Goal: Task Accomplishment & Management: Use online tool/utility

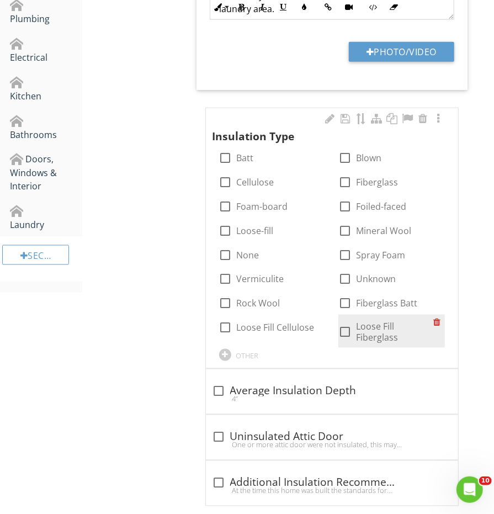
click at [358, 322] on label "Loose Fill Fiberglass" at bounding box center [394, 332] width 77 height 22
checkbox input "true"
click at [348, 321] on div "check_box Loose Fill Fiberglass" at bounding box center [385, 332] width 95 height 22
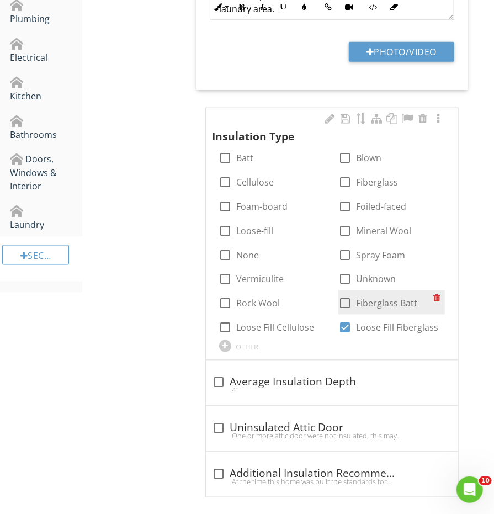
click at [347, 300] on div at bounding box center [345, 303] width 19 height 19
checkbox input "true"
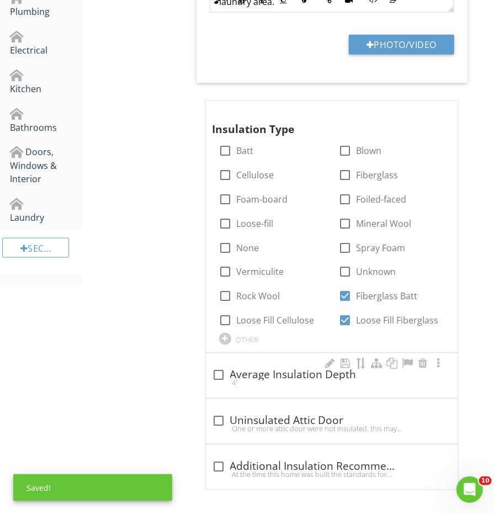
click at [262, 359] on div "check_box_outline_blank Average Insulation Depth 4”" at bounding box center [332, 375] width 252 height 45
checkbox input "true"
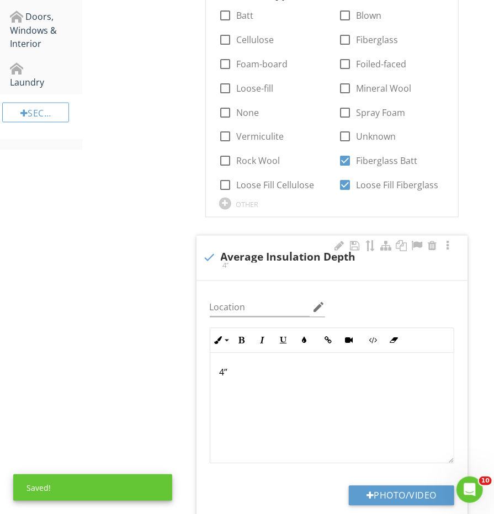
scroll to position [1, 0]
click at [220, 370] on p "4”" at bounding box center [332, 372] width 226 height 13
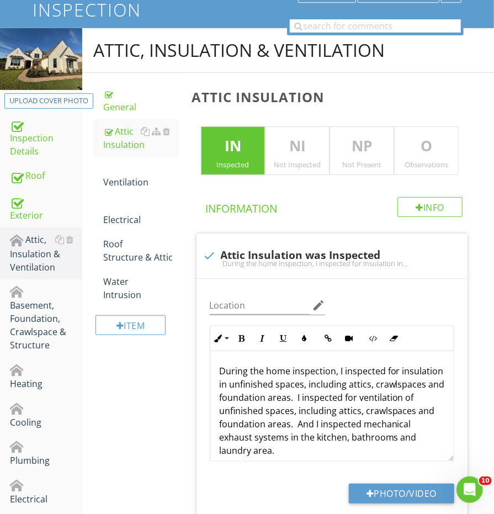
scroll to position [78, 0]
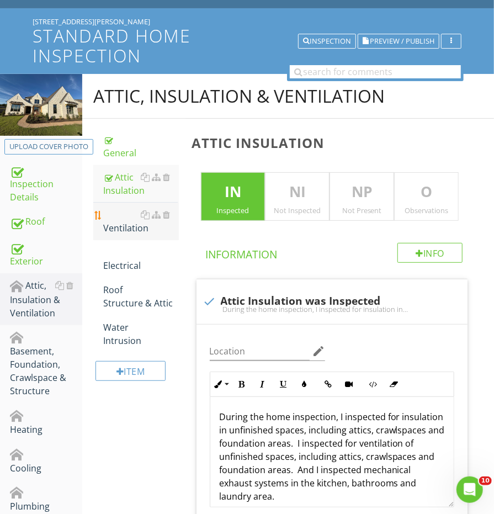
click at [114, 221] on div "Ventilation" at bounding box center [140, 221] width 75 height 26
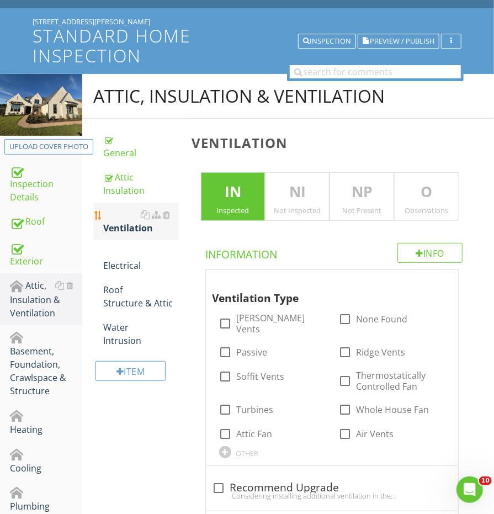
click at [116, 226] on div "Ventilation" at bounding box center [140, 221] width 75 height 26
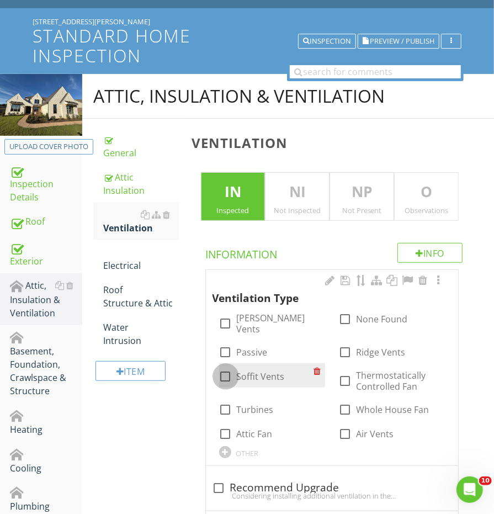
click at [230, 367] on div at bounding box center [225, 376] width 19 height 19
checkbox input "true"
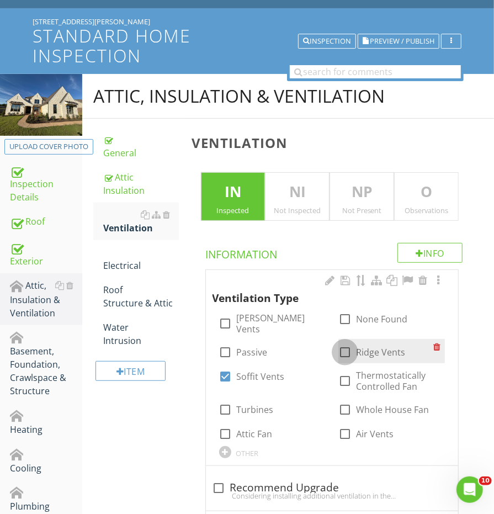
click at [341, 344] on div at bounding box center [345, 352] width 19 height 19
checkbox input "true"
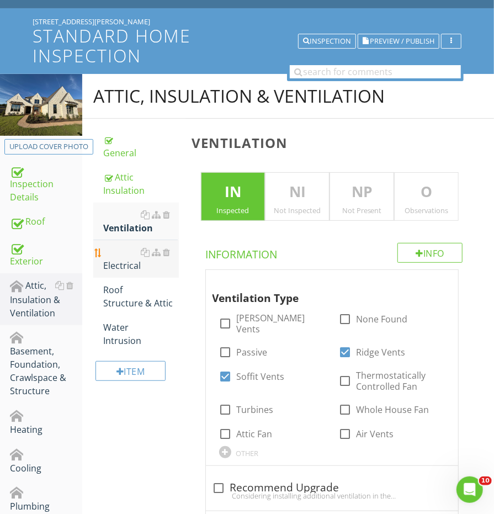
click at [112, 254] on div "Electrical" at bounding box center [140, 259] width 75 height 26
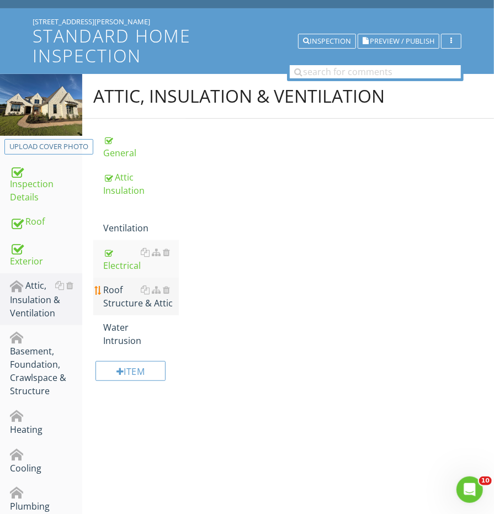
click at [112, 288] on div "Roof Structure & Attic" at bounding box center [140, 296] width 75 height 26
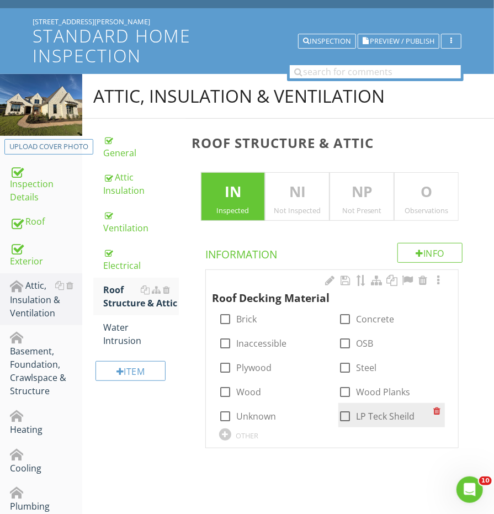
click at [338, 413] on div at bounding box center [345, 416] width 19 height 19
checkbox input "true"
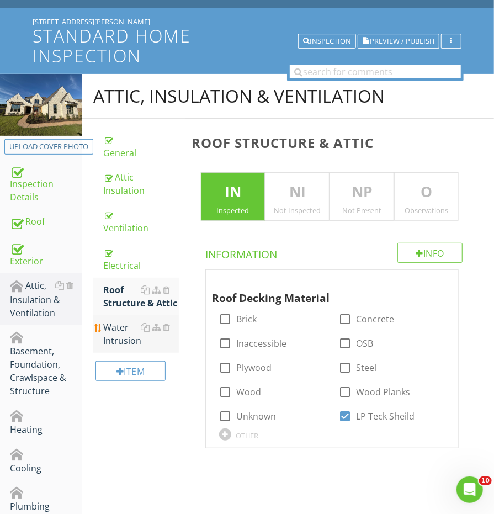
click at [139, 336] on div "Water Intrusion" at bounding box center [140, 334] width 75 height 26
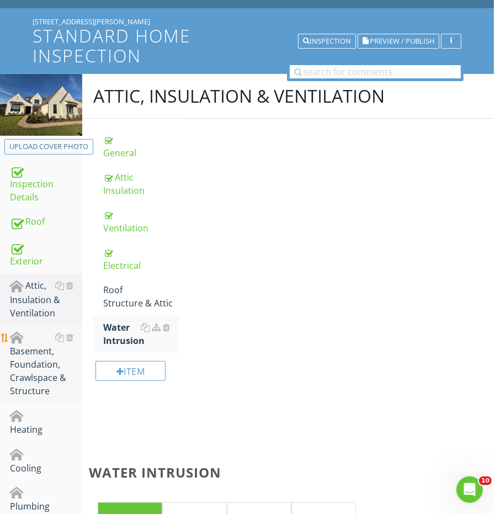
click at [39, 351] on div "Basement, Foundation, Crawlspace & Structure" at bounding box center [46, 364] width 72 height 67
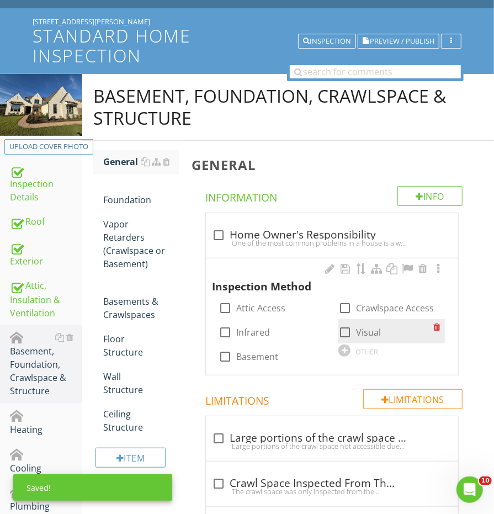
click at [340, 336] on div at bounding box center [345, 332] width 19 height 19
checkbox input "true"
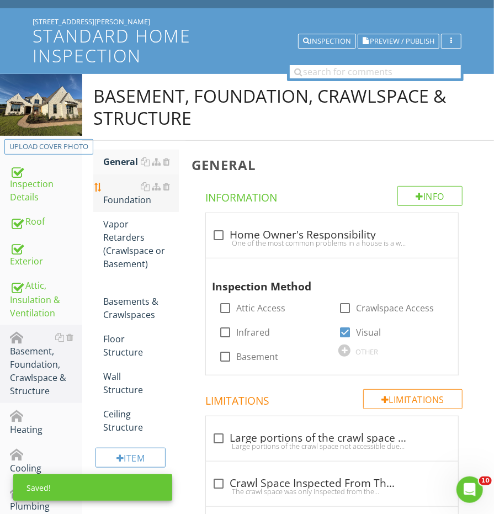
click at [119, 197] on div "Foundation" at bounding box center [140, 193] width 75 height 26
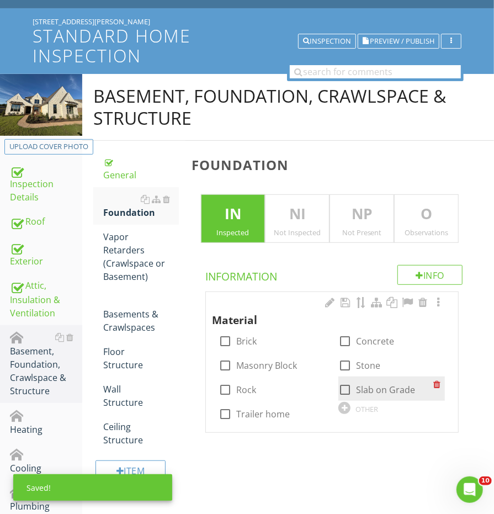
click at [350, 384] on div at bounding box center [345, 389] width 19 height 19
checkbox input "true"
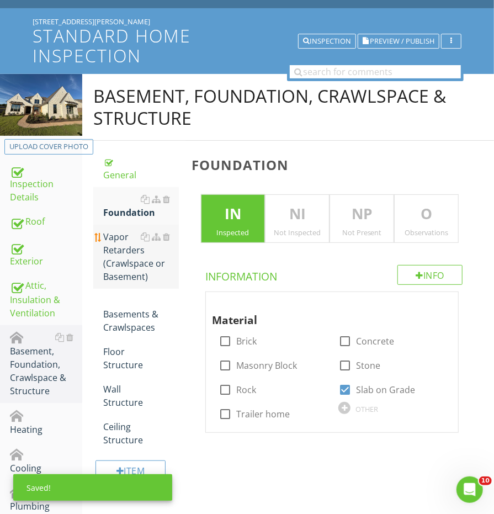
click at [148, 263] on div "Vapor Retarders (Crawlspace or Basement)" at bounding box center [140, 256] width 75 height 53
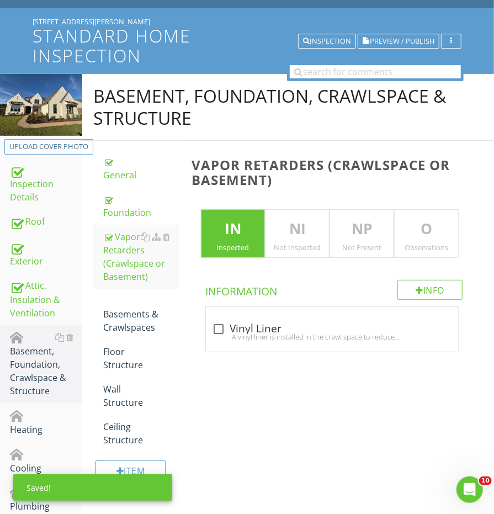
click at [355, 237] on p "NP" at bounding box center [361, 229] width 63 height 22
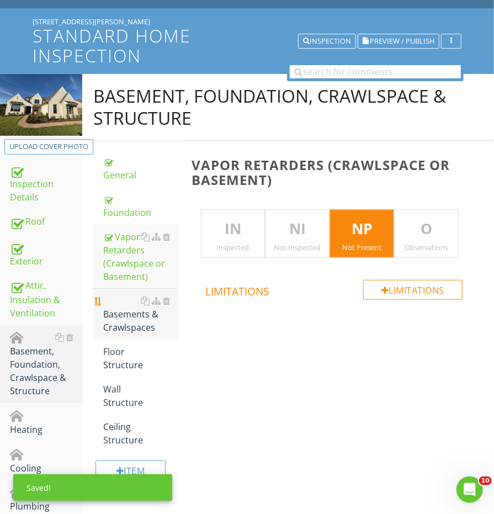
click at [124, 327] on div "Basements & Crawlspaces" at bounding box center [140, 314] width 75 height 40
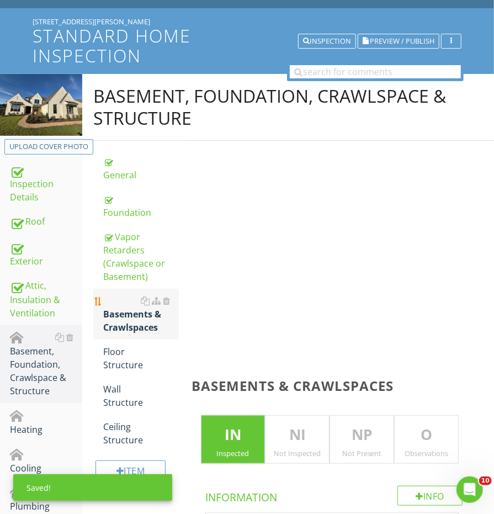
scroll to position [142, 0]
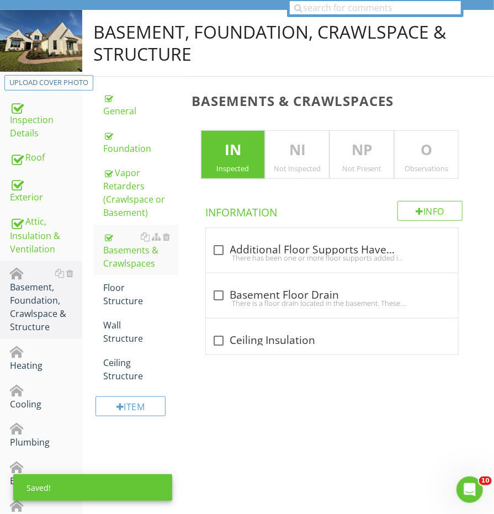
click at [357, 165] on div "Not Present" at bounding box center [361, 168] width 63 height 9
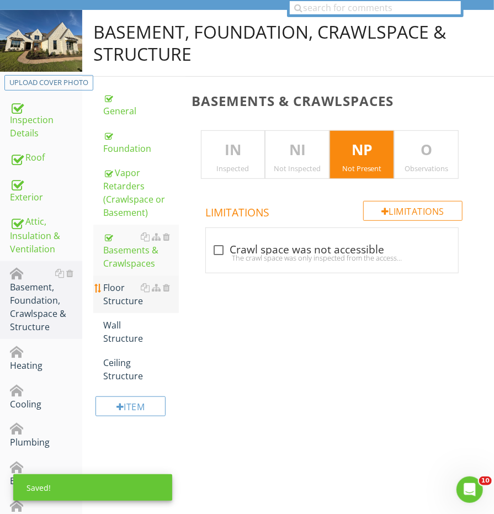
click at [139, 290] on div "Floor Structure" at bounding box center [140, 294] width 75 height 26
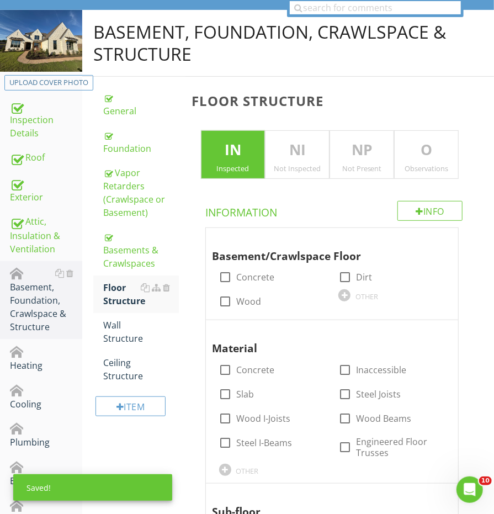
click at [350, 141] on p "NP" at bounding box center [361, 150] width 63 height 22
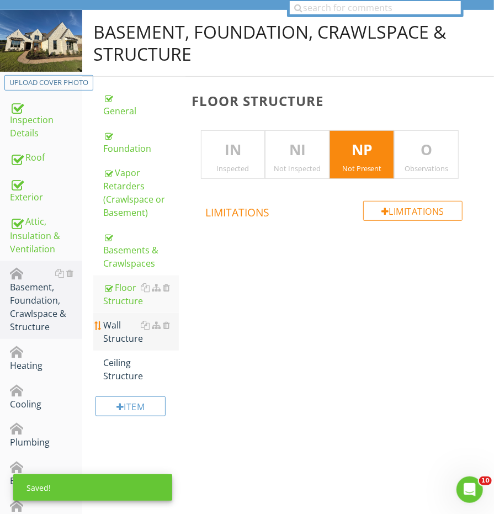
click at [118, 326] on div "Wall Structure" at bounding box center [140, 331] width 75 height 26
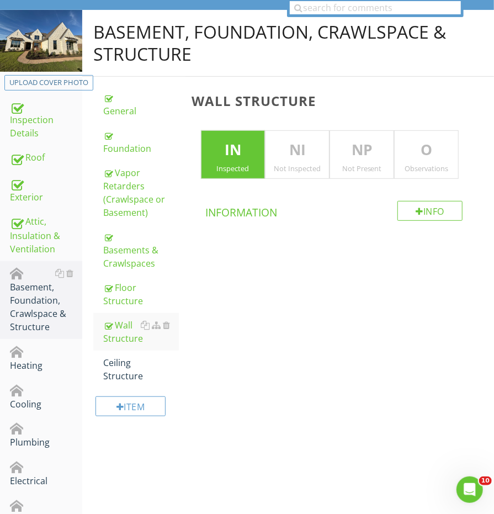
click at [356, 164] on div "Not Present" at bounding box center [361, 168] width 63 height 9
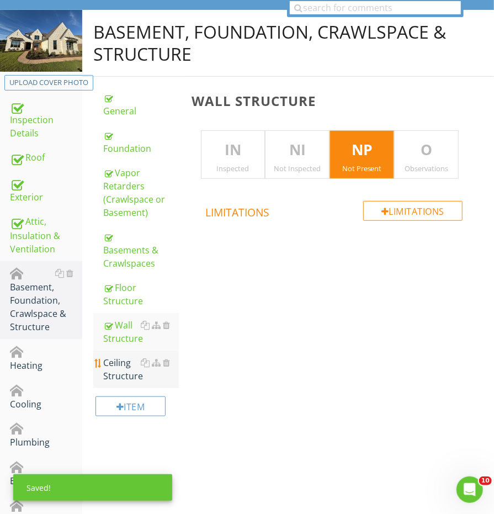
click at [117, 369] on div "Ceiling Structure" at bounding box center [140, 369] width 75 height 26
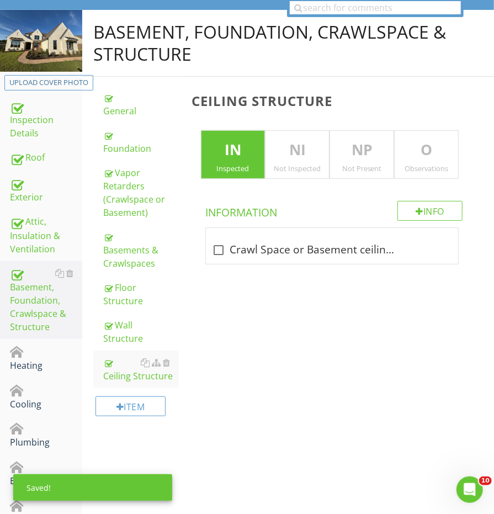
click at [344, 152] on p "NP" at bounding box center [361, 150] width 63 height 22
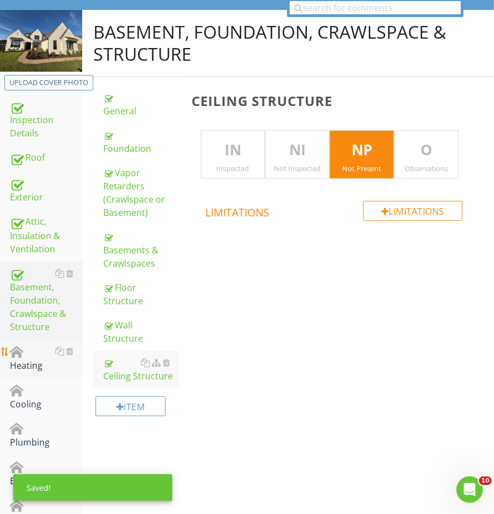
click at [32, 351] on div "Heating" at bounding box center [46, 358] width 72 height 28
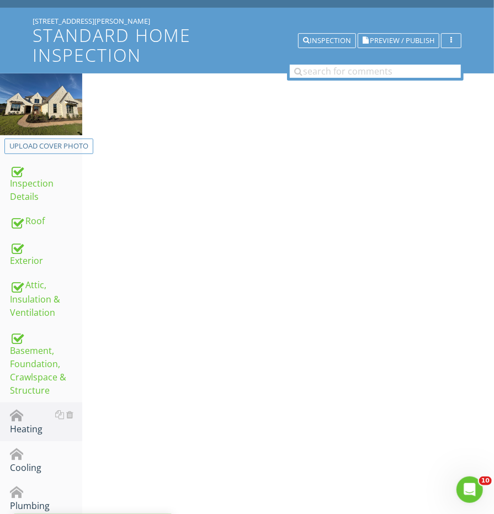
scroll to position [52, 0]
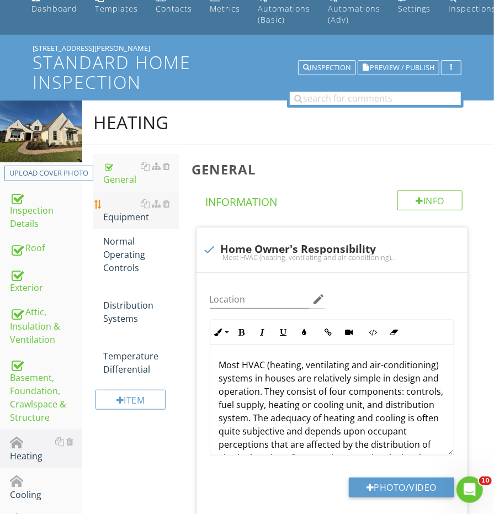
click at [128, 211] on div "Equipment" at bounding box center [140, 210] width 75 height 26
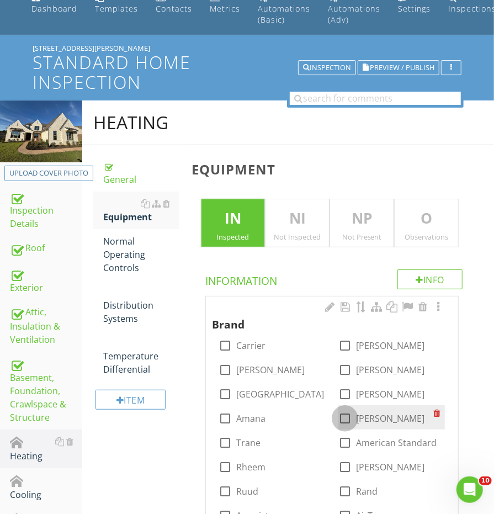
click at [349, 410] on div at bounding box center [345, 418] width 19 height 19
checkbox input "true"
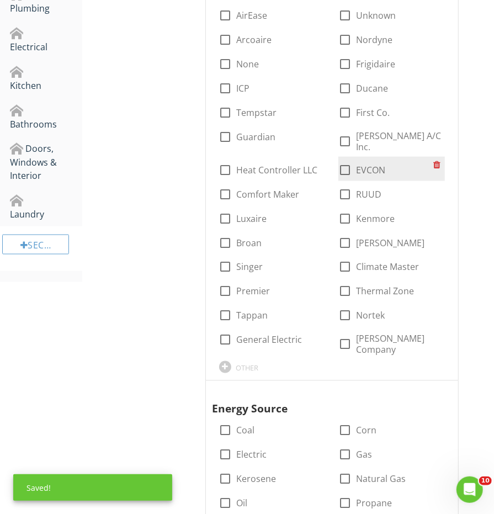
scroll to position [596, 0]
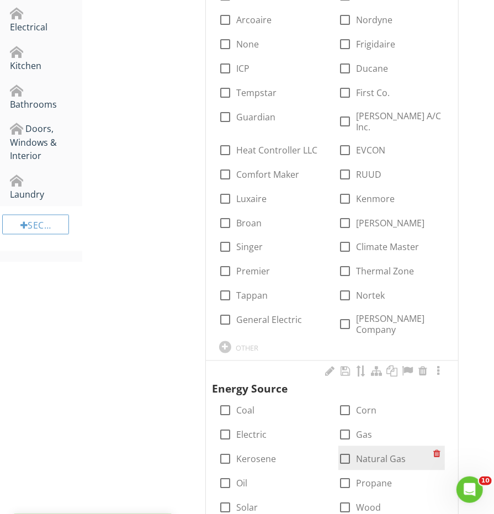
click at [345, 446] on div "check_box_outline_blank Natural Gas" at bounding box center [391, 458] width 107 height 24
click at [344, 450] on div at bounding box center [345, 459] width 19 height 19
checkbox input "true"
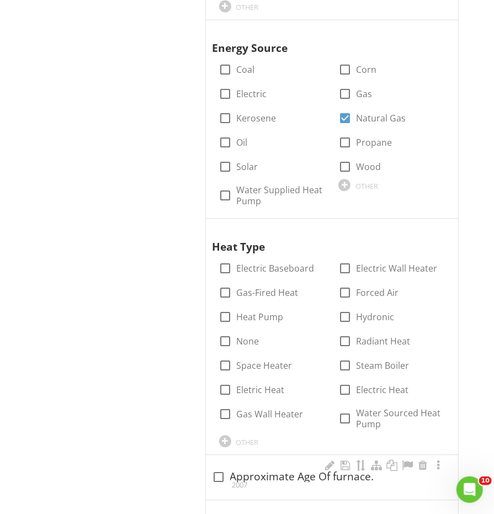
scroll to position [963, 0]
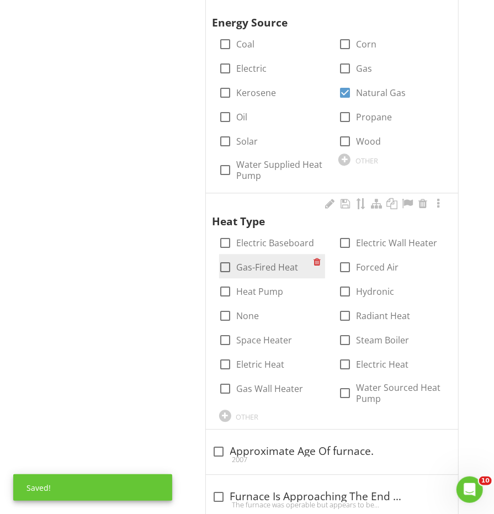
click at [225, 258] on div at bounding box center [225, 267] width 19 height 19
checkbox input "true"
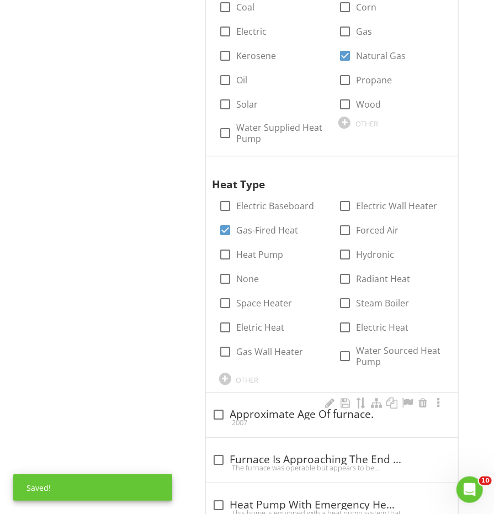
click at [226, 408] on div "check_box_outline_blank Approximate Age Of furnace." at bounding box center [332, 414] width 239 height 13
checkbox input "true"
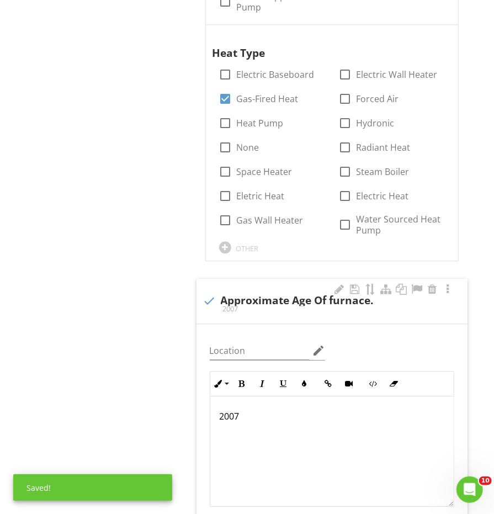
scroll to position [1139, 0]
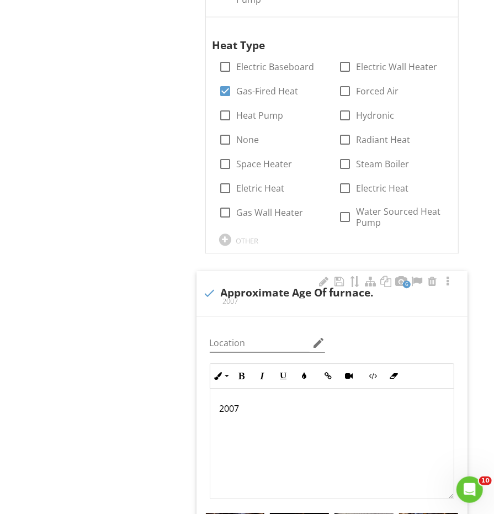
click at [275, 402] on p "2007" at bounding box center [332, 408] width 226 height 13
drag, startPoint x: 284, startPoint y: 391, endPoint x: 175, endPoint y: 392, distance: 109.3
click at [327, 402] on p "1st Floor Unit - 2nd Floor Unit -" at bounding box center [332, 415] width 226 height 26
click at [323, 417] on div "1st Floor Unit - 2025 2nd Floor Unit -" at bounding box center [331, 444] width 243 height 110
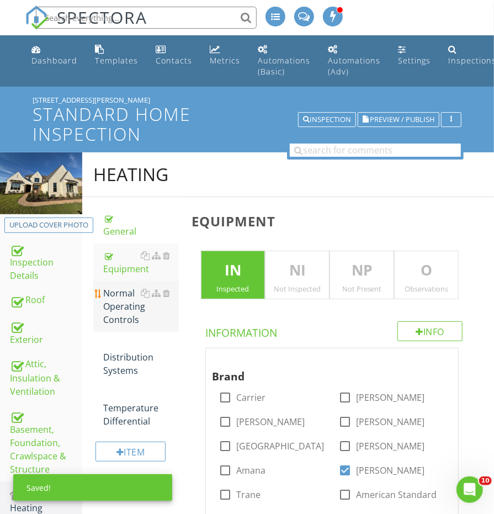
scroll to position [0, 0]
click at [125, 302] on div "Normal Operating Controls" at bounding box center [140, 306] width 75 height 40
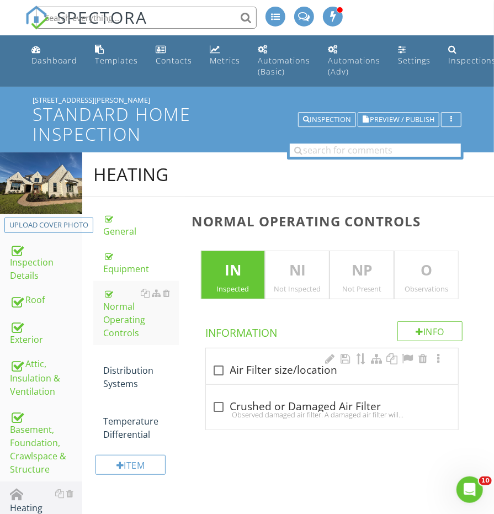
click at [216, 365] on div at bounding box center [219, 370] width 19 height 19
checkbox input "true"
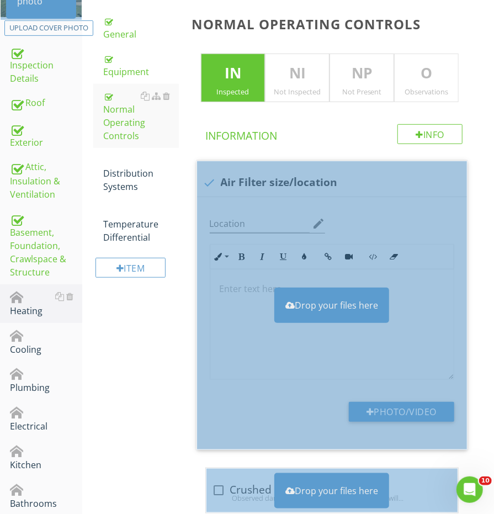
scroll to position [210, 0]
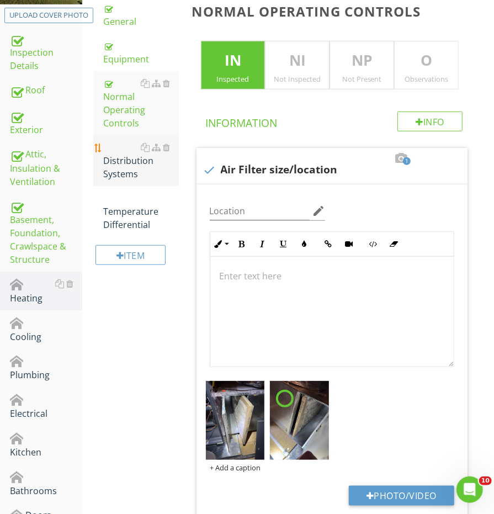
click at [128, 146] on div "Distribution Systems" at bounding box center [140, 161] width 75 height 40
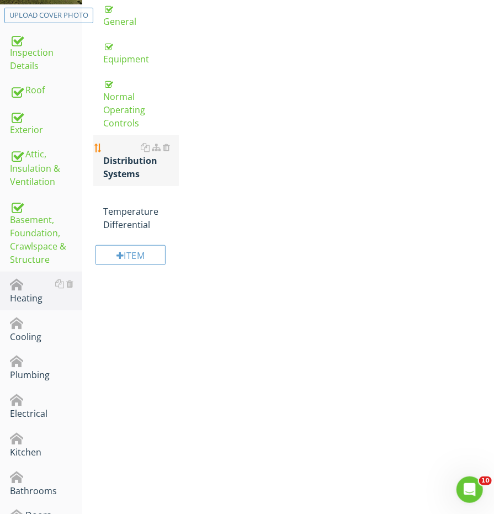
click at [128, 146] on div "Distribution Systems" at bounding box center [140, 161] width 75 height 40
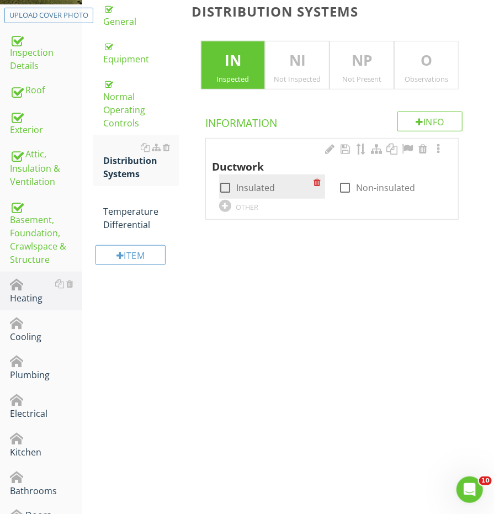
click at [224, 190] on div at bounding box center [225, 187] width 19 height 19
checkbox input "true"
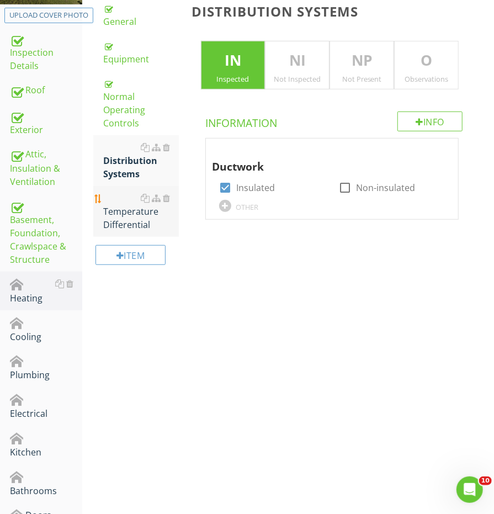
click at [137, 195] on div "Temperature Differential" at bounding box center [140, 212] width 75 height 40
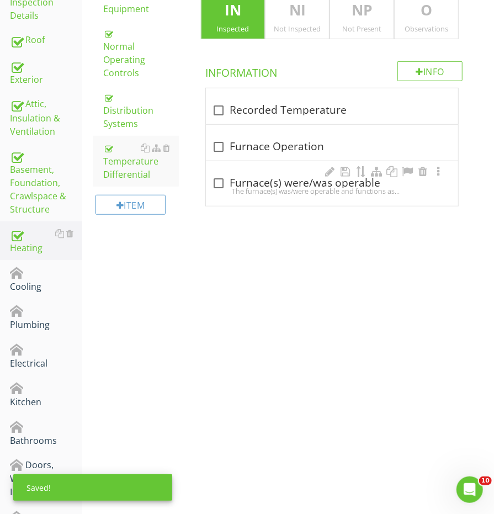
click at [241, 181] on div "check_box_outline_blank Furnace(s) were/was operable" at bounding box center [332, 183] width 239 height 13
checkbox input "true"
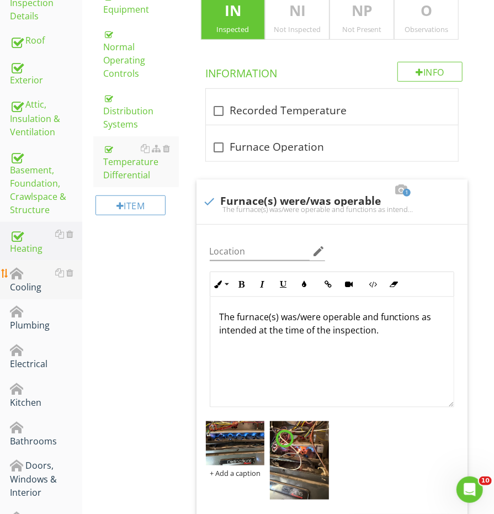
click at [31, 279] on div "Cooling" at bounding box center [46, 280] width 72 height 28
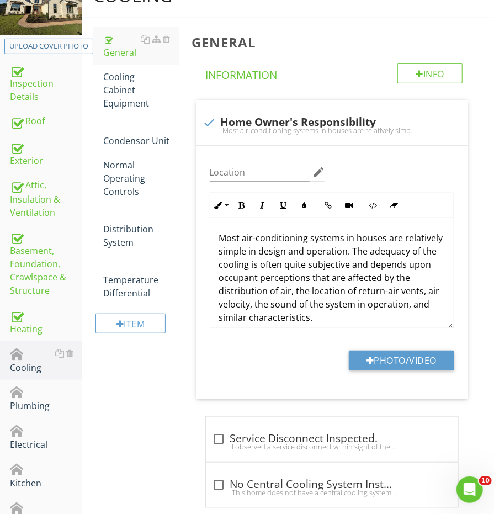
scroll to position [102, 0]
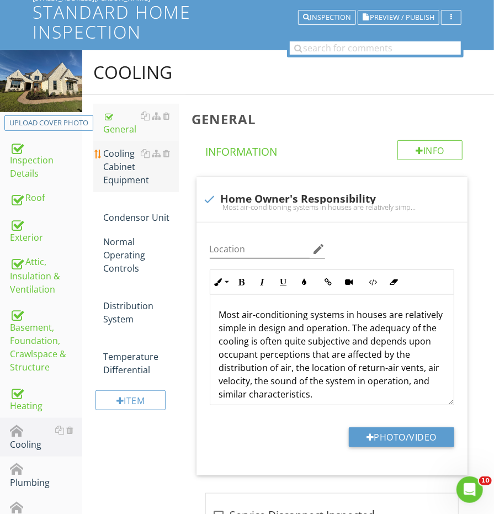
click at [120, 174] on div "Cooling Cabinet Equipment" at bounding box center [140, 167] width 75 height 40
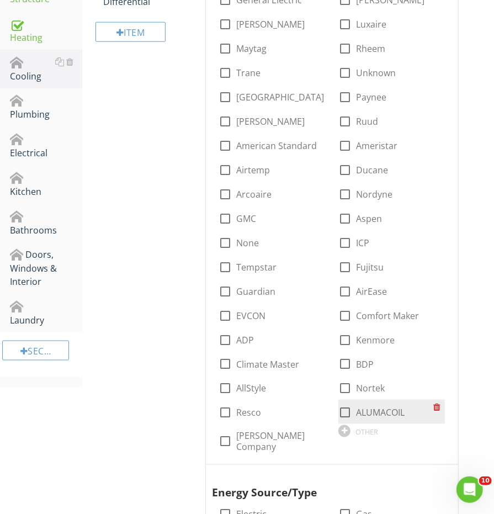
click at [352, 408] on div at bounding box center [345, 412] width 19 height 19
checkbox input "true"
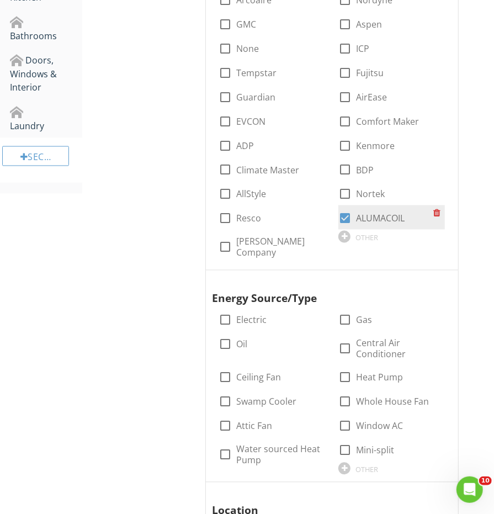
scroll to position [672, 0]
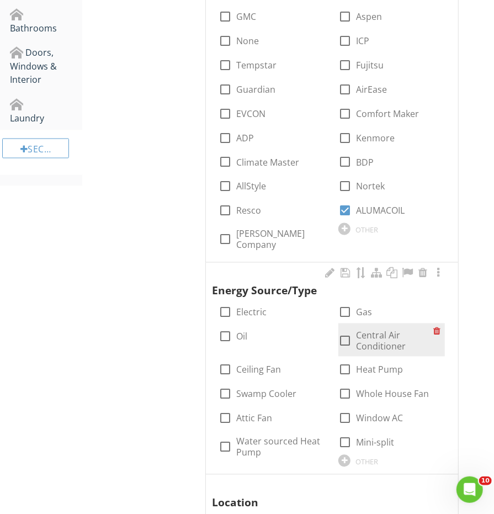
click at [348, 340] on div at bounding box center [345, 341] width 19 height 19
checkbox input "true"
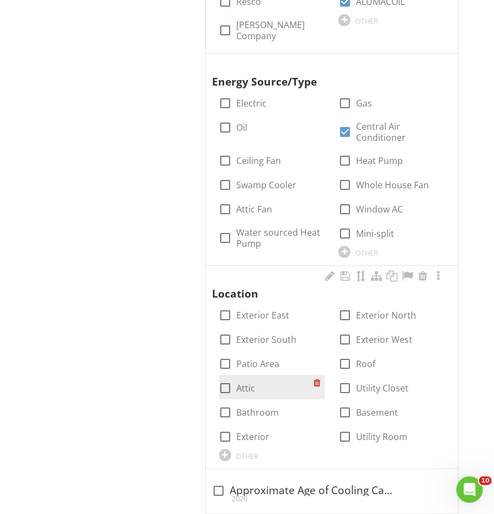
click at [224, 379] on div at bounding box center [225, 388] width 19 height 19
checkbox input "true"
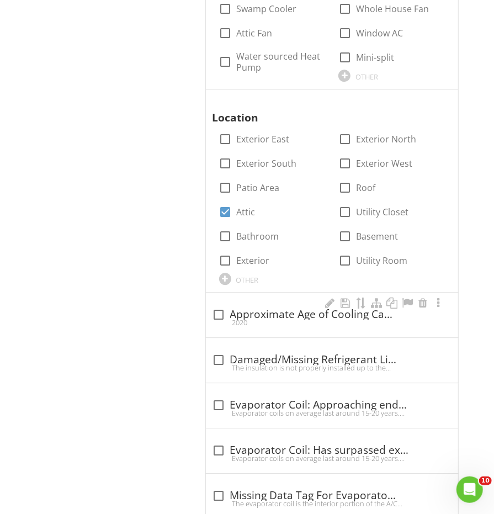
click at [220, 325] on div "check_box_outline_blank Approximate Age of Cooling Cabinet 2020" at bounding box center [332, 315] width 252 height 45
checkbox input "true"
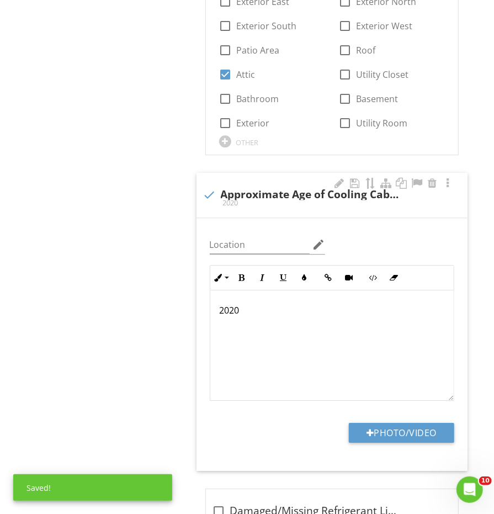
scroll to position [1208, 0]
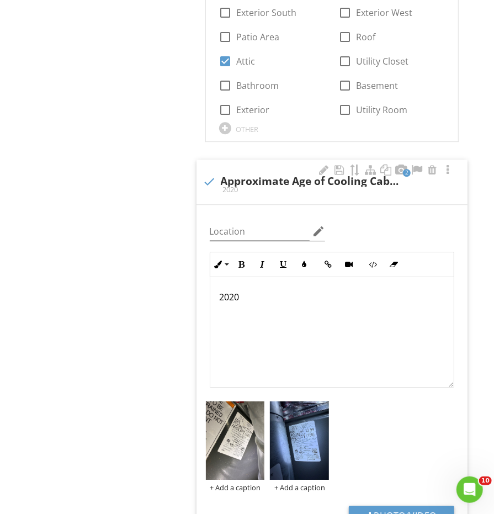
click at [265, 290] on p "2020" at bounding box center [332, 296] width 226 height 13
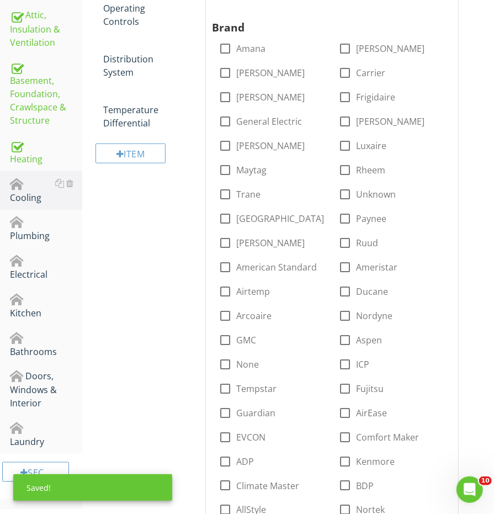
scroll to position [105, 0]
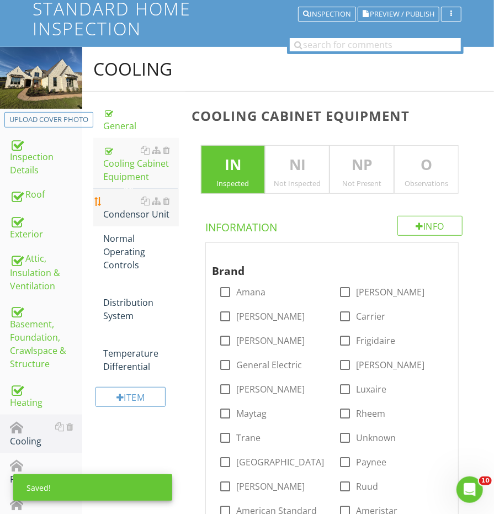
click at [128, 214] on div "Condensor Unit" at bounding box center [140, 207] width 75 height 26
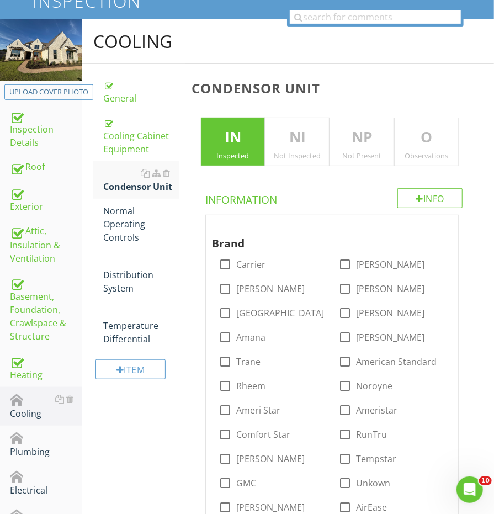
scroll to position [156, 0]
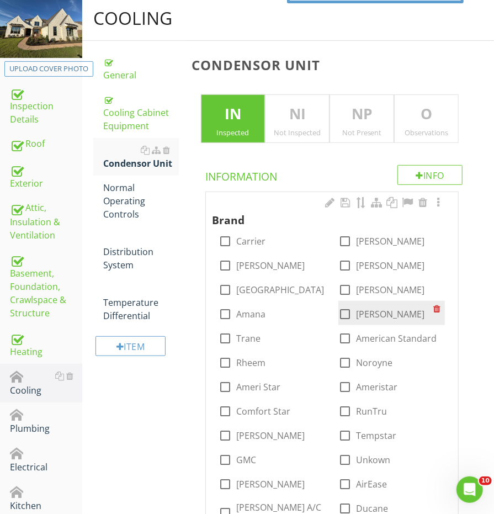
click at [340, 308] on div at bounding box center [345, 314] width 19 height 19
checkbox input "true"
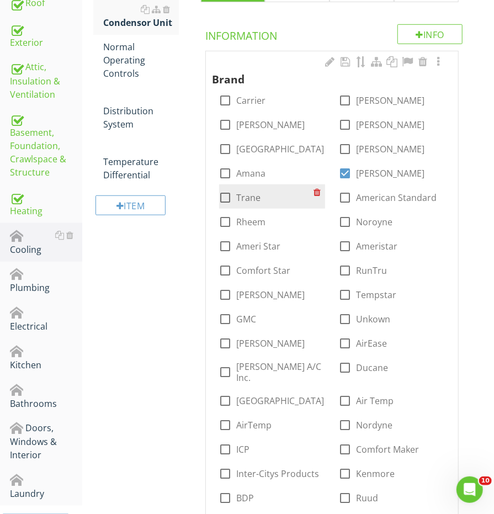
scroll to position [299, 0]
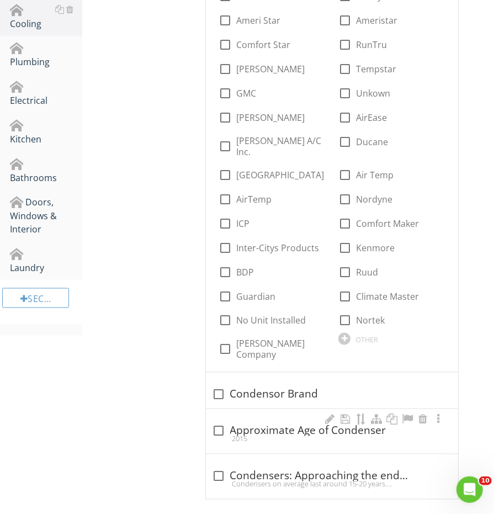
click at [256, 434] on div "2015" at bounding box center [332, 438] width 239 height 9
checkbox input "true"
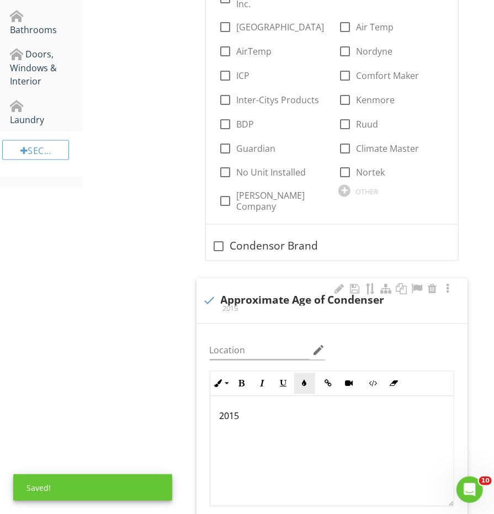
scroll to position [687, 0]
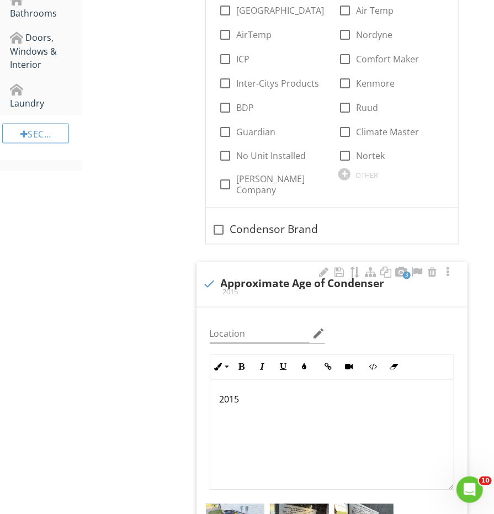
click at [302, 410] on div "2015" at bounding box center [331, 435] width 243 height 110
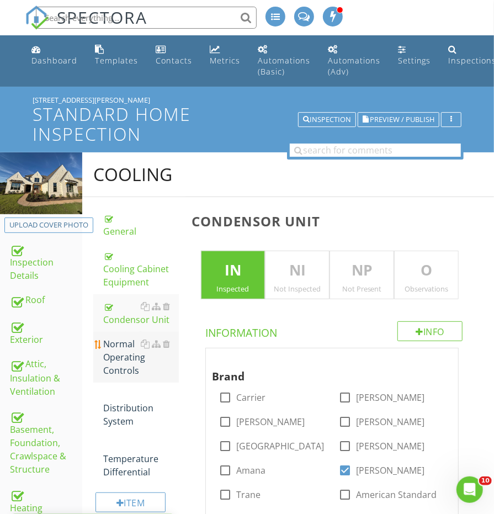
scroll to position [-1, 0]
click at [123, 348] on div "Normal Operating Controls" at bounding box center [140, 357] width 75 height 40
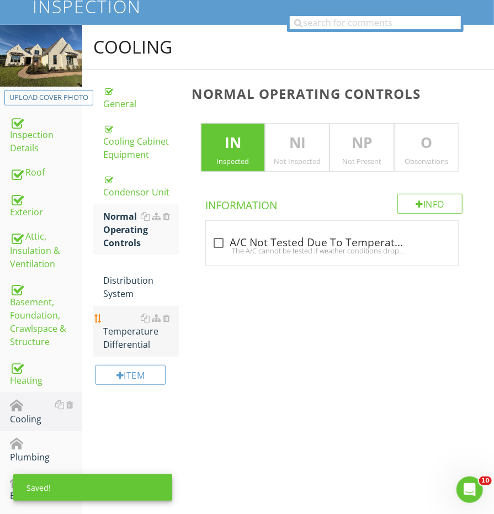
scroll to position [194, 0]
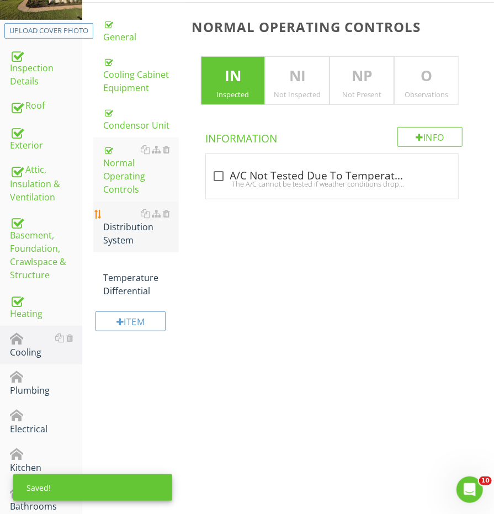
click at [143, 219] on div "Distribution System" at bounding box center [140, 227] width 75 height 40
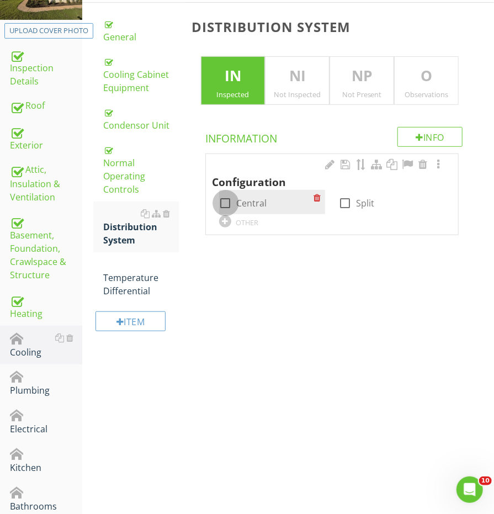
click at [229, 204] on div at bounding box center [225, 203] width 19 height 19
checkbox input "true"
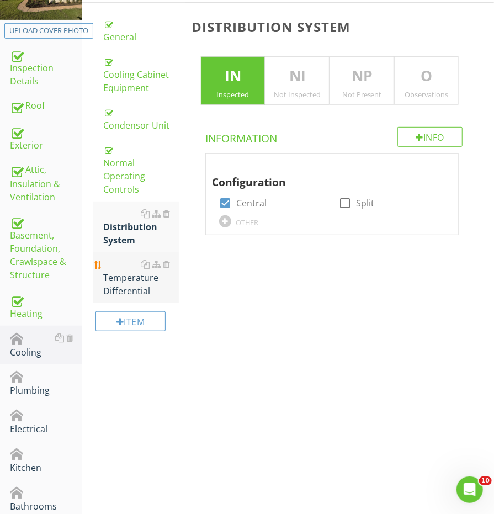
click at [130, 265] on div "Temperature Differential" at bounding box center [140, 278] width 75 height 40
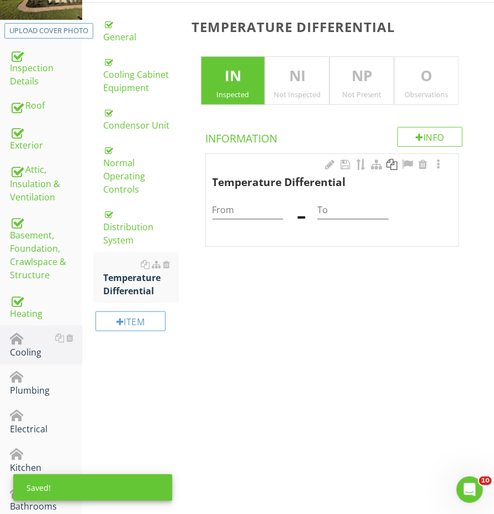
click at [389, 161] on div at bounding box center [391, 164] width 13 height 11
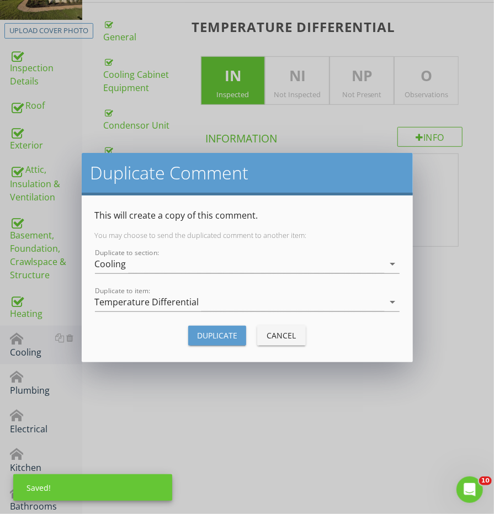
click at [216, 332] on div "Duplicate" at bounding box center [217, 336] width 40 height 12
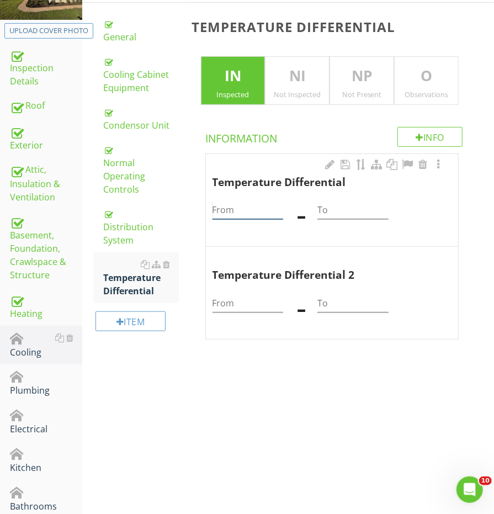
click at [246, 208] on input "From" at bounding box center [248, 210] width 71 height 18
type input "71"
click at [328, 203] on input "To" at bounding box center [352, 210] width 71 height 18
type input "46"
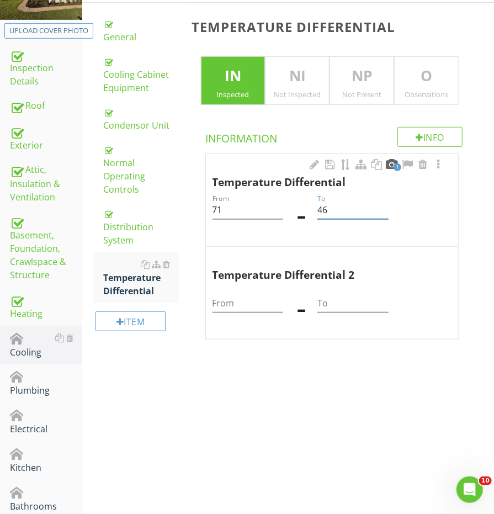
click at [385, 160] on div at bounding box center [391, 164] width 13 height 11
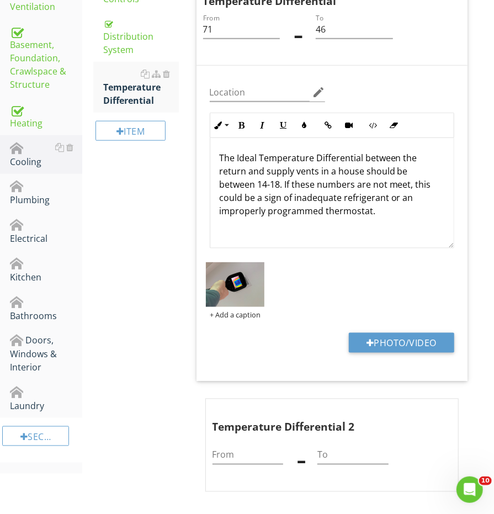
scroll to position [384, 0]
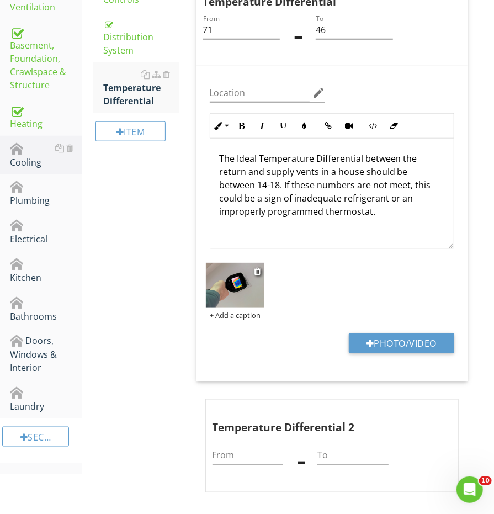
click at [229, 300] on img at bounding box center [235, 285] width 59 height 44
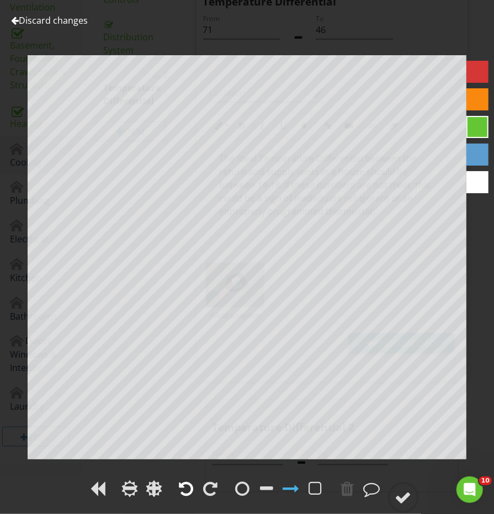
click at [187, 486] on div at bounding box center [186, 488] width 14 height 17
click at [406, 496] on div at bounding box center [403, 497] width 17 height 17
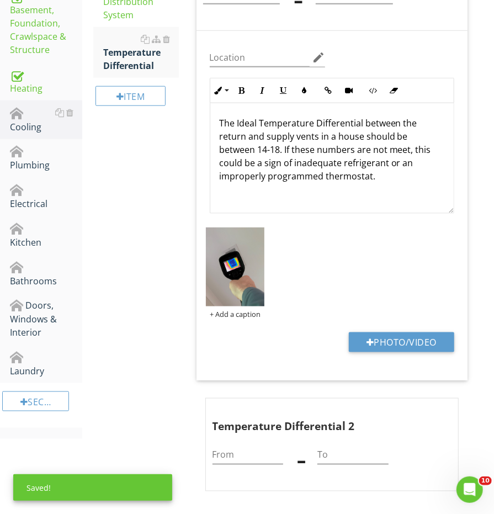
scroll to position [418, 0]
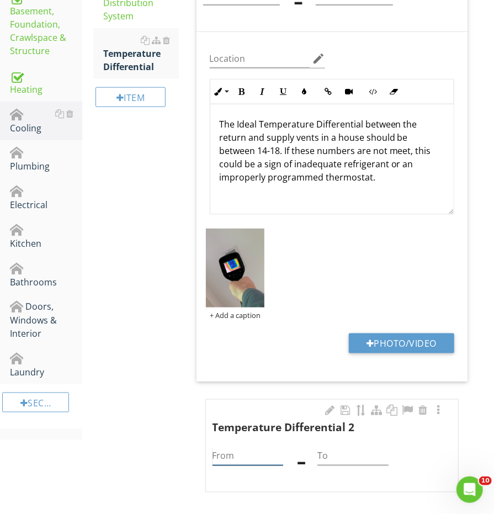
click at [233, 452] on input "From" at bounding box center [248, 456] width 71 height 18
type input "68"
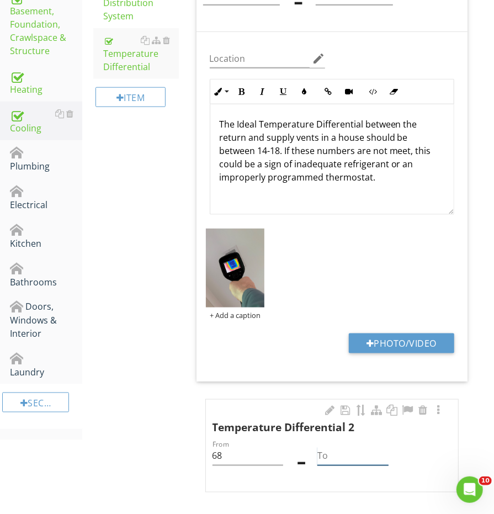
click at [340, 450] on input "To" at bounding box center [352, 456] width 71 height 18
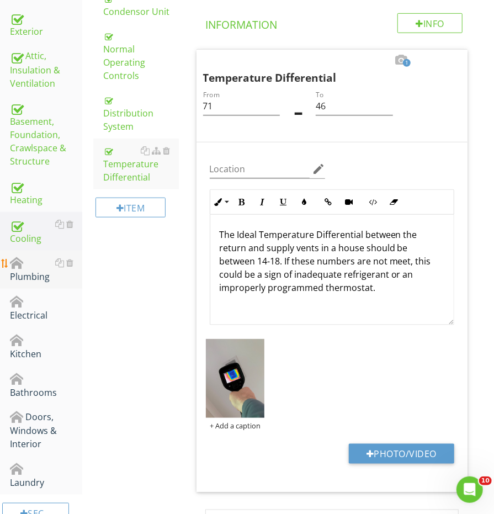
type input "49"
click at [40, 261] on div "Plumbing" at bounding box center [46, 270] width 72 height 28
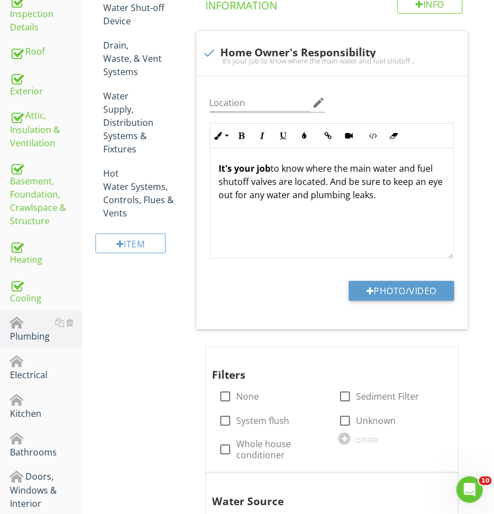
scroll to position [269, 0]
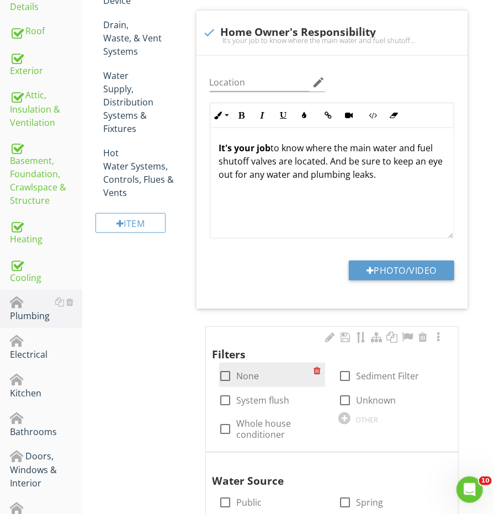
click at [229, 367] on div at bounding box center [225, 376] width 19 height 19
checkbox input "true"
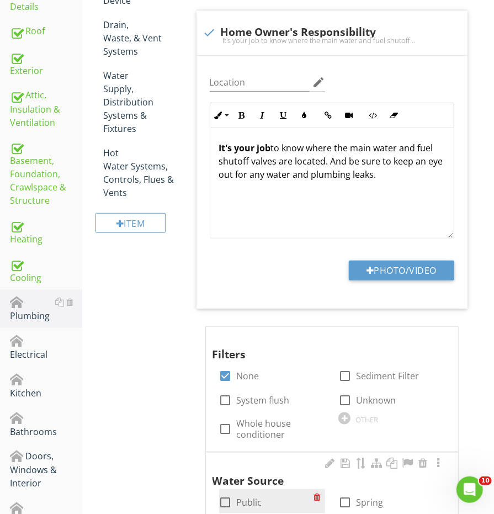
click at [225, 501] on div at bounding box center [225, 502] width 19 height 19
checkbox input "true"
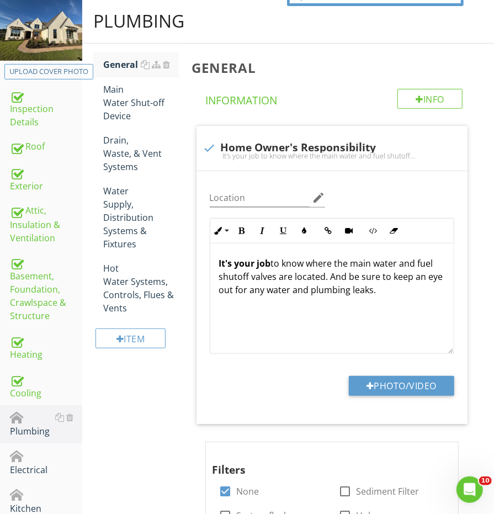
scroll to position [50, 0]
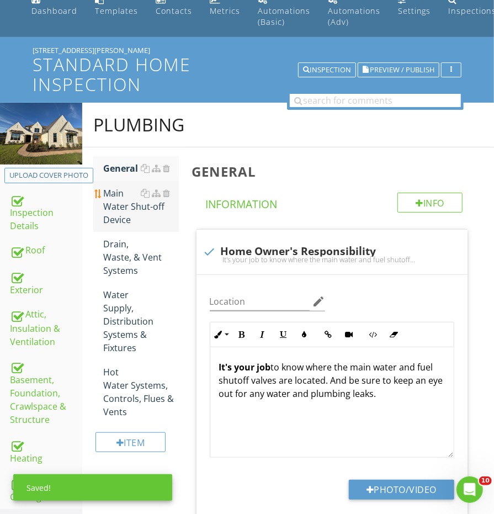
click at [124, 212] on div "Main Water Shut-off Device" at bounding box center [140, 207] width 75 height 40
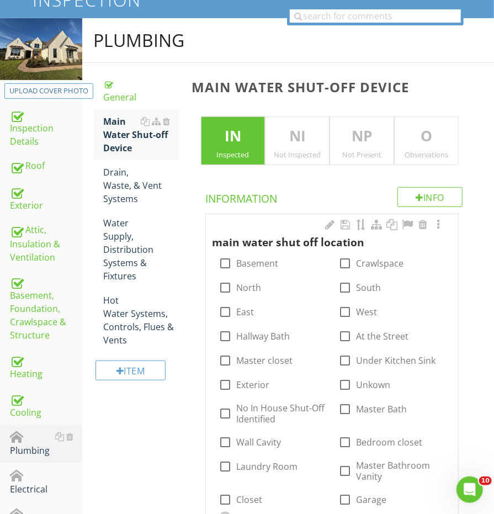
scroll to position [210, 0]
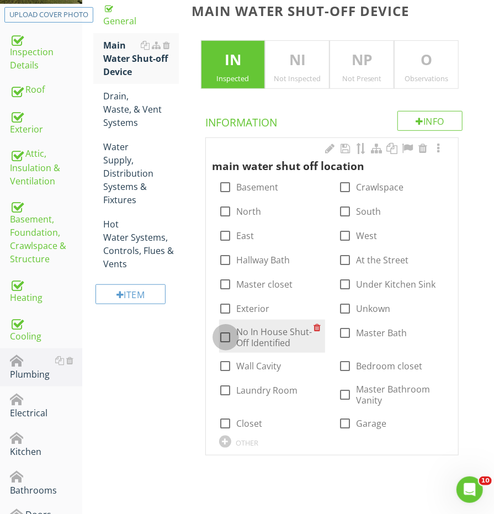
click at [226, 328] on div at bounding box center [225, 337] width 19 height 19
checkbox input "true"
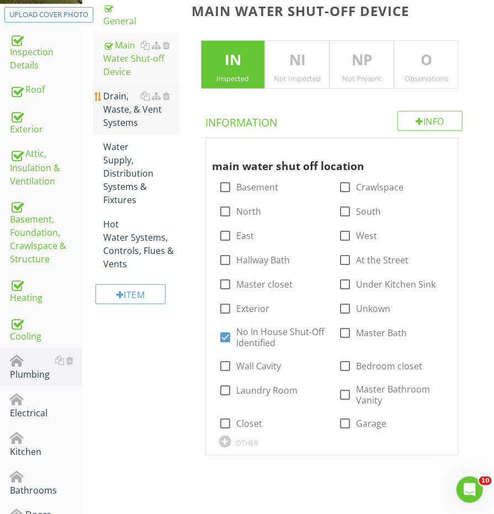
click at [139, 121] on div "Drain, Waste, & Vent Systems" at bounding box center [140, 109] width 75 height 40
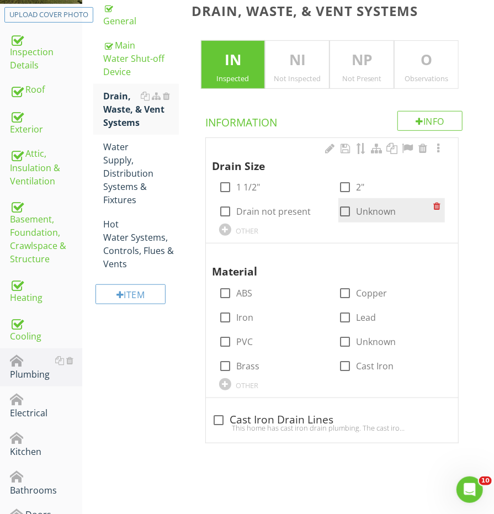
click at [344, 209] on div at bounding box center [345, 211] width 19 height 19
checkbox input "true"
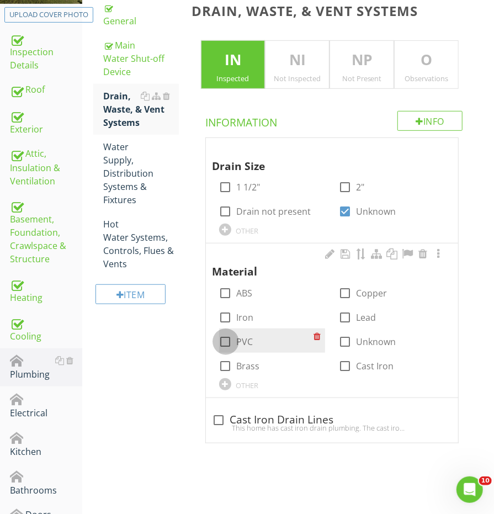
click at [233, 341] on div at bounding box center [225, 341] width 19 height 19
checkbox input "true"
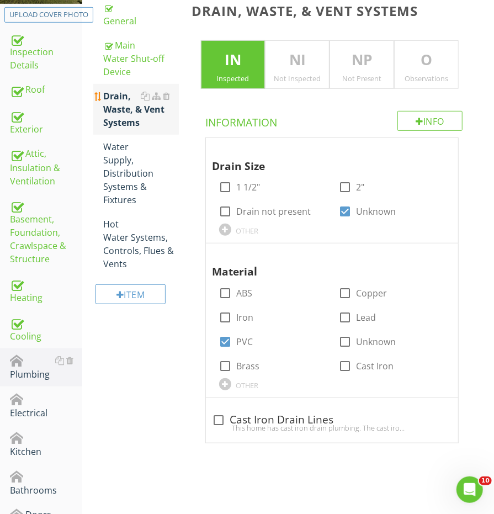
click at [123, 130] on link "Drain, Waste, & Vent Systems" at bounding box center [140, 109] width 75 height 51
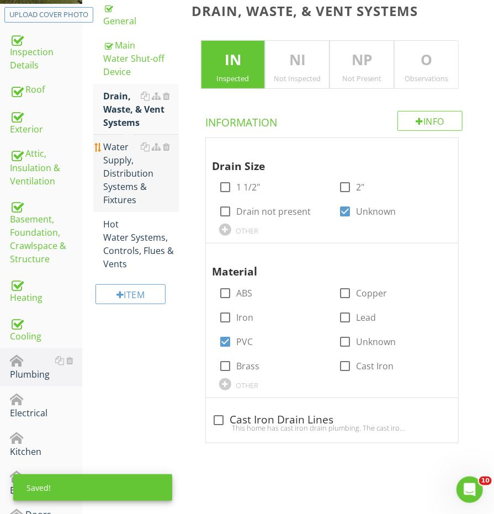
click at [126, 174] on div "Water Supply, Distribution Systems & Fixtures" at bounding box center [140, 173] width 75 height 66
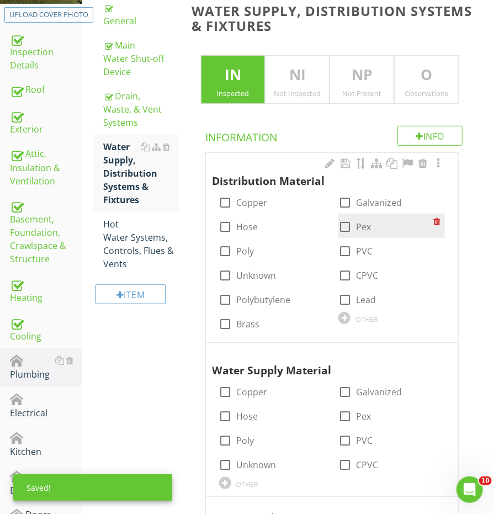
click at [348, 229] on div at bounding box center [345, 226] width 19 height 19
checkbox input "true"
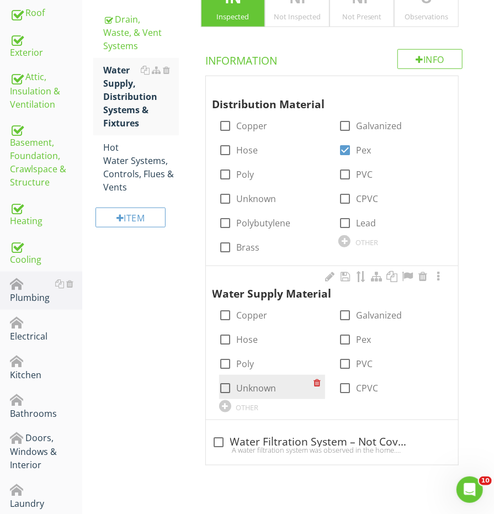
click at [231, 385] on div at bounding box center [225, 388] width 19 height 19
checkbox input "true"
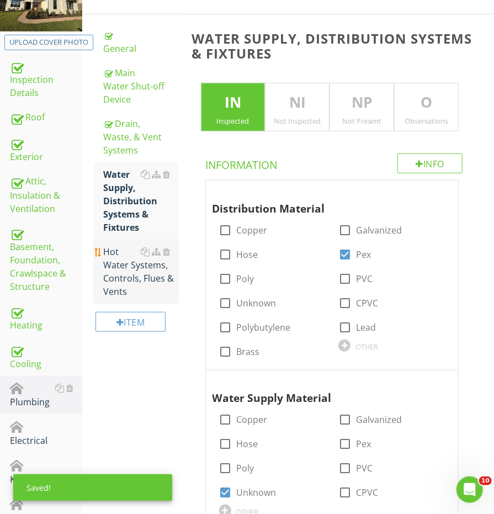
click at [123, 286] on div "Hot Water Systems, Controls, Flues & Vents" at bounding box center [140, 271] width 75 height 53
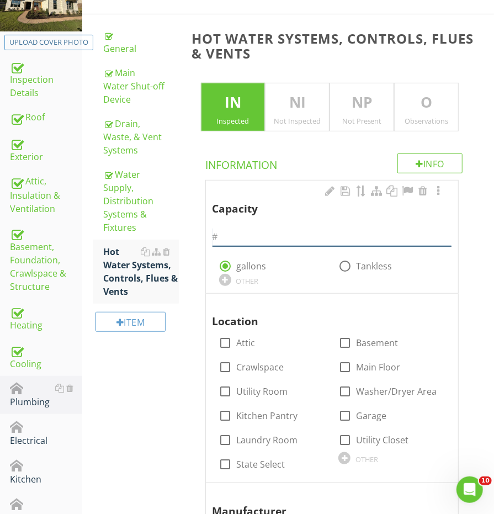
click at [326, 233] on input "text" at bounding box center [332, 237] width 239 height 18
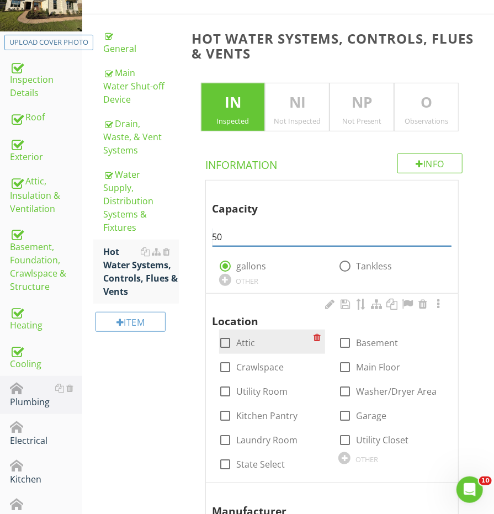
type input "50"
click at [227, 337] on div at bounding box center [225, 342] width 19 height 19
checkbox input "true"
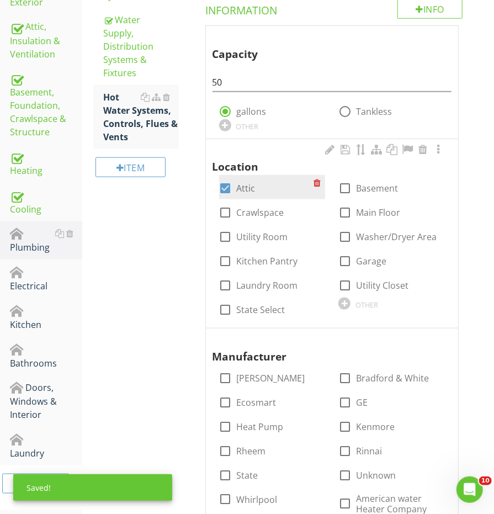
scroll to position [356, 0]
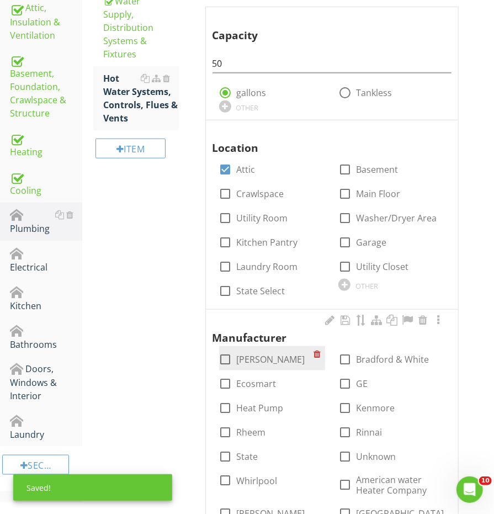
click at [229, 358] on div at bounding box center [225, 359] width 19 height 19
checkbox input "true"
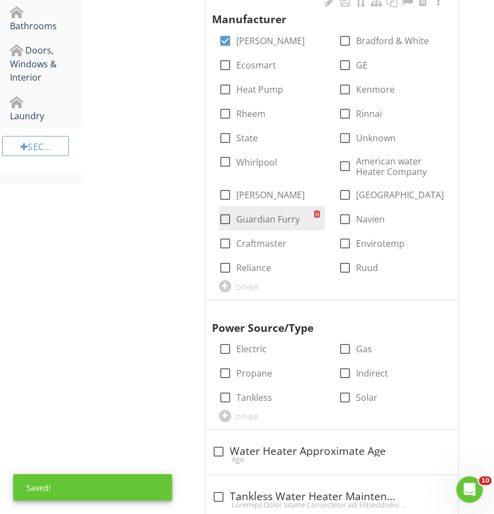
scroll to position [686, 0]
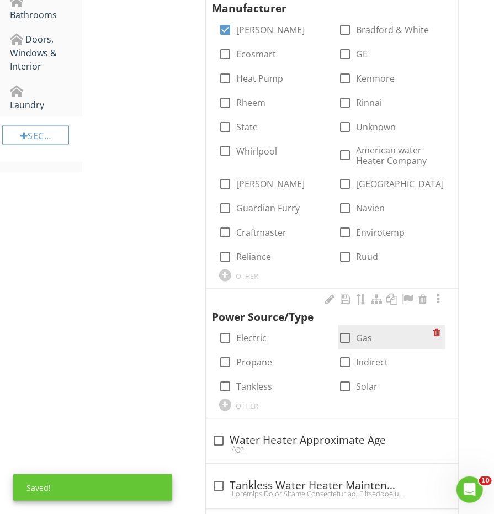
click at [352, 337] on div at bounding box center [345, 338] width 19 height 19
checkbox input "true"
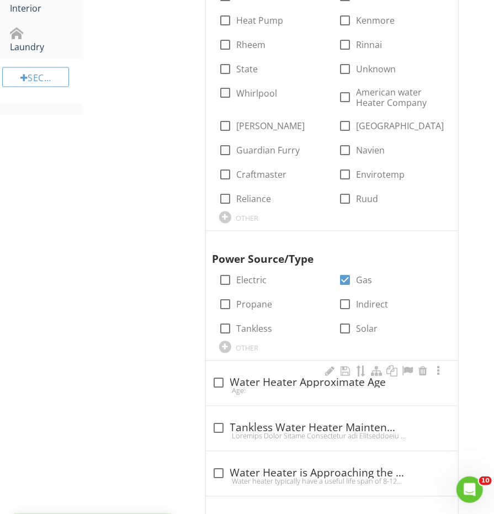
click at [254, 386] on div "Age:" at bounding box center [332, 390] width 239 height 9
checkbox input "true"
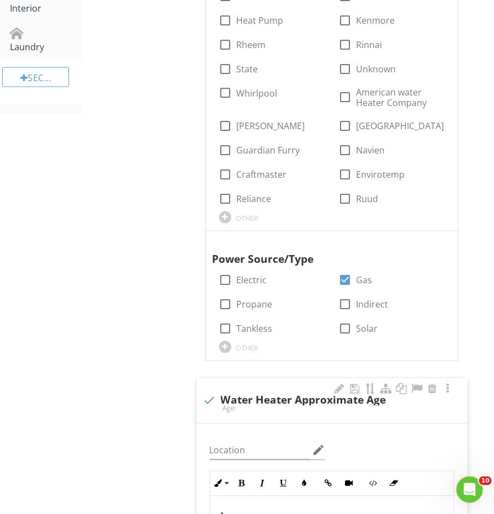
scroll to position [851, 0]
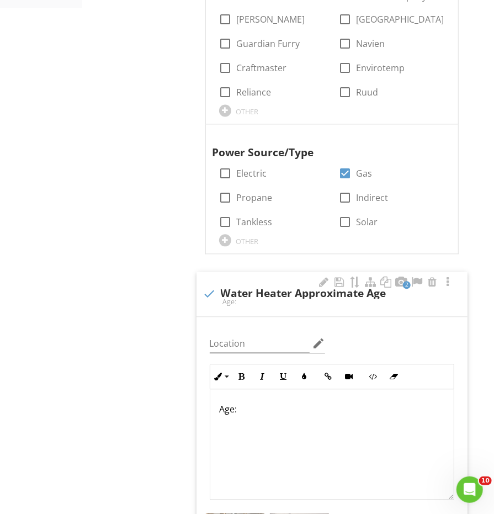
click at [282, 402] on p "Age:" at bounding box center [332, 408] width 226 height 13
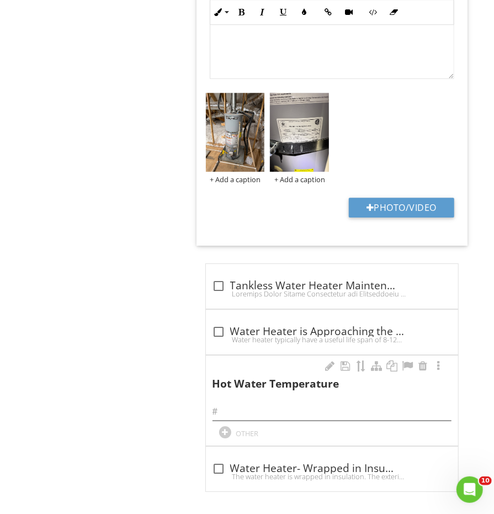
scroll to position [1268, 0]
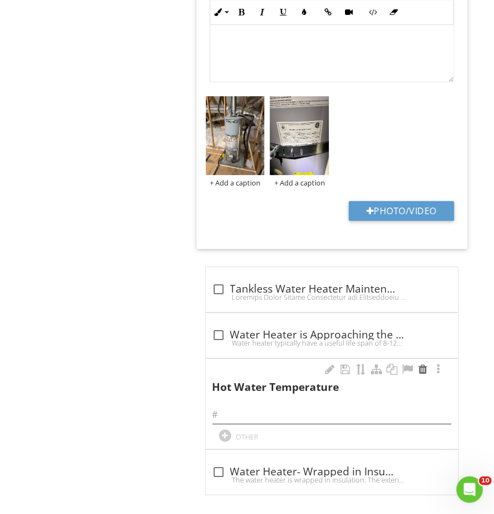
click at [426, 364] on div at bounding box center [422, 369] width 13 height 11
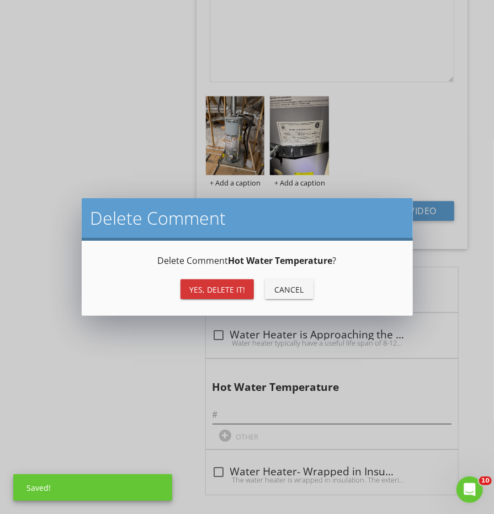
click at [242, 286] on div "Yes, Delete it!" at bounding box center [217, 290] width 56 height 12
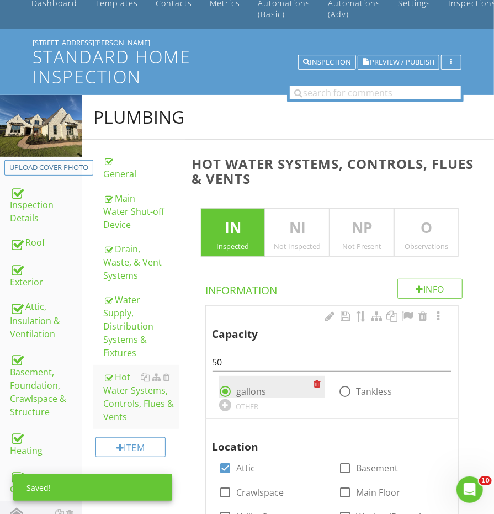
scroll to position [124, 0]
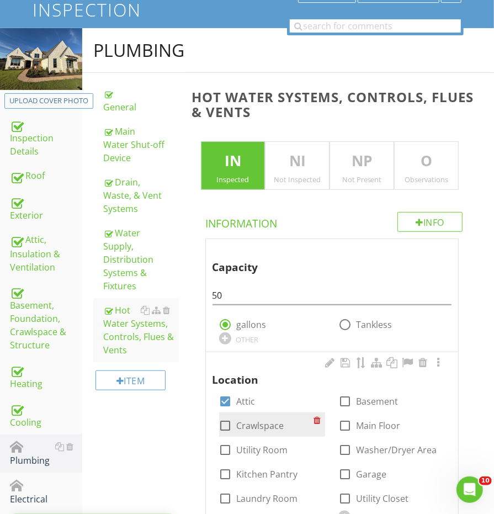
click at [230, 417] on div at bounding box center [225, 425] width 19 height 19
checkbox input "false"
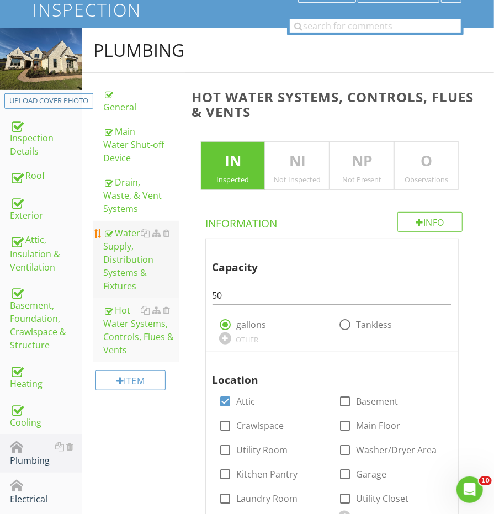
click at [138, 249] on div "Water Supply, Distribution Systems & Fixtures" at bounding box center [140, 259] width 75 height 66
click at [124, 311] on div "Hot Water Systems, Controls, Flues & Vents" at bounding box center [140, 330] width 75 height 53
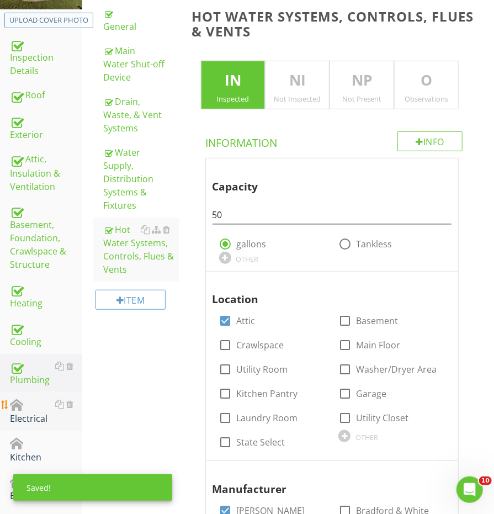
click at [30, 397] on div "Electrical" at bounding box center [46, 411] width 72 height 28
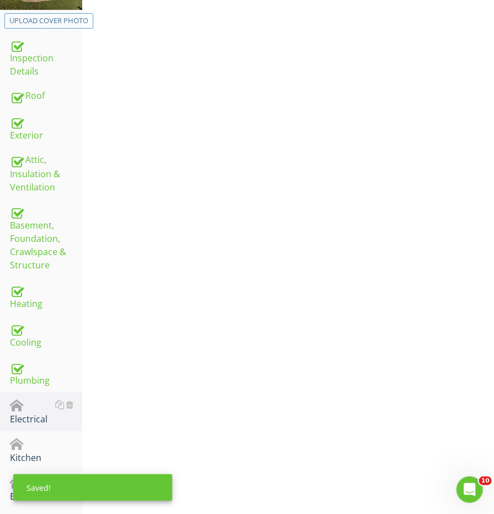
scroll to position [79, 0]
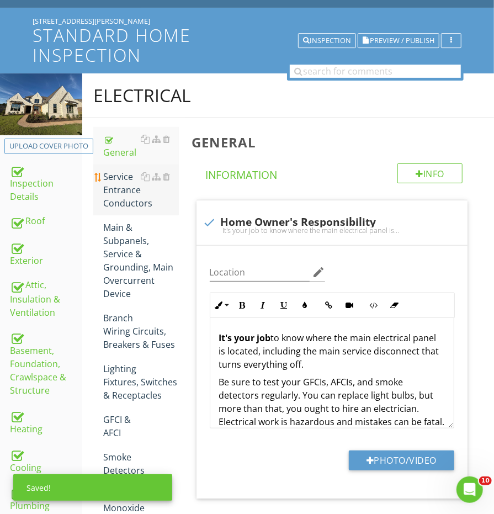
click at [122, 178] on div "Service Entrance Conductors" at bounding box center [140, 190] width 75 height 40
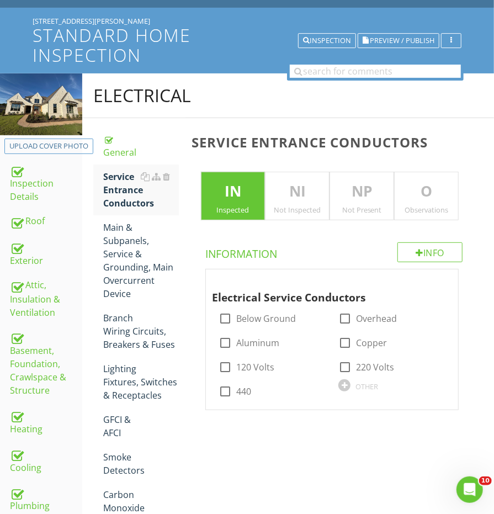
scroll to position [128, 0]
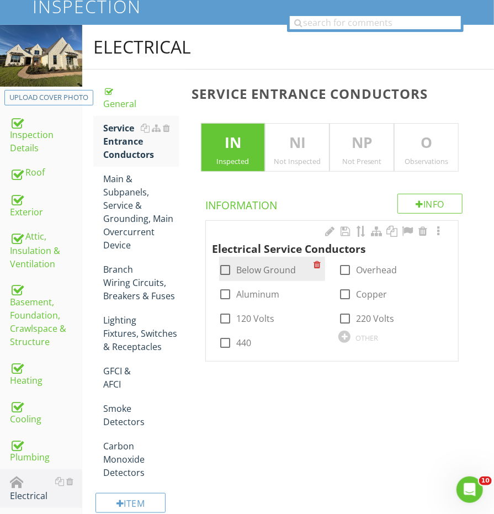
click at [221, 269] on div at bounding box center [225, 270] width 19 height 19
checkbox input "true"
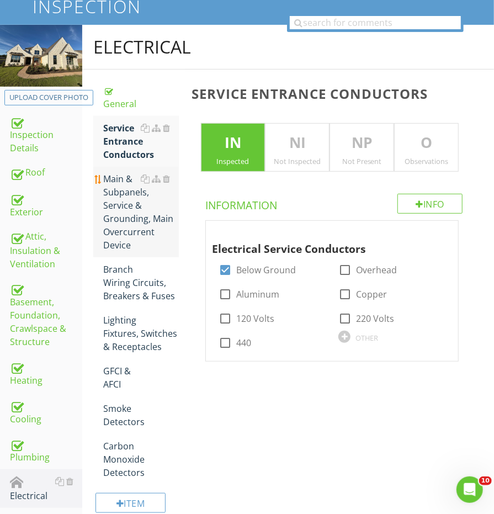
click at [112, 190] on div "Main & Subpanels, Service & Grounding, Main Overcurrent Device" at bounding box center [140, 211] width 75 height 79
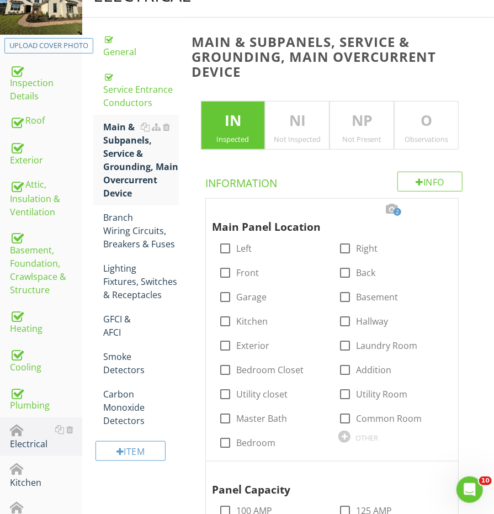
scroll to position [229, 0]
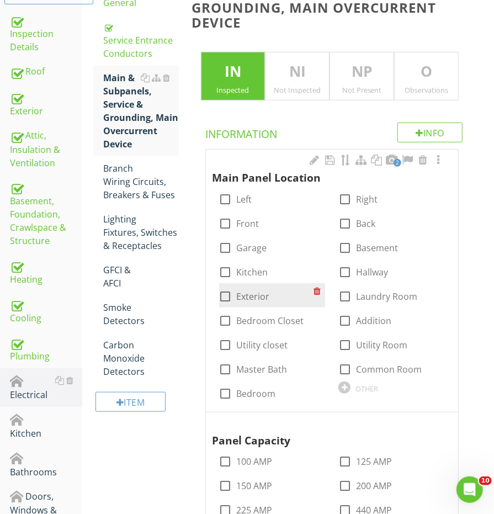
click at [222, 292] on div at bounding box center [225, 296] width 19 height 19
checkbox input "true"
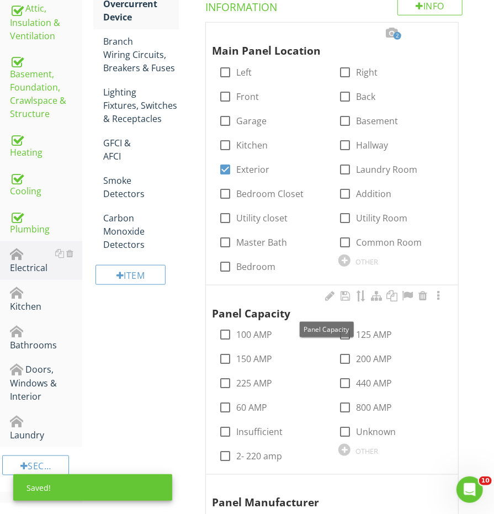
scroll to position [374, 0]
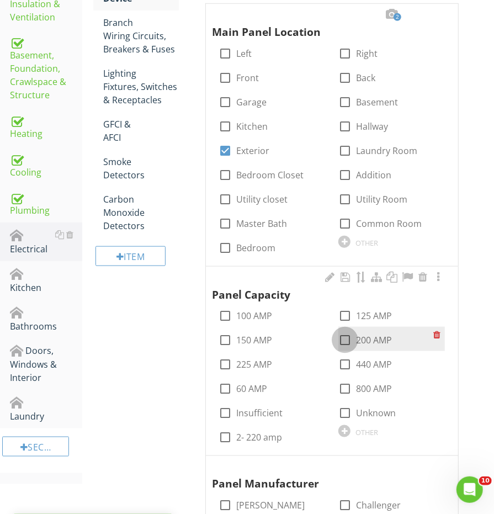
click at [344, 337] on div at bounding box center [345, 340] width 19 height 19
checkbox input "true"
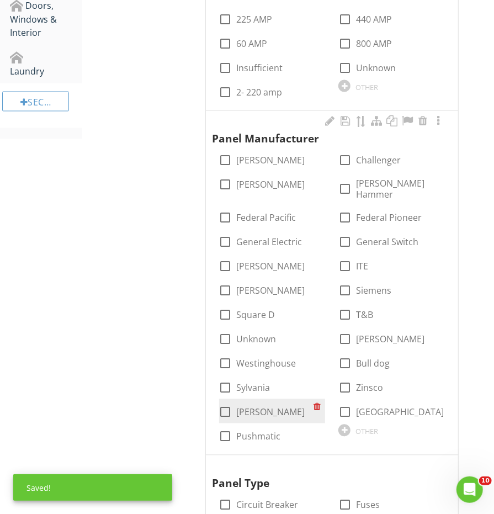
click at [225, 399] on div "check_box_outline_blank Eaton" at bounding box center [272, 411] width 107 height 24
click at [226, 403] on div at bounding box center [225, 412] width 19 height 19
checkbox input "true"
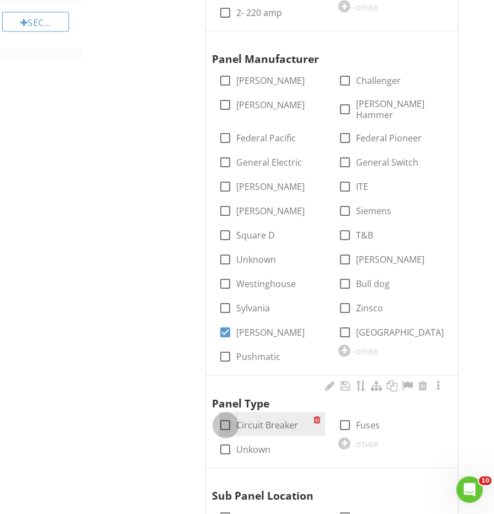
click at [223, 416] on div at bounding box center [225, 425] width 19 height 19
checkbox input "true"
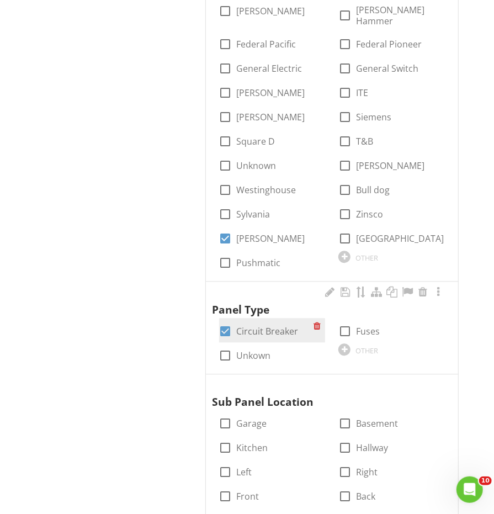
scroll to position [938, 0]
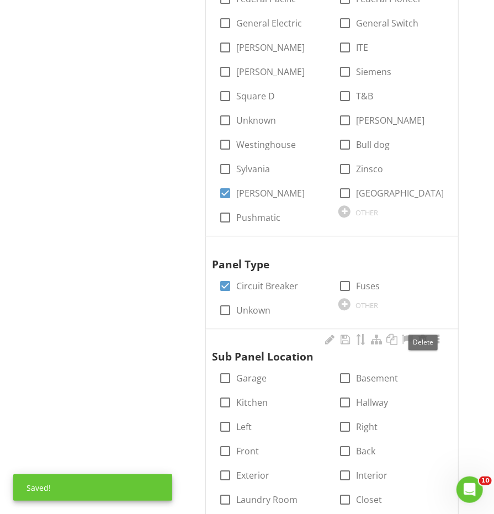
click at [424, 334] on div at bounding box center [422, 339] width 13 height 11
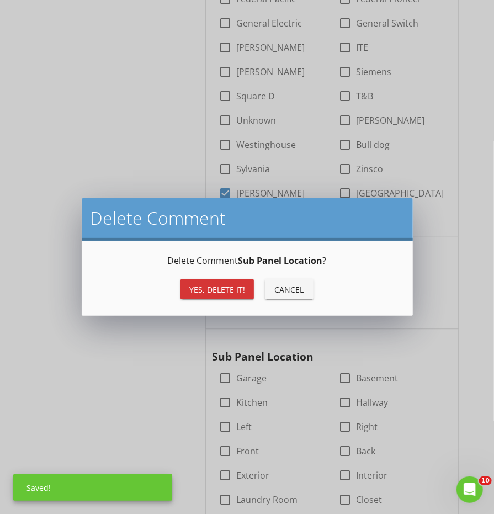
click at [225, 282] on button "Yes, Delete it!" at bounding box center [216, 289] width 73 height 20
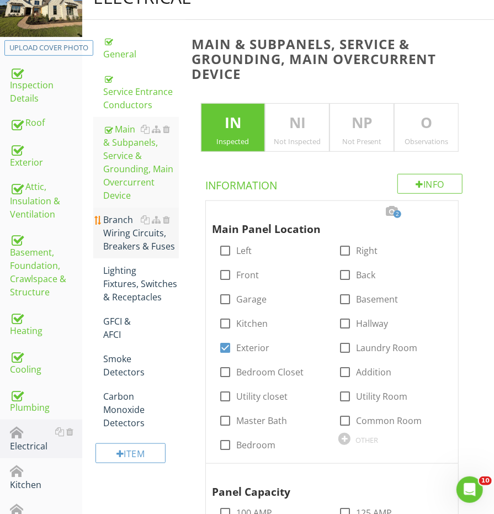
click at [130, 237] on div "Branch Wiring Circuits, Breakers & Fuses" at bounding box center [140, 233] width 75 height 40
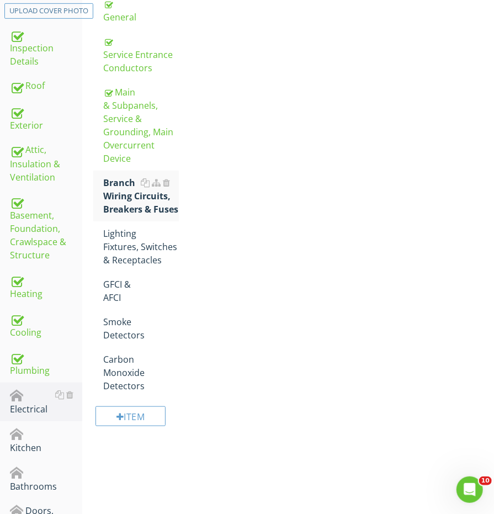
scroll to position [216, 0]
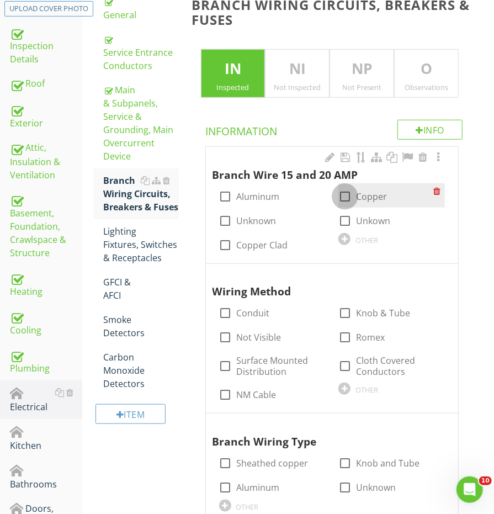
click at [346, 193] on div at bounding box center [345, 196] width 19 height 19
checkbox input "true"
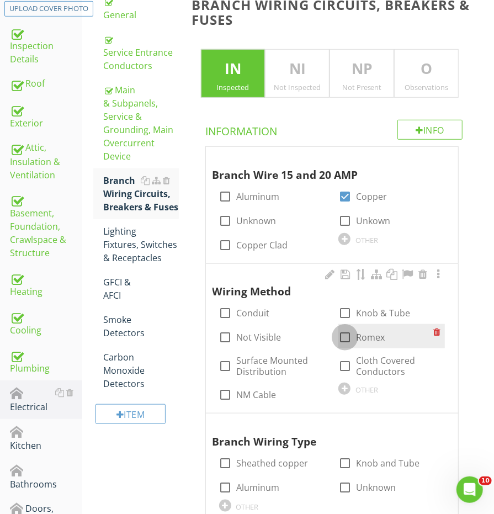
click at [345, 335] on div at bounding box center [345, 337] width 19 height 19
checkbox input "true"
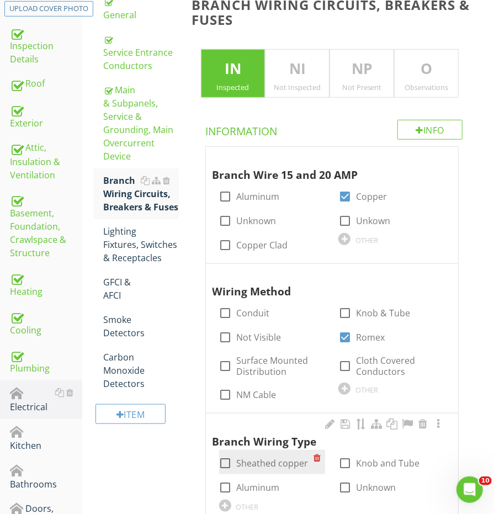
click at [227, 461] on div at bounding box center [225, 463] width 19 height 19
checkbox input "true"
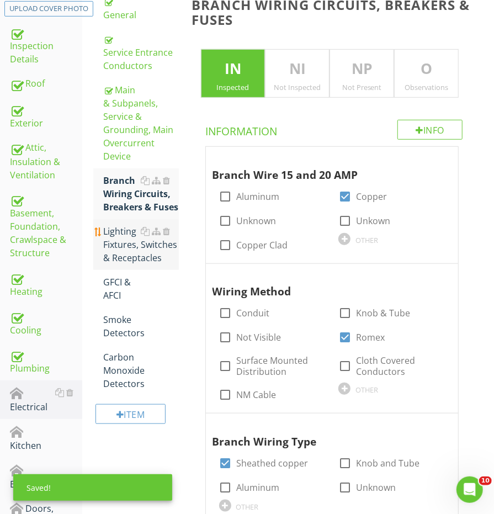
click at [114, 254] on div "Lighting Fixtures, Switches & Receptacles" at bounding box center [140, 245] width 75 height 40
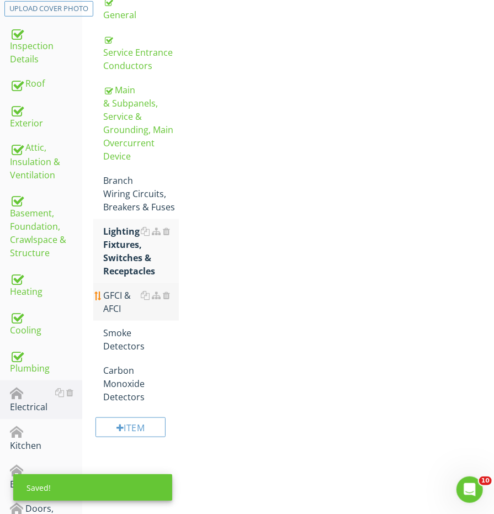
click at [114, 289] on div "GFCI & AFCI" at bounding box center [140, 302] width 75 height 26
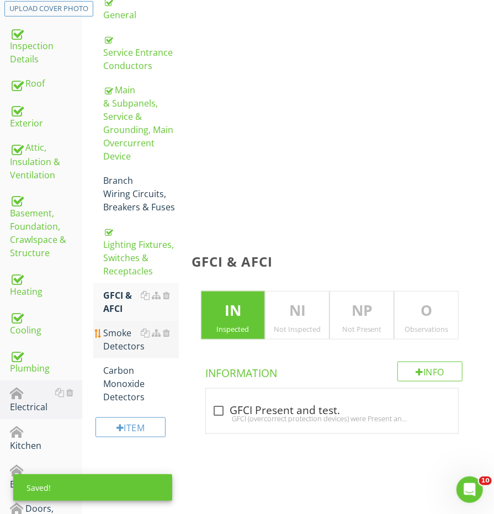
click at [114, 317] on span "General Service Entrance Conductors Main & Subpanels, Service & Grounding, Main…" at bounding box center [135, 199] width 85 height 419
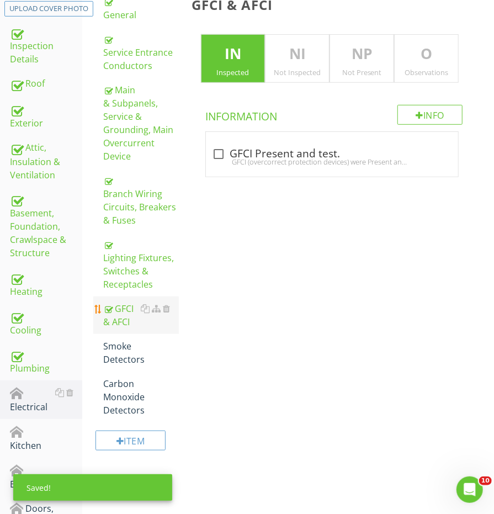
click at [119, 325] on link "GFCI & AFCI" at bounding box center [140, 315] width 75 height 38
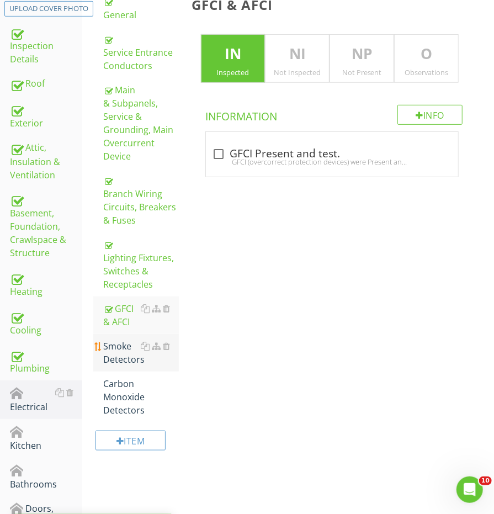
click at [123, 339] on div "Smoke Detectors" at bounding box center [140, 352] width 75 height 26
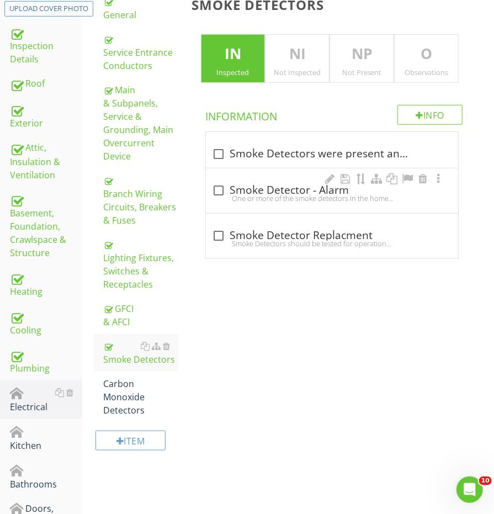
click at [209, 208] on div "check_box_outline_blank Smoke Detector - Alarm One or more of the smoke detecto…" at bounding box center [332, 190] width 252 height 45
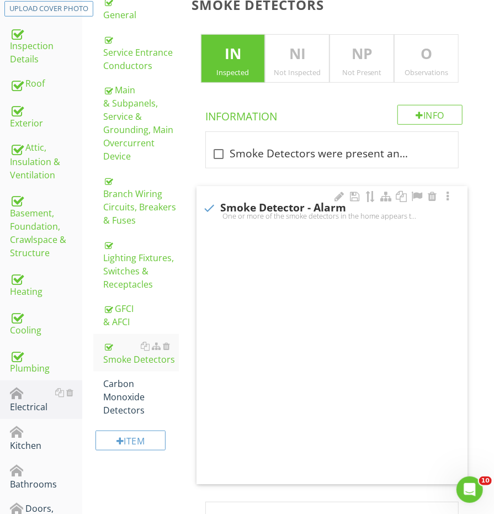
scroll to position [216, 0]
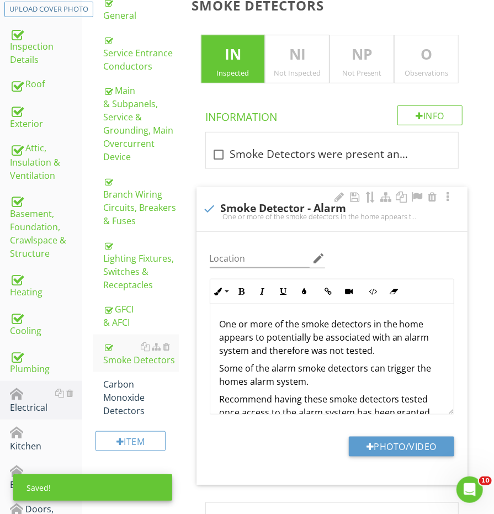
click at [209, 208] on div at bounding box center [209, 208] width 19 height 19
checkbox input "true"
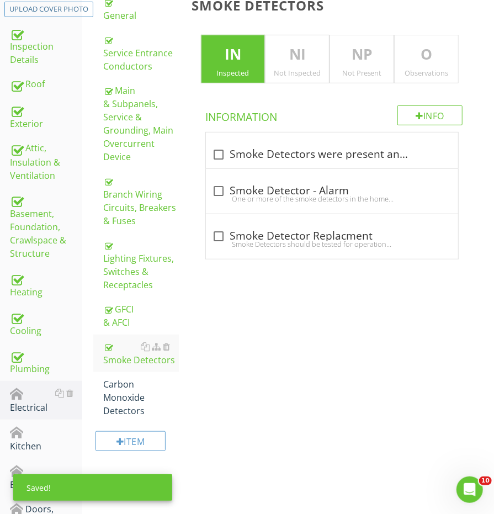
click at [204, 319] on div "Electrical General Service Entrance Conductors Main & Subpanels, Service & Grou…" at bounding box center [288, 216] width 412 height 559
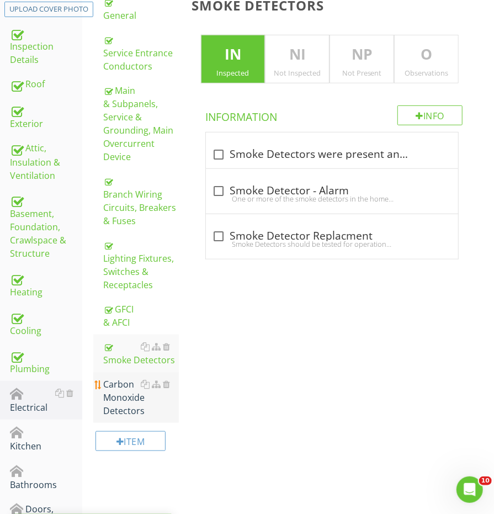
click at [139, 393] on div "Carbon Monoxide Detectors" at bounding box center [140, 398] width 75 height 40
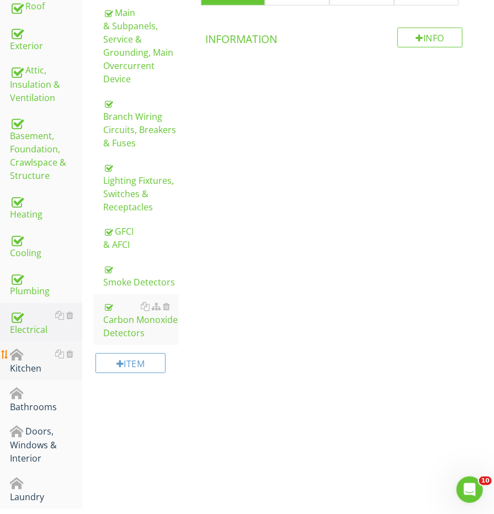
click at [26, 358] on div "Kitchen" at bounding box center [46, 361] width 72 height 28
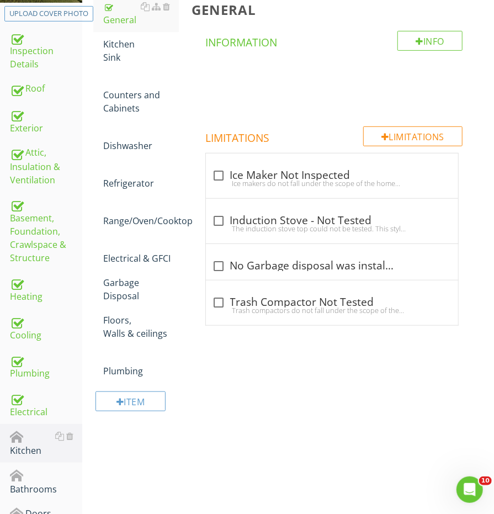
scroll to position [105, 0]
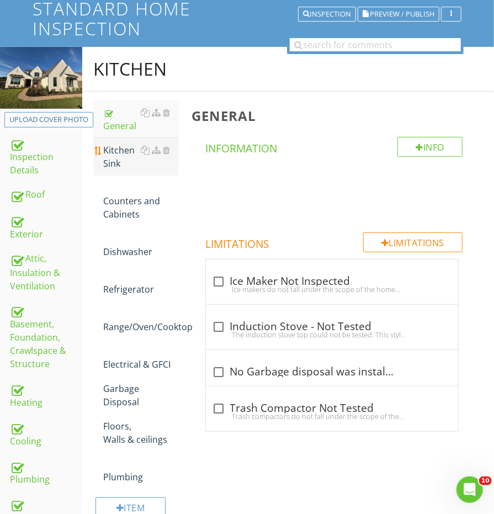
click at [116, 152] on div "Kitchen Sink" at bounding box center [140, 157] width 75 height 26
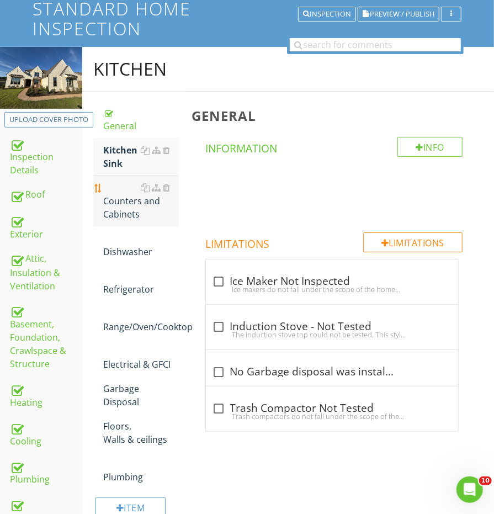
click at [116, 201] on div "Counters and Cabinets" at bounding box center [140, 201] width 75 height 40
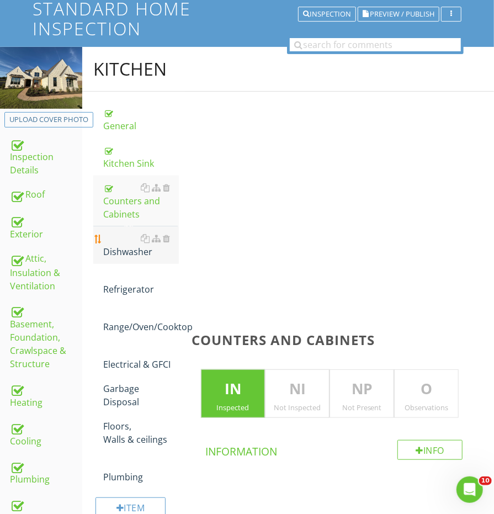
click at [117, 246] on div "Dishwasher" at bounding box center [140, 245] width 75 height 26
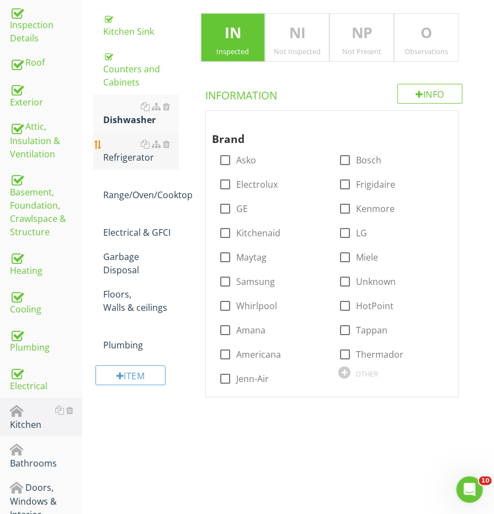
scroll to position [262, 0]
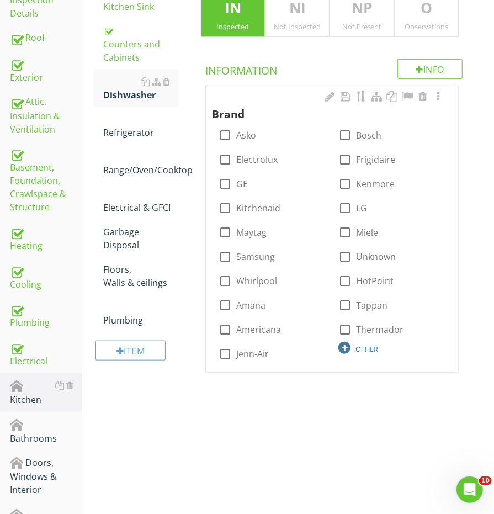
click at [347, 342] on div at bounding box center [344, 348] width 12 height 12
type input "Monog"
click at [347, 350] on div at bounding box center [345, 353] width 19 height 19
checkbox input "false"
click at [260, 371] on div "OTHER" at bounding box center [272, 371] width 107 height 13
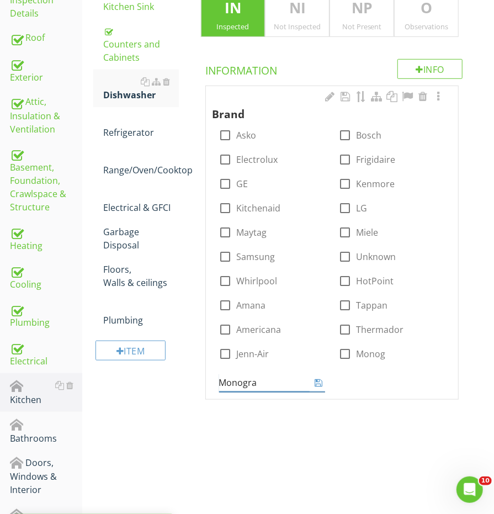
type input "Monogram"
click at [249, 379] on input "Monogram" at bounding box center [264, 383] width 91 height 18
click at [225, 432] on div "Upload cover photo Inspection Details Roof Exterior Attic, Insulation & Ventila…" at bounding box center [247, 243] width 494 height 706
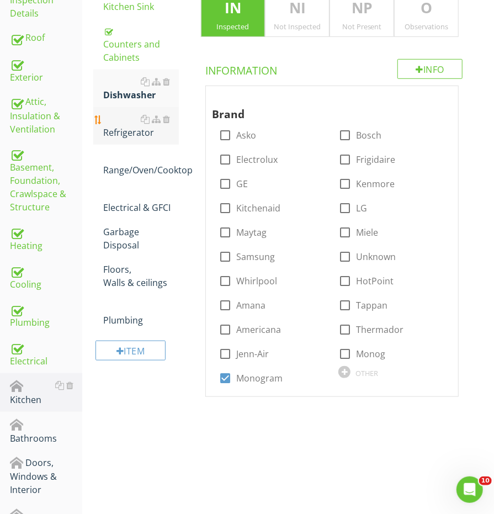
click at [129, 126] on div "Refrigerator" at bounding box center [140, 126] width 75 height 26
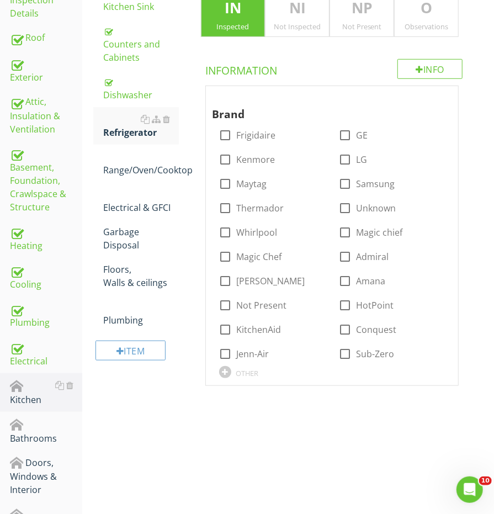
click at [354, 22] on div "Not Present" at bounding box center [361, 26] width 63 height 9
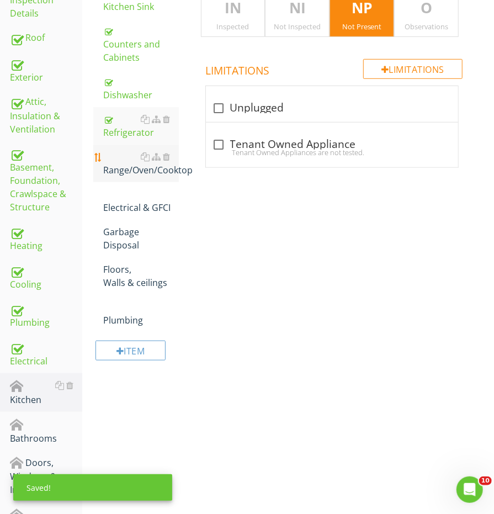
click at [142, 172] on link "Range/Oven/Cooktop" at bounding box center [140, 164] width 75 height 38
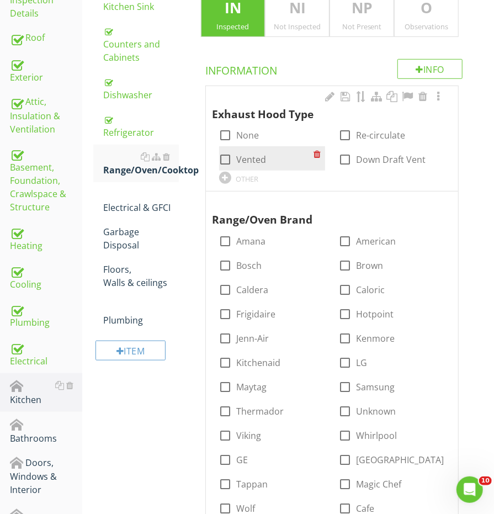
click at [238, 154] on label "Vented" at bounding box center [252, 159] width 30 height 11
checkbox input "true"
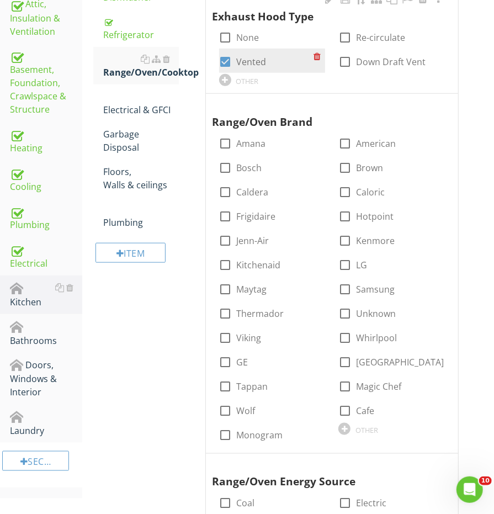
scroll to position [390, 0]
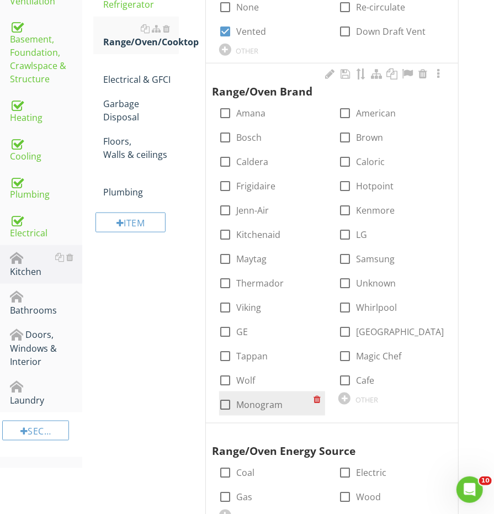
click at [264, 404] on label "Monogram" at bounding box center [260, 404] width 46 height 11
checkbox input "true"
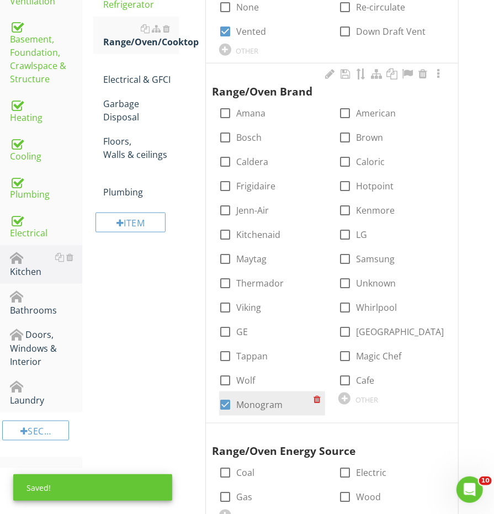
scroll to position [477, 0]
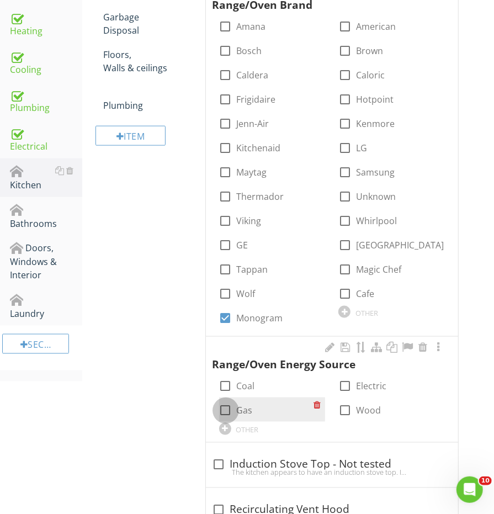
click at [225, 407] on div at bounding box center [225, 410] width 19 height 19
checkbox input "true"
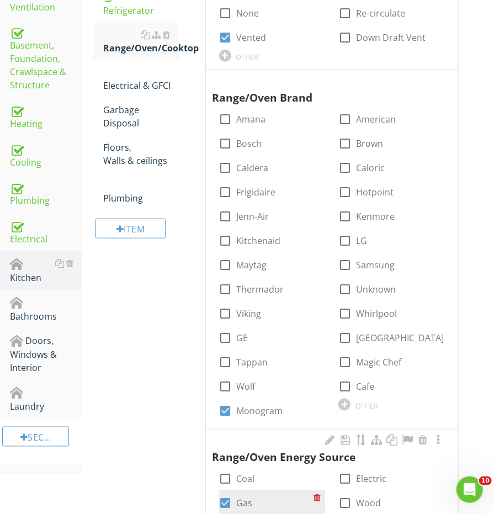
scroll to position [309, 0]
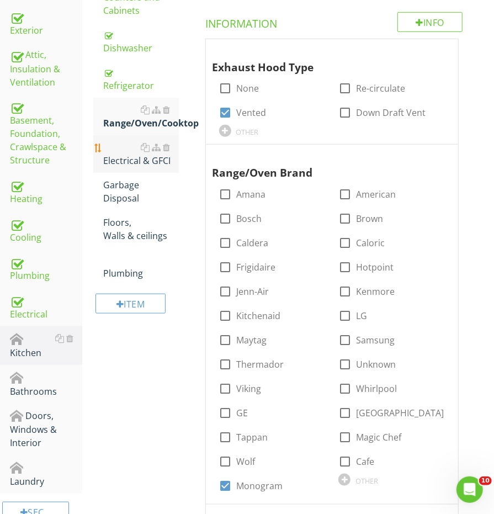
click at [126, 155] on div "Electrical & GFCI" at bounding box center [140, 154] width 75 height 26
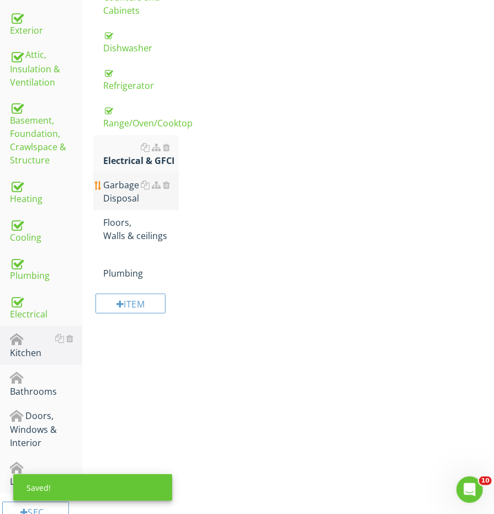
click at [115, 187] on div "Garbage Disposal" at bounding box center [140, 191] width 75 height 26
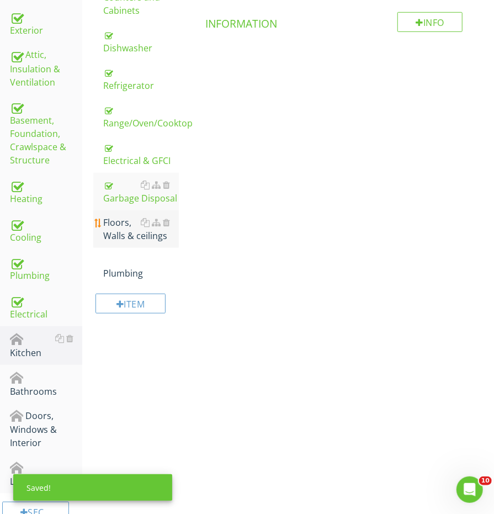
drag, startPoint x: 124, startPoint y: 220, endPoint x: 115, endPoint y: 237, distance: 18.5
click at [124, 220] on div "Floors, Walls & ceilings" at bounding box center [140, 229] width 75 height 26
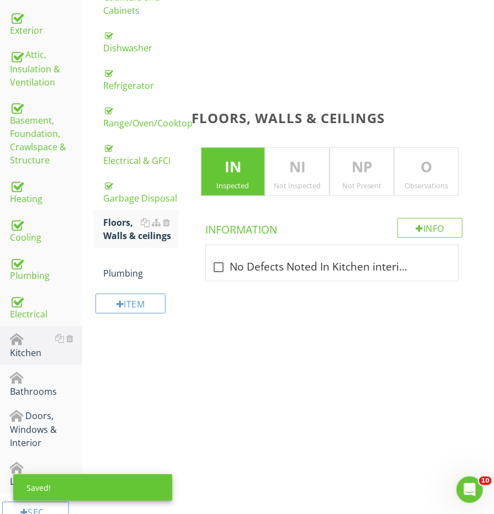
click at [95, 284] on div "General Kitchen Sink Counters and Cabinets Dishwasher Refrigerator Range/Oven/C…" at bounding box center [135, 113] width 85 height 433
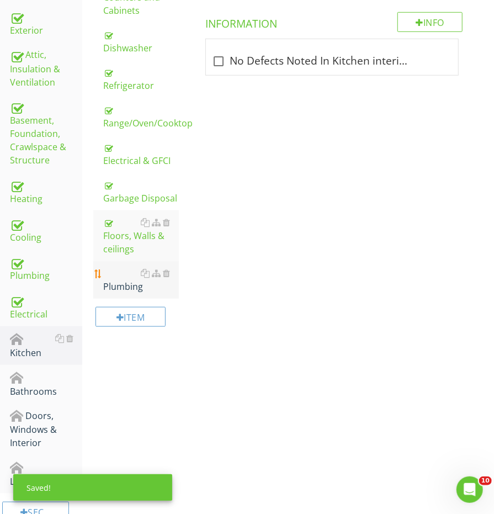
click at [116, 280] on div "Plumbing" at bounding box center [140, 280] width 75 height 26
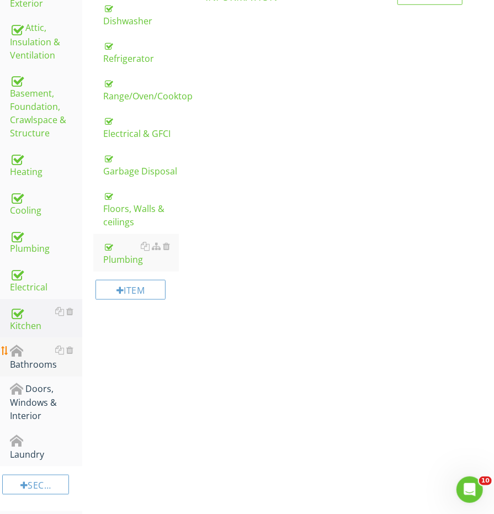
click at [20, 343] on div "Bathrooms" at bounding box center [46, 357] width 72 height 28
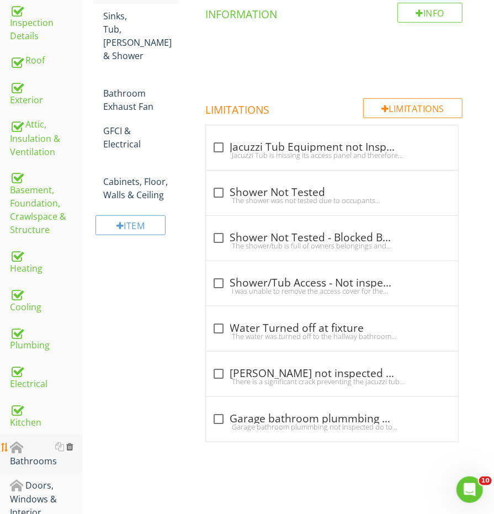
scroll to position [184, 0]
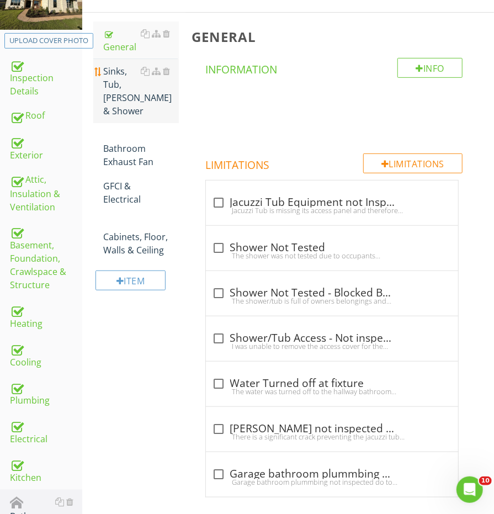
click at [114, 102] on link "Sinks, Tub, Toilet & Shower" at bounding box center [140, 91] width 75 height 64
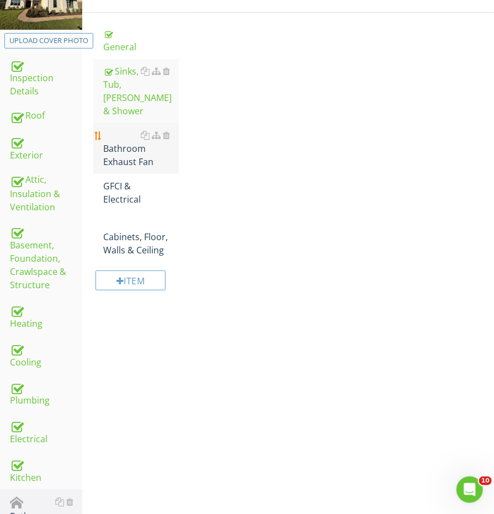
click at [104, 134] on div "Bathroom Exhaust Fan" at bounding box center [140, 149] width 75 height 40
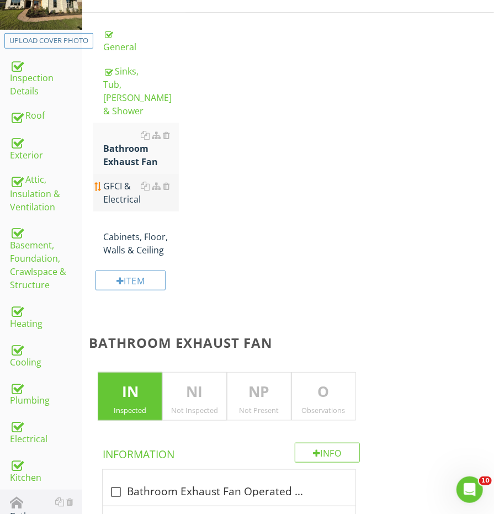
click at [105, 179] on div "GFCI & Electrical" at bounding box center [140, 192] width 75 height 26
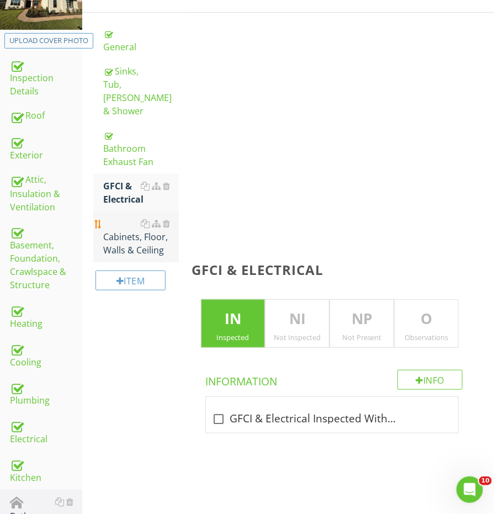
click at [108, 227] on div "Cabinets, Floor, Walls & Ceiling" at bounding box center [140, 237] width 75 height 40
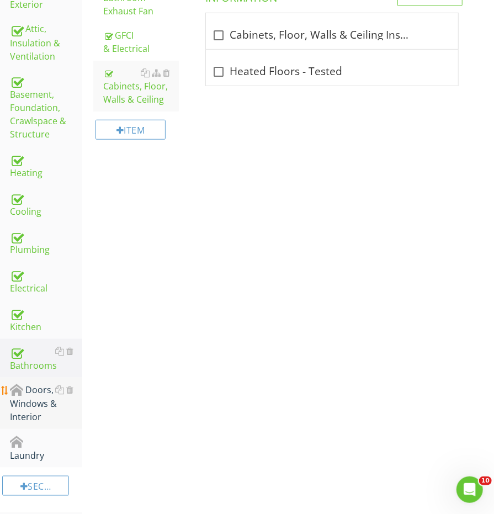
click at [39, 383] on div "Doors, Windows & Interior" at bounding box center [46, 403] width 72 height 41
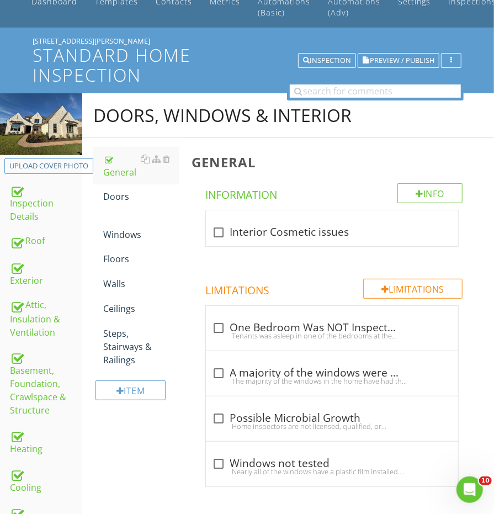
scroll to position [45, 0]
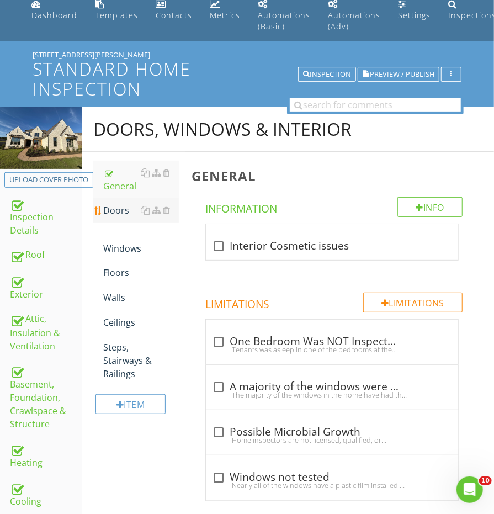
click at [110, 217] on link "Doors" at bounding box center [140, 210] width 75 height 24
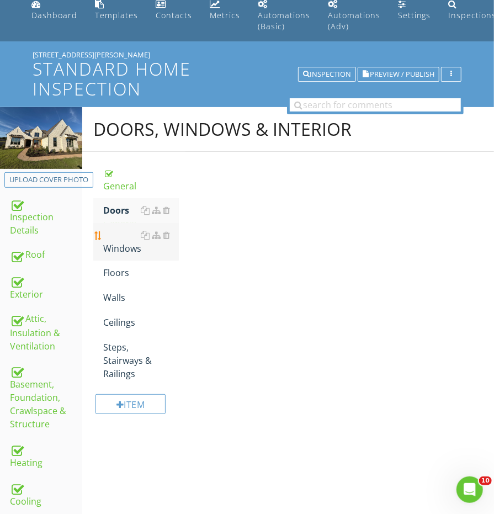
click at [110, 247] on div "Windows" at bounding box center [140, 242] width 75 height 26
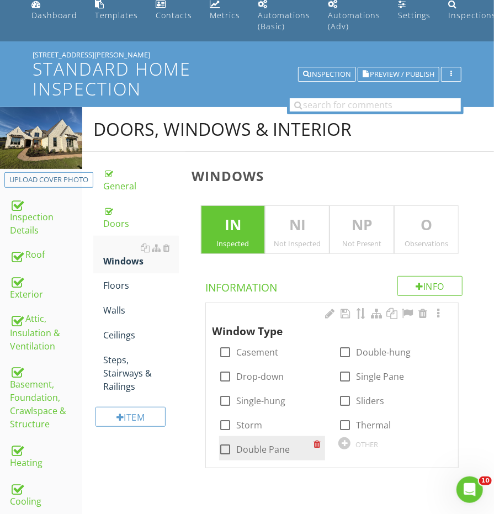
click at [220, 450] on div at bounding box center [225, 449] width 19 height 19
checkbox input "true"
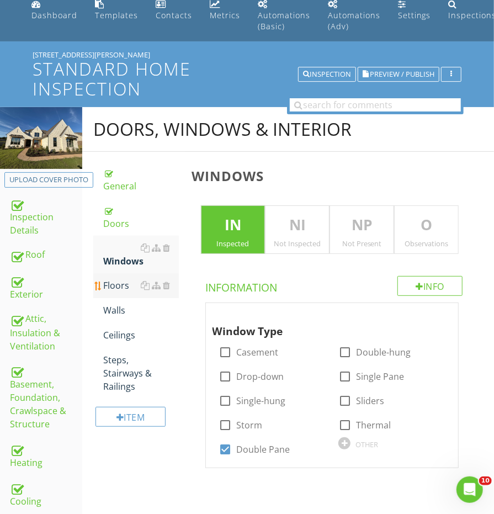
click at [126, 279] on div "Floors" at bounding box center [140, 285] width 75 height 13
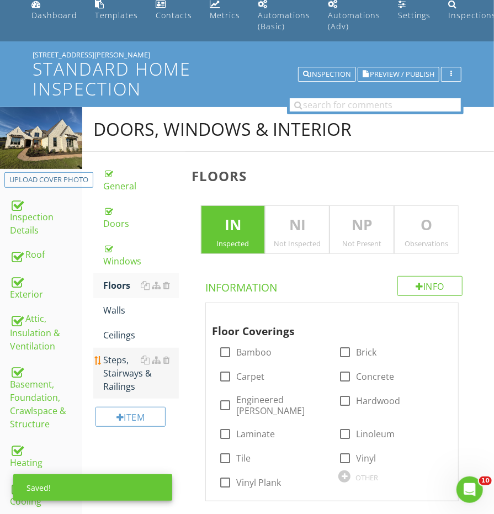
scroll to position [98, 0]
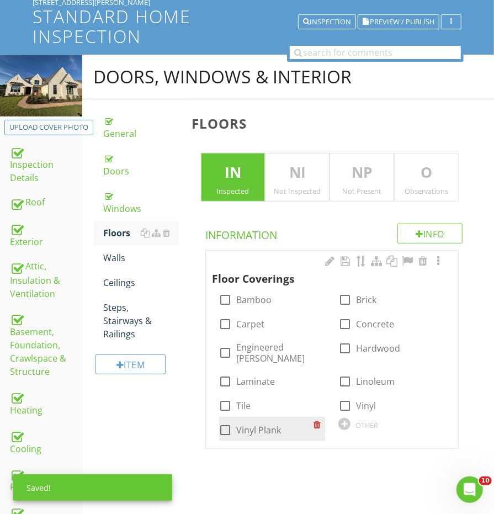
click at [226, 421] on div at bounding box center [225, 430] width 19 height 19
checkbox input "true"
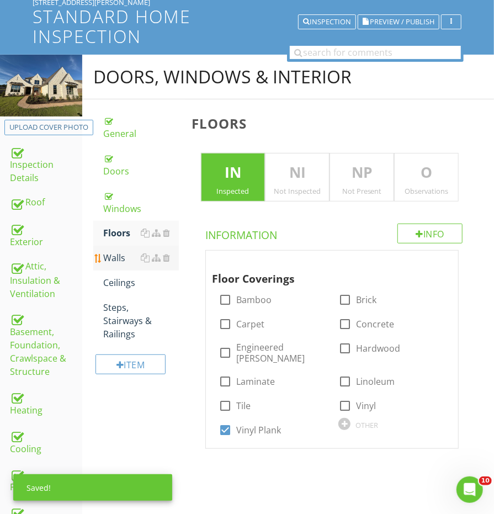
click at [109, 251] on div "Walls" at bounding box center [140, 257] width 75 height 13
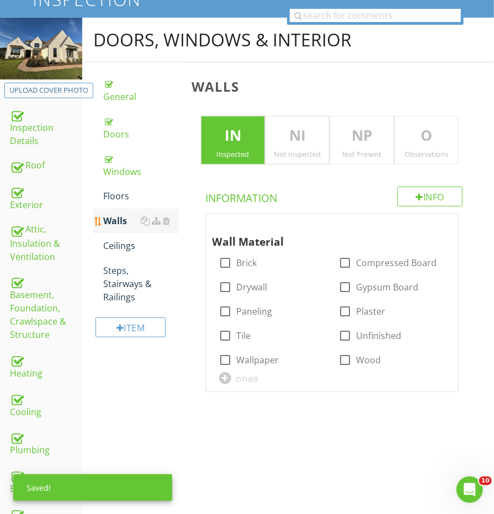
scroll to position [142, 0]
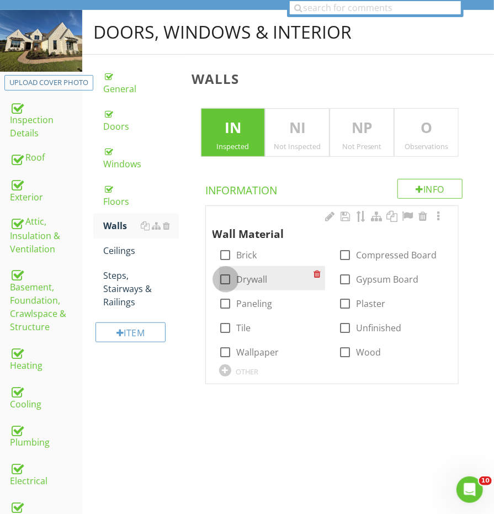
click at [223, 278] on div at bounding box center [225, 279] width 19 height 19
checkbox input "true"
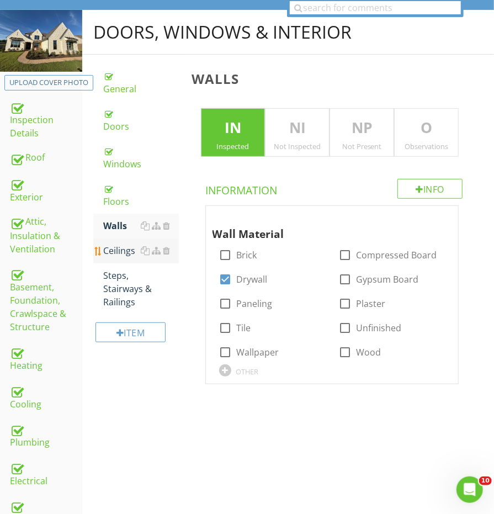
click at [104, 238] on link "Ceilings" at bounding box center [140, 250] width 75 height 24
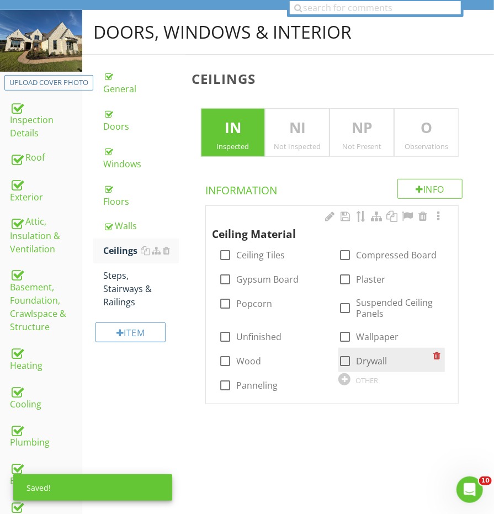
click at [359, 358] on label "Drywall" at bounding box center [371, 360] width 31 height 11
checkbox input "true"
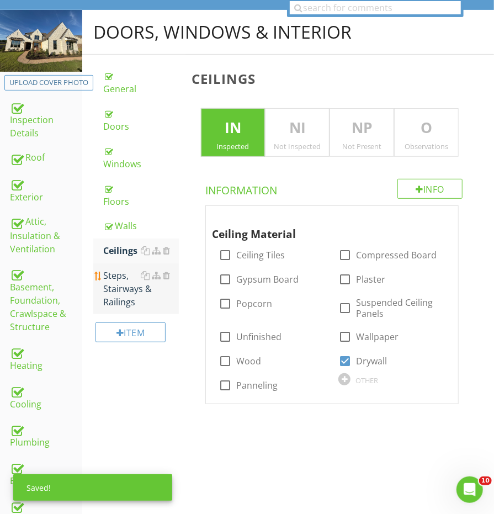
click at [139, 269] on div "Steps, Stairways & Railings" at bounding box center [140, 289] width 75 height 40
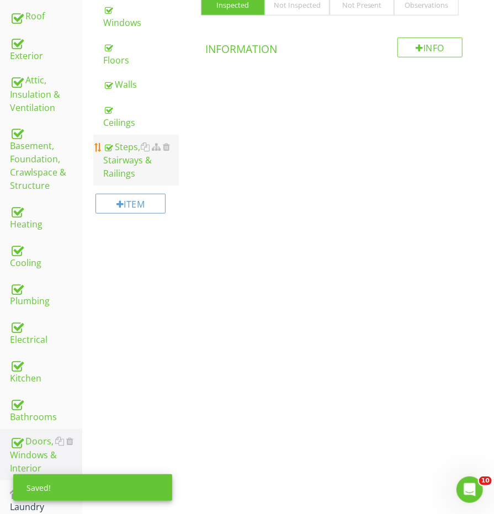
scroll to position [286, 0]
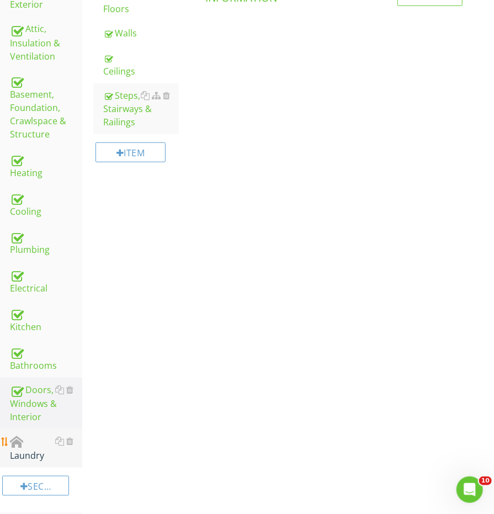
click at [28, 439] on div "Laundry" at bounding box center [46, 448] width 72 height 28
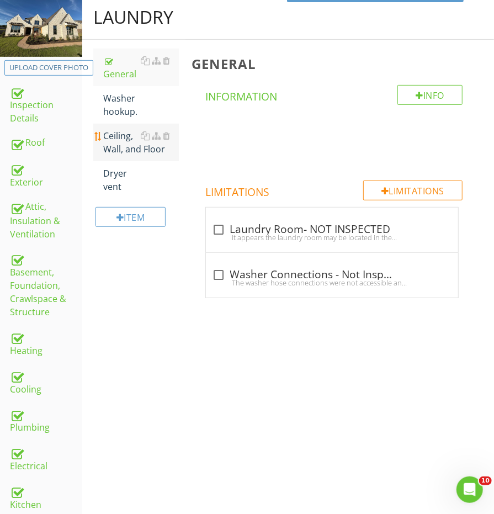
scroll to position [152, 0]
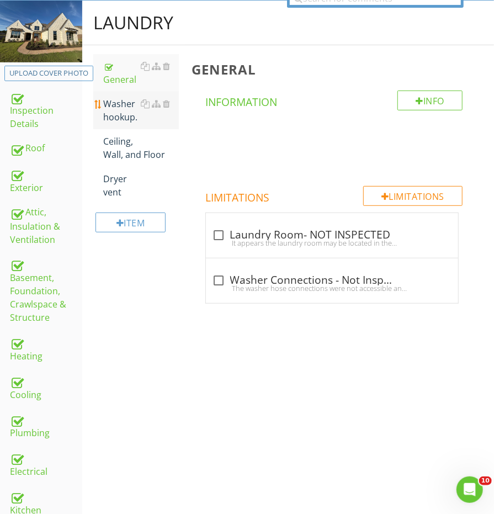
click at [118, 108] on div "Washer hookup." at bounding box center [140, 110] width 75 height 26
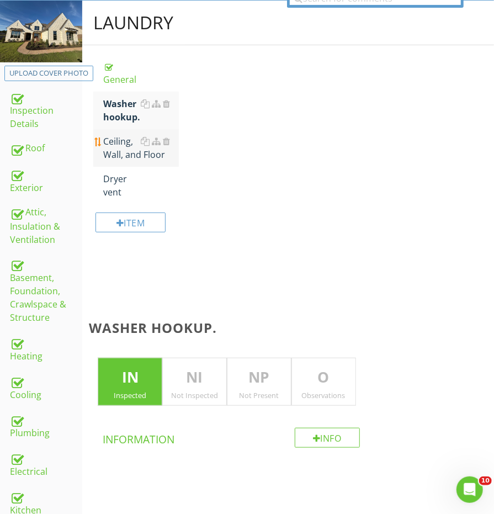
click at [118, 148] on div "Ceiling, Wall, and Floor" at bounding box center [140, 148] width 75 height 26
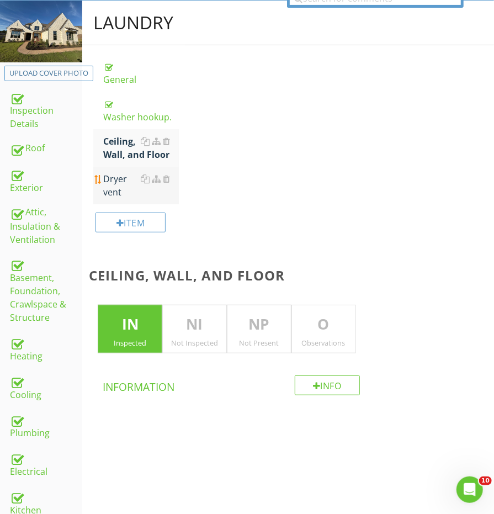
click at [113, 186] on div "Dryer vent" at bounding box center [140, 185] width 75 height 26
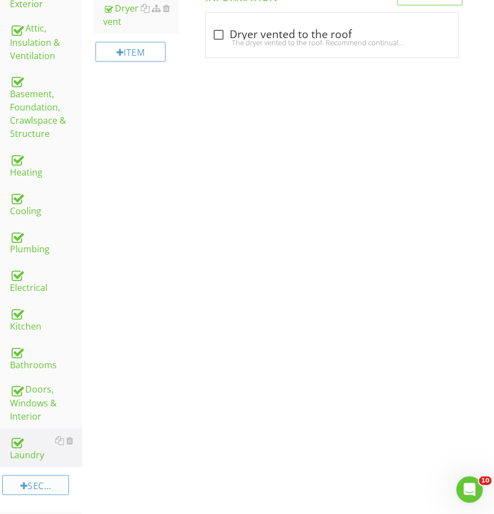
scroll to position [335, 0]
click at [47, 476] on div "Section" at bounding box center [35, 486] width 67 height 20
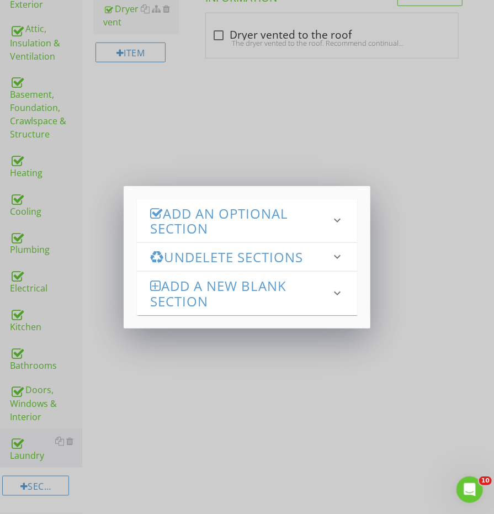
click at [197, 206] on h3 "Add an Optional Section" at bounding box center [240, 221] width 181 height 30
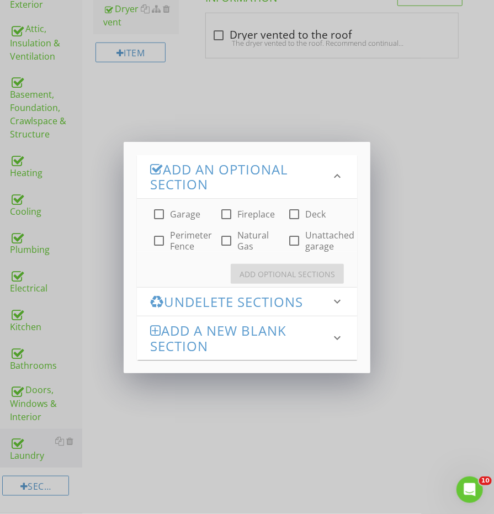
click at [158, 214] on div at bounding box center [159, 214] width 19 height 19
checkbox input "true"
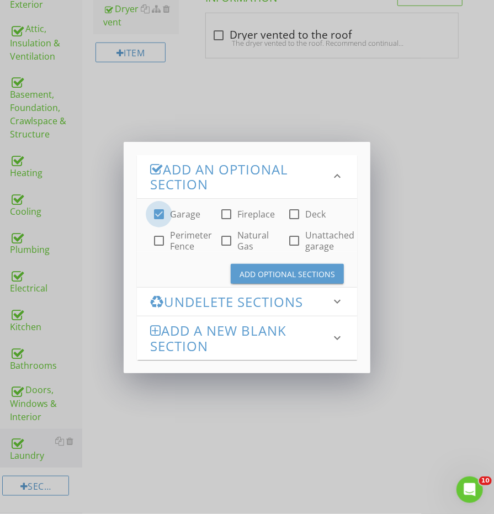
click at [233, 214] on div at bounding box center [226, 214] width 19 height 19
checkbox input "true"
click at [271, 273] on div "Add Optional Sections" at bounding box center [287, 274] width 95 height 12
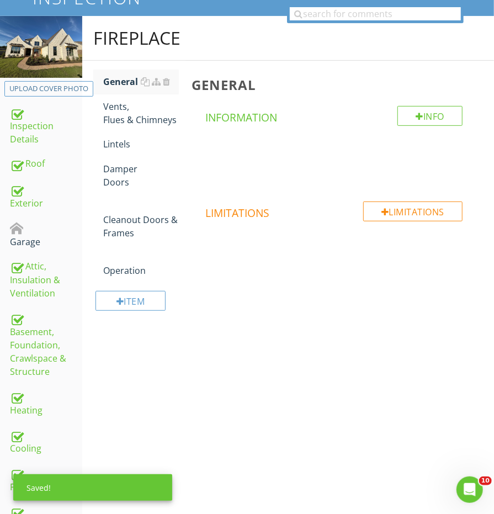
scroll to position [104, 0]
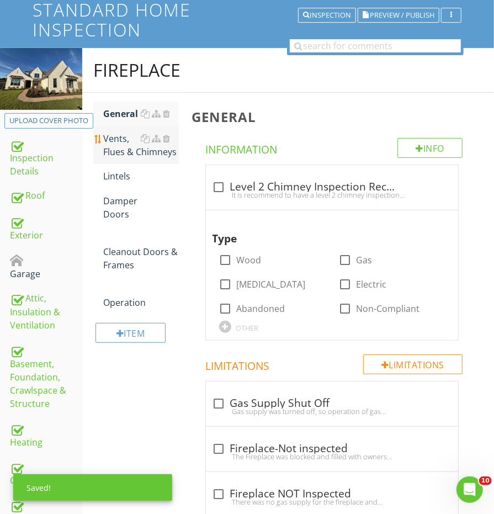
click at [119, 139] on div "Vents, Flues & Chimneys" at bounding box center [140, 145] width 75 height 26
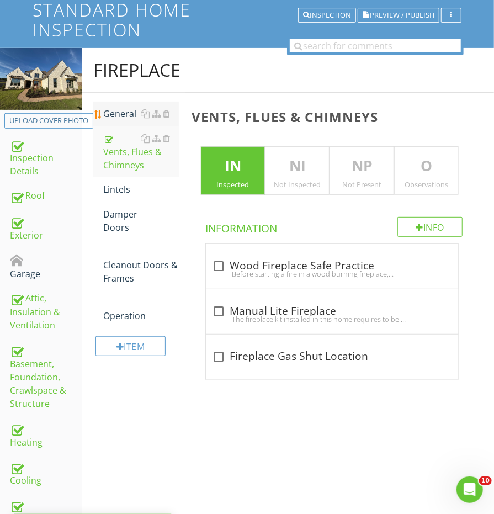
click at [119, 113] on div "General" at bounding box center [140, 113] width 75 height 13
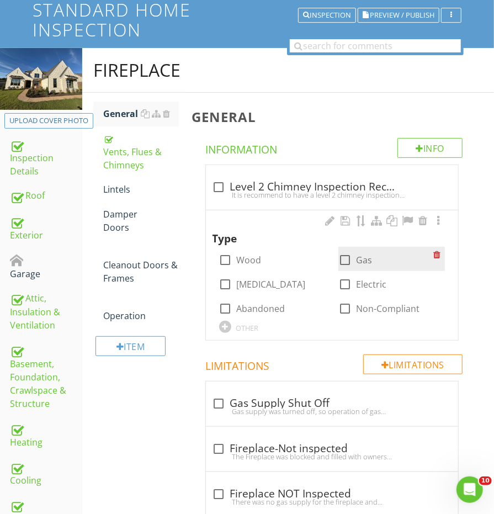
click at [347, 262] on div at bounding box center [345, 260] width 19 height 19
checkbox input "true"
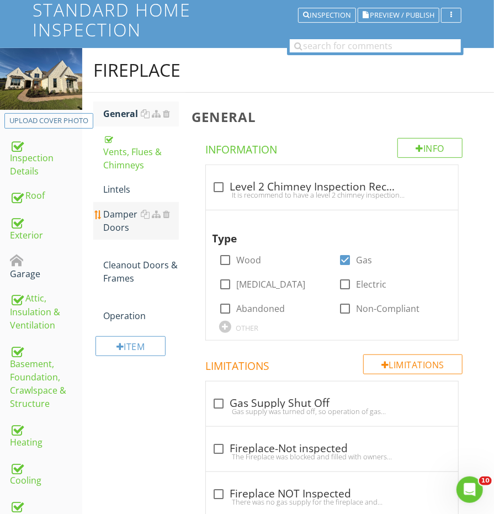
click at [116, 183] on div "Lintels" at bounding box center [140, 189] width 75 height 13
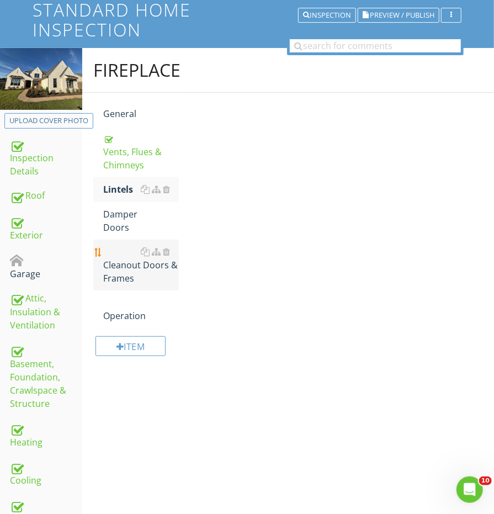
click at [115, 240] on link "Cleanout Doors & Frames" at bounding box center [140, 265] width 75 height 51
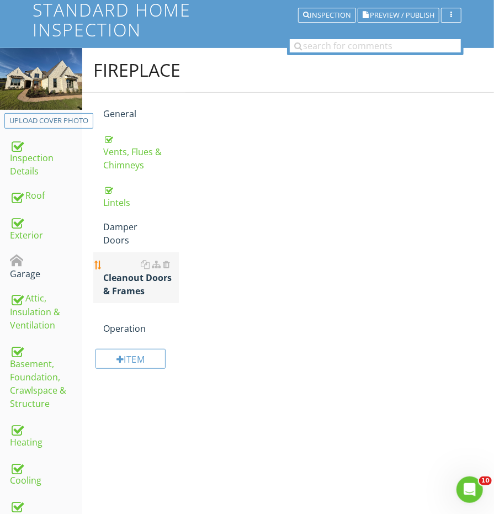
click at [113, 273] on div "Cleanout Doors & Frames" at bounding box center [140, 278] width 75 height 40
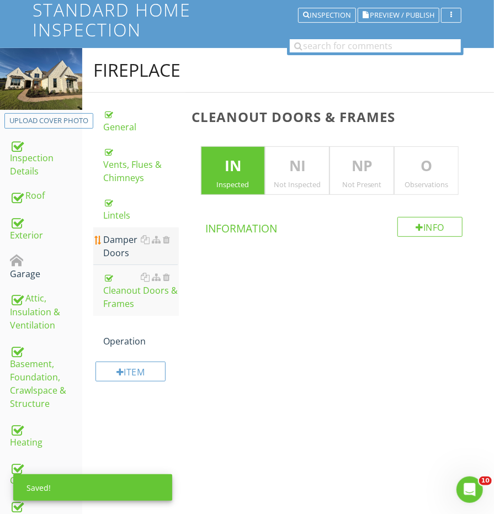
click at [115, 227] on link "Damper Doors" at bounding box center [140, 246] width 75 height 38
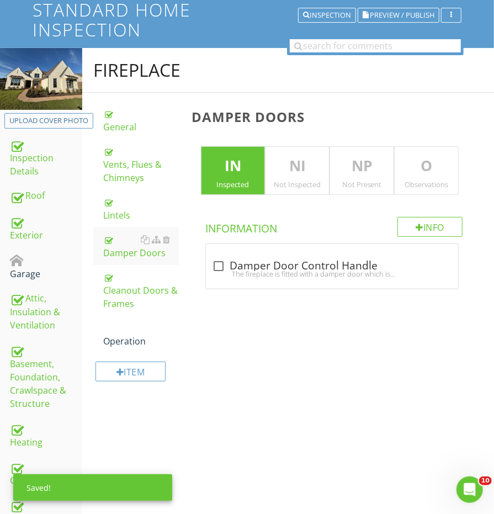
click at [122, 353] on div "Item" at bounding box center [135, 375] width 85 height 45
click at [119, 321] on div "Operation" at bounding box center [140, 334] width 75 height 26
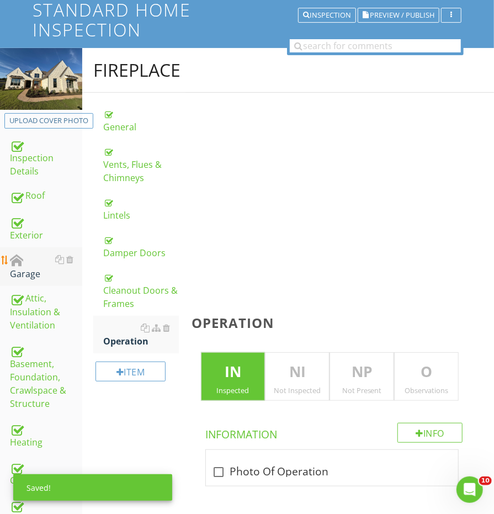
click at [23, 260] on div "Garage" at bounding box center [46, 267] width 72 height 28
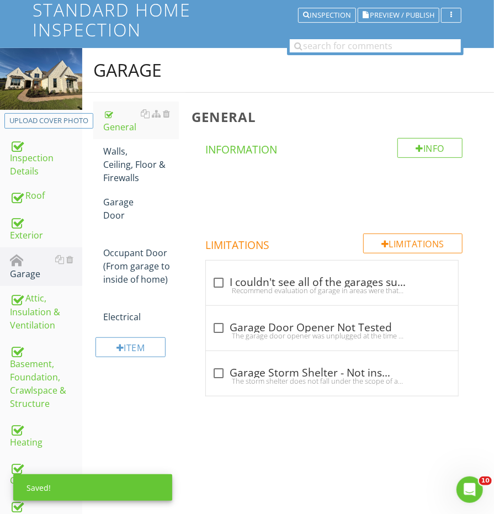
scroll to position [100, 0]
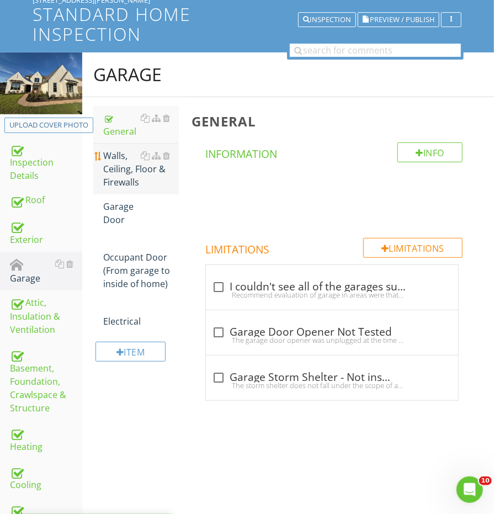
click at [123, 168] on div "Walls, Ceiling, Floor & Firewalls" at bounding box center [140, 169] width 75 height 40
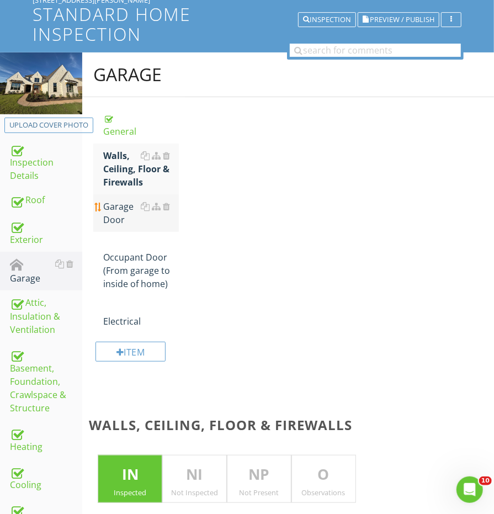
click at [122, 204] on div "Garage Door" at bounding box center [140, 213] width 75 height 26
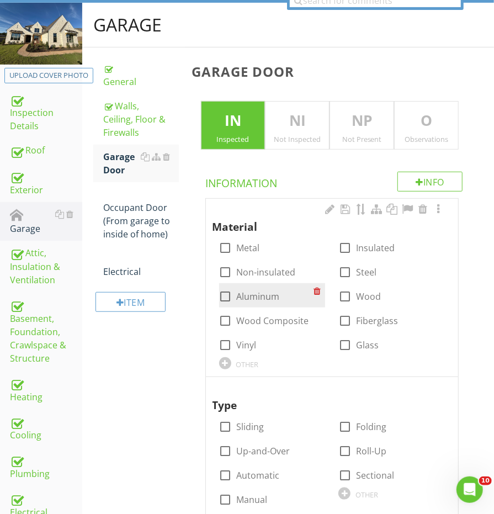
click at [225, 290] on div at bounding box center [225, 296] width 19 height 19
checkbox input "true"
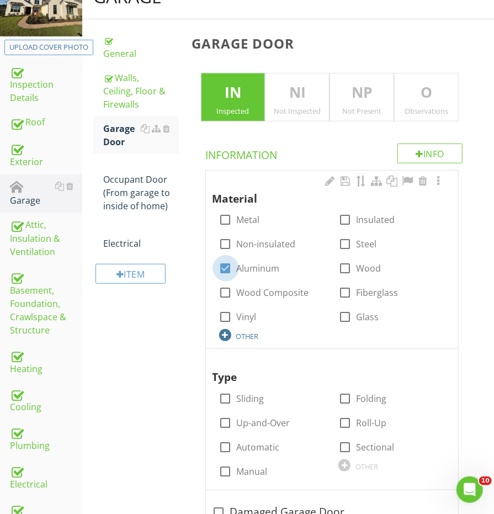
scroll to position [185, 0]
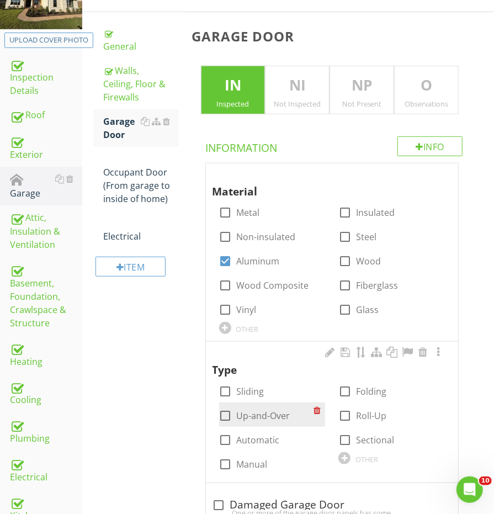
click at [225, 417] on div at bounding box center [225, 415] width 19 height 19
checkbox input "true"
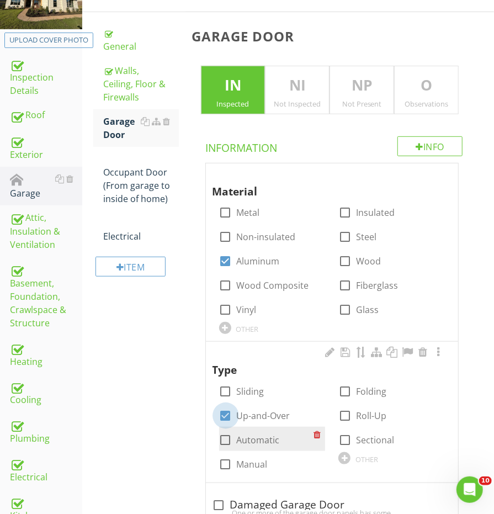
click at [225, 431] on div at bounding box center [225, 440] width 19 height 19
checkbox input "true"
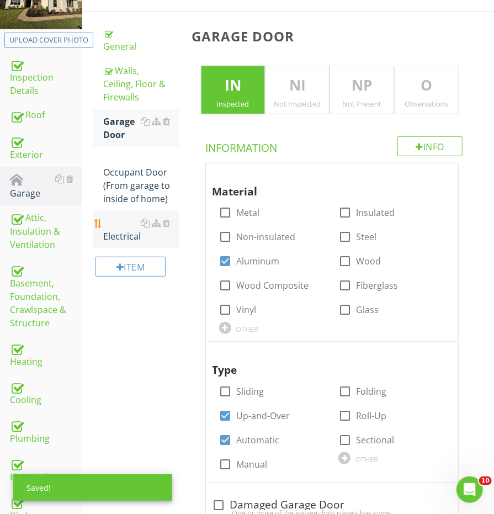
click at [130, 211] on link "Electrical" at bounding box center [140, 230] width 75 height 38
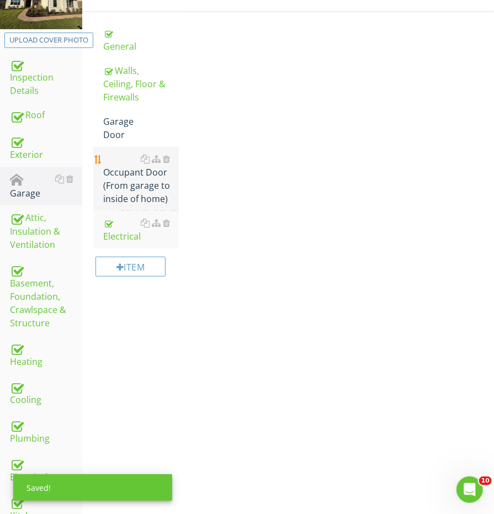
click at [124, 176] on div "Occupant Door (From garage to inside of home)" at bounding box center [140, 178] width 75 height 53
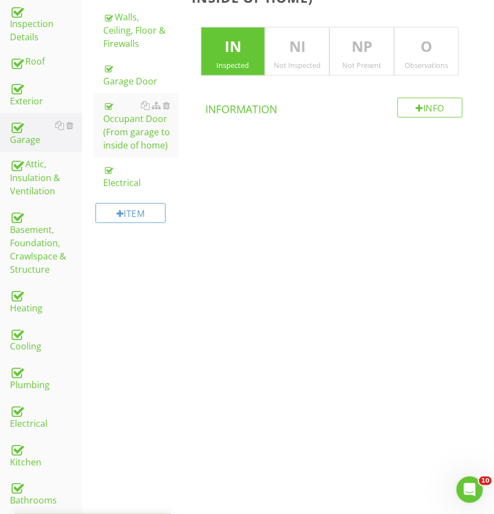
scroll to position [26, 0]
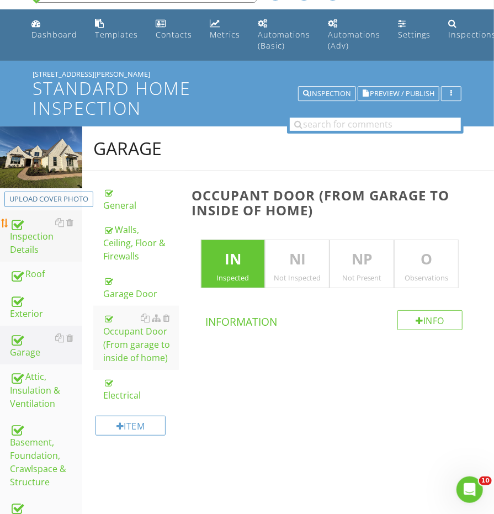
click at [33, 223] on div "Inspection Details" at bounding box center [46, 236] width 72 height 41
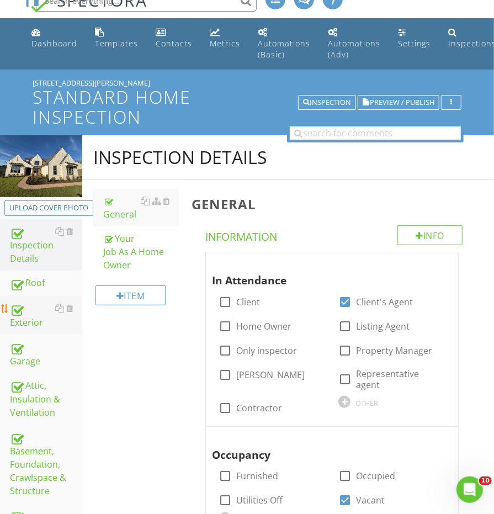
click at [27, 312] on div "Exterior" at bounding box center [46, 315] width 72 height 28
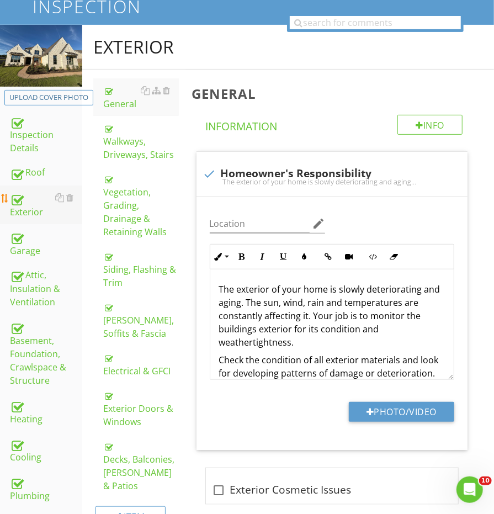
scroll to position [134, 0]
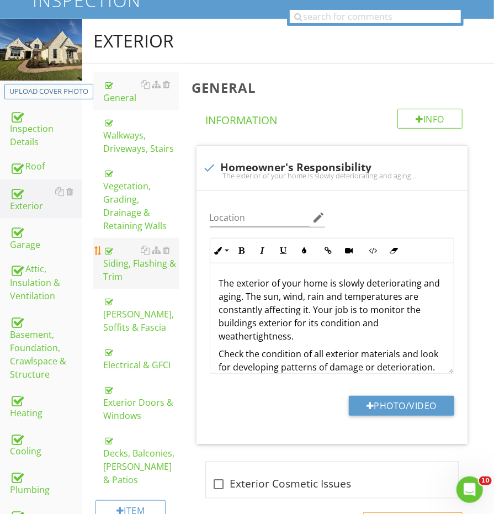
click at [108, 255] on div "Siding, Flashing & Trim" at bounding box center [140, 263] width 75 height 40
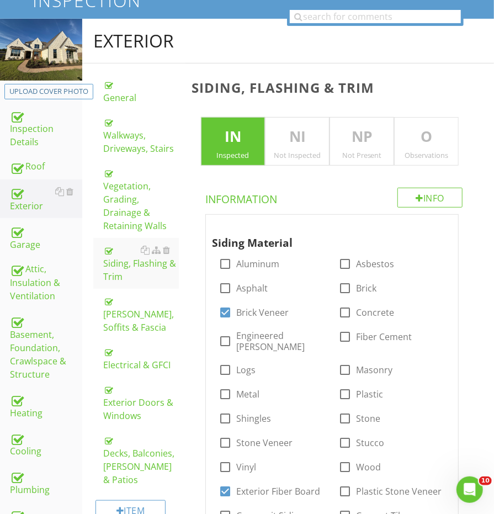
click at [403, 155] on div "Observations" at bounding box center [426, 155] width 63 height 9
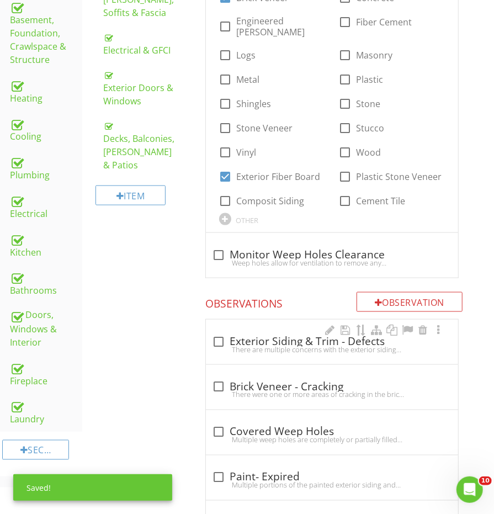
click at [271, 341] on div "check_box_outline_blank Exterior Siding & Trim - Defects There are multiple con…" at bounding box center [332, 345] width 239 height 24
checkbox input "true"
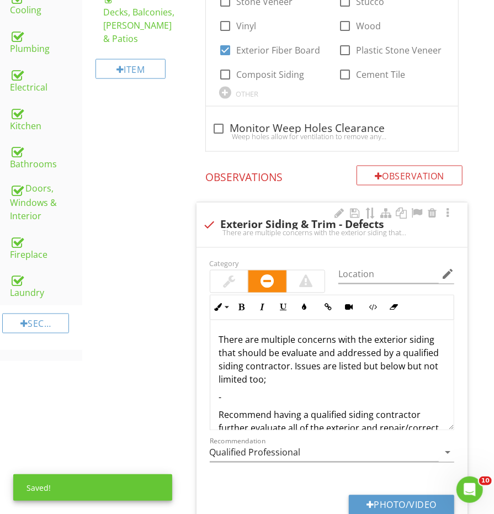
scroll to position [593, 0]
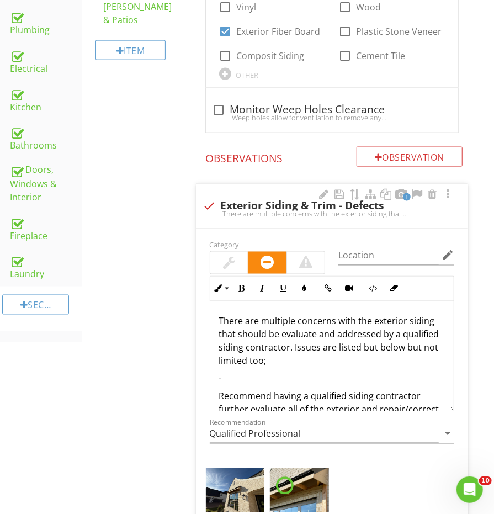
click at [249, 372] on p "-" at bounding box center [332, 378] width 226 height 13
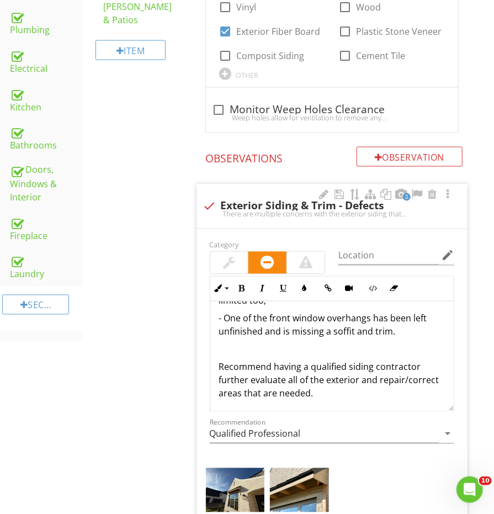
scroll to position [60, 0]
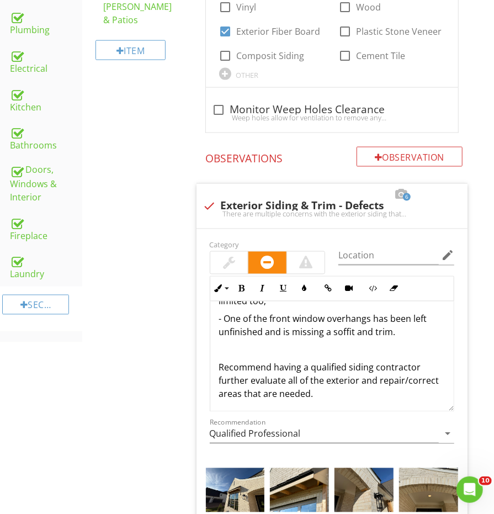
click at [288, 343] on p at bounding box center [332, 349] width 226 height 13
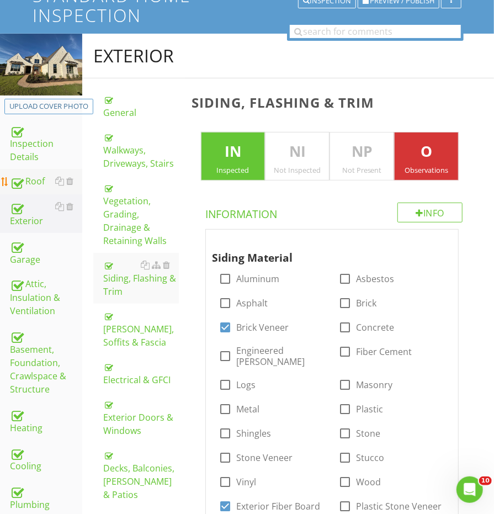
click at [41, 180] on div "Roof" at bounding box center [46, 181] width 72 height 14
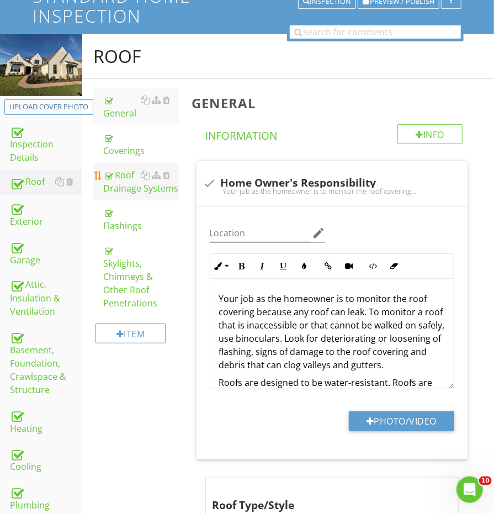
click at [131, 186] on div "Roof Drainage Systems" at bounding box center [140, 181] width 75 height 26
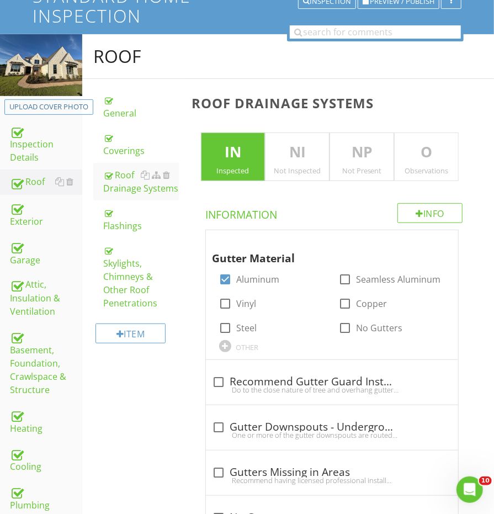
click at [438, 171] on div "Observations" at bounding box center [426, 170] width 63 height 9
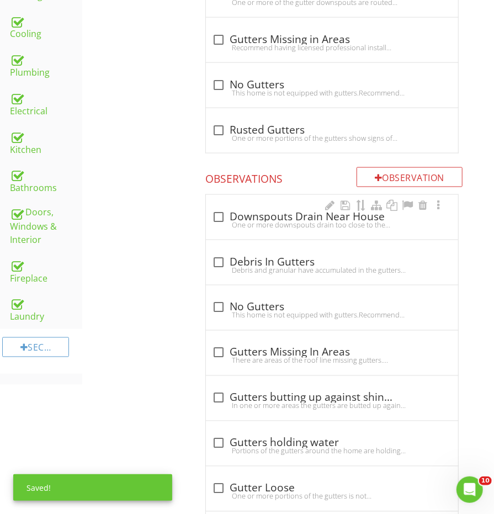
click at [238, 224] on div "check_box_outline_blank Downspouts Drain Near House One or more downspouts drai…" at bounding box center [332, 220] width 239 height 24
checkbox input "true"
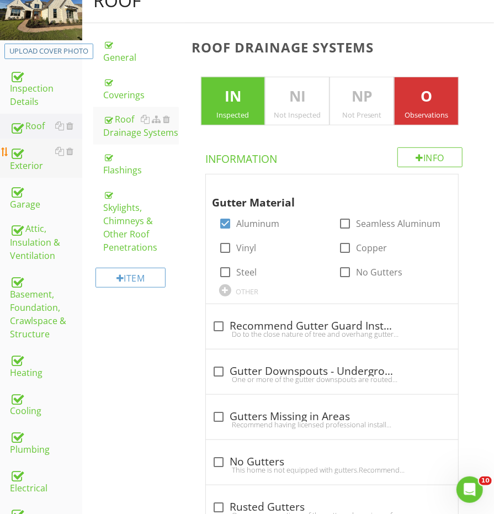
click at [28, 145] on div "Exterior" at bounding box center [46, 159] width 72 height 28
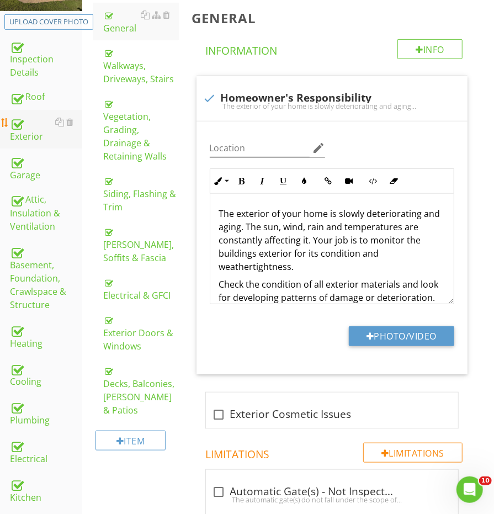
scroll to position [208, 0]
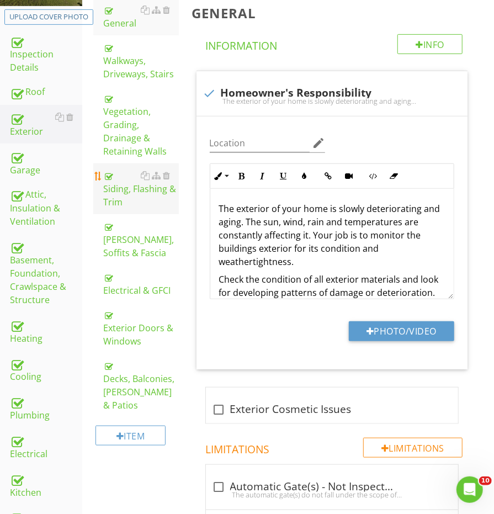
click at [123, 178] on div "Siding, Flashing & Trim" at bounding box center [140, 189] width 75 height 40
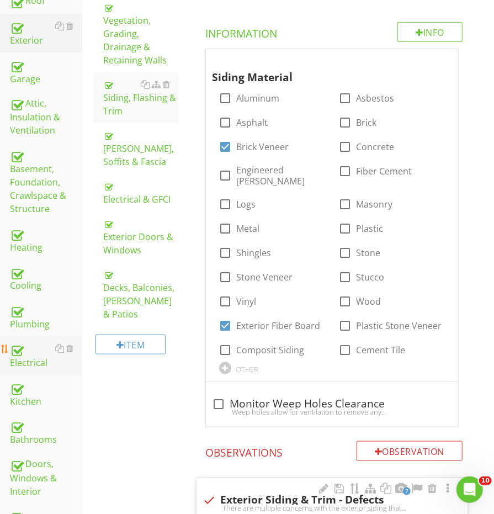
scroll to position [294, 0]
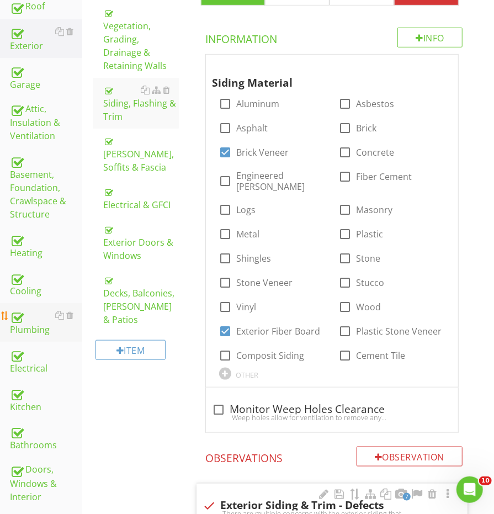
click at [40, 309] on div "Plumbing" at bounding box center [46, 323] width 72 height 28
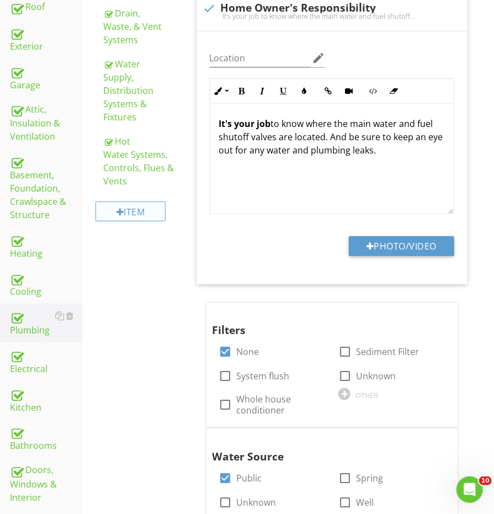
click at [137, 209] on div "Item" at bounding box center [130, 211] width 70 height 20
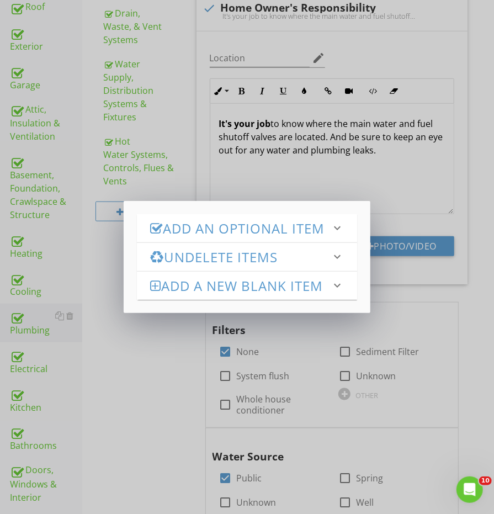
click at [187, 226] on h3 "Add an Optional Item" at bounding box center [240, 228] width 181 height 15
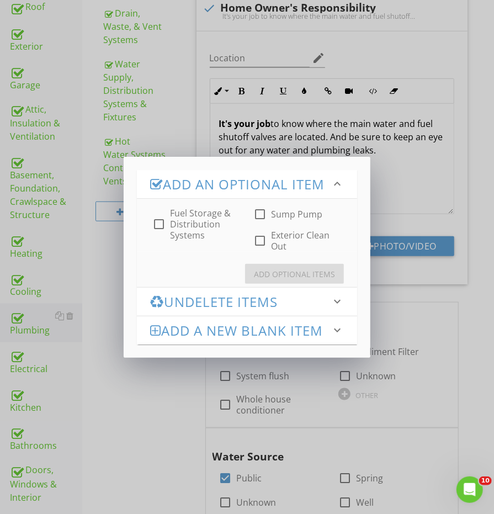
click at [258, 240] on div at bounding box center [260, 240] width 19 height 19
checkbox input "true"
click at [262, 275] on div "Add Optional Items" at bounding box center [294, 274] width 81 height 12
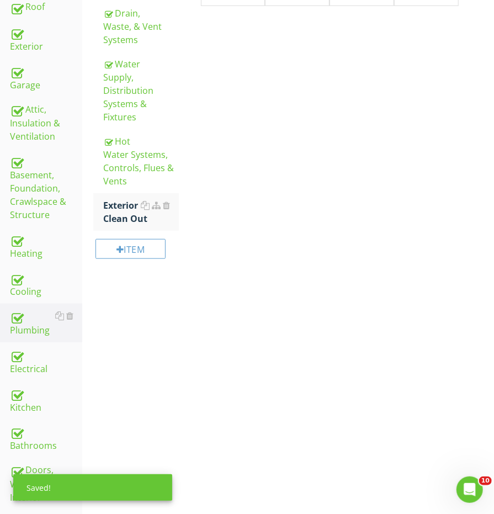
scroll to position [163, 0]
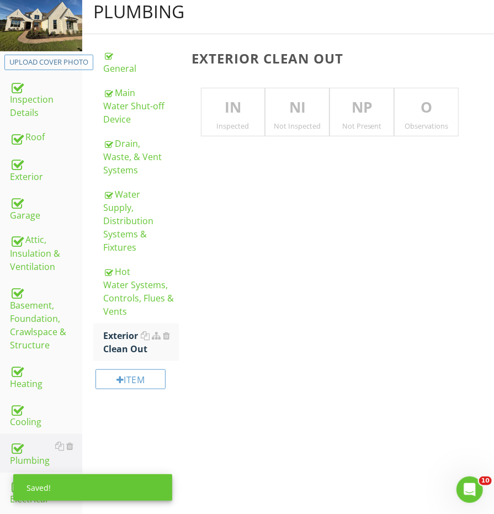
click at [229, 116] on div "IN Inspected" at bounding box center [233, 112] width 65 height 49
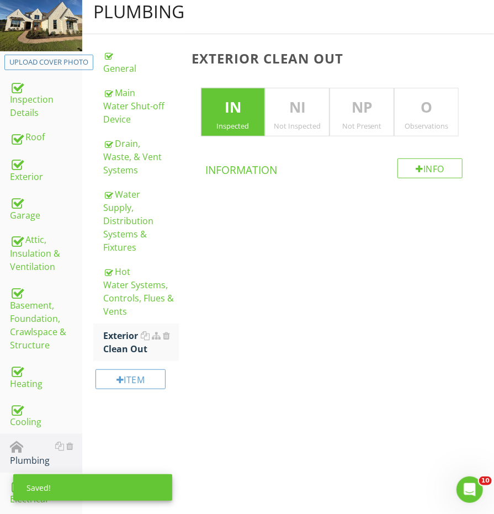
click at [418, 115] on p "O" at bounding box center [426, 108] width 63 height 22
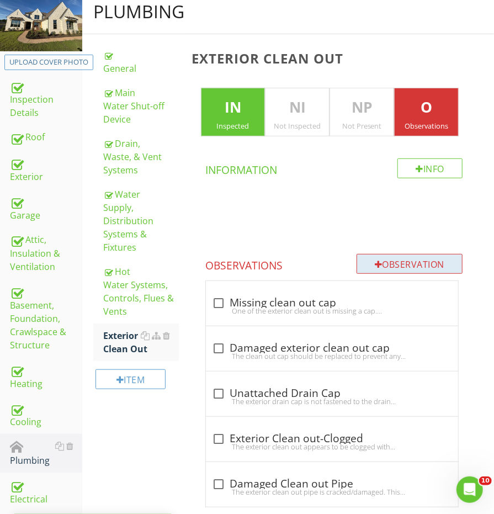
click at [395, 254] on div "Observation" at bounding box center [410, 264] width 106 height 20
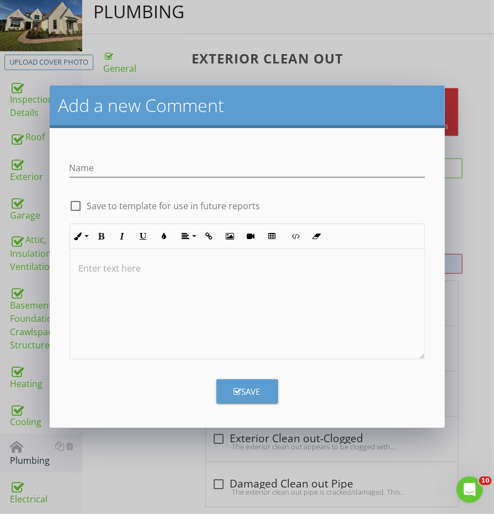
scroll to position [162, 0]
click at [223, 296] on div at bounding box center [247, 304] width 354 height 110
click at [220, 296] on div at bounding box center [247, 304] width 354 height 110
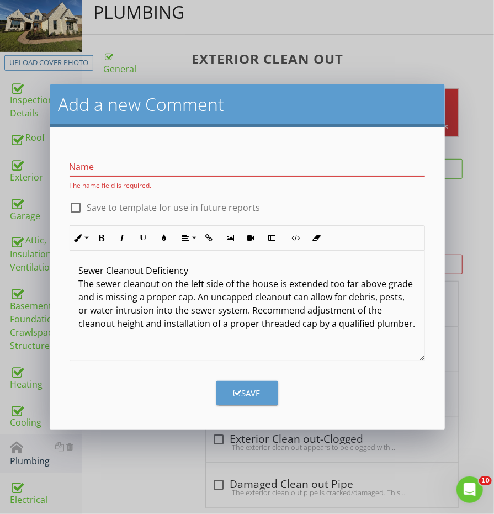
click at [126, 267] on p "Sewer Cleanout Deficiency The sewer cleanout on the left side of the house is e…" at bounding box center [247, 297] width 337 height 66
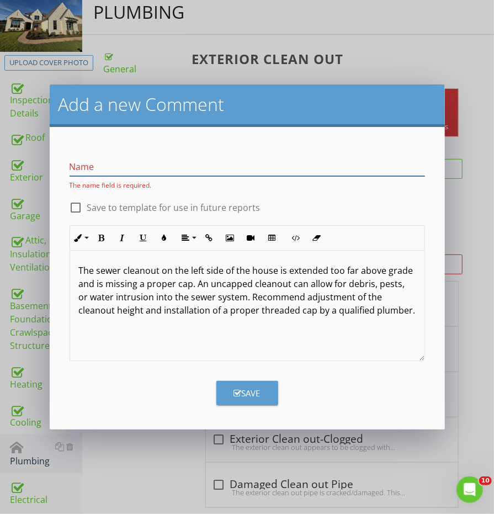
click at [123, 168] on input "Name" at bounding box center [247, 167] width 355 height 18
paste input "Sewer Cleanout Deficiency"
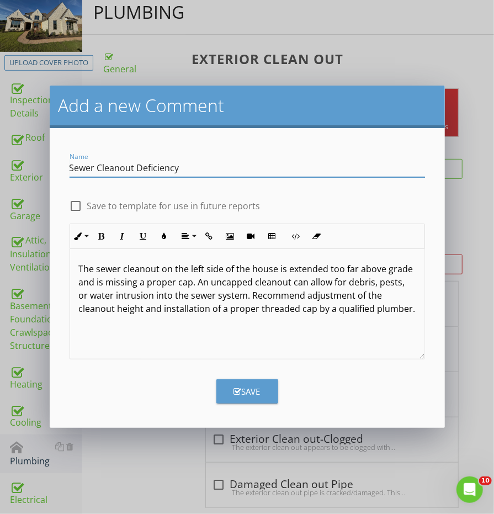
type input "Sewer Cleanout Deficiency"
click at [252, 394] on div "Save" at bounding box center [247, 391] width 26 height 13
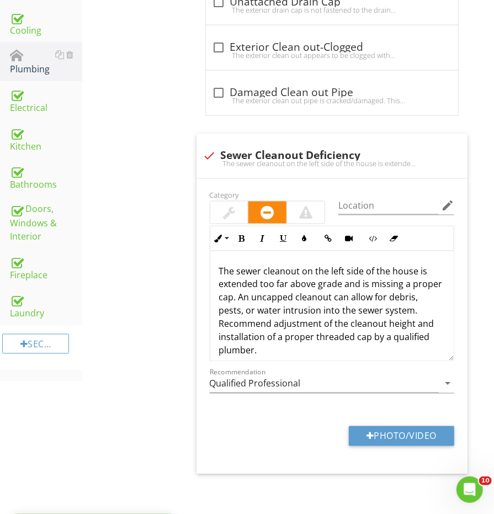
scroll to position [554, 0]
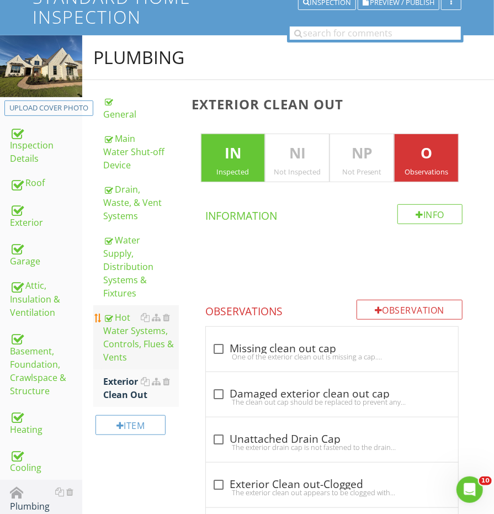
click at [116, 338] on div "Hot Water Systems, Controls, Flues & Vents" at bounding box center [140, 337] width 75 height 53
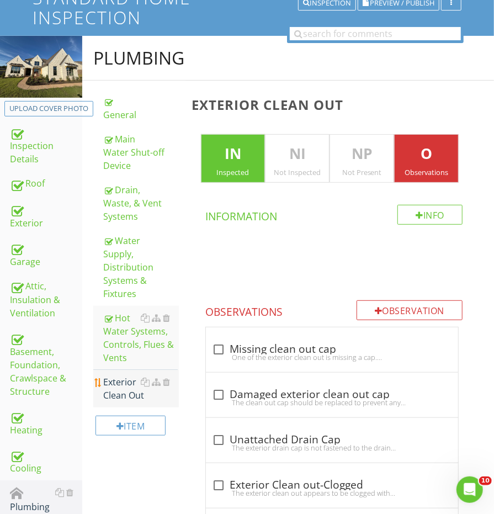
click at [116, 387] on div "Exterior Clean Out" at bounding box center [140, 388] width 75 height 26
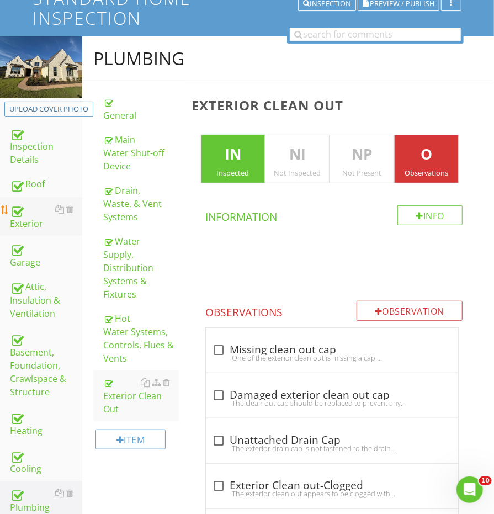
click at [20, 210] on div at bounding box center [16, 210] width 13 height 13
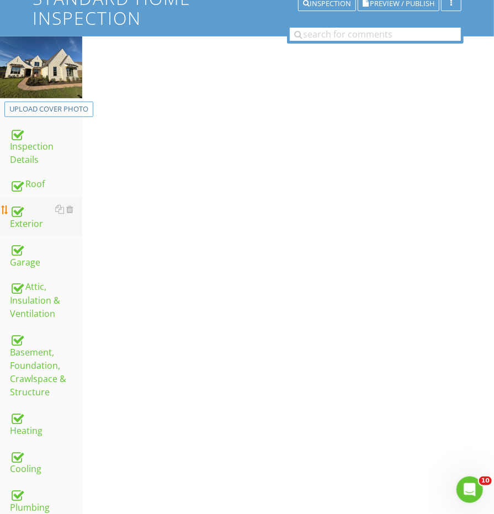
scroll to position [115, 0]
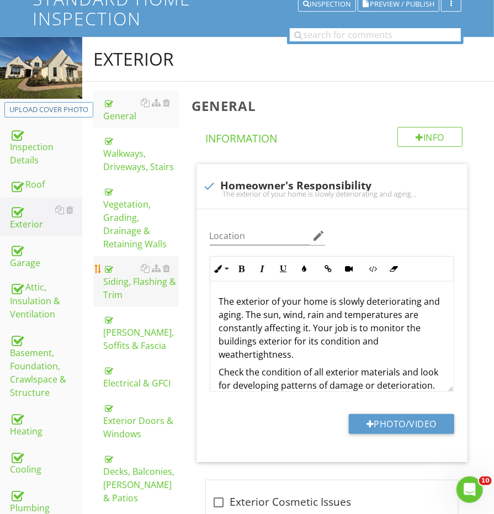
click at [120, 282] on div "Siding, Flashing & Trim" at bounding box center [140, 282] width 75 height 40
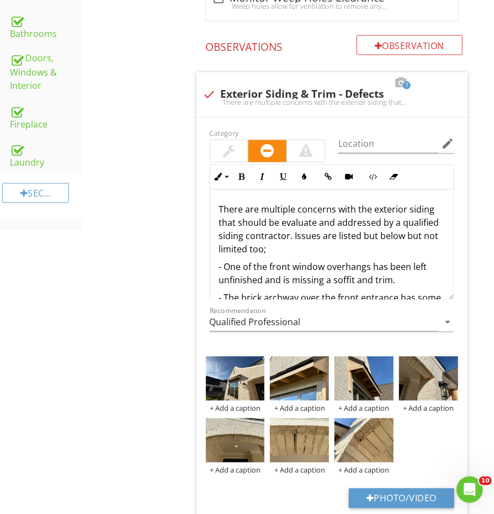
scroll to position [712, 0]
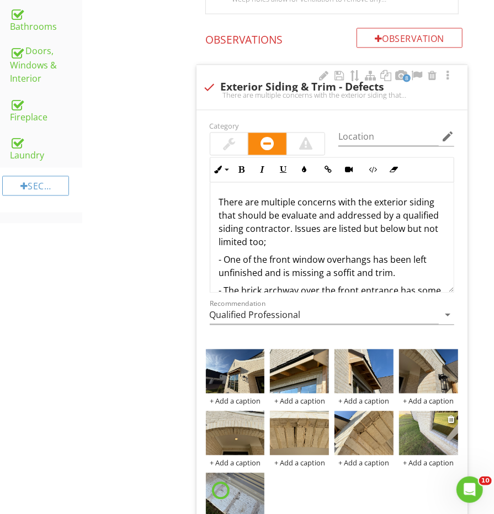
click at [435, 430] on img at bounding box center [428, 433] width 59 height 44
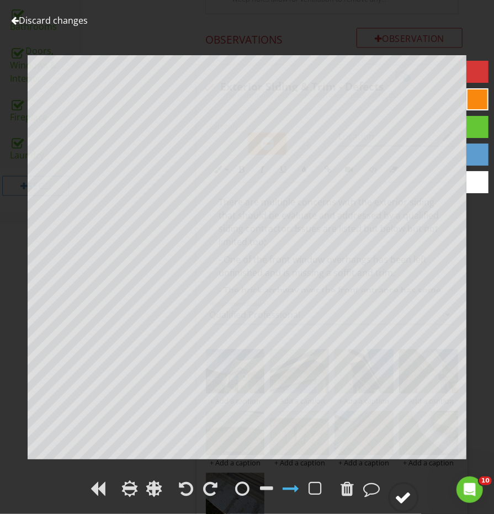
click at [416, 488] on circle at bounding box center [403, 497] width 29 height 29
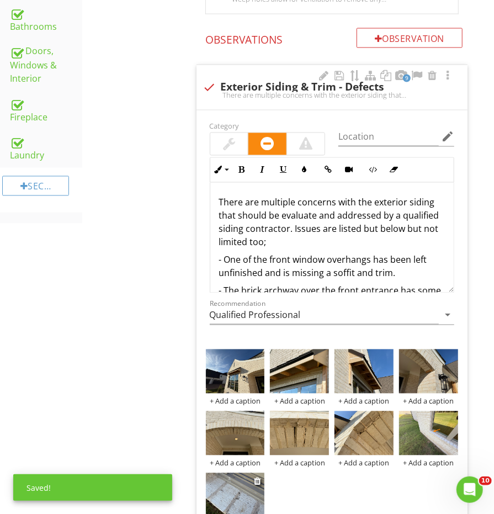
click at [229, 480] on img at bounding box center [235, 495] width 59 height 44
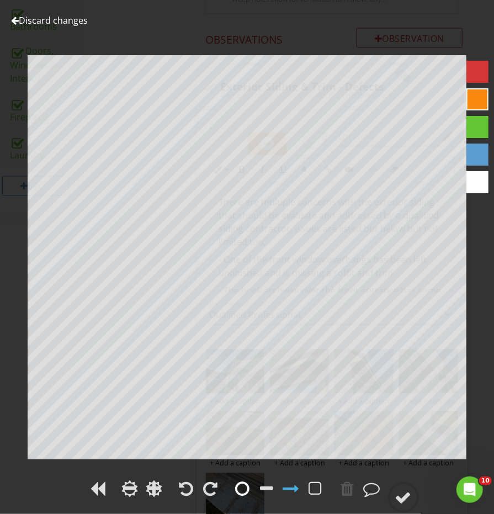
click at [246, 481] on div at bounding box center [243, 488] width 14 height 17
click at [403, 488] on circle at bounding box center [403, 497] width 29 height 29
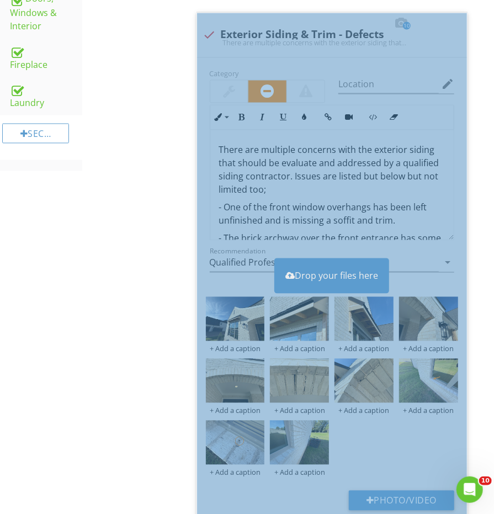
scroll to position [832, 0]
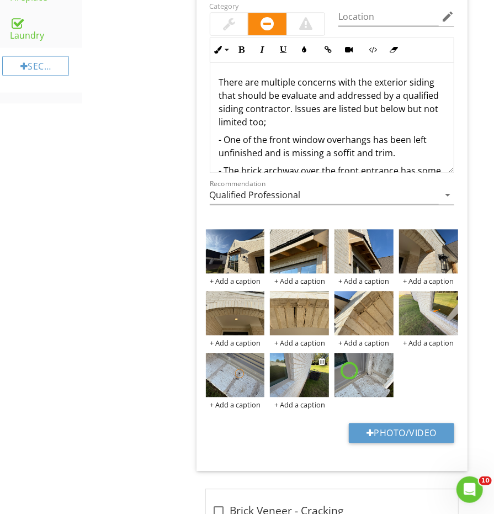
click at [306, 365] on img at bounding box center [299, 375] width 59 height 44
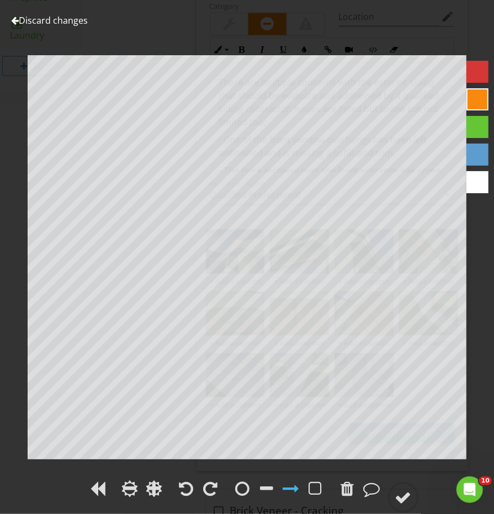
click at [240, 500] on span at bounding box center [243, 496] width 22 height 12
click at [244, 494] on div at bounding box center [243, 488] width 14 height 17
click at [399, 493] on div at bounding box center [403, 497] width 17 height 17
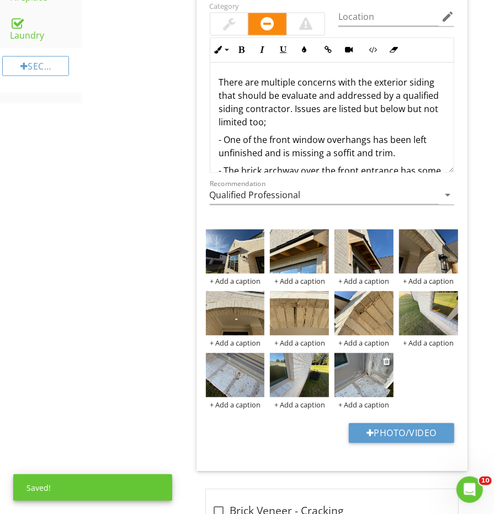
click at [346, 374] on img at bounding box center [363, 375] width 59 height 44
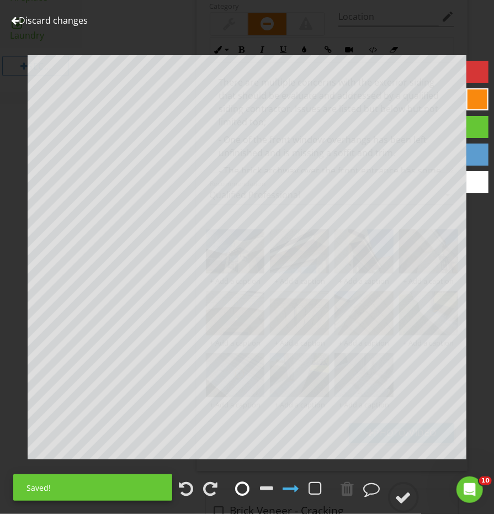
click at [241, 486] on div at bounding box center [243, 488] width 14 height 17
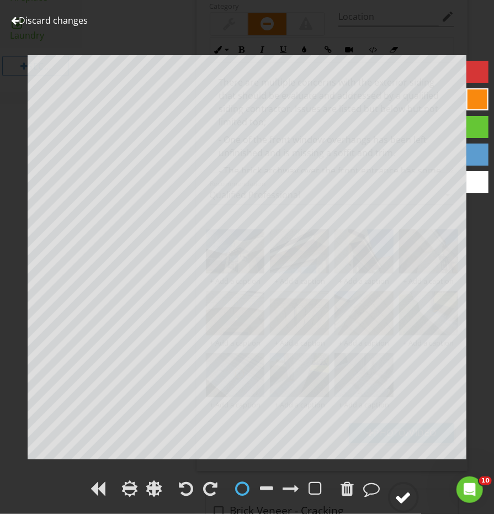
click at [417, 499] on circle at bounding box center [403, 497] width 29 height 29
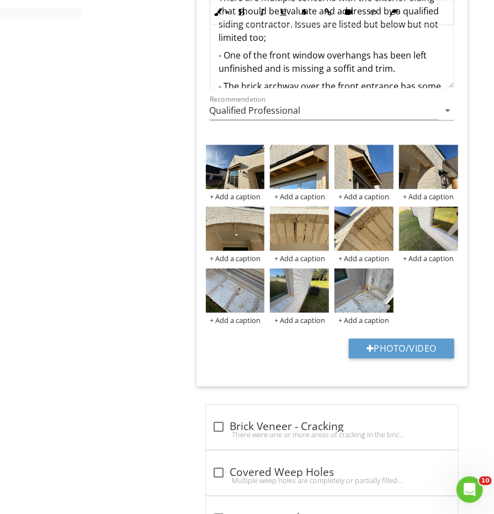
scroll to position [976, 0]
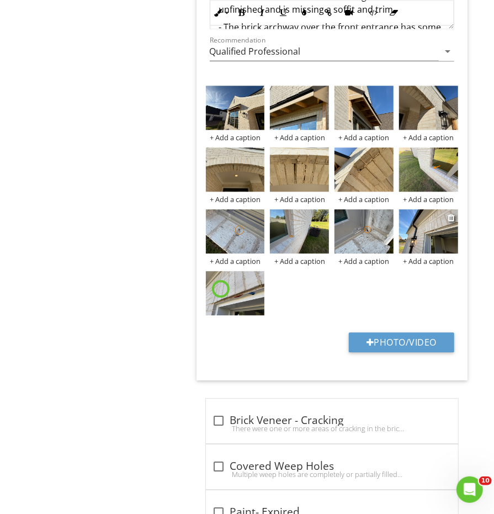
click at [435, 212] on img at bounding box center [428, 231] width 59 height 44
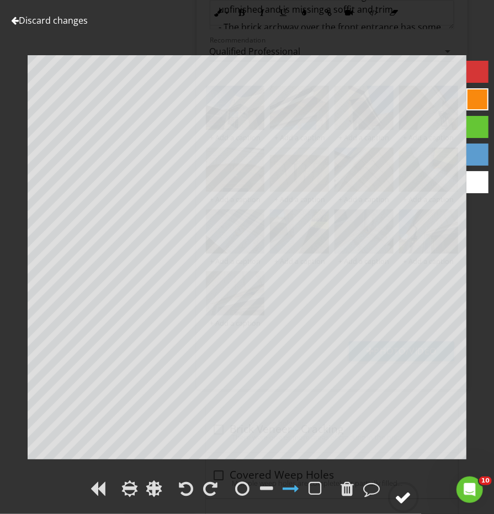
click at [405, 495] on div at bounding box center [403, 497] width 17 height 17
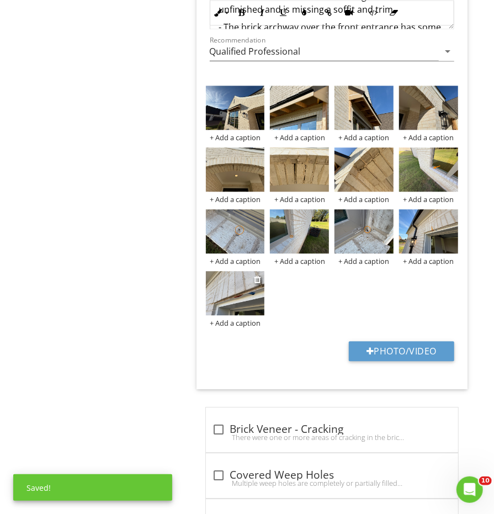
click at [227, 279] on img at bounding box center [235, 293] width 59 height 44
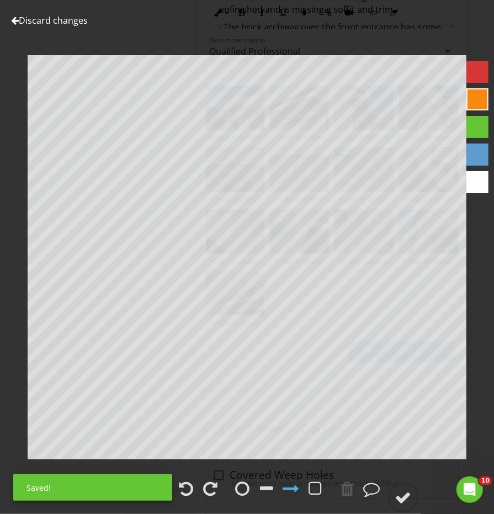
click at [244, 503] on div "Discard changes Add Location" at bounding box center [247, 257] width 494 height 514
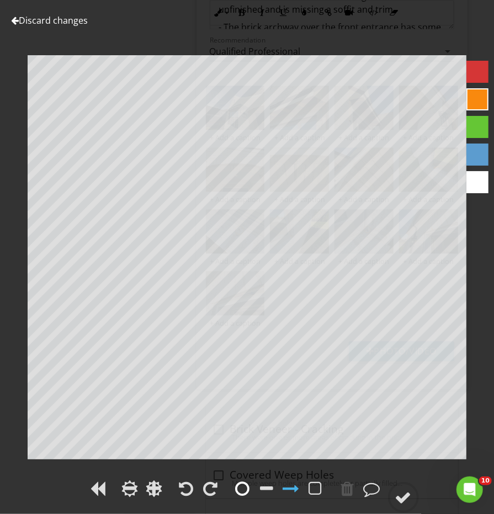
click at [242, 490] on div at bounding box center [243, 488] width 14 height 17
click at [404, 496] on div at bounding box center [403, 497] width 17 height 17
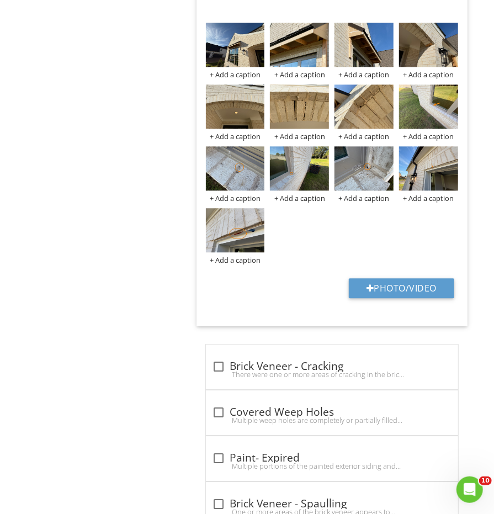
scroll to position [1048, 0]
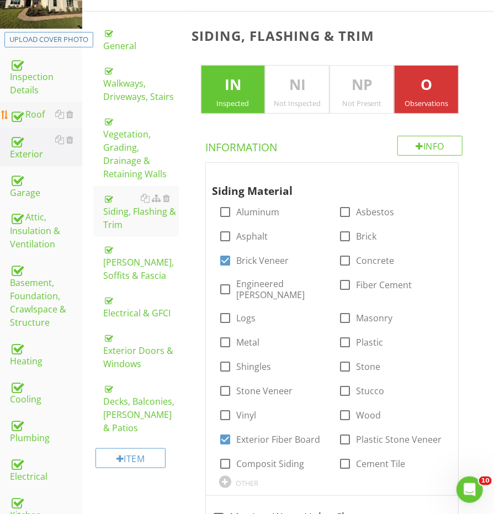
click at [34, 114] on div "Roof" at bounding box center [46, 115] width 72 height 14
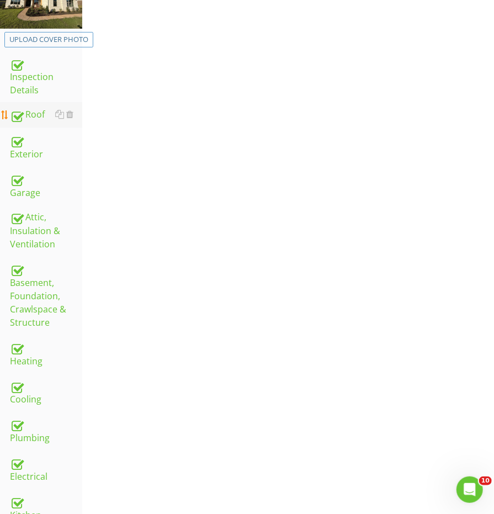
scroll to position [185, 0]
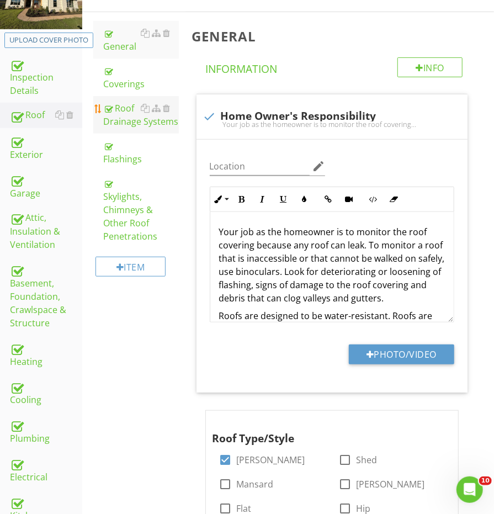
click at [134, 125] on link "Roof Drainage Systems" at bounding box center [140, 115] width 75 height 38
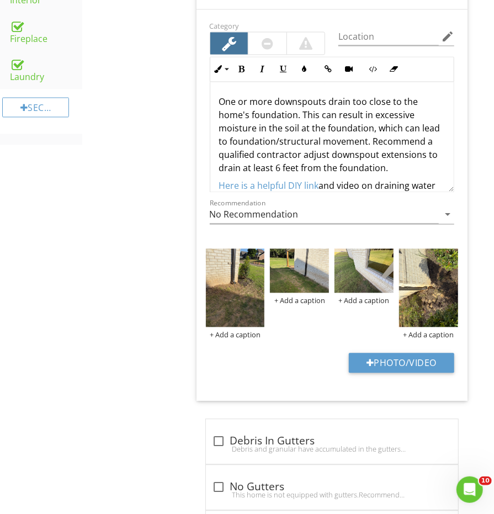
scroll to position [809, 0]
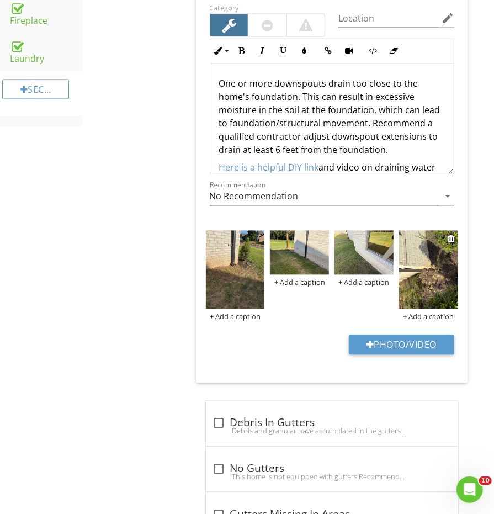
click at [433, 277] on img at bounding box center [428, 270] width 59 height 78
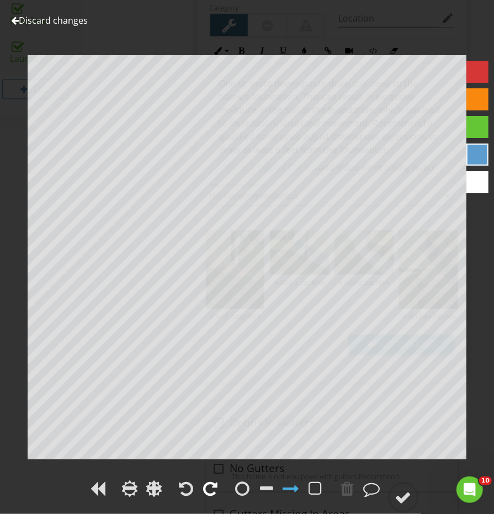
click at [204, 491] on div at bounding box center [211, 488] width 14 height 17
click at [397, 493] on div at bounding box center [403, 497] width 17 height 17
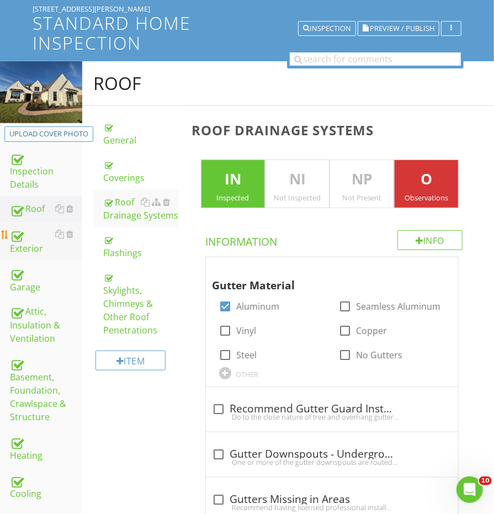
click at [28, 248] on div "Exterior" at bounding box center [46, 241] width 72 height 28
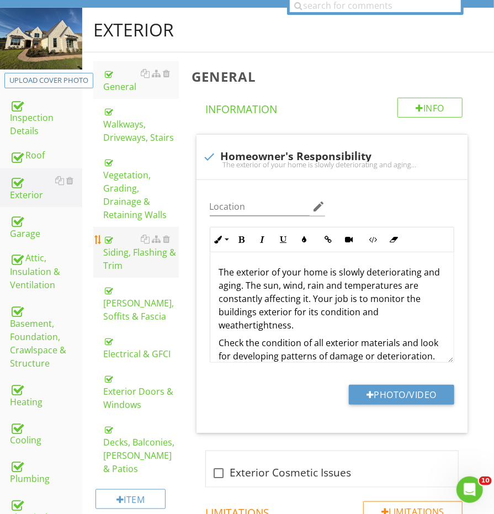
click at [141, 249] on div "Siding, Flashing & Trim" at bounding box center [140, 252] width 75 height 40
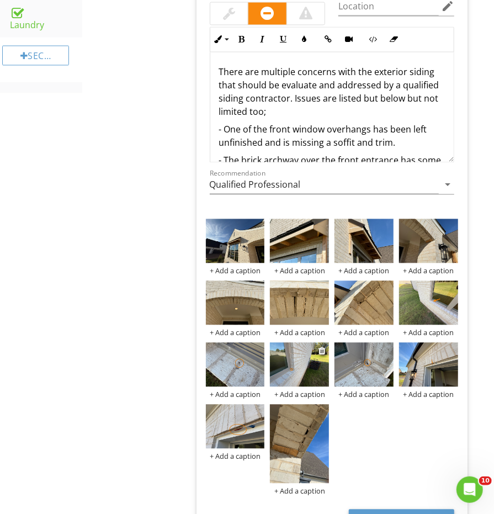
scroll to position [891, 0]
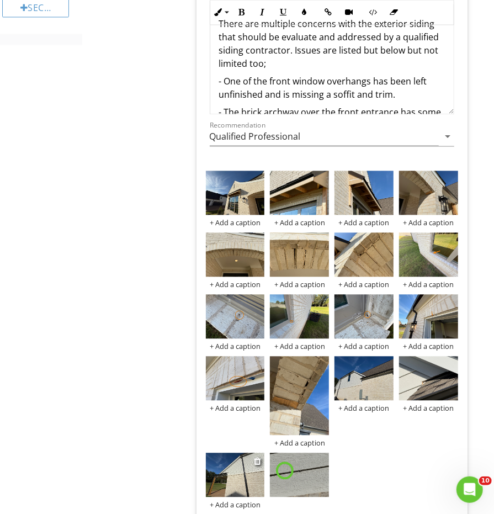
click at [235, 455] on img at bounding box center [235, 475] width 59 height 44
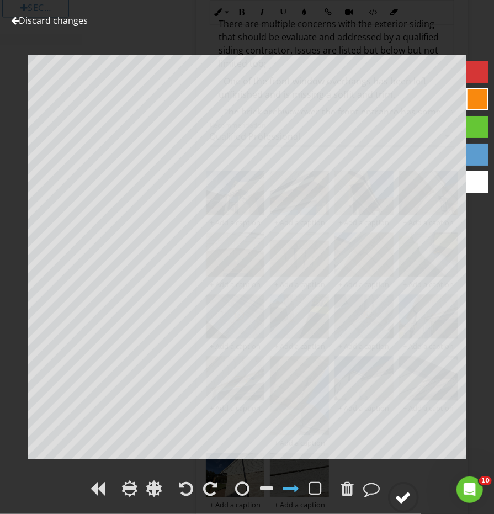
click at [407, 501] on div at bounding box center [403, 497] width 17 height 17
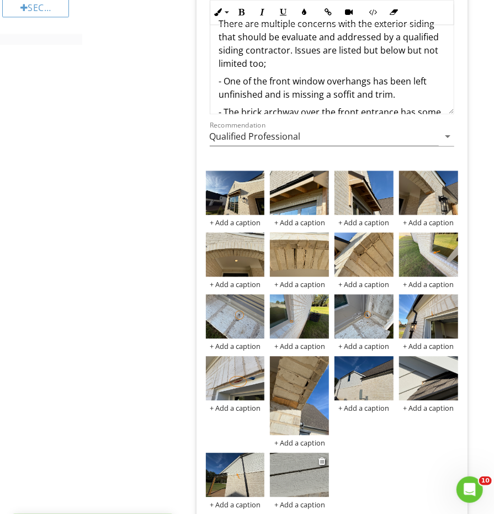
click at [306, 453] on img at bounding box center [299, 475] width 59 height 44
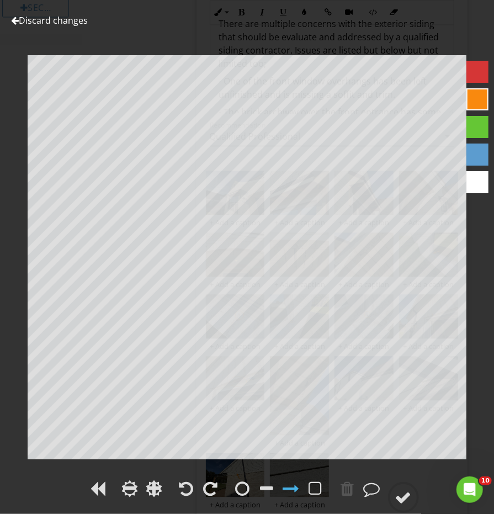
click at [232, 485] on div at bounding box center [279, 489] width 95 height 25
click at [241, 487] on div at bounding box center [243, 488] width 14 height 17
click at [413, 496] on circle at bounding box center [403, 497] width 29 height 29
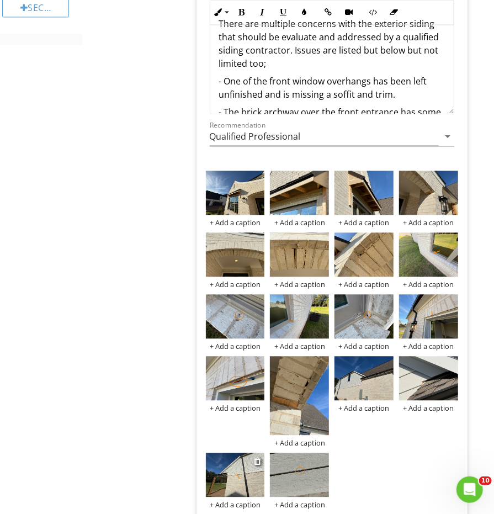
click at [238, 470] on img at bounding box center [235, 475] width 59 height 44
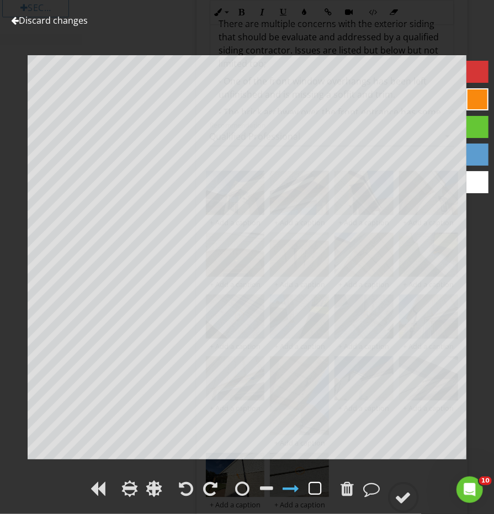
click at [309, 485] on div at bounding box center [315, 488] width 17 height 17
click at [413, 501] on circle at bounding box center [403, 497] width 29 height 29
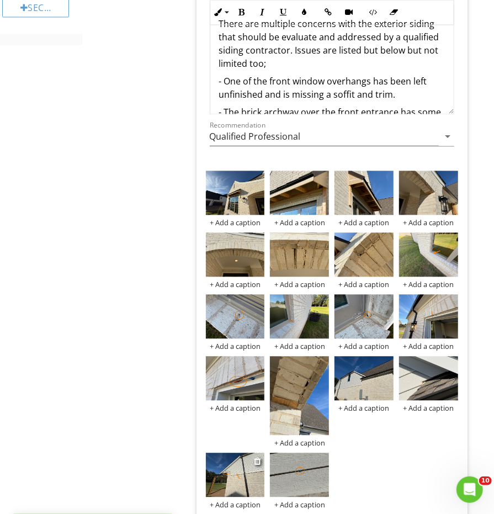
click at [233, 456] on img at bounding box center [235, 475] width 59 height 44
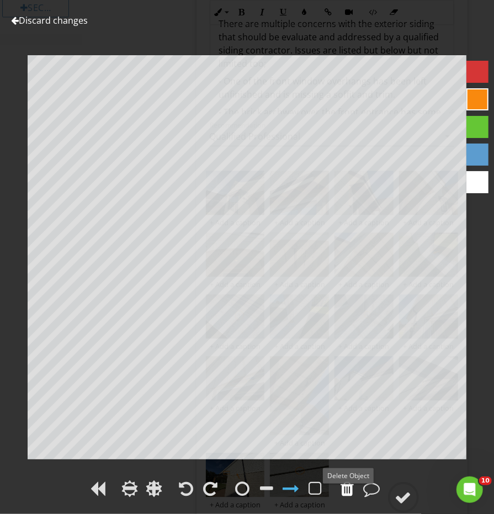
click at [344, 486] on div at bounding box center [347, 488] width 13 height 17
click at [343, 480] on div at bounding box center [347, 488] width 13 height 17
click at [322, 487] on div at bounding box center [315, 488] width 13 height 17
click at [406, 488] on circle at bounding box center [403, 497] width 29 height 29
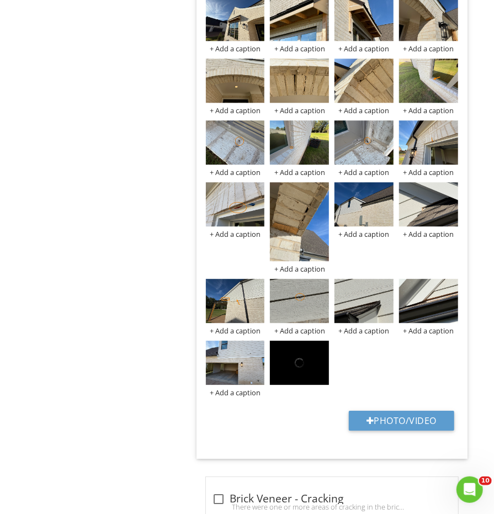
scroll to position [1071, 0]
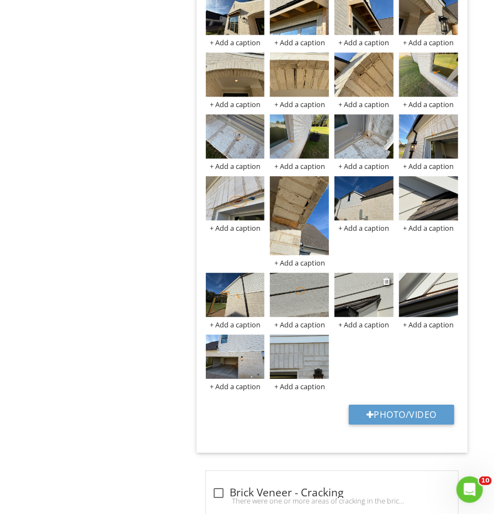
click at [365, 279] on img at bounding box center [363, 295] width 59 height 44
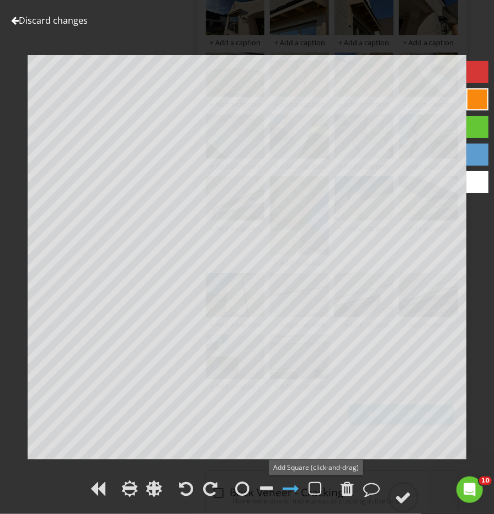
click at [395, 476] on div "Discard changes Add Location" at bounding box center [247, 257] width 494 height 514
click at [397, 488] on circle at bounding box center [403, 497] width 29 height 29
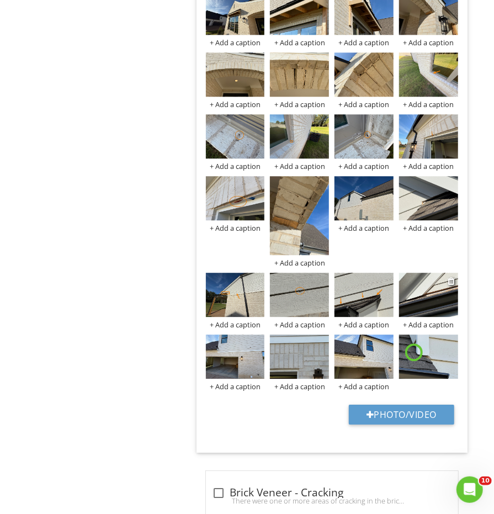
click at [432, 278] on img at bounding box center [428, 295] width 59 height 44
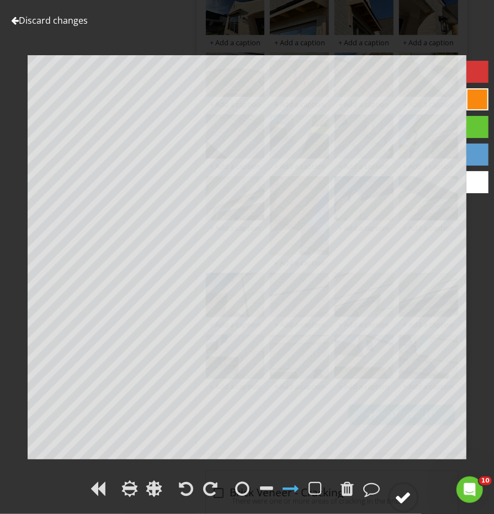
click at [403, 499] on div at bounding box center [403, 497] width 17 height 17
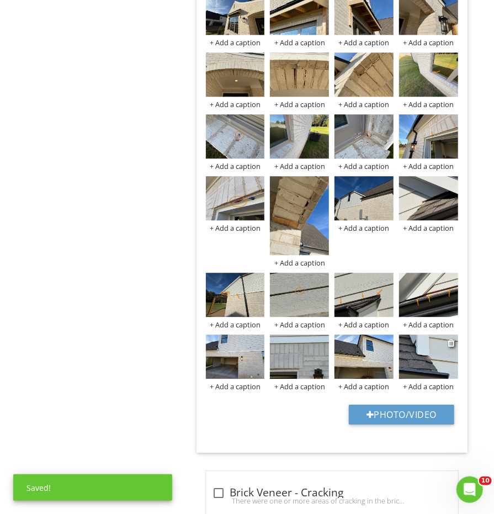
click at [420, 337] on img at bounding box center [428, 356] width 59 height 44
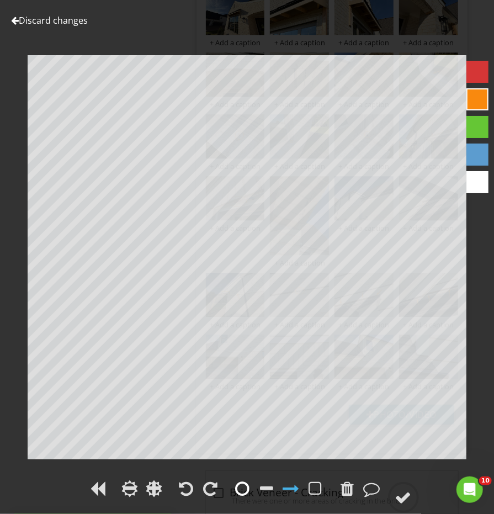
click at [241, 487] on div at bounding box center [243, 488] width 14 height 17
click at [399, 486] on circle at bounding box center [403, 497] width 29 height 29
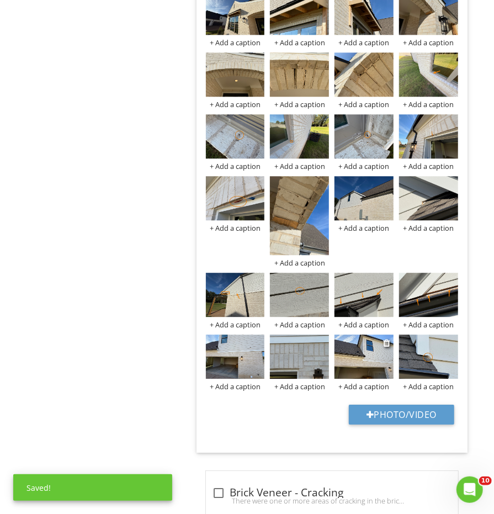
click at [378, 356] on img at bounding box center [363, 356] width 59 height 44
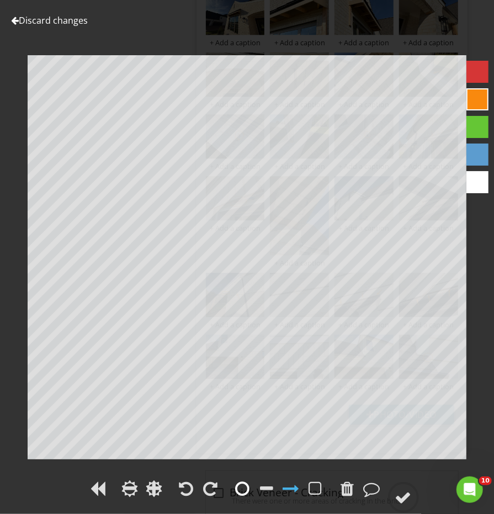
click at [248, 487] on div at bounding box center [243, 488] width 14 height 17
click at [409, 493] on div at bounding box center [403, 497] width 17 height 17
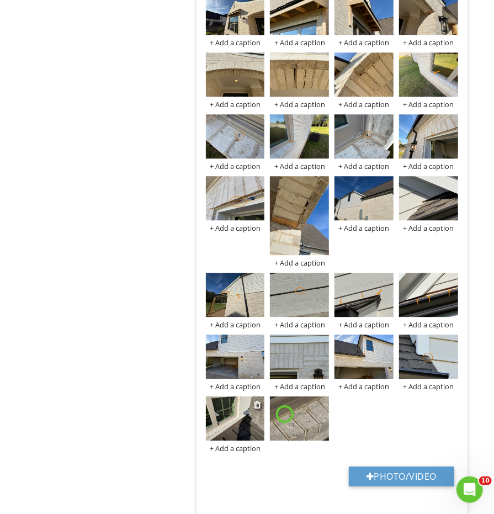
click at [238, 398] on img at bounding box center [235, 418] width 59 height 44
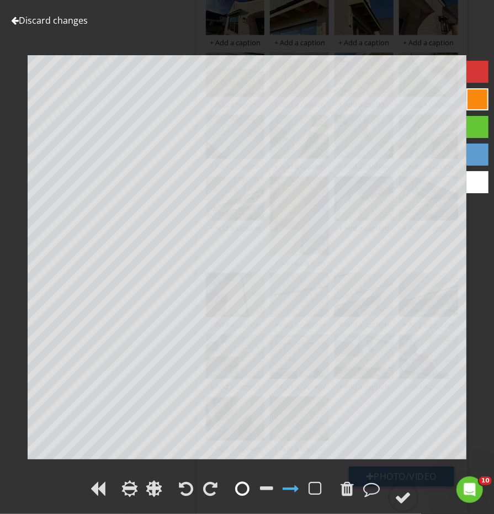
click at [243, 490] on div at bounding box center [243, 488] width 14 height 17
click at [344, 488] on div at bounding box center [347, 488] width 13 height 17
click at [408, 498] on div at bounding box center [403, 497] width 17 height 17
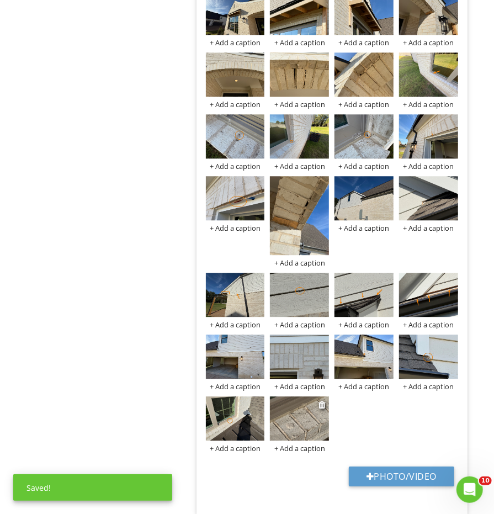
click at [297, 406] on img at bounding box center [299, 418] width 59 height 44
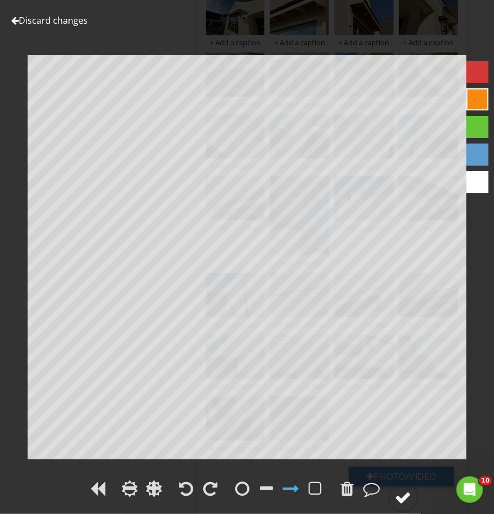
click at [395, 496] on circle at bounding box center [403, 497] width 29 height 29
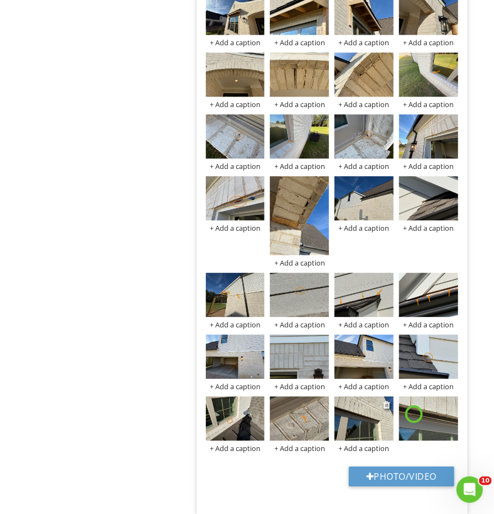
click at [359, 417] on img at bounding box center [363, 418] width 59 height 44
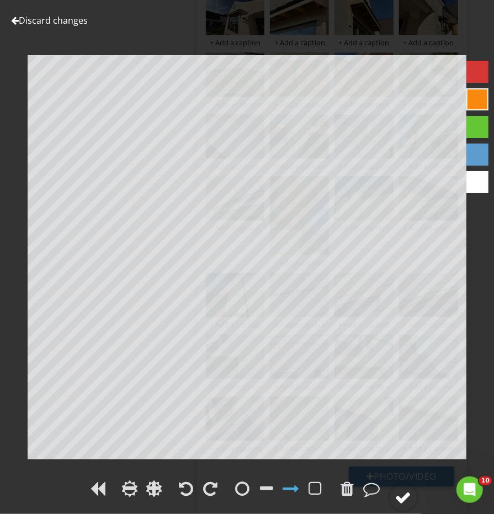
click at [406, 507] on circle at bounding box center [403, 497] width 29 height 29
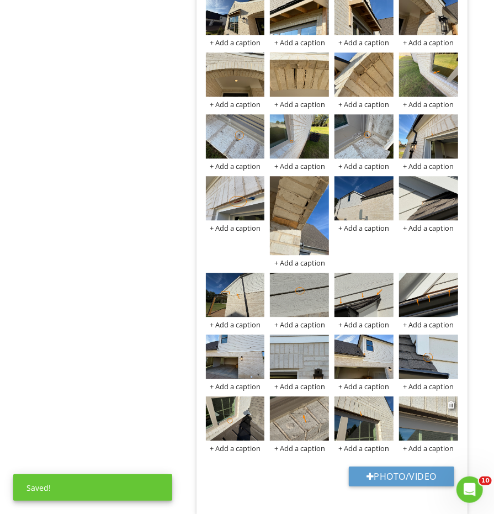
click at [421, 411] on img at bounding box center [428, 418] width 59 height 44
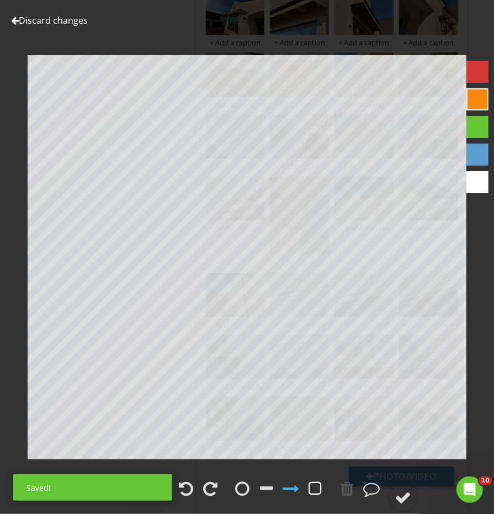
click at [321, 491] on div at bounding box center [315, 488] width 13 height 17
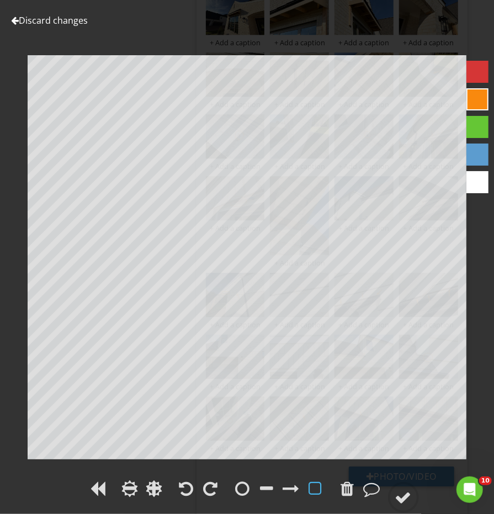
click at [411, 481] on div at bounding box center [247, 489] width 494 height 25
click at [413, 492] on circle at bounding box center [403, 497] width 29 height 29
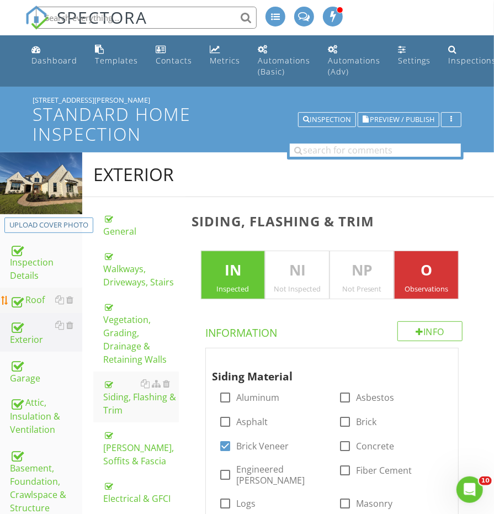
scroll to position [0, 0]
click at [32, 293] on div "Roof" at bounding box center [46, 300] width 72 height 14
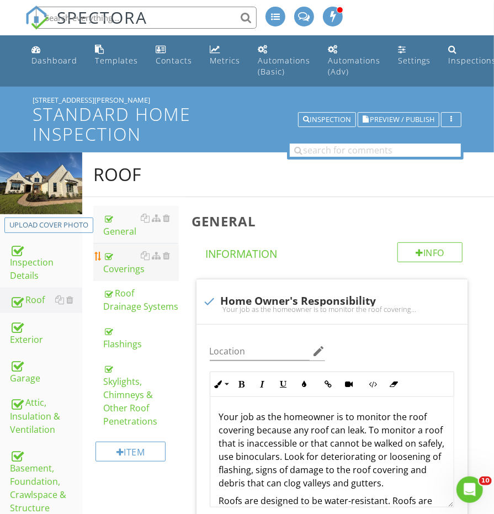
click at [126, 258] on div "Coverings" at bounding box center [140, 262] width 75 height 26
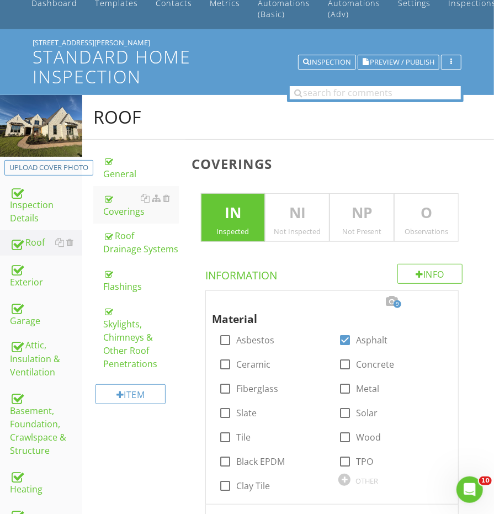
click at [417, 216] on p "O" at bounding box center [426, 213] width 63 height 22
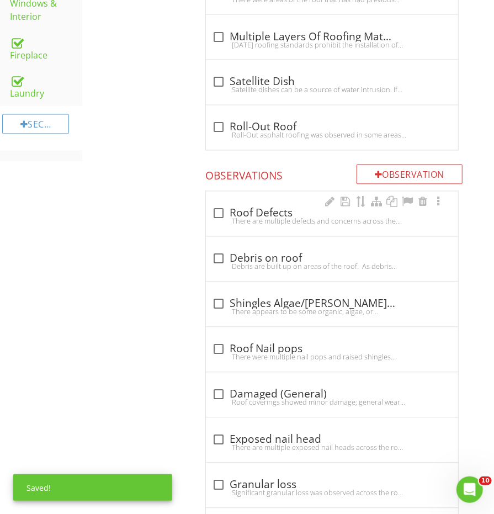
click at [251, 208] on div "check_box_outline_blank Roof Defects" at bounding box center [332, 213] width 239 height 13
checkbox input "true"
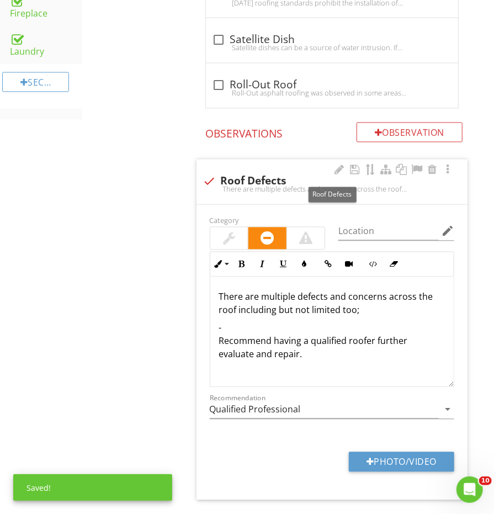
scroll to position [849, 0]
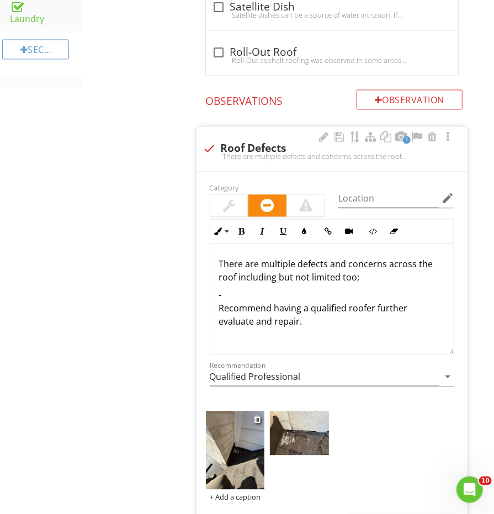
click at [238, 460] on img at bounding box center [235, 450] width 59 height 78
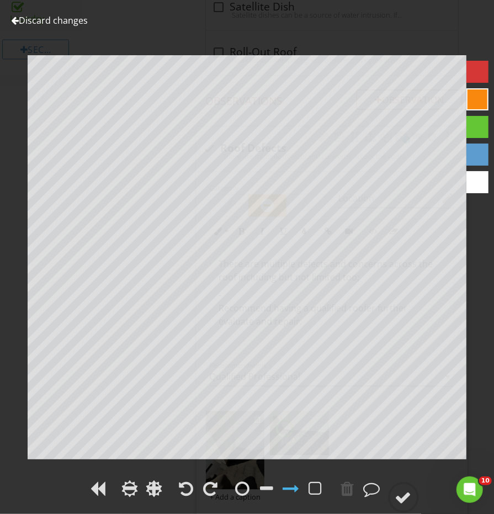
click at [238, 460] on div "Discard changes Add Location" at bounding box center [247, 257] width 494 height 514
click at [308, 484] on div at bounding box center [315, 488] width 17 height 17
click at [406, 491] on div at bounding box center [403, 497] width 17 height 17
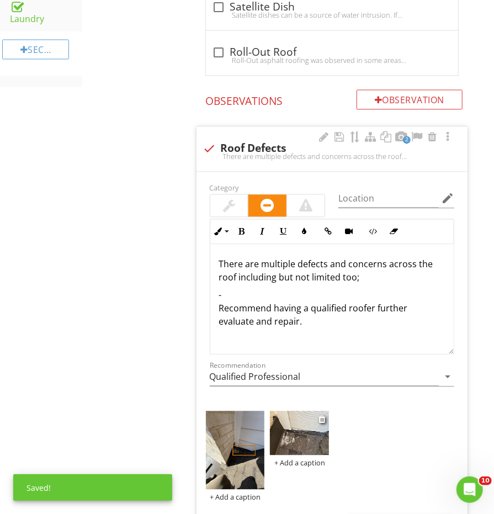
click at [292, 441] on img at bounding box center [299, 433] width 59 height 44
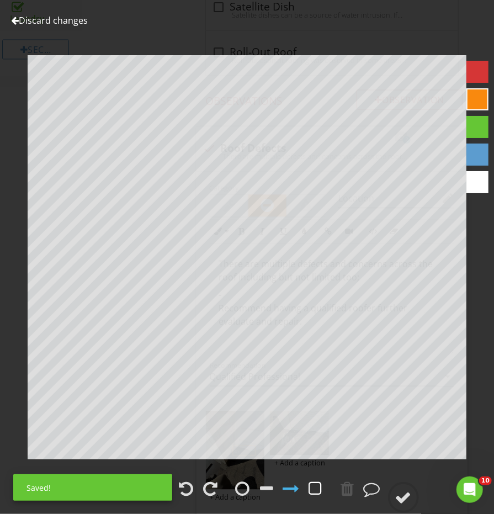
click at [321, 486] on div at bounding box center [315, 488] width 13 height 17
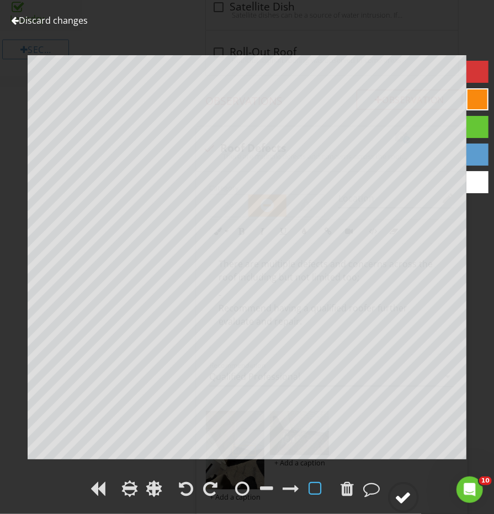
click at [403, 501] on div at bounding box center [403, 497] width 17 height 17
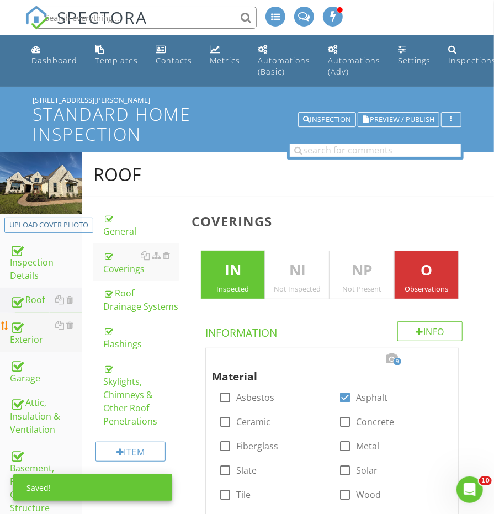
scroll to position [0, 0]
click at [41, 338] on div "Exterior" at bounding box center [46, 332] width 72 height 28
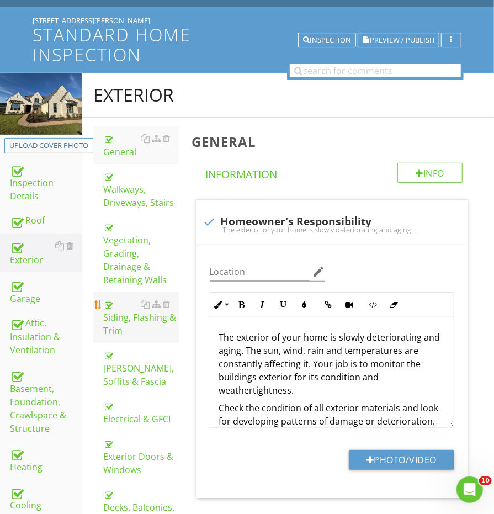
click at [125, 313] on div "Siding, Flashing & Trim" at bounding box center [140, 318] width 75 height 40
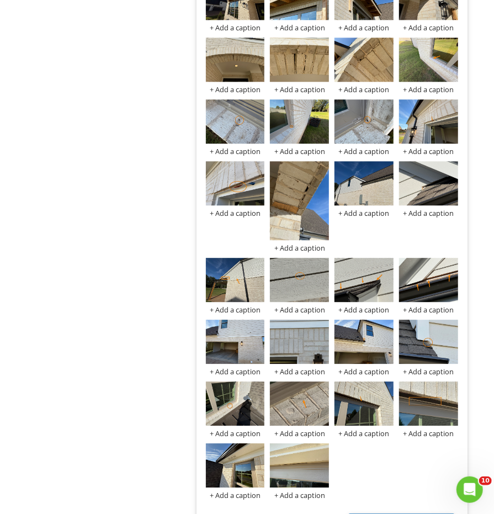
scroll to position [1160, 0]
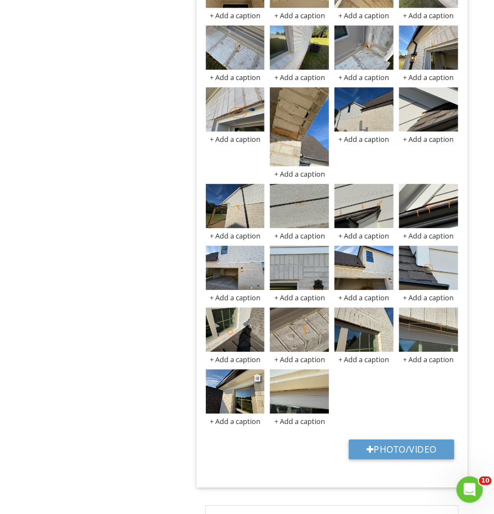
click at [245, 373] on img at bounding box center [235, 391] width 59 height 44
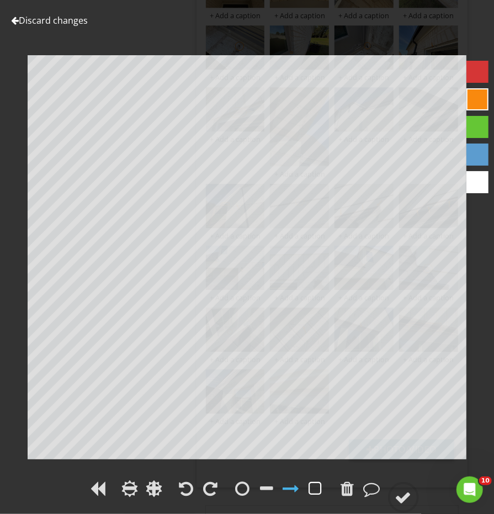
click at [314, 486] on div at bounding box center [315, 488] width 13 height 17
click at [413, 502] on circle at bounding box center [403, 497] width 29 height 29
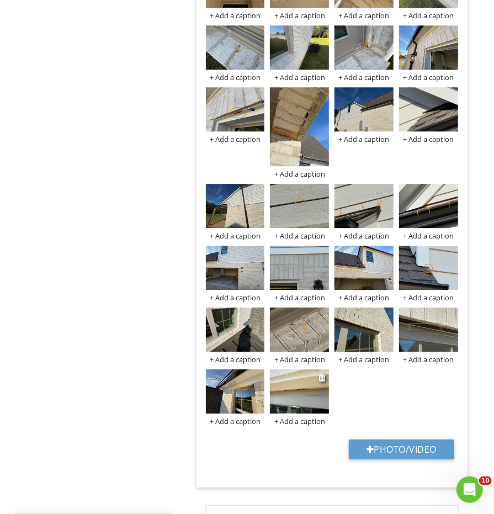
click at [299, 384] on img at bounding box center [299, 391] width 59 height 44
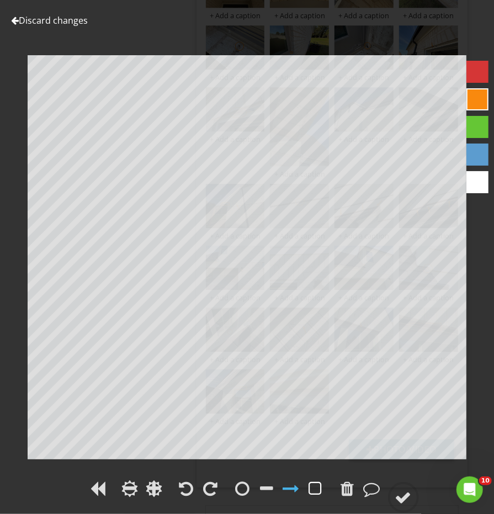
click at [313, 484] on div at bounding box center [315, 488] width 13 height 17
click at [395, 485] on circle at bounding box center [403, 497] width 29 height 29
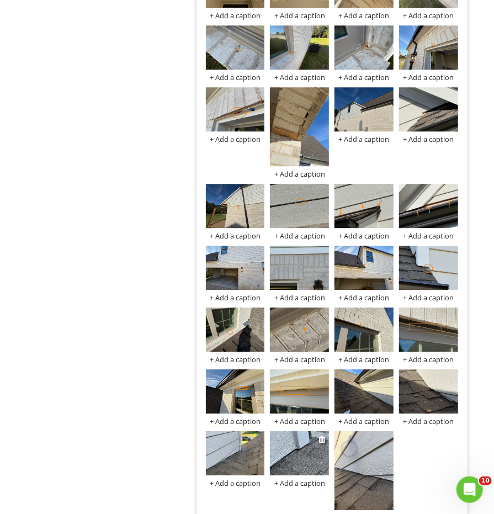
click at [301, 431] on img at bounding box center [299, 453] width 59 height 44
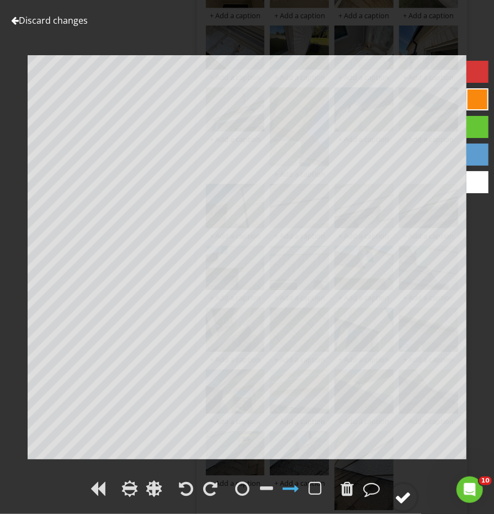
click at [405, 496] on div at bounding box center [403, 497] width 17 height 17
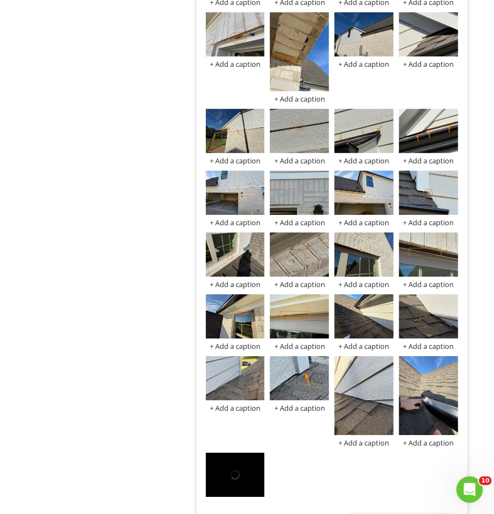
scroll to position [1244, 0]
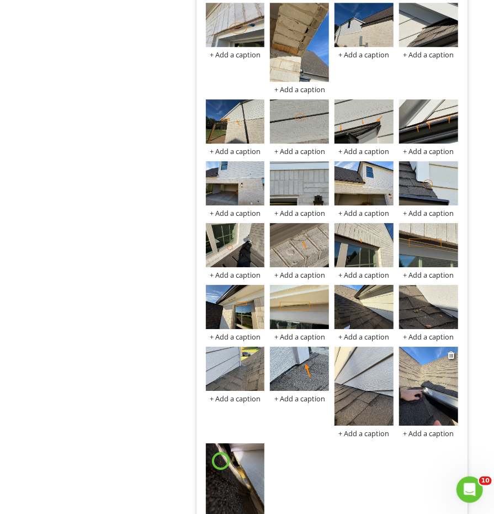
click at [415, 368] on img at bounding box center [428, 386] width 59 height 78
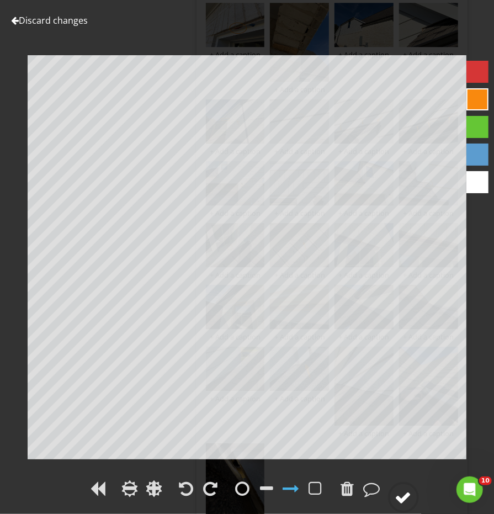
click at [391, 503] on circle at bounding box center [403, 497] width 29 height 29
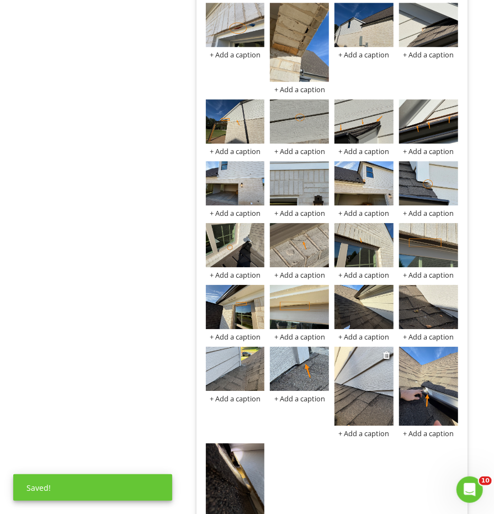
click at [370, 380] on img at bounding box center [363, 386] width 59 height 78
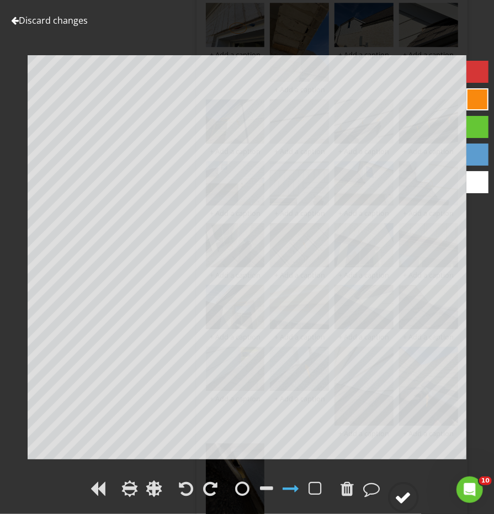
click at [409, 503] on div at bounding box center [403, 497] width 17 height 17
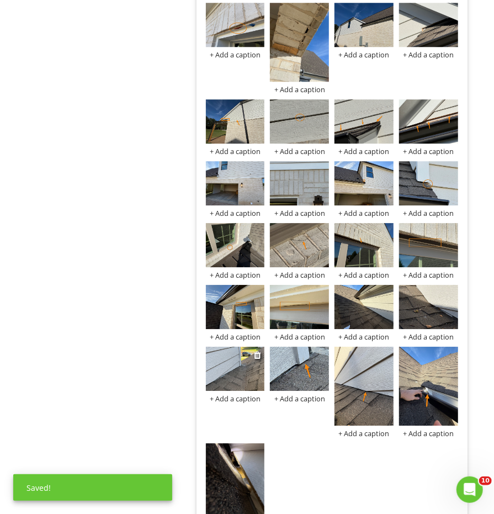
click at [241, 354] on img at bounding box center [235, 369] width 59 height 44
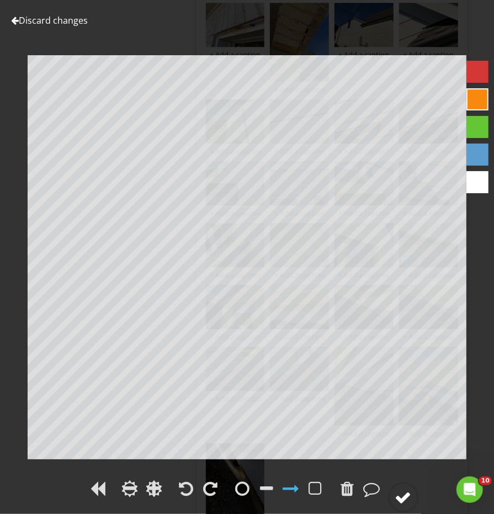
click at [407, 488] on circle at bounding box center [403, 497] width 29 height 29
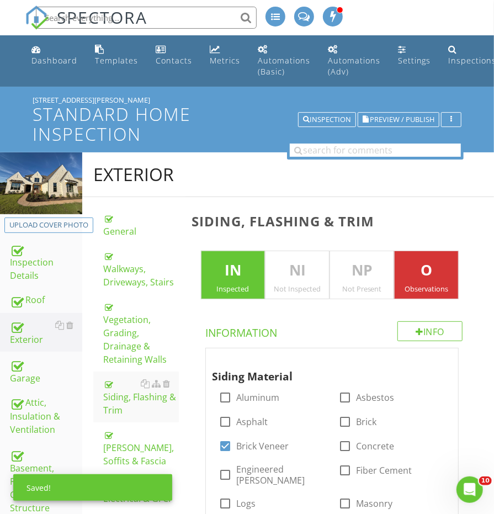
scroll to position [0, 0]
click at [29, 300] on div "Roof" at bounding box center [46, 300] width 72 height 14
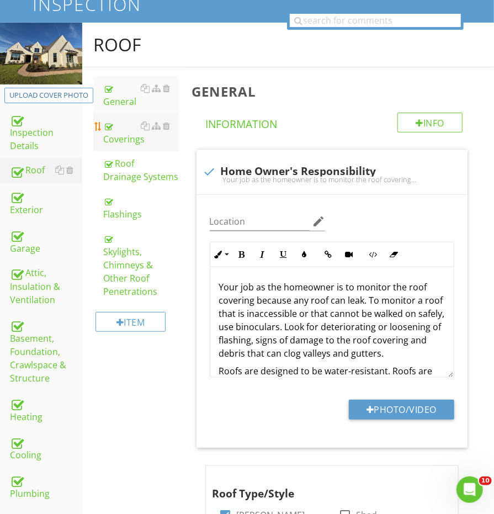
click at [116, 135] on div "Coverings" at bounding box center [140, 132] width 75 height 26
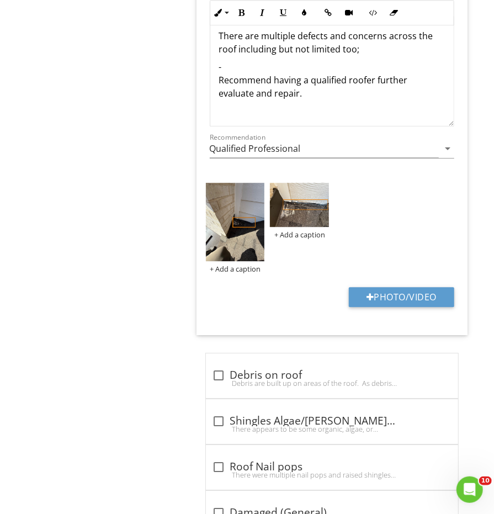
scroll to position [1084, 0]
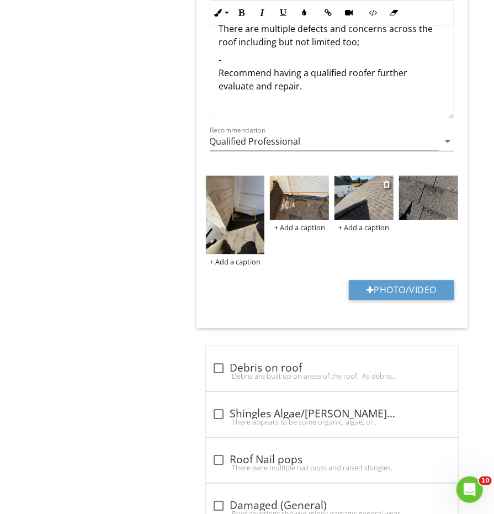
click at [366, 189] on img at bounding box center [363, 198] width 59 height 44
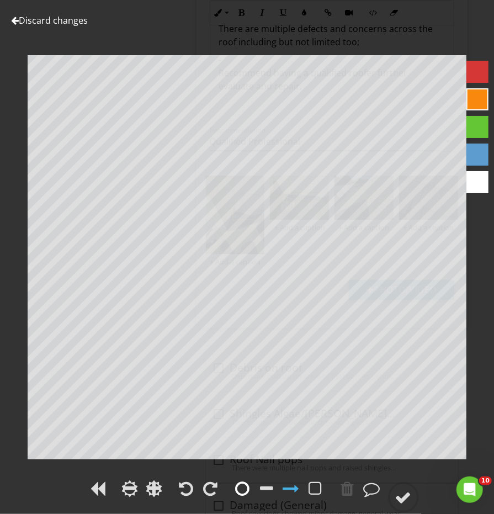
click at [247, 487] on div at bounding box center [243, 488] width 14 height 17
click at [409, 492] on div at bounding box center [403, 497] width 17 height 17
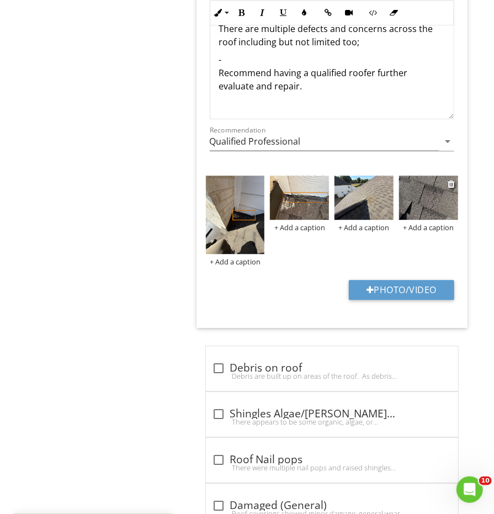
click at [418, 199] on img at bounding box center [428, 198] width 59 height 44
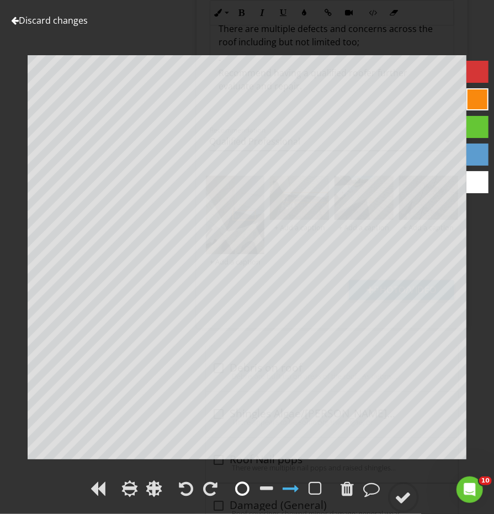
click at [243, 487] on div at bounding box center [243, 488] width 14 height 17
click at [402, 491] on div at bounding box center [403, 497] width 17 height 17
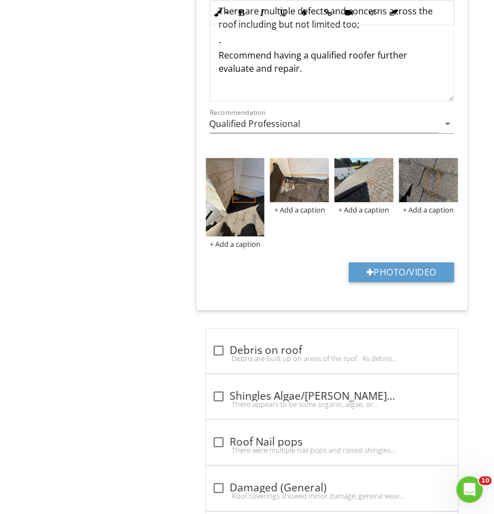
scroll to position [1011, 0]
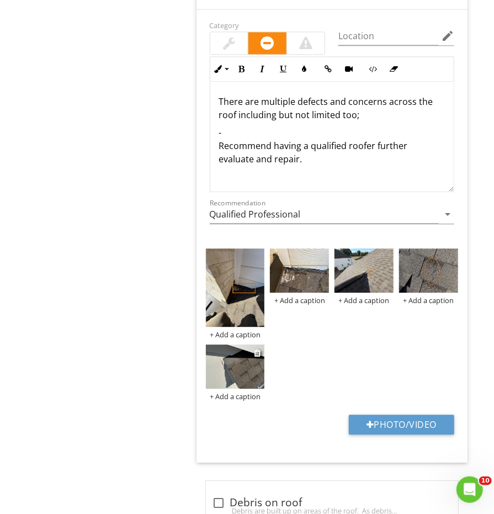
click at [237, 356] on img at bounding box center [235, 366] width 59 height 44
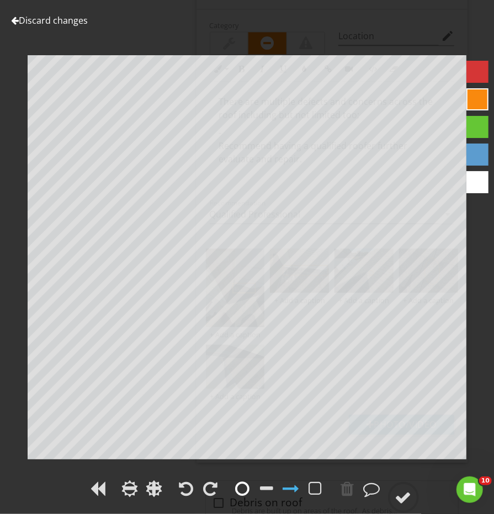
click at [243, 491] on div at bounding box center [243, 488] width 14 height 17
click at [406, 483] on circle at bounding box center [403, 497] width 29 height 29
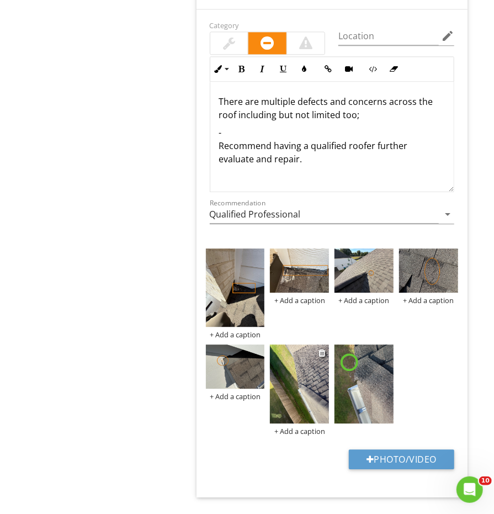
click at [302, 376] on img at bounding box center [299, 383] width 59 height 78
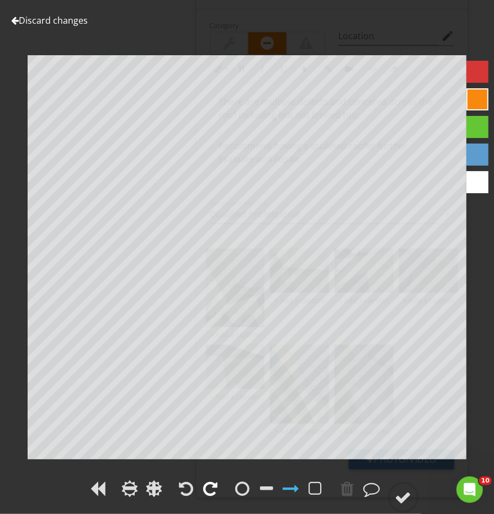
click at [204, 490] on div at bounding box center [211, 488] width 14 height 17
click at [237, 490] on div at bounding box center [243, 488] width 14 height 17
click at [408, 493] on div at bounding box center [403, 497] width 17 height 17
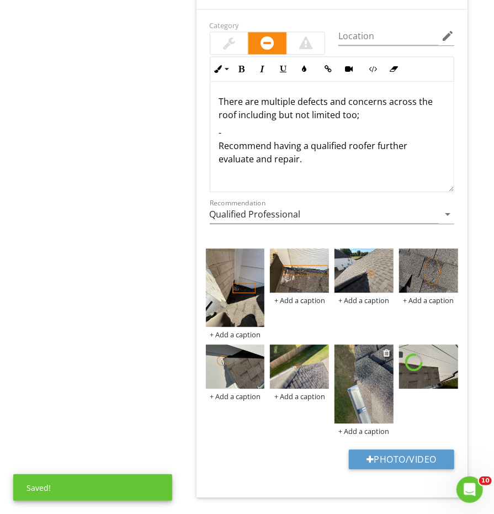
click at [359, 369] on img at bounding box center [363, 383] width 59 height 78
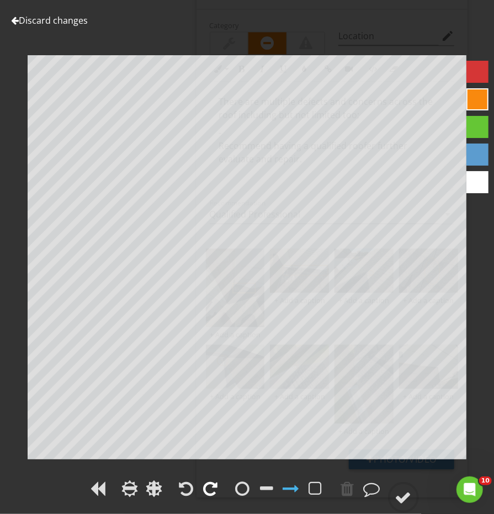
click at [213, 493] on div at bounding box center [211, 488] width 14 height 17
click at [241, 493] on div at bounding box center [243, 488] width 14 height 17
click at [396, 491] on div at bounding box center [403, 497] width 17 height 17
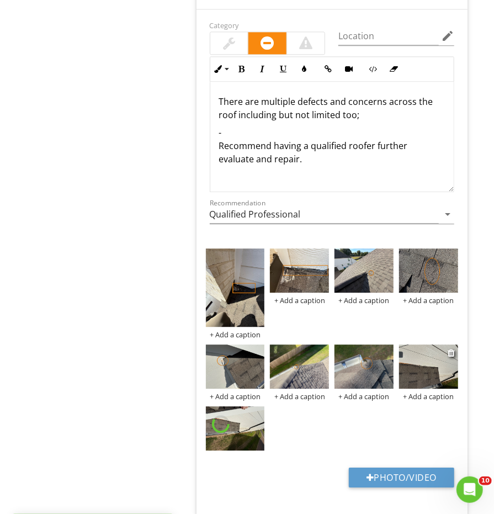
click at [423, 362] on img at bounding box center [428, 366] width 59 height 44
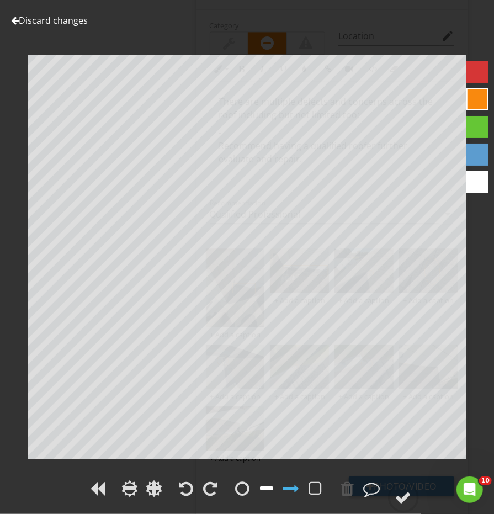
click at [264, 485] on div at bounding box center [267, 488] width 13 height 17
click at [403, 488] on circle at bounding box center [403, 497] width 29 height 29
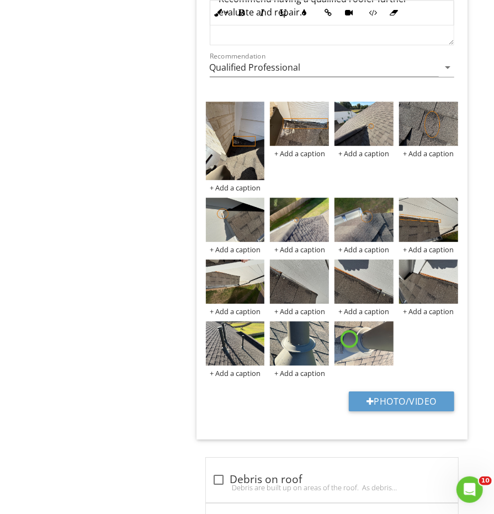
scroll to position [1164, 0]
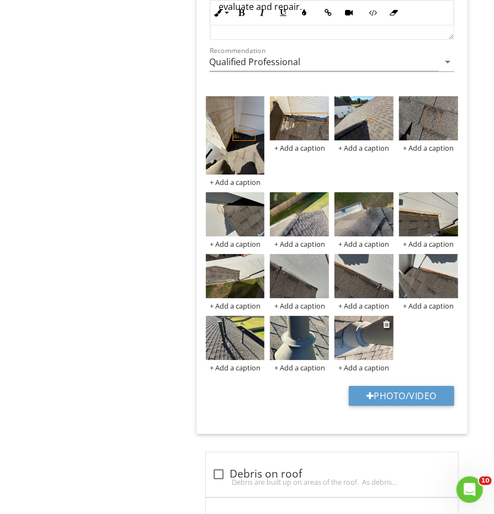
click at [355, 333] on img at bounding box center [363, 338] width 59 height 44
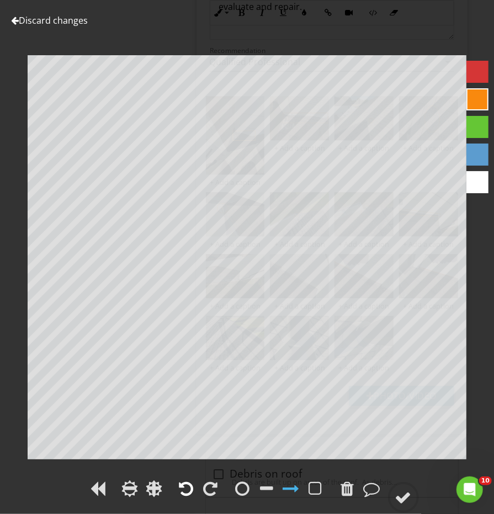
click at [186, 484] on div at bounding box center [186, 488] width 14 height 17
click at [407, 507] on circle at bounding box center [403, 497] width 29 height 29
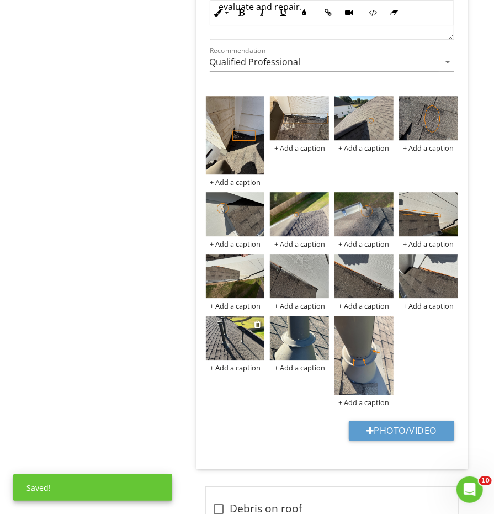
click at [245, 332] on img at bounding box center [235, 338] width 59 height 44
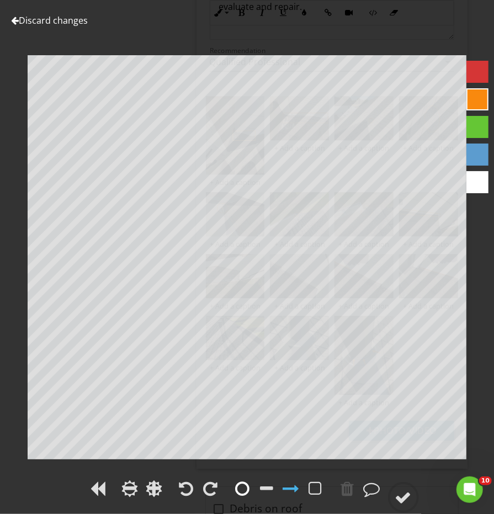
click at [242, 488] on div at bounding box center [243, 488] width 14 height 17
click at [400, 498] on div at bounding box center [403, 497] width 17 height 17
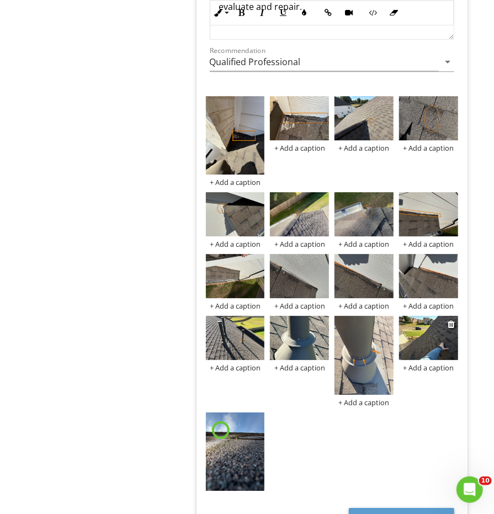
click at [433, 340] on img at bounding box center [428, 338] width 59 height 44
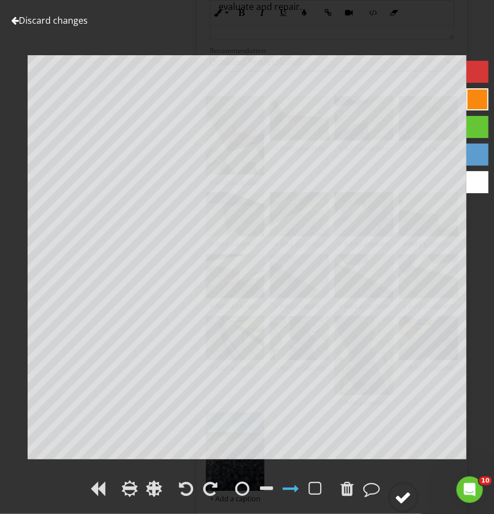
click at [400, 495] on div at bounding box center [403, 497] width 17 height 17
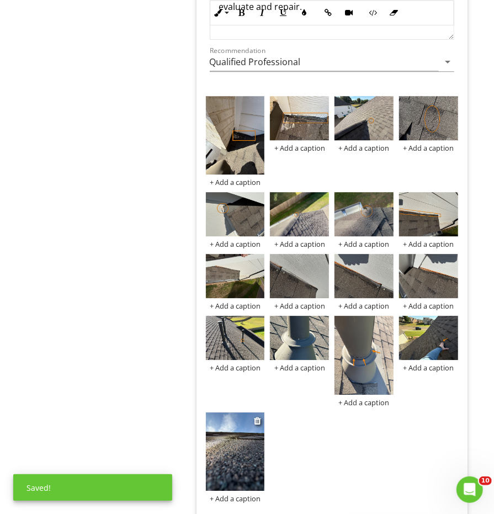
click at [241, 440] on img at bounding box center [235, 451] width 59 height 78
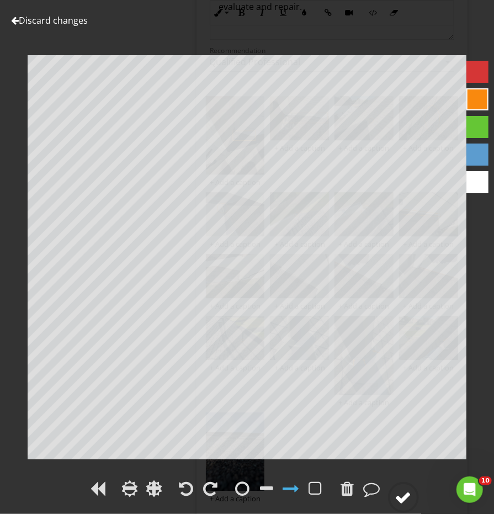
click at [402, 502] on div at bounding box center [403, 497] width 17 height 17
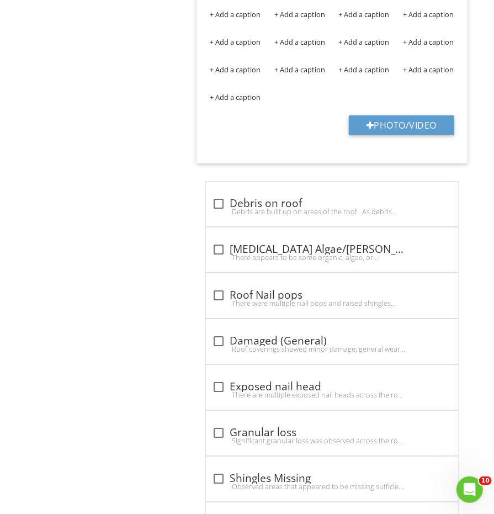
scroll to position [1377, 0]
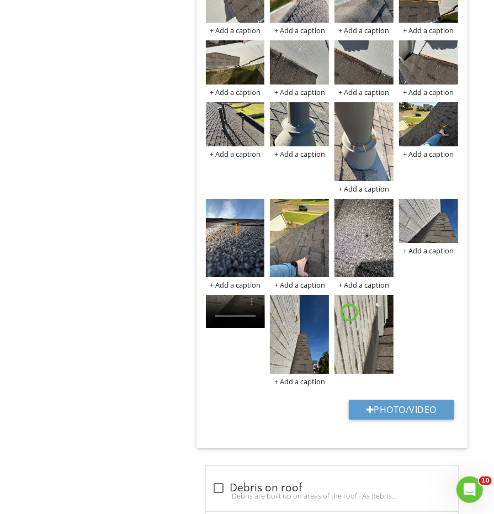
click at [302, 331] on img at bounding box center [299, 334] width 59 height 78
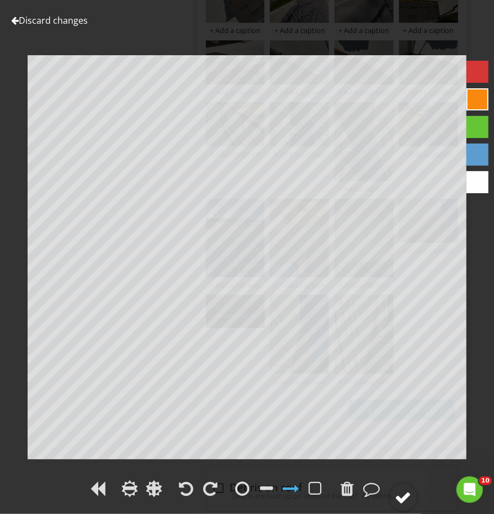
click at [402, 502] on div at bounding box center [403, 497] width 17 height 17
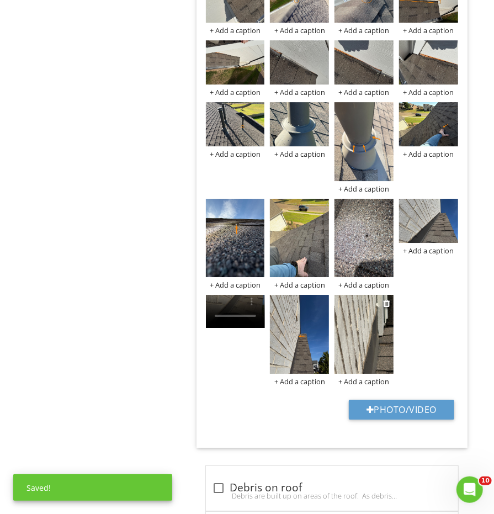
click at [385, 337] on img at bounding box center [363, 334] width 59 height 78
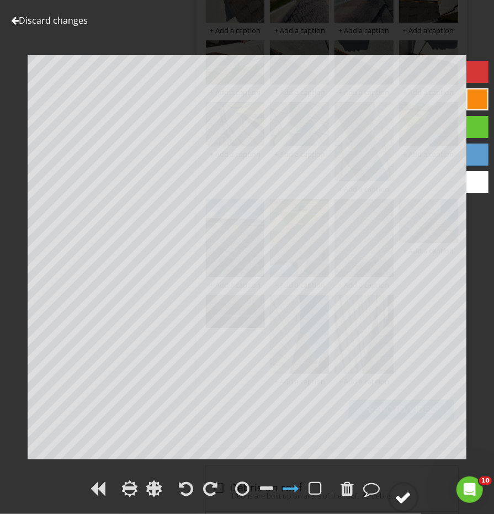
click at [410, 488] on circle at bounding box center [403, 497] width 29 height 29
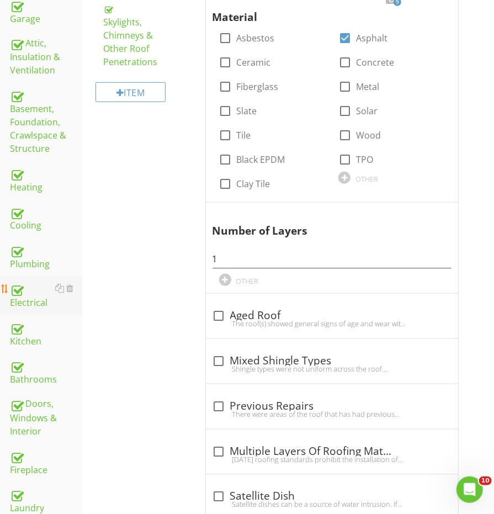
click at [21, 283] on div at bounding box center [16, 289] width 13 height 13
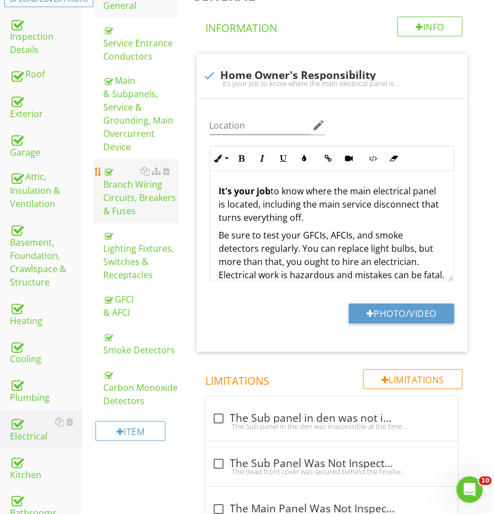
scroll to position [222, 0]
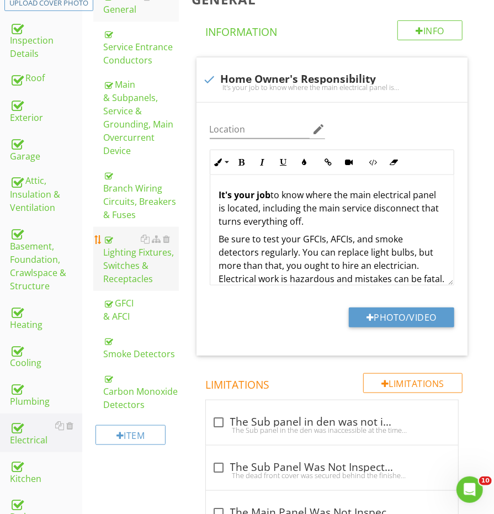
click at [123, 263] on div "Lighting Fixtures, Switches & Receptacles" at bounding box center [140, 258] width 75 height 53
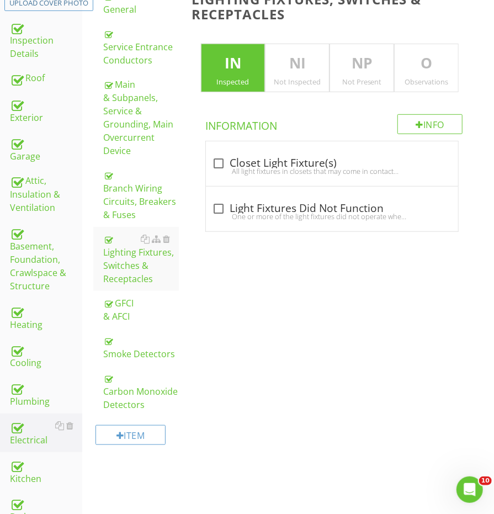
click at [421, 89] on div "O Observations" at bounding box center [426, 68] width 65 height 49
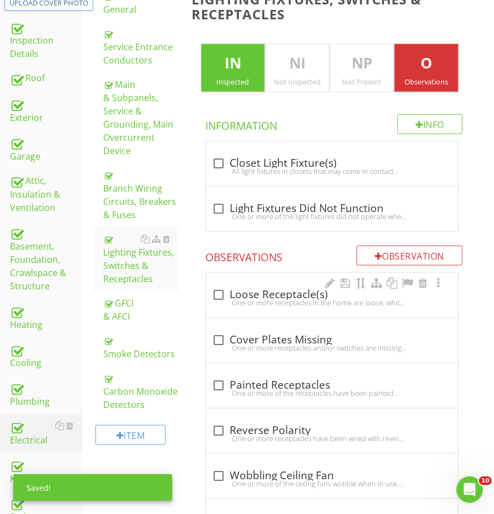
click at [267, 288] on div "check_box_outline_blank Loose Receptacle(s)" at bounding box center [332, 294] width 239 height 13
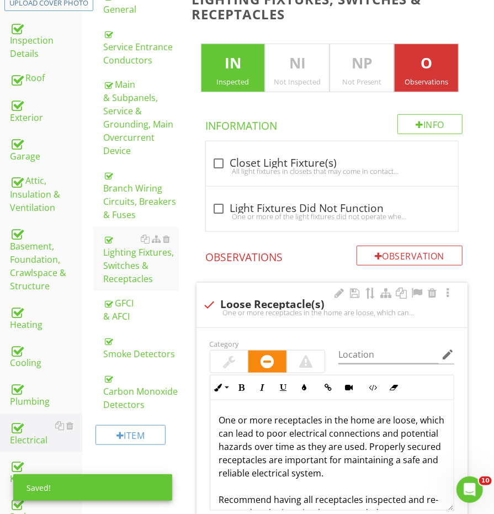
scroll to position [221, 0]
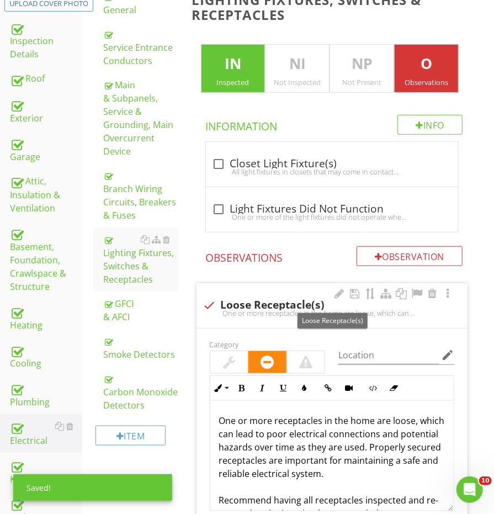
click at [259, 299] on div "check Loose Receptacle(s)" at bounding box center [332, 305] width 258 height 13
checkbox input "true"
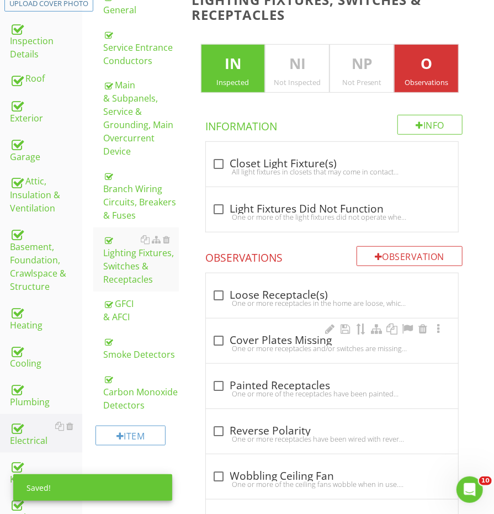
click at [245, 334] on div "check_box_outline_blank Cover Plates Missing" at bounding box center [332, 340] width 239 height 13
checkbox input "true"
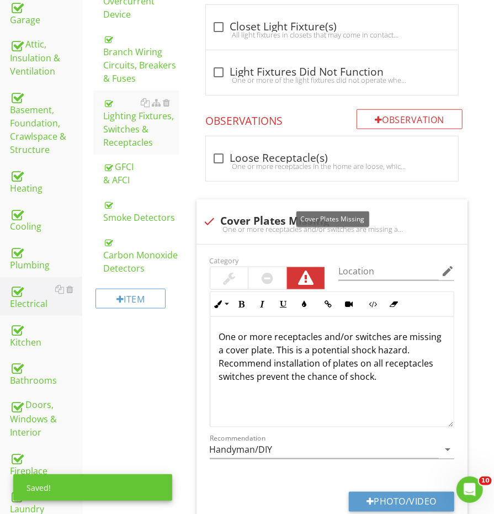
scroll to position [367, 0]
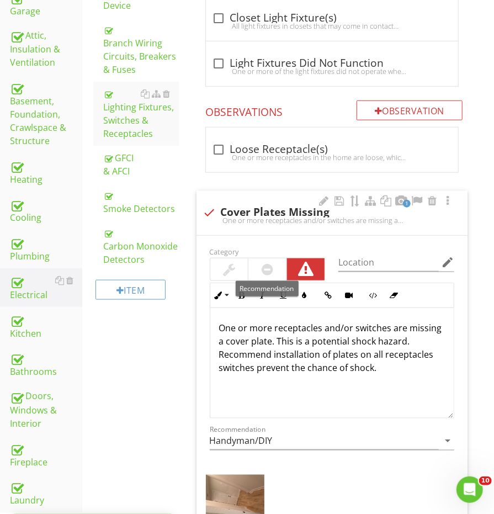
click at [258, 263] on div at bounding box center [267, 269] width 38 height 22
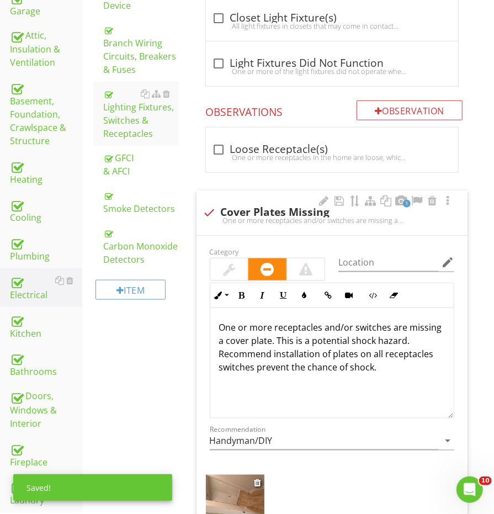
click at [231, 488] on img at bounding box center [235, 514] width 59 height 78
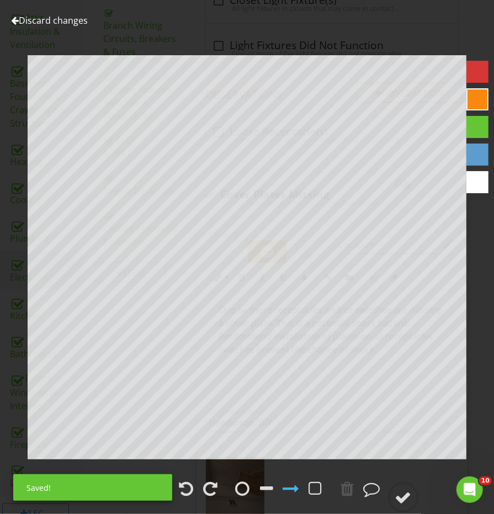
scroll to position [394, 0]
click at [207, 491] on div at bounding box center [211, 488] width 14 height 17
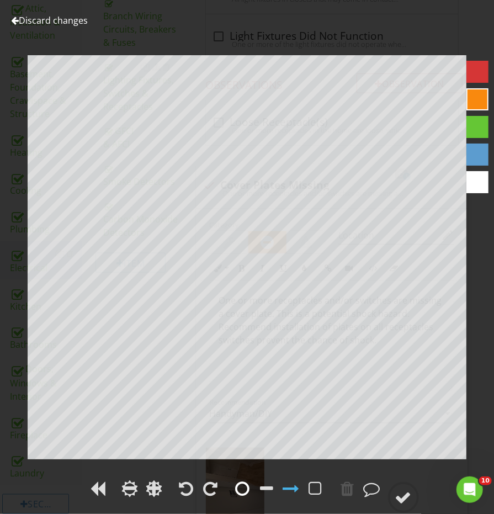
click at [249, 488] on div at bounding box center [243, 488] width 17 height 17
click at [408, 498] on div at bounding box center [403, 497] width 17 height 17
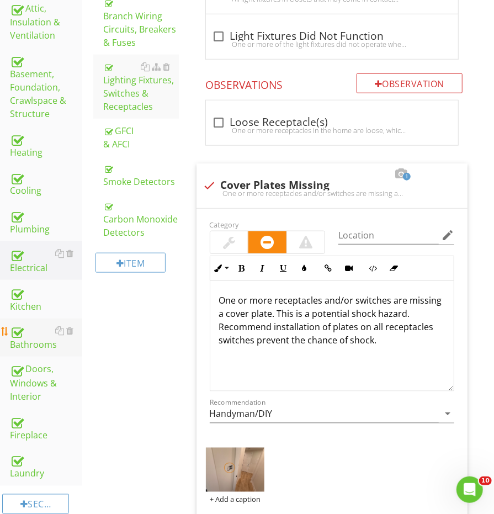
click at [50, 326] on div "Bathrooms" at bounding box center [46, 338] width 72 height 28
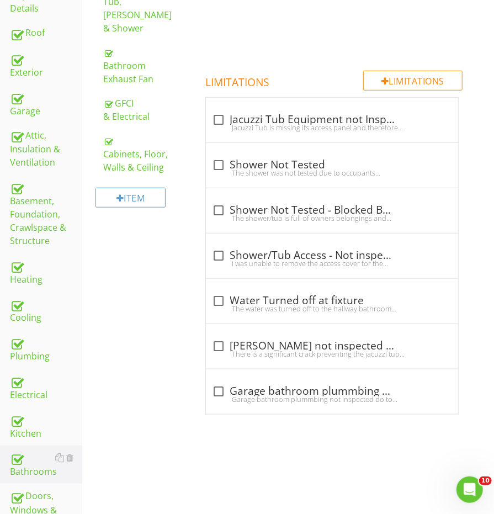
scroll to position [208, 0]
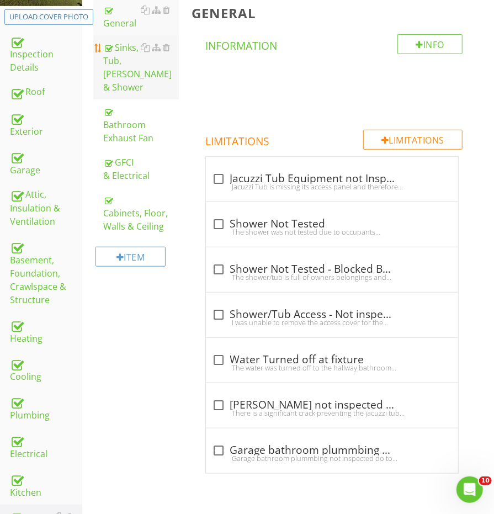
click at [129, 53] on div "Sinks, Tub, [PERSON_NAME] & Shower" at bounding box center [140, 67] width 75 height 53
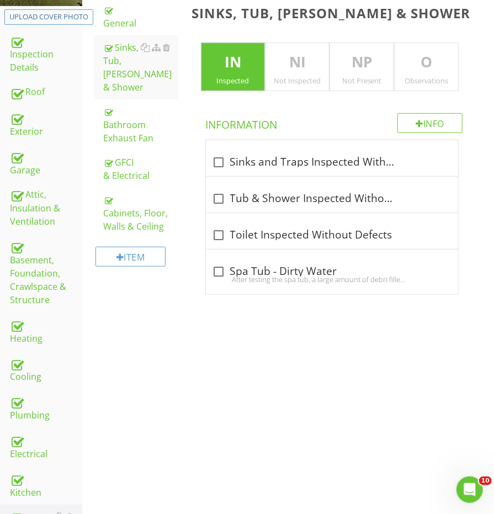
click at [408, 77] on div "Observations" at bounding box center [426, 80] width 63 height 9
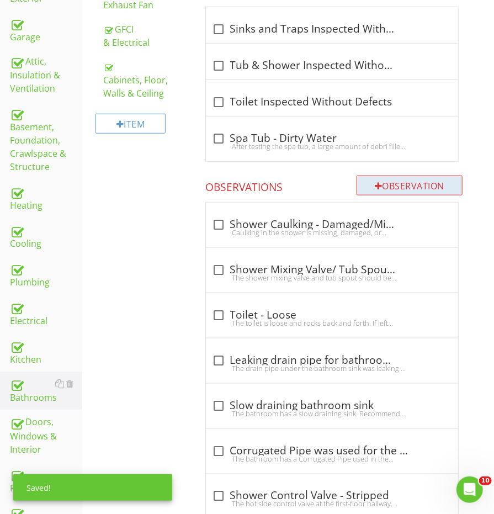
click at [386, 186] on div "Observation" at bounding box center [410, 186] width 106 height 20
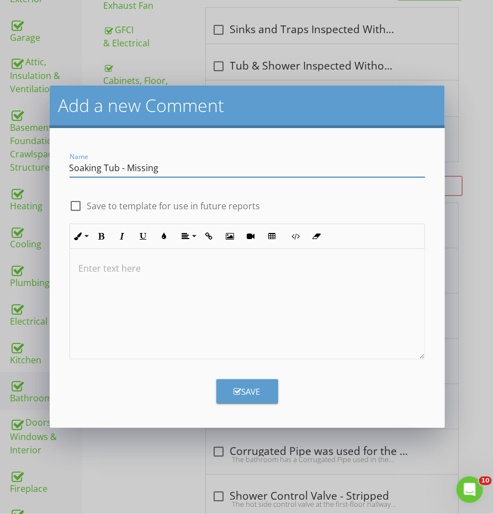
type input "Soaking Tub - Missing"
click at [306, 286] on div at bounding box center [247, 304] width 354 height 110
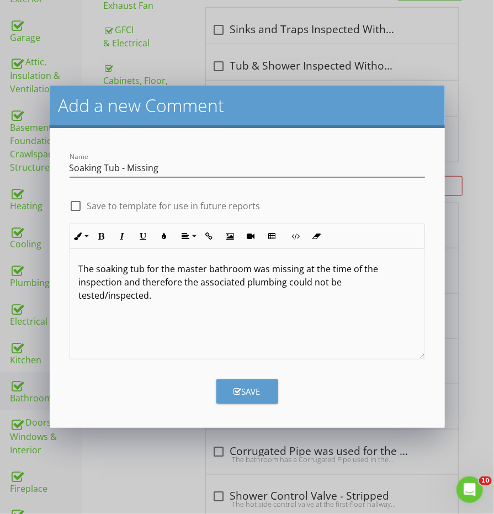
click at [247, 399] on button "Save" at bounding box center [247, 391] width 62 height 24
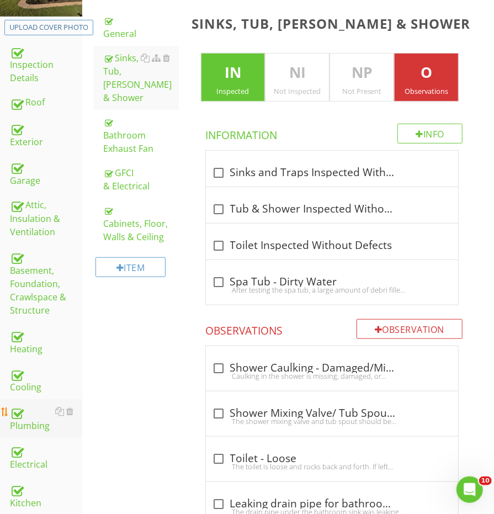
scroll to position [206, 0]
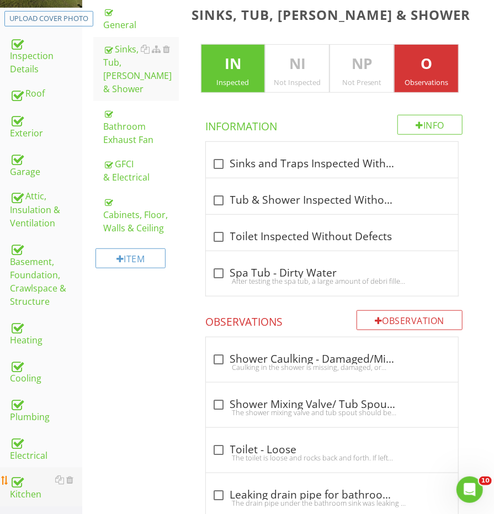
click at [19, 474] on div at bounding box center [16, 480] width 13 height 13
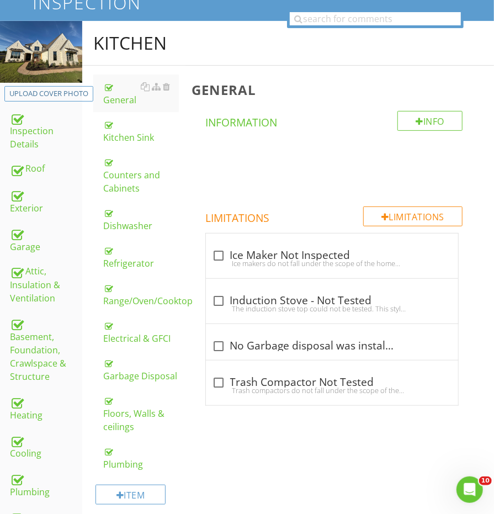
scroll to position [82, 0]
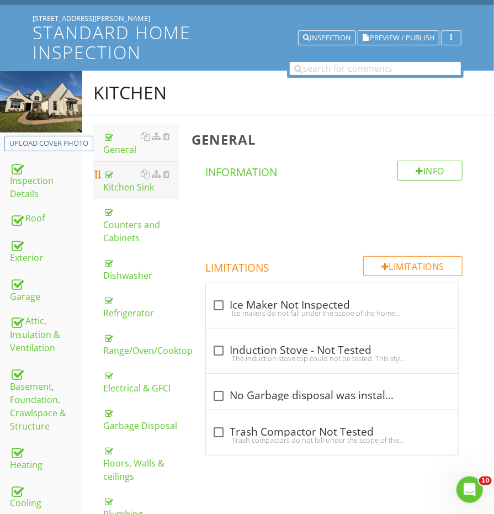
click at [119, 190] on link "Kitchen Sink" at bounding box center [140, 181] width 75 height 38
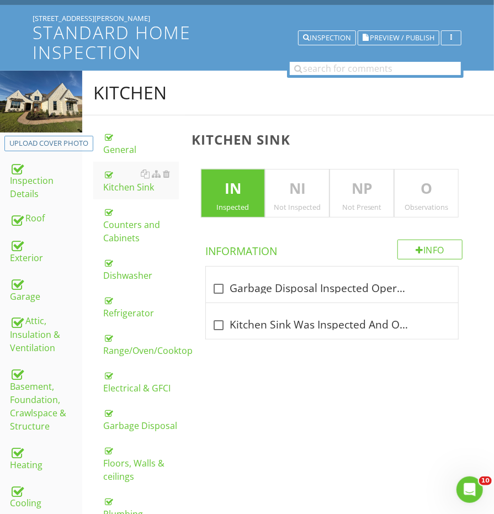
click at [412, 185] on p "O" at bounding box center [426, 189] width 63 height 22
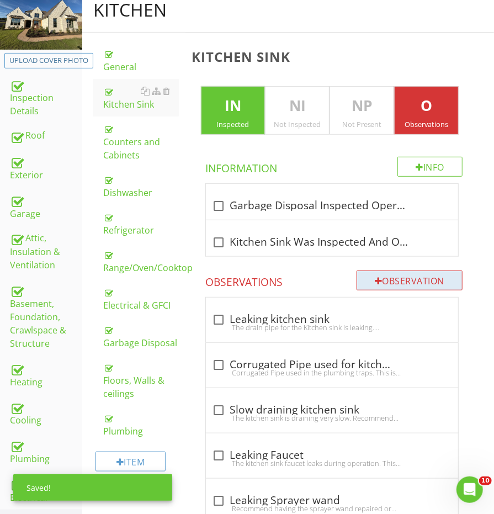
click at [400, 275] on div "Observation" at bounding box center [410, 280] width 106 height 20
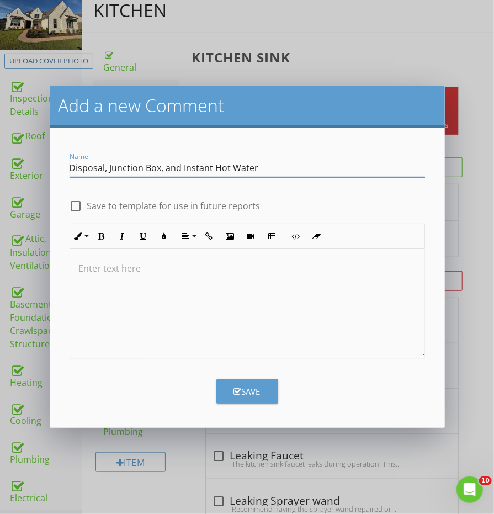
type input "Disposal, Junction Box, and Instant Hot Water"
click at [356, 337] on div at bounding box center [247, 304] width 354 height 110
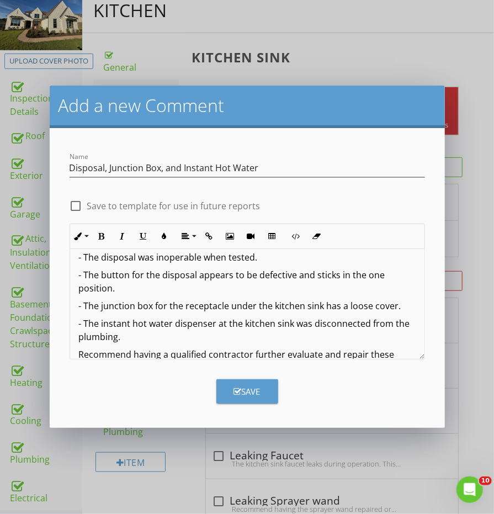
scroll to position [24, 0]
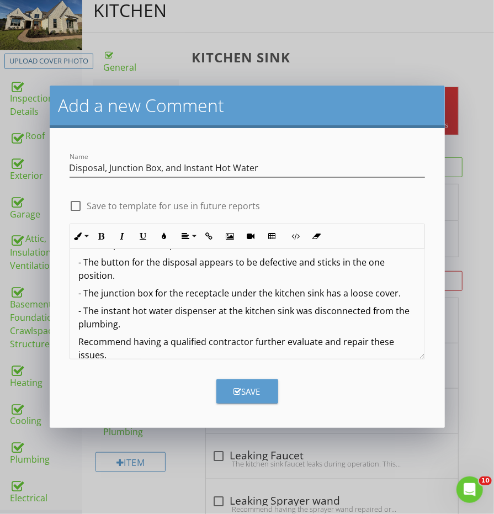
click at [249, 396] on div "Save" at bounding box center [247, 391] width 26 height 13
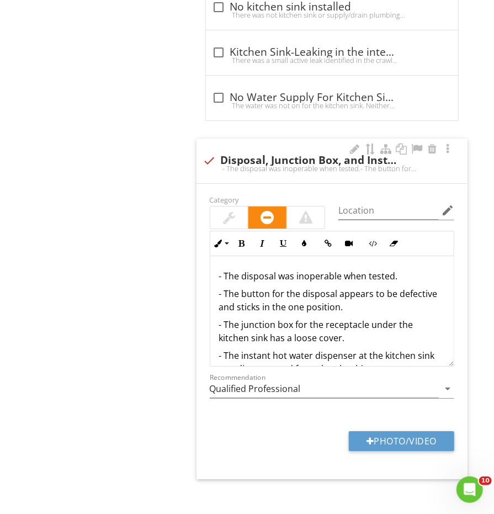
scroll to position [1409, 0]
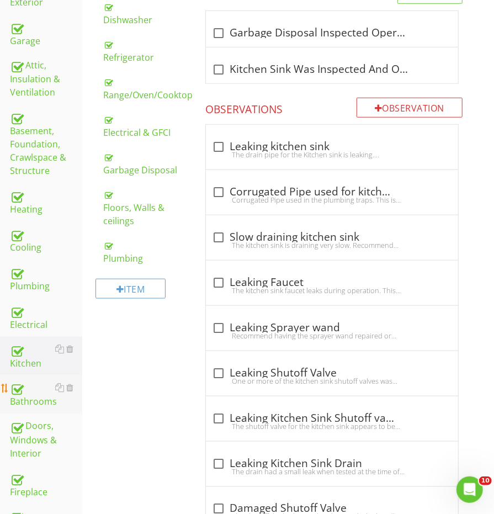
click at [26, 387] on link "Bathrooms" at bounding box center [46, 394] width 72 height 39
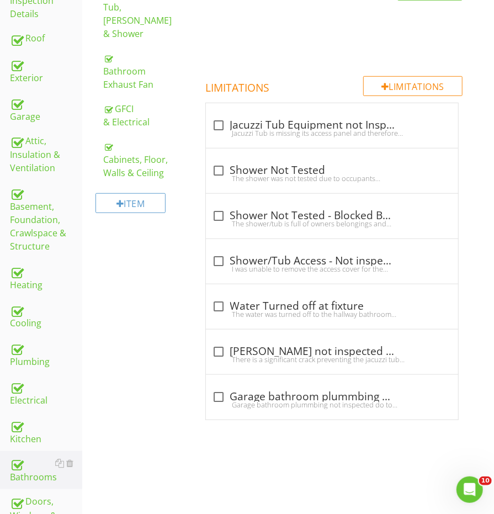
scroll to position [167, 0]
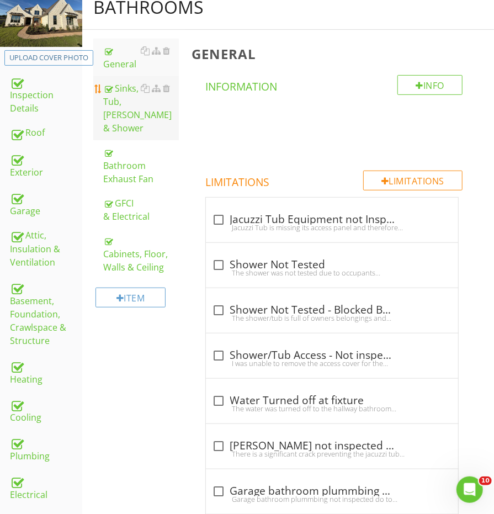
click at [131, 109] on div "Sinks, Tub, [PERSON_NAME] & Shower" at bounding box center [140, 108] width 75 height 53
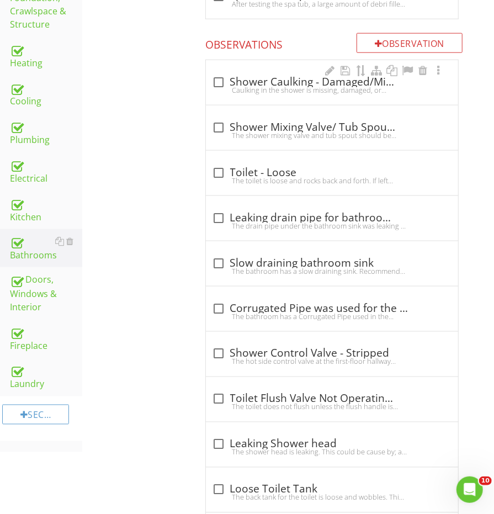
scroll to position [431, 0]
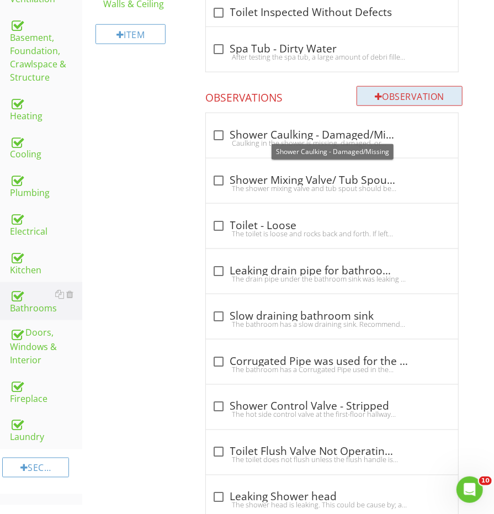
click at [380, 95] on div "Observation" at bounding box center [410, 96] width 106 height 20
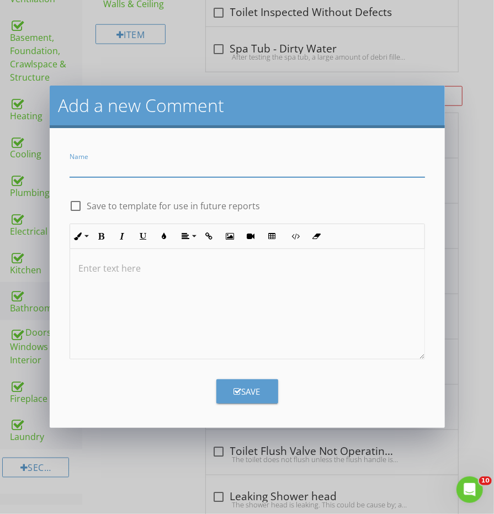
click at [179, 291] on div at bounding box center [247, 304] width 354 height 110
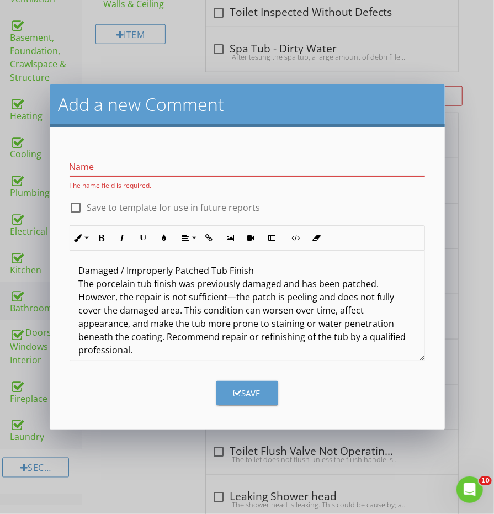
click at [163, 262] on div "Damaged / Improperly Patched Tub Finish The porcelain tub finish was previously…" at bounding box center [247, 310] width 354 height 119
click at [163, 266] on p "Damaged / Improperly Patched Tub Finish The porcelain tub finish was previously…" at bounding box center [247, 310] width 337 height 93
click at [141, 270] on p "Damaged / Improperly Patched Tub Finish The porcelain tub finish was previously…" at bounding box center [247, 310] width 337 height 93
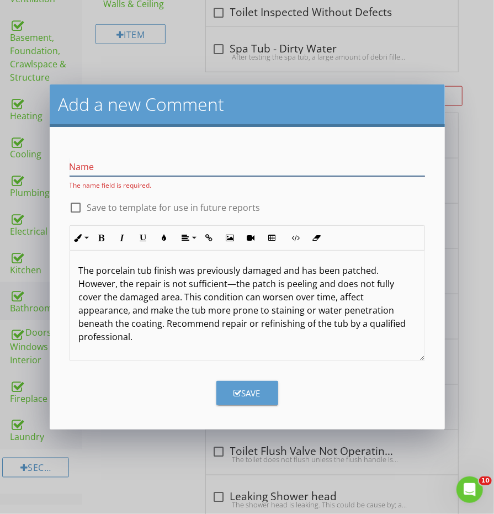
click at [149, 169] on input "Name" at bounding box center [247, 167] width 355 height 18
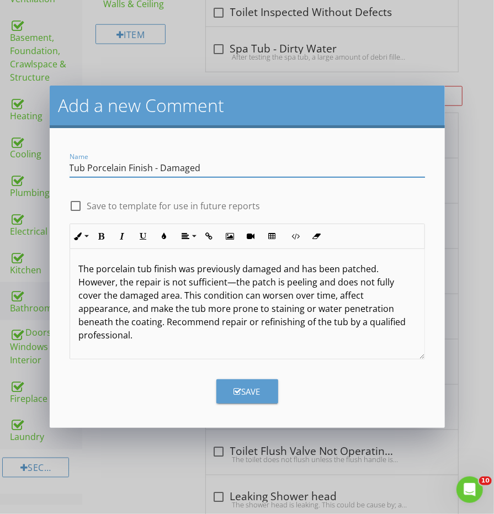
type input "Tub Porcelain Finish - Damaged"
click at [75, 271] on div "The porcelain tub finish was previously damaged and has been patched. However, …" at bounding box center [247, 304] width 354 height 110
click at [156, 295] on p "- The porcelain tub finish was previously damaged and has been patched. However…" at bounding box center [247, 301] width 337 height 79
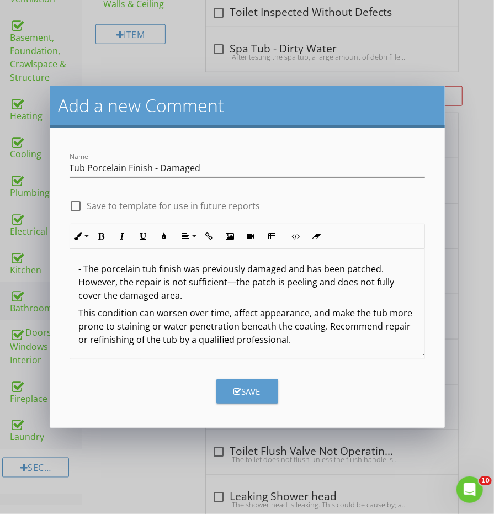
click at [324, 333] on p "This condition can worsen over time, affect appearance, and make the tub more p…" at bounding box center [247, 326] width 337 height 40
click at [326, 332] on p "This condition can worsen over time, affect appearance, and make the tub more p…" at bounding box center [247, 326] width 337 height 40
click at [326, 321] on p "This condition can worsen over time, affect appearance, and make the tub more p…" at bounding box center [247, 326] width 337 height 40
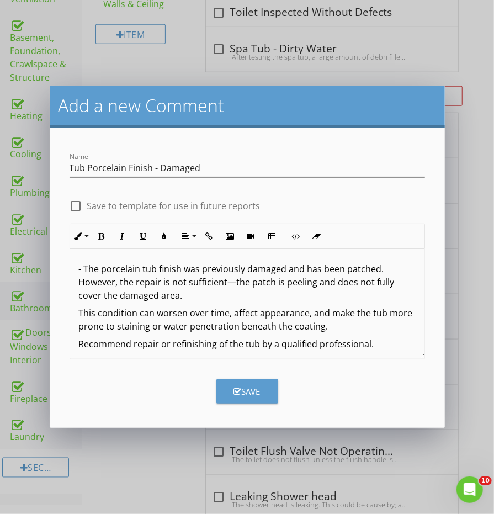
click at [326, 321] on p "This condition can worsen over time, affect appearance, and make the tub more p…" at bounding box center [247, 319] width 337 height 26
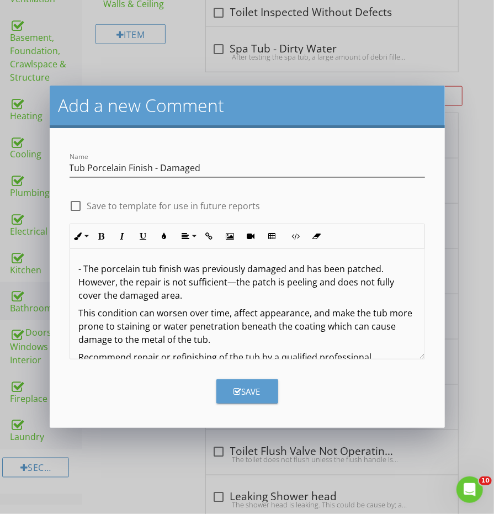
click at [267, 289] on p "- The porcelain tub finish was previously damaged and has been patched. However…" at bounding box center [247, 282] width 337 height 40
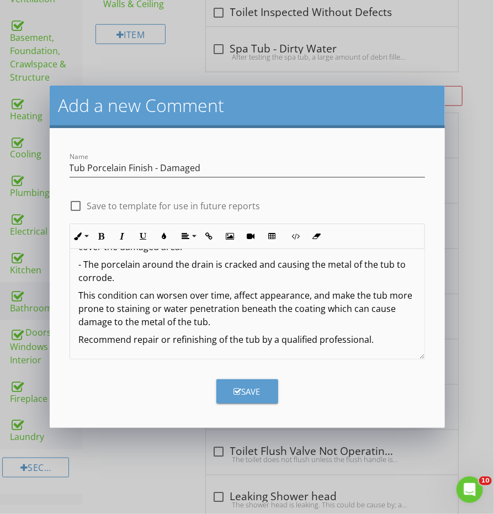
scroll to position [46, 0]
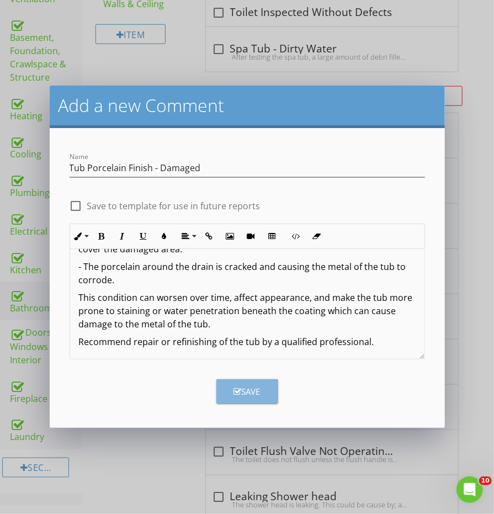
click at [262, 388] on button "Save" at bounding box center [247, 391] width 62 height 24
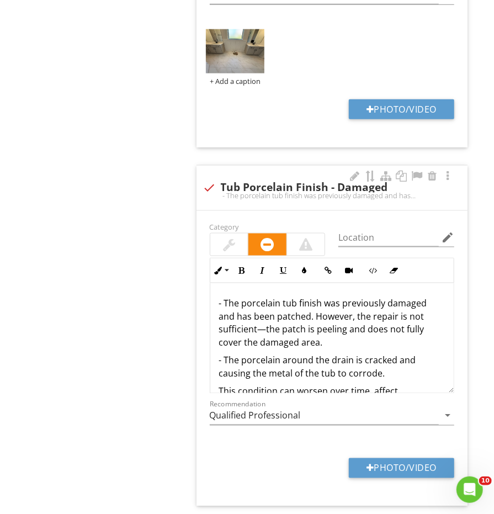
scroll to position [5551, 0]
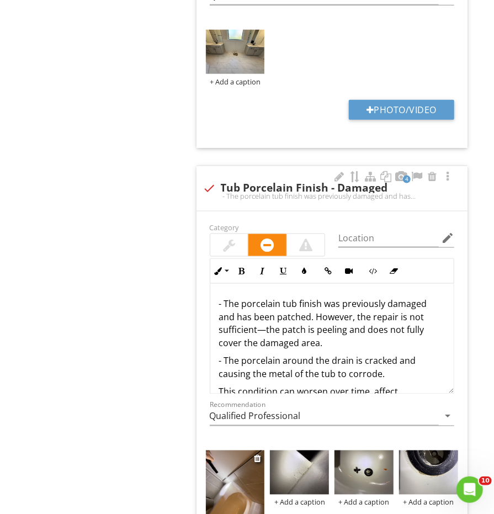
click at [230, 450] on img at bounding box center [235, 489] width 59 height 78
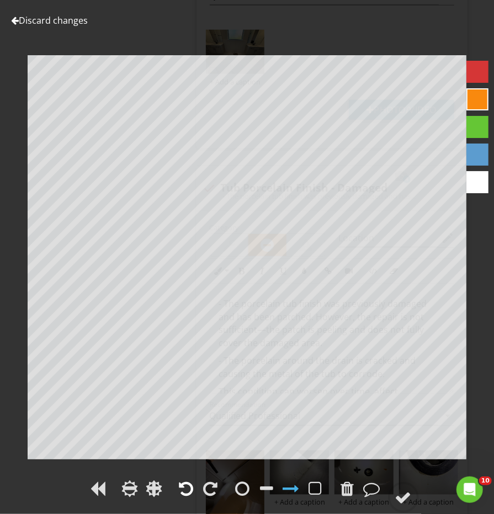
click at [186, 491] on div at bounding box center [186, 488] width 14 height 17
click at [241, 491] on div at bounding box center [243, 488] width 14 height 17
click at [400, 503] on div at bounding box center [403, 497] width 17 height 17
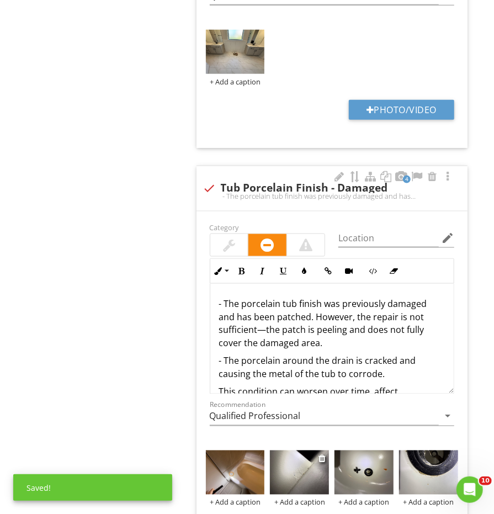
click at [291, 450] on img at bounding box center [299, 472] width 59 height 44
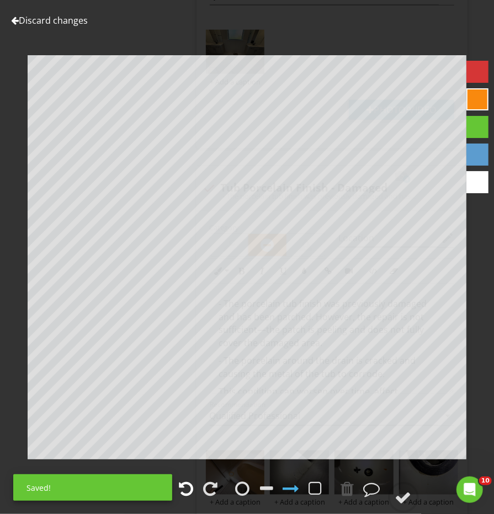
click at [193, 487] on div at bounding box center [186, 488] width 17 height 17
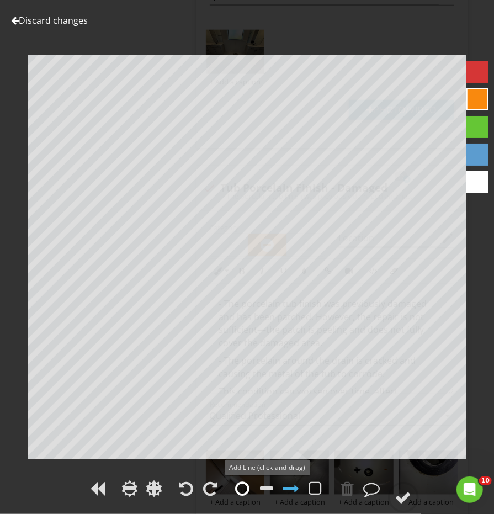
click at [240, 490] on div at bounding box center [243, 488] width 14 height 17
click at [409, 500] on div at bounding box center [403, 497] width 17 height 17
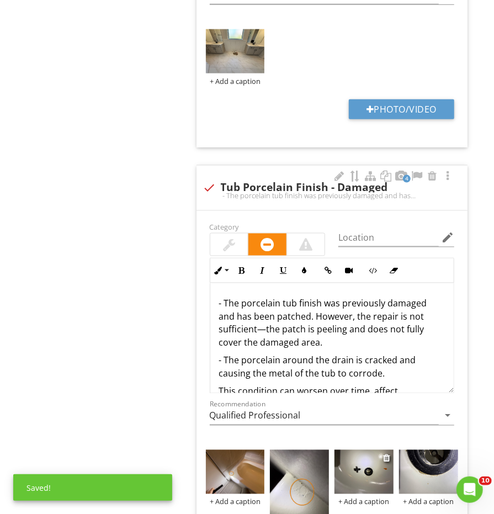
click at [347, 450] on img at bounding box center [363, 472] width 59 height 44
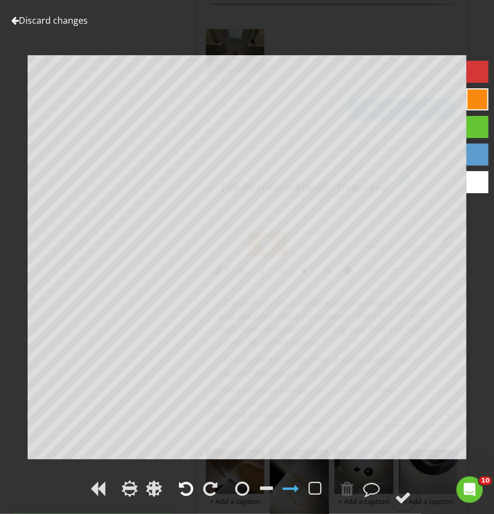
click at [187, 486] on div at bounding box center [186, 488] width 14 height 17
click at [241, 485] on div at bounding box center [243, 488] width 14 height 17
click at [414, 492] on circle at bounding box center [403, 497] width 29 height 29
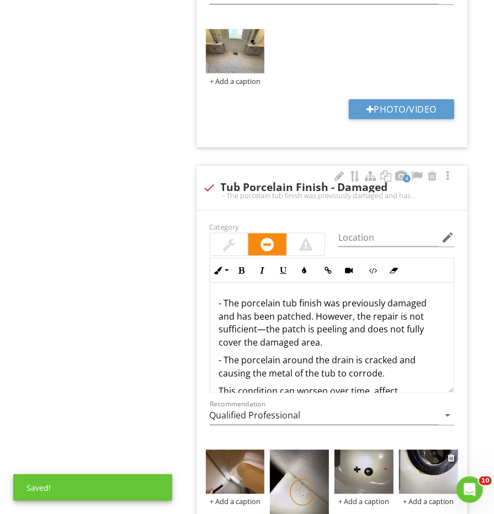
click at [433, 450] on img at bounding box center [428, 472] width 59 height 44
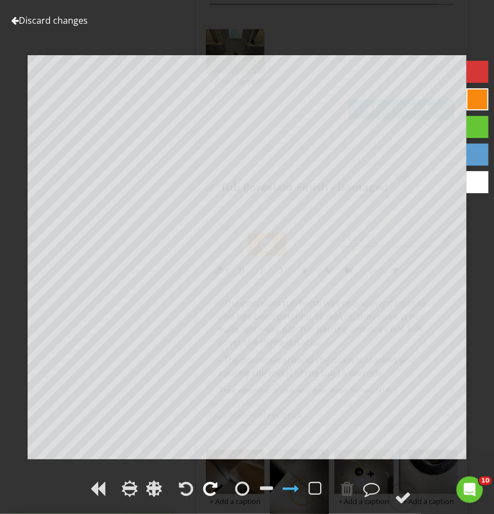
click at [211, 490] on div at bounding box center [211, 488] width 14 height 17
click at [407, 488] on circle at bounding box center [403, 497] width 29 height 29
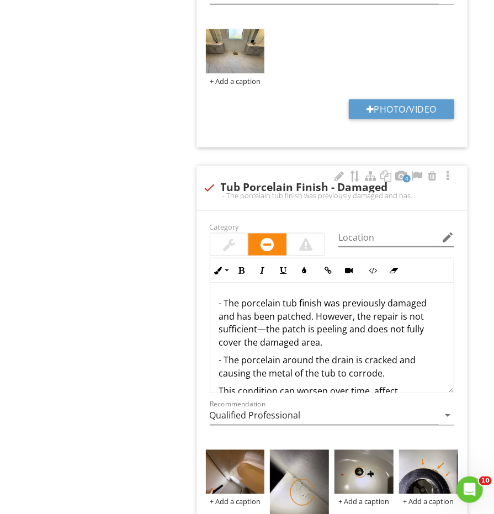
click at [445, 231] on icon "edit" at bounding box center [447, 237] width 13 height 13
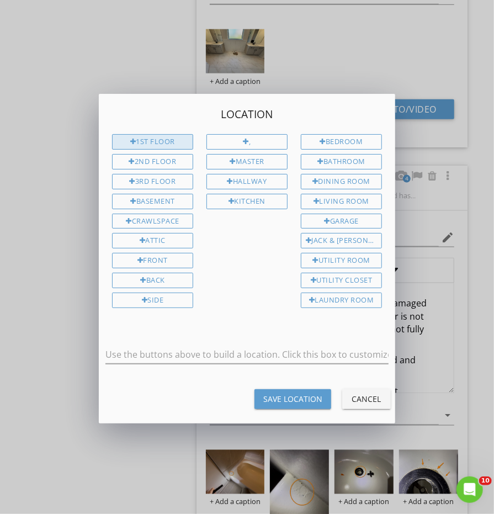
click at [150, 146] on div "1st Floor" at bounding box center [152, 141] width 81 height 15
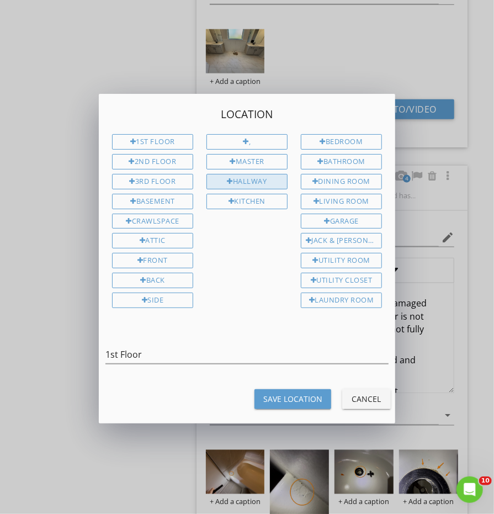
click at [252, 183] on div "Hallway" at bounding box center [246, 181] width 81 height 15
click at [351, 164] on div "Bathroom" at bounding box center [341, 161] width 81 height 15
type input "1st Floor Hallway Bathroom"
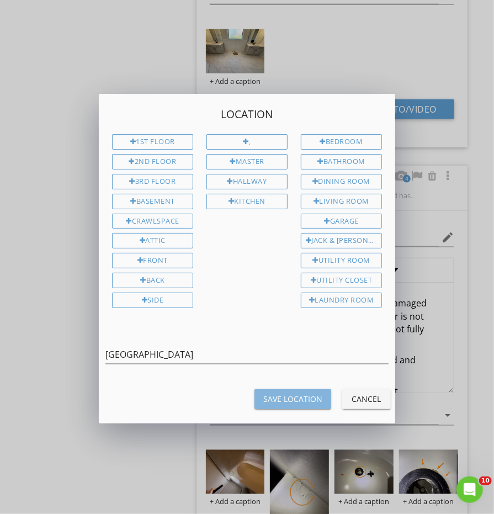
click at [298, 399] on div "Save Location" at bounding box center [292, 399] width 59 height 12
type input "1st Floor Hallway Bathroom"
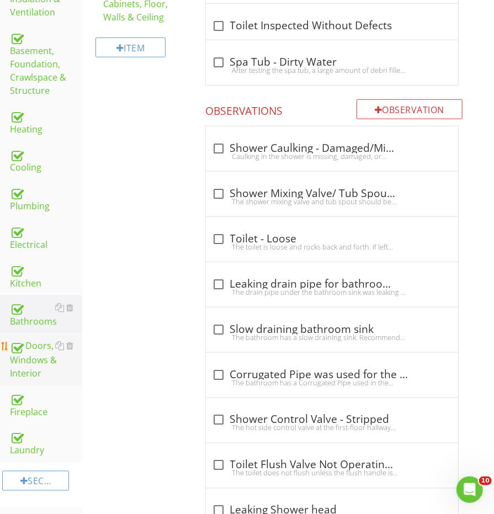
click at [36, 339] on div "Doors, Windows & Interior" at bounding box center [46, 359] width 72 height 41
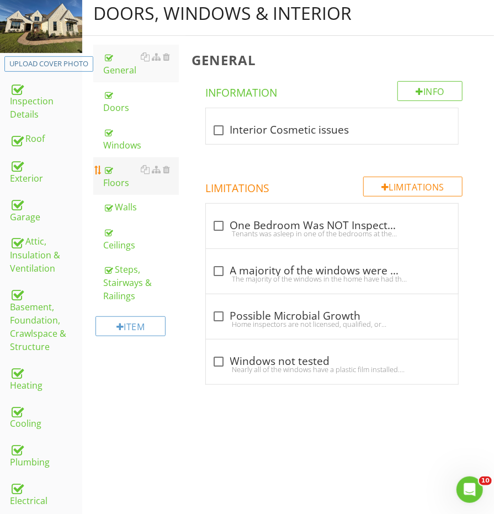
scroll to position [155, 0]
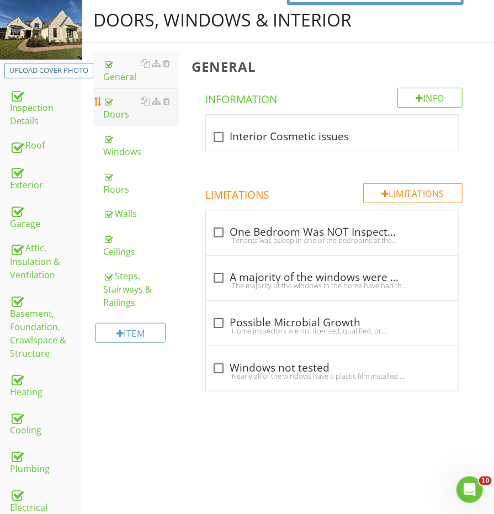
click at [126, 102] on div "Doors" at bounding box center [140, 107] width 75 height 26
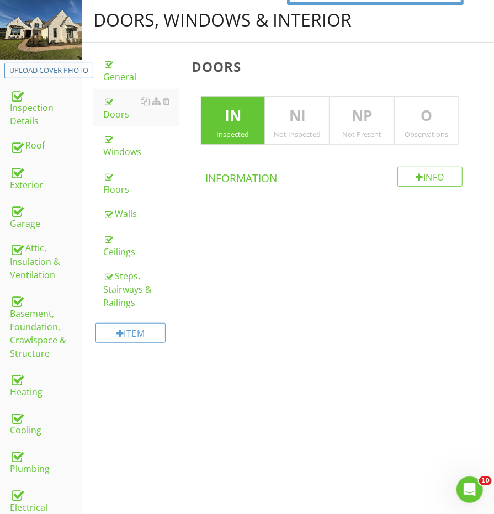
click at [440, 120] on p "O" at bounding box center [426, 116] width 63 height 22
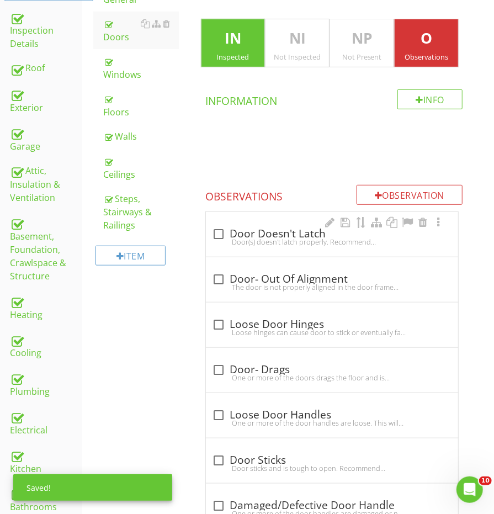
click at [256, 219] on div "check_box_outline_blank Door Doesn't Latch Door(s) doesn't latch properly. Reco…" at bounding box center [332, 234] width 252 height 45
checkbox input "true"
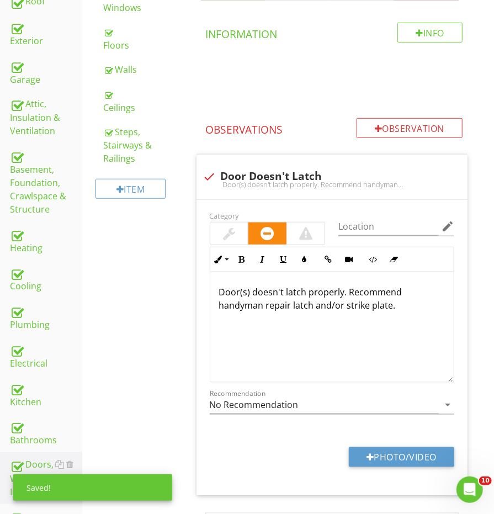
scroll to position [308, 0]
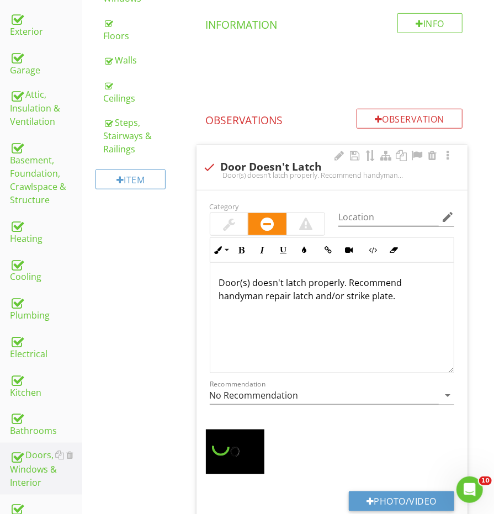
click at [230, 225] on div at bounding box center [229, 223] width 12 height 13
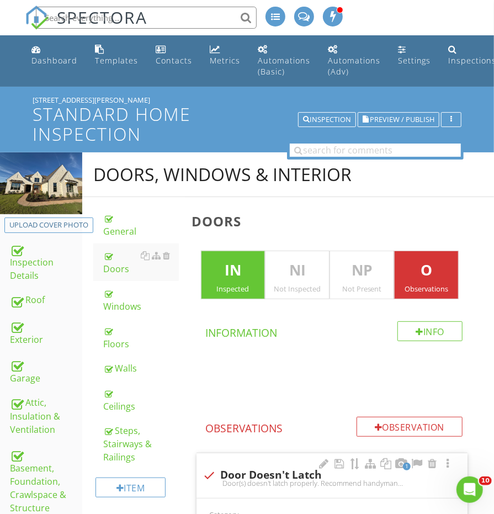
scroll to position [0, 0]
click at [347, 157] on div "Doors, Windows & Interior" at bounding box center [288, 174] width 412 height 45
click at [347, 152] on input "text" at bounding box center [375, 151] width 171 height 14
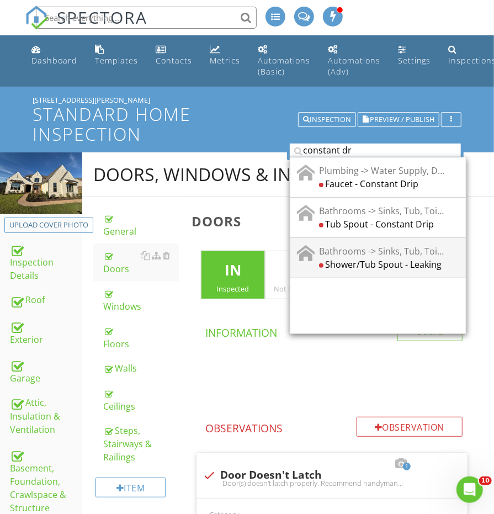
type input "constant dr"
click at [365, 252] on div "Bathrooms -> Sinks, Tub, Toilet & Shower" at bounding box center [381, 250] width 125 height 13
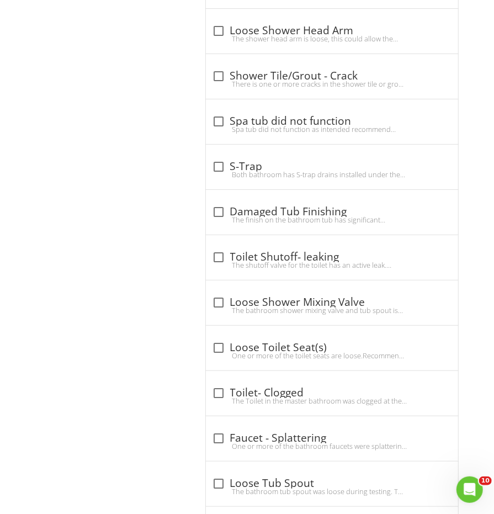
scroll to position [2014, 0]
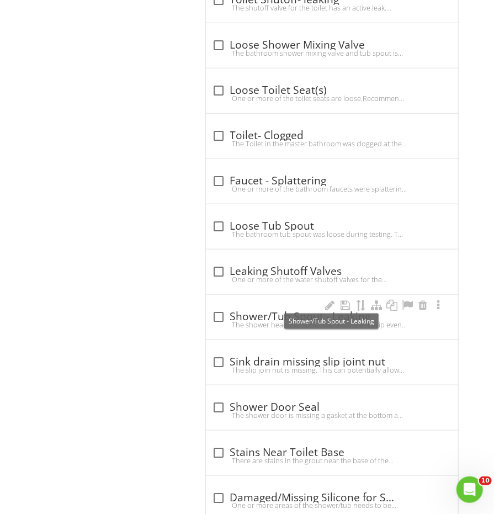
click at [256, 310] on div "check_box_outline_blank Shower/Tub Spout - Leaking" at bounding box center [332, 316] width 239 height 13
checkbox input "true"
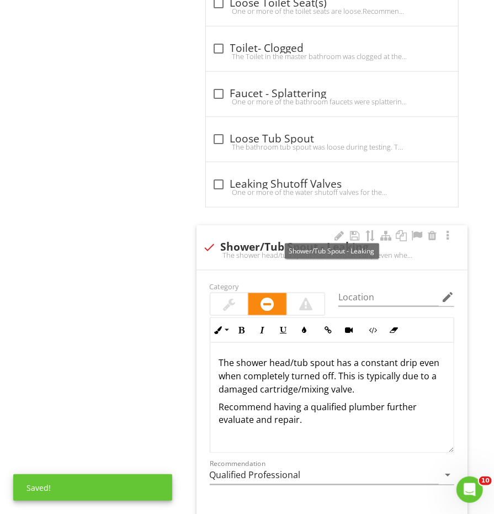
scroll to position [2106, 0]
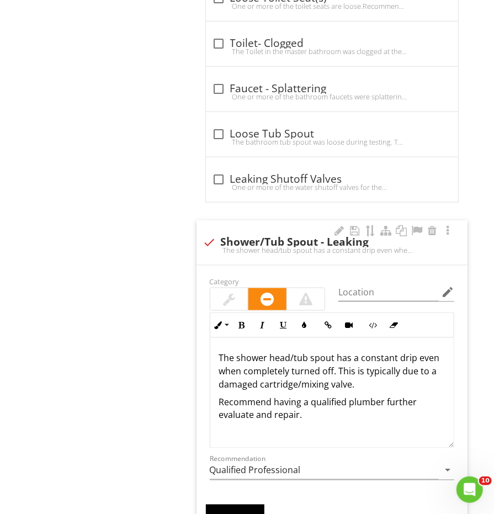
click at [308, 351] on p "The shower head/tub spout has a constant drip even when completely turned off. …" at bounding box center [332, 371] width 226 height 40
click at [325, 225] on div at bounding box center [323, 230] width 13 height 11
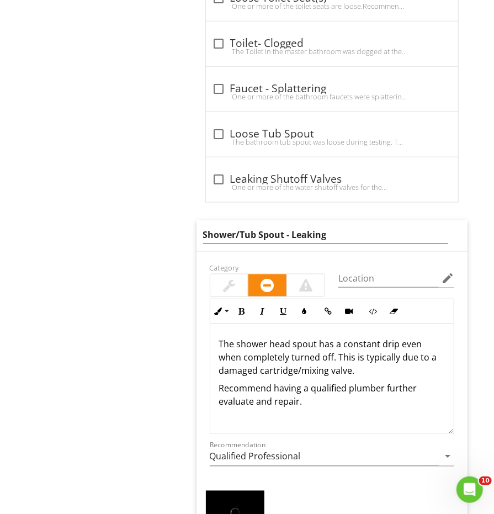
click at [252, 226] on input "Shower/Tub Spout - Leaking" at bounding box center [325, 235] width 245 height 18
type input "Shower Spout - Leaking"
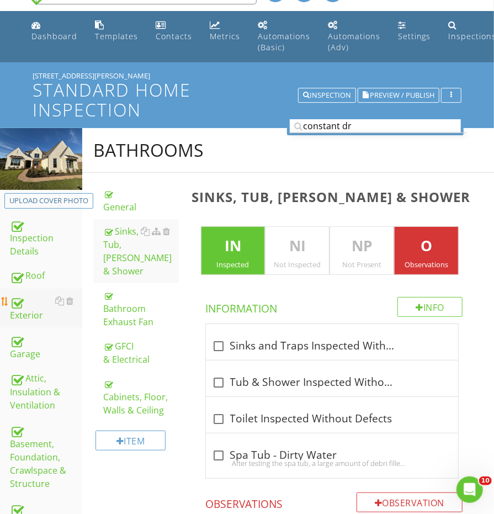
click at [30, 314] on div "Exterior" at bounding box center [46, 308] width 72 height 28
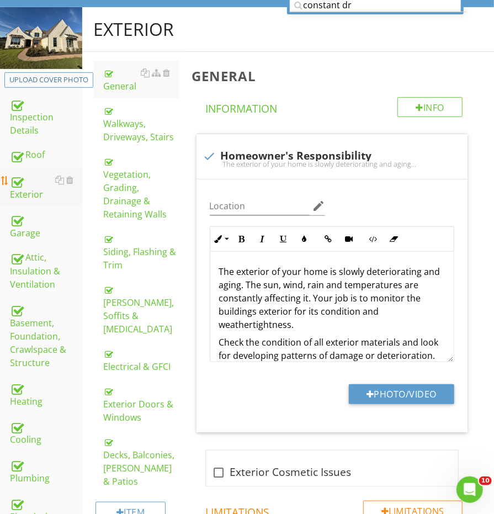
scroll to position [178, 0]
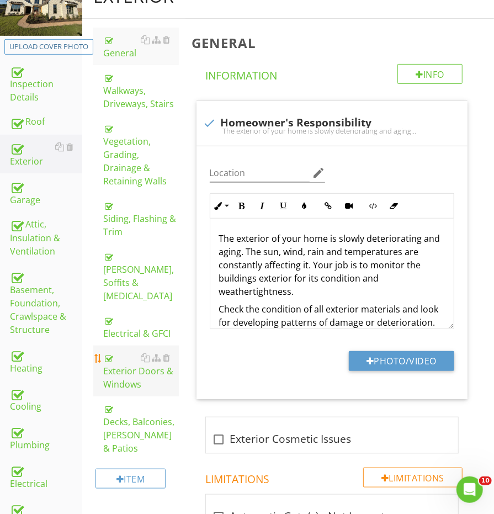
click at [128, 351] on div "Exterior Doors & Windows" at bounding box center [140, 371] width 75 height 40
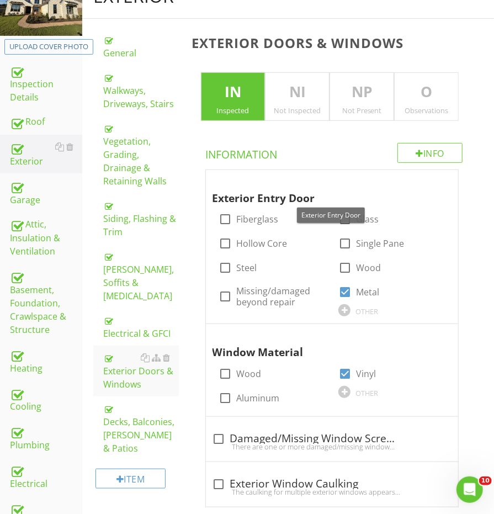
click at [414, 93] on p "O" at bounding box center [426, 92] width 63 height 22
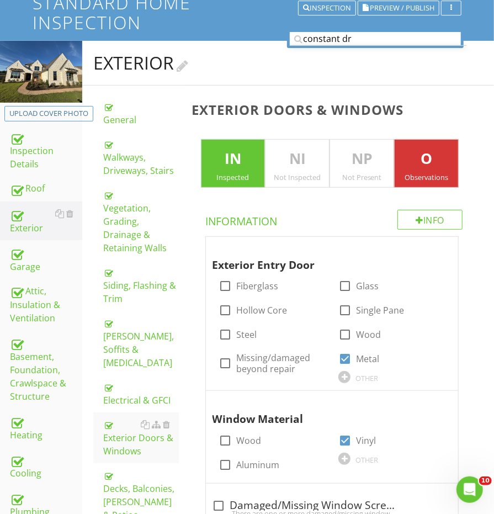
scroll to position [70, 0]
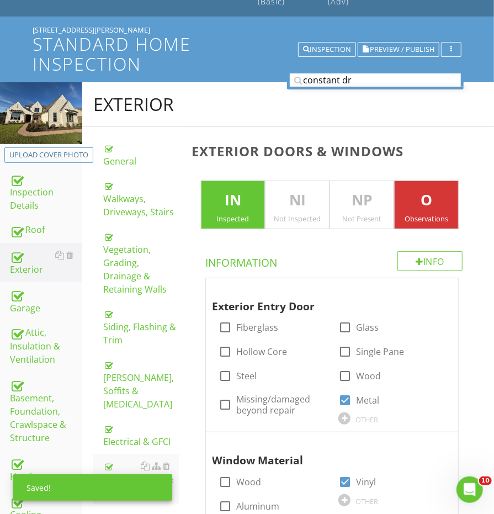
click at [350, 87] on div at bounding box center [378, 87] width 177 height 1
click at [350, 81] on input "constant dr" at bounding box center [375, 80] width 171 height 14
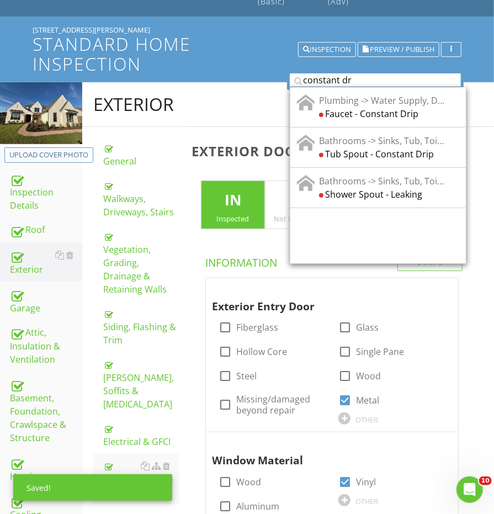
click at [350, 81] on input "constant dr" at bounding box center [375, 80] width 171 height 14
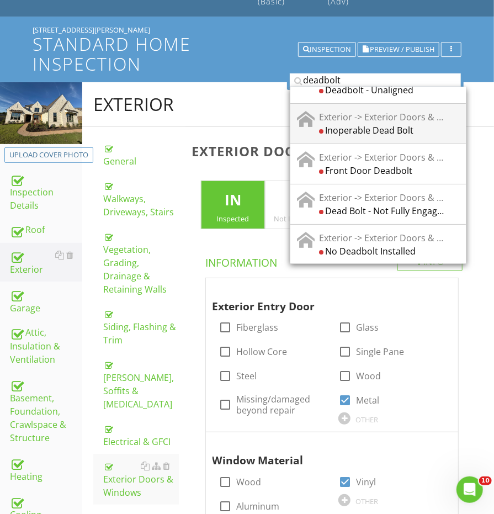
scroll to position [23, 0]
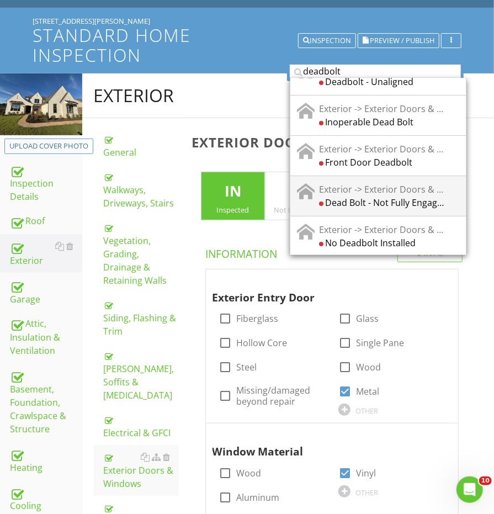
type input "deadbolt"
click at [396, 195] on div "Dead Bolt - Not Fully Engaging" at bounding box center [381, 201] width 125 height 13
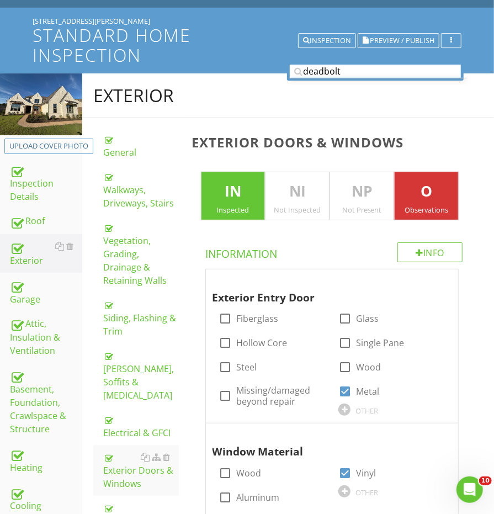
scroll to position [0, 0]
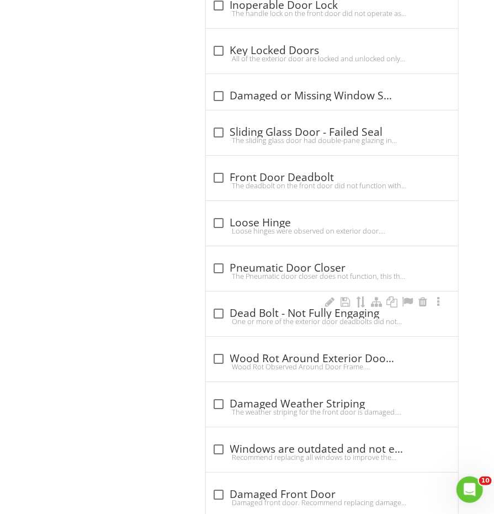
click at [275, 317] on div "One or more of the exterior door deadbolts did not fully engage/lock. This will…" at bounding box center [332, 321] width 239 height 9
checkbox input "true"
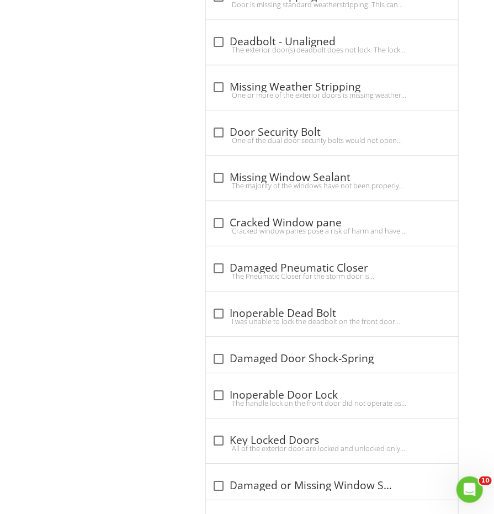
scroll to position [337, 0]
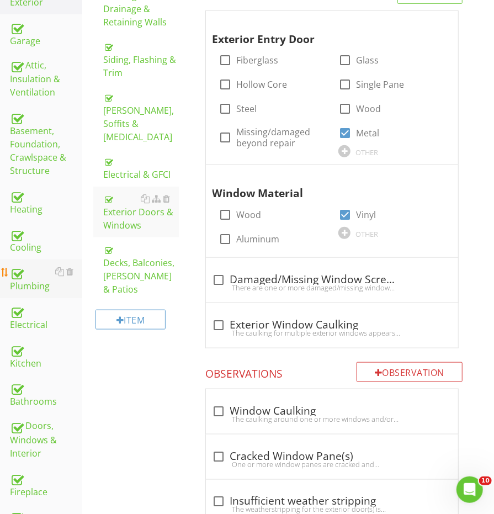
click at [18, 266] on div at bounding box center [16, 272] width 13 height 13
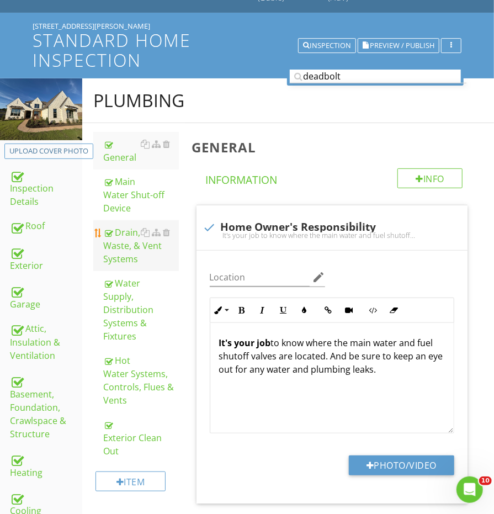
scroll to position [65, 0]
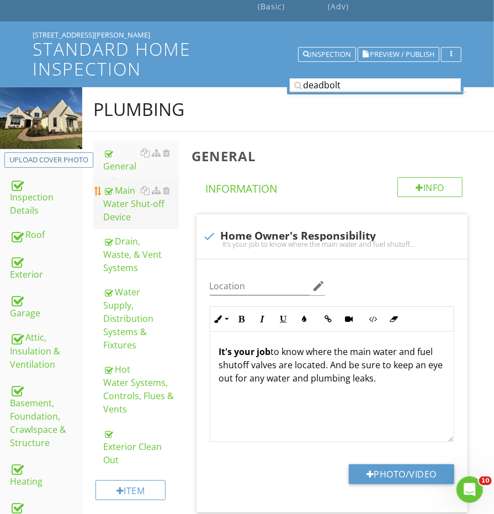
click at [125, 211] on div "Main Water Shut-off Device" at bounding box center [140, 204] width 75 height 40
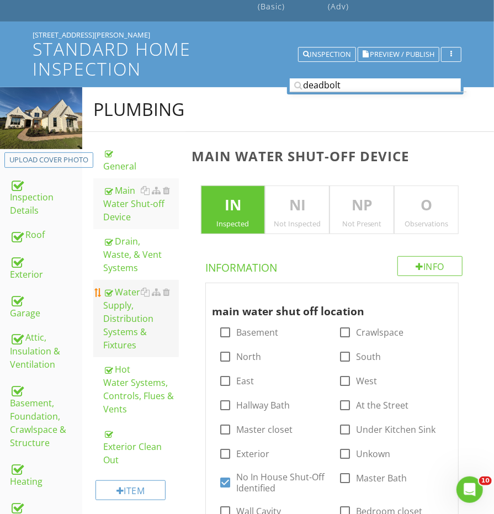
scroll to position [267, 0]
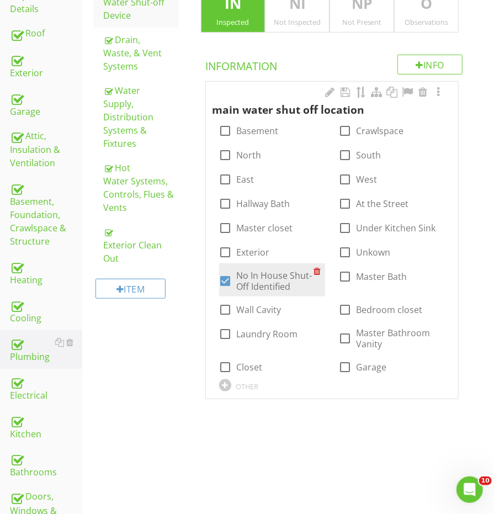
click at [227, 275] on div at bounding box center [225, 281] width 19 height 19
checkbox input "false"
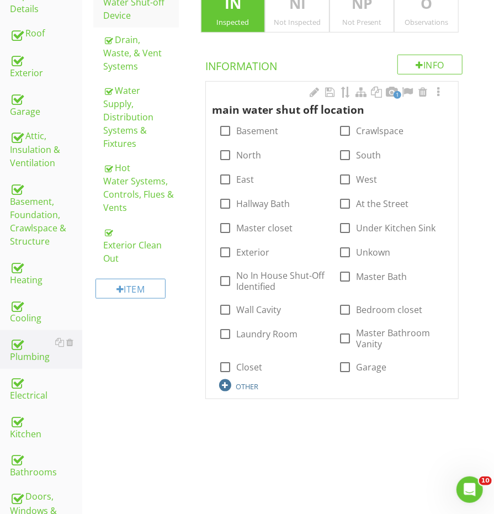
click at [260, 380] on div "OTHER" at bounding box center [272, 384] width 107 height 13
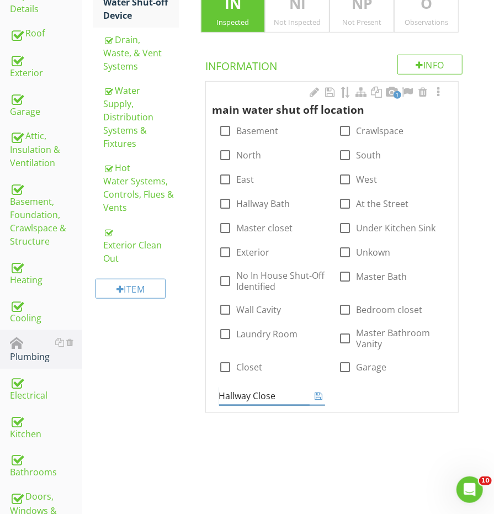
type input "Hallway Closet"
click at [232, 442] on div "Upload cover photo Inspection Details Roof Exterior Garage Attic, Insulation & …" at bounding box center [247, 277] width 494 height 783
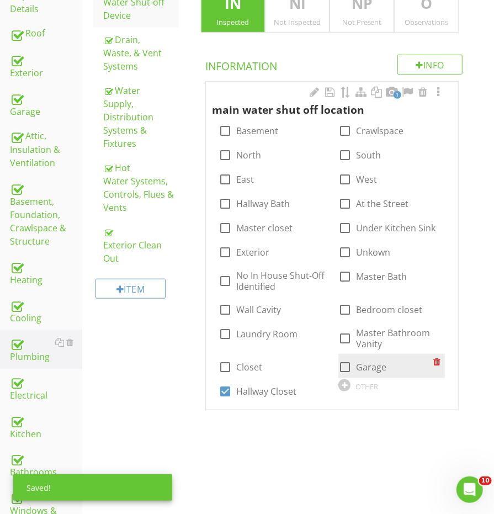
scroll to position [254, 0]
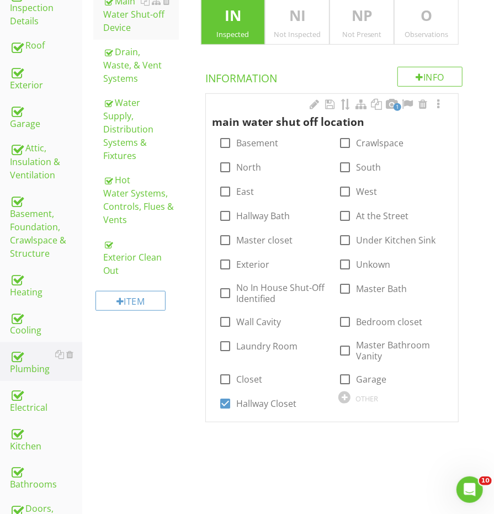
click at [395, 103] on span "1" at bounding box center [398, 107] width 8 height 8
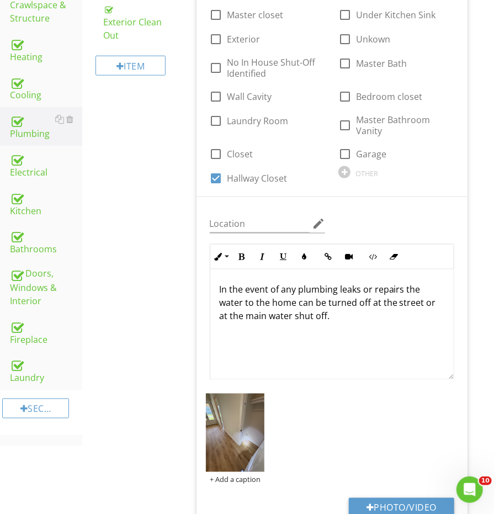
scroll to position [496, 0]
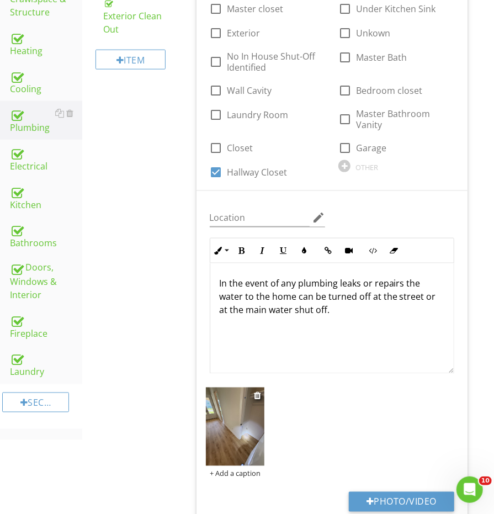
click at [237, 432] on img at bounding box center [235, 426] width 59 height 78
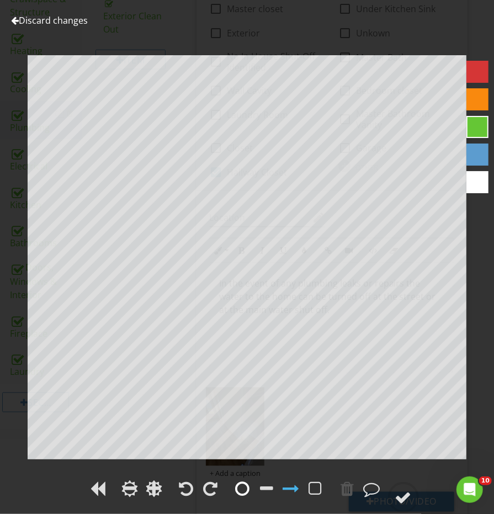
click at [244, 492] on div at bounding box center [243, 488] width 14 height 17
click at [403, 487] on circle at bounding box center [403, 497] width 29 height 29
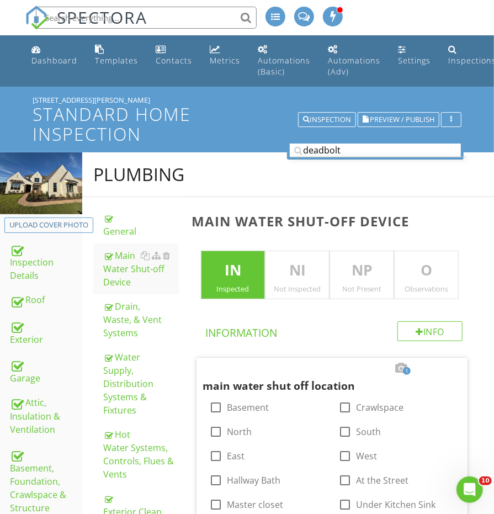
scroll to position [0, 0]
click at [339, 152] on input "deadbolt" at bounding box center [375, 151] width 171 height 14
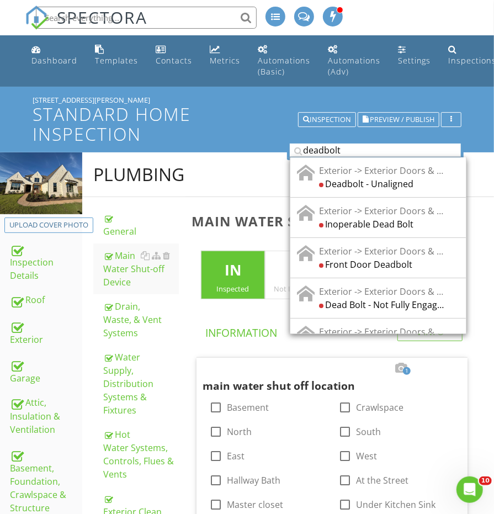
click at [339, 152] on input "deadbolt" at bounding box center [375, 151] width 171 height 14
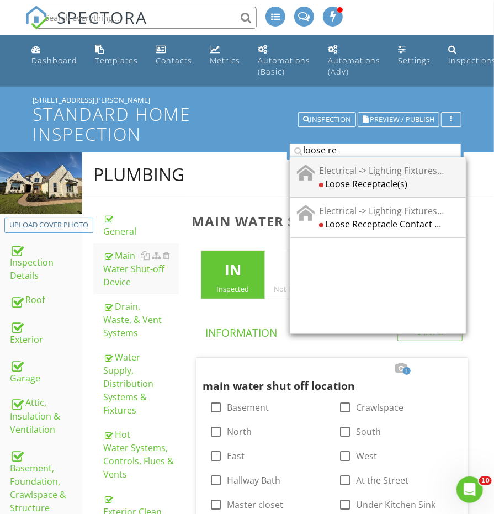
type input "loose re"
click at [373, 186] on div "Loose Receptacle(s)" at bounding box center [381, 183] width 125 height 13
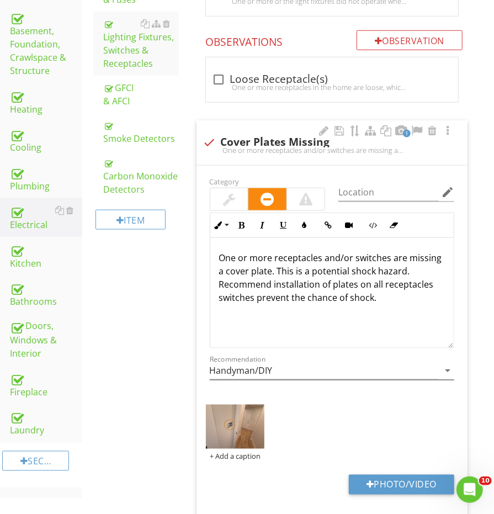
scroll to position [375, 0]
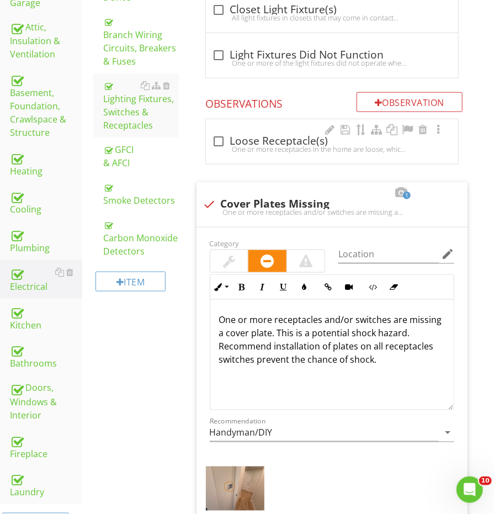
click at [260, 160] on div "check_box_outline_blank Loose Receptacle(s) One or more receptacles in the home…" at bounding box center [331, 142] width 253 height 46
click at [260, 157] on div "check_box_outline_blank Loose Receptacle(s) One or more receptacles in the home…" at bounding box center [332, 141] width 252 height 45
checkbox input "true"
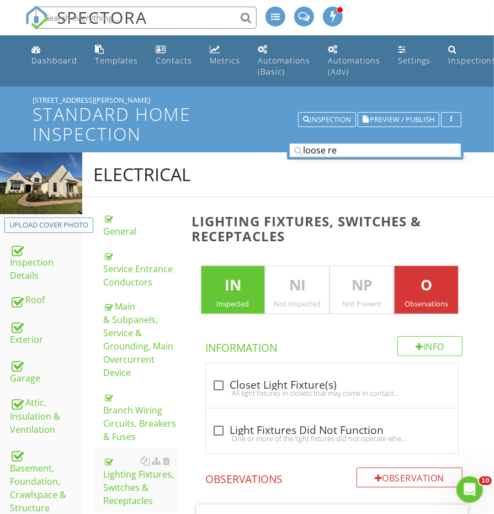
scroll to position [0, 0]
click at [338, 150] on input "loose re" at bounding box center [375, 151] width 171 height 14
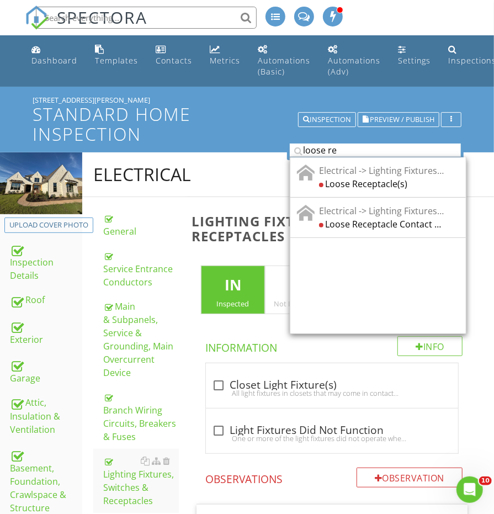
click at [338, 150] on input "loose re" at bounding box center [375, 151] width 171 height 14
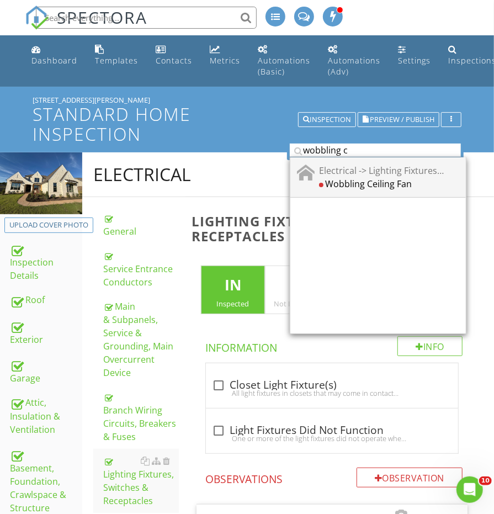
type input "wobbling c"
click at [350, 174] on div "Electrical -> Lighting Fixtures, Switches & Receptacles Wobbling Ceiling Fan" at bounding box center [380, 176] width 130 height 26
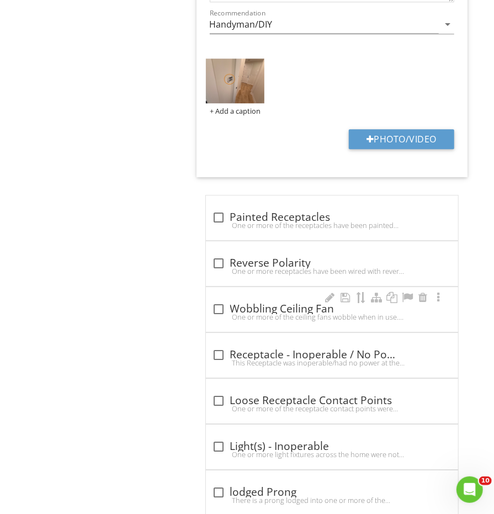
click at [280, 312] on div "One or more of the ceiling fans wobble when in use. This may be due to an unbal…" at bounding box center [332, 316] width 239 height 9
checkbox input "true"
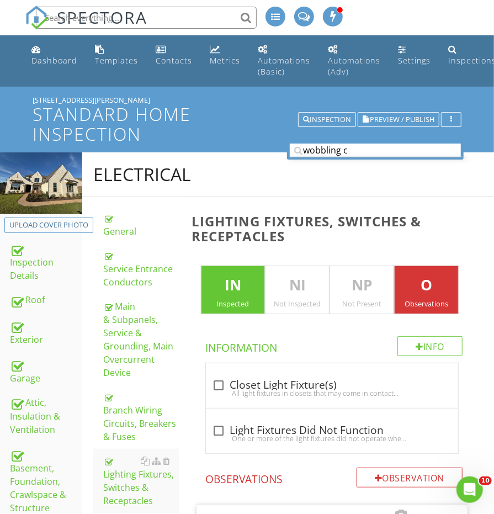
click at [26, 318] on div "Exterior" at bounding box center [46, 332] width 72 height 28
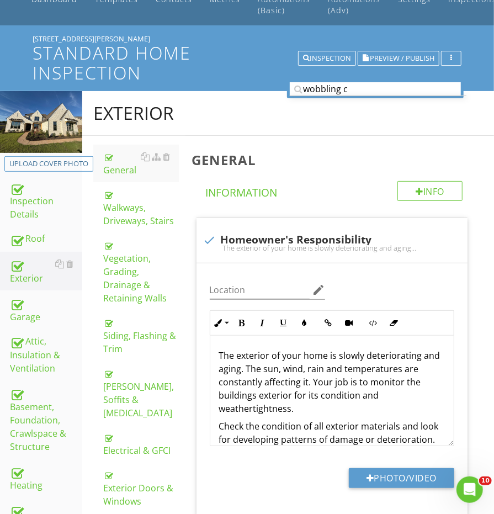
scroll to position [87, 0]
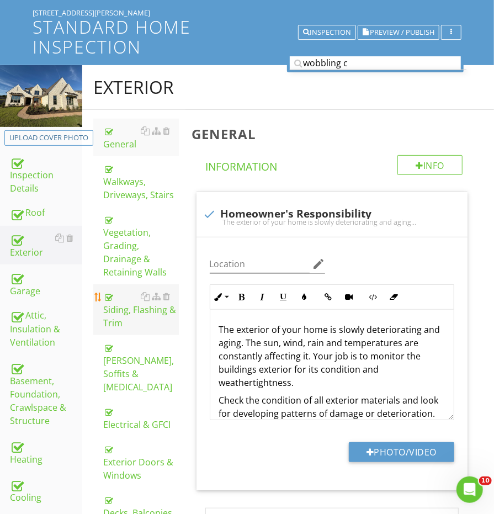
click at [130, 295] on div "Siding, Flashing & Trim" at bounding box center [140, 310] width 75 height 40
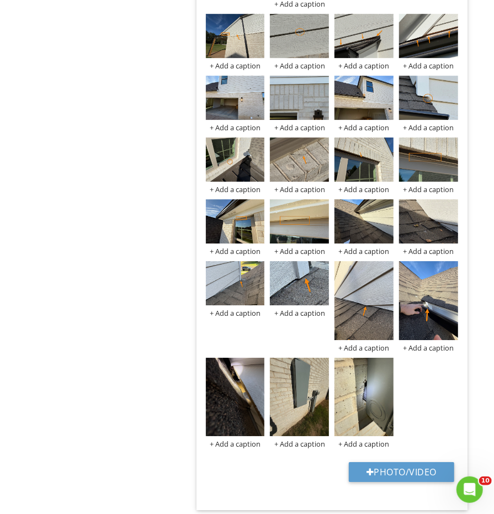
scroll to position [1358, 0]
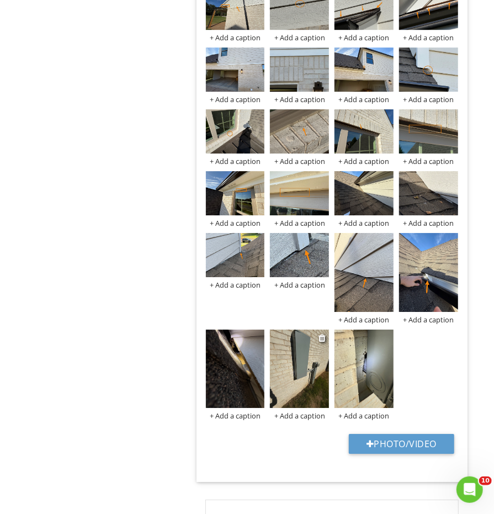
click at [304, 373] on img at bounding box center [299, 369] width 59 height 78
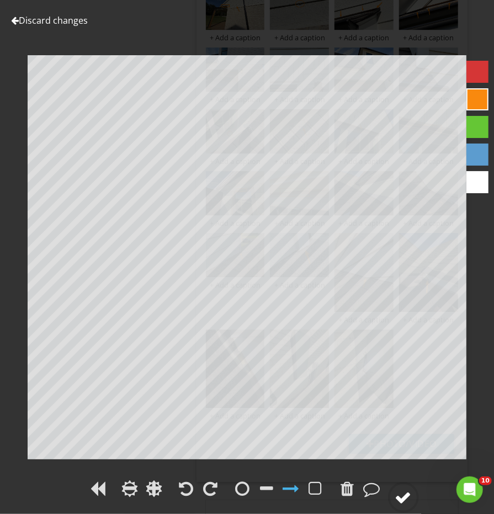
click at [396, 490] on div at bounding box center [403, 497] width 17 height 17
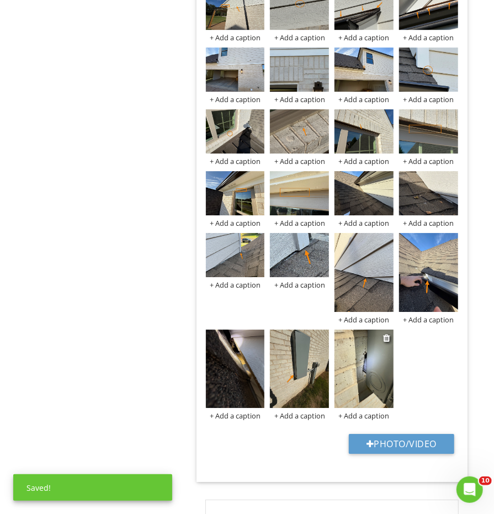
click at [348, 360] on img at bounding box center [363, 369] width 59 height 78
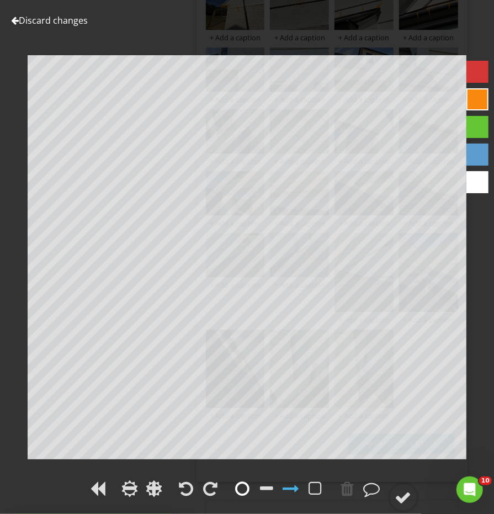
click at [242, 491] on div at bounding box center [243, 488] width 14 height 17
click at [397, 492] on div at bounding box center [403, 497] width 17 height 17
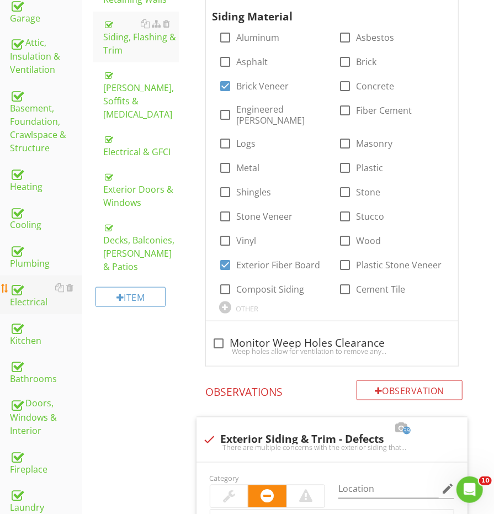
click at [30, 285] on div "Electrical" at bounding box center [46, 295] width 72 height 28
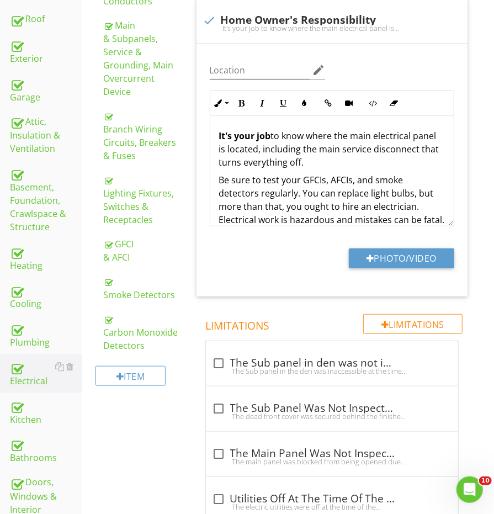
scroll to position [197, 0]
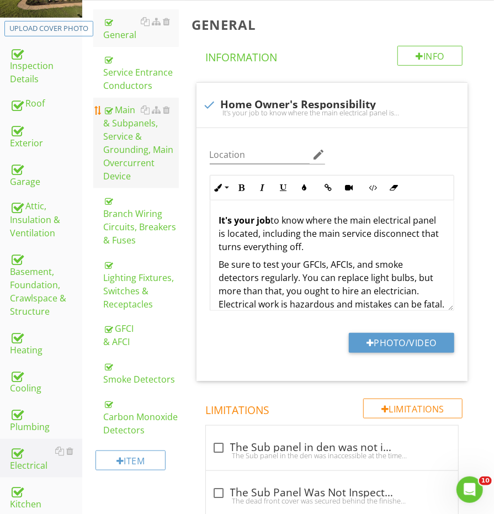
click at [129, 150] on div "Main & Subpanels, Service & Grounding, Main Overcurrent Device" at bounding box center [140, 142] width 75 height 79
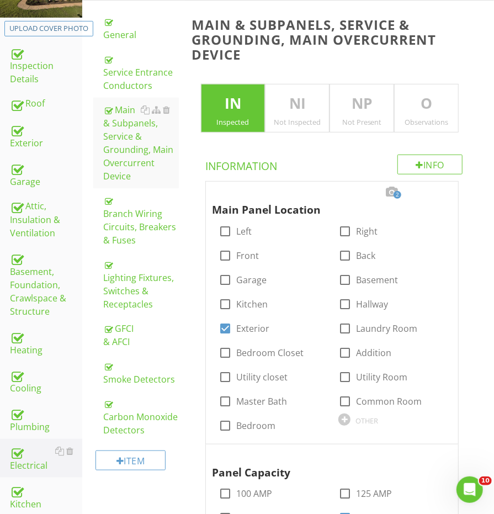
click at [419, 107] on p "O" at bounding box center [426, 104] width 63 height 22
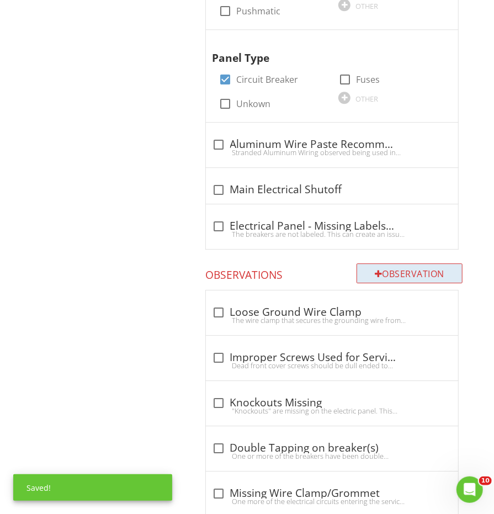
click at [375, 269] on div at bounding box center [379, 273] width 8 height 9
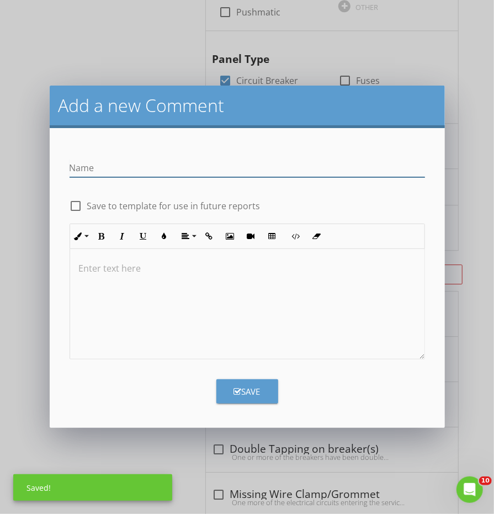
click at [200, 317] on div at bounding box center [247, 304] width 354 height 110
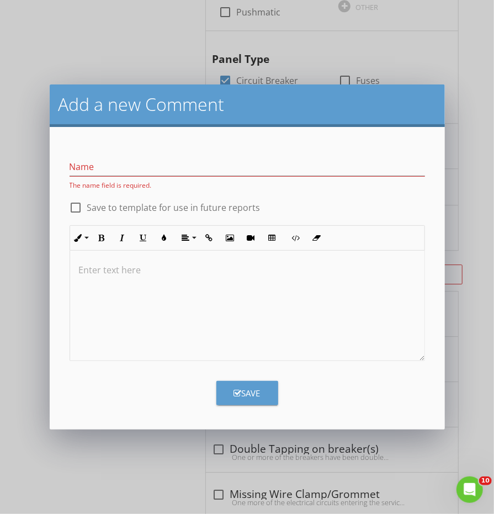
click at [173, 288] on div at bounding box center [247, 306] width 354 height 110
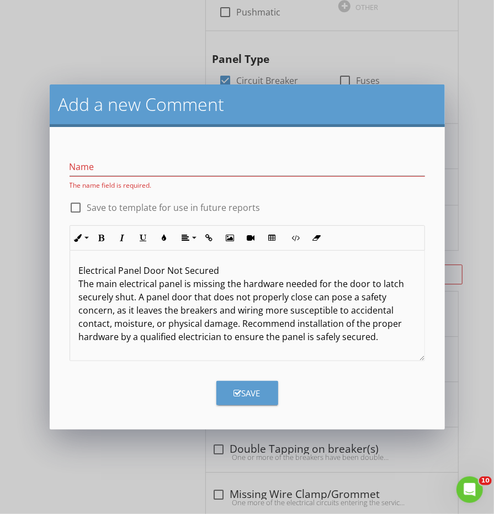
click at [142, 264] on p "Electrical Panel Door Not Secured The main electrical panel is missing the hard…" at bounding box center [247, 303] width 337 height 79
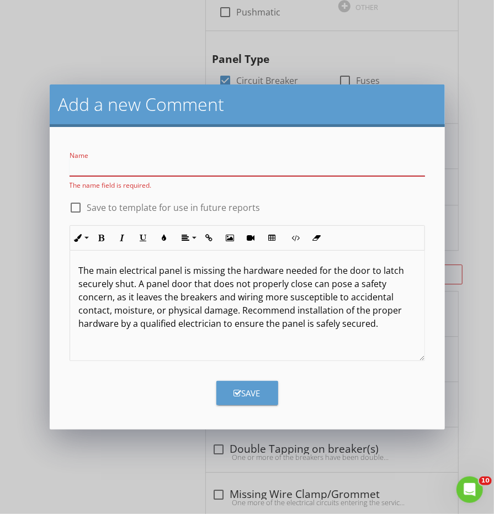
click at [131, 169] on input "Name" at bounding box center [247, 167] width 355 height 18
paste input "Electrical Panel Door Not Secured"
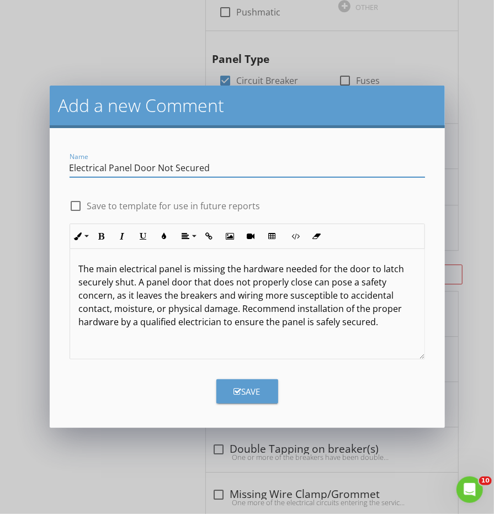
type input "Electrical Panel Door Not Secured"
click at [189, 319] on p "The main electrical panel is missing the hardware needed for the door to latch …" at bounding box center [247, 295] width 337 height 66
click at [242, 377] on div "Save" at bounding box center [247, 386] width 369 height 33
click at [240, 387] on icon "button" at bounding box center [238, 391] width 8 height 8
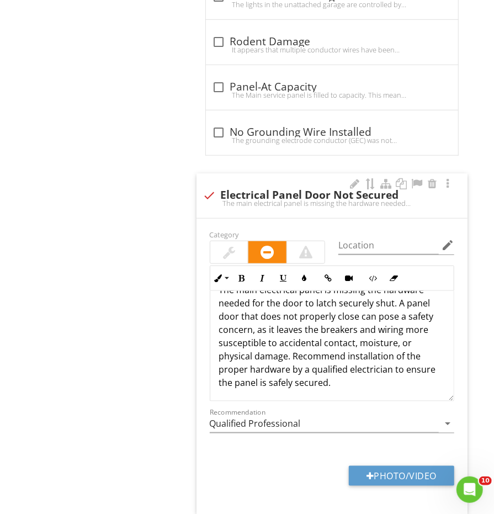
scroll to position [20, 0]
click at [258, 314] on p "The main electrical panel is missing the hardware needed for the door to latch …" at bounding box center [332, 337] width 226 height 106
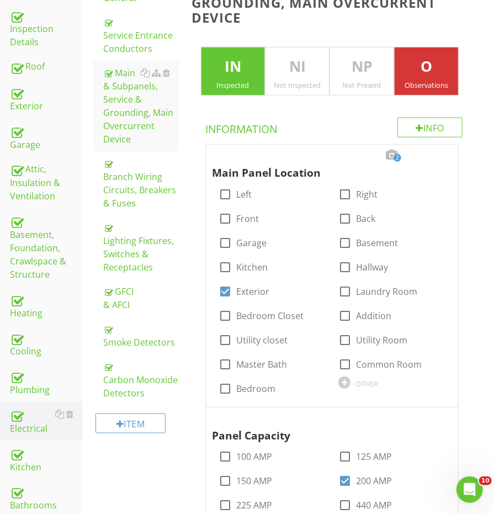
scroll to position [248, 0]
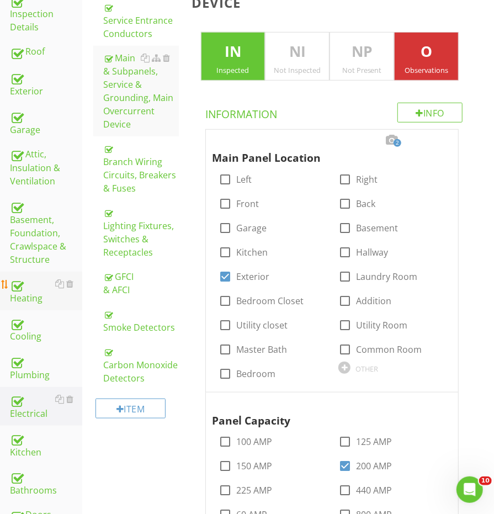
click at [28, 285] on link "Heating" at bounding box center [46, 291] width 72 height 39
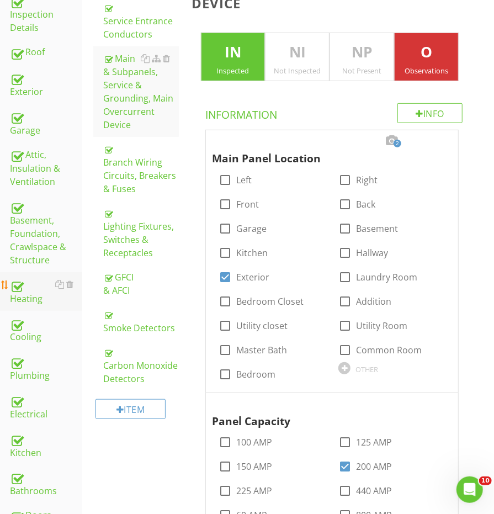
click at [28, 285] on link "Heating" at bounding box center [46, 291] width 72 height 39
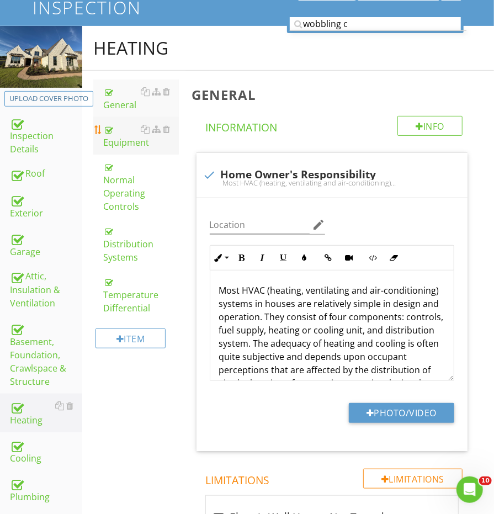
click at [128, 145] on div "Equipment" at bounding box center [140, 136] width 75 height 26
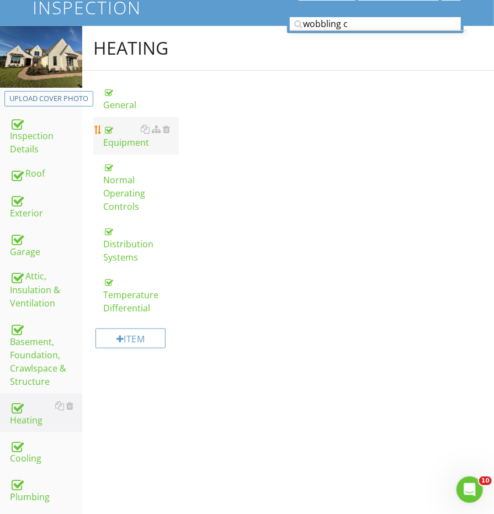
scroll to position [126, 0]
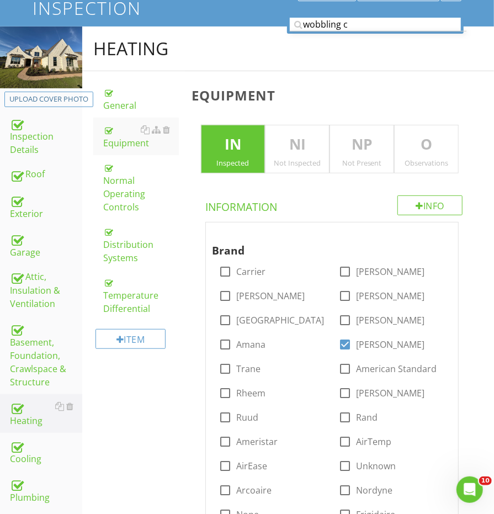
click at [415, 160] on div "Observations" at bounding box center [426, 162] width 63 height 9
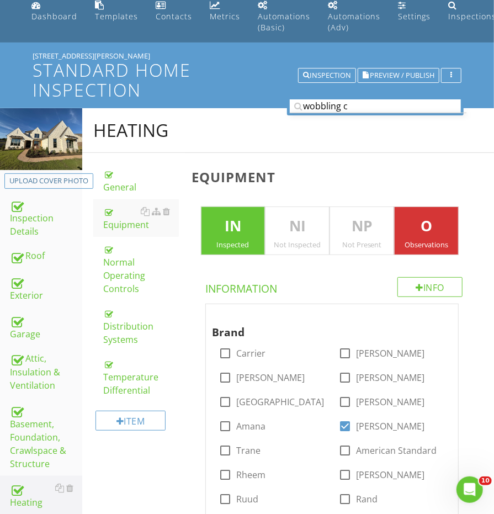
scroll to position [33, 0]
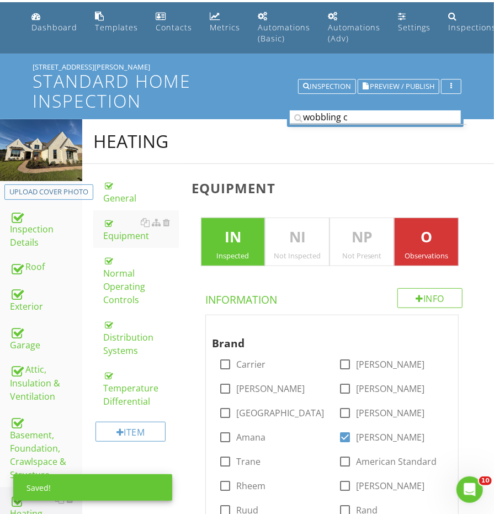
click at [354, 114] on input "wobbling c" at bounding box center [375, 117] width 171 height 14
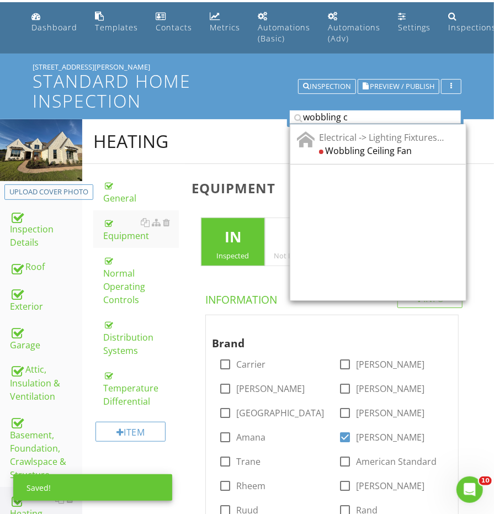
click at [354, 114] on input "wobbling c" at bounding box center [375, 117] width 171 height 14
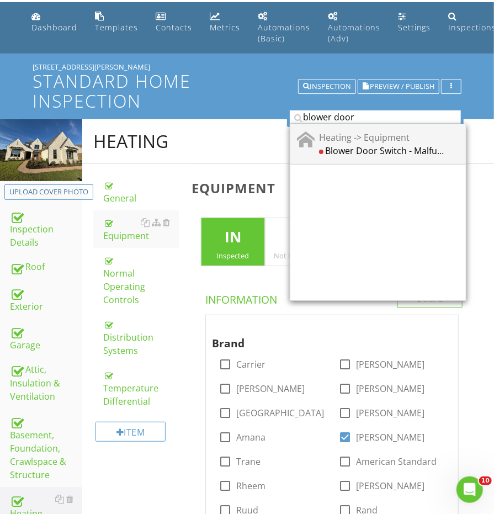
type input "blower door"
click at [381, 156] on div "Heating -> Equipment Blower Door Switch - Malfunction" at bounding box center [378, 144] width 176 height 40
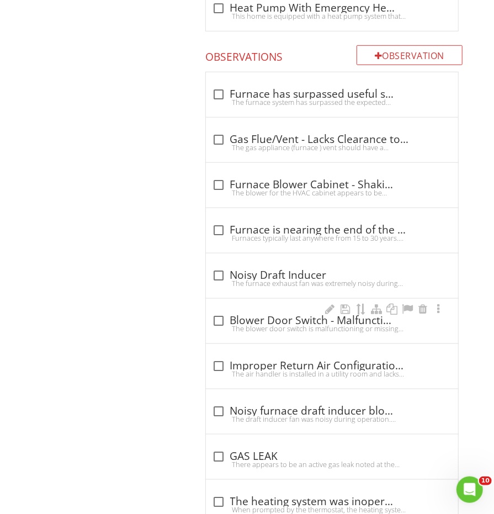
click at [275, 314] on div "check_box_outline_blank Blower Door Switch - Malfunction" at bounding box center [332, 320] width 239 height 13
checkbox input "true"
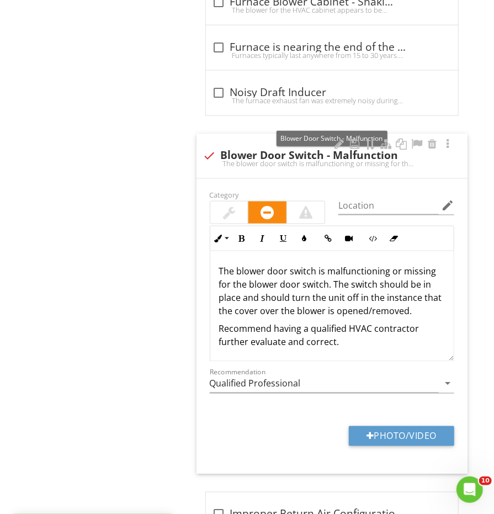
scroll to position [2173, 0]
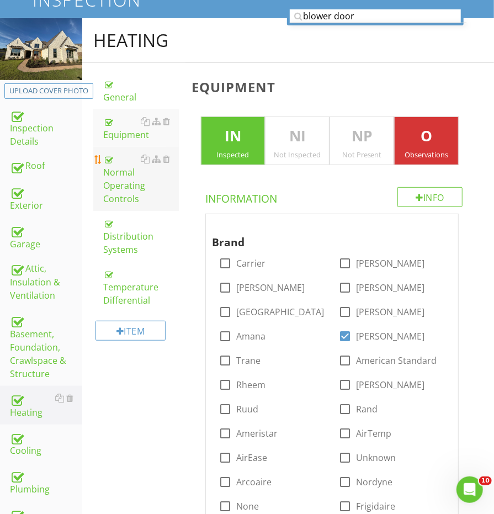
click at [120, 172] on div "Normal Operating Controls" at bounding box center [140, 178] width 75 height 53
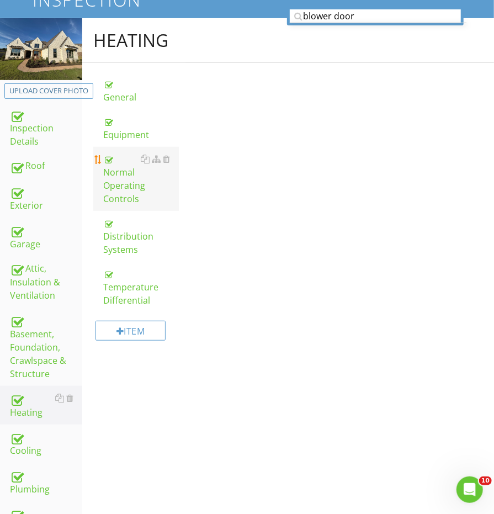
scroll to position [134, 0]
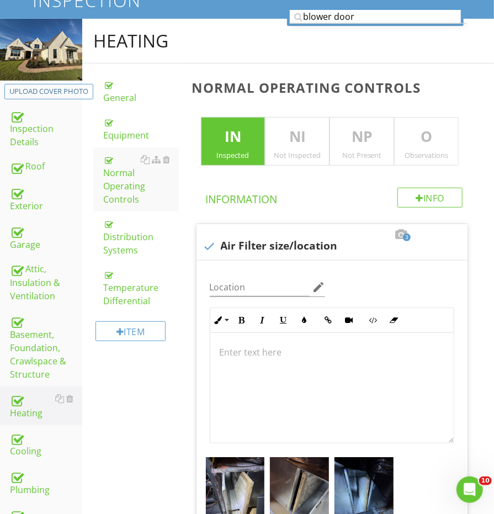
click at [407, 144] on p "O" at bounding box center [426, 137] width 63 height 22
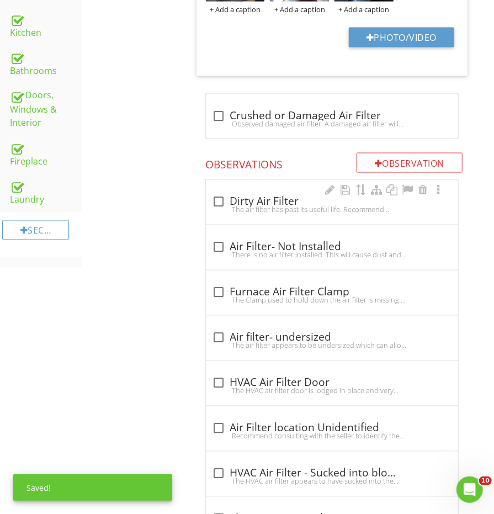
click at [237, 205] on div "The air filter has past its useful life. Recommend replacing the air filter on …" at bounding box center [332, 209] width 239 height 9
checkbox input "true"
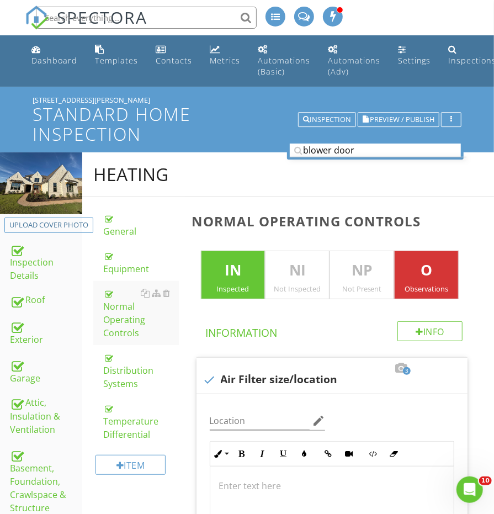
scroll to position [0, 0]
click at [28, 396] on div "Attic, Insulation & Ventilation" at bounding box center [46, 416] width 72 height 41
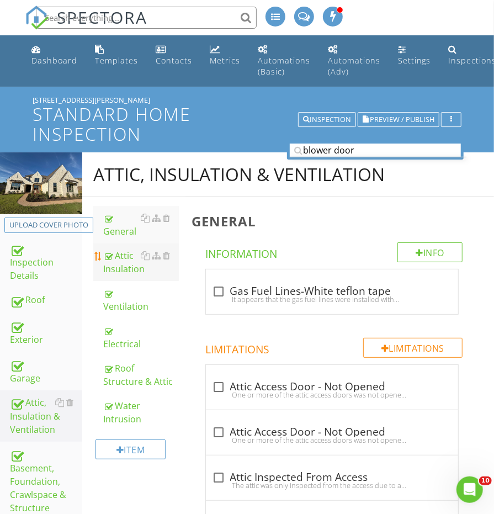
click at [119, 270] on div "Attic Insulation" at bounding box center [140, 262] width 75 height 26
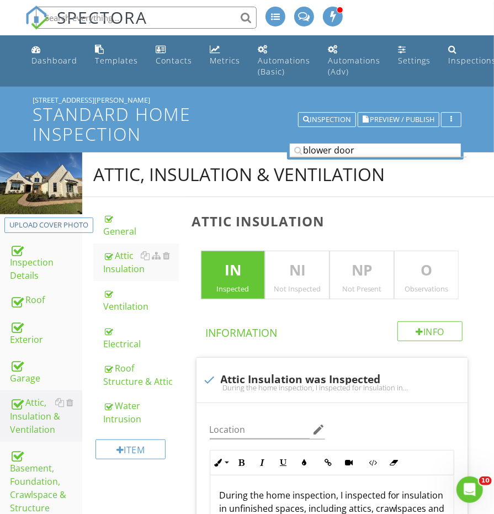
click at [419, 269] on p "O" at bounding box center [426, 270] width 63 height 22
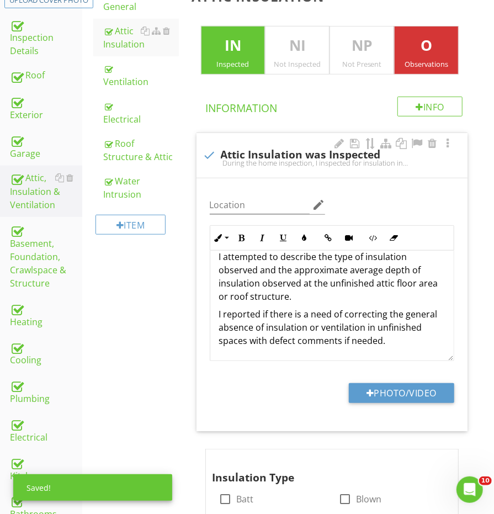
scroll to position [94, 0]
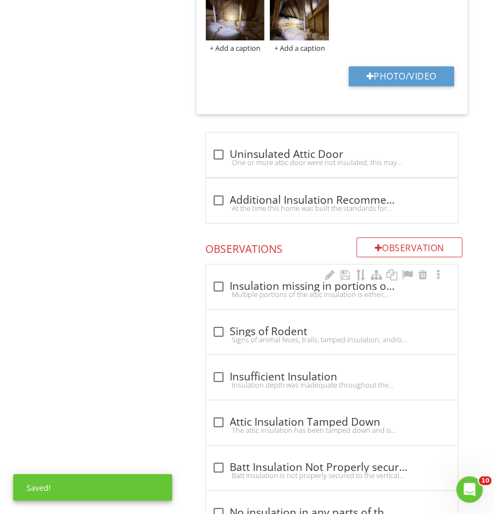
click at [233, 295] on div "check_box_outline_blank Insulation missing in portions of the attic Multiple po…" at bounding box center [332, 286] width 252 height 45
checkbox input "true"
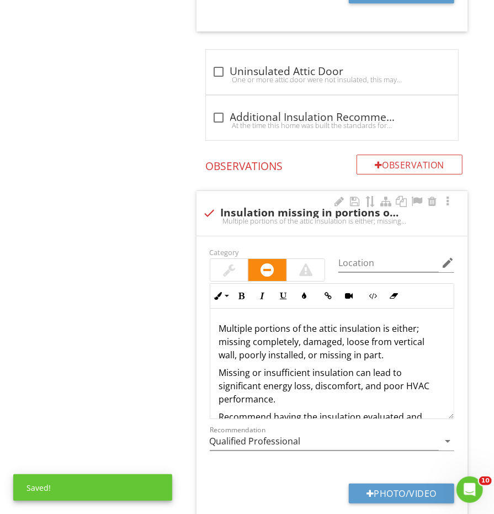
scroll to position [1507, 0]
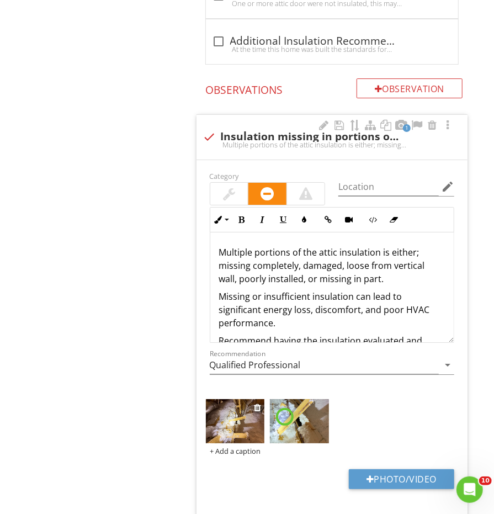
click at [237, 417] on img at bounding box center [235, 421] width 59 height 44
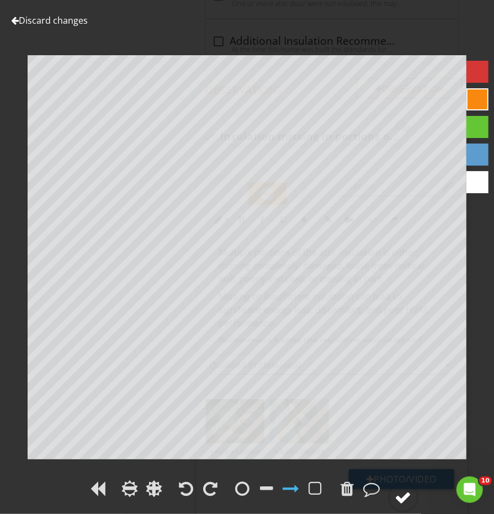
click at [406, 504] on div at bounding box center [403, 497] width 17 height 17
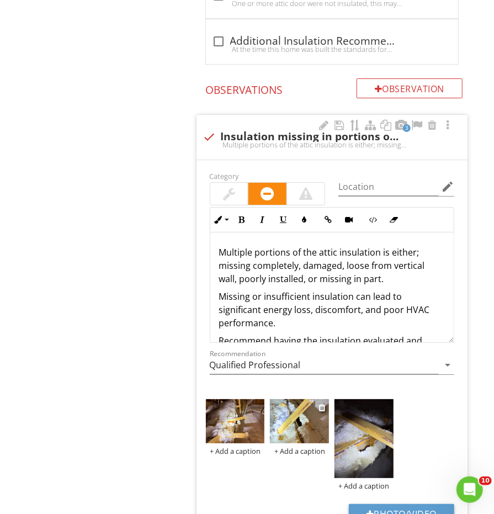
click at [326, 401] on div at bounding box center [322, 407] width 9 height 13
click at [323, 403] on div at bounding box center [321, 407] width 7 height 9
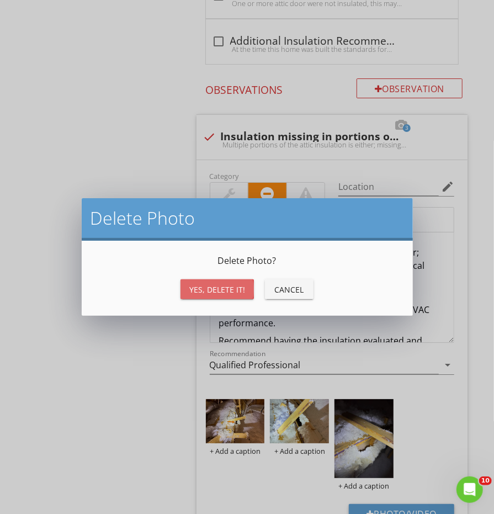
click at [230, 299] on button "Yes, Delete it!" at bounding box center [216, 289] width 73 height 20
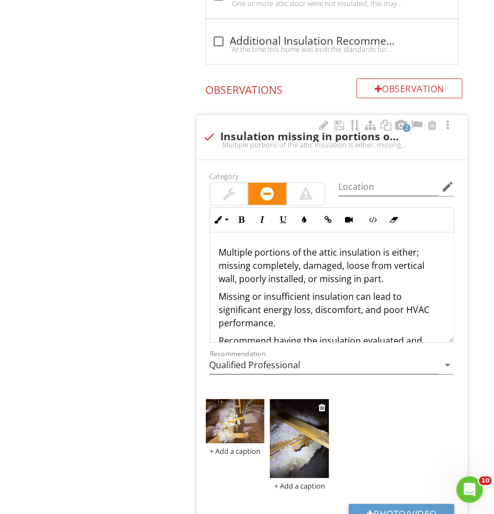
click at [311, 442] on img at bounding box center [299, 438] width 59 height 78
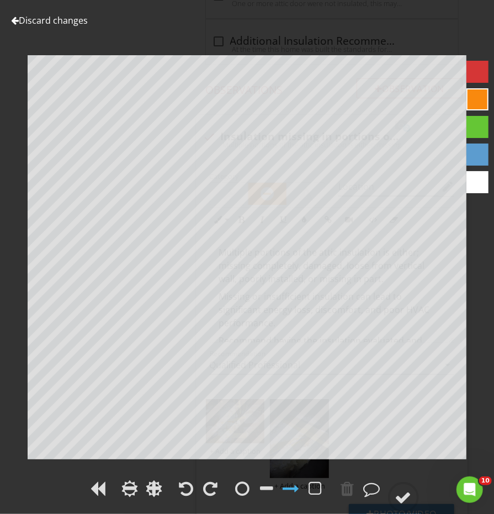
scroll to position [94, 0]
click at [400, 488] on circle at bounding box center [403, 497] width 29 height 29
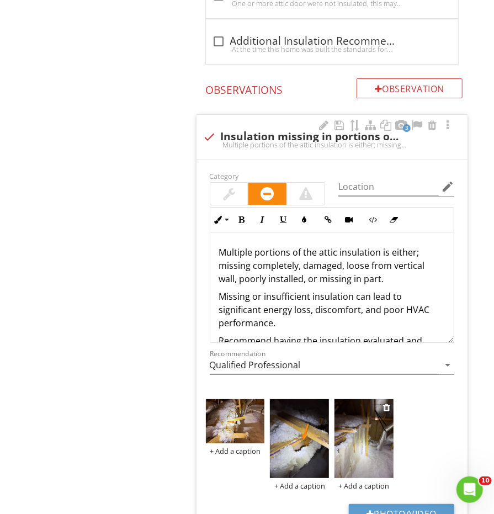
click at [374, 437] on img at bounding box center [363, 438] width 59 height 78
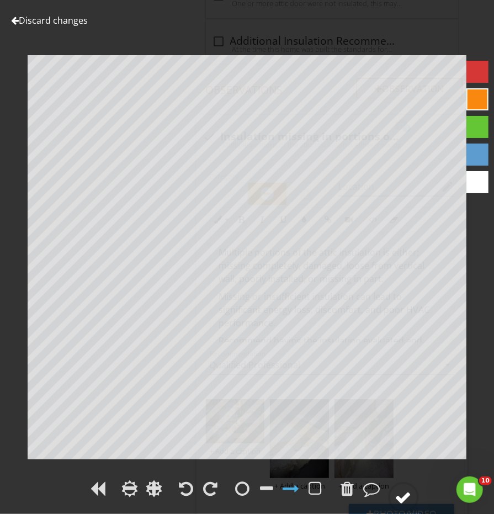
click at [399, 496] on div at bounding box center [403, 497] width 17 height 17
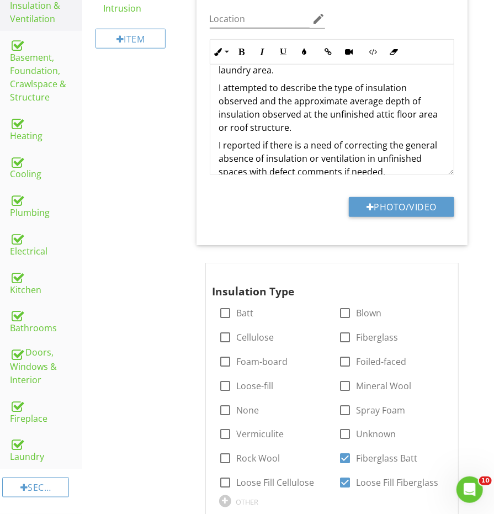
scroll to position [406, 0]
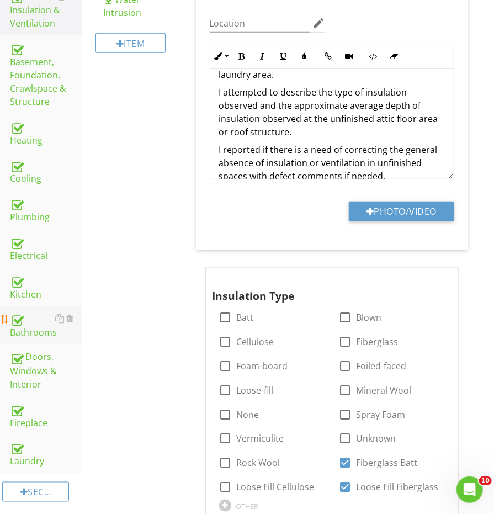
click at [24, 312] on div "Bathrooms" at bounding box center [46, 326] width 72 height 28
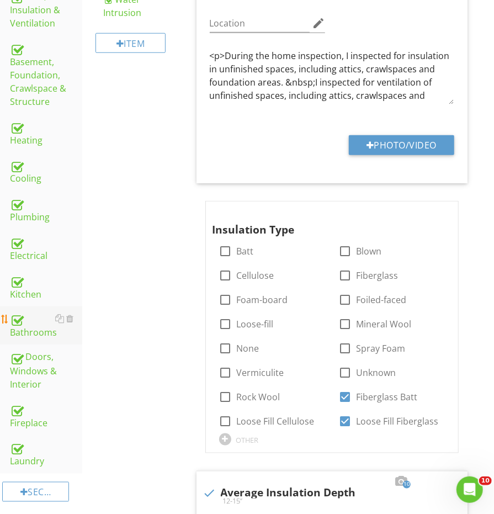
click at [24, 312] on div "Bathrooms" at bounding box center [46, 326] width 72 height 28
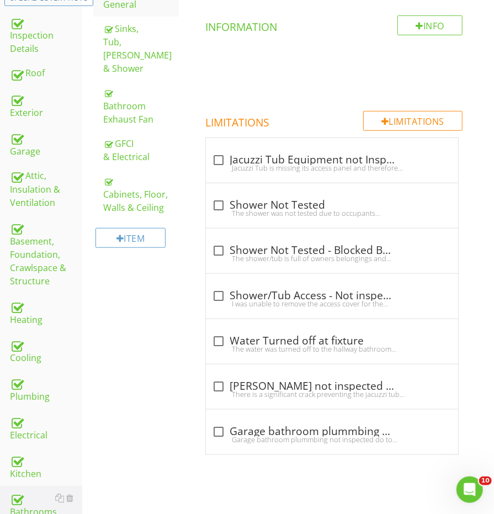
scroll to position [141, 0]
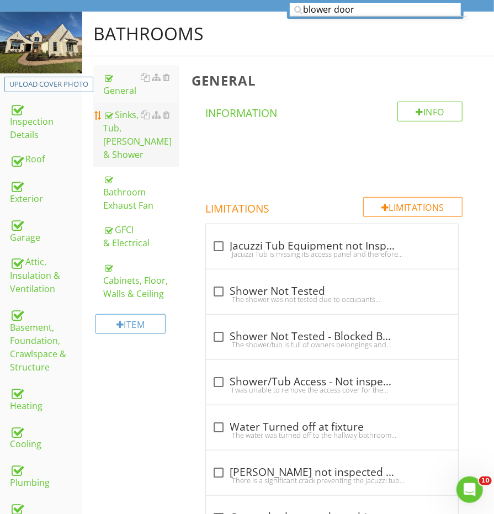
click at [131, 126] on div "Sinks, Tub, [PERSON_NAME] & Shower" at bounding box center [140, 134] width 75 height 53
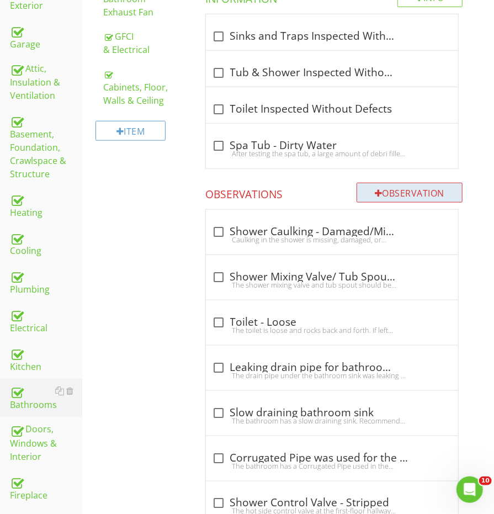
click at [384, 196] on div "Observation" at bounding box center [410, 193] width 106 height 20
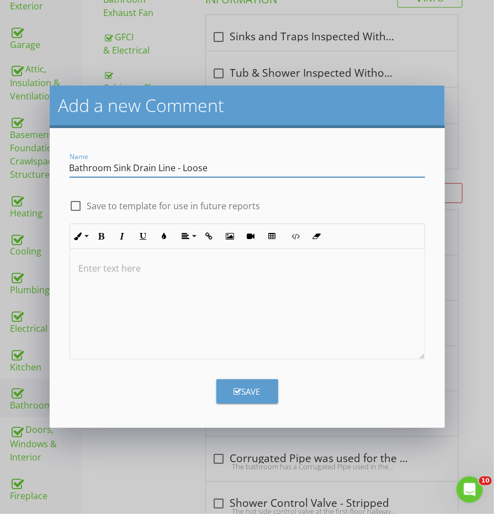
type input "Bathroom Sink Drain Line - Loose"
click at [289, 301] on div at bounding box center [247, 304] width 354 height 110
click at [171, 265] on p "The upstairs bathroom drain line" at bounding box center [247, 268] width 337 height 13
click at [282, 277] on div "The upstairs bathroom sink drain line" at bounding box center [247, 304] width 354 height 110
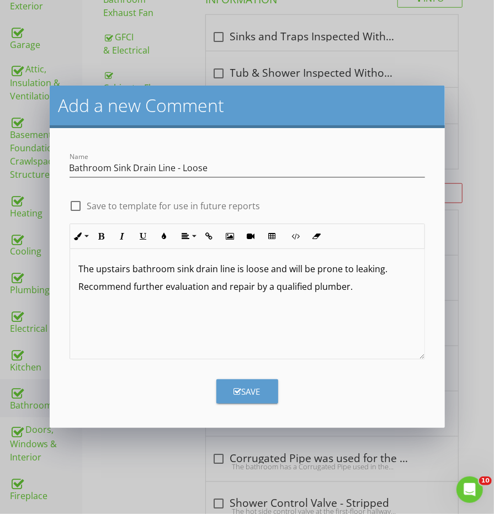
click at [236, 389] on icon "button" at bounding box center [238, 391] width 8 height 8
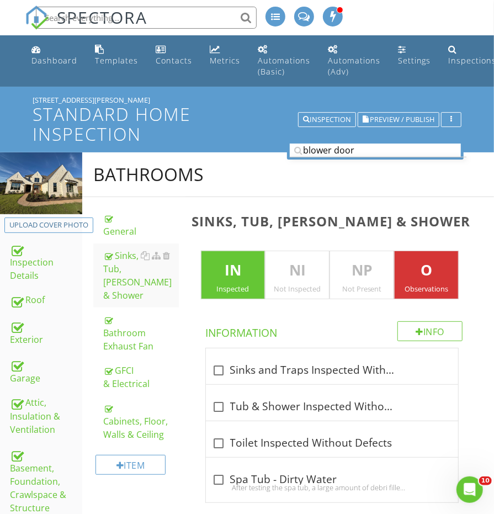
scroll to position [0, 0]
click at [36, 396] on div "Attic, Insulation & Ventilation" at bounding box center [46, 416] width 72 height 41
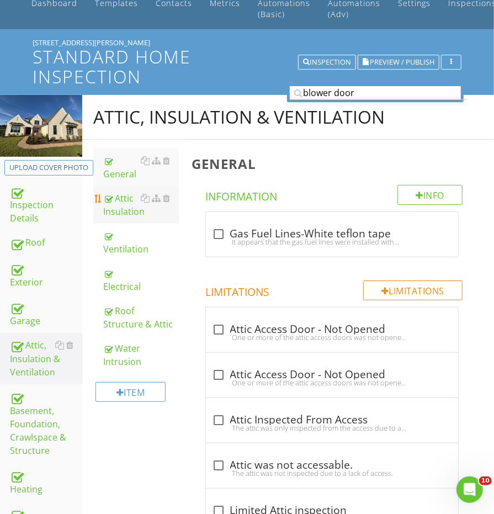
click at [117, 211] on div "Attic Insulation" at bounding box center [140, 205] width 75 height 26
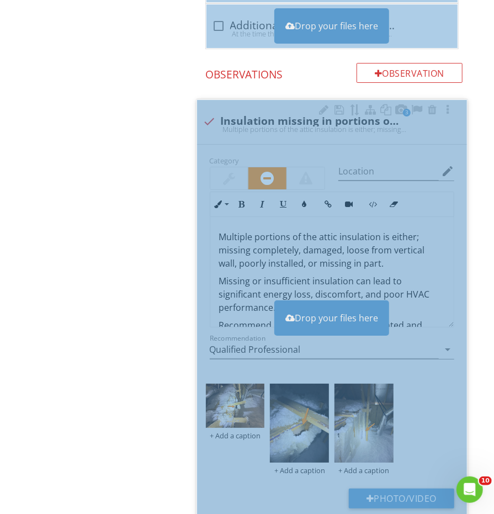
scroll to position [1597, 0]
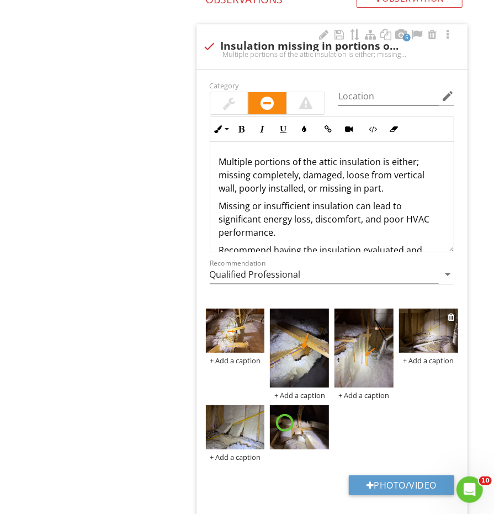
click at [418, 326] on img at bounding box center [428, 331] width 59 height 44
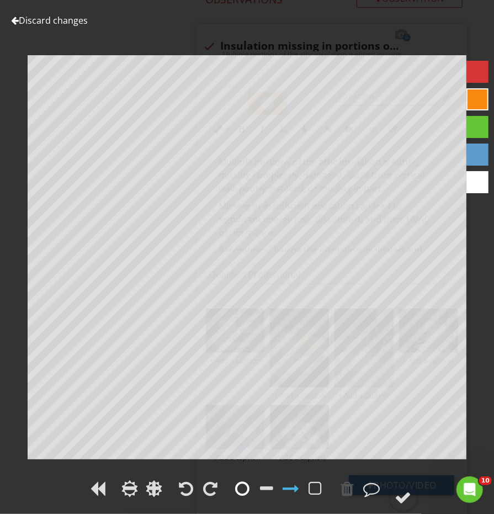
click at [236, 486] on div at bounding box center [243, 488] width 14 height 17
click at [400, 490] on div at bounding box center [403, 497] width 17 height 17
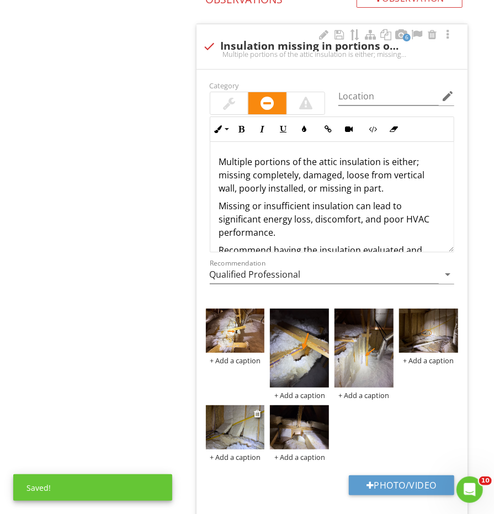
click at [237, 424] on img at bounding box center [235, 427] width 59 height 44
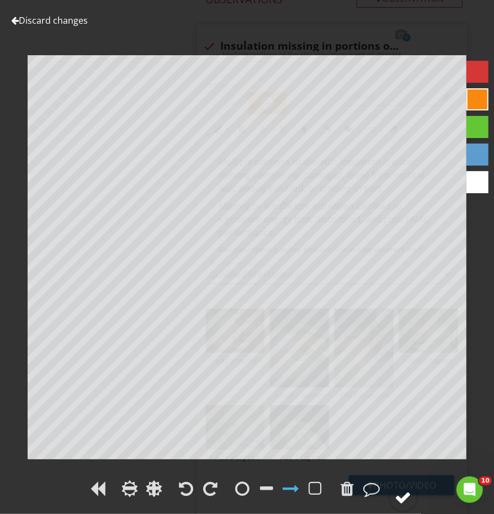
click at [400, 494] on div at bounding box center [403, 497] width 17 height 17
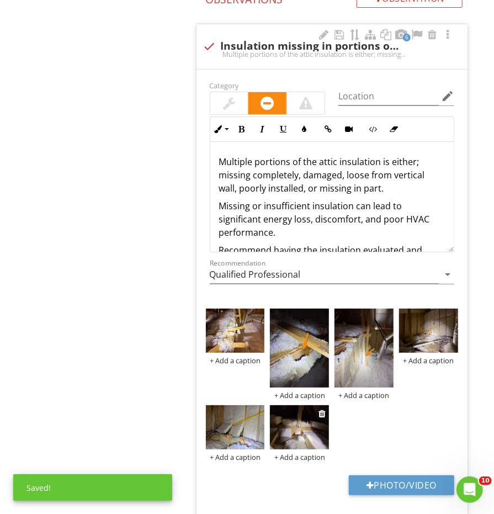
click at [310, 414] on img at bounding box center [299, 427] width 59 height 44
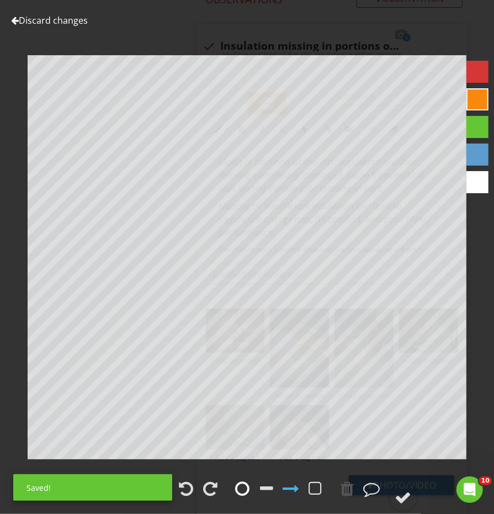
click at [243, 490] on div at bounding box center [243, 488] width 14 height 17
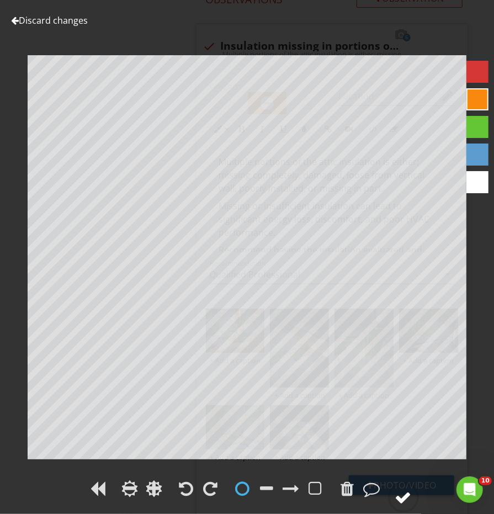
click at [414, 505] on circle at bounding box center [403, 497] width 29 height 29
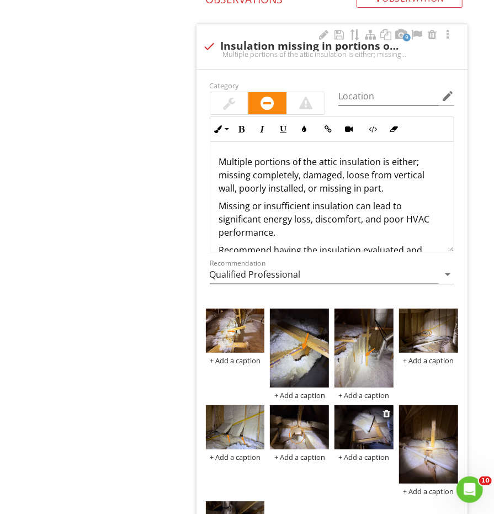
click at [362, 423] on img at bounding box center [363, 427] width 59 height 44
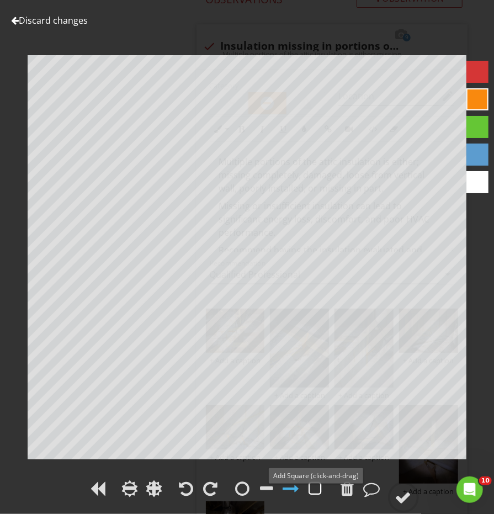
click at [308, 487] on div at bounding box center [315, 488] width 17 height 17
click at [405, 498] on div at bounding box center [403, 497] width 17 height 17
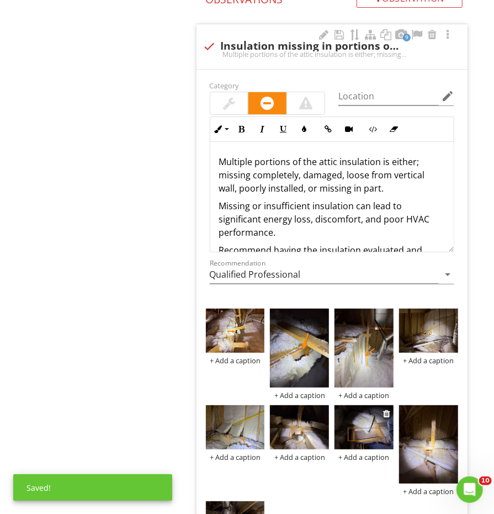
scroll to position [1651, 0]
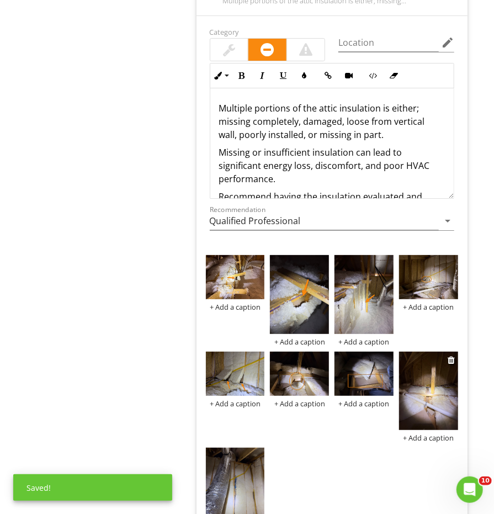
click at [421, 401] on img at bounding box center [428, 391] width 59 height 78
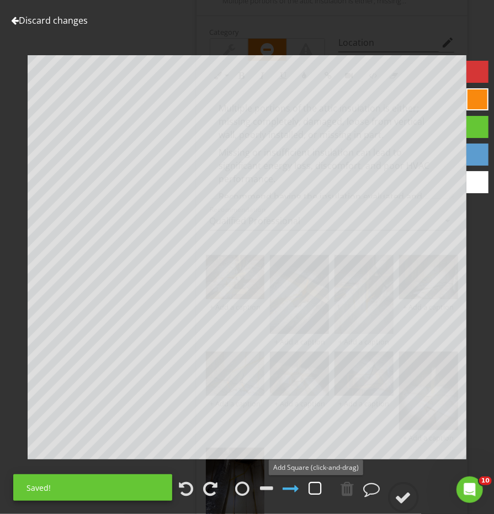
click at [315, 488] on div at bounding box center [315, 488] width 13 height 17
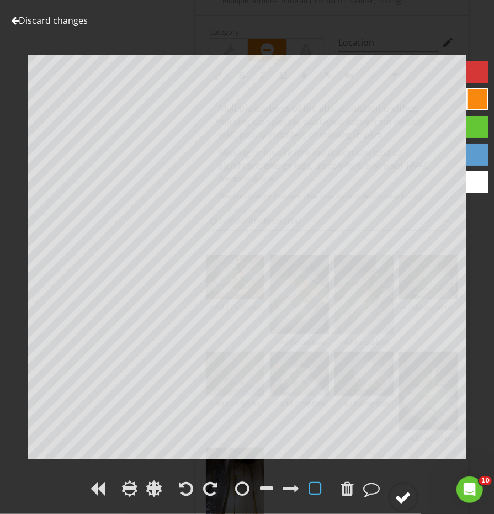
click at [403, 498] on div at bounding box center [403, 497] width 17 height 17
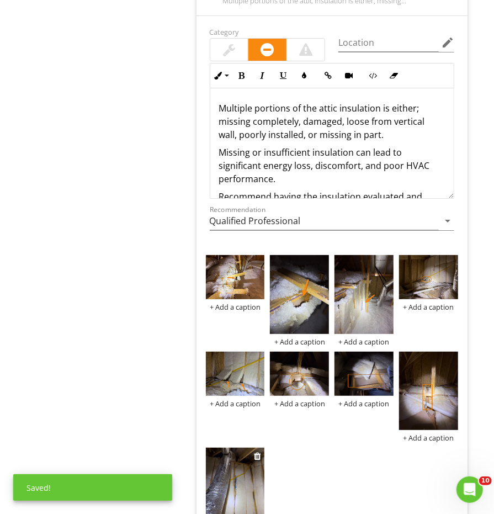
click at [260, 479] on img at bounding box center [235, 487] width 59 height 78
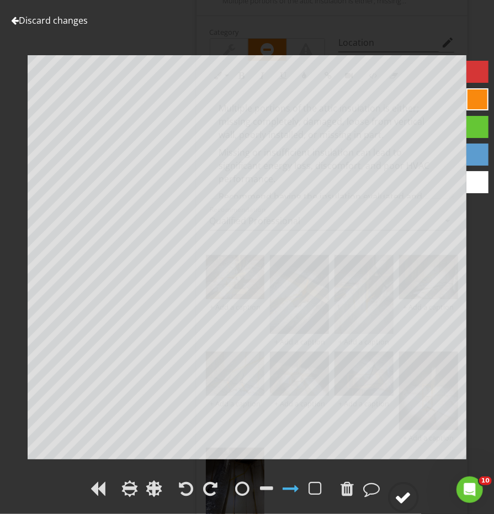
click at [403, 490] on div at bounding box center [403, 497] width 17 height 17
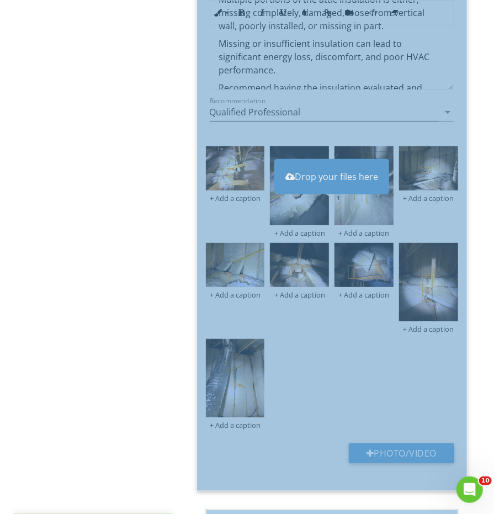
scroll to position [1783, 0]
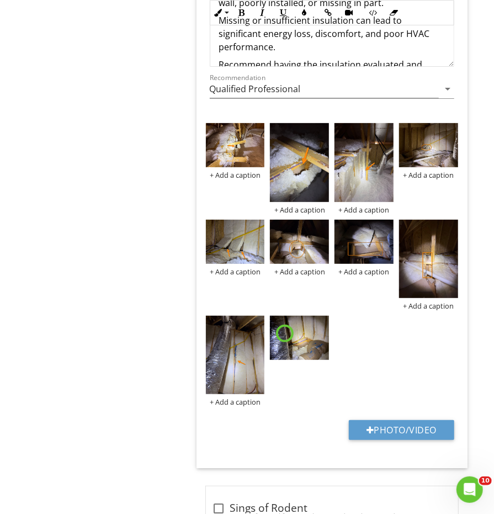
click at [293, 336] on img at bounding box center [299, 338] width 59 height 44
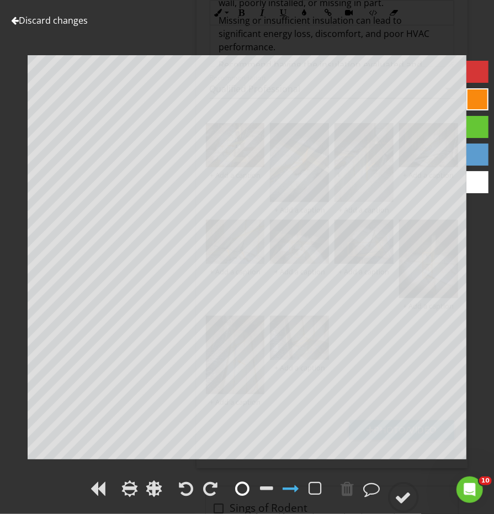
click at [238, 491] on div at bounding box center [243, 488] width 14 height 17
click at [412, 499] on div at bounding box center [403, 497] width 17 height 17
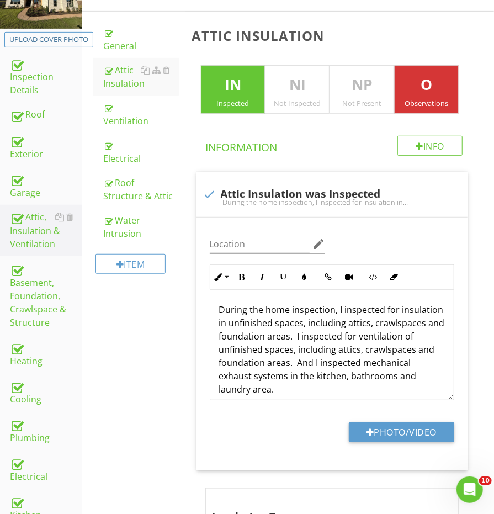
scroll to position [249, 0]
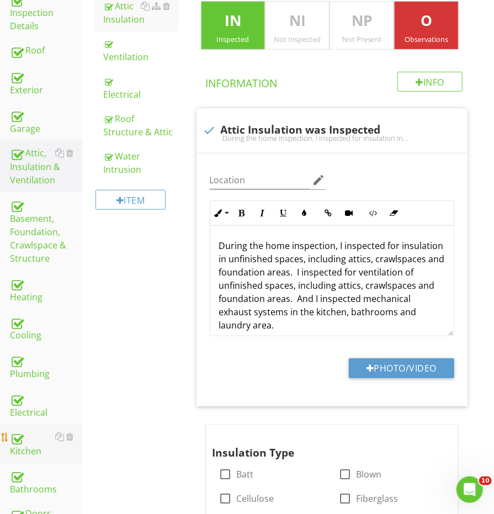
click at [23, 430] on div "Kitchen" at bounding box center [46, 444] width 72 height 28
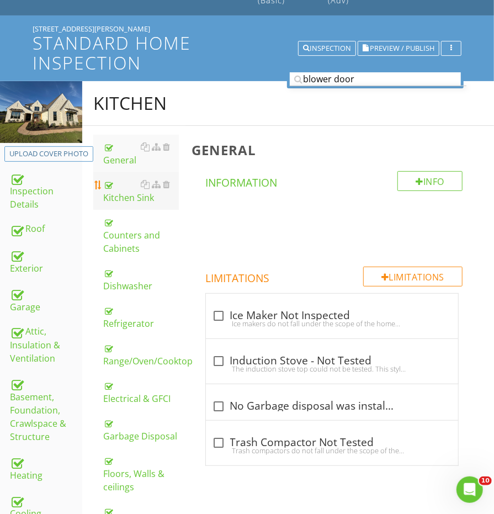
click at [117, 188] on div "Kitchen Sink" at bounding box center [140, 191] width 75 height 26
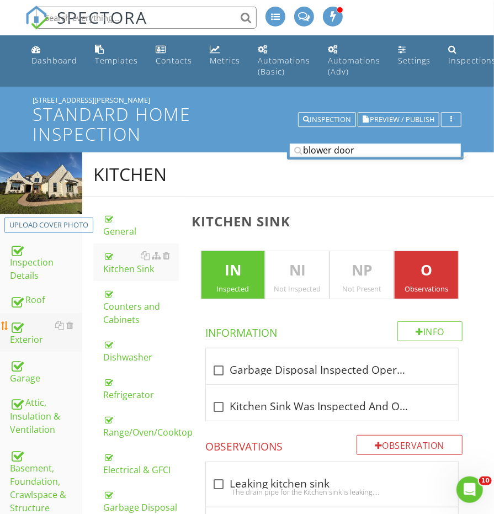
click at [30, 329] on div "Exterior" at bounding box center [46, 332] width 72 height 28
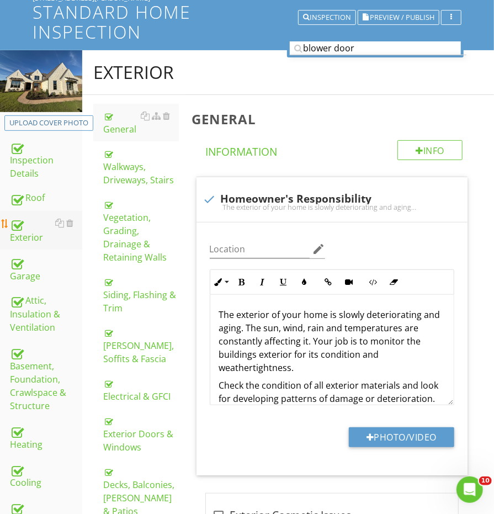
scroll to position [107, 0]
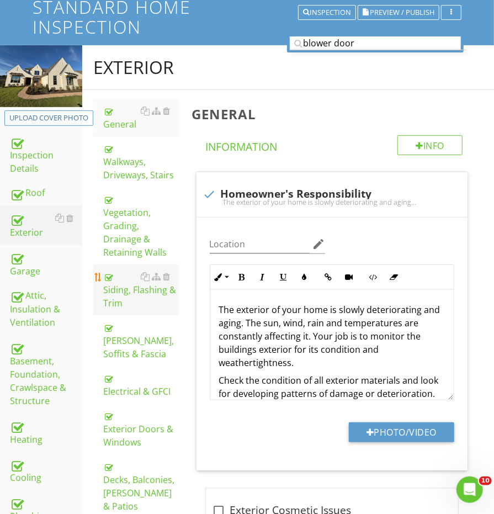
click at [128, 284] on div "Siding, Flashing & Trim" at bounding box center [140, 290] width 75 height 40
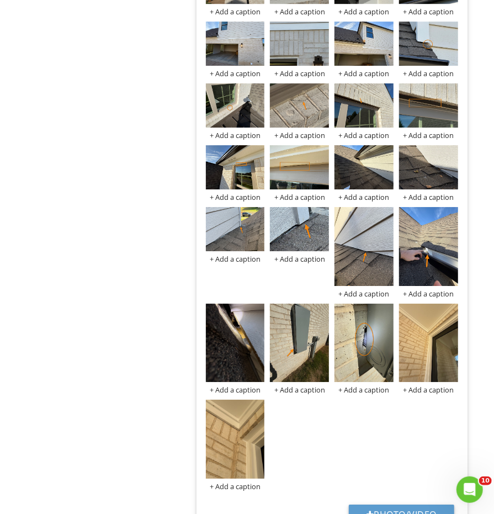
scroll to position [1409, 0]
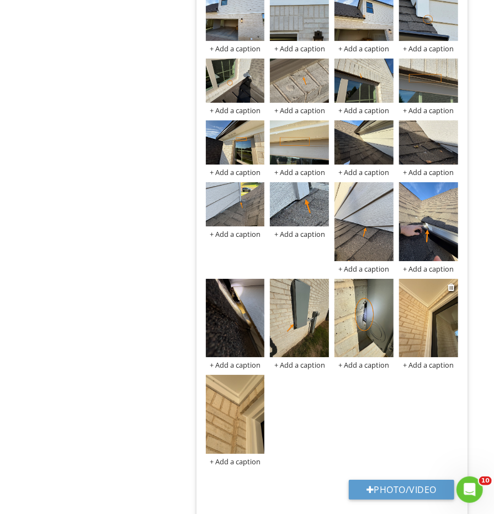
click at [408, 306] on img at bounding box center [428, 318] width 59 height 78
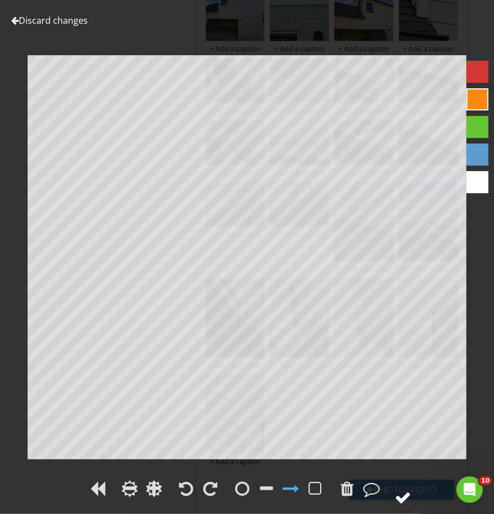
click at [407, 505] on div at bounding box center [403, 497] width 17 height 17
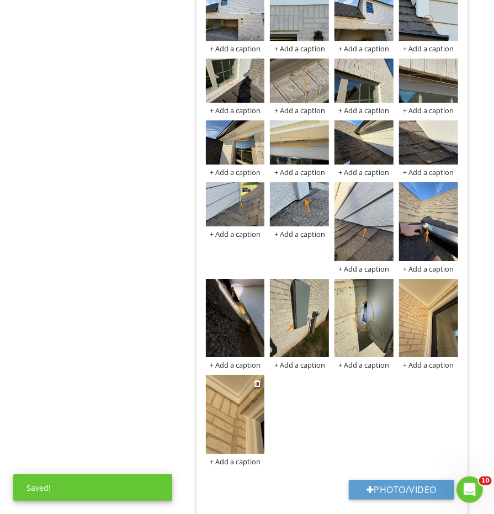
click at [241, 403] on img at bounding box center [235, 414] width 59 height 78
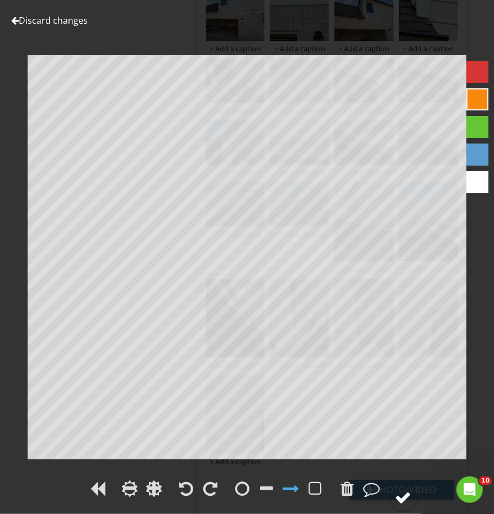
click at [411, 491] on div at bounding box center [403, 497] width 17 height 17
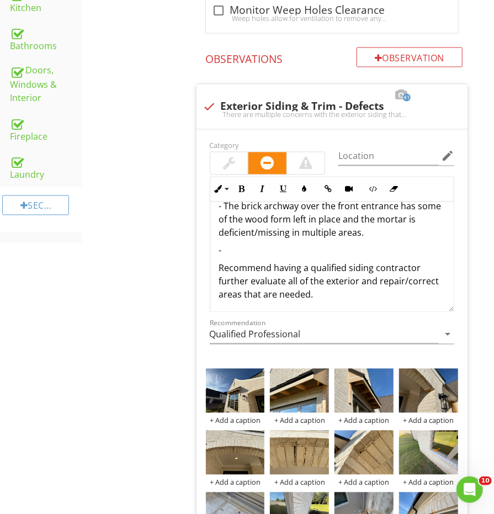
scroll to position [103, 0]
click at [262, 245] on p "-" at bounding box center [332, 251] width 226 height 13
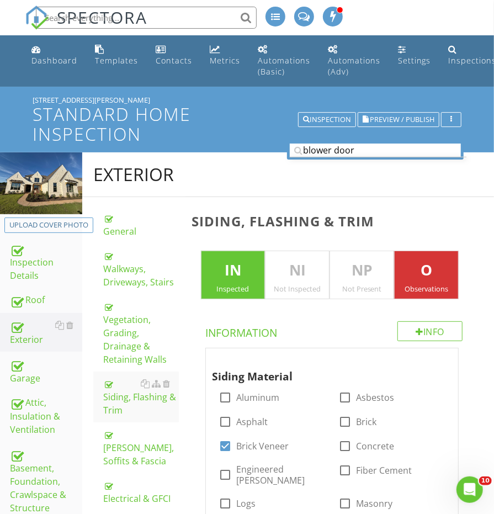
scroll to position [0, 0]
click at [31, 296] on div "Roof" at bounding box center [46, 300] width 72 height 14
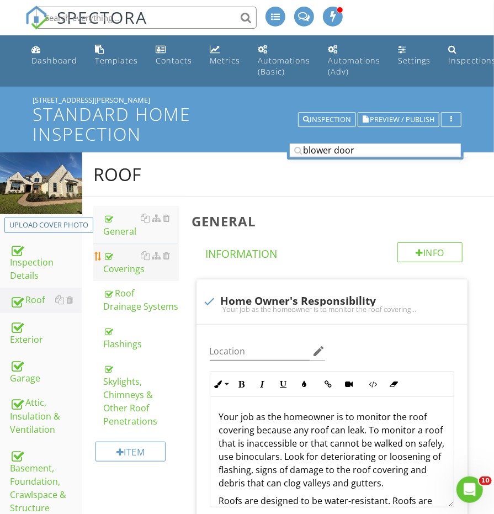
click at [117, 262] on div "Coverings" at bounding box center [140, 262] width 75 height 26
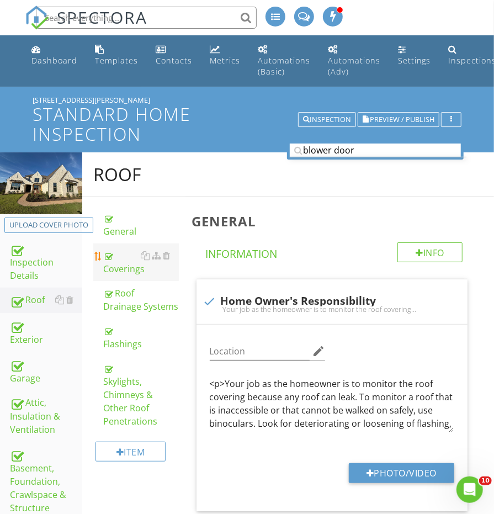
click at [117, 262] on div "Coverings" at bounding box center [140, 262] width 75 height 26
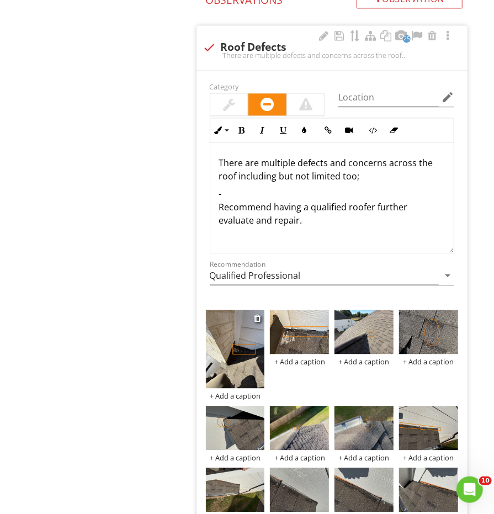
scroll to position [928, 0]
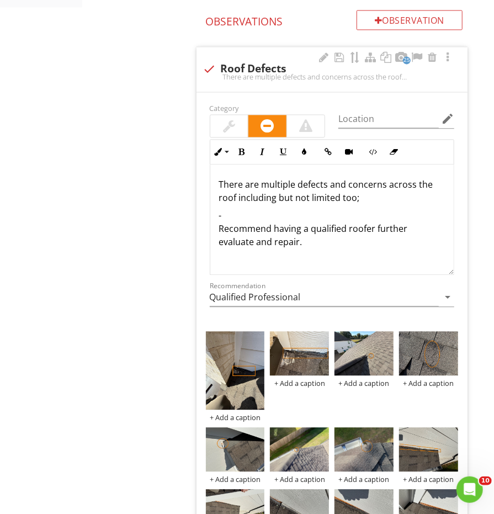
click at [262, 209] on p "- Recommend having a qualified roofer further evaluate and repair." at bounding box center [332, 229] width 226 height 40
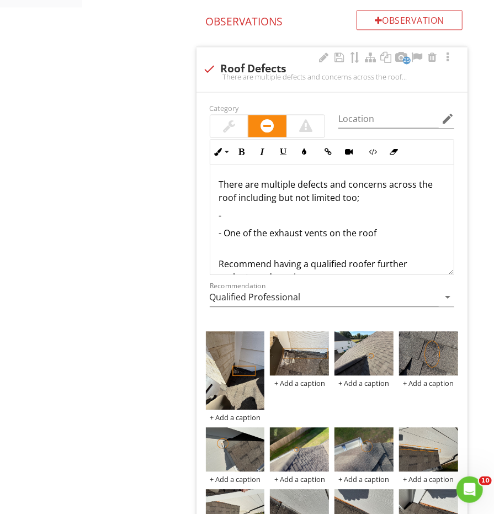
click at [387, 226] on p "- One of the exhaust vents on the roof" at bounding box center [332, 232] width 226 height 13
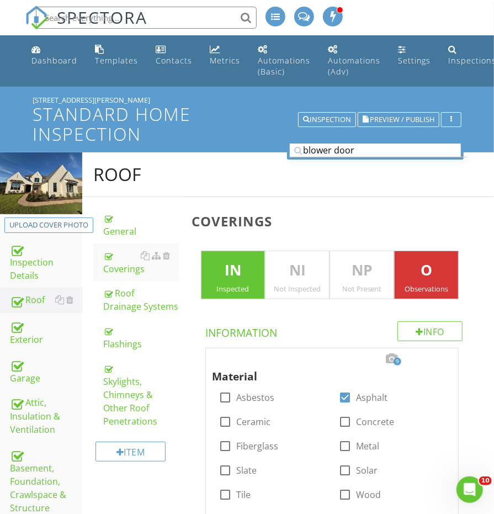
scroll to position [0, 0]
click at [20, 339] on div "Exterior" at bounding box center [46, 332] width 72 height 28
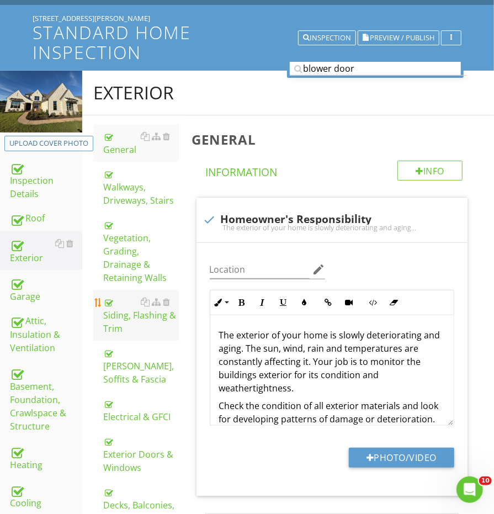
click at [123, 297] on div "Siding, Flashing & Trim" at bounding box center [140, 315] width 75 height 40
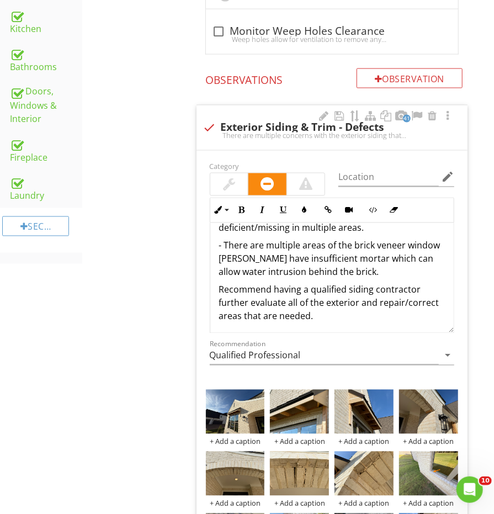
scroll to position [129, 0]
click at [350, 251] on p "- There are multiple areas of the brick veneer window sills have insufficient m…" at bounding box center [332, 260] width 226 height 40
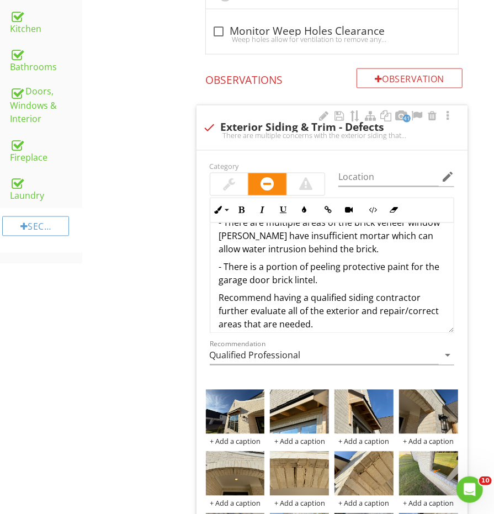
scroll to position [160, 0]
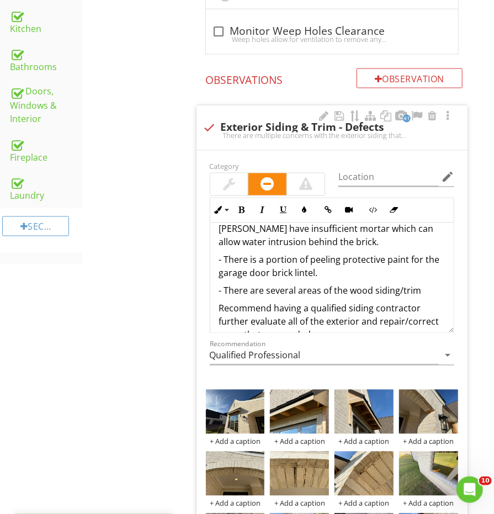
click at [335, 284] on p "- There are several areas of the wood siding/trim" at bounding box center [332, 290] width 226 height 13
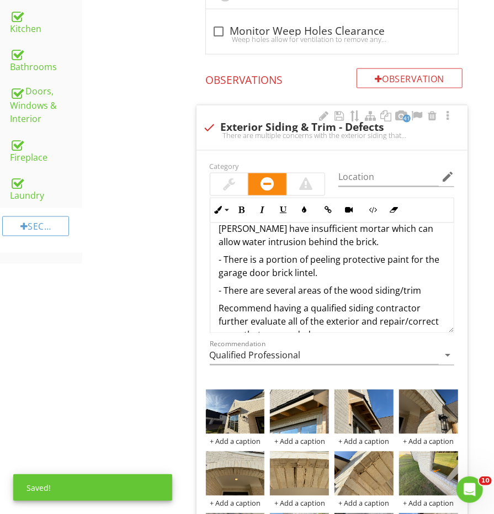
click at [334, 284] on p "- There are several areas of the wood siding/trim" at bounding box center [332, 290] width 226 height 13
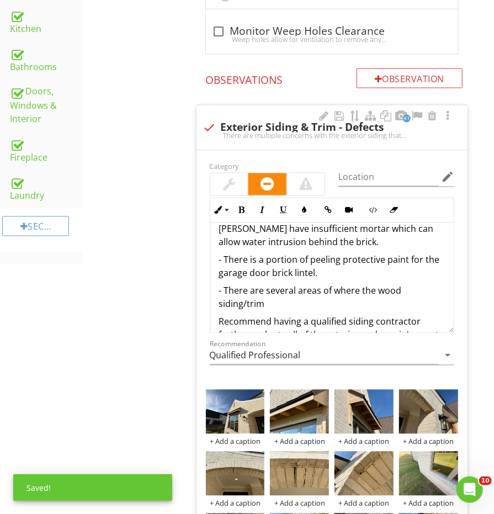
click at [337, 284] on p "- There are several areas of where the wood siding/trim" at bounding box center [332, 297] width 226 height 26
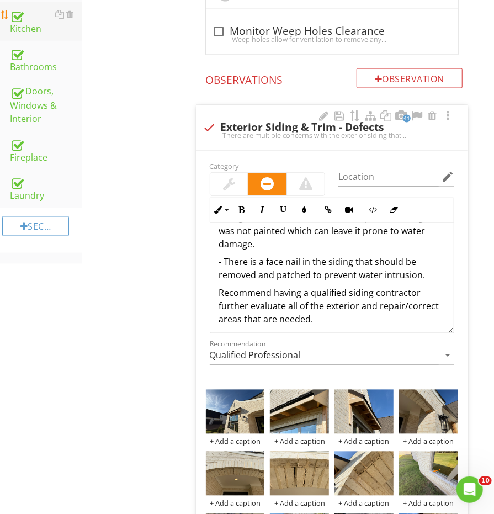
scroll to position [674, 0]
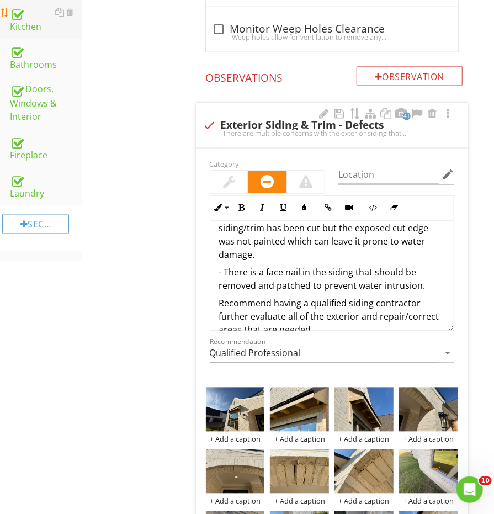
click at [421, 266] on p "- There is a face nail in the siding that should be removed and patched to prev…" at bounding box center [332, 279] width 226 height 26
click at [422, 266] on p "- There is a face nail in the siding that should be removed and patched to prev…" at bounding box center [332, 279] width 226 height 26
click at [425, 266] on p "- There is a face nail in the siding that should be removed and patched to prev…" at bounding box center [332, 279] width 226 height 26
drag, startPoint x: 68, startPoint y: 6, endPoint x: 412, endPoint y: 256, distance: 425.6
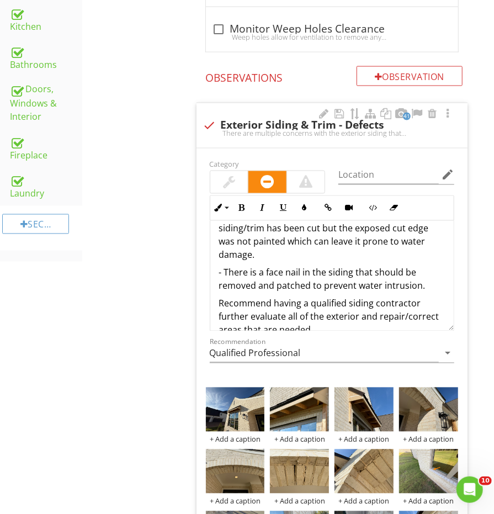
click at [412, 266] on p "- There is a face nail in the siding that should be removed and patched to prev…" at bounding box center [332, 279] width 226 height 26
click at [411, 265] on p "- There is a face nail in the siding that should be removed and patched to prev…" at bounding box center [332, 278] width 226 height 26
click at [425, 266] on p "- There is a face nail in the siding that should be removed and patched to prev…" at bounding box center [332, 279] width 226 height 26
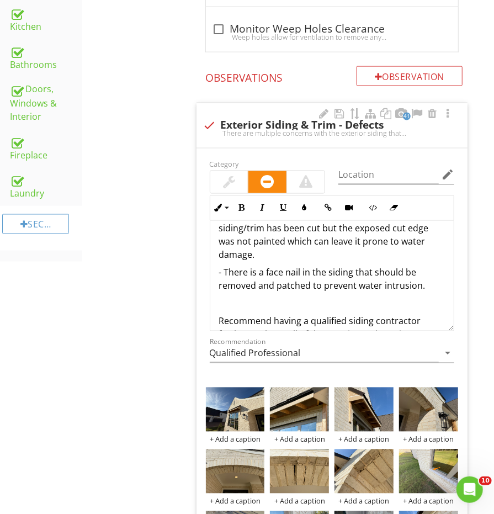
drag, startPoint x: 412, startPoint y: 256, endPoint x: 356, endPoint y: 264, distance: 56.8
click at [356, 297] on p at bounding box center [332, 303] width 226 height 13
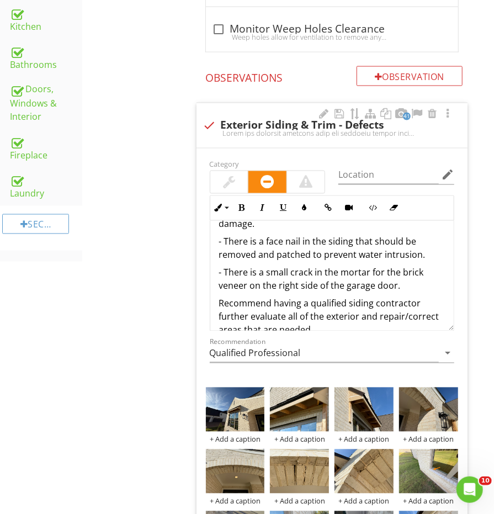
scroll to position [263, 0]
click at [410, 267] on p "- There is a small crack in the mortar for the brick veneer on the right side o…" at bounding box center [332, 280] width 226 height 26
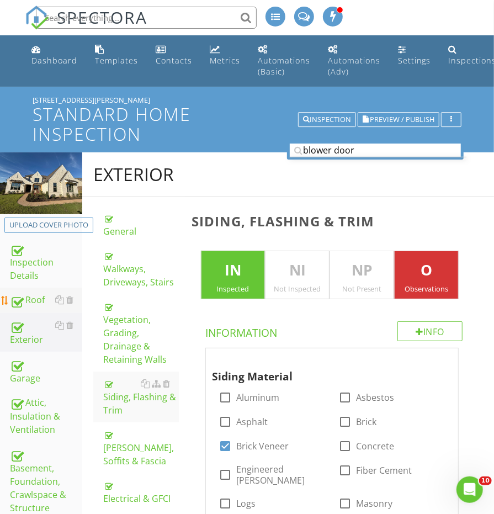
scroll to position [0, 0]
click at [44, 295] on div "Roof" at bounding box center [46, 300] width 72 height 14
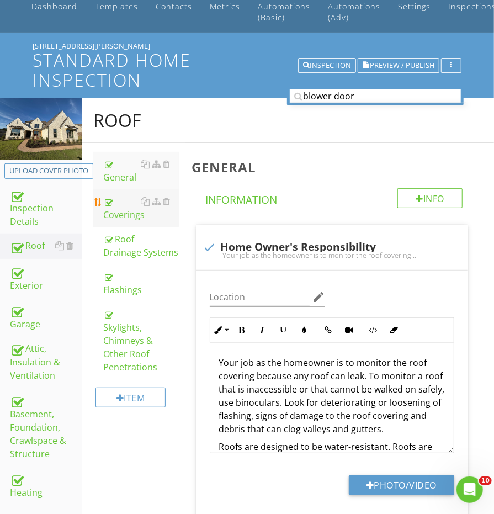
click at [112, 217] on div "Coverings" at bounding box center [140, 208] width 75 height 26
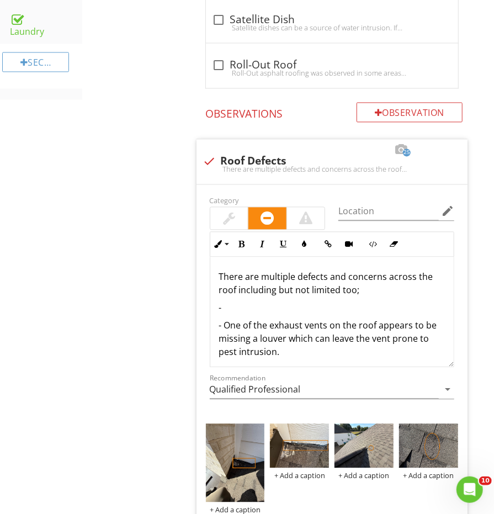
scroll to position [891, 0]
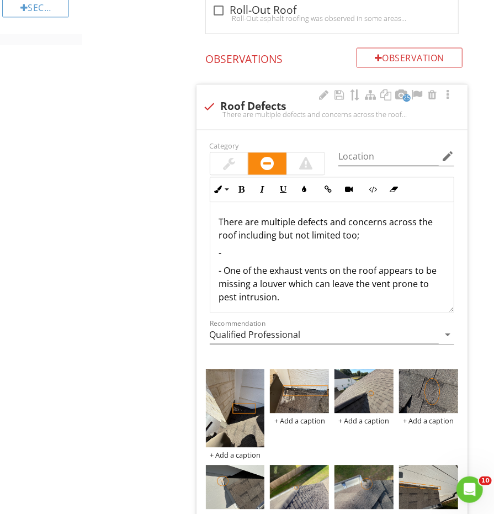
click at [262, 247] on p "-" at bounding box center [332, 252] width 226 height 13
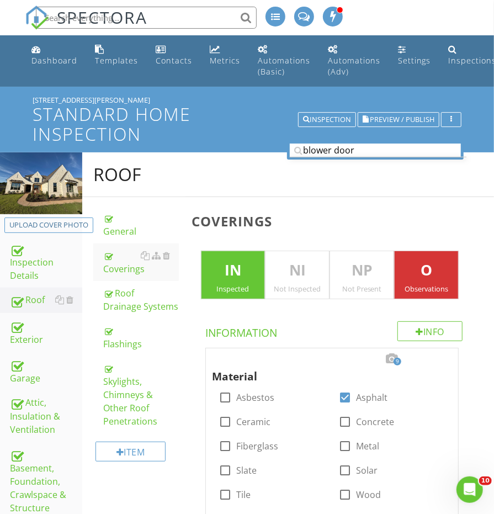
scroll to position [0, 0]
click at [30, 334] on div "Exterior" at bounding box center [46, 332] width 72 height 28
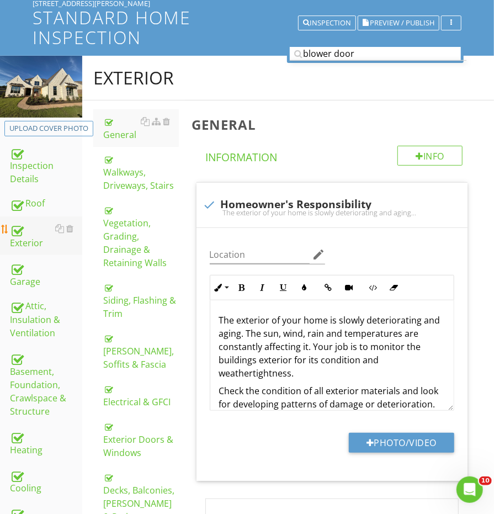
scroll to position [104, 0]
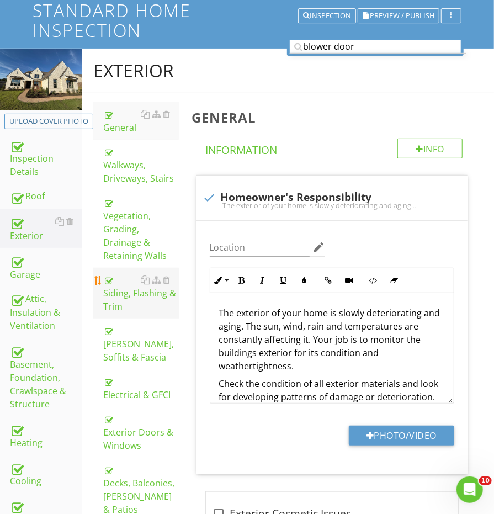
click at [122, 280] on div "Siding, Flashing & Trim" at bounding box center [140, 293] width 75 height 40
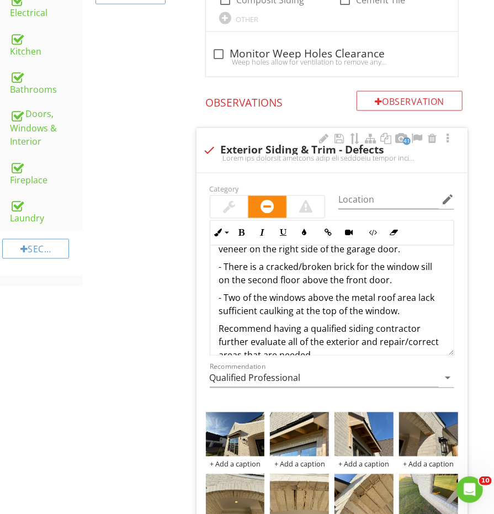
scroll to position [325, 0]
click at [404, 292] on p "- Two of the windows above the metal roof area lack sufficient caulking at the …" at bounding box center [332, 305] width 226 height 26
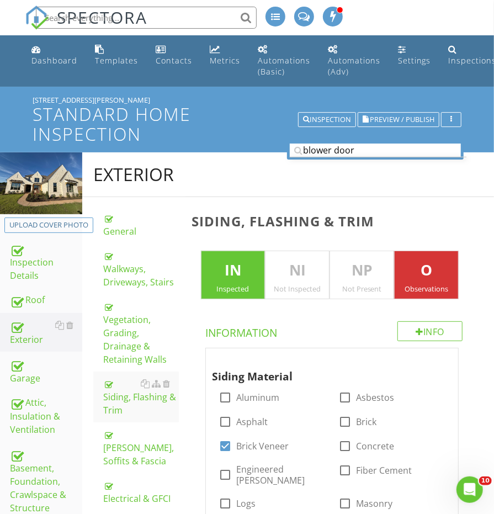
scroll to position [0, 0]
click at [52, 293] on div "Roof" at bounding box center [46, 300] width 72 height 14
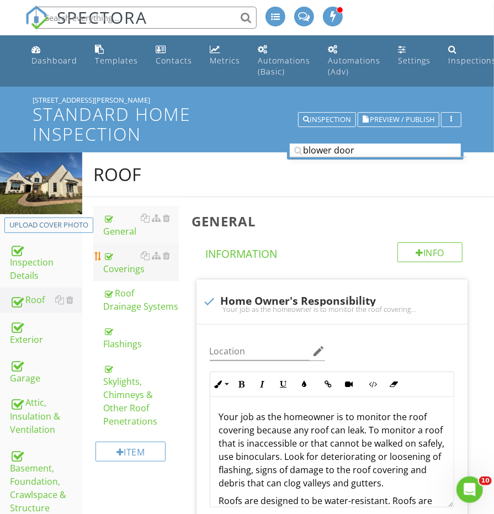
click at [133, 258] on div "Coverings" at bounding box center [140, 262] width 75 height 26
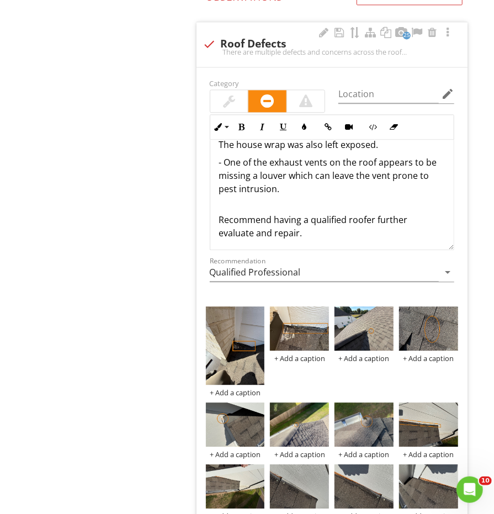
scroll to position [129, 0]
click at [295, 185] on div "There are multiple defects and concerns across the roof including but not limit…" at bounding box center [331, 131] width 243 height 243
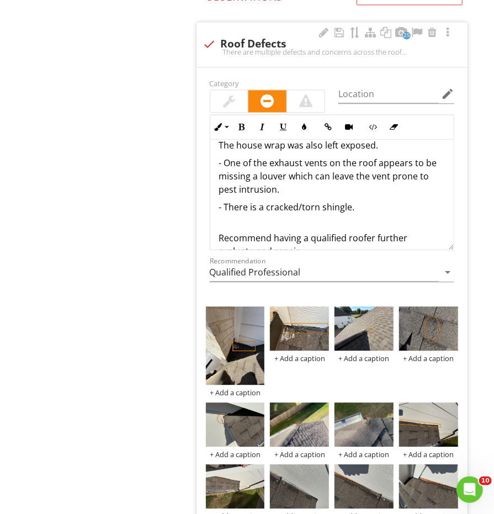
click at [257, 200] on p "- There is a cracked/torn shingle." at bounding box center [332, 206] width 226 height 13
click at [253, 200] on p "- There is a cracked/torn shingle." at bounding box center [332, 206] width 226 height 13
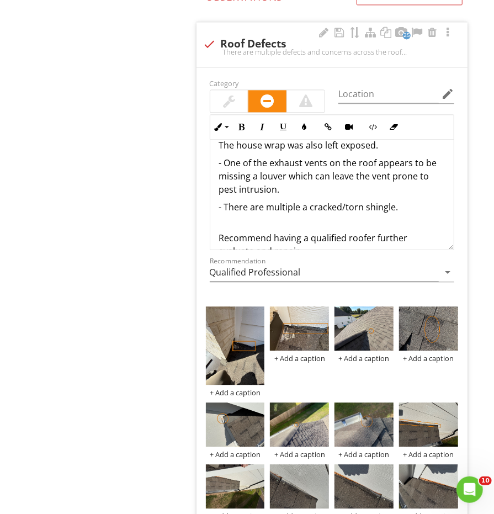
click at [311, 200] on p "- There are multiple a cracked/torn shingle." at bounding box center [332, 206] width 226 height 13
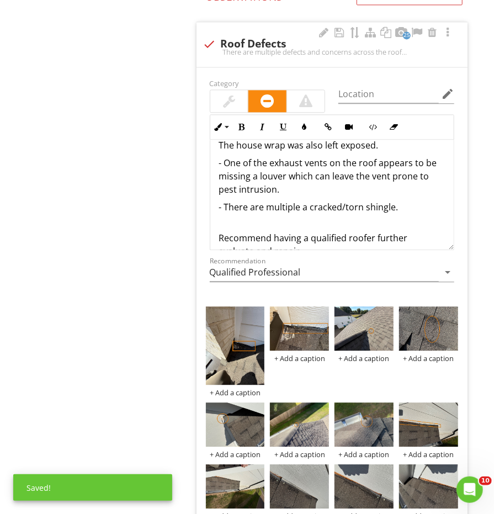
click at [308, 200] on p "- There are multiple a cracked/torn shingle." at bounding box center [332, 206] width 226 height 13
click at [410, 204] on div "There are multiple defects and concerns across the roof including but not limit…" at bounding box center [331, 140] width 243 height 261
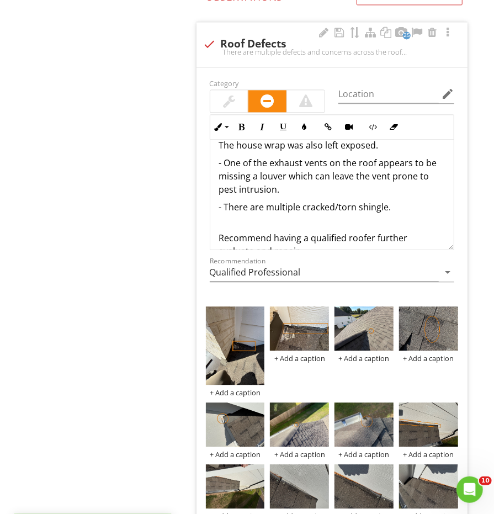
click at [410, 200] on p "- There are multiple cracked/torn shingle." at bounding box center [332, 206] width 226 height 13
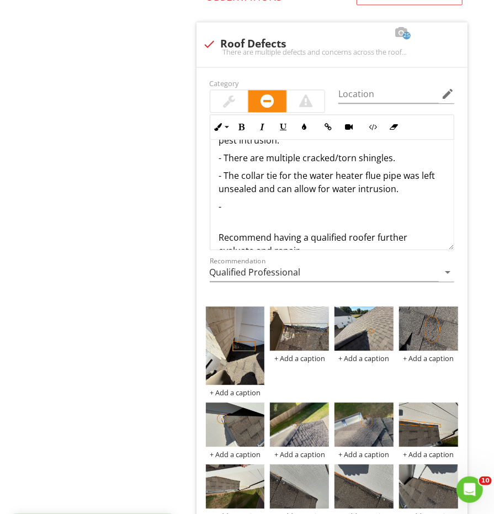
scroll to position [194, 0]
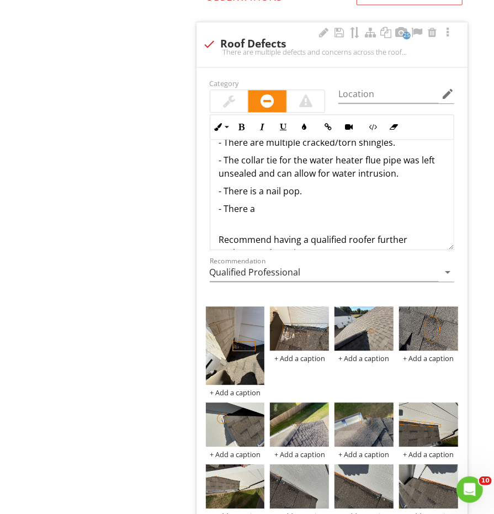
click at [332, 188] on div "There are multiple defects and concerns across the roof including but not limit…" at bounding box center [331, 109] width 243 height 327
click at [333, 184] on p "- There is a nail pop." at bounding box center [332, 190] width 226 height 13
click at [307, 184] on p "- There is a nail pop that is lifting the shingle above." at bounding box center [332, 190] width 226 height 13
click at [307, 202] on p "- There a" at bounding box center [332, 208] width 226 height 13
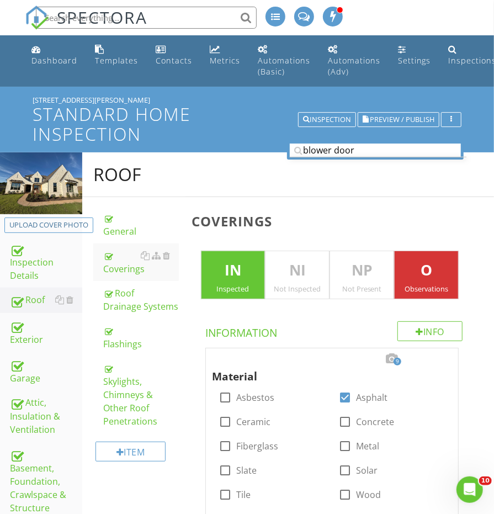
scroll to position [0, 0]
click at [20, 333] on div "Exterior" at bounding box center [46, 332] width 72 height 28
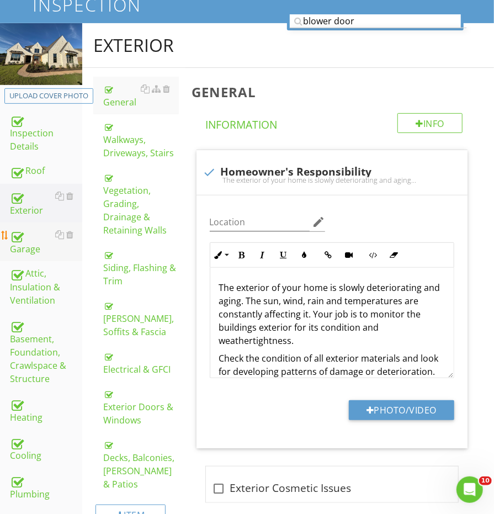
scroll to position [284, 0]
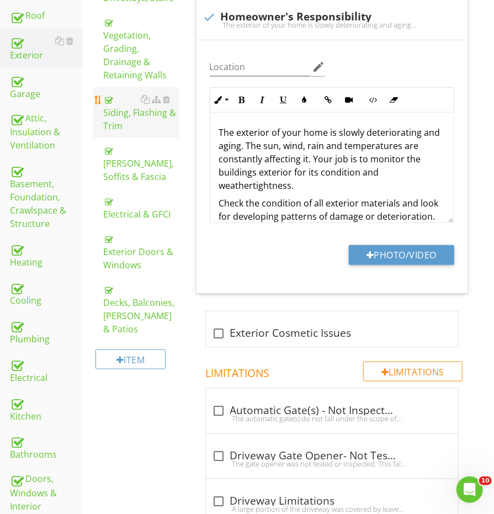
click at [127, 93] on div "Siding, Flashing & Trim" at bounding box center [140, 113] width 75 height 40
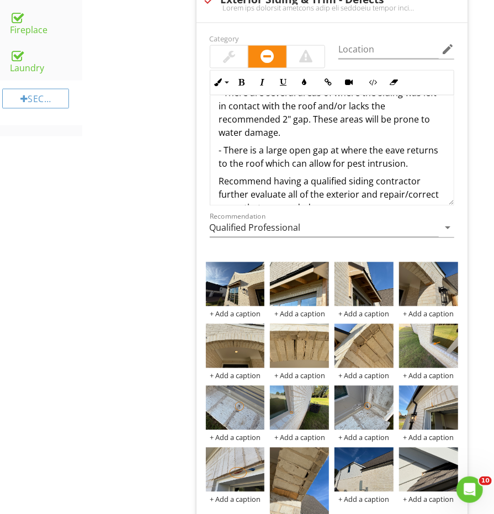
scroll to position [803, 0]
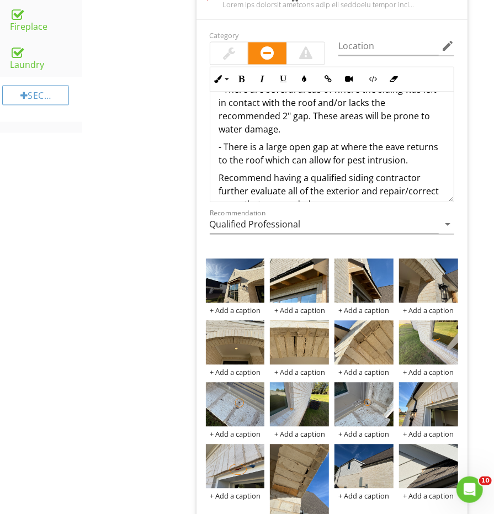
click at [416, 141] on p "- There is a large open gap at where the eave returns to the roof which can all…" at bounding box center [332, 154] width 226 height 26
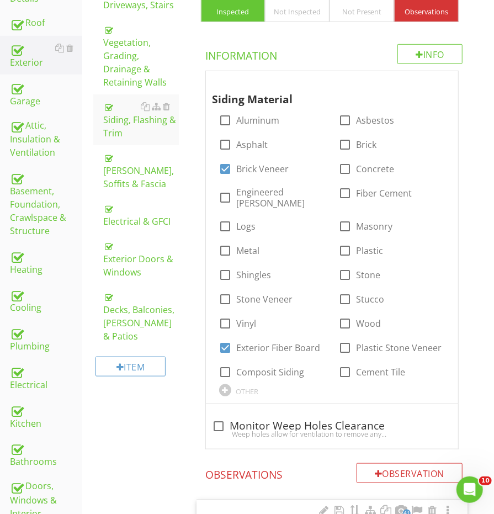
scroll to position [274, 0]
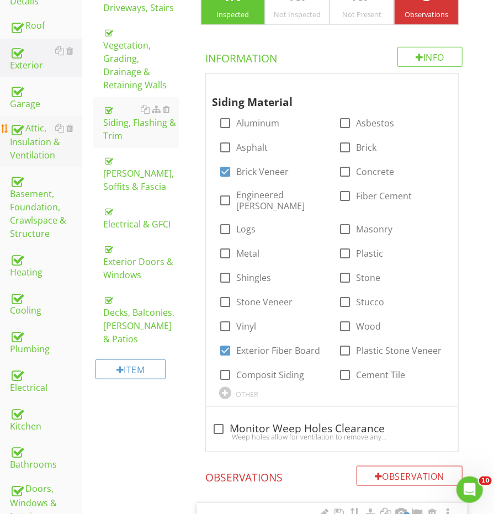
click at [40, 135] on div "Attic, Insulation & Ventilation" at bounding box center [46, 141] width 72 height 41
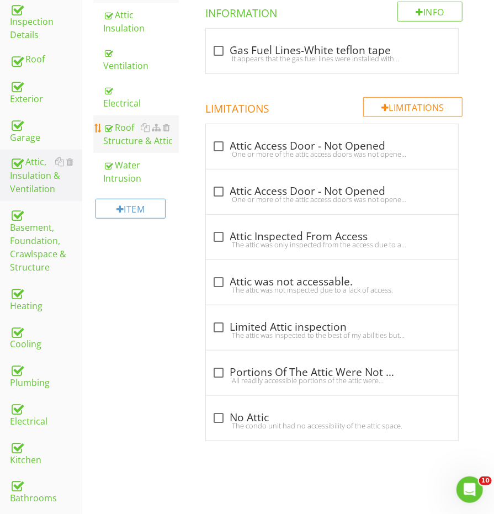
scroll to position [233, 0]
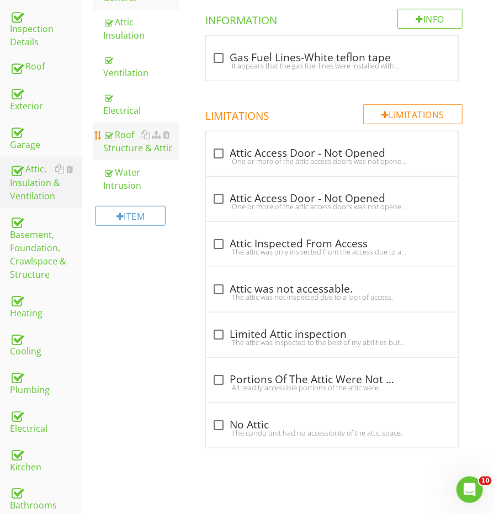
click at [128, 131] on div "Roof Structure & Attic" at bounding box center [140, 141] width 75 height 26
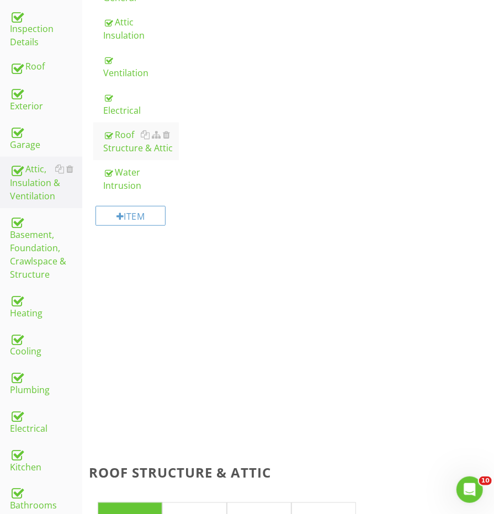
scroll to position [188, 0]
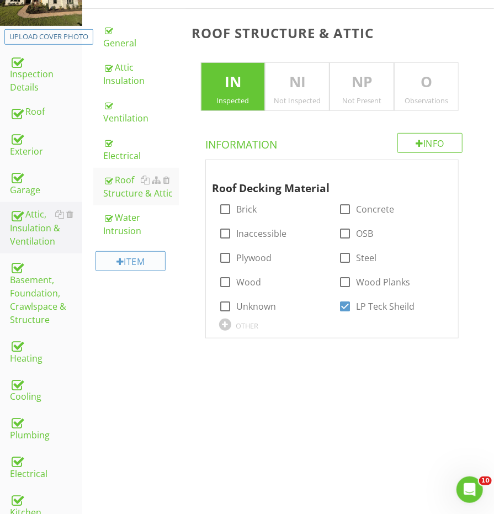
click at [126, 251] on div "Item" at bounding box center [130, 261] width 70 height 20
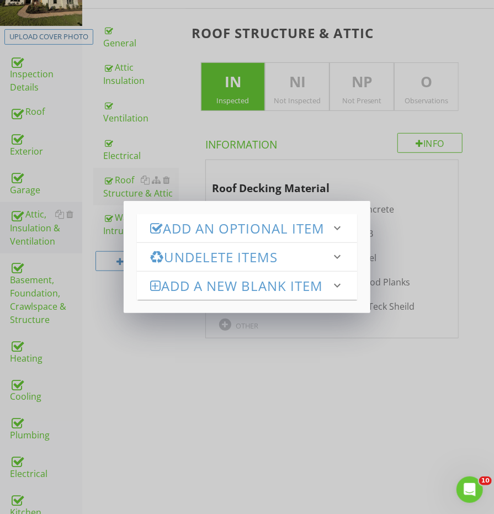
click at [181, 226] on h3 "Add an Optional Item" at bounding box center [240, 228] width 181 height 15
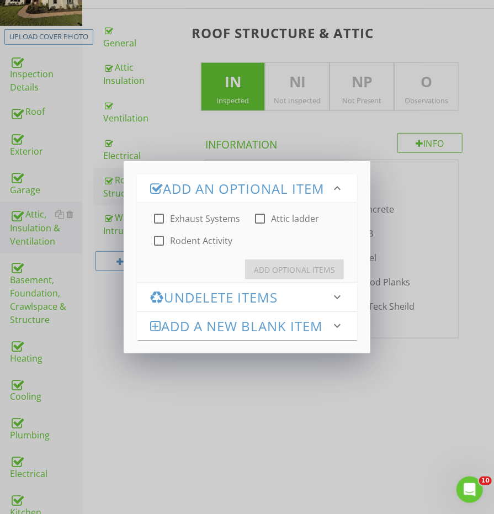
click at [119, 274] on div "Add an Optional Item keyboard_arrow_down check_box_outline_blank Exhaust System…" at bounding box center [247, 257] width 494 height 514
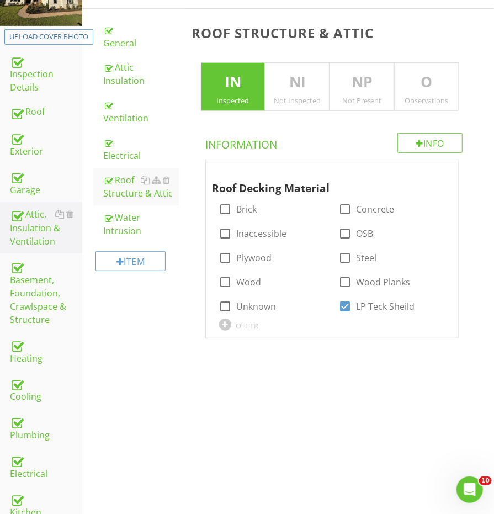
click at [424, 79] on p "O" at bounding box center [426, 82] width 63 height 22
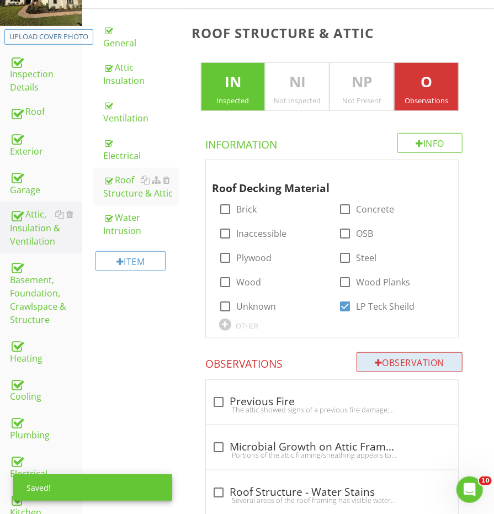
click at [373, 352] on div "Observation" at bounding box center [410, 362] width 106 height 20
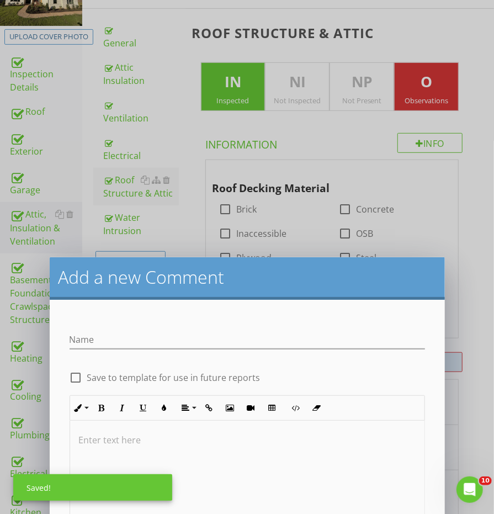
scroll to position [188, 0]
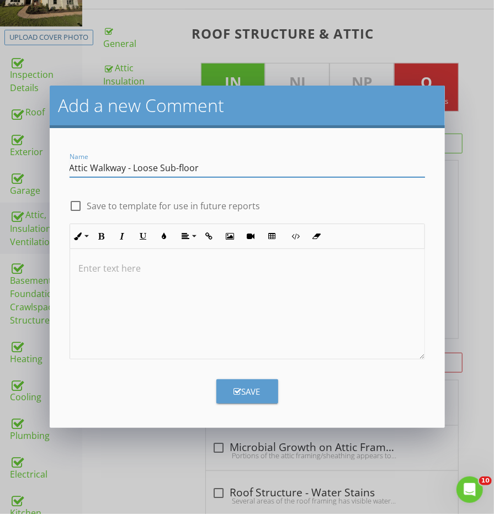
type input "Attic Walkway - Loose Sub-floor"
click at [333, 291] on div at bounding box center [247, 304] width 354 height 110
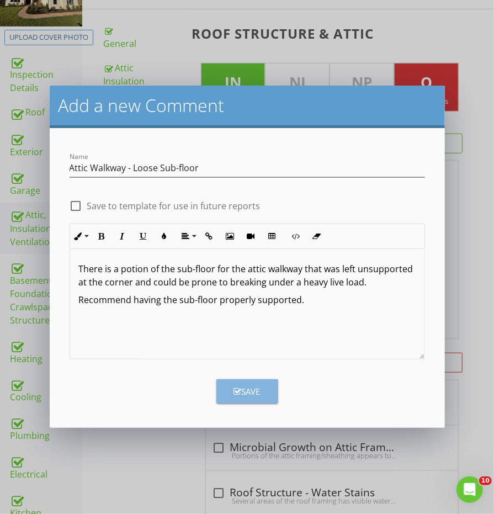
click at [265, 387] on button "Save" at bounding box center [247, 391] width 62 height 24
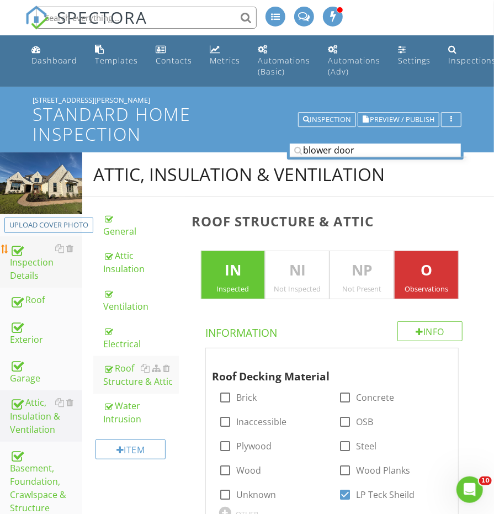
scroll to position [0, 0]
click at [31, 279] on div "Inspection Details" at bounding box center [46, 262] width 72 height 41
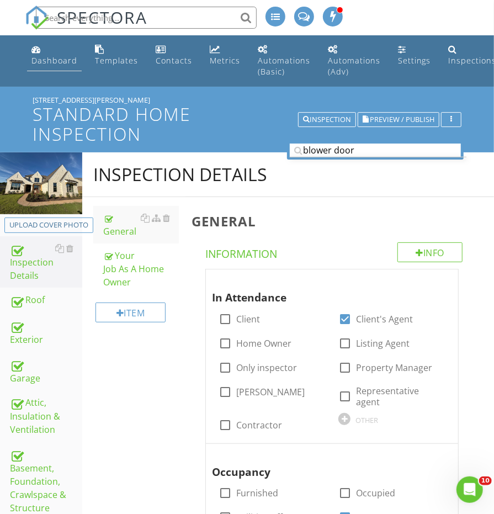
click at [49, 56] on div "Dashboard" at bounding box center [54, 60] width 46 height 10
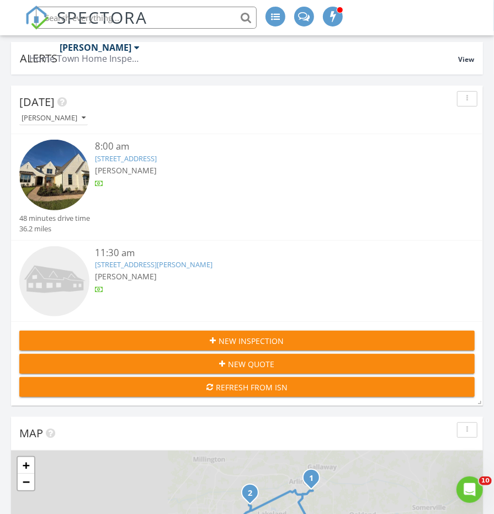
scroll to position [74, 0]
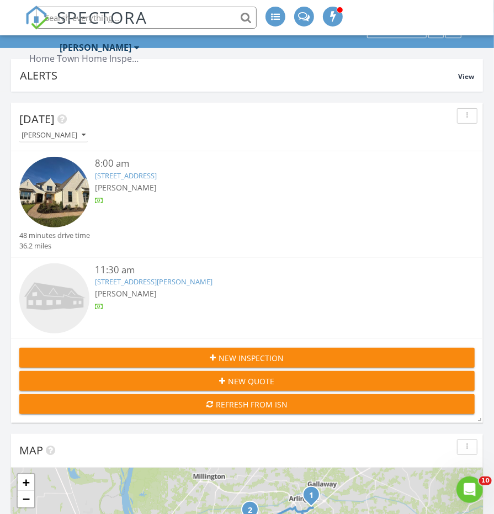
click at [58, 186] on img at bounding box center [54, 192] width 70 height 70
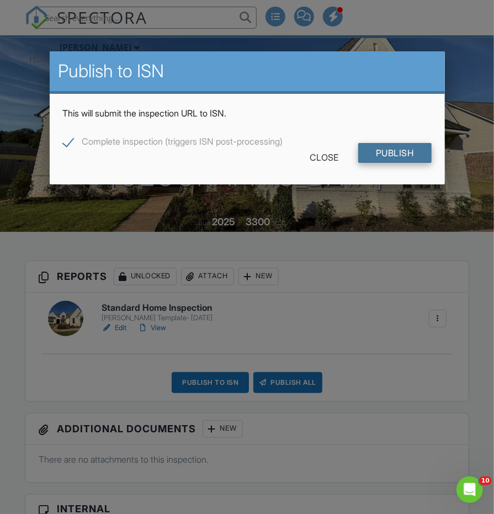
click at [380, 150] on input "Publish" at bounding box center [394, 153] width 73 height 20
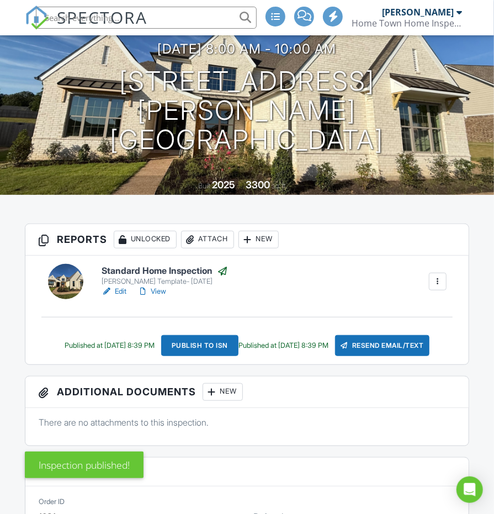
scroll to position [123, 0]
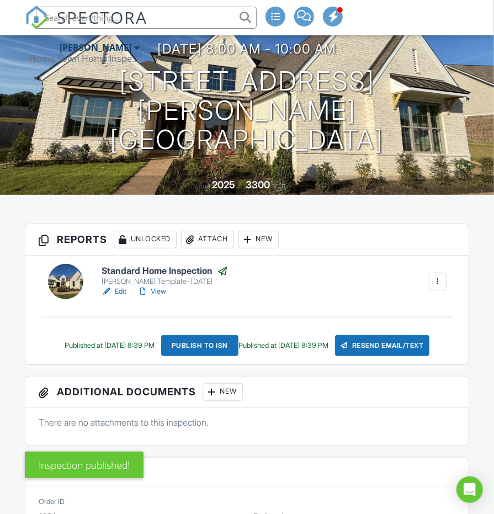
click at [157, 289] on link "View" at bounding box center [151, 291] width 29 height 11
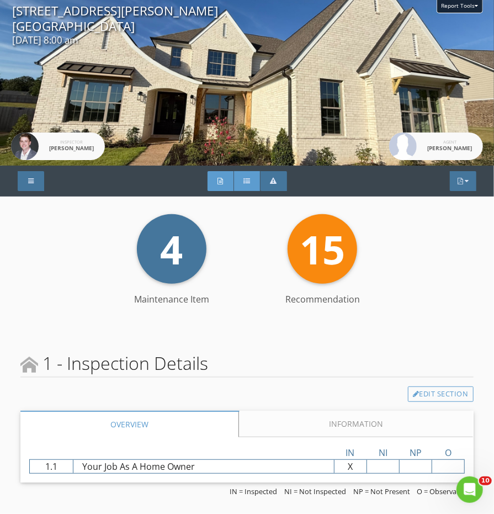
click at [245, 191] on div "Summary" at bounding box center [247, 181] width 26 height 20
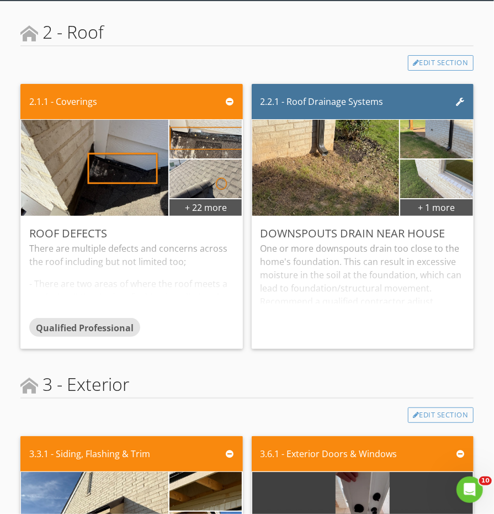
scroll to position [205, 0]
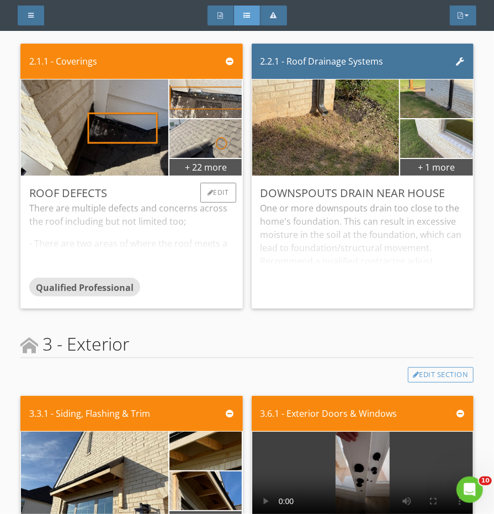
click at [207, 245] on div "There are multiple defects and concerns across the roof including but not limit…" at bounding box center [131, 239] width 204 height 76
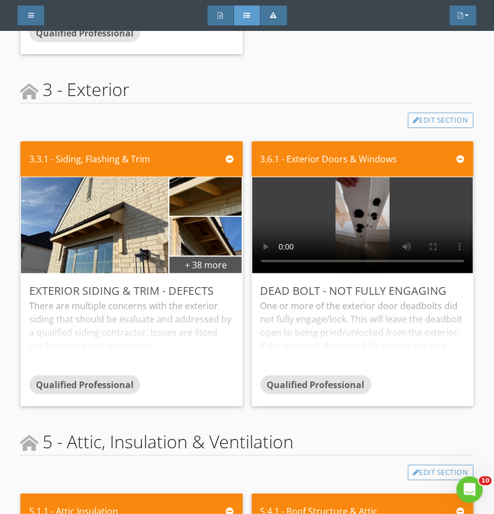
scroll to position [905, 0]
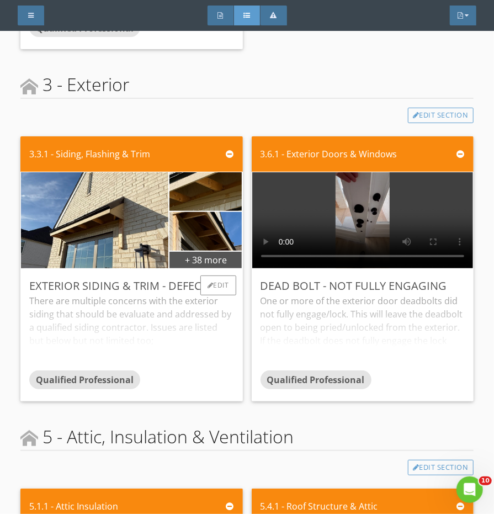
click at [196, 294] on div "There are multiple concerns with the exterior siding that should be evaluate an…" at bounding box center [131, 332] width 204 height 76
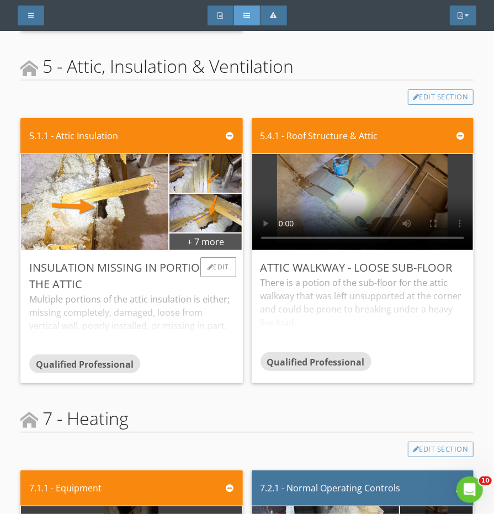
click at [196, 293] on div "Multiple portions of the attic insulation is either; missing completely, damage…" at bounding box center [131, 324] width 204 height 62
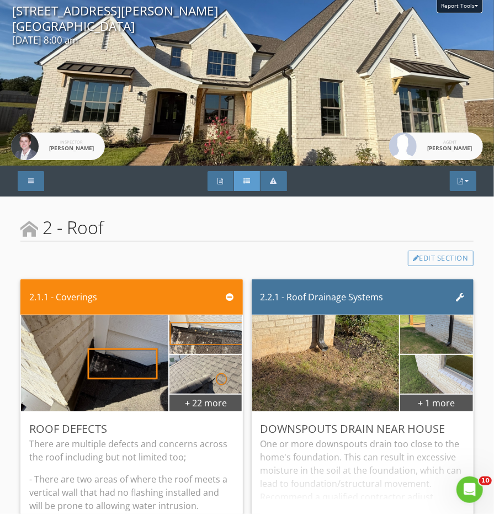
scroll to position [0, 0]
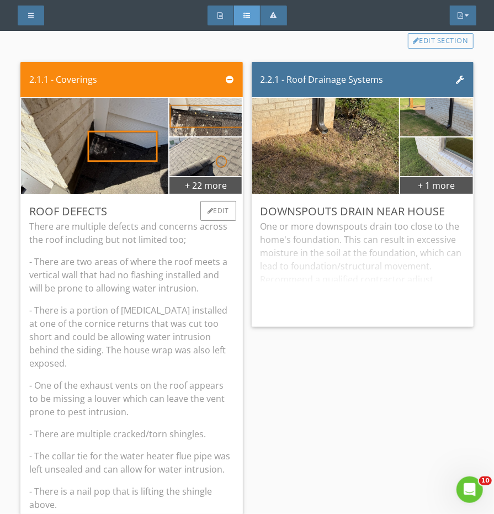
click at [119, 305] on div "There are multiple defects and concerns across the roof including but not limit…" at bounding box center [131, 479] width 204 height 518
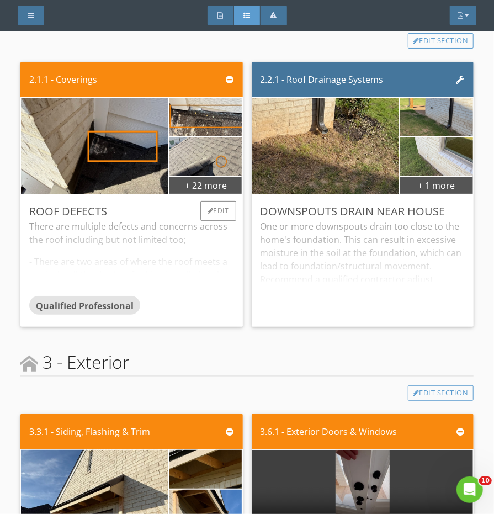
scroll to position [212, 0]
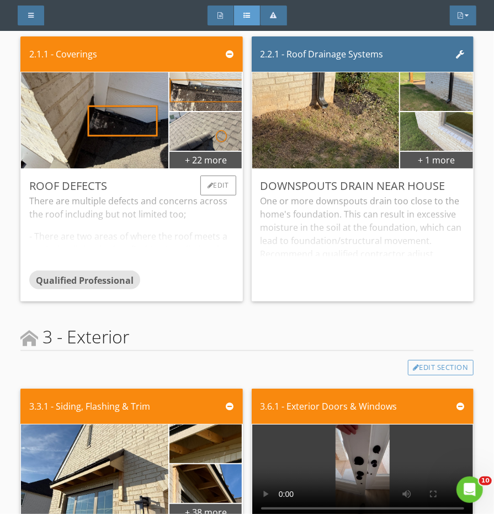
click at [121, 245] on div "There are multiple defects and concerns across the roof including but not limit…" at bounding box center [131, 232] width 204 height 76
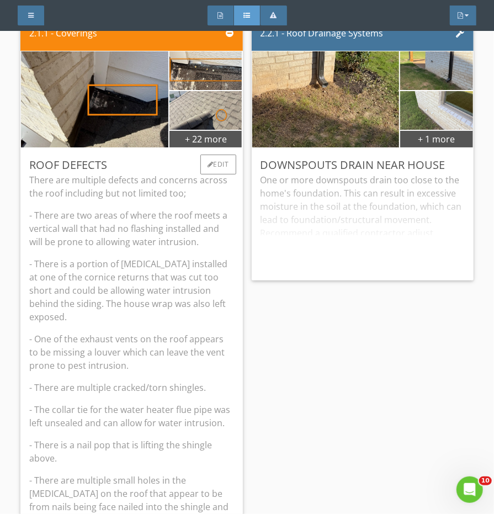
scroll to position [241, 0]
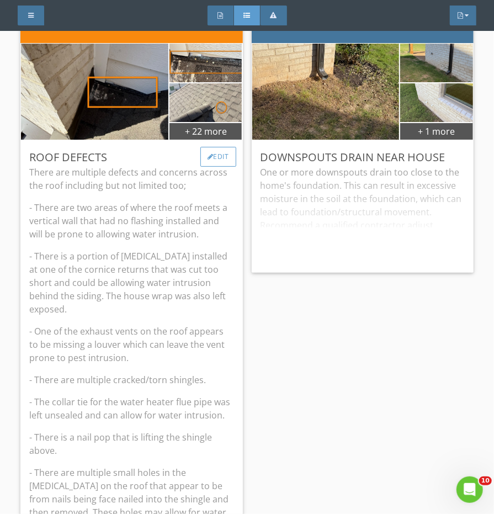
click at [211, 167] on div "Edit" at bounding box center [218, 157] width 36 height 20
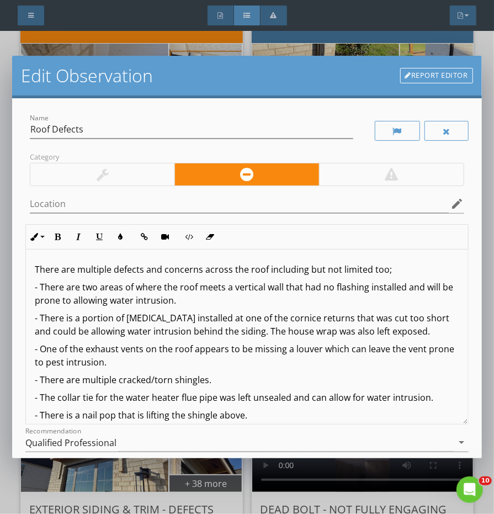
click at [49, 301] on p "- There are two areas of where the roof meets a vertical wall that had no flash…" at bounding box center [247, 293] width 424 height 26
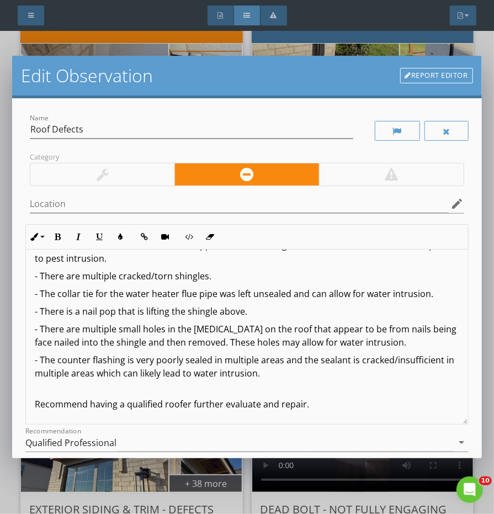
scroll to position [100, 0]
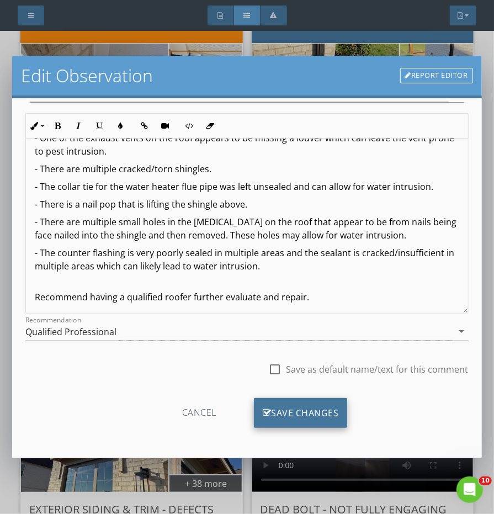
click at [310, 409] on div "Save Changes" at bounding box center [301, 413] width 94 height 30
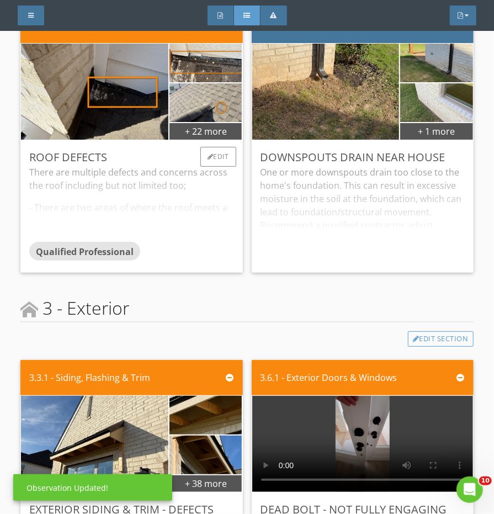
click at [194, 212] on div "There are multiple defects and concerns across the roof including but not limit…" at bounding box center [131, 204] width 204 height 76
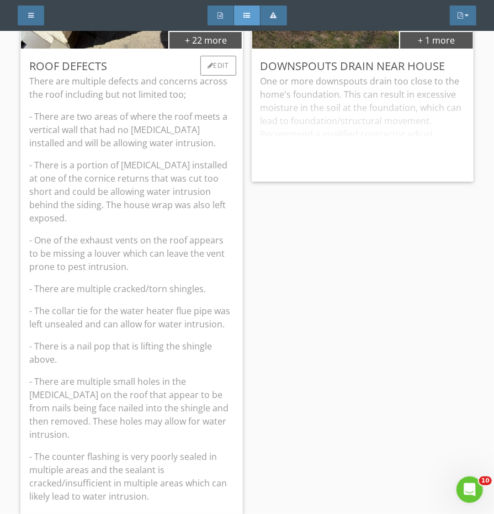
scroll to position [308, 0]
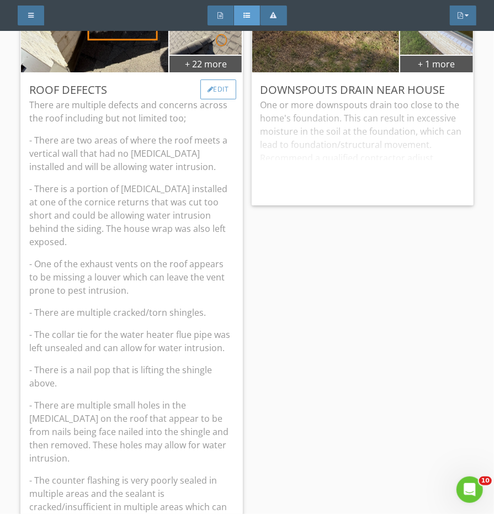
click at [217, 99] on div "Edit" at bounding box center [218, 89] width 36 height 20
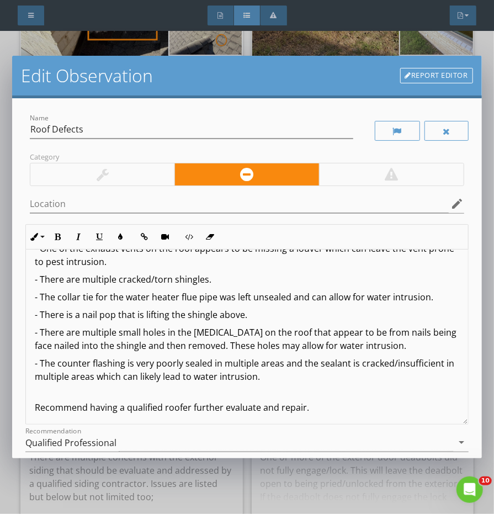
scroll to position [100, 0]
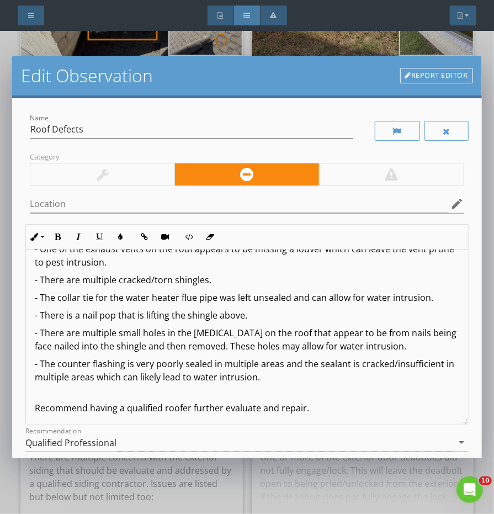
click at [237, 344] on p "- There are multiple small holes in the [MEDICAL_DATA] on the roof that appear …" at bounding box center [247, 339] width 424 height 26
drag, startPoint x: 268, startPoint y: 380, endPoint x: 19, endPoint y: 355, distance: 250.2
click at [19, 355] on div "Name Roof Defects Category Location edit Inline Style XLarge Large Normal Small…" at bounding box center [246, 278] width 469 height 360
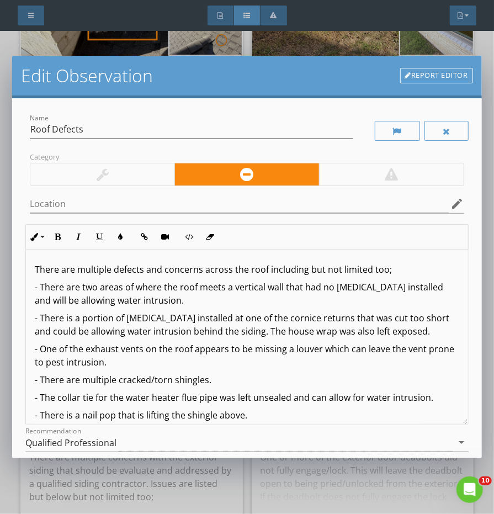
scroll to position [0, 0]
click at [183, 296] on p "- There are two areas of where the roof meets a vertical wall that had no [MEDI…" at bounding box center [247, 293] width 424 height 26
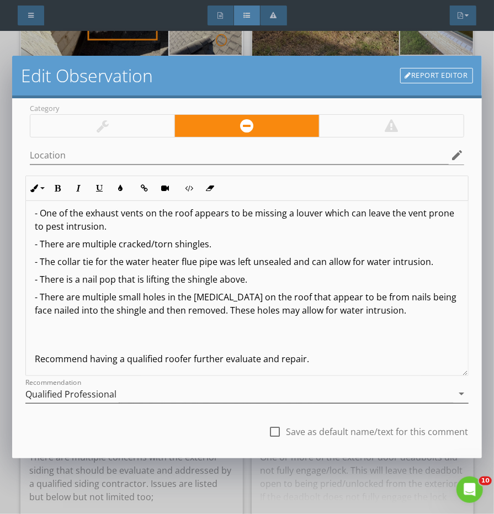
scroll to position [117, 0]
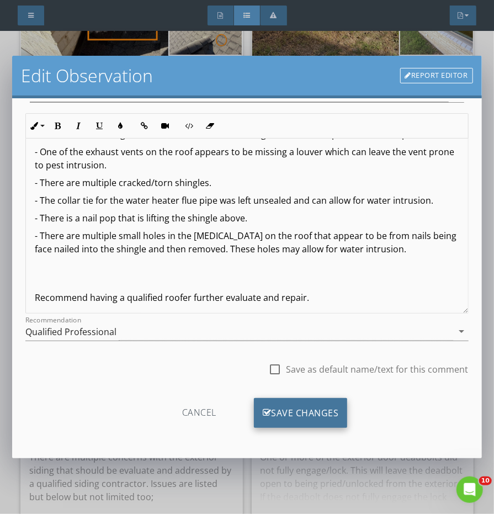
click at [332, 412] on div "Save Changes" at bounding box center [301, 413] width 94 height 30
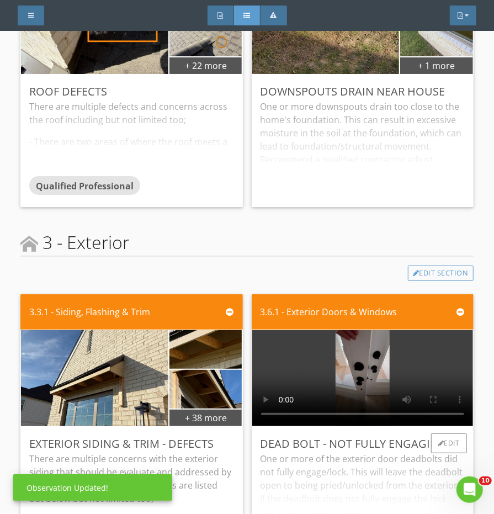
scroll to position [315, 0]
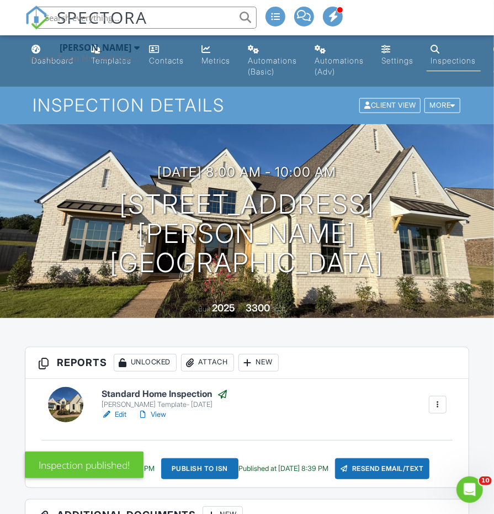
click at [44, 54] on div "Home Town Home Inspections" at bounding box center [84, 58] width 110 height 11
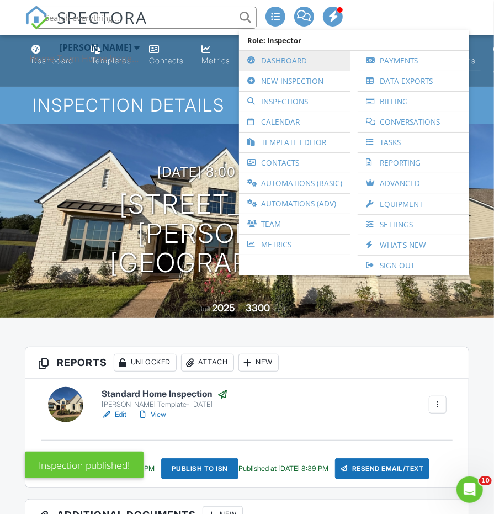
click at [302, 66] on link "Dashboard" at bounding box center [295, 61] width 100 height 20
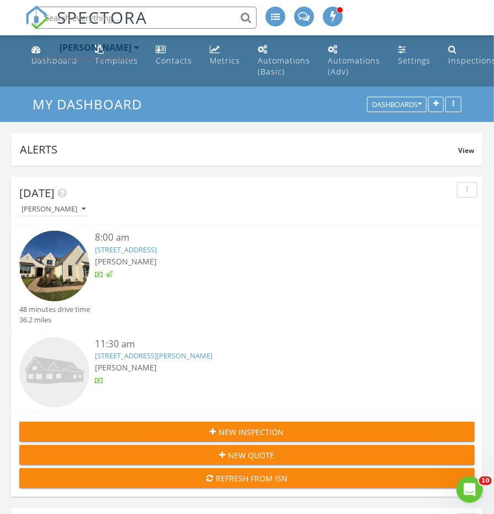
scroll to position [94, 0]
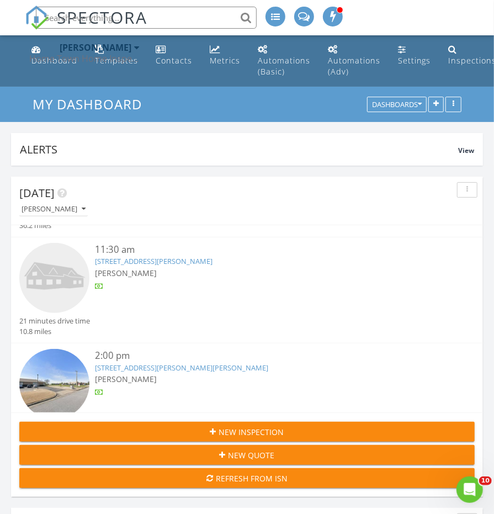
click at [64, 273] on img at bounding box center [54, 278] width 70 height 70
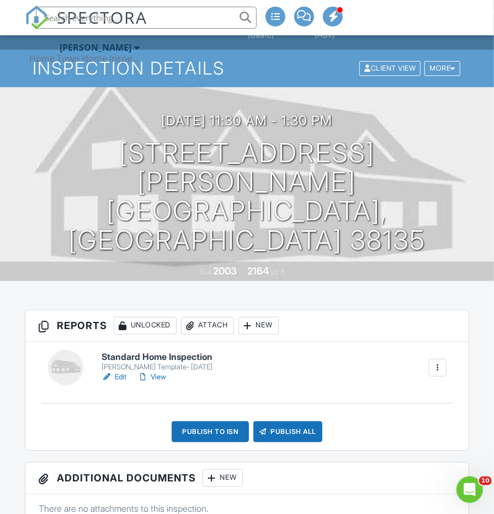
click at [204, 355] on h6 "Standard Home Inspection" at bounding box center [157, 357] width 111 height 10
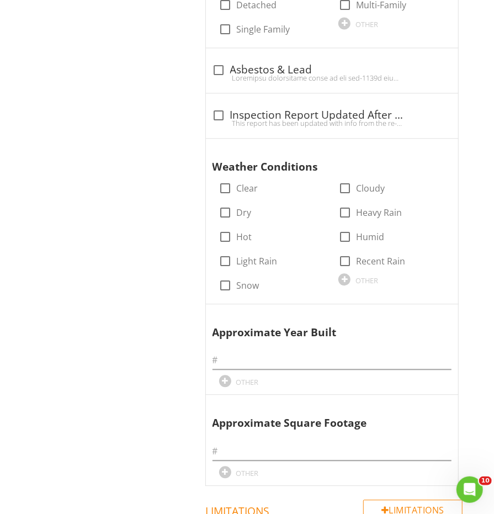
scroll to position [969, 0]
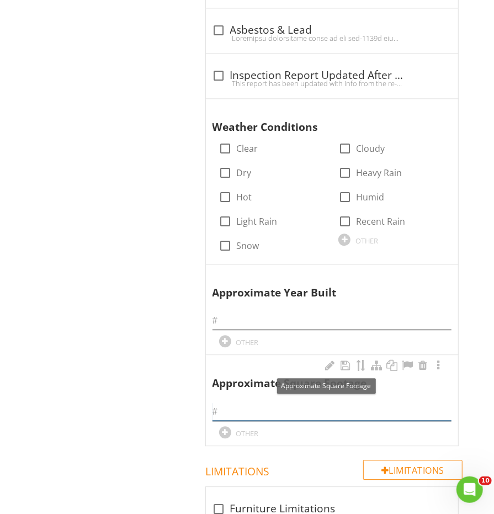
click at [263, 402] on input "text" at bounding box center [332, 411] width 239 height 18
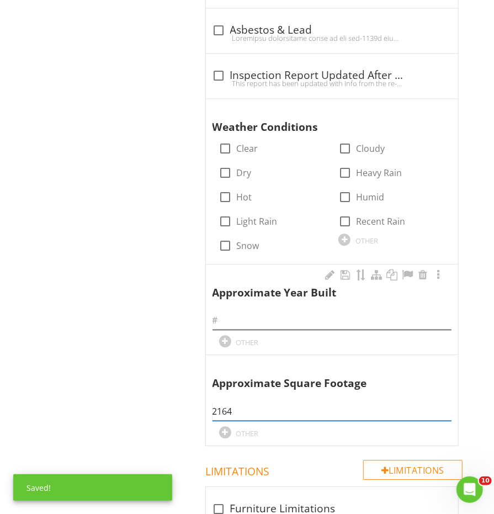
type input "2164"
click at [288, 311] on input "text" at bounding box center [332, 320] width 239 height 18
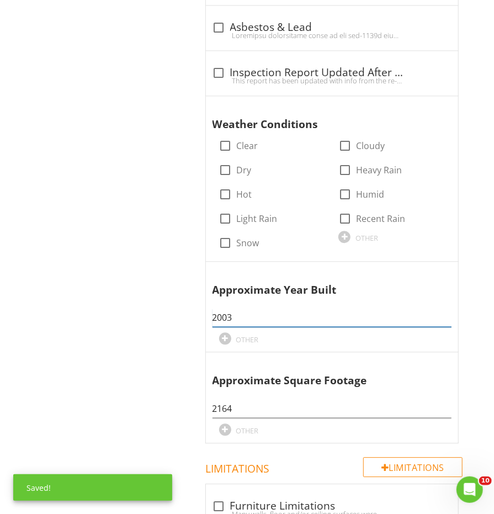
scroll to position [941, 0]
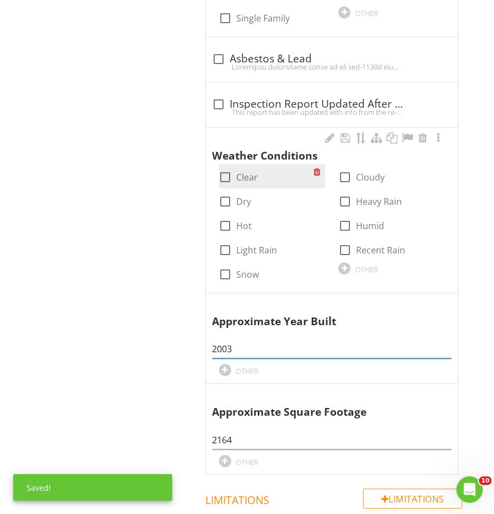
type input "2003"
click at [220, 168] on div at bounding box center [225, 177] width 19 height 19
checkbox input "true"
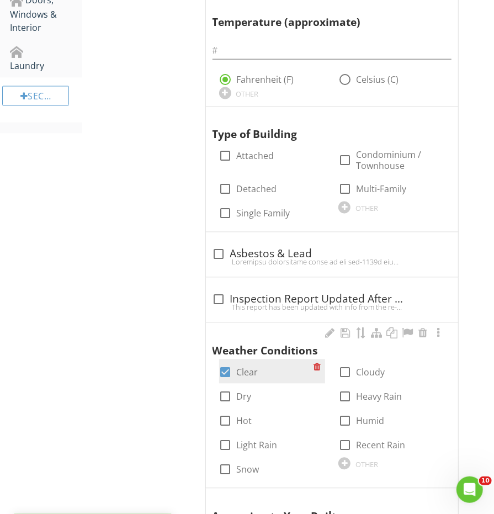
scroll to position [740, 0]
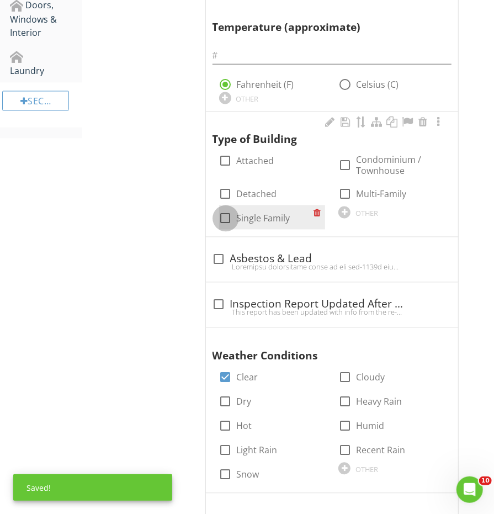
click at [226, 209] on div at bounding box center [225, 218] width 19 height 19
checkbox input "true"
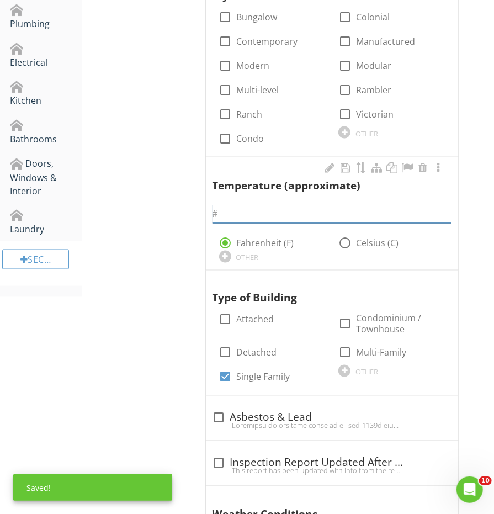
click at [251, 205] on input "text" at bounding box center [332, 214] width 239 height 18
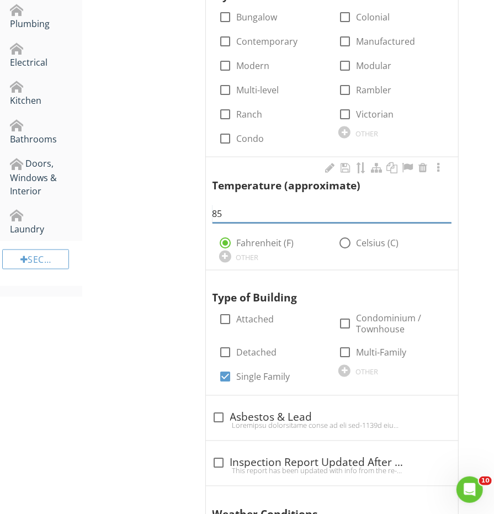
scroll to position [369, 0]
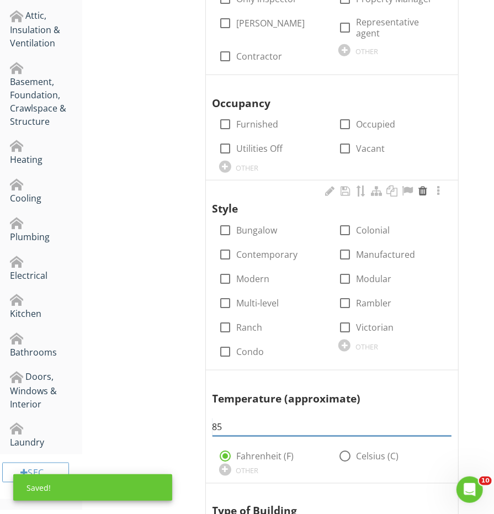
type input "85"
click at [424, 185] on div at bounding box center [422, 190] width 13 height 11
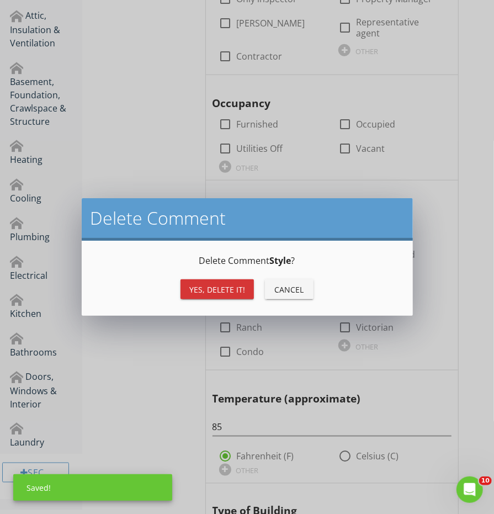
click at [218, 291] on div "Yes, Delete it!" at bounding box center [217, 290] width 56 height 12
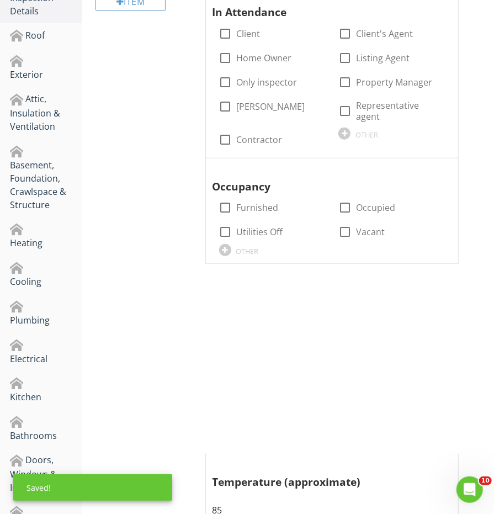
scroll to position [235, 0]
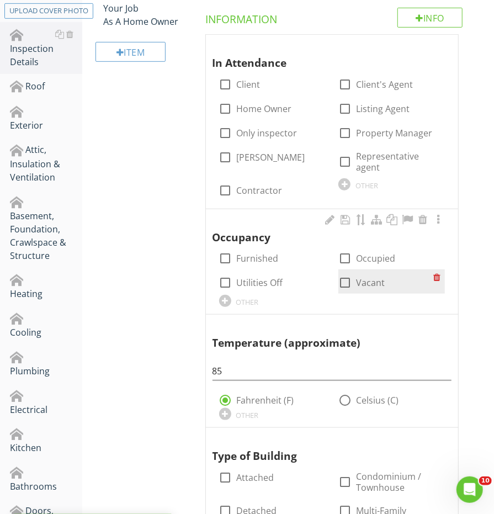
click at [344, 274] on div at bounding box center [345, 282] width 19 height 19
checkbox input "true"
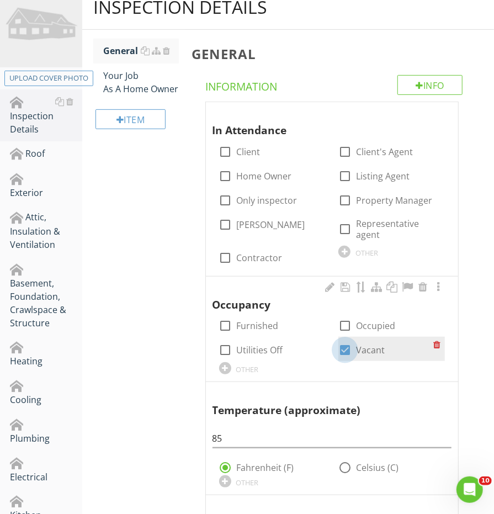
scroll to position [116, 0]
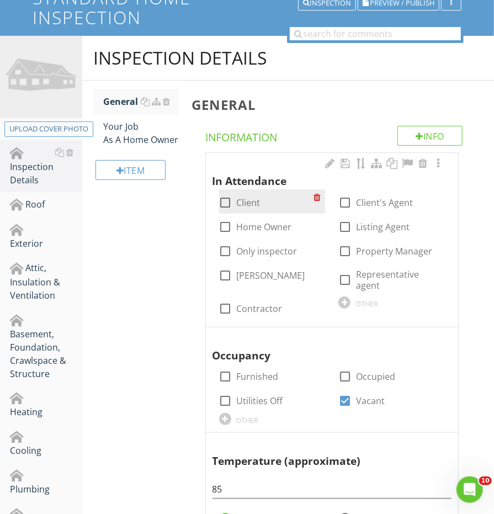
click at [220, 198] on div at bounding box center [225, 202] width 19 height 19
checkbox input "true"
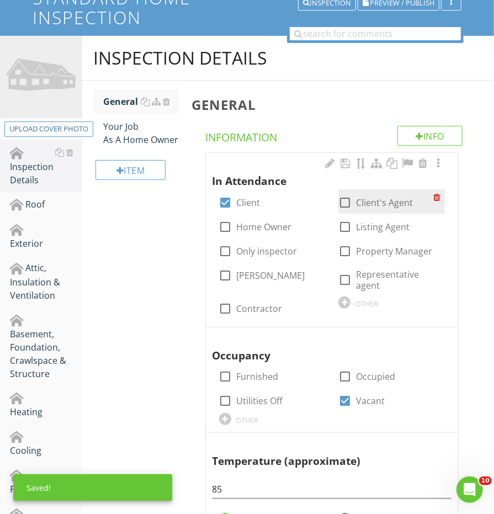
click at [351, 200] on div at bounding box center [345, 202] width 19 height 19
checkbox input "true"
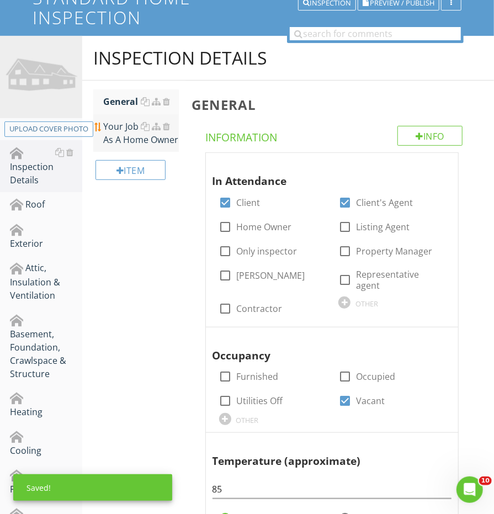
click at [111, 128] on div "Your Job As A Home Owner" at bounding box center [140, 133] width 75 height 26
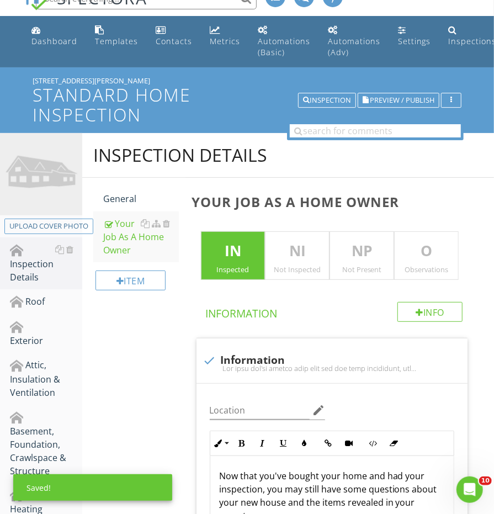
scroll to position [12, 0]
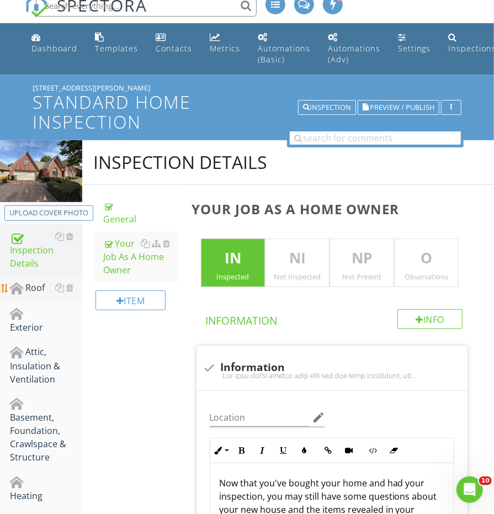
click at [38, 289] on div "Roof" at bounding box center [46, 288] width 72 height 14
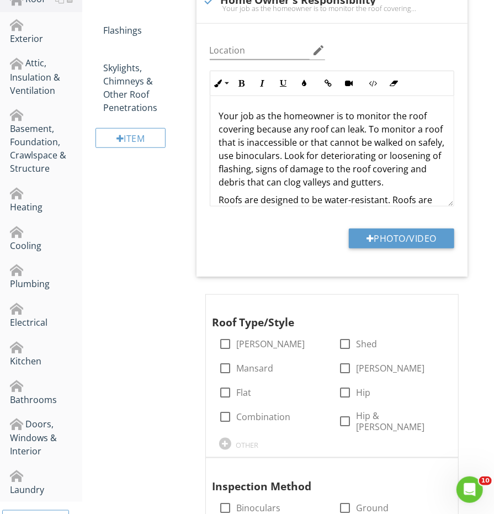
scroll to position [370, 0]
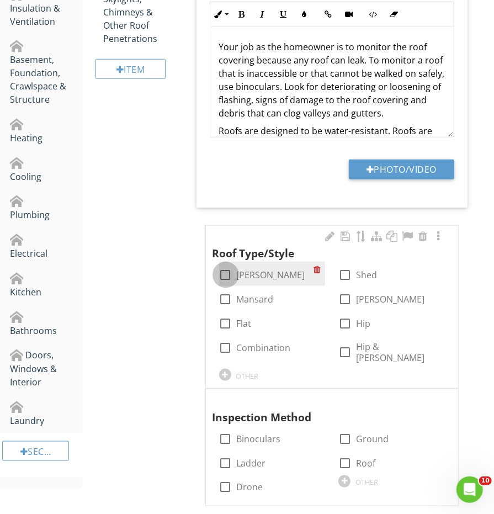
click at [222, 274] on div at bounding box center [225, 274] width 19 height 19
checkbox input "true"
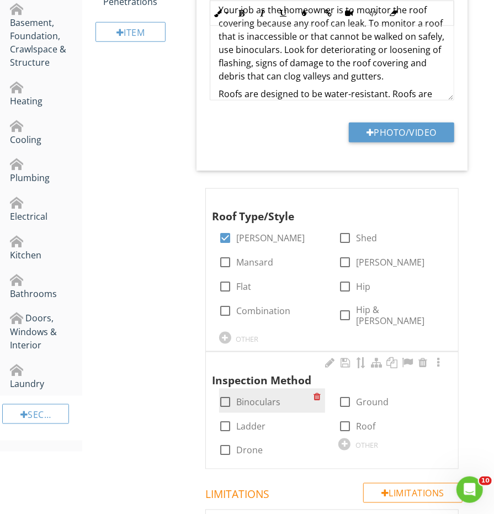
scroll to position [437, 0]
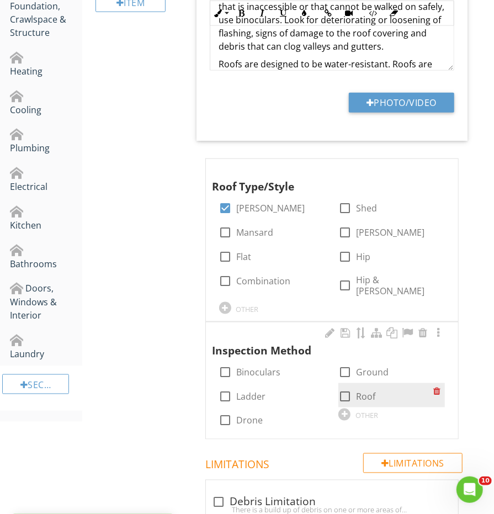
click at [344, 387] on div at bounding box center [345, 396] width 19 height 19
checkbox input "true"
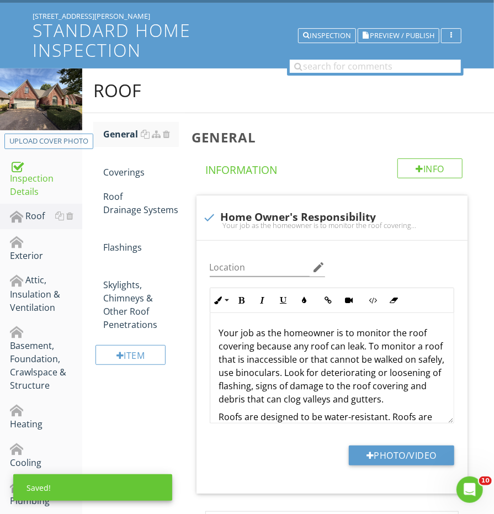
scroll to position [44, 0]
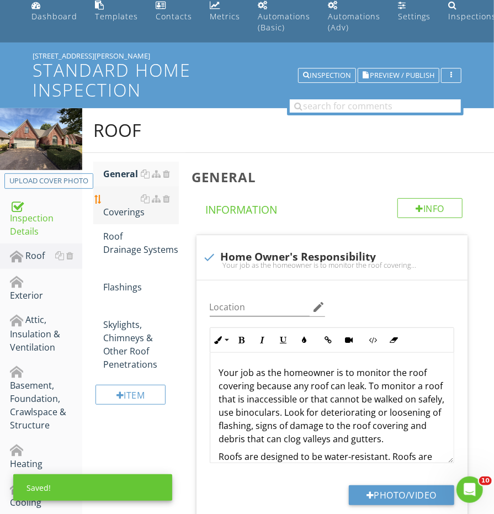
click at [130, 215] on div "Coverings" at bounding box center [140, 205] width 75 height 26
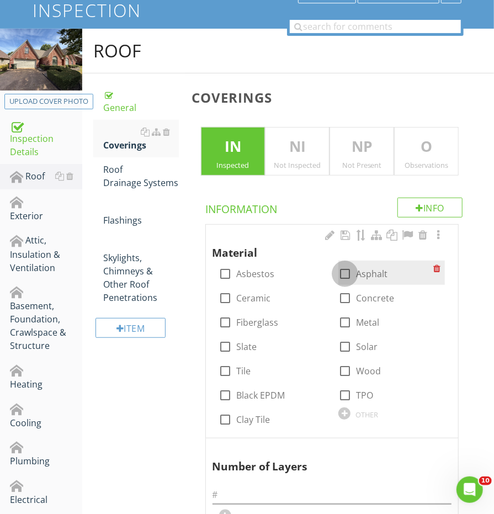
click at [351, 274] on div at bounding box center [345, 273] width 19 height 19
checkbox input "true"
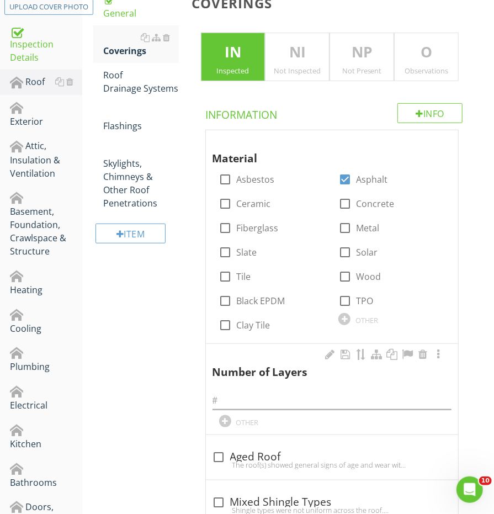
scroll to position [222, 0]
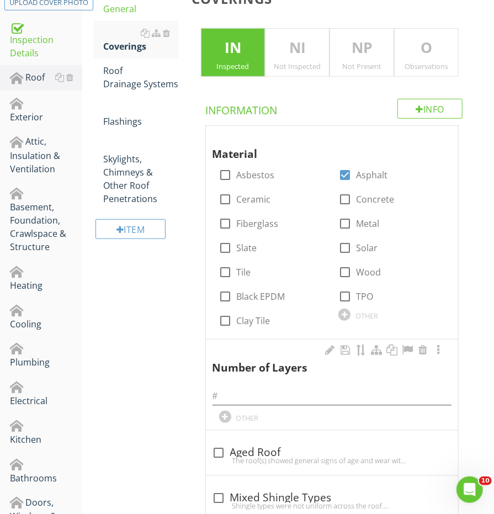
click at [296, 381] on div at bounding box center [332, 392] width 239 height 25
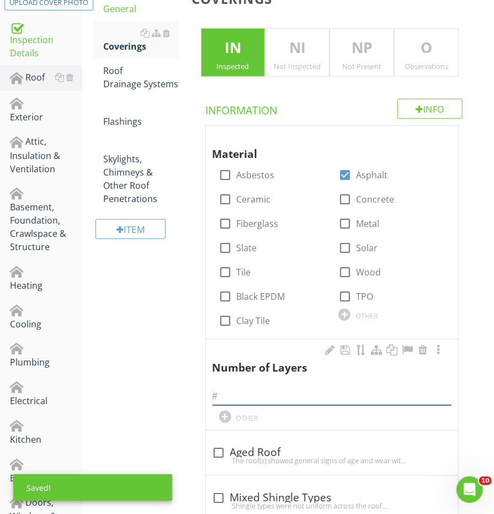
click at [290, 391] on input "text" at bounding box center [332, 396] width 239 height 18
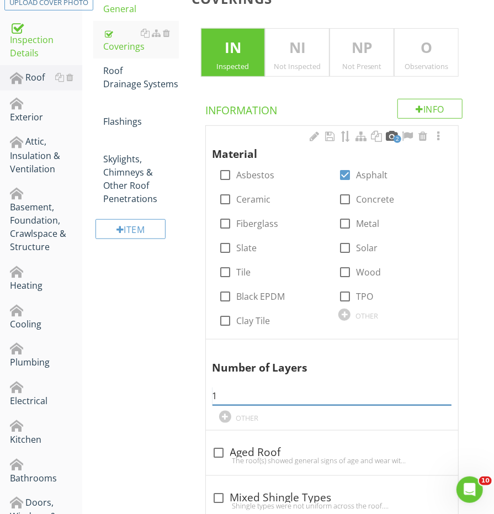
type input "1"
click at [389, 131] on div at bounding box center [391, 136] width 13 height 11
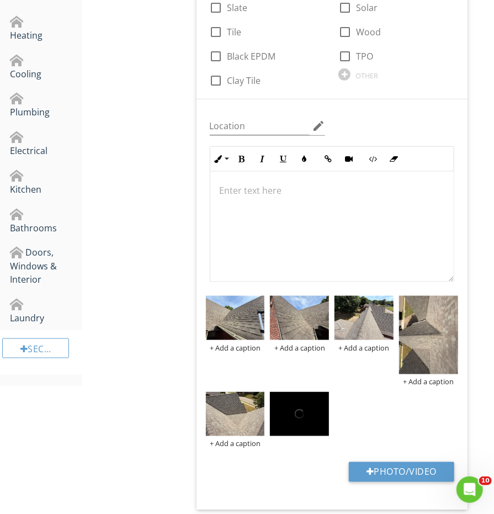
scroll to position [541, 0]
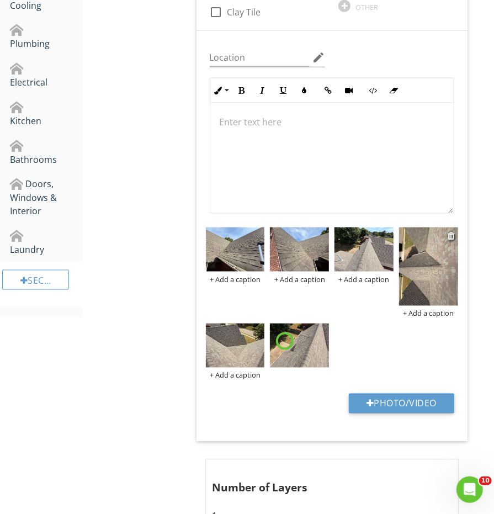
click at [430, 290] on img at bounding box center [428, 266] width 59 height 78
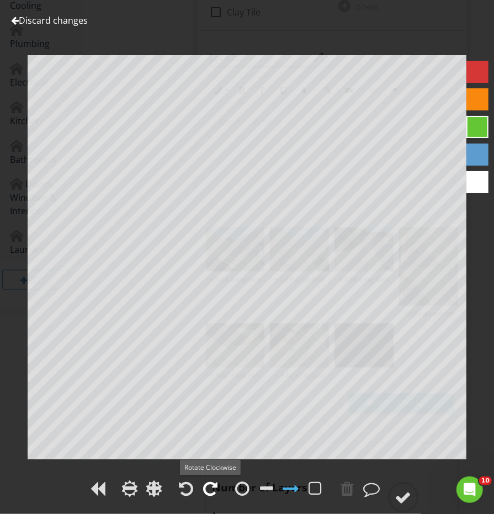
click at [208, 485] on div at bounding box center [211, 488] width 14 height 17
click at [408, 505] on div at bounding box center [403, 497] width 17 height 17
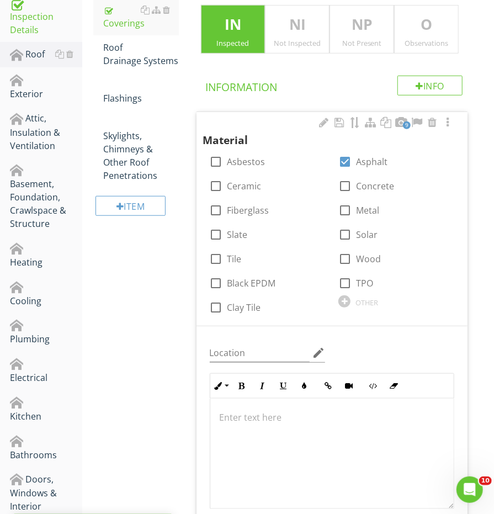
scroll to position [89, 0]
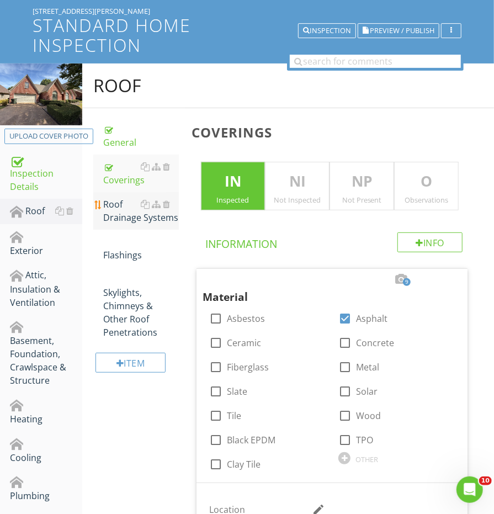
click at [112, 209] on div "Roof Drainage Systems" at bounding box center [140, 211] width 75 height 26
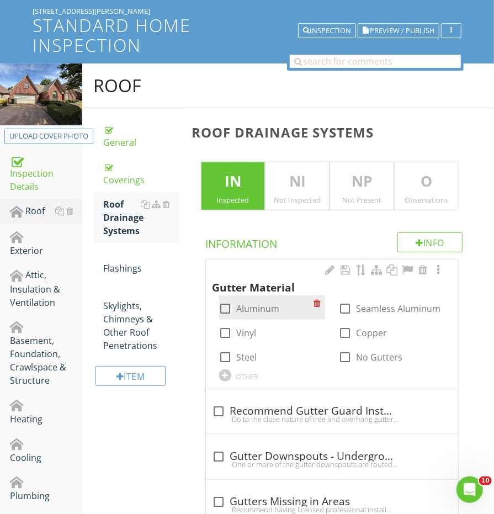
click at [230, 307] on div at bounding box center [225, 308] width 19 height 19
checkbox input "true"
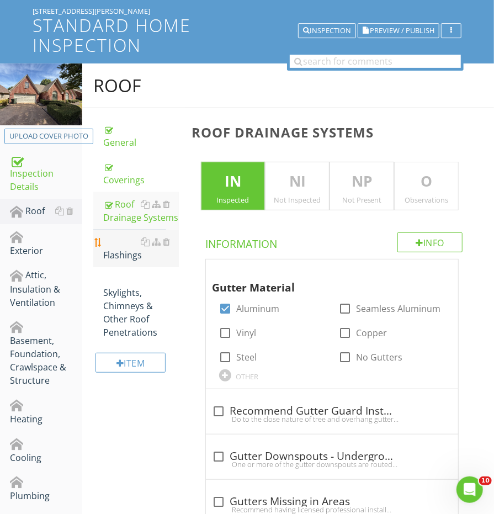
click at [122, 258] on link "Flashings" at bounding box center [140, 249] width 75 height 38
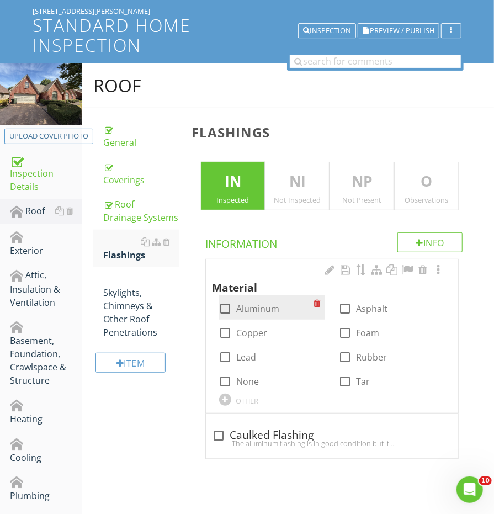
click at [235, 304] on div "check_box_outline_blank Aluminum" at bounding box center [249, 308] width 61 height 13
click at [230, 304] on div at bounding box center [225, 308] width 19 height 19
checkbox input "true"
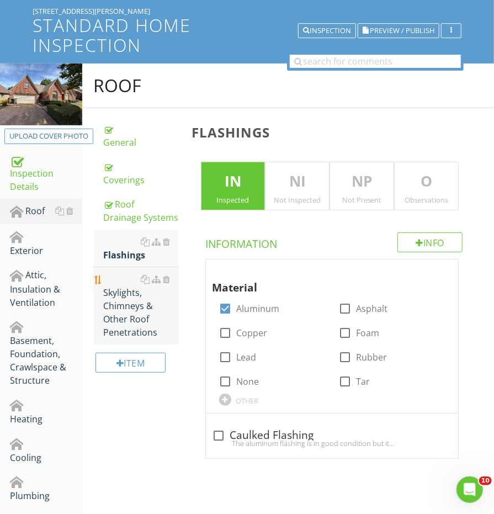
click at [120, 290] on div "Skylights, Chimneys & Other Roof Penetrations" at bounding box center [140, 306] width 75 height 66
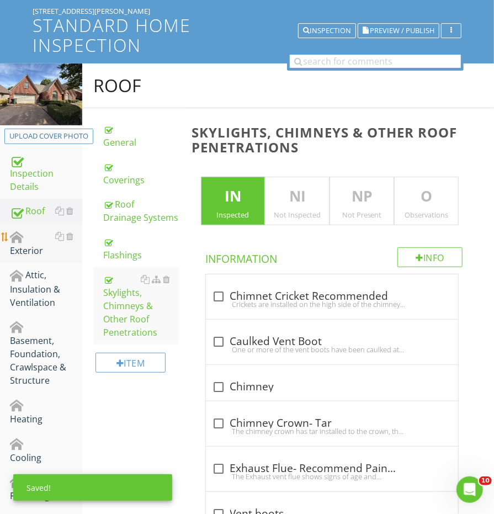
click at [30, 242] on div "Exterior" at bounding box center [46, 244] width 72 height 28
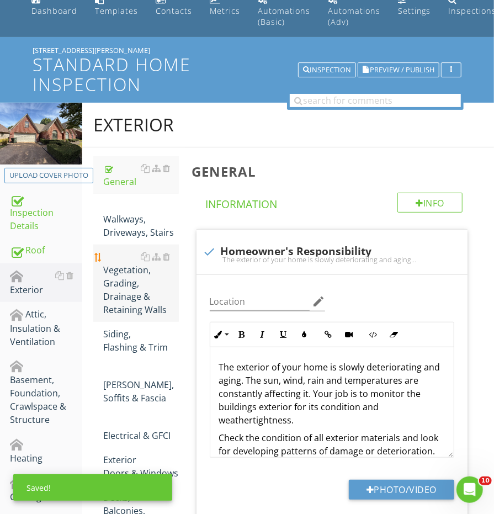
scroll to position [38, 0]
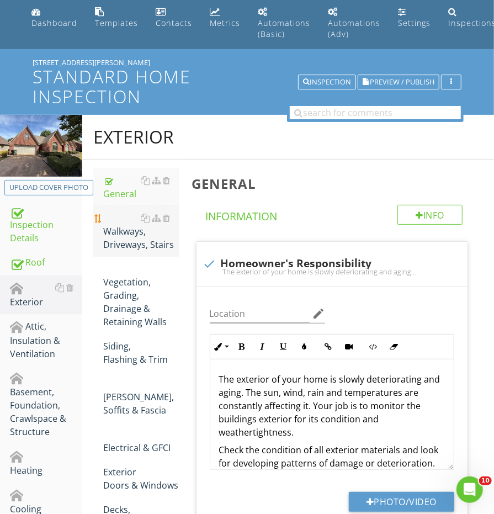
click at [141, 232] on div "Walkways, Driveways, Stairs" at bounding box center [140, 231] width 75 height 40
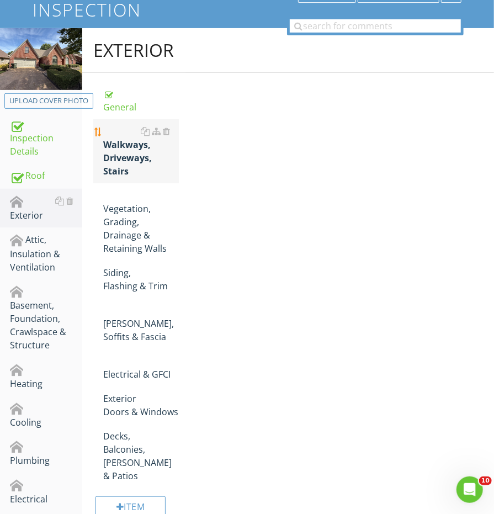
scroll to position [141, 0]
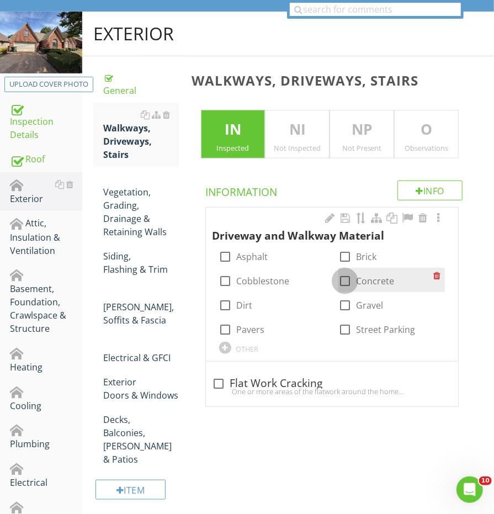
click at [347, 284] on div at bounding box center [345, 281] width 19 height 19
checkbox input "true"
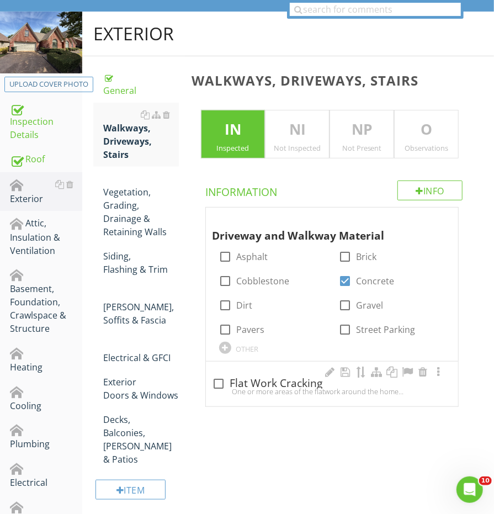
click at [240, 375] on div "check_box_outline_blank Flat Work Cracking" at bounding box center [332, 382] width 239 height 15
checkbox input "true"
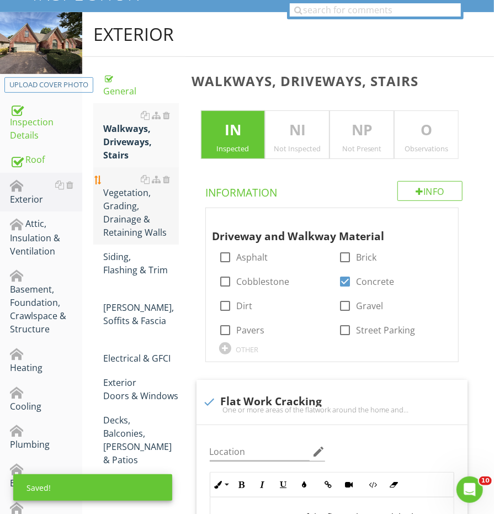
click at [126, 209] on link "Vegetation, Grading, Drainage & Retaining Walls" at bounding box center [140, 205] width 75 height 77
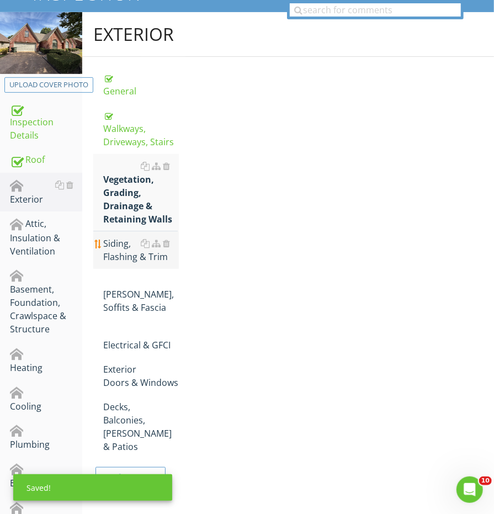
click at [124, 246] on link "Siding, Flashing & Trim" at bounding box center [140, 250] width 75 height 38
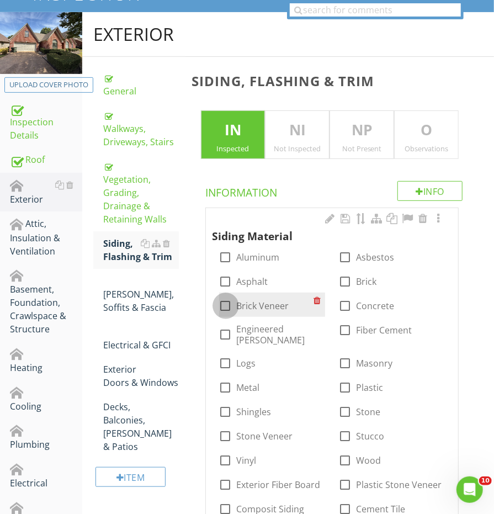
click at [226, 310] on div at bounding box center [225, 305] width 19 height 19
checkbox input "true"
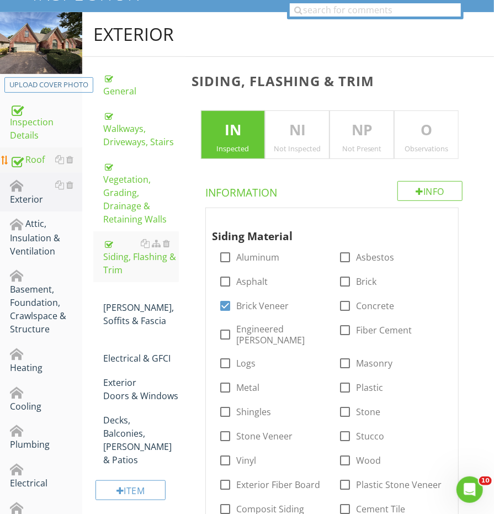
click at [43, 161] on div "Roof" at bounding box center [46, 160] width 72 height 14
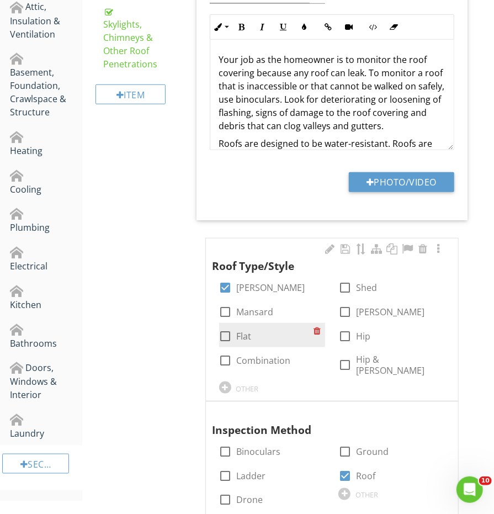
scroll to position [365, 0]
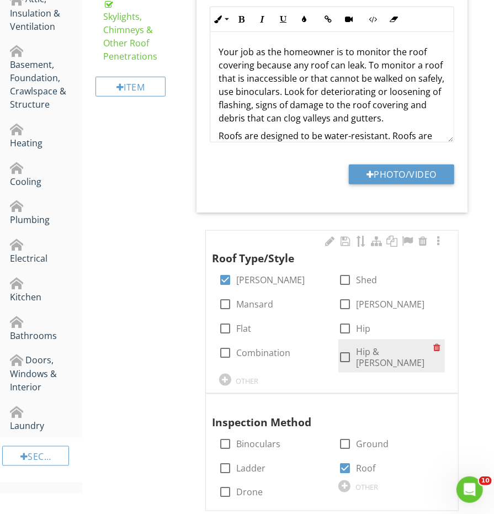
click at [347, 349] on div at bounding box center [345, 357] width 19 height 19
checkbox input "true"
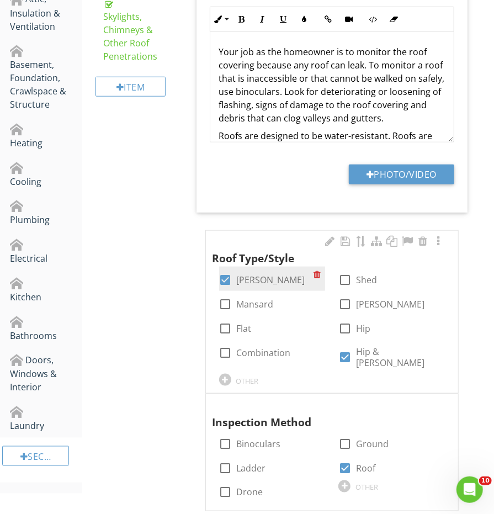
click at [221, 270] on div at bounding box center [225, 279] width 19 height 19
checkbox input "false"
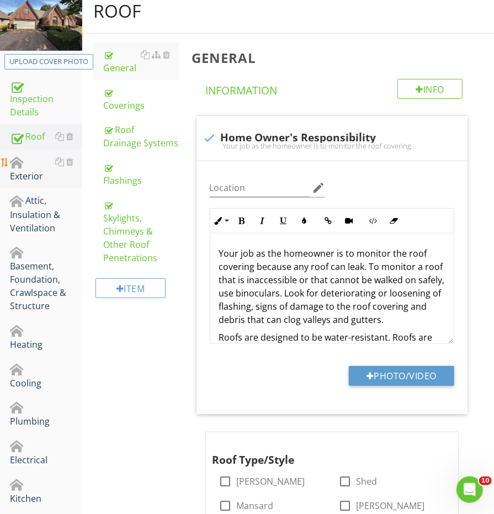
click at [34, 180] on link "Exterior" at bounding box center [46, 169] width 72 height 39
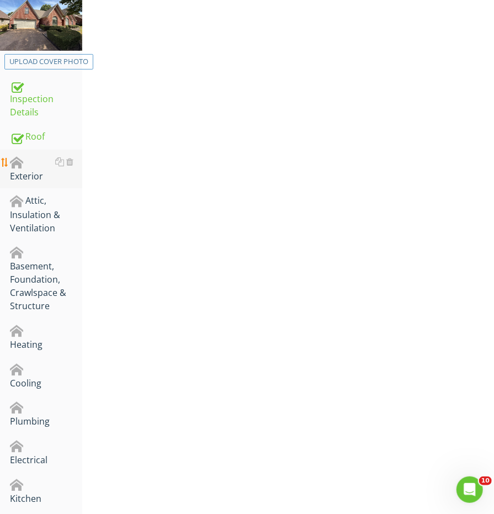
scroll to position [163, 0]
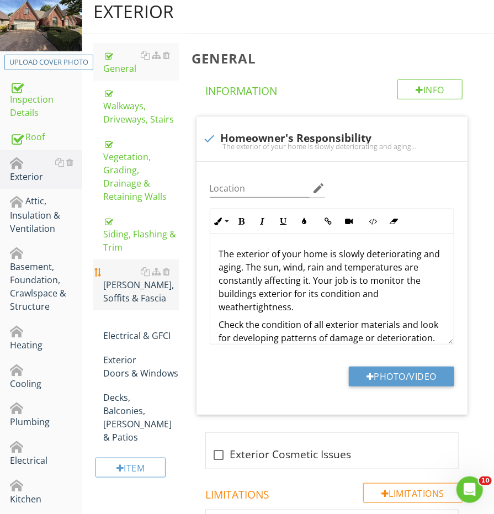
click at [124, 265] on div "[PERSON_NAME], Soffits & Fascia" at bounding box center [140, 285] width 75 height 40
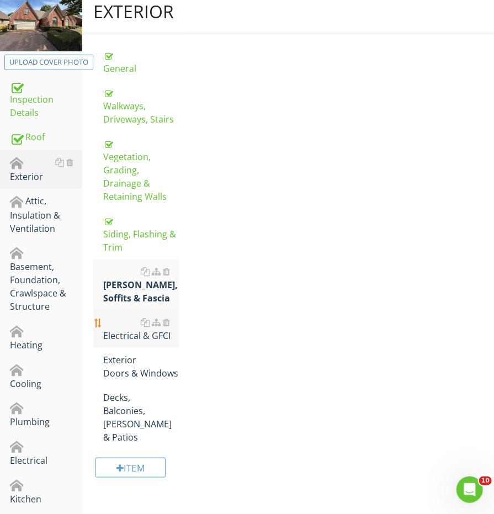
click at [122, 316] on div "Electrical & GFCI" at bounding box center [140, 329] width 75 height 26
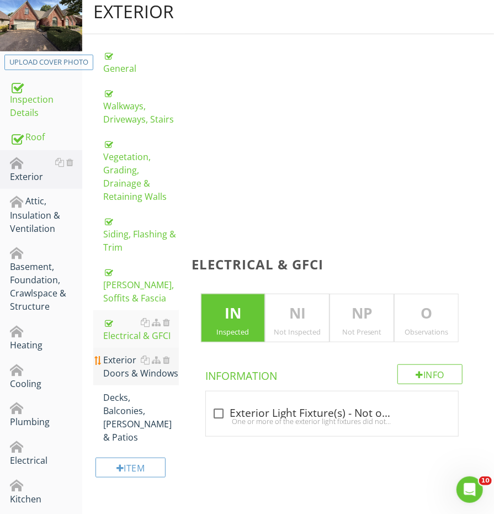
click at [123, 353] on div "Exterior Doors & Windows" at bounding box center [140, 366] width 75 height 26
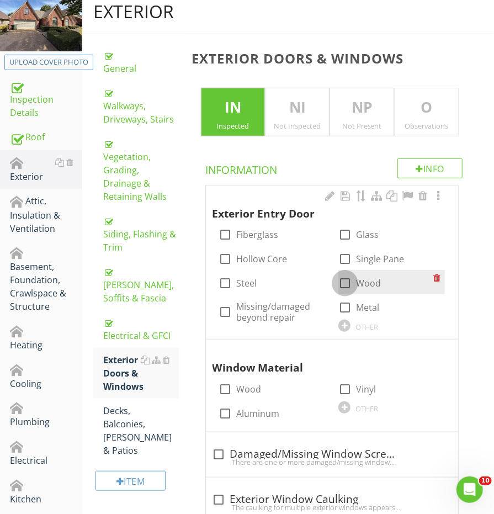
click at [352, 278] on div at bounding box center [345, 283] width 19 height 19
checkbox input "false"
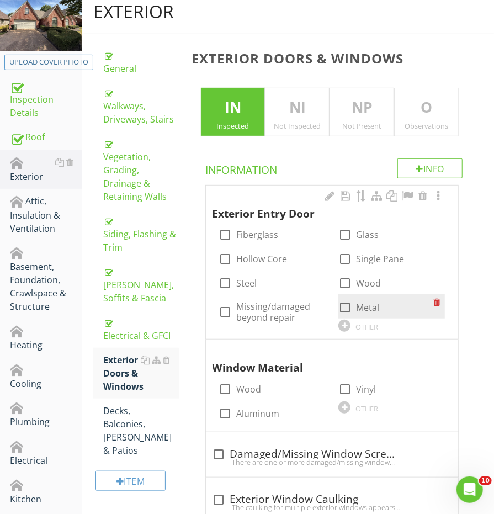
click at [350, 302] on div at bounding box center [345, 307] width 19 height 19
checkbox input "true"
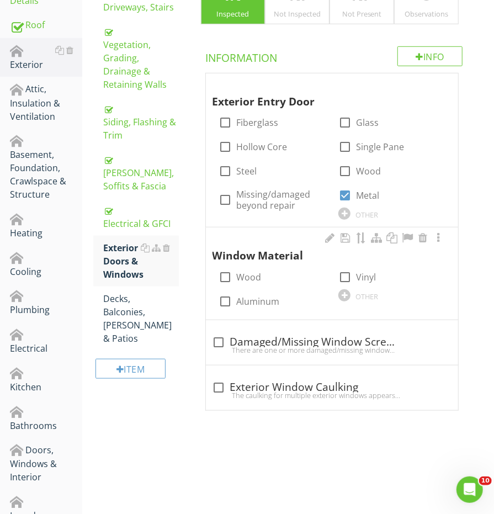
scroll to position [282, 0]
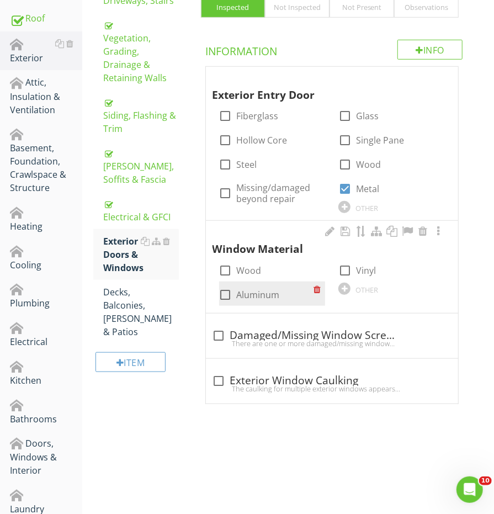
click at [230, 291] on div at bounding box center [225, 294] width 19 height 19
checkbox input "true"
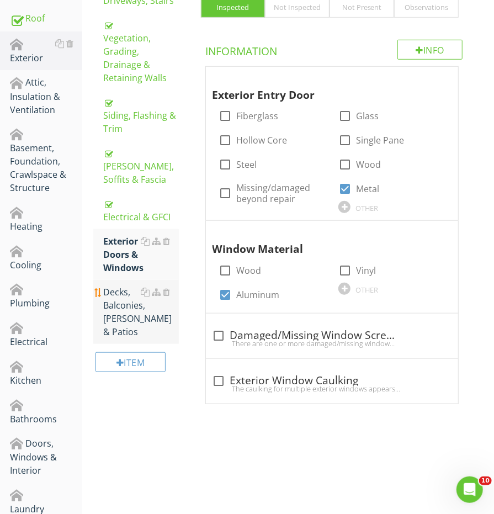
click at [148, 285] on div "Decks, Balconies, [PERSON_NAME] & Patios" at bounding box center [140, 311] width 75 height 53
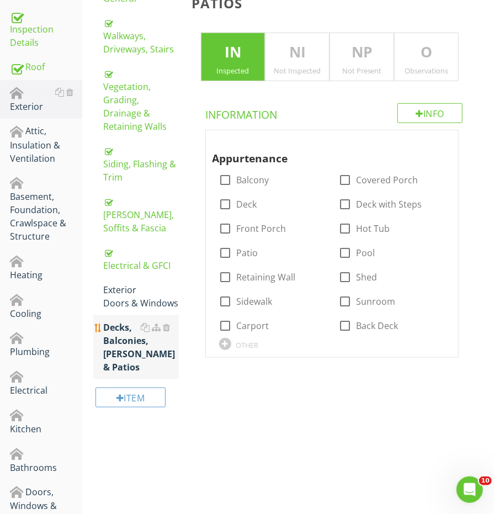
scroll to position [190, 0]
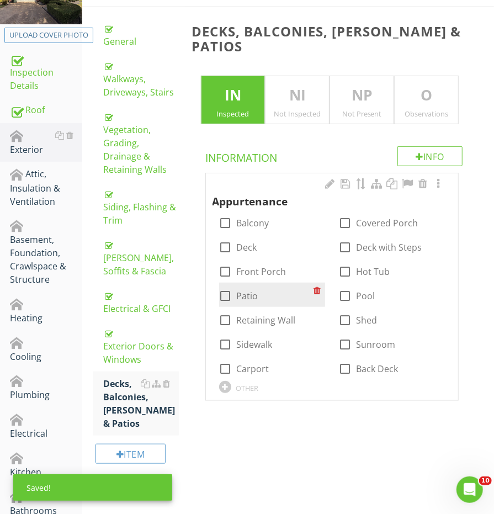
click at [229, 286] on div at bounding box center [225, 295] width 19 height 19
checkbox input "true"
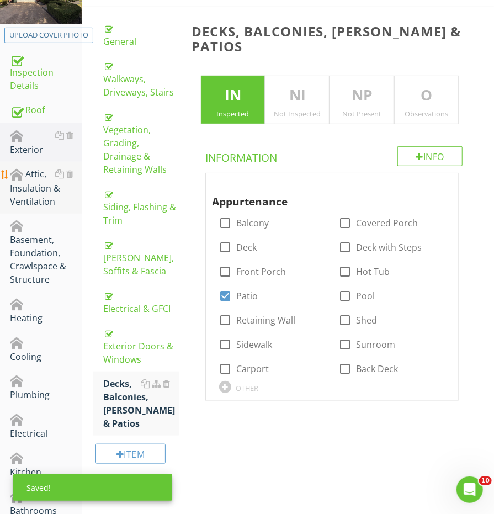
click at [48, 181] on div "Attic, Insulation & Ventilation" at bounding box center [46, 187] width 72 height 41
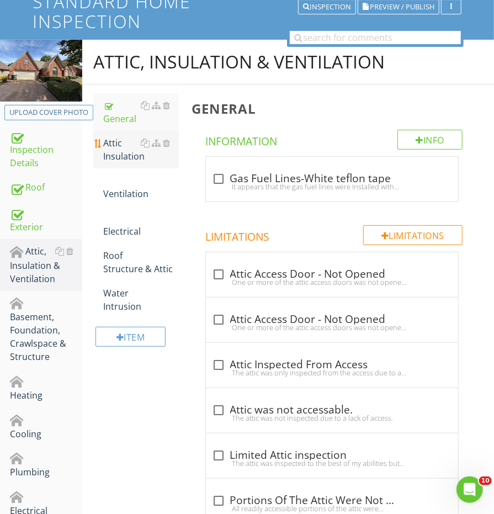
click at [111, 152] on div "Attic Insulation" at bounding box center [140, 149] width 75 height 26
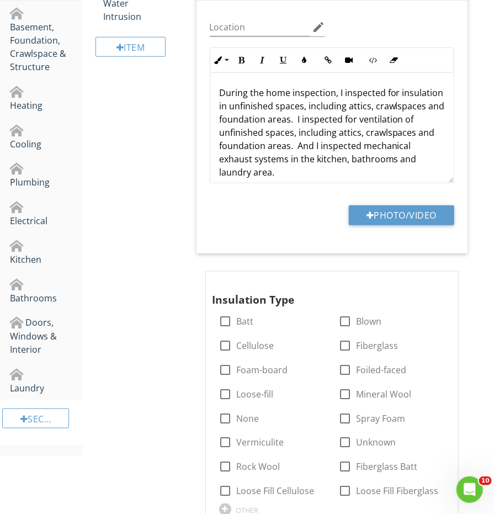
scroll to position [447, 0]
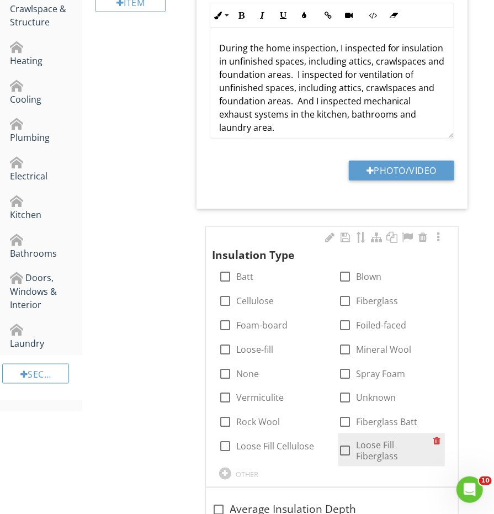
click at [344, 443] on div at bounding box center [345, 451] width 19 height 19
checkbox input "true"
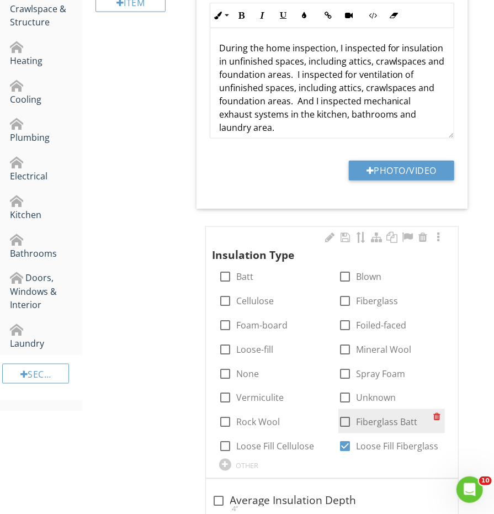
click at [344, 420] on div at bounding box center [345, 422] width 19 height 19
checkbox input "true"
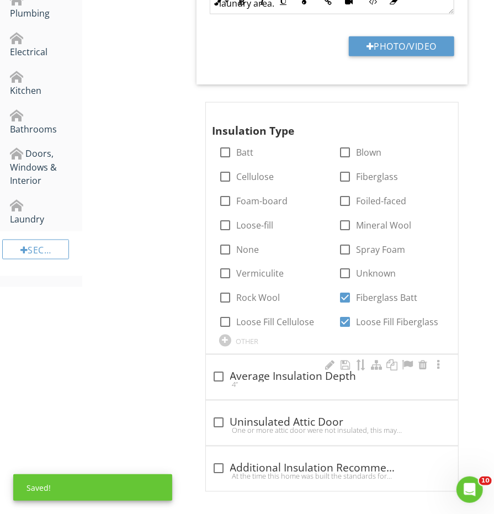
click at [231, 386] on div "check_box_outline_blank Average Insulation Depth 4”" at bounding box center [332, 380] width 239 height 24
checkbox input "true"
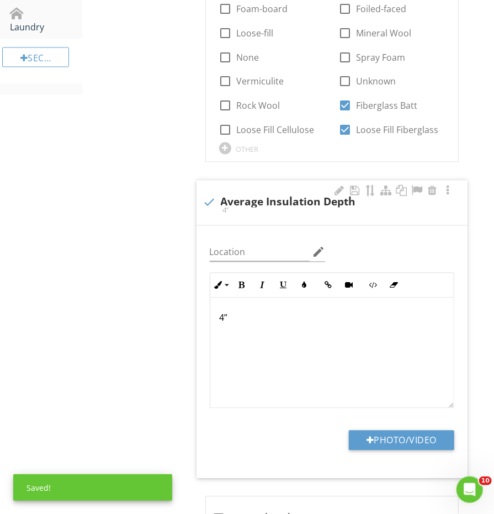
scroll to position [772, 0]
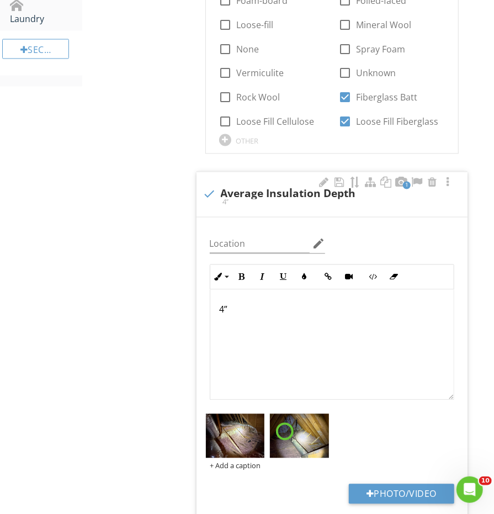
click at [222, 304] on p "4”" at bounding box center [332, 309] width 226 height 13
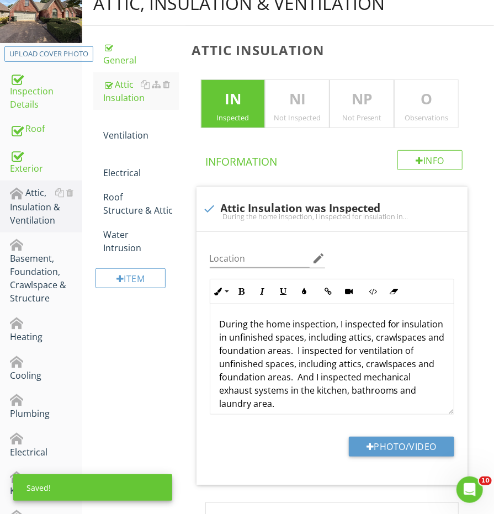
scroll to position [129, 0]
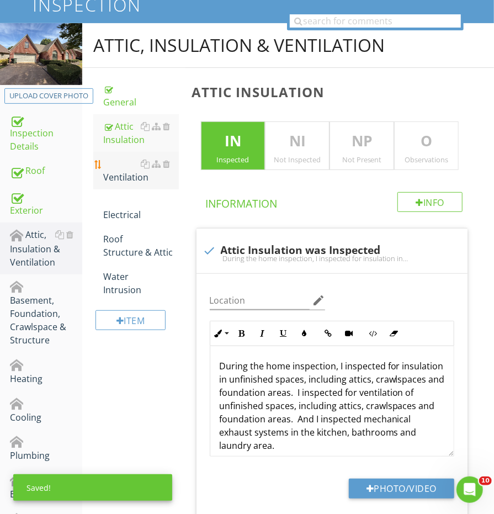
click at [129, 179] on div "Ventilation" at bounding box center [140, 170] width 75 height 26
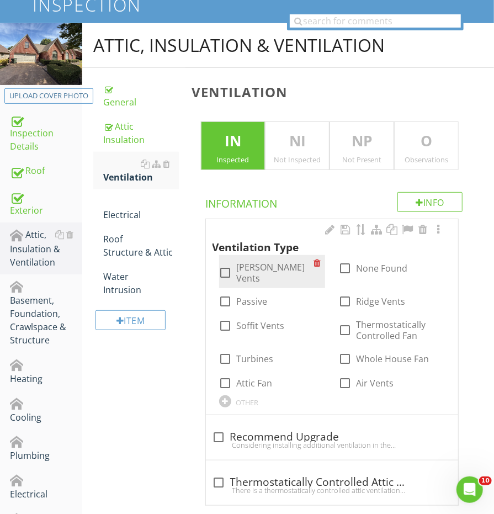
click at [224, 269] on div at bounding box center [225, 272] width 19 height 19
checkbox input "true"
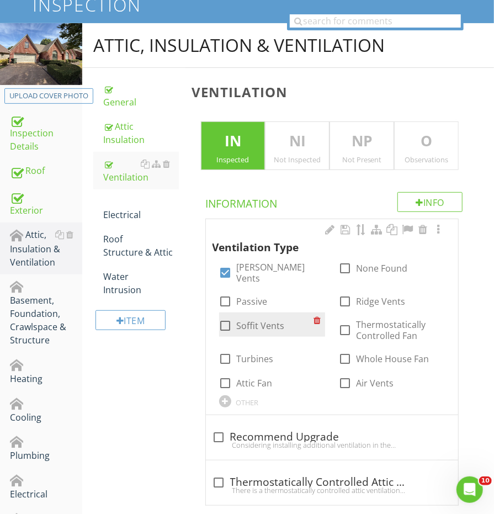
click at [222, 316] on div at bounding box center [225, 325] width 19 height 19
checkbox input "true"
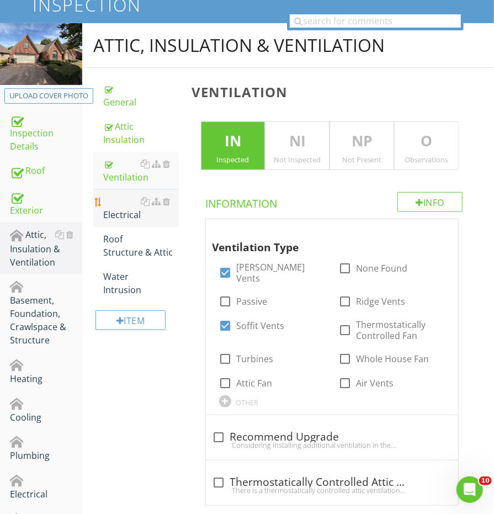
click at [128, 201] on div "Electrical" at bounding box center [140, 208] width 75 height 26
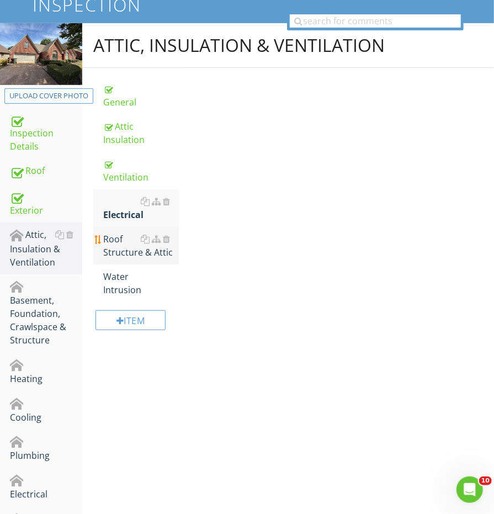
click at [122, 227] on link "Roof Structure & Attic" at bounding box center [140, 246] width 75 height 38
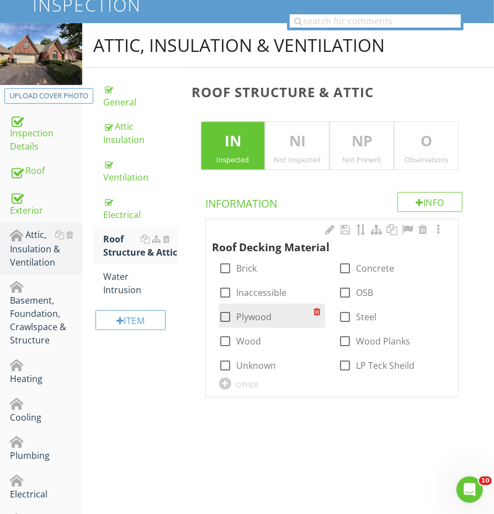
click at [240, 315] on label "Plywood" at bounding box center [254, 316] width 35 height 11
checkbox input "true"
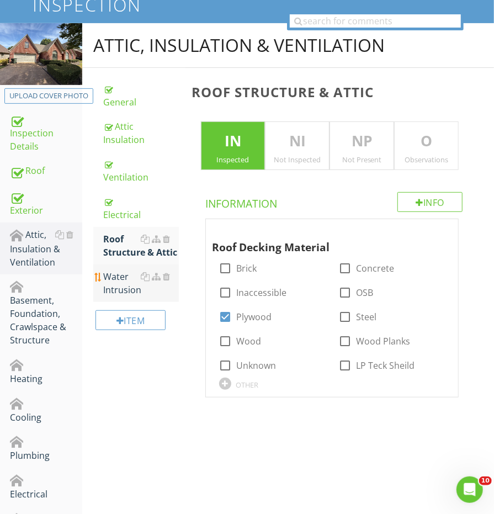
click at [123, 270] on div "Water Intrusion" at bounding box center [140, 283] width 75 height 26
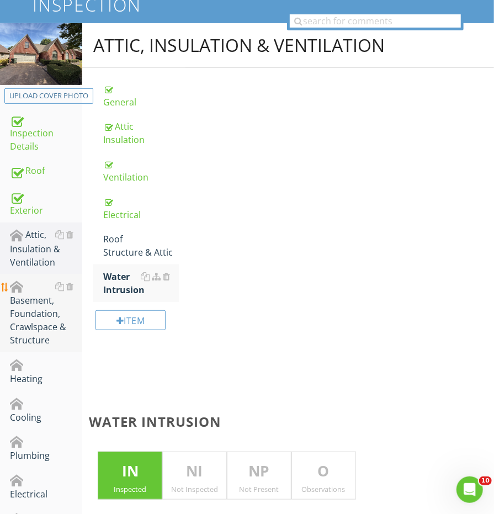
click at [41, 318] on div "Basement, Foundation, Crawlspace & Structure" at bounding box center [46, 313] width 72 height 67
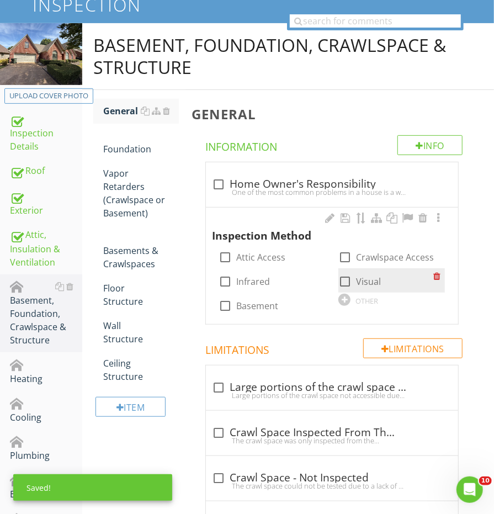
click at [339, 285] on div at bounding box center [345, 281] width 19 height 19
checkbox input "true"
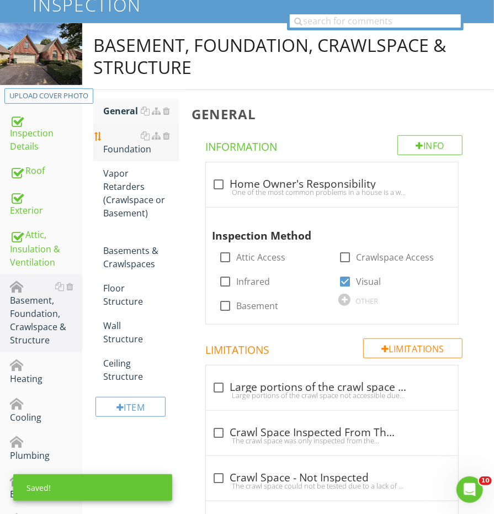
click at [139, 152] on div "Foundation" at bounding box center [140, 142] width 75 height 26
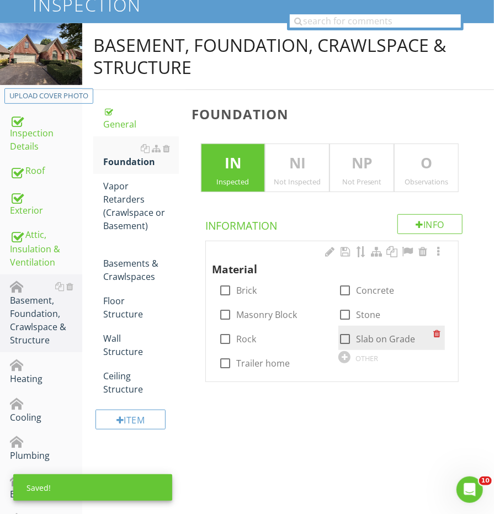
click at [348, 333] on div at bounding box center [345, 339] width 19 height 19
checkbox input "true"
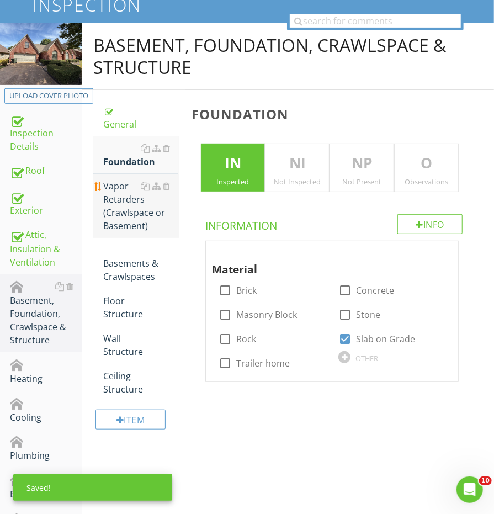
click at [124, 204] on div "Vapor Retarders (Crawlspace or Basement)" at bounding box center [140, 205] width 75 height 53
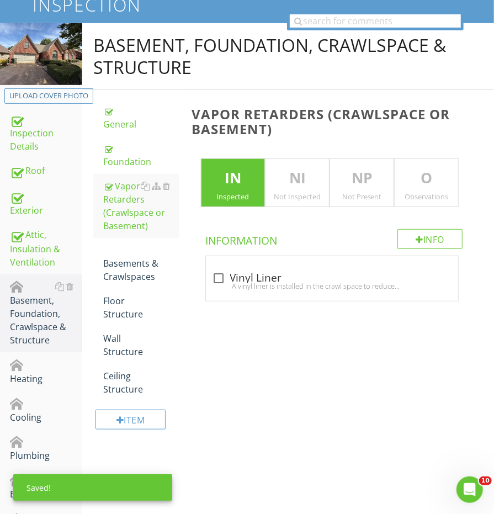
click at [369, 176] on p "NP" at bounding box center [361, 178] width 63 height 22
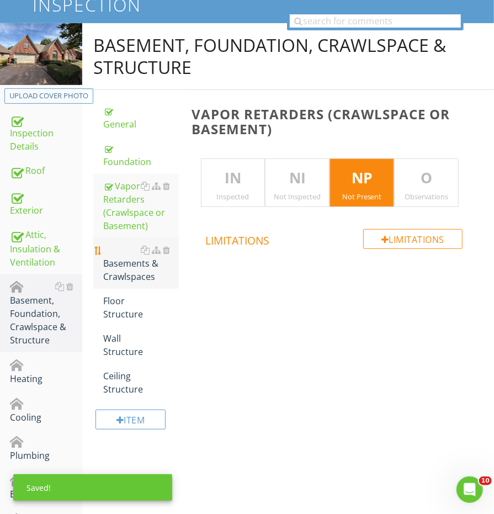
click at [115, 281] on link "Basements & Crawlspaces" at bounding box center [140, 263] width 75 height 51
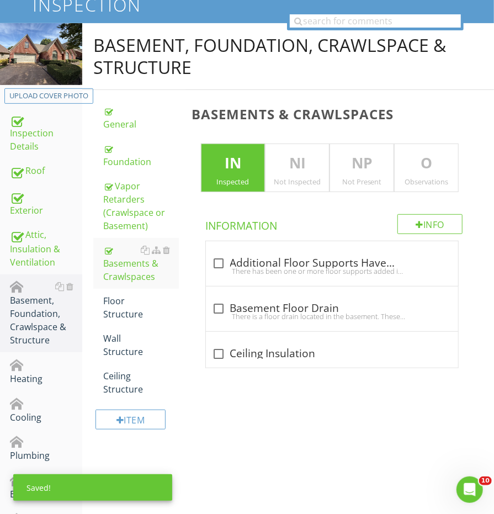
click at [352, 190] on div "Basements & Crawlspaces IN Inspected NI Not Inspected NP Not Present O Observat…" at bounding box center [339, 229] width 309 height 278
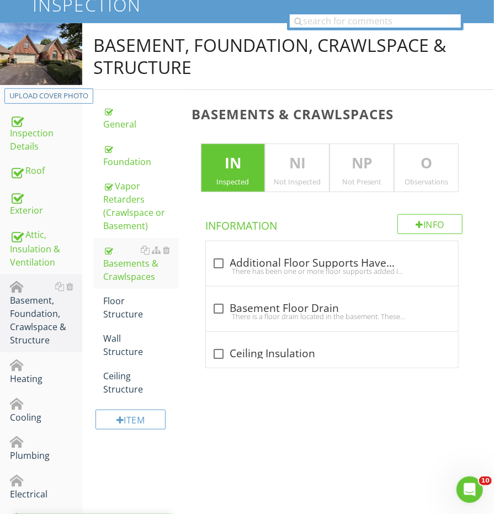
click at [352, 177] on div "Not Present" at bounding box center [361, 181] width 63 height 9
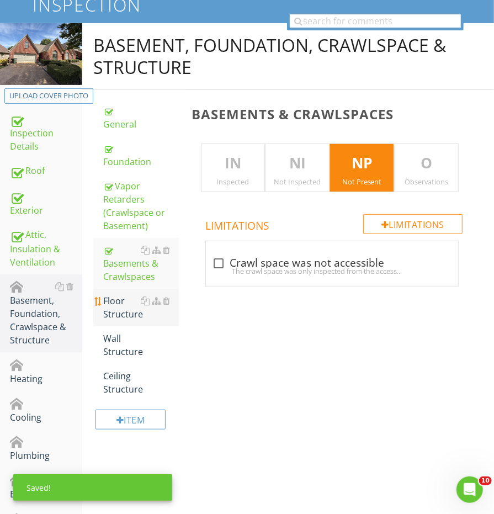
click at [115, 307] on div "Floor Structure" at bounding box center [140, 307] width 75 height 26
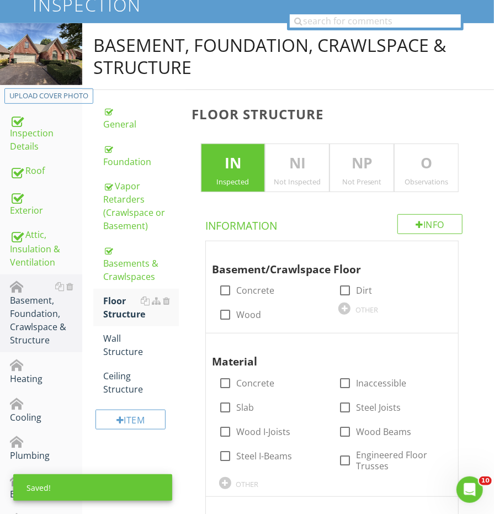
click at [387, 161] on p "NP" at bounding box center [361, 163] width 63 height 22
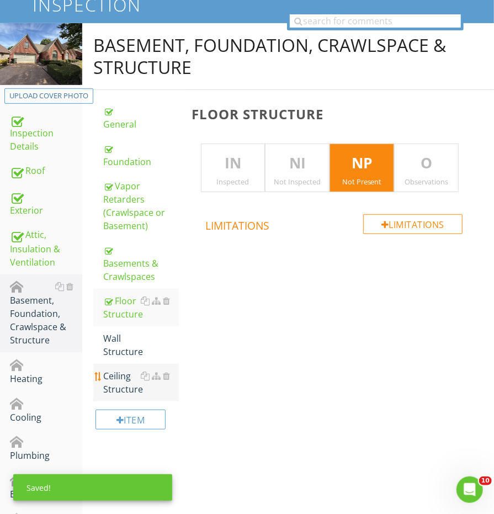
click at [105, 364] on link "Ceiling Structure" at bounding box center [140, 383] width 75 height 38
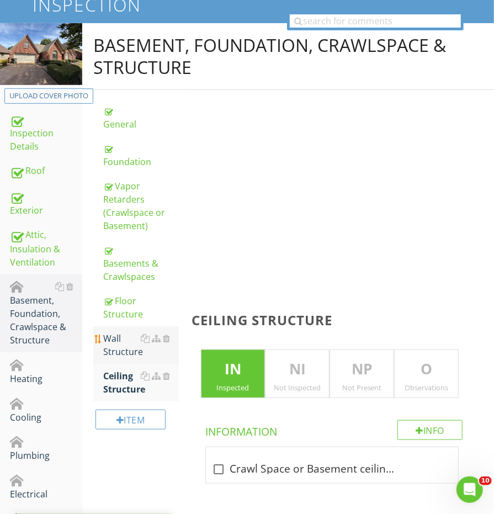
click at [111, 347] on div "Wall Structure" at bounding box center [140, 345] width 75 height 26
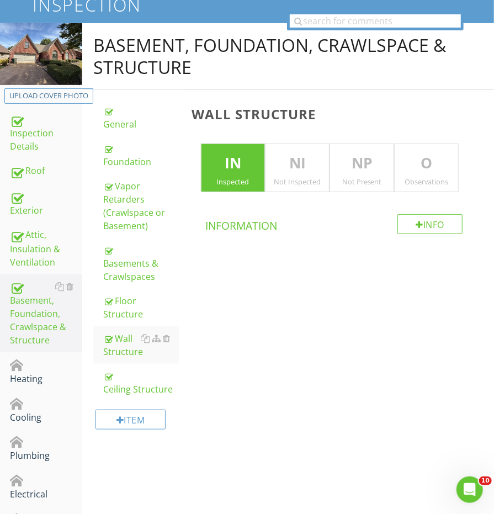
click at [358, 165] on p "NP" at bounding box center [361, 163] width 63 height 22
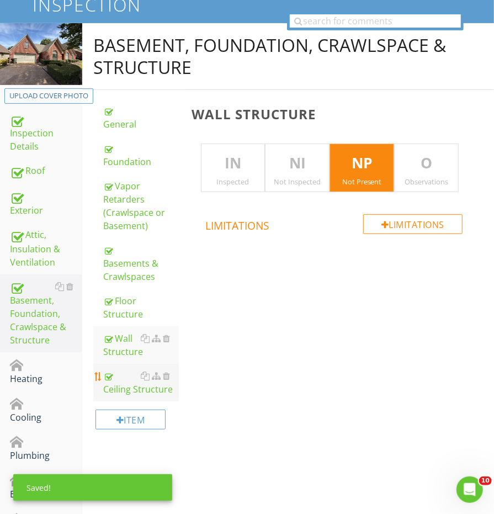
click at [116, 393] on link "Ceiling Structure" at bounding box center [140, 383] width 75 height 38
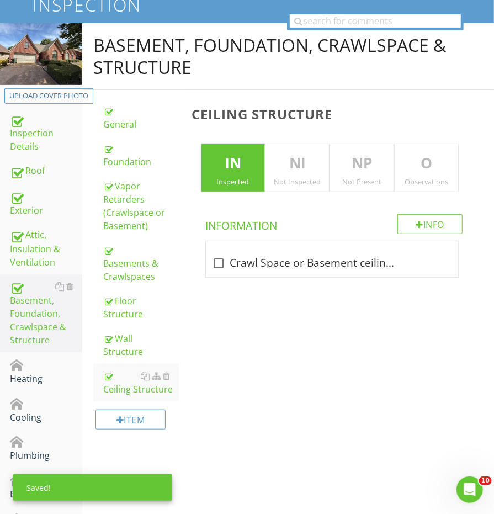
click at [360, 146] on div "NP Not Present" at bounding box center [362, 168] width 65 height 49
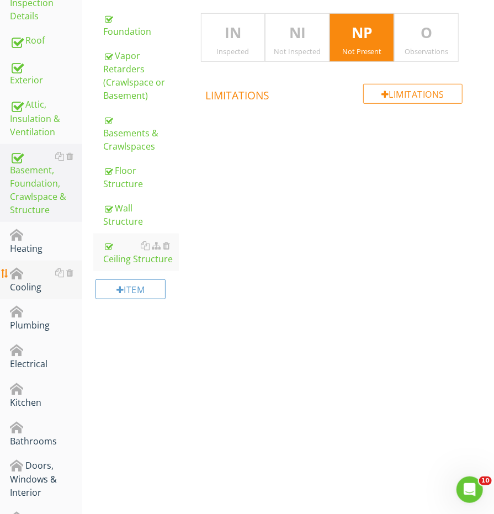
click at [41, 266] on div "Cooling" at bounding box center [46, 280] width 72 height 28
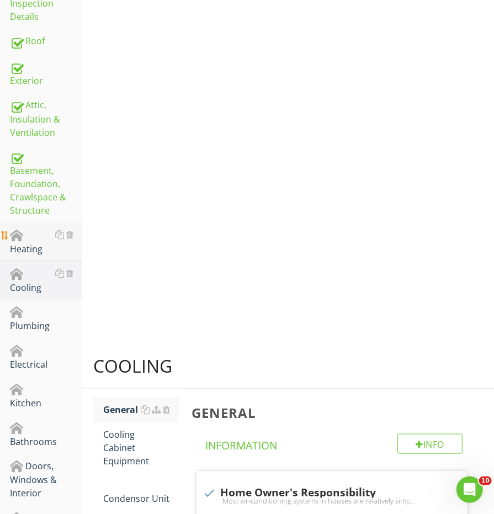
click at [41, 252] on link "Heating" at bounding box center [46, 241] width 72 height 39
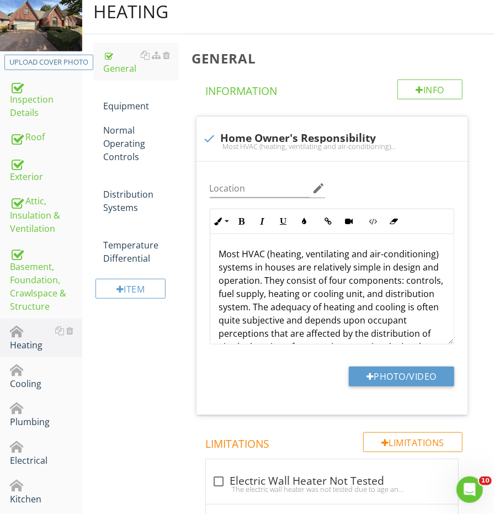
scroll to position [52, 0]
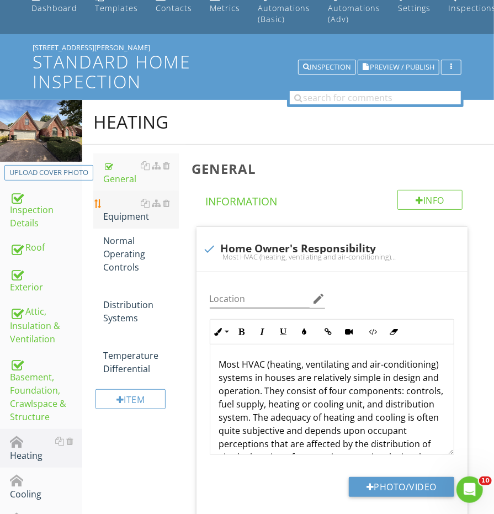
click at [108, 201] on div "Equipment" at bounding box center [140, 210] width 75 height 26
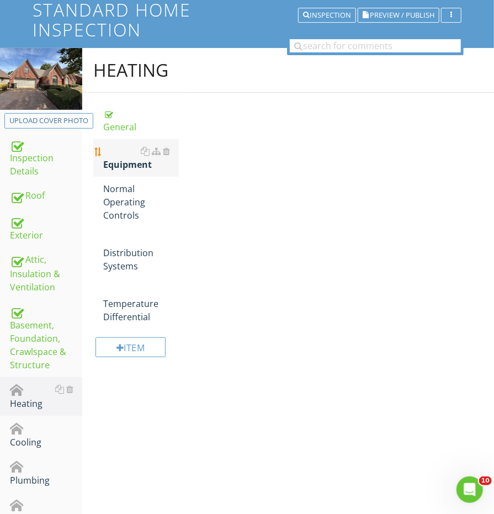
scroll to position [131, 0]
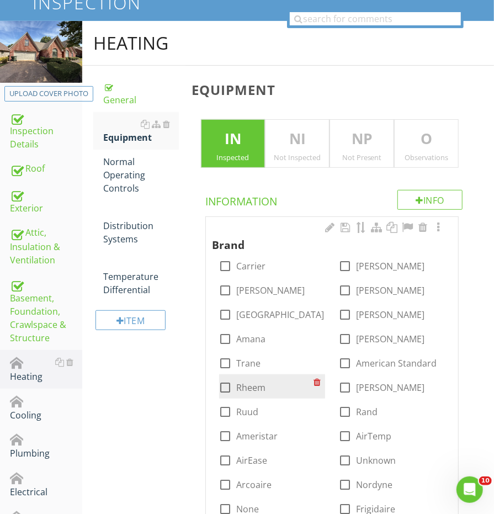
click at [229, 384] on div at bounding box center [225, 387] width 19 height 19
checkbox input "true"
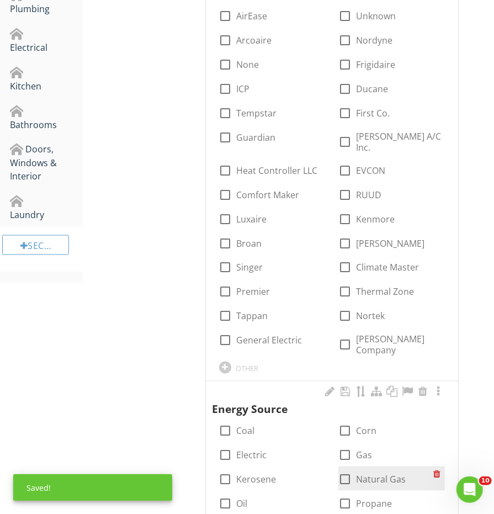
click at [346, 470] on div at bounding box center [345, 479] width 19 height 19
checkbox input "true"
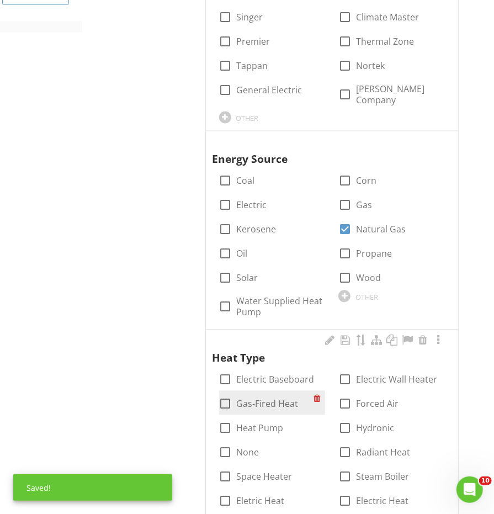
click at [229, 395] on div at bounding box center [225, 404] width 19 height 19
checkbox input "true"
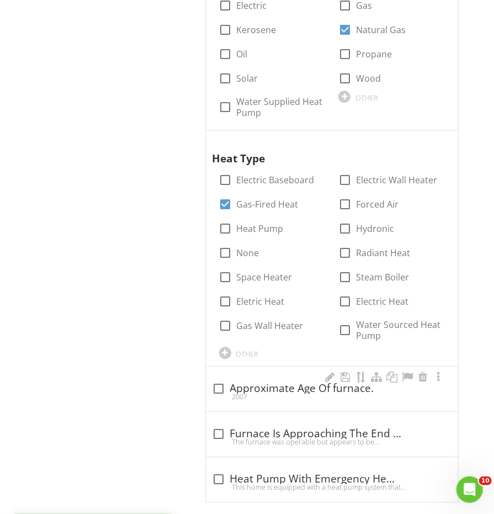
click at [229, 382] on div "check_box_outline_blank Approximate Age Of furnace." at bounding box center [332, 388] width 239 height 13
checkbox input "true"
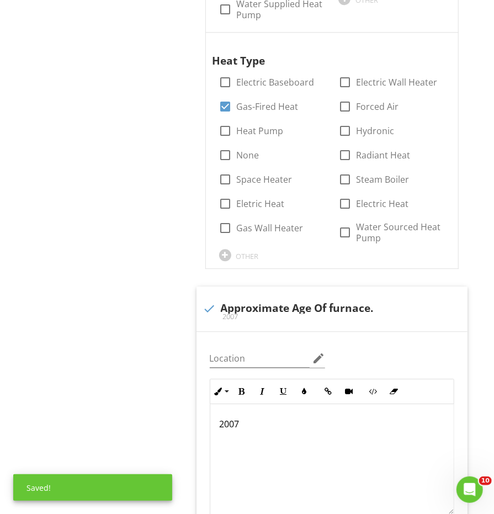
scroll to position [1252, 0]
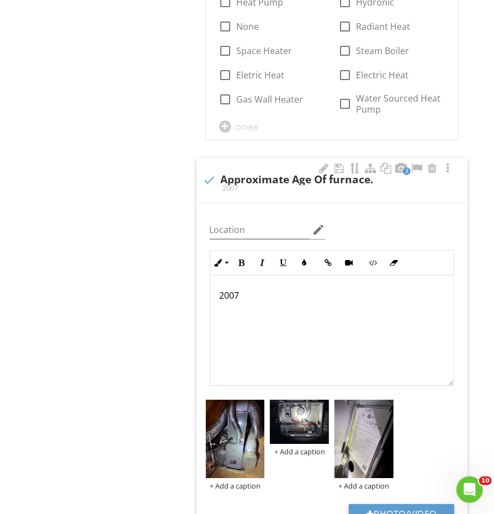
click at [277, 295] on div "2007" at bounding box center [331, 330] width 243 height 110
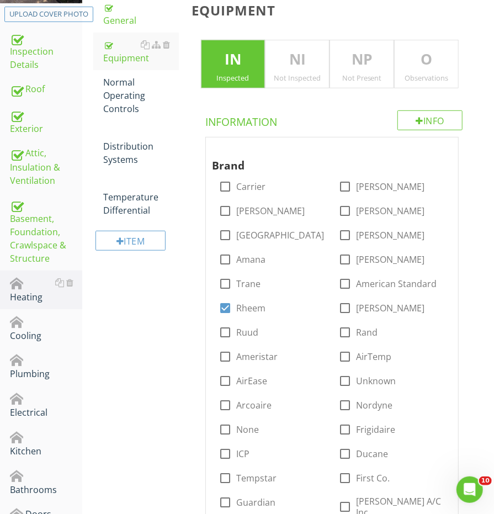
scroll to position [137, 0]
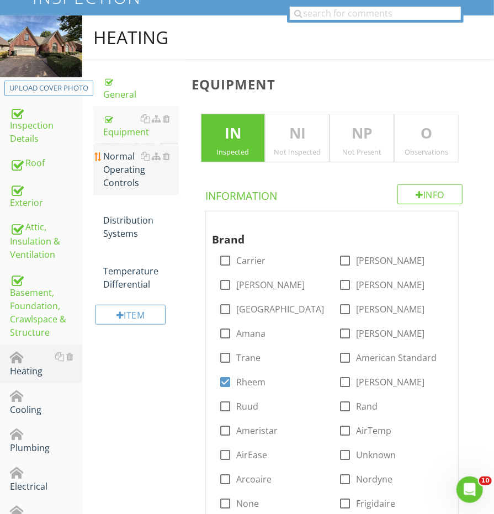
click at [129, 169] on div "Normal Operating Controls" at bounding box center [140, 170] width 75 height 40
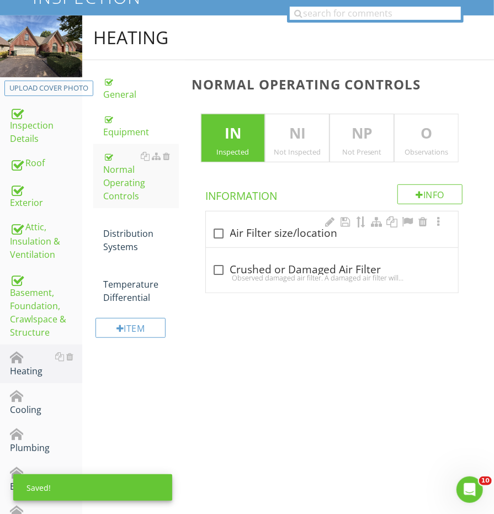
click at [240, 231] on div "check_box_outline_blank Air Filter size/location" at bounding box center [332, 233] width 239 height 13
checkbox input "true"
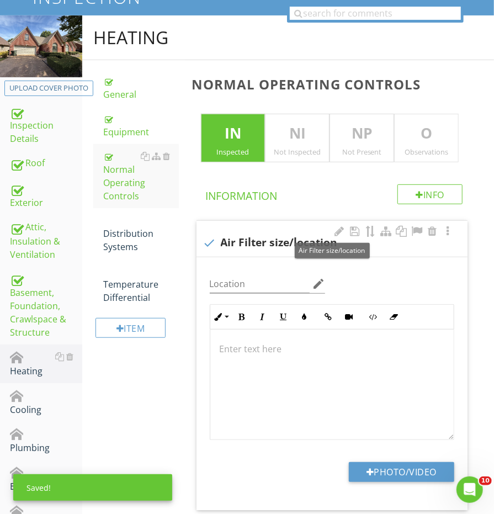
scroll to position [136, 0]
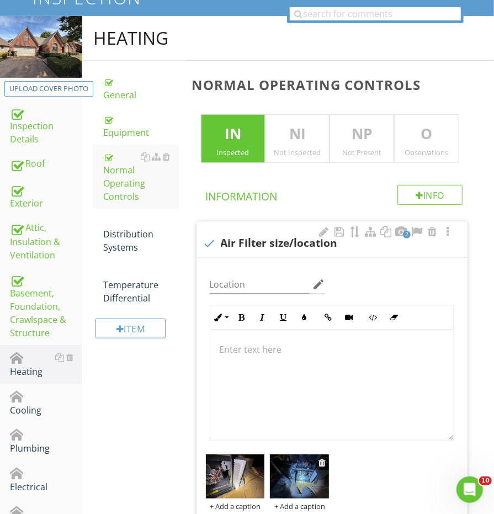
click at [294, 465] on img at bounding box center [299, 476] width 59 height 44
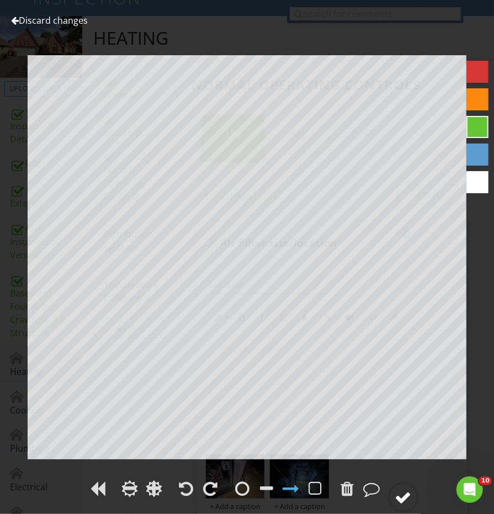
click at [402, 495] on div at bounding box center [403, 497] width 17 height 17
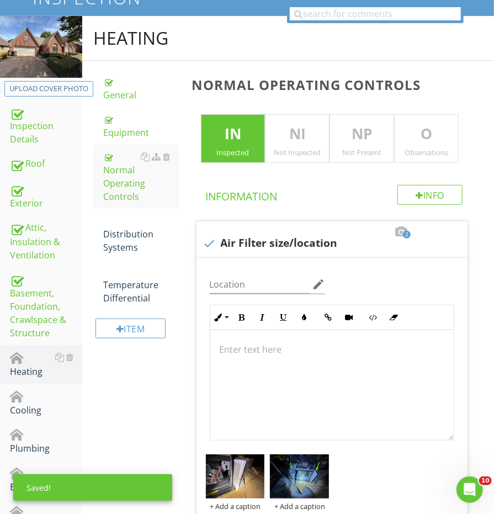
scroll to position [134, 0]
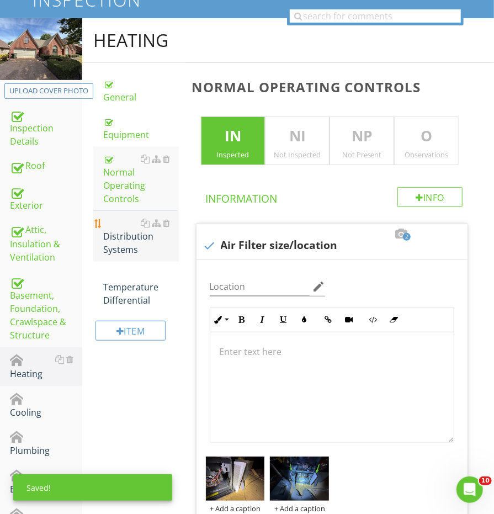
click at [112, 226] on div "Distribution Systems" at bounding box center [140, 236] width 75 height 40
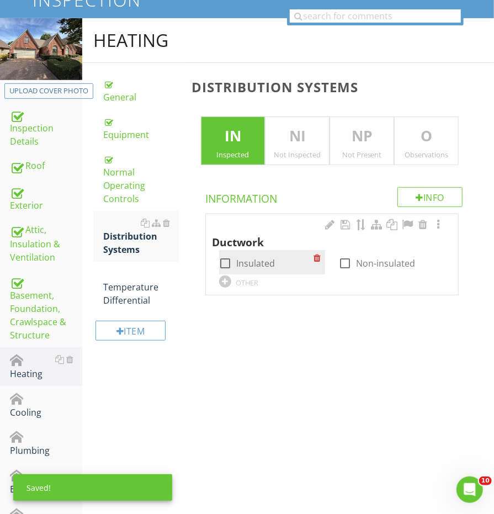
click at [231, 262] on div at bounding box center [225, 263] width 19 height 19
checkbox input "true"
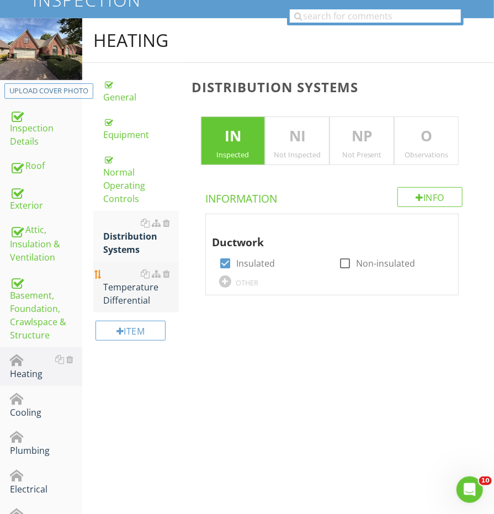
click at [156, 267] on div "Temperature Differential" at bounding box center [140, 287] width 75 height 40
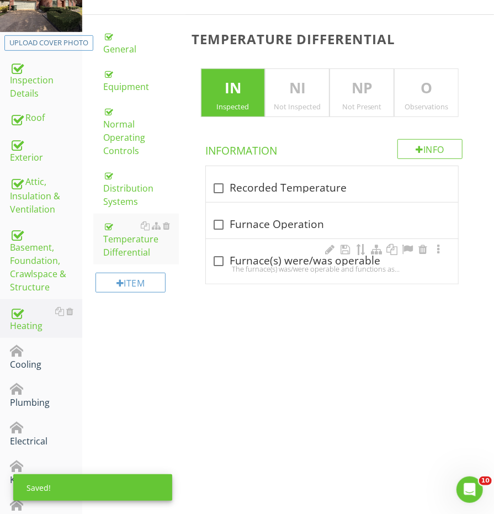
click at [243, 259] on div "check_box_outline_blank Furnace(s) were/was operable" at bounding box center [332, 260] width 239 height 13
checkbox input "true"
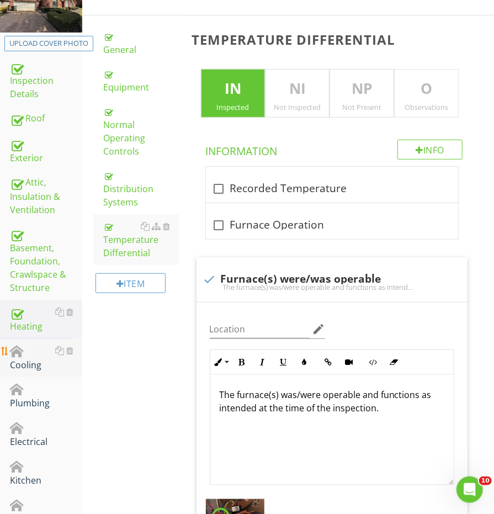
click at [35, 352] on div "Cooling" at bounding box center [46, 358] width 72 height 28
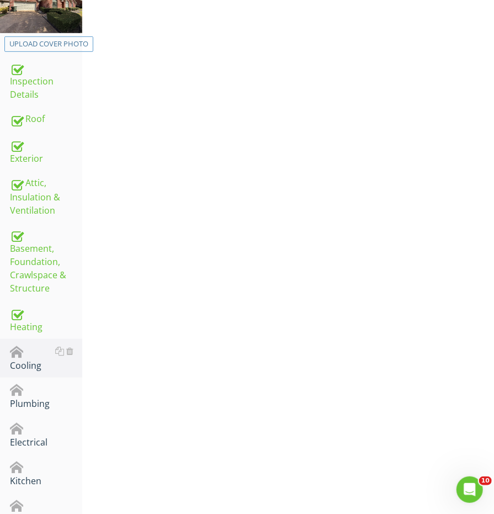
scroll to position [123, 0]
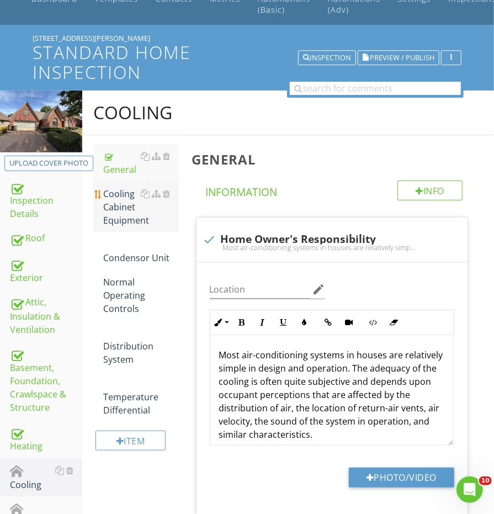
click at [117, 218] on div "Cooling Cabinet Equipment" at bounding box center [140, 207] width 75 height 40
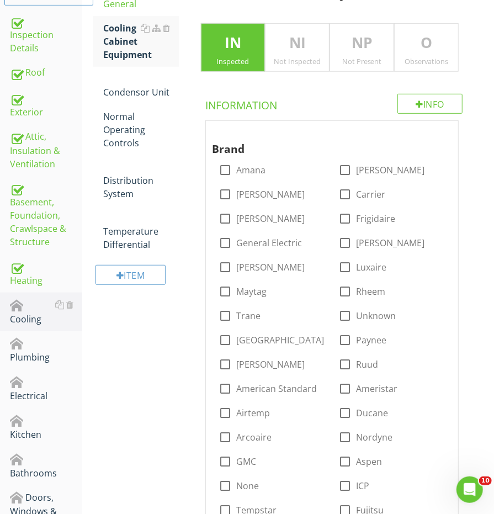
scroll to position [240, 0]
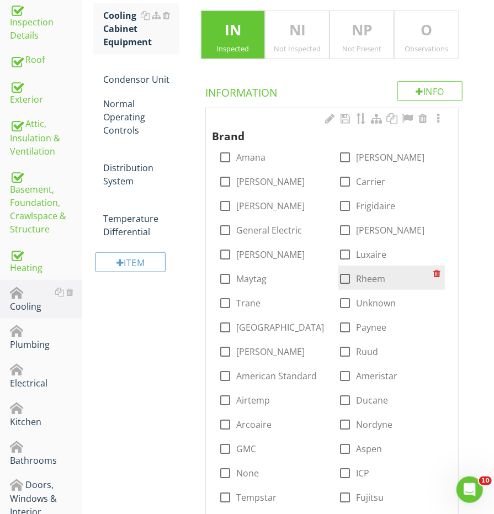
click at [346, 272] on div at bounding box center [345, 278] width 19 height 19
checkbox input "true"
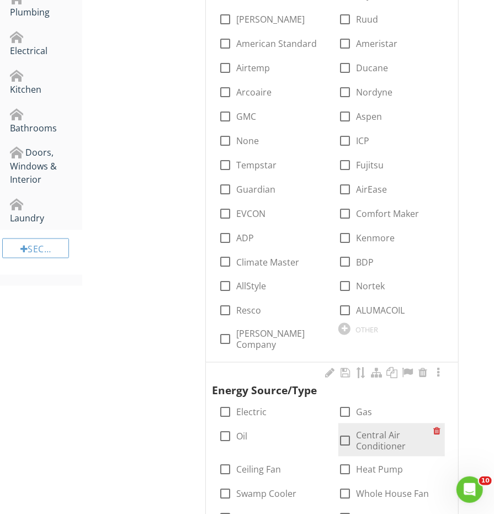
click at [347, 432] on div at bounding box center [345, 441] width 19 height 19
checkbox input "true"
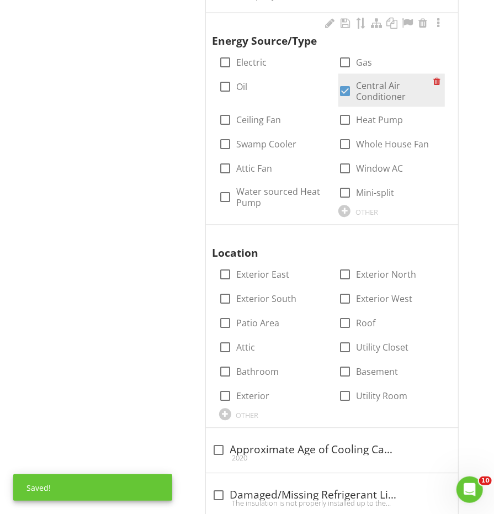
scroll to position [987, 0]
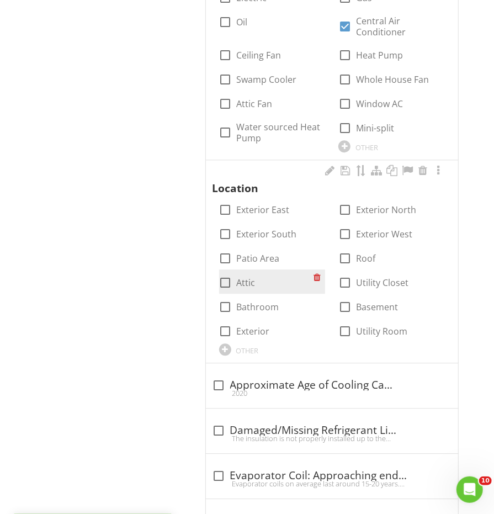
click at [226, 285] on input "Attic" at bounding box center [225, 286] width 13 height 13
checkbox input "true"
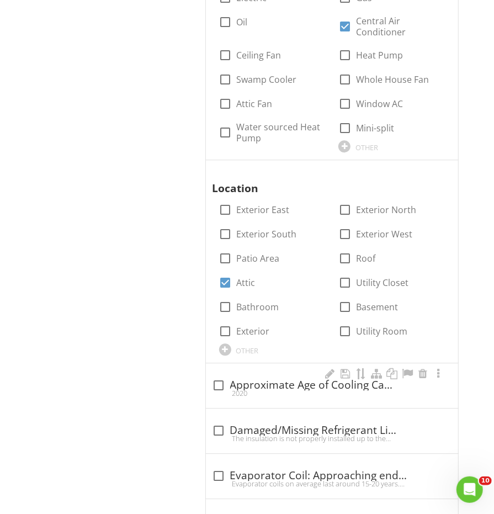
click at [224, 363] on div "check_box_outline_blank Approximate Age of Cooling Cabinet 2020" at bounding box center [332, 385] width 252 height 45
checkbox input "true"
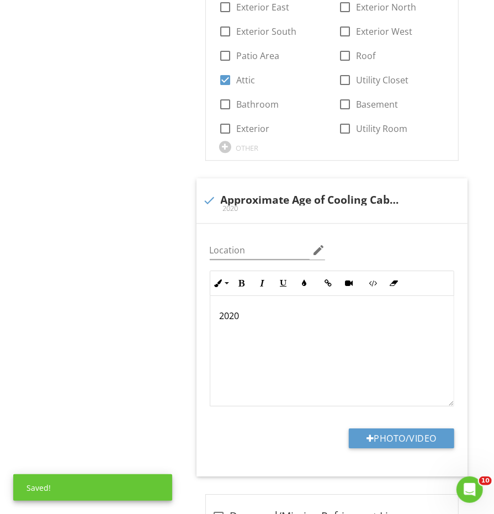
scroll to position [1208, 0]
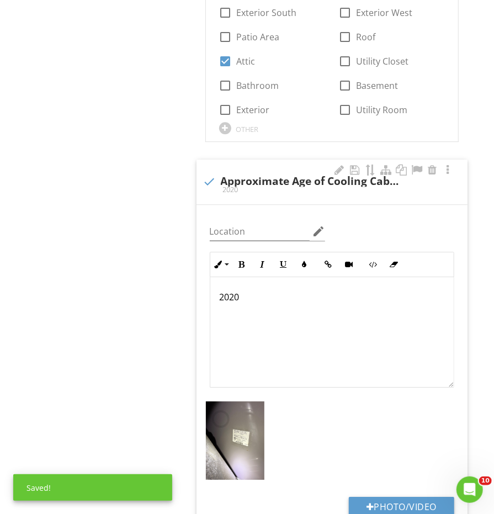
click at [285, 301] on div "2020" at bounding box center [331, 332] width 243 height 110
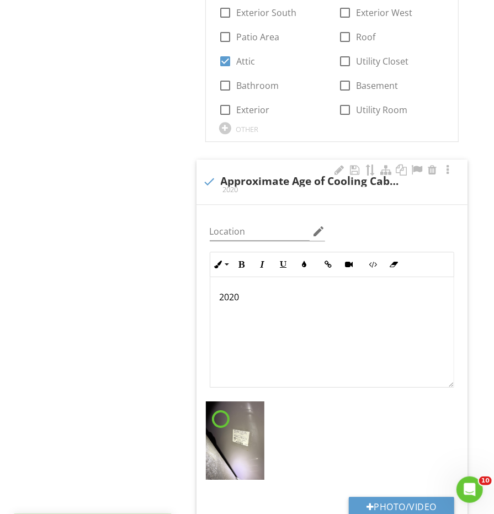
click at [285, 301] on div "2020" at bounding box center [331, 332] width 243 height 110
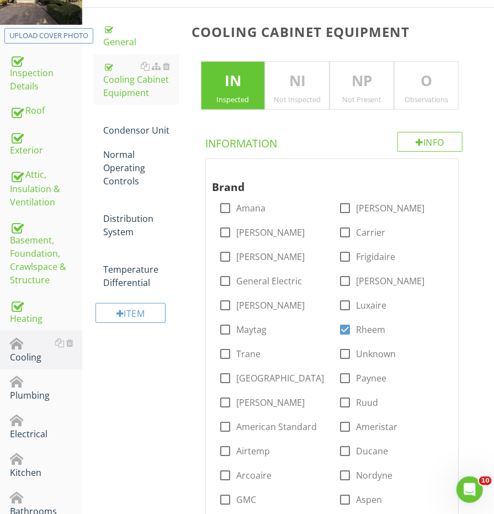
scroll to position [178, 0]
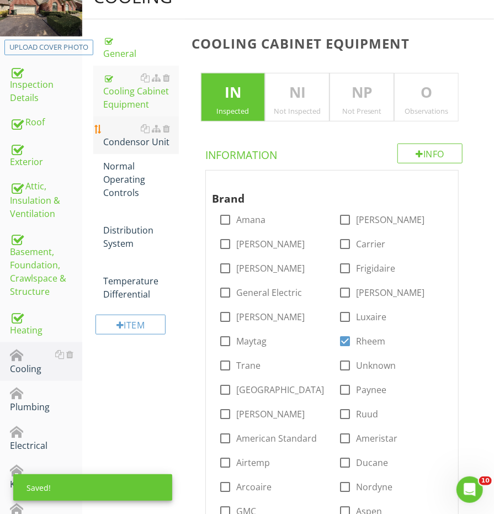
click at [138, 145] on link "Condensor Unit" at bounding box center [140, 135] width 75 height 38
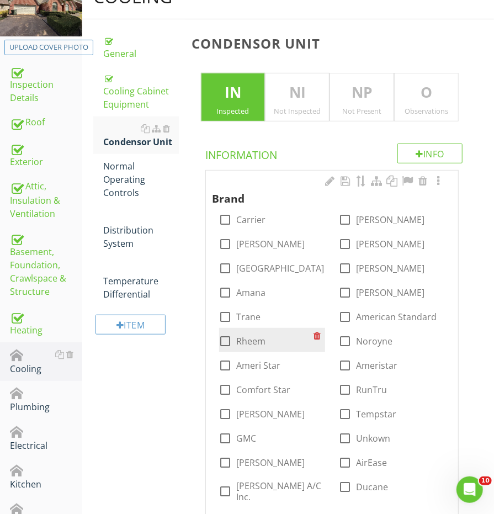
click at [229, 335] on div at bounding box center [225, 341] width 19 height 19
checkbox input "true"
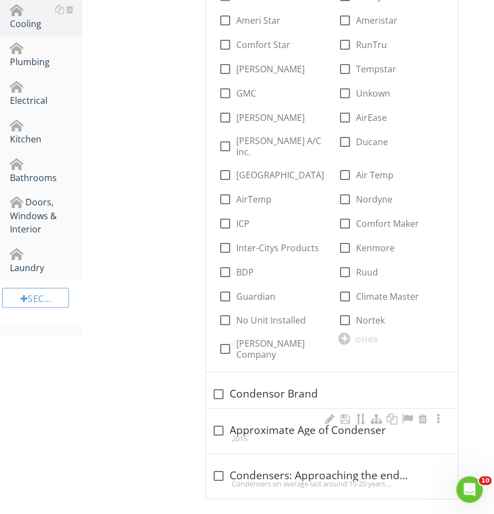
click at [241, 434] on div "2015" at bounding box center [332, 438] width 239 height 9
checkbox input "true"
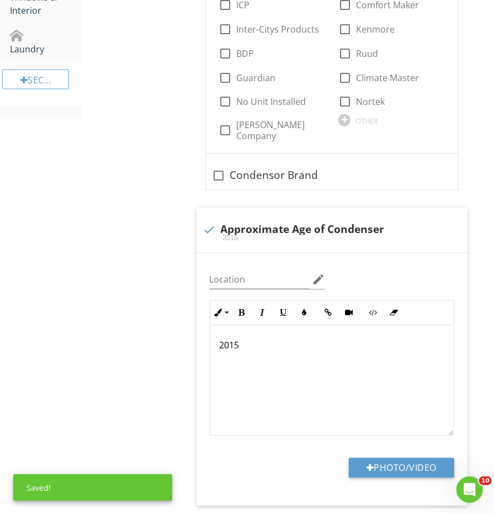
scroll to position [767, 0]
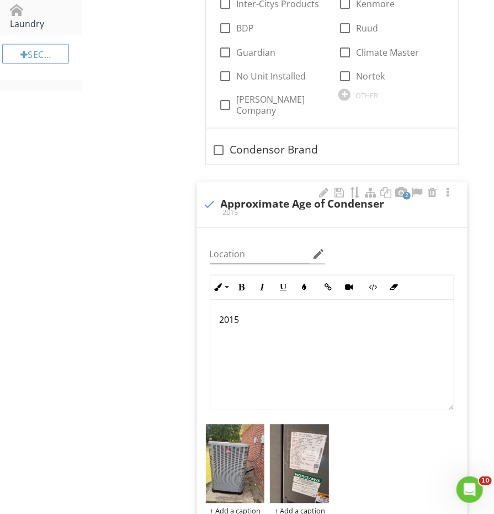
click at [337, 353] on div "2015" at bounding box center [331, 355] width 243 height 110
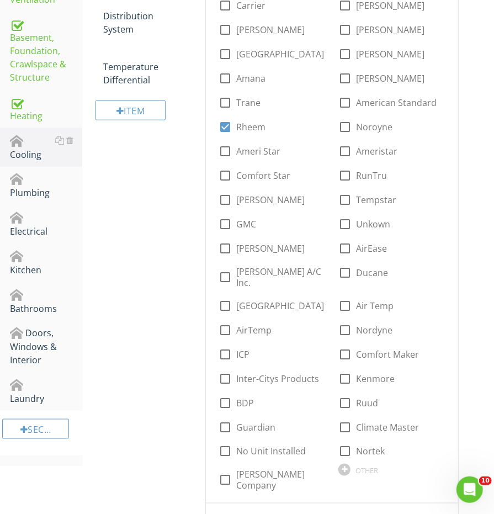
scroll to position [218, 0]
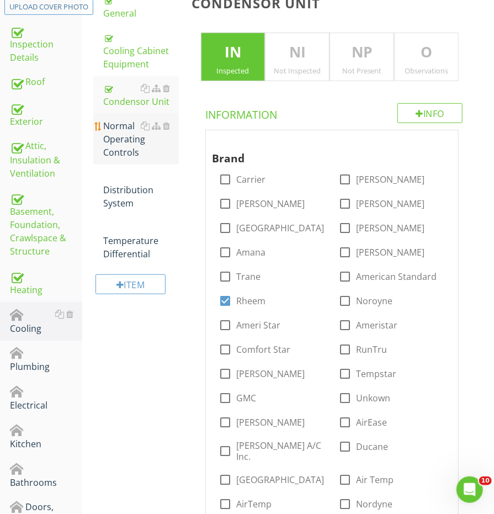
click at [120, 138] on div "Normal Operating Controls" at bounding box center [140, 139] width 75 height 40
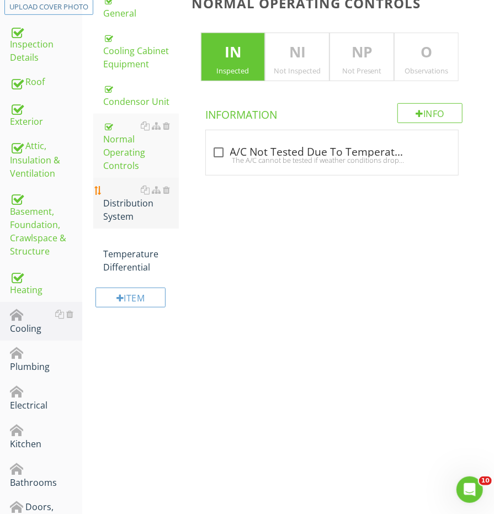
click at [123, 186] on div "Distribution System" at bounding box center [140, 203] width 75 height 40
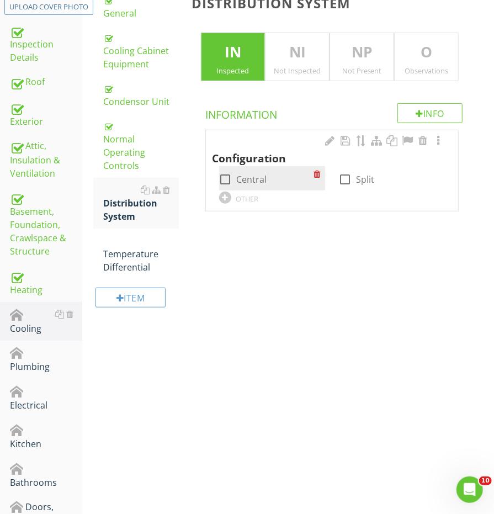
click at [225, 176] on div at bounding box center [225, 179] width 19 height 19
checkbox input "true"
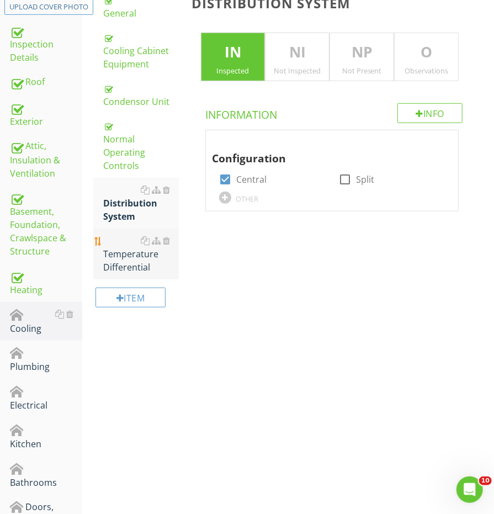
click at [134, 243] on div "Temperature Differential" at bounding box center [140, 254] width 75 height 40
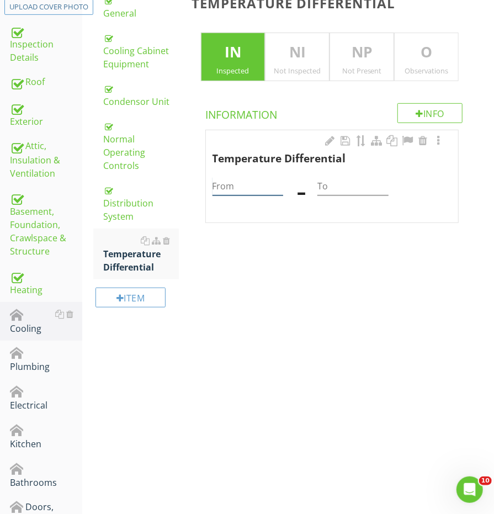
click at [222, 180] on input "From" at bounding box center [248, 186] width 71 height 18
type input "73"
click at [315, 187] on div "To" at bounding box center [353, 183] width 84 height 34
click at [322, 187] on input "To" at bounding box center [352, 186] width 71 height 18
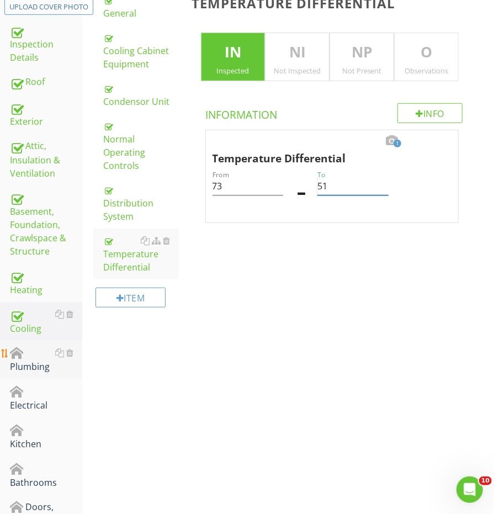
type input "51"
click at [34, 352] on div "Plumbing" at bounding box center [46, 360] width 72 height 28
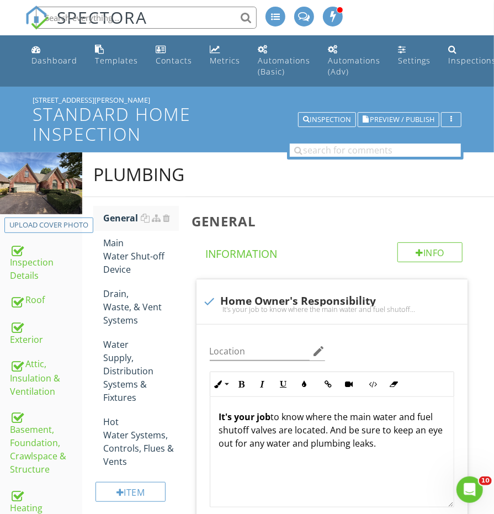
click at [49, 95] on div "[STREET_ADDRESS][PERSON_NAME]" at bounding box center [247, 99] width 429 height 9
copy div "[STREET_ADDRESS][PERSON_NAME]"
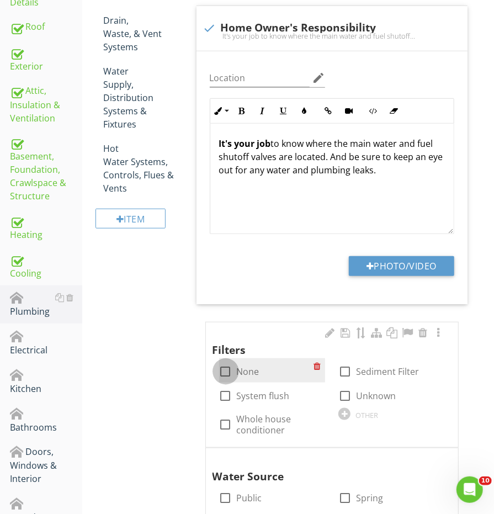
click at [231, 368] on div at bounding box center [225, 371] width 19 height 19
checkbox input "true"
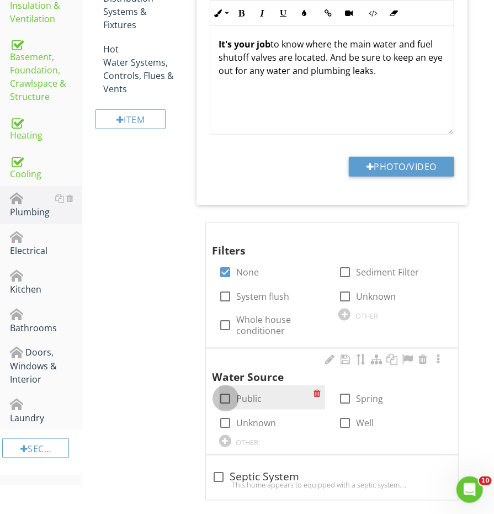
click at [229, 397] on div at bounding box center [225, 398] width 19 height 19
checkbox input "true"
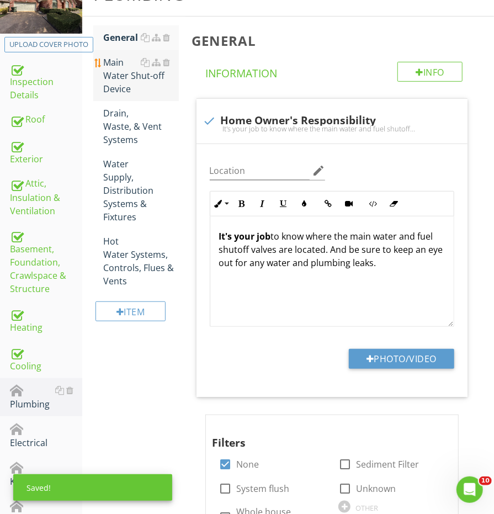
click at [120, 75] on div "Main Water Shut-off Device" at bounding box center [140, 76] width 75 height 40
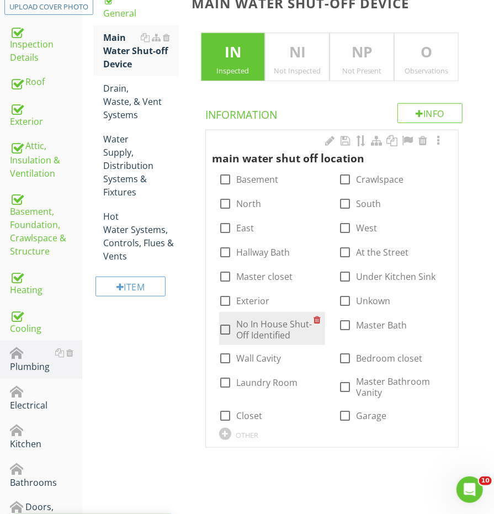
click at [227, 328] on div at bounding box center [225, 329] width 19 height 19
checkbox input "true"
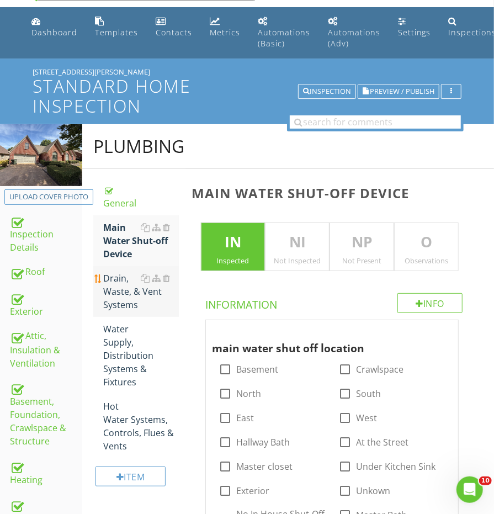
click at [134, 299] on div "Drain, Waste, & Vent Systems" at bounding box center [140, 292] width 75 height 40
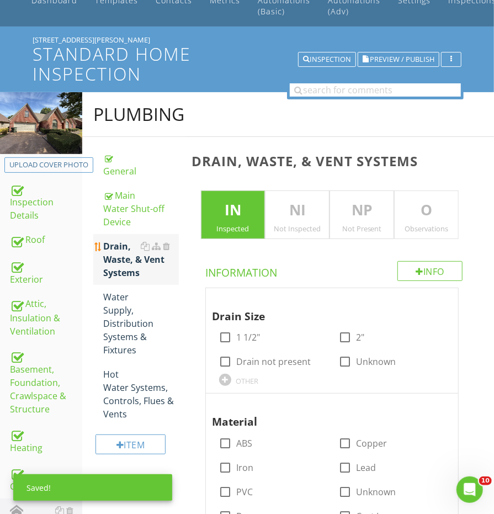
scroll to position [91, 0]
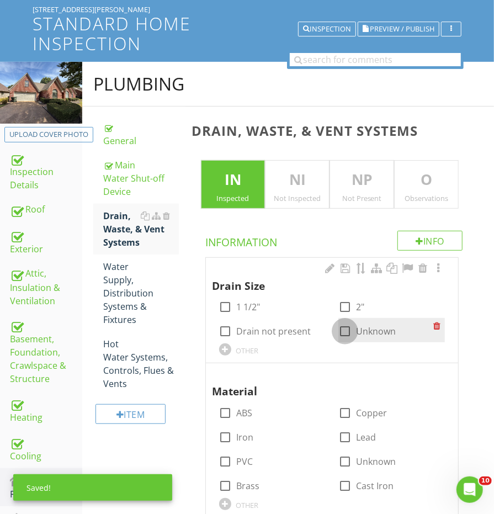
click at [343, 330] on div at bounding box center [345, 331] width 19 height 19
checkbox input "true"
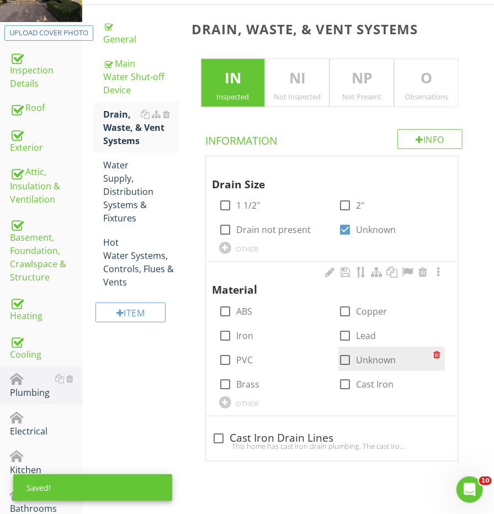
scroll to position [210, 0]
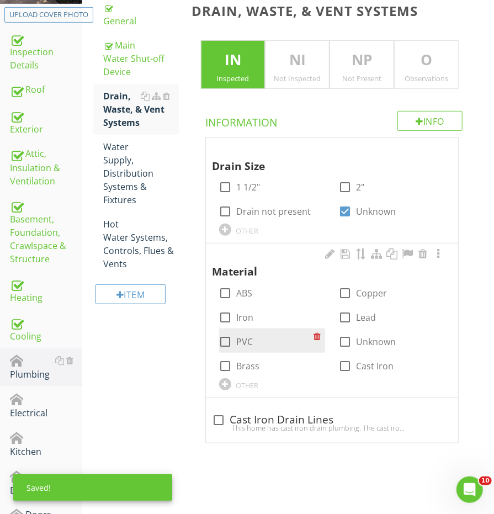
click at [231, 339] on div at bounding box center [225, 341] width 19 height 19
checkbox input "true"
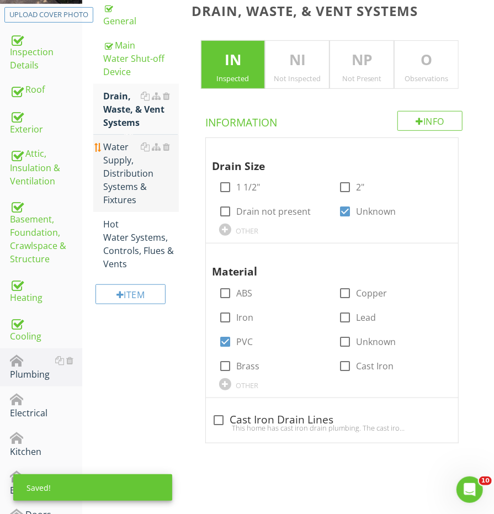
click at [137, 187] on div "Water Supply, Distribution Systems & Fixtures" at bounding box center [140, 173] width 75 height 66
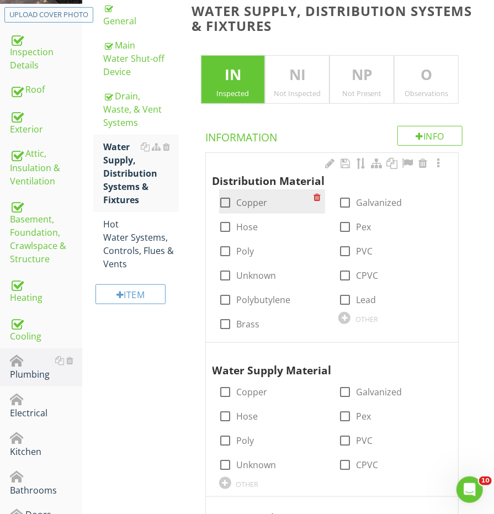
click at [227, 195] on div at bounding box center [225, 202] width 19 height 19
checkbox input "true"
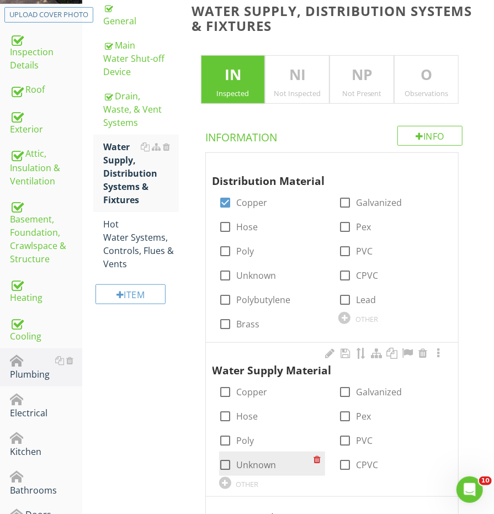
click at [227, 470] on input "Unknown" at bounding box center [225, 469] width 13 height 13
checkbox input "true"
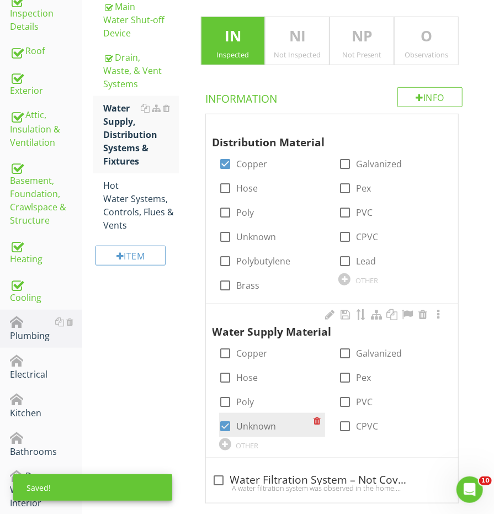
scroll to position [184, 0]
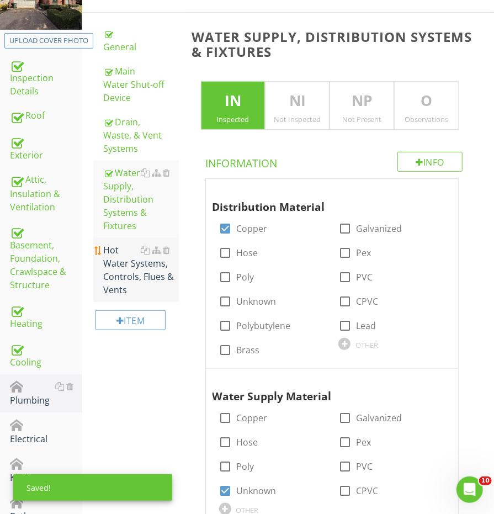
click at [128, 263] on div "Hot Water Systems, Controls, Flues & Vents" at bounding box center [140, 269] width 75 height 53
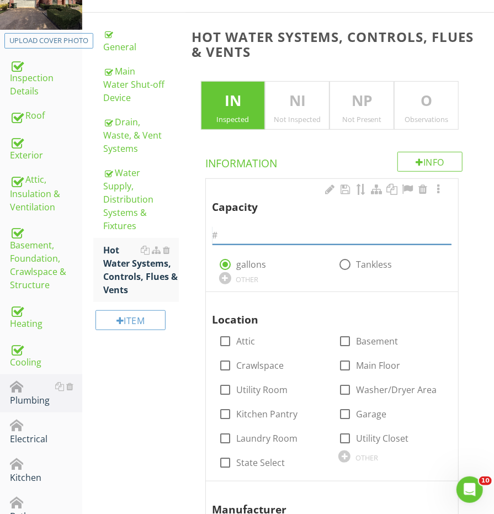
click at [255, 236] on input "text" at bounding box center [332, 235] width 239 height 18
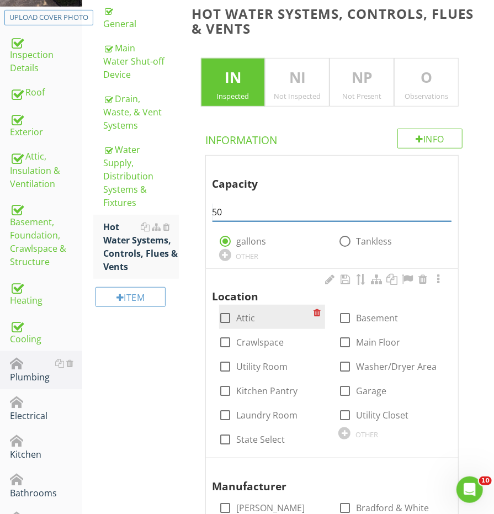
scroll to position [225, 0]
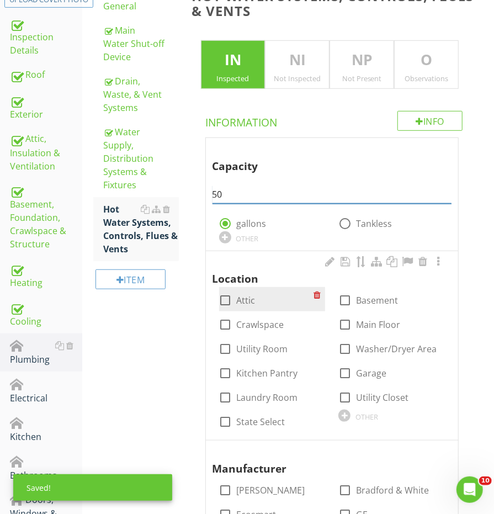
type input "50"
click at [227, 293] on div at bounding box center [225, 300] width 19 height 19
checkbox input "true"
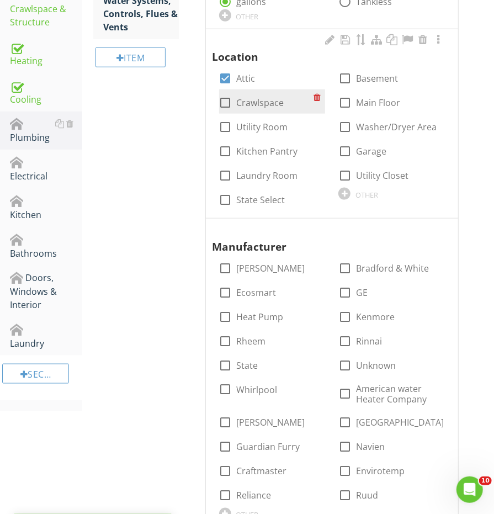
scroll to position [448, 0]
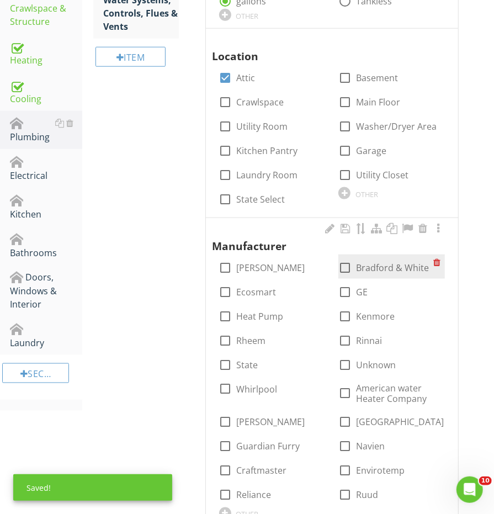
click at [345, 259] on div at bounding box center [345, 267] width 19 height 19
checkbox input "true"
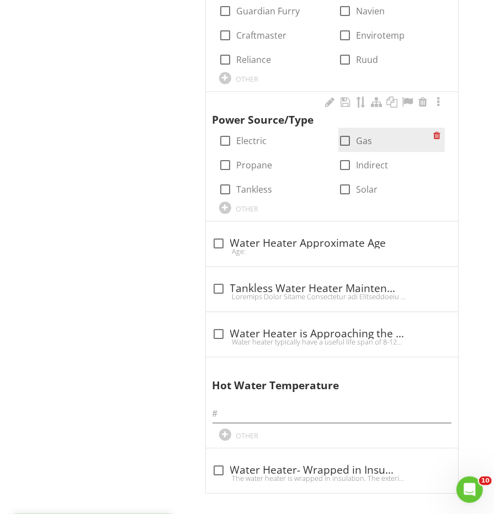
scroll to position [882, 0]
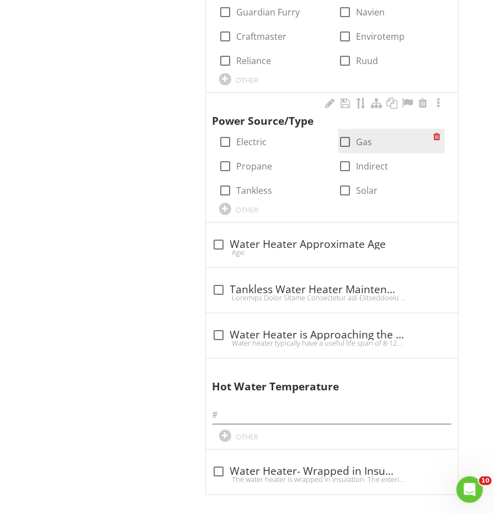
click at [348, 140] on div at bounding box center [345, 141] width 19 height 19
checkbox input "true"
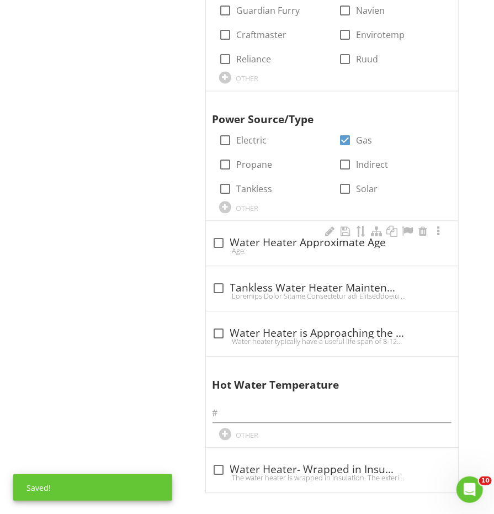
click at [253, 221] on div "check_box_outline_blank Water Heater Approximate Age Age:" at bounding box center [332, 243] width 252 height 45
checkbox input "true"
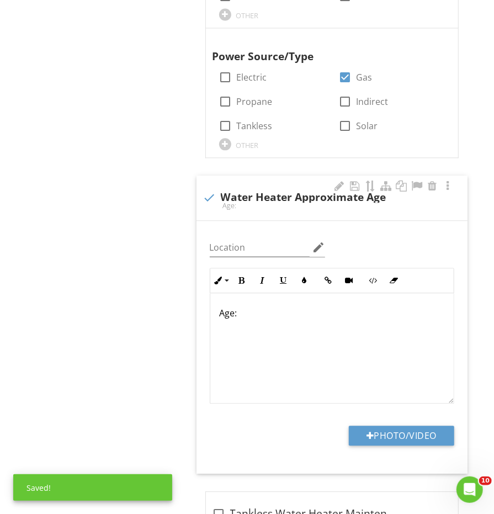
scroll to position [992, 0]
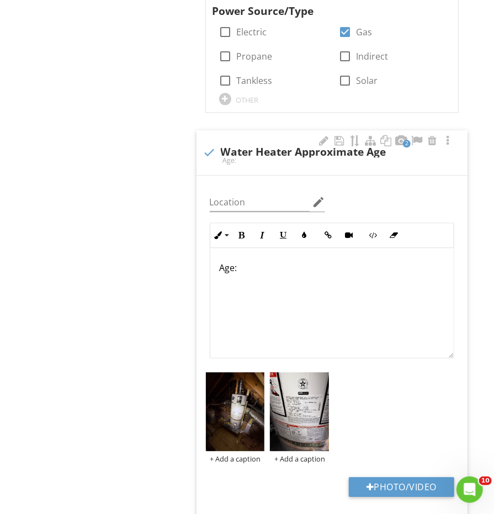
click at [266, 253] on div "Age:" at bounding box center [331, 303] width 243 height 110
click at [262, 263] on p "Age:" at bounding box center [332, 267] width 226 height 13
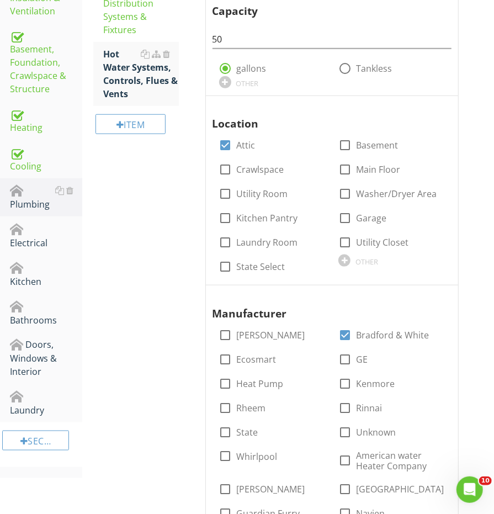
scroll to position [331, 0]
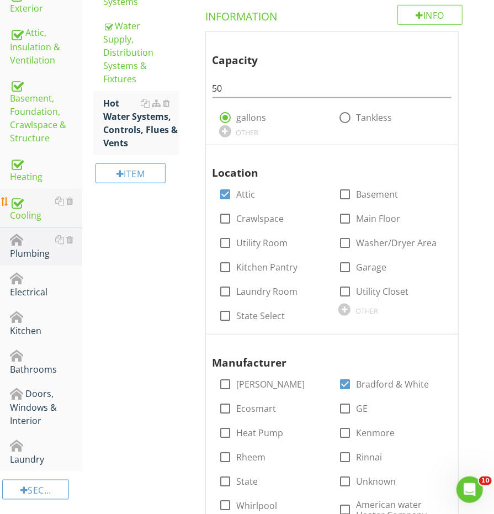
click at [28, 204] on div "Cooling" at bounding box center [46, 208] width 72 height 28
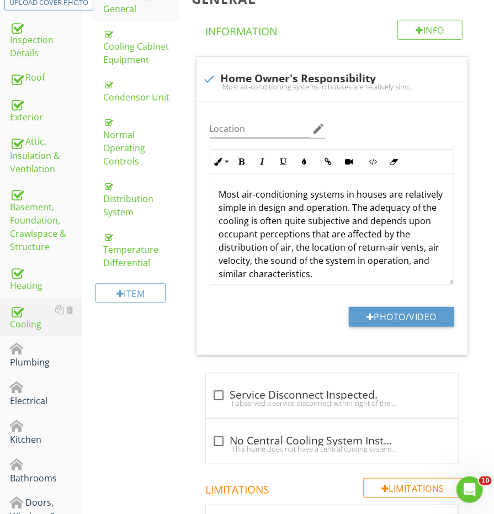
scroll to position [208, 0]
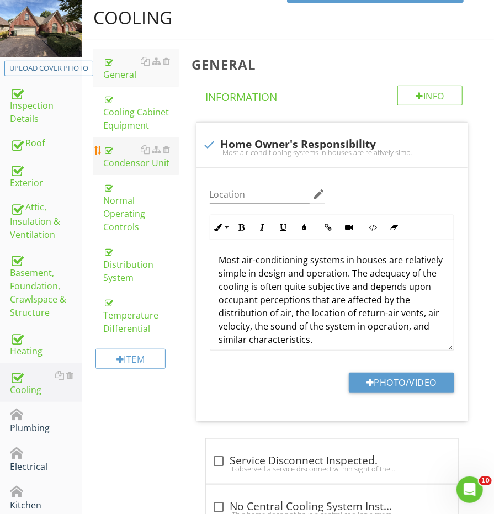
click at [134, 155] on div "Condensor Unit" at bounding box center [140, 156] width 75 height 26
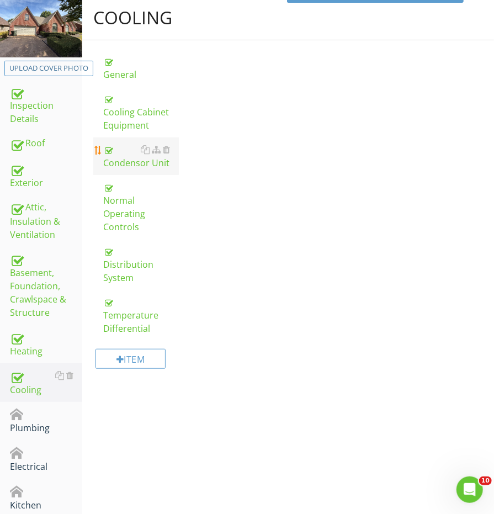
scroll to position [156, 0]
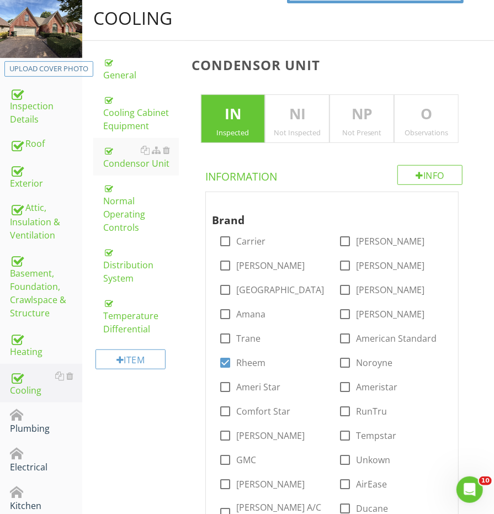
click at [432, 104] on p "O" at bounding box center [426, 114] width 63 height 22
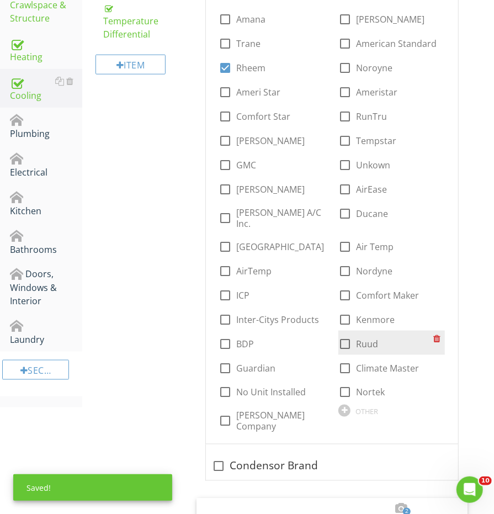
scroll to position [243, 0]
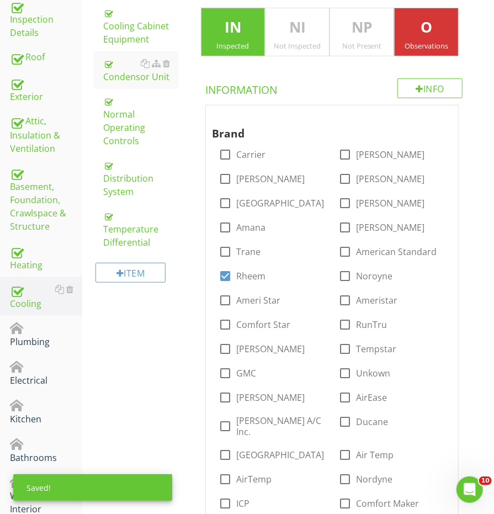
click at [417, 38] on div "O Observations" at bounding box center [426, 32] width 65 height 49
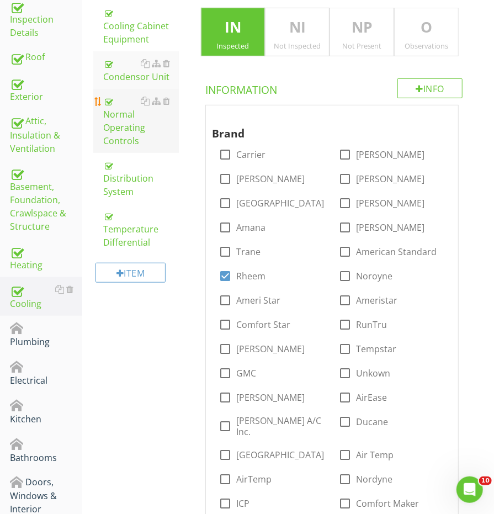
click at [133, 134] on link "Normal Operating Controls" at bounding box center [140, 121] width 75 height 64
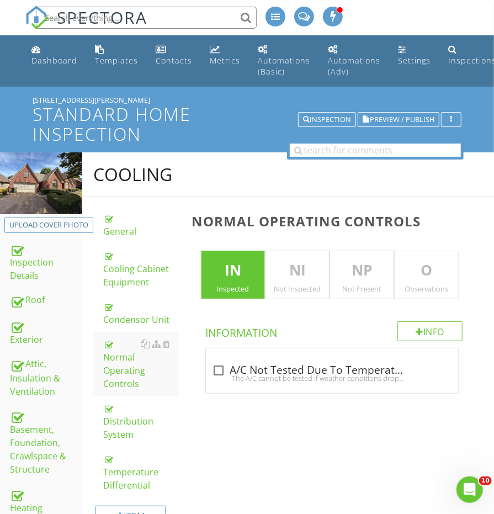
click at [407, 271] on p "O" at bounding box center [426, 270] width 63 height 22
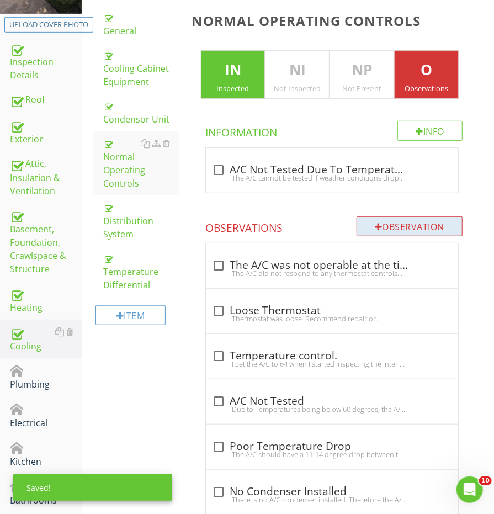
click at [393, 219] on div "Observation" at bounding box center [410, 226] width 106 height 20
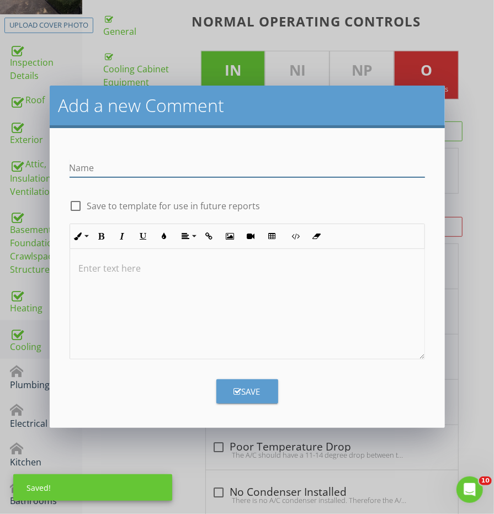
click at [141, 312] on div at bounding box center [247, 304] width 354 height 110
click at [127, 282] on div at bounding box center [247, 304] width 354 height 110
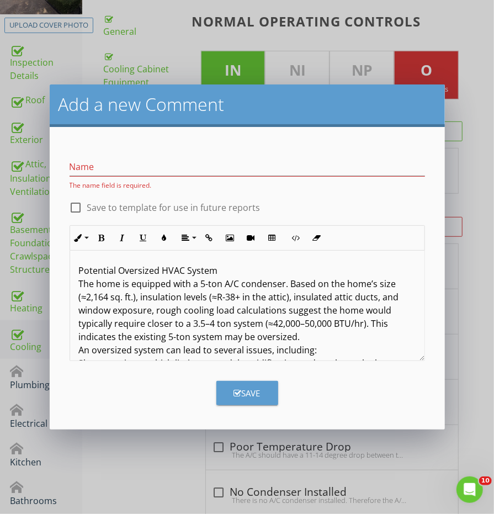
scroll to position [0, 0]
click at [116, 267] on p "Potential Oversized HVAC System The home is equipped with a 5-ton A/C condenser…" at bounding box center [247, 390] width 337 height 252
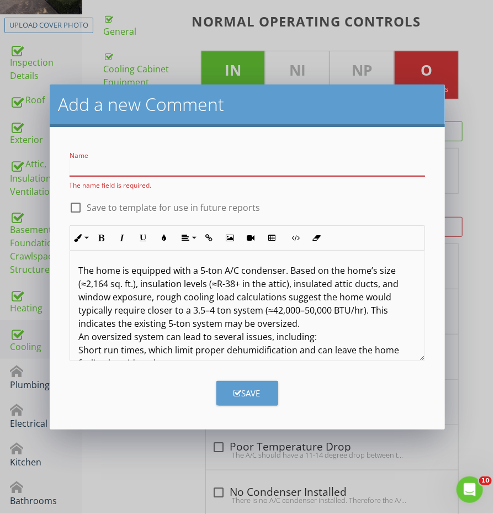
click at [123, 164] on input "Name" at bounding box center [247, 167] width 355 height 18
paste input "Potential Oversized HVAC System"
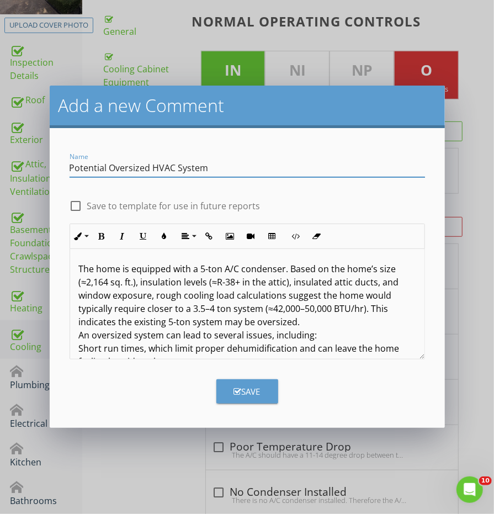
type input "Potential Oversized HVAC System"
click at [79, 269] on p "The home is equipped with a 5-ton A/C condenser. Based on the home’s size (≈2,1…" at bounding box center [247, 381] width 337 height 238
click at [286, 269] on p "The home is equipped with a 5-ton A/C condenser. Based on the home’s size (≈2,1…" at bounding box center [247, 381] width 337 height 238
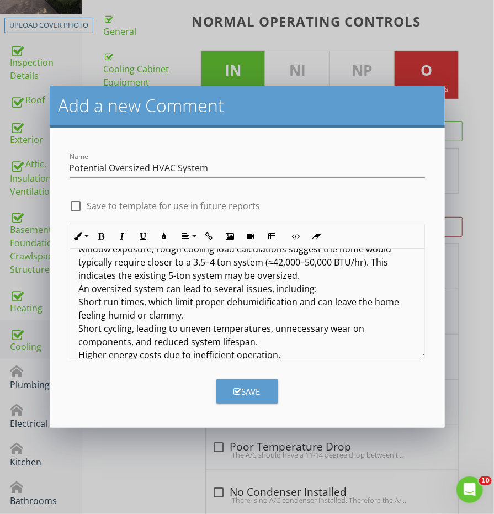
scroll to position [52, 0]
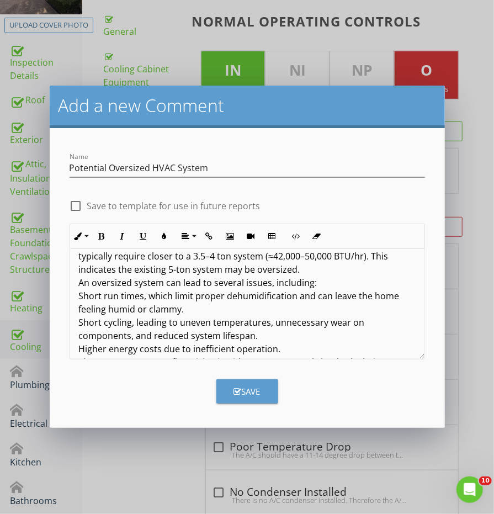
click at [312, 270] on p "The home is equipped with a 5-ton A/C condenser. Based on the home’s size (≈2,1…" at bounding box center [247, 329] width 337 height 238
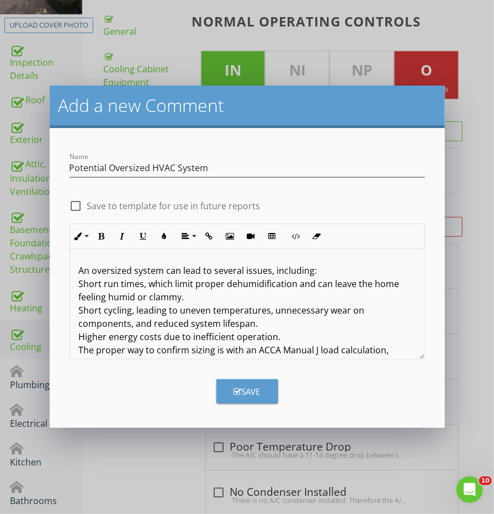
scroll to position [100, 0]
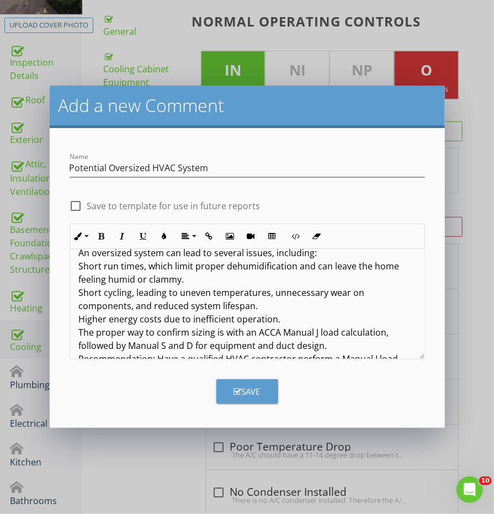
click at [277, 277] on p "An oversized system can lead to several issues, including: Short run times, whi…" at bounding box center [247, 325] width 337 height 185
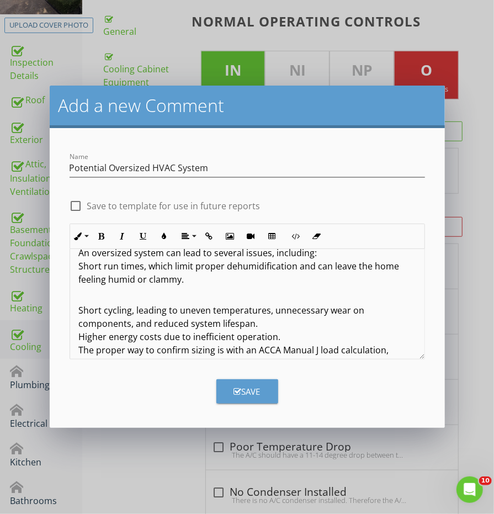
scroll to position [119, 0]
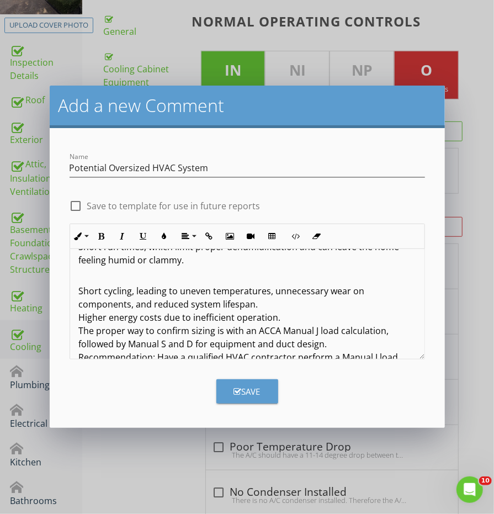
click at [272, 263] on p "An oversized system can lead to several issues, including: Short run times, whi…" at bounding box center [247, 240] width 337 height 53
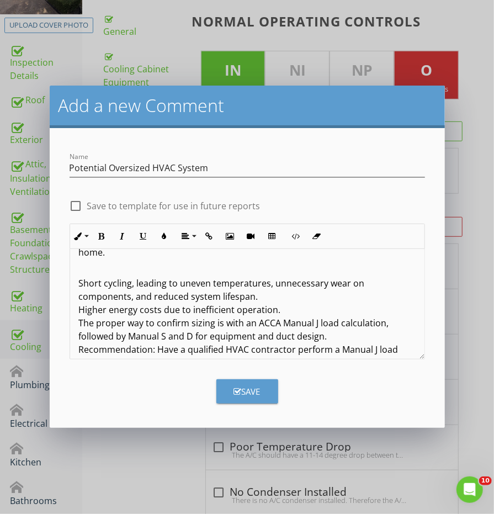
scroll to position [153, 0]
click at [179, 269] on p "Short cycling, leading to uneven temperatures, unnecessary wear on components, …" at bounding box center [247, 337] width 337 height 146
click at [280, 278] on p "Short cycling, leading to ;uneven temperatures, unnecessary wear on components,…" at bounding box center [247, 337] width 337 height 146
click at [79, 294] on p "Short cycling, leading to ;uneven temperatures, unnecessary wear on components,…" at bounding box center [247, 337] width 337 height 146
click at [261, 282] on p "Short cycling, leading to ;uneven temperatures, unnecessary wear on components,…" at bounding box center [247, 337] width 337 height 146
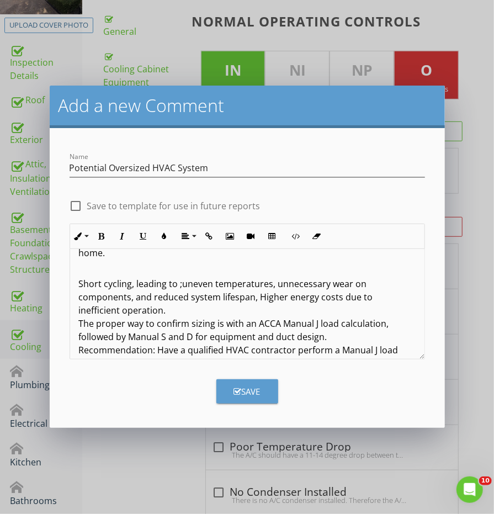
scroll to position [166, 0]
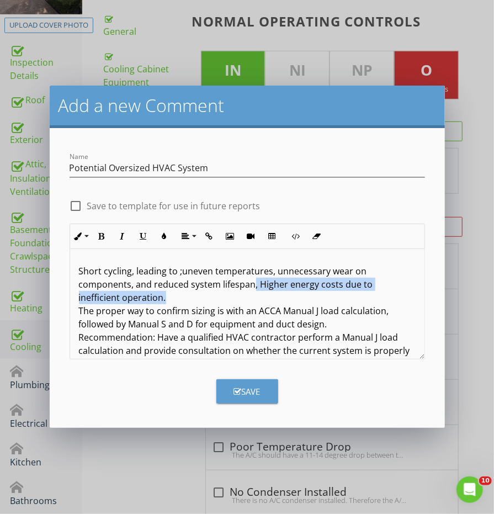
drag, startPoint x: 281, startPoint y: 284, endPoint x: 252, endPoint y: 273, distance: 31.0
click at [252, 273] on p "Short cycling, leading to ;uneven temperatures, unnecessary wear on components,…" at bounding box center [247, 324] width 337 height 146
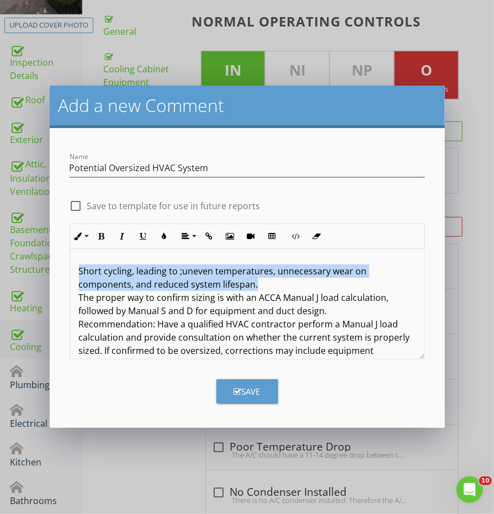
drag, startPoint x: 272, startPoint y: 267, endPoint x: 69, endPoint y: 254, distance: 202.9
click at [70, 254] on div "The home is equipped with a 5-ton A/C condenser. Based on the home’s size (≈2,1…" at bounding box center [247, 240] width 354 height 314
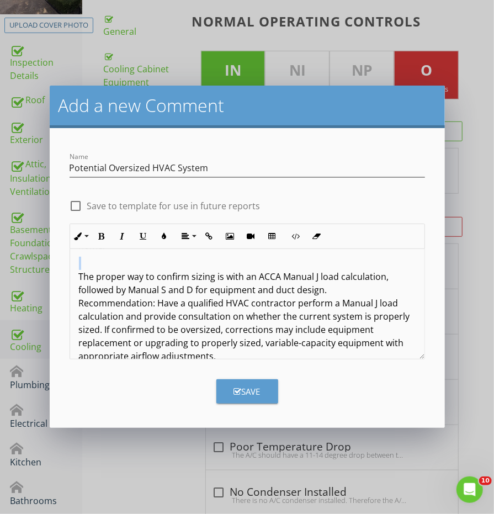
scroll to position [159, 0]
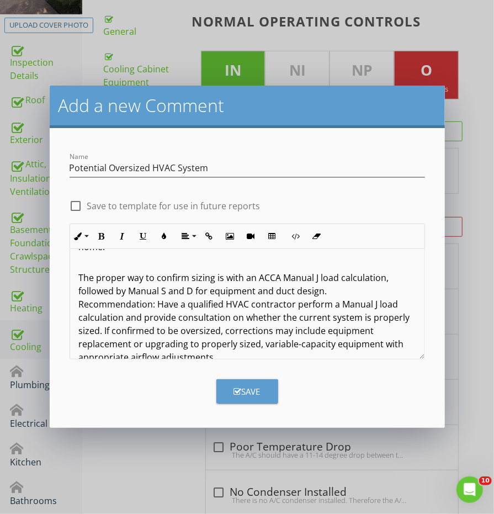
click at [369, 275] on p "The proper way to confirm sizing is with an ACCA Manual J load calculation, fol…" at bounding box center [247, 311] width 337 height 106
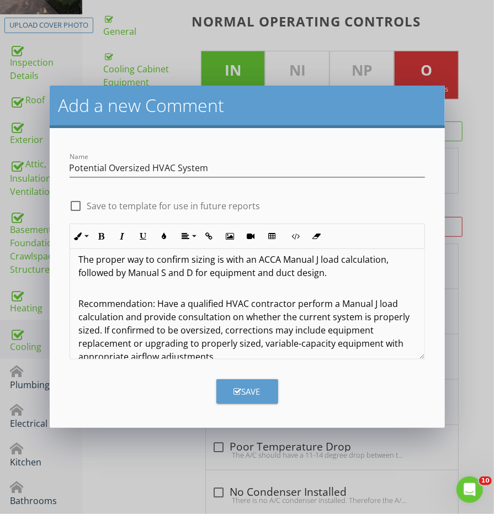
scroll to position [177, 0]
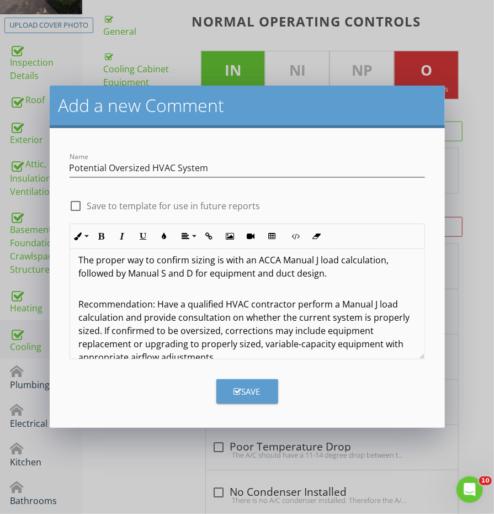
click at [330, 344] on p "Recommendation: Have a qualified HVAC contractor perform a Manual J load calcul…" at bounding box center [247, 323] width 337 height 79
click at [267, 341] on p "Recommendation: Have a qualified HVAC contractor perform a Manual J load calcul…" at bounding box center [247, 323] width 337 height 79
click at [260, 342] on p "Recommendation: Have a qualified HVAC contractor perform a Manual J load calcul…" at bounding box center [247, 323] width 337 height 79
click at [405, 341] on p "Recommendation: Have a qualified HVAC contractor perform a Manual J load calcul…" at bounding box center [247, 323] width 337 height 79
click at [79, 208] on div at bounding box center [76, 206] width 19 height 19
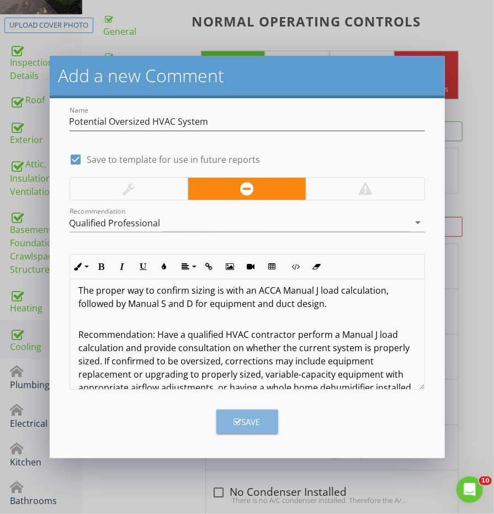
scroll to position [17, 0]
click at [269, 410] on button "Save" at bounding box center [247, 422] width 62 height 24
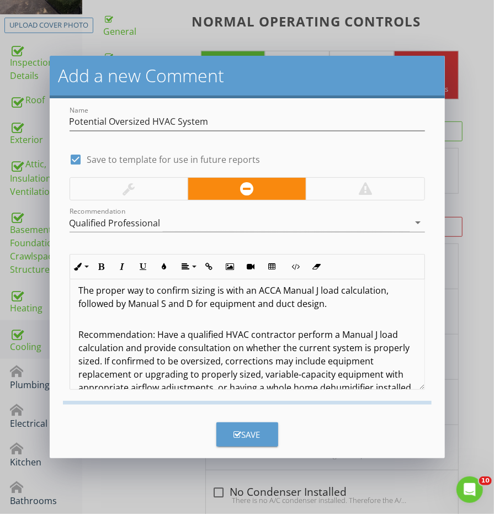
checkbox input "false"
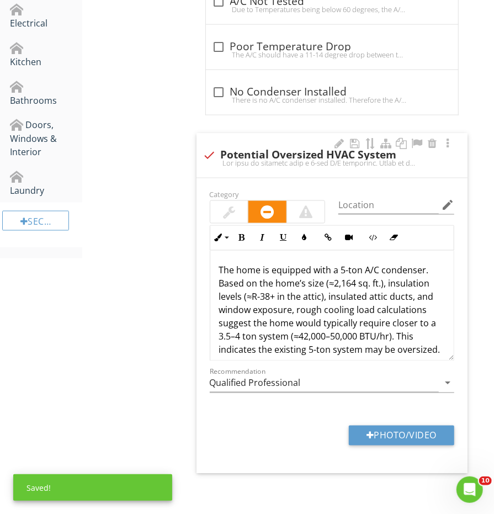
scroll to position [598, 0]
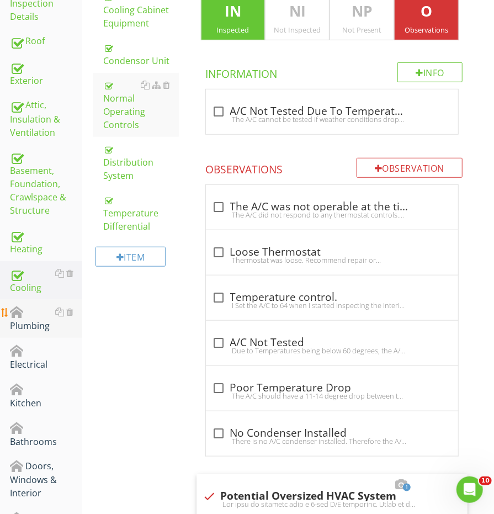
click at [36, 321] on div "Plumbing" at bounding box center [46, 319] width 72 height 28
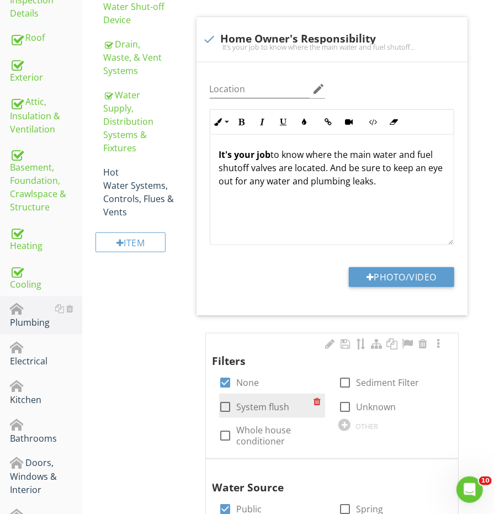
scroll to position [208, 0]
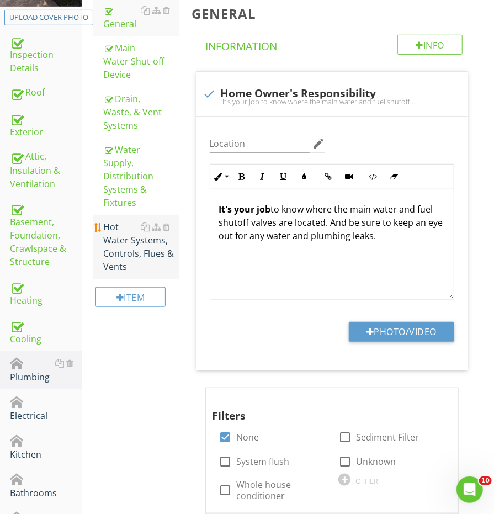
click at [134, 240] on div "Hot Water Systems, Controls, Flues & Vents" at bounding box center [140, 246] width 75 height 53
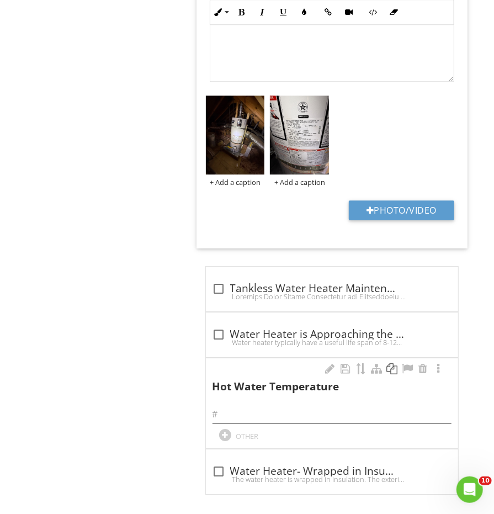
scroll to position [1268, 0]
click at [424, 364] on div at bounding box center [422, 369] width 13 height 11
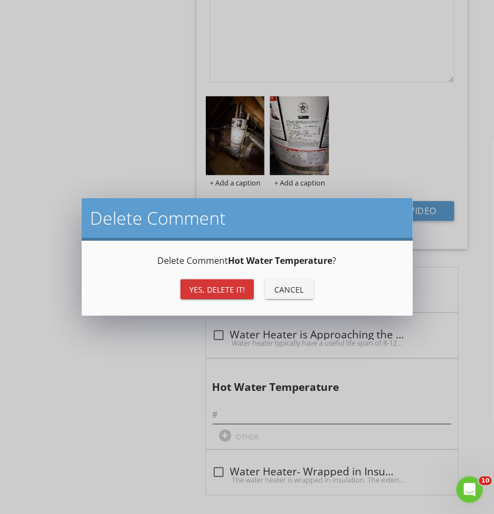
click at [229, 288] on div "Yes, Delete it!" at bounding box center [217, 290] width 56 height 12
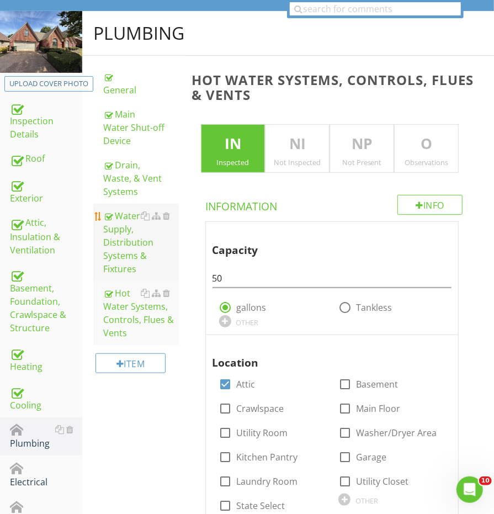
click at [120, 233] on div "Water Supply, Distribution Systems & Fixtures" at bounding box center [140, 242] width 75 height 66
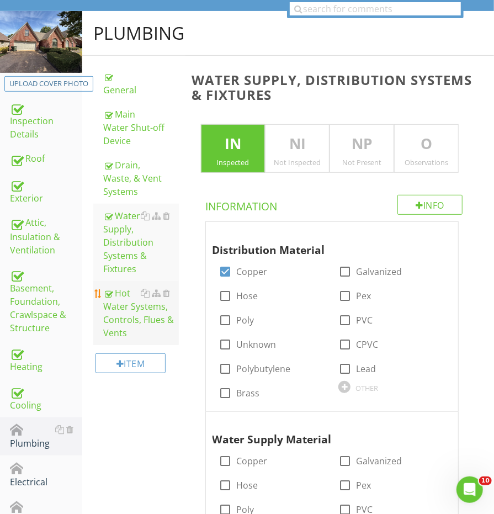
click at [119, 314] on div "Hot Water Systems, Controls, Flues & Vents" at bounding box center [140, 312] width 75 height 53
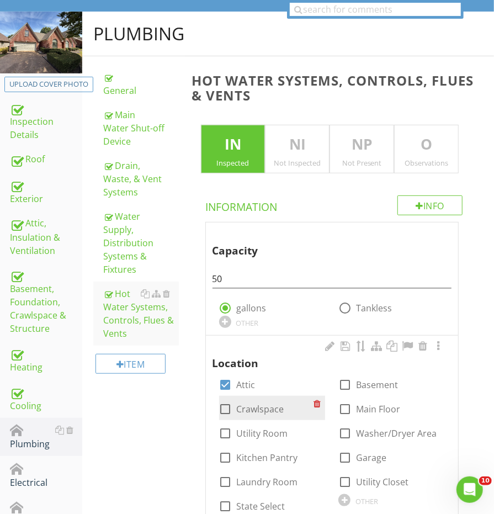
click at [237, 409] on label "Crawlspace" at bounding box center [260, 408] width 47 height 11
click at [233, 409] on div at bounding box center [225, 409] width 19 height 19
checkbox input "false"
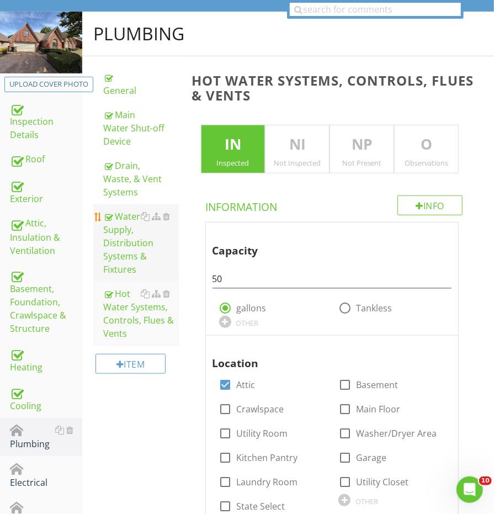
click at [138, 224] on div "Water Supply, Distribution Systems & Fixtures" at bounding box center [140, 243] width 75 height 66
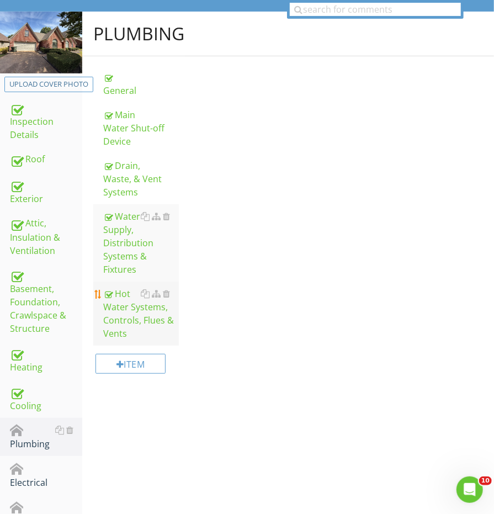
click at [126, 294] on div "Hot Water Systems, Controls, Flues & Vents" at bounding box center [140, 313] width 75 height 53
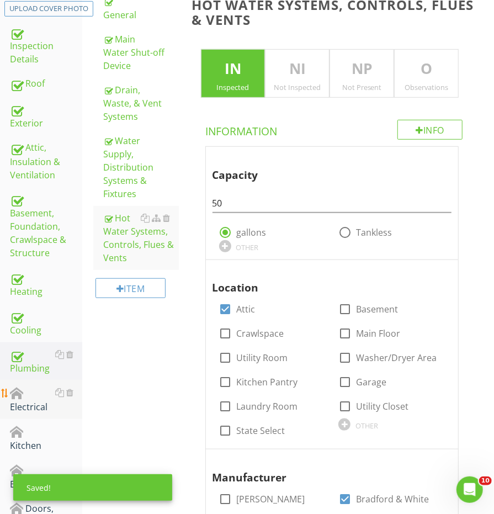
click at [49, 389] on div "Electrical" at bounding box center [46, 400] width 72 height 28
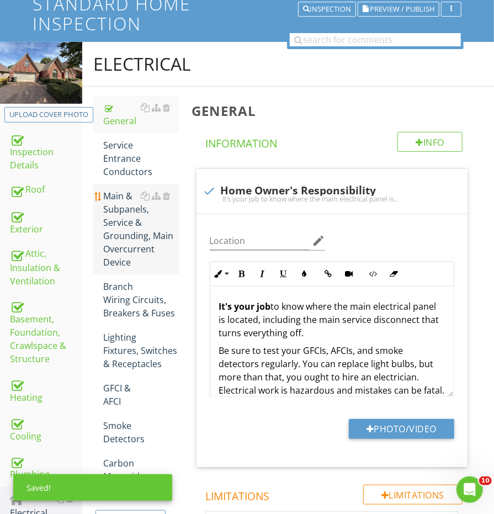
scroll to position [98, 0]
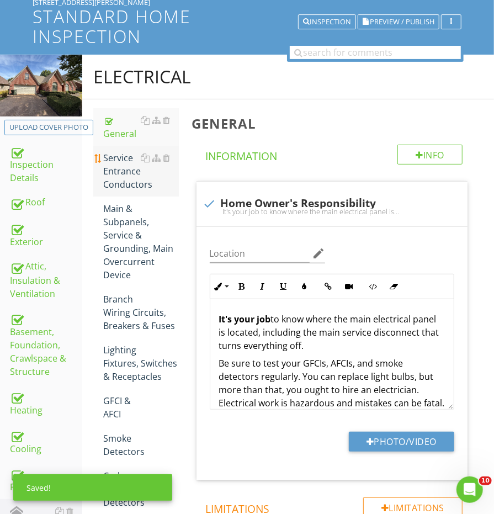
click at [120, 185] on div "Service Entrance Conductors" at bounding box center [140, 171] width 75 height 40
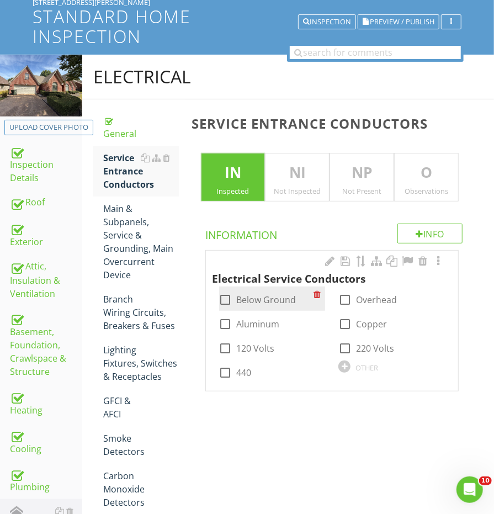
click at [236, 296] on div "check_box_outline_blank Below Ground" at bounding box center [257, 299] width 77 height 13
click at [224, 299] on div at bounding box center [225, 299] width 19 height 19
checkbox input "true"
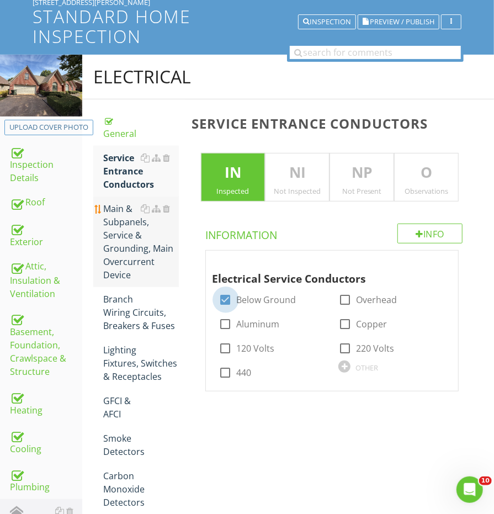
click at [155, 264] on div "Main & Subpanels, Service & Grounding, Main Overcurrent Device" at bounding box center [140, 241] width 75 height 79
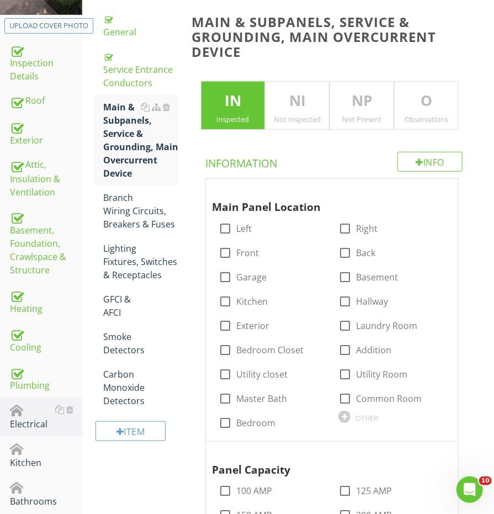
scroll to position [225, 0]
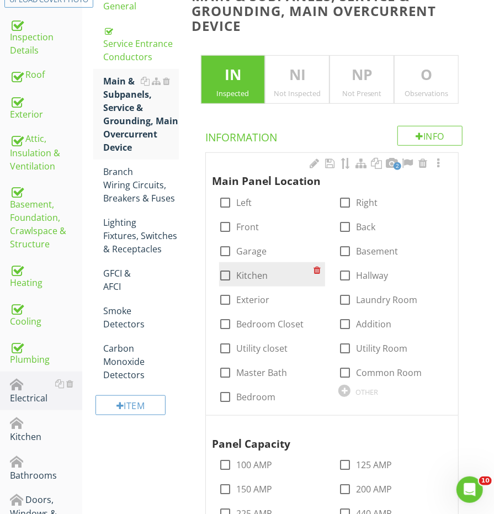
click at [225, 243] on div at bounding box center [225, 251] width 19 height 19
checkbox input "true"
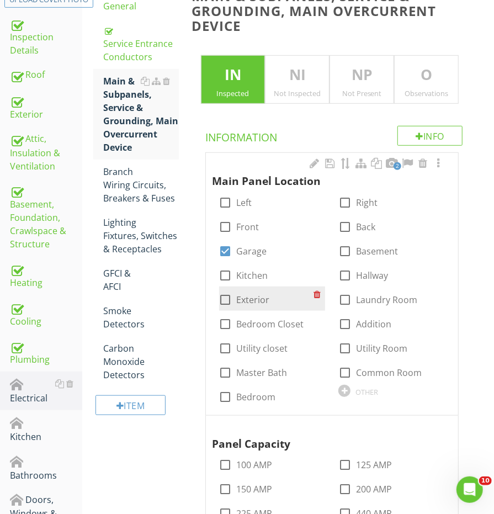
scroll to position [363, 0]
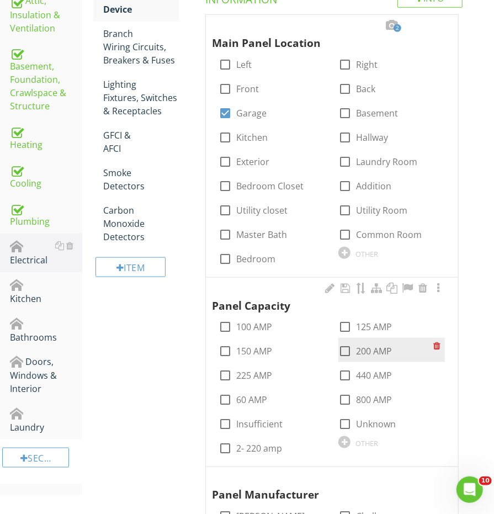
click at [339, 343] on div at bounding box center [345, 351] width 19 height 19
checkbox input "true"
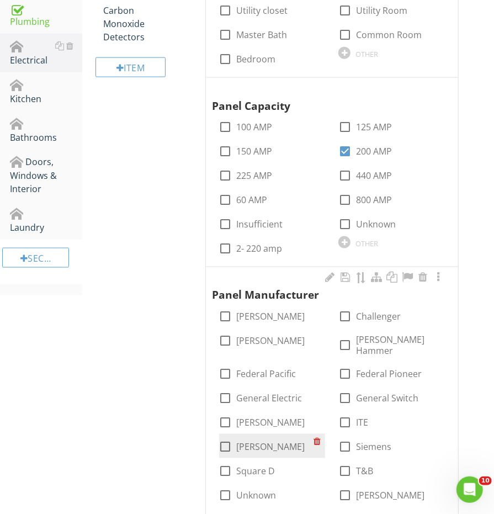
click at [235, 440] on div "check_box_outline_blank Murray" at bounding box center [262, 446] width 86 height 13
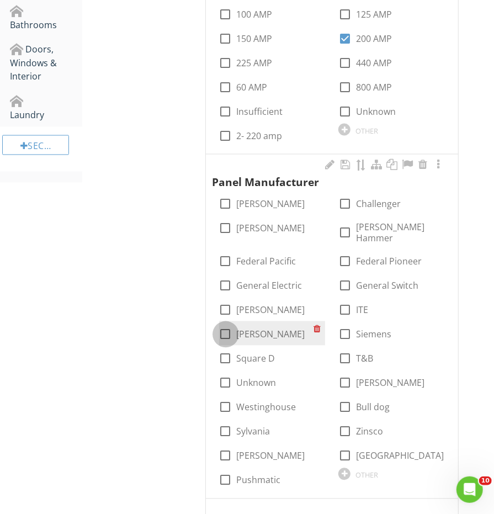
click at [227, 326] on div at bounding box center [225, 334] width 19 height 19
checkbox input "true"
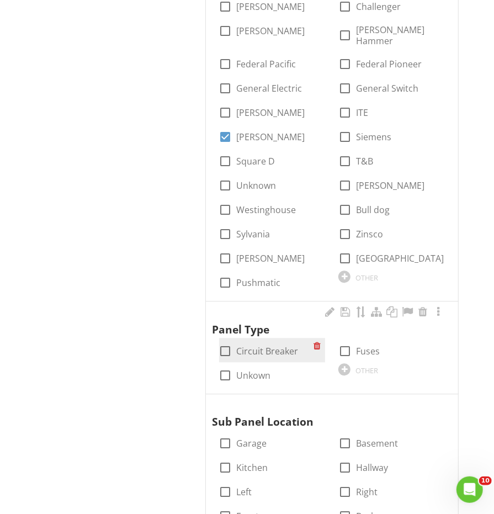
click at [232, 342] on div at bounding box center [225, 351] width 19 height 19
checkbox input "true"
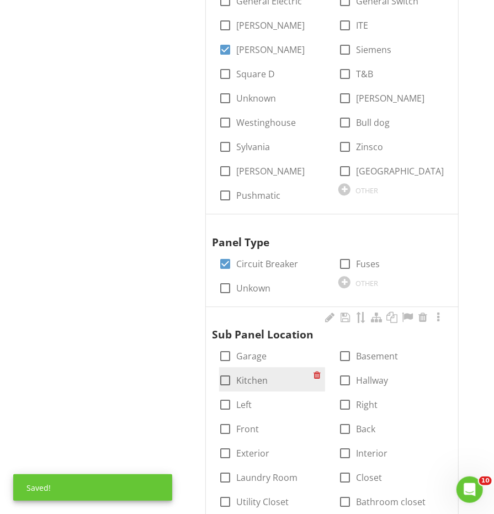
scroll to position [1011, 0]
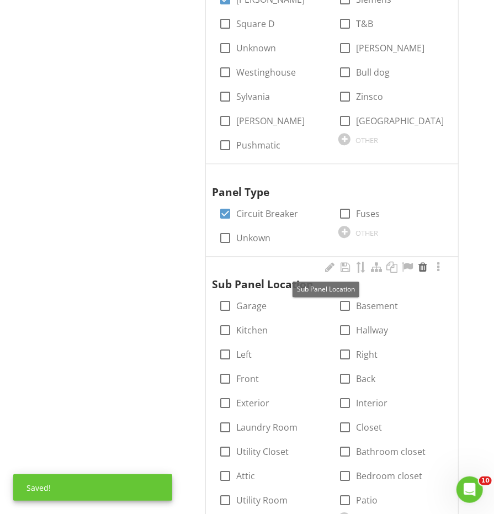
click at [424, 262] on div at bounding box center [422, 267] width 13 height 11
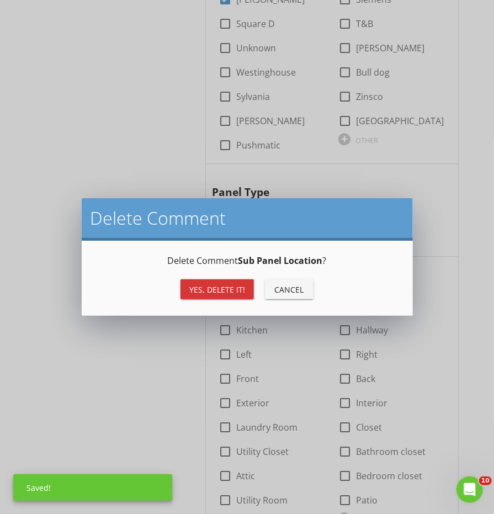
click at [252, 288] on div "Yes, Delete it! Cancel" at bounding box center [247, 289] width 305 height 26
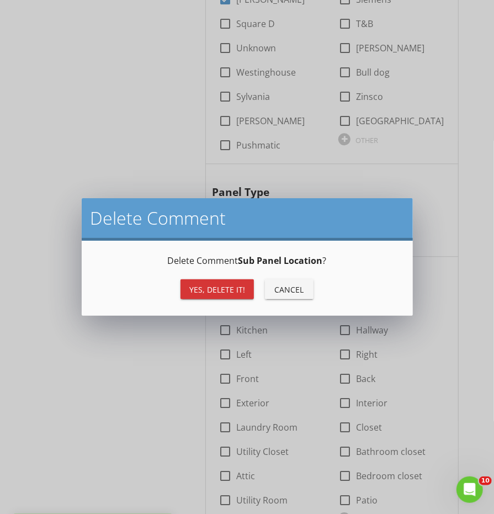
click at [240, 288] on div "Yes, Delete it!" at bounding box center [217, 290] width 56 height 12
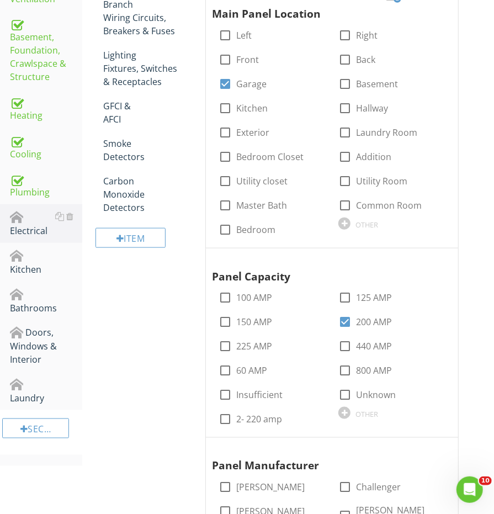
scroll to position [214, 0]
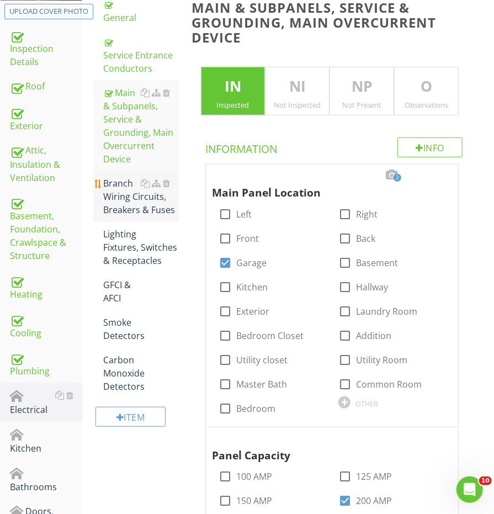
click at [139, 190] on div "Branch Wiring Circuits, Breakers & Fuses" at bounding box center [140, 197] width 75 height 40
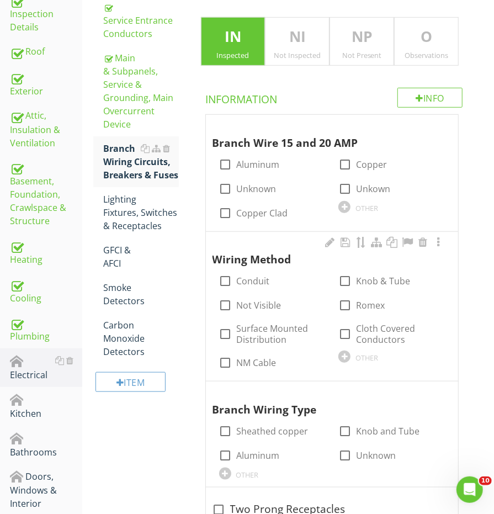
scroll to position [259, 0]
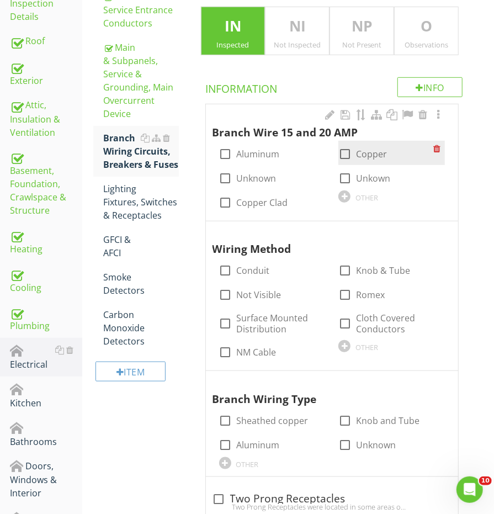
click at [344, 149] on div at bounding box center [345, 154] width 19 height 19
checkbox input "true"
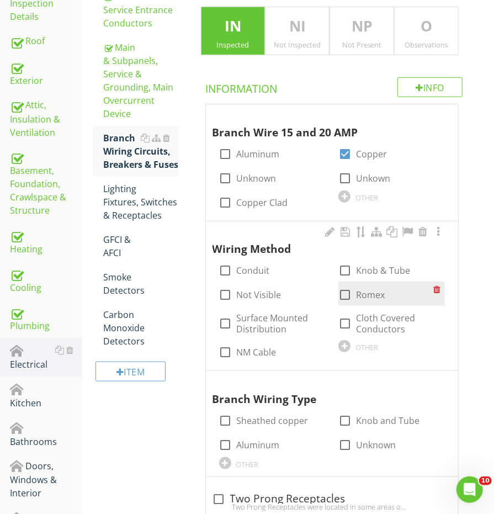
click at [343, 285] on div at bounding box center [345, 294] width 19 height 19
checkbox input "true"
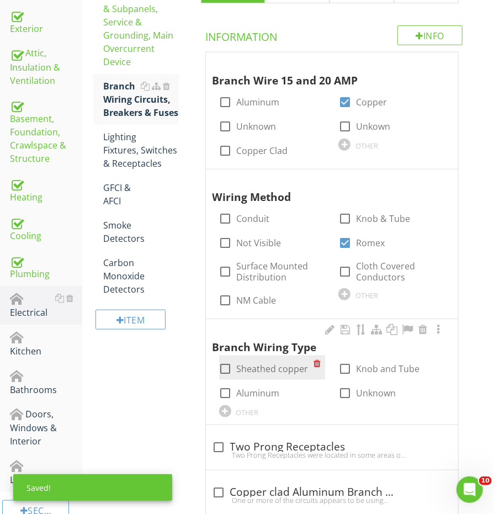
click at [227, 369] on div at bounding box center [225, 368] width 19 height 19
checkbox input "true"
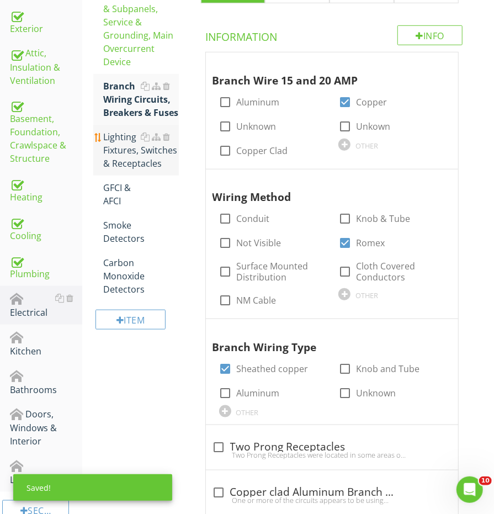
click at [117, 170] on div "Lighting Fixtures, Switches & Receptacles" at bounding box center [140, 150] width 75 height 40
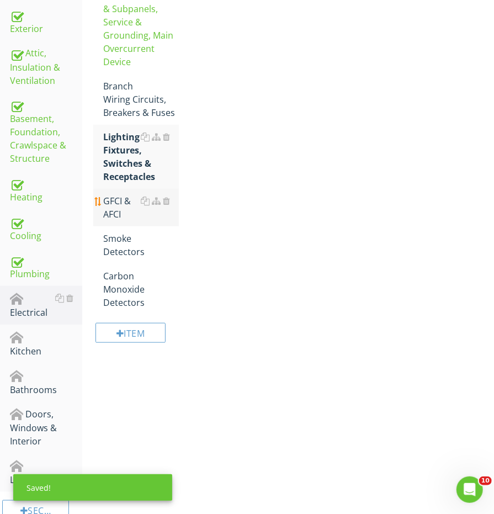
click at [110, 200] on div "GFCI & AFCI" at bounding box center [140, 207] width 75 height 26
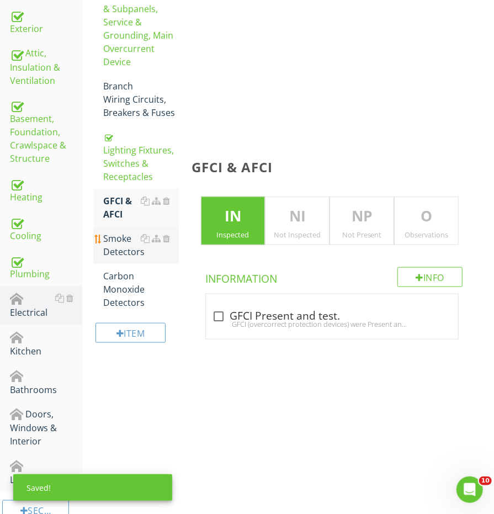
click at [110, 236] on link "Smoke Detectors" at bounding box center [140, 245] width 75 height 38
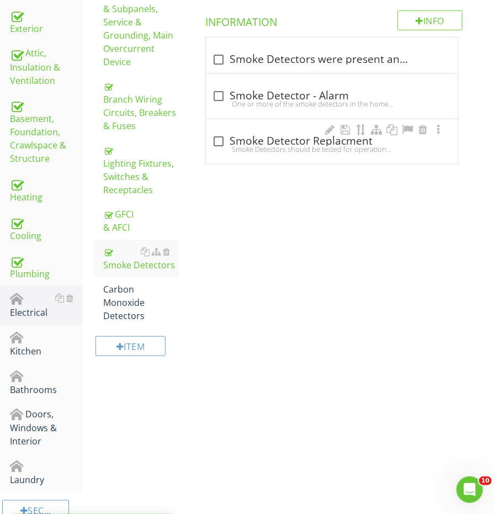
click at [220, 145] on div "Smoke Detectors should be tested for operation annually and replaced per manufa…" at bounding box center [332, 149] width 239 height 9
checkbox input "true"
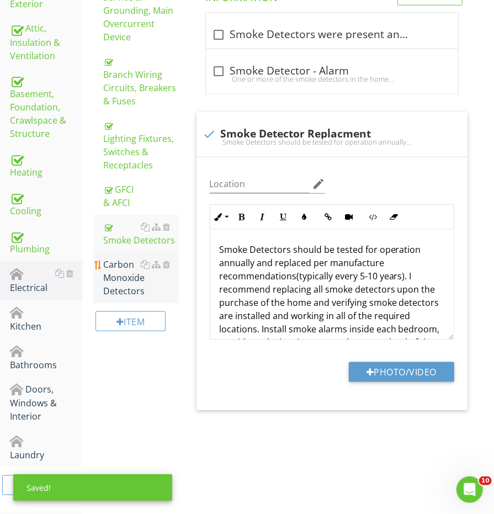
click at [131, 265] on div "Carbon Monoxide Detectors" at bounding box center [140, 278] width 75 height 40
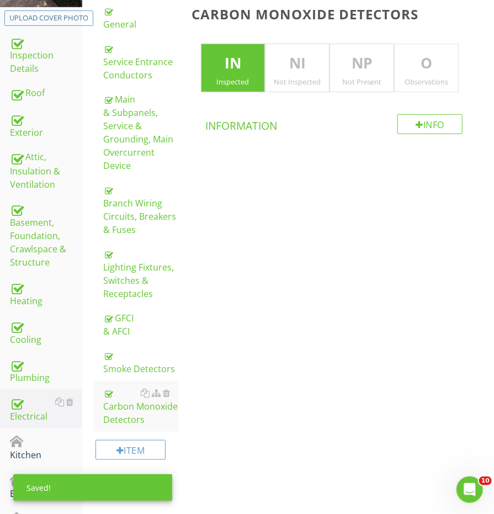
click at [432, 68] on p "O" at bounding box center [426, 63] width 63 height 22
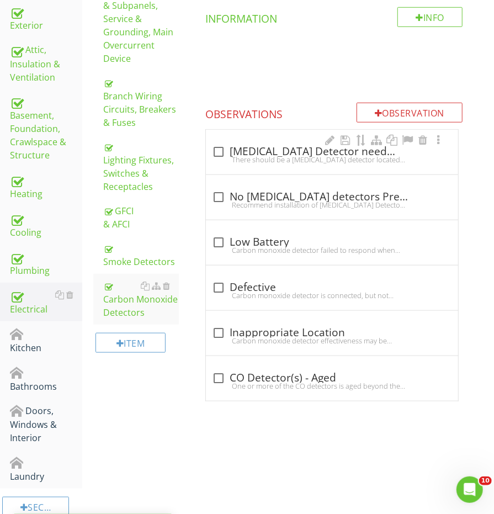
click at [245, 155] on div "There should be a Carbon-monoxide detector located in the room of the fireplace…" at bounding box center [332, 159] width 239 height 9
checkbox input "true"
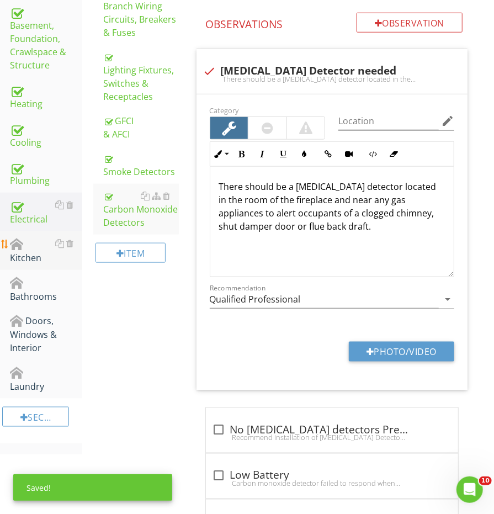
click at [49, 248] on div "Kitchen" at bounding box center [46, 251] width 72 height 28
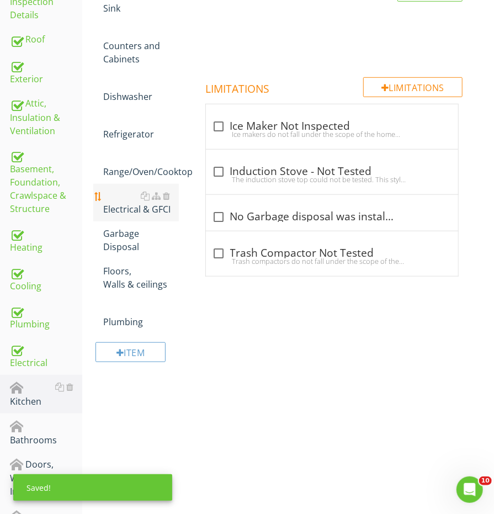
scroll to position [226, 0]
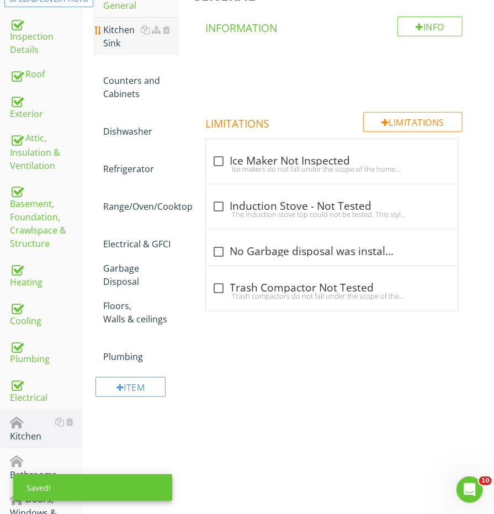
click at [124, 28] on div "Kitchen Sink" at bounding box center [140, 36] width 75 height 26
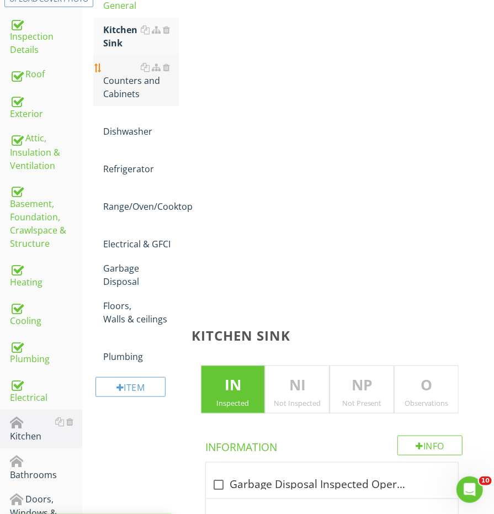
click at [124, 75] on div "Counters and Cabinets" at bounding box center [140, 81] width 75 height 40
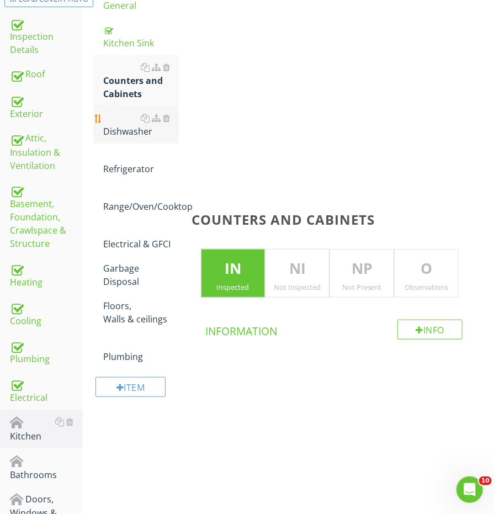
click at [113, 133] on div "Dishwasher" at bounding box center [140, 124] width 75 height 26
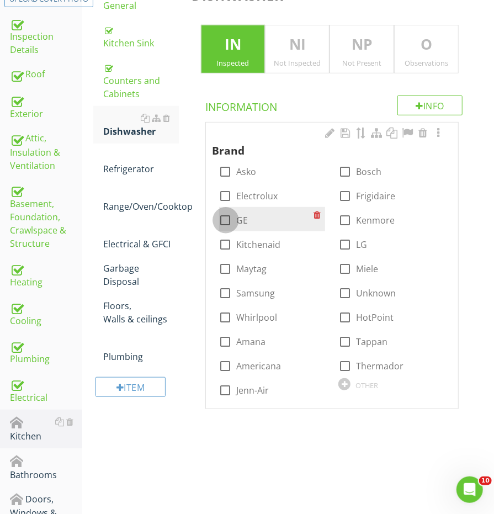
click at [219, 215] on div at bounding box center [225, 220] width 19 height 19
checkbox input "true"
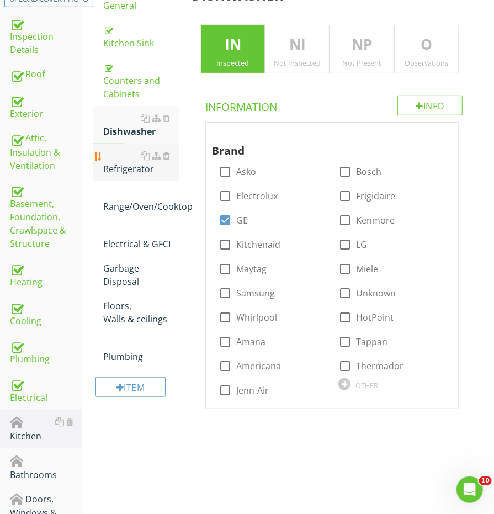
click at [138, 167] on div "Refrigerator" at bounding box center [140, 162] width 75 height 26
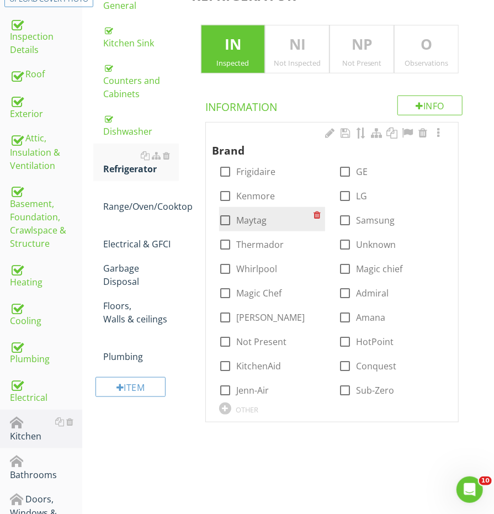
click at [226, 220] on div at bounding box center [225, 220] width 19 height 19
checkbox input "true"
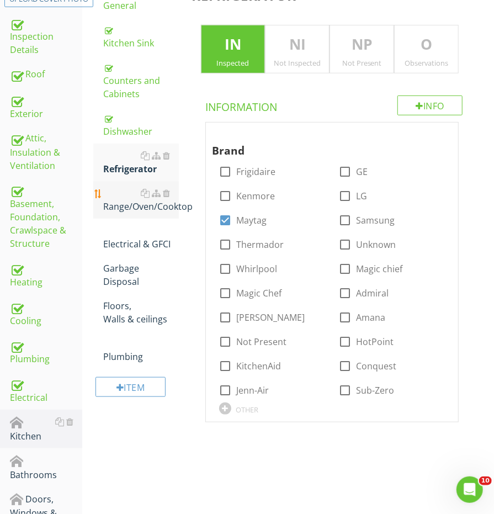
click at [142, 200] on div "Range/Oven/Cooktop" at bounding box center [140, 200] width 75 height 26
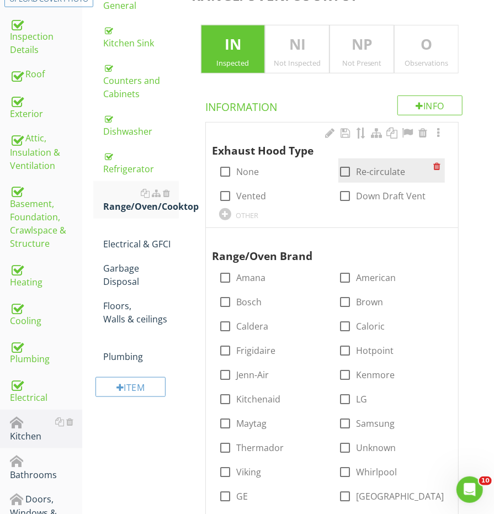
click at [358, 169] on label "Re-circulate" at bounding box center [380, 171] width 49 height 11
checkbox input "true"
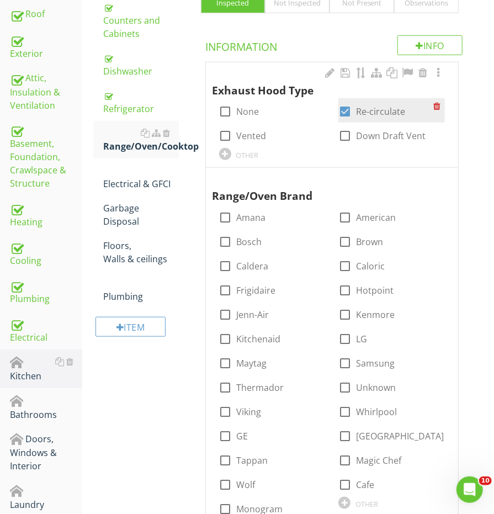
scroll to position [422, 0]
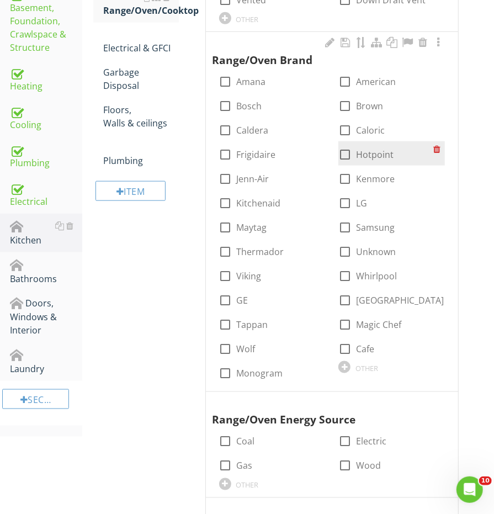
click at [341, 154] on div at bounding box center [345, 154] width 19 height 19
checkbox input "true"
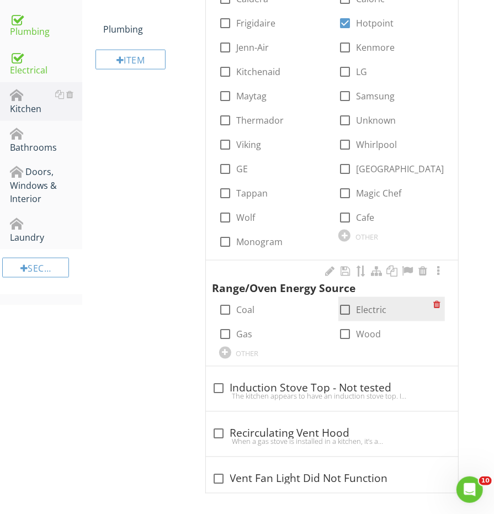
click at [345, 310] on div at bounding box center [345, 310] width 19 height 19
checkbox input "true"
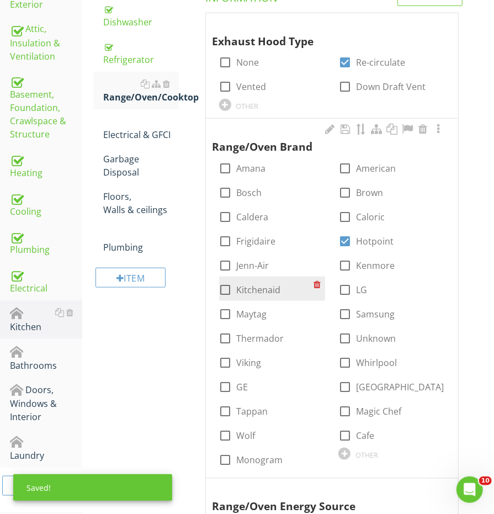
scroll to position [325, 0]
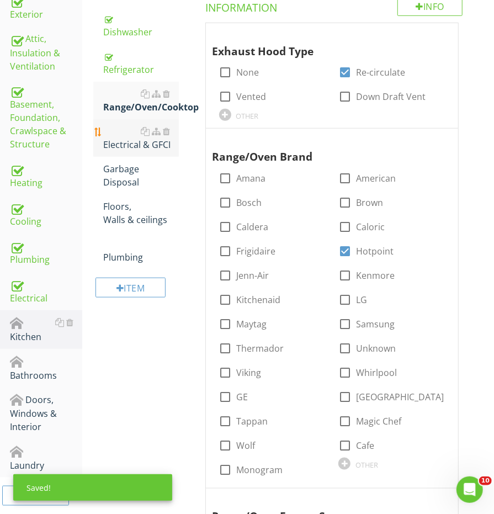
click at [119, 148] on link "Electrical & GFCI" at bounding box center [140, 138] width 75 height 38
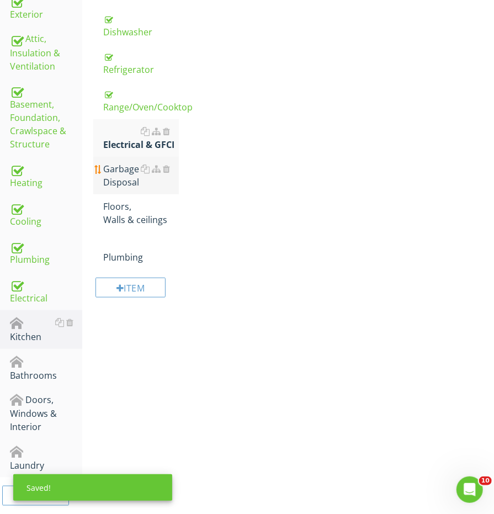
click at [119, 164] on div "Garbage Disposal" at bounding box center [140, 175] width 75 height 26
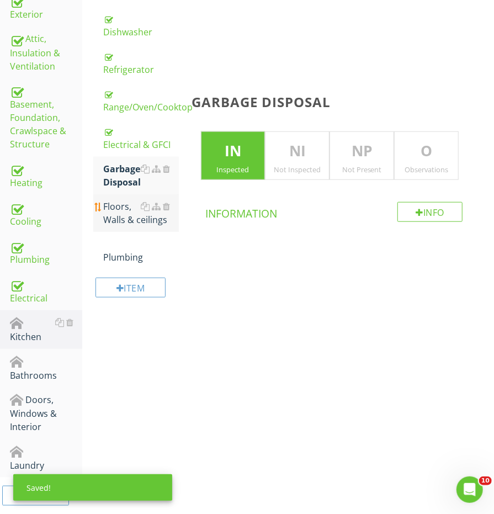
click at [119, 205] on div "Floors, Walls & ceilings" at bounding box center [140, 213] width 75 height 26
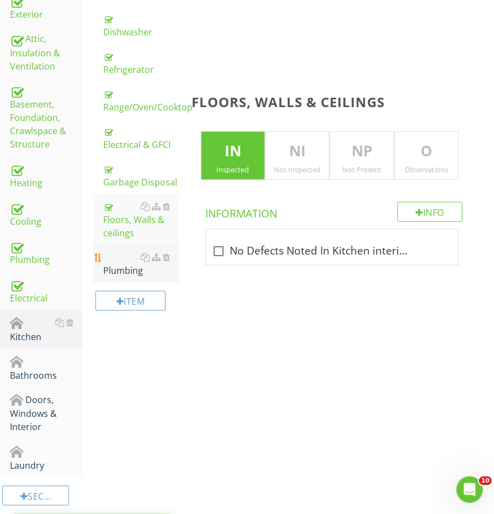
click at [111, 251] on div "Plumbing" at bounding box center [140, 264] width 75 height 26
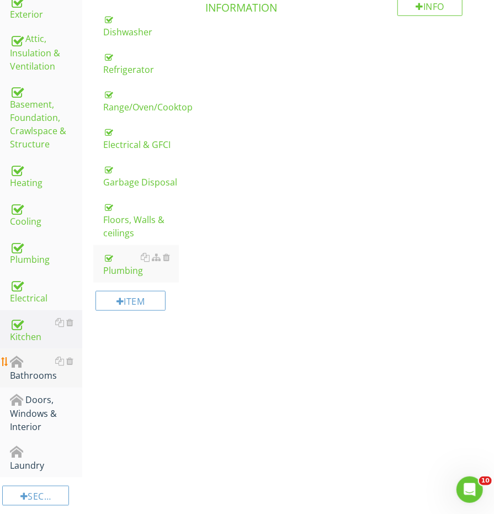
click at [36, 349] on link "Bathrooms" at bounding box center [46, 368] width 72 height 39
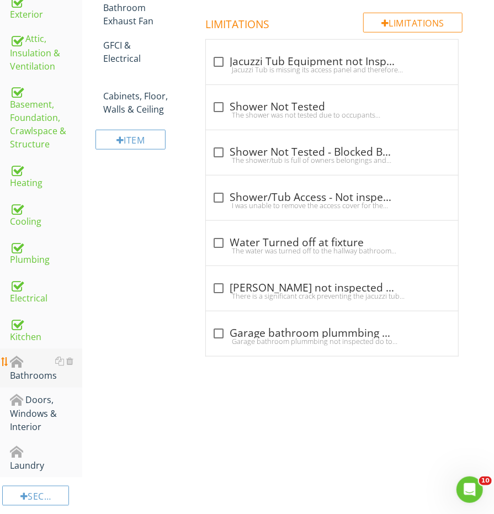
scroll to position [207, 0]
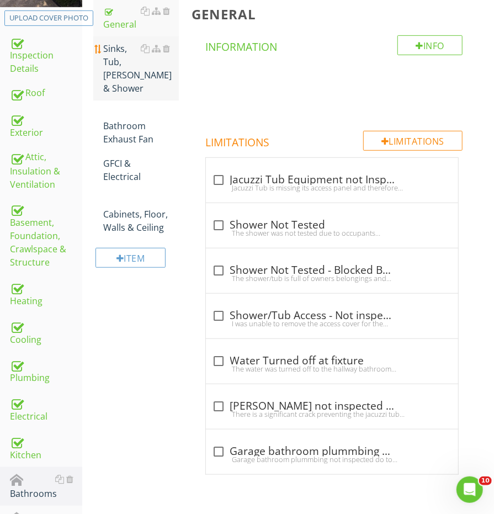
click at [121, 61] on div "Sinks, Tub, [PERSON_NAME] & Shower" at bounding box center [140, 68] width 75 height 53
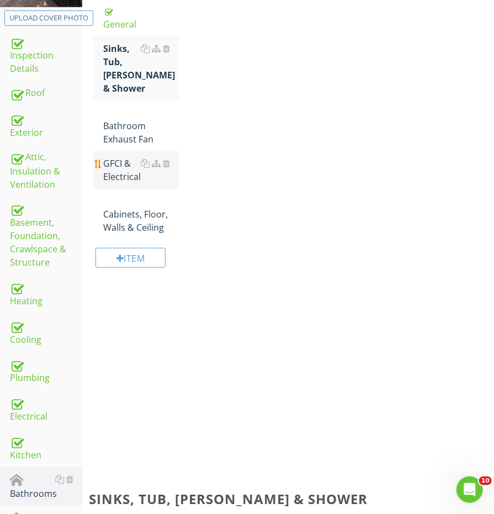
click at [120, 157] on div "GFCI & Electrical" at bounding box center [140, 170] width 75 height 26
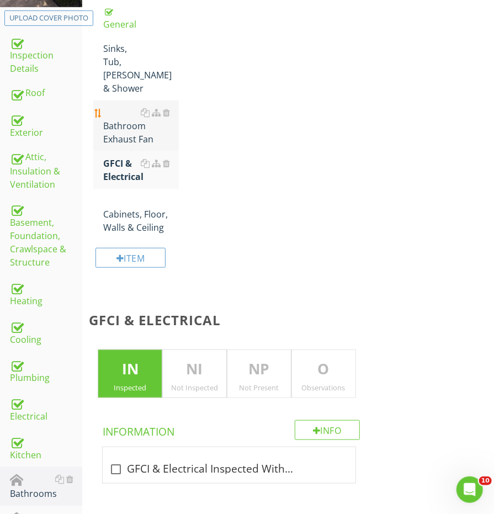
click at [120, 118] on div "Bathroom Exhaust Fan" at bounding box center [140, 126] width 75 height 40
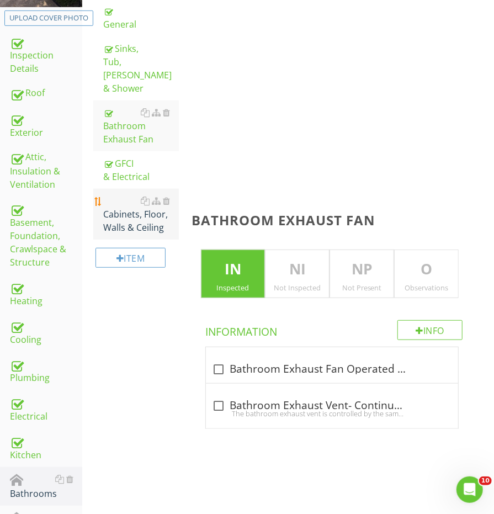
click at [120, 194] on div "Cabinets, Floor, Walls & Ceiling" at bounding box center [140, 214] width 75 height 40
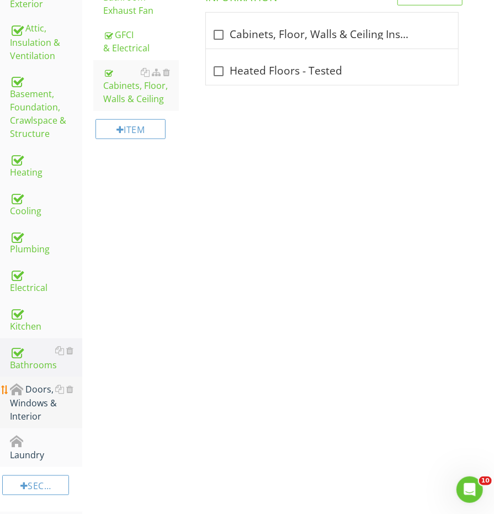
click at [34, 383] on div "Doors, Windows & Interior" at bounding box center [46, 403] width 72 height 41
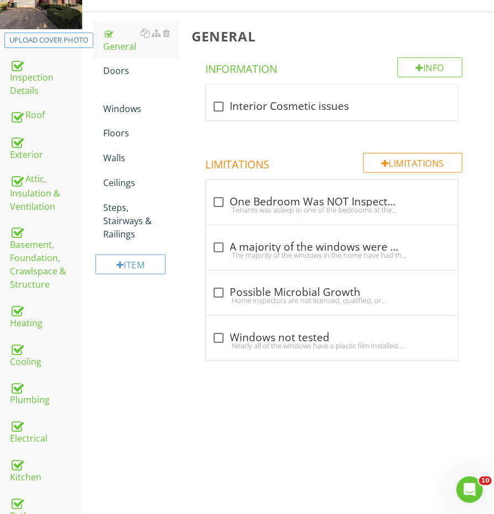
scroll to position [60, 0]
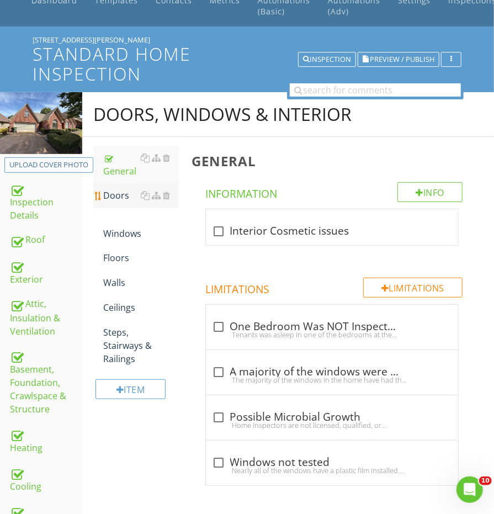
click at [114, 189] on div "Doors" at bounding box center [140, 195] width 75 height 13
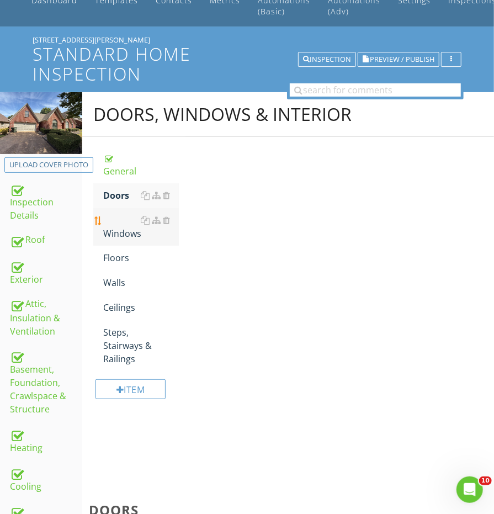
click at [113, 219] on div "Windows" at bounding box center [140, 227] width 75 height 26
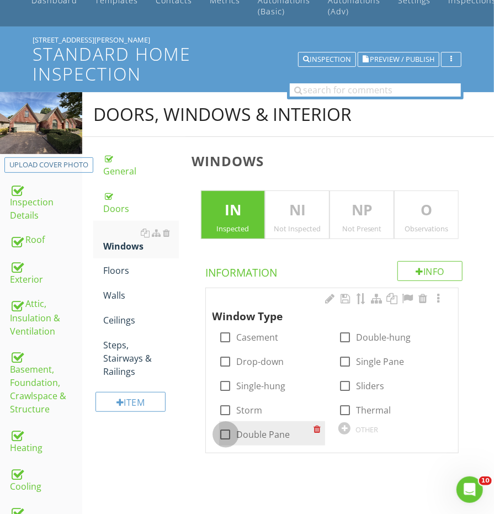
click at [226, 425] on div at bounding box center [225, 434] width 19 height 19
checkbox input "true"
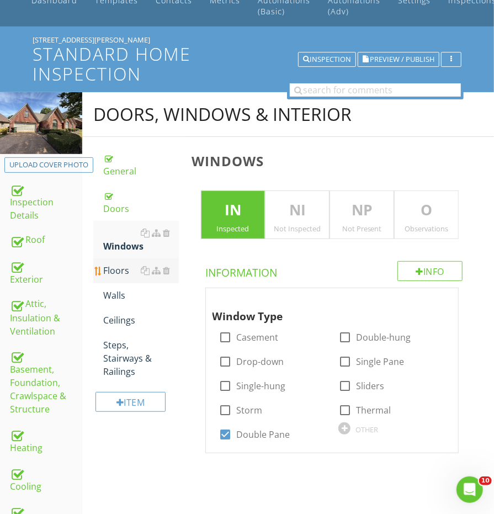
click at [123, 264] on div "Floors" at bounding box center [140, 270] width 75 height 13
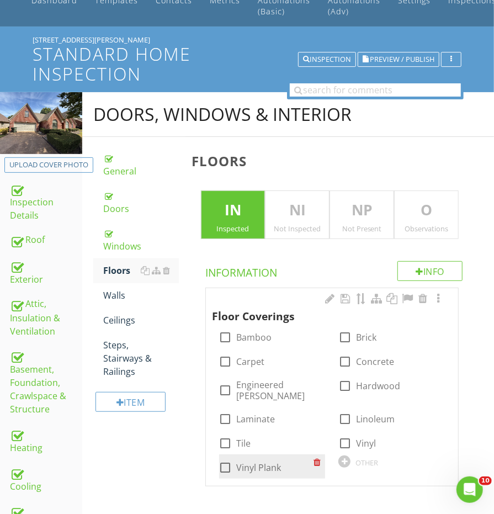
click at [230, 458] on div at bounding box center [225, 467] width 19 height 19
checkbox input "true"
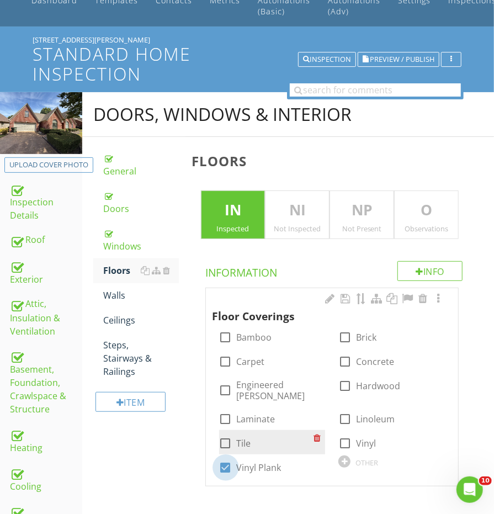
click at [230, 438] on div at bounding box center [225, 443] width 19 height 19
checkbox input "true"
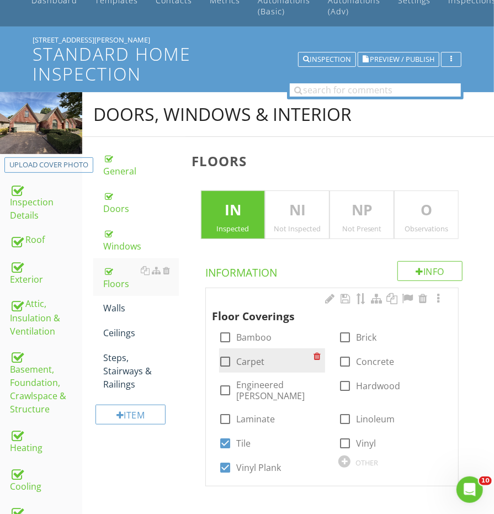
click at [231, 363] on div at bounding box center [225, 361] width 19 height 19
checkbox input "true"
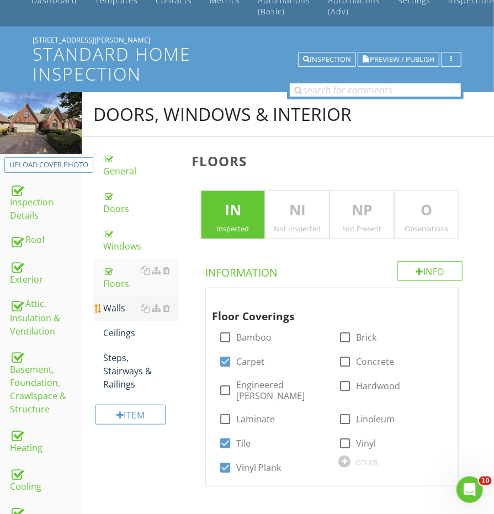
click at [114, 296] on link "Walls" at bounding box center [140, 308] width 75 height 24
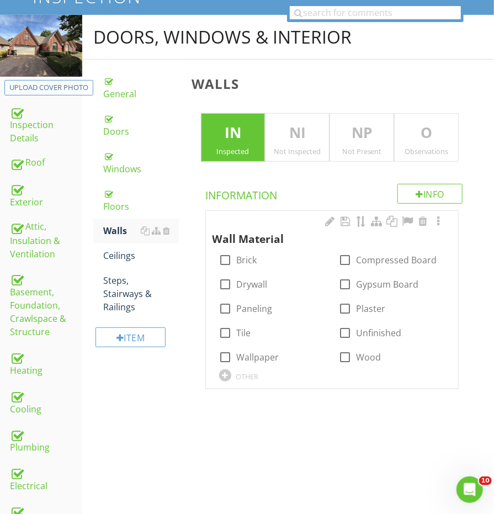
scroll to position [139, 0]
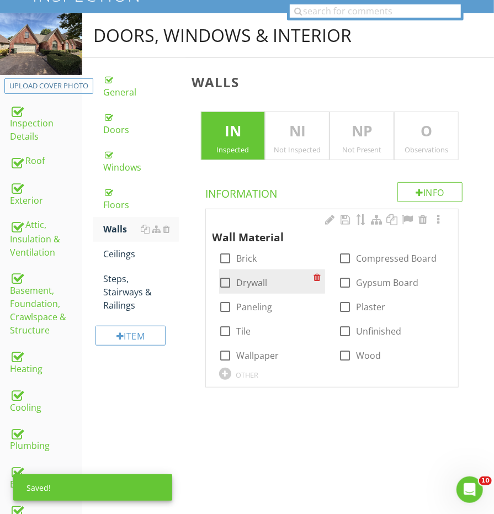
click at [226, 283] on div at bounding box center [225, 282] width 19 height 19
checkbox input "true"
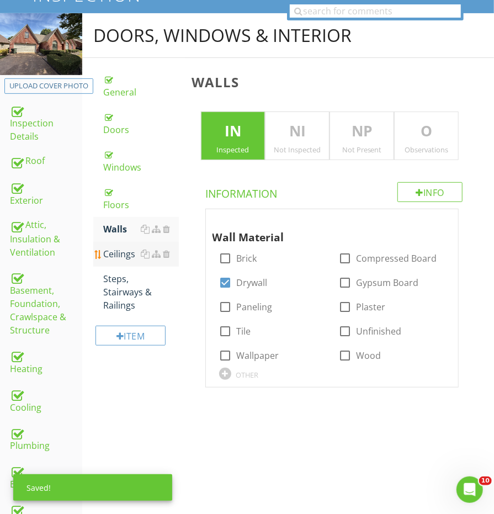
click at [124, 247] on div "Ceilings" at bounding box center [140, 253] width 75 height 13
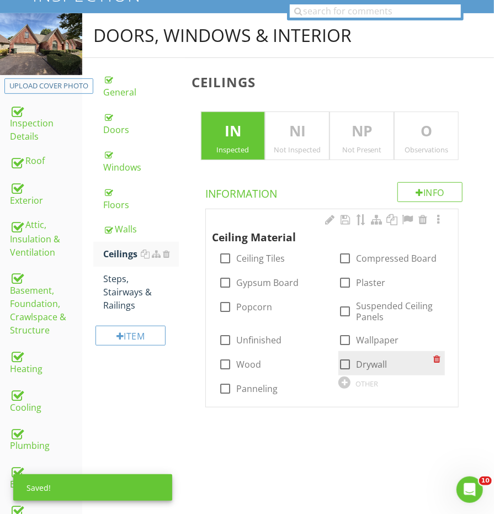
click at [343, 363] on div at bounding box center [345, 364] width 19 height 19
checkbox input "true"
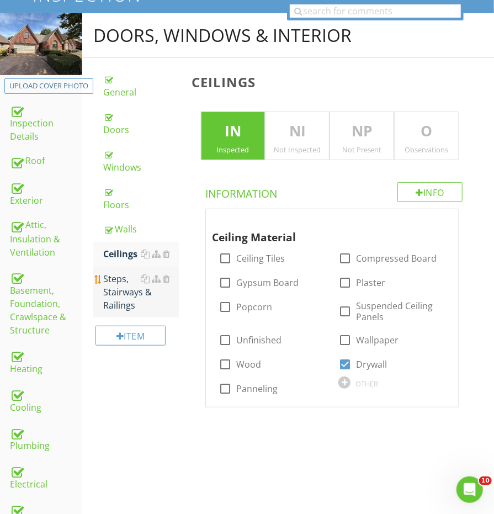
click at [135, 283] on link "Steps, Stairways & Railings" at bounding box center [140, 292] width 75 height 51
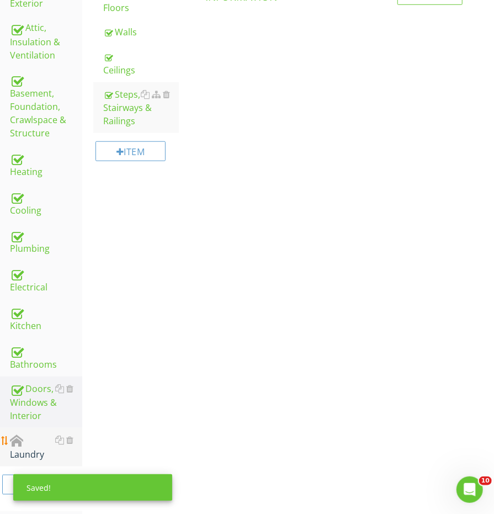
click at [21, 434] on div at bounding box center [16, 440] width 13 height 13
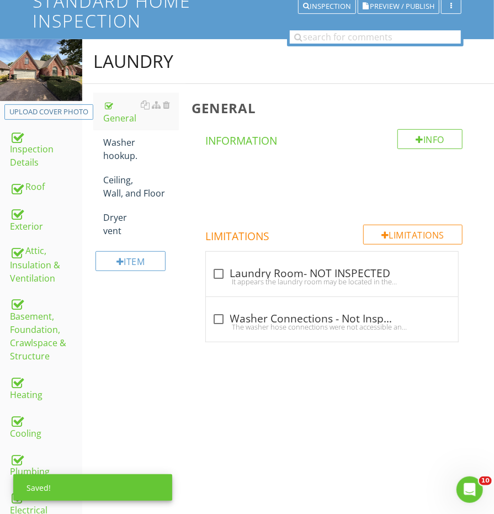
scroll to position [107, 0]
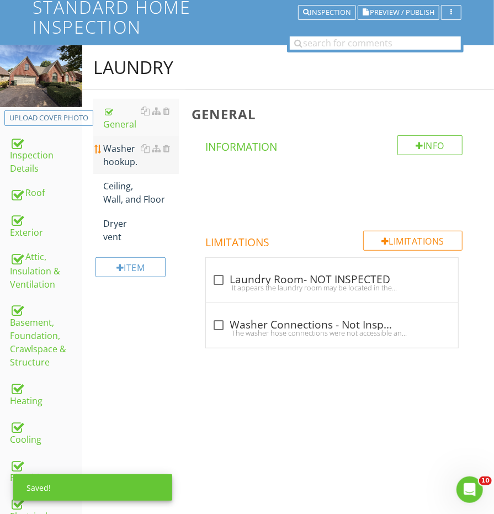
click at [113, 149] on div "Washer hookup." at bounding box center [140, 155] width 75 height 26
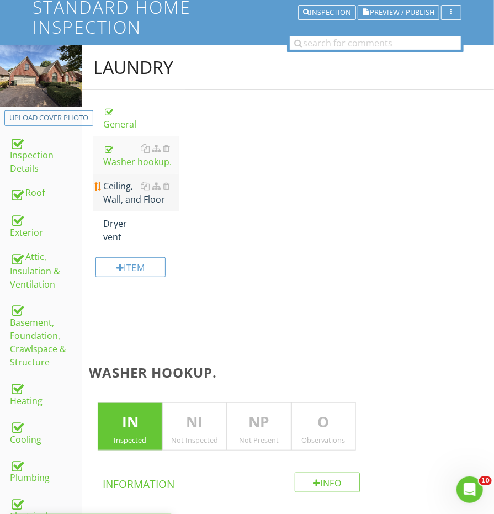
click at [113, 179] on div "Ceiling, Wall, and Floor" at bounding box center [140, 192] width 75 height 26
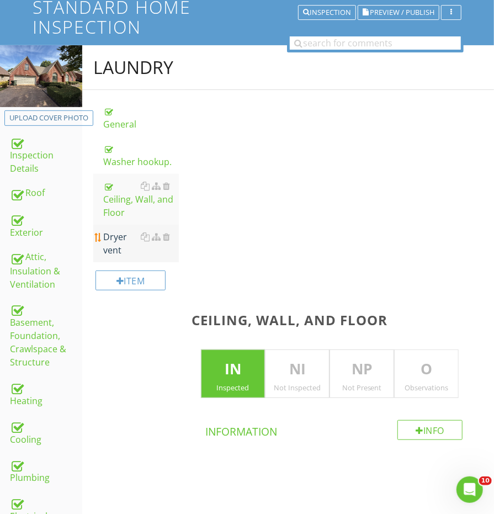
click at [111, 240] on div "Dryer vent" at bounding box center [140, 243] width 75 height 26
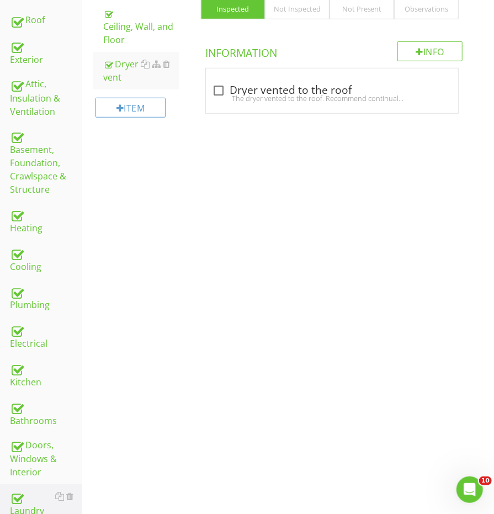
scroll to position [329, 0]
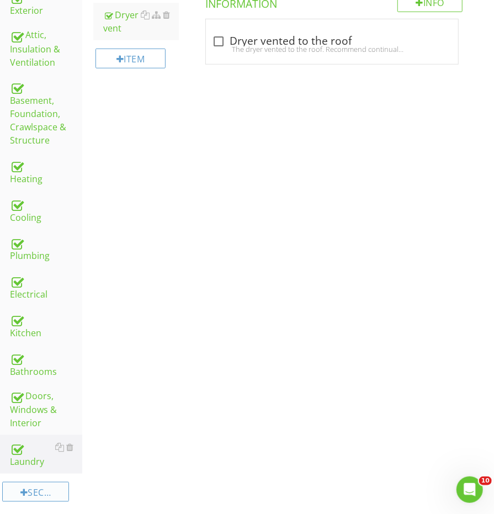
click at [51, 484] on div "Section" at bounding box center [35, 492] width 67 height 20
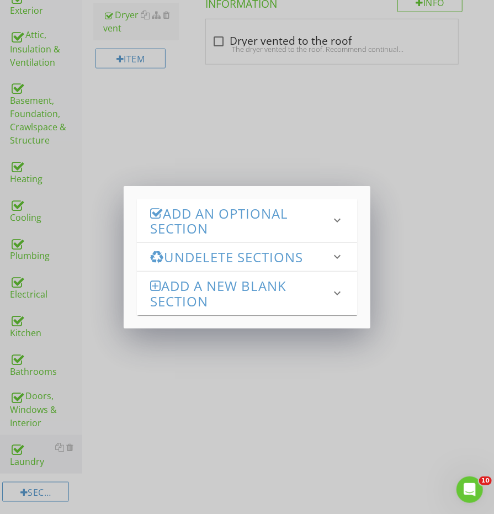
click at [208, 226] on h3 "Add an Optional Section" at bounding box center [240, 221] width 181 height 30
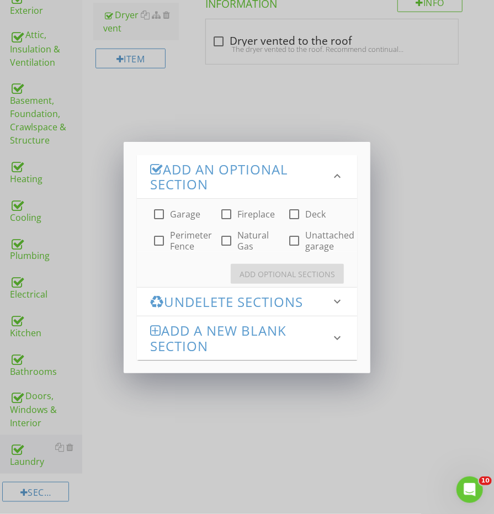
click at [167, 211] on div at bounding box center [159, 214] width 19 height 19
checkbox input "true"
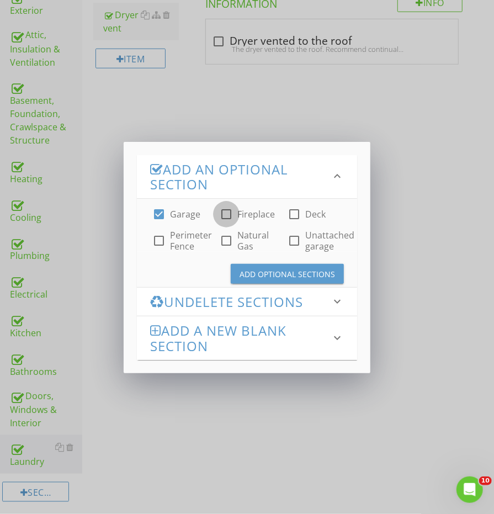
click at [231, 211] on div at bounding box center [226, 214] width 19 height 19
checkbox input "true"
click at [253, 271] on div "Add Optional Sections" at bounding box center [287, 274] width 95 height 12
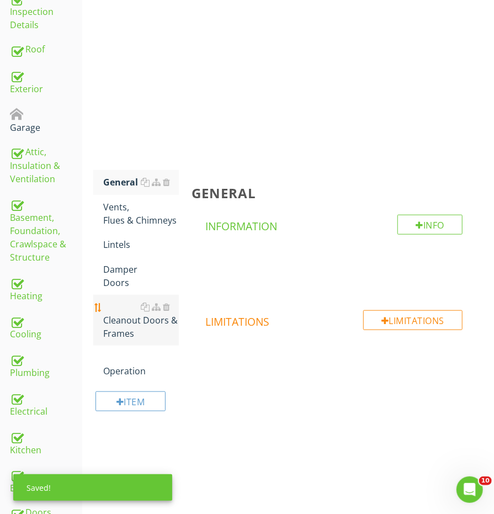
scroll to position [137, 0]
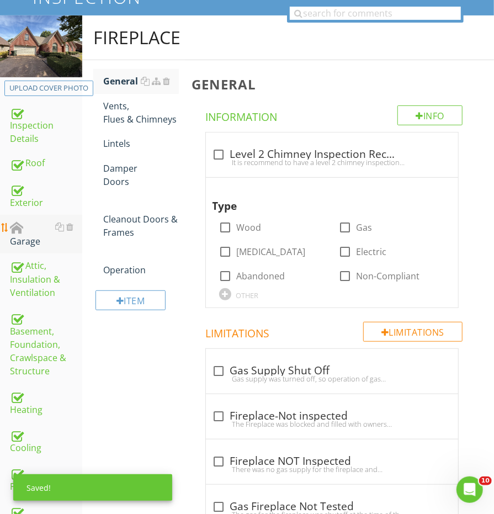
click at [43, 222] on div "Garage" at bounding box center [46, 234] width 72 height 28
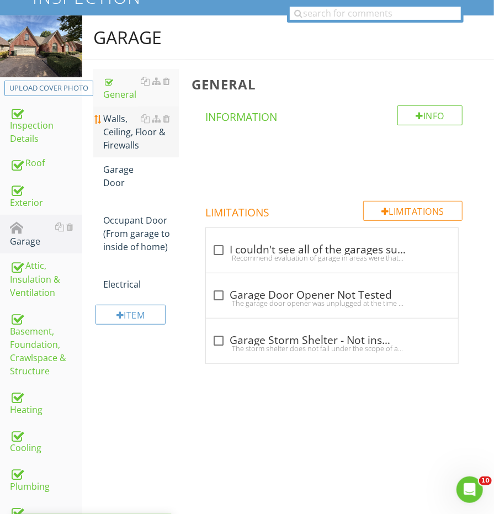
click at [120, 128] on div "Walls, Ceiling, Floor & Firewalls" at bounding box center [140, 132] width 75 height 40
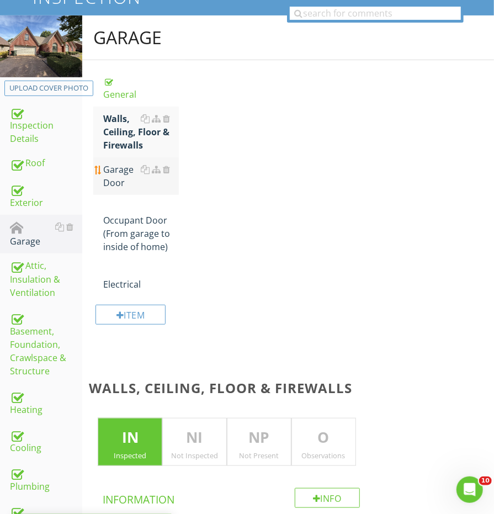
click at [116, 178] on div "Garage Door" at bounding box center [140, 176] width 75 height 26
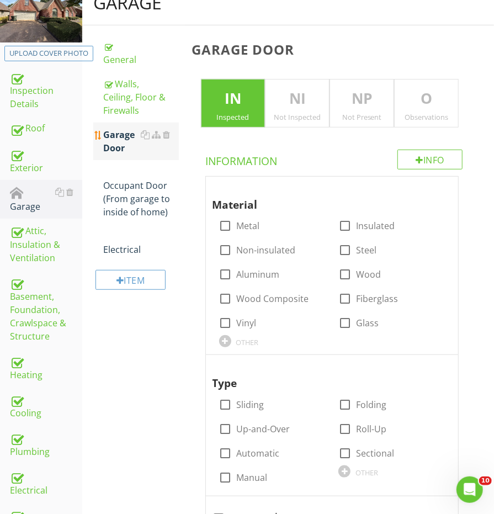
scroll to position [192, 0]
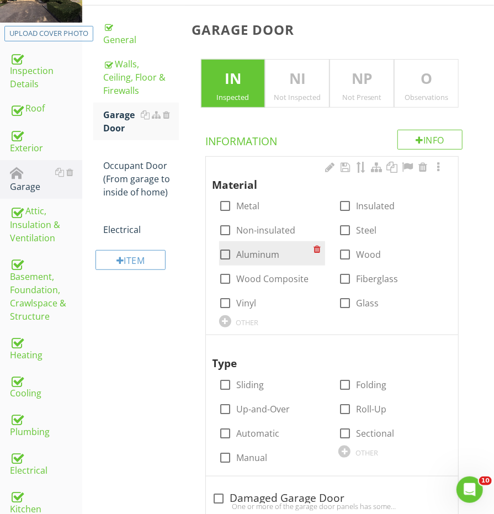
click at [223, 249] on div at bounding box center [225, 254] width 19 height 19
checkbox input "true"
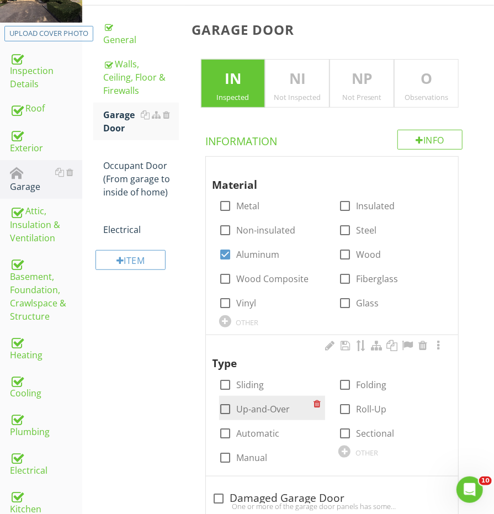
click at [225, 409] on div at bounding box center [225, 409] width 19 height 19
checkbox input "true"
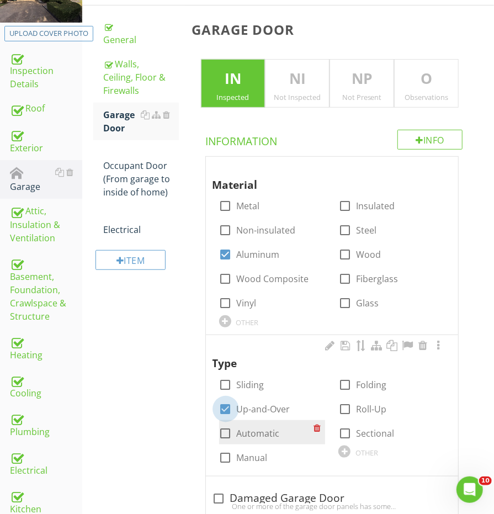
click at [225, 424] on div at bounding box center [225, 433] width 19 height 19
checkbox input "true"
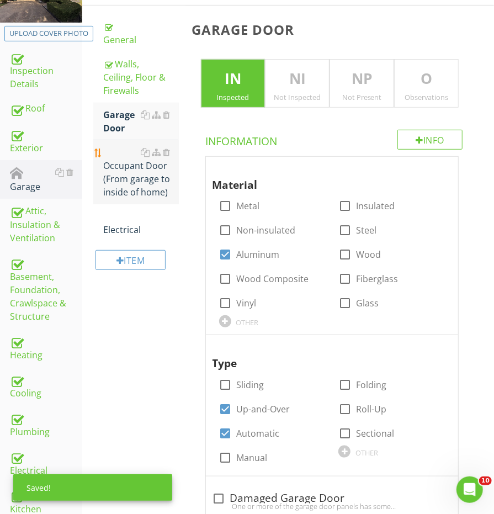
click at [137, 189] on div "Occupant Door (From garage to inside of home)" at bounding box center [140, 172] width 75 height 53
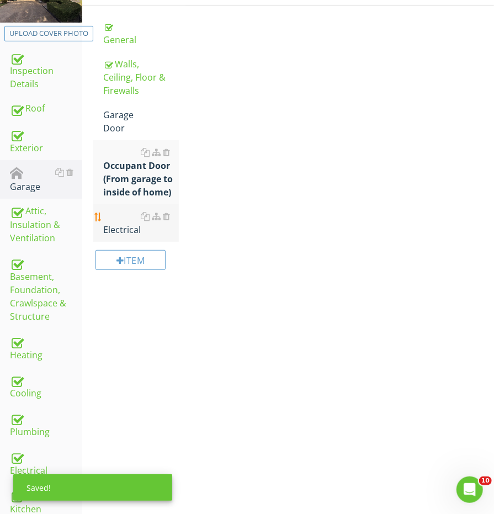
click at [118, 223] on link "Electrical" at bounding box center [140, 223] width 75 height 38
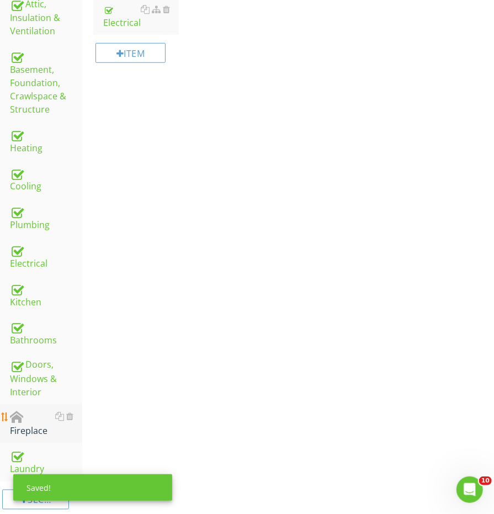
click at [34, 410] on div "Fireplace" at bounding box center [46, 424] width 72 height 28
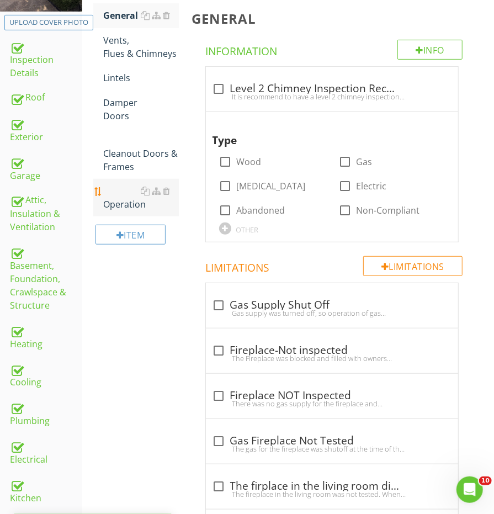
scroll to position [158, 0]
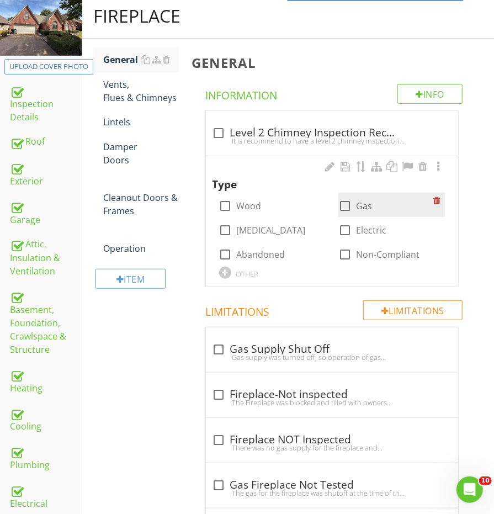
click at [336, 204] on div at bounding box center [345, 206] width 19 height 19
checkbox input "true"
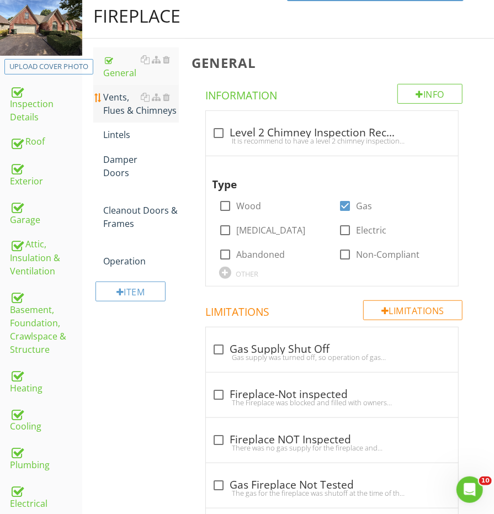
click at [123, 100] on div "Vents, Flues & Chimneys" at bounding box center [140, 104] width 75 height 26
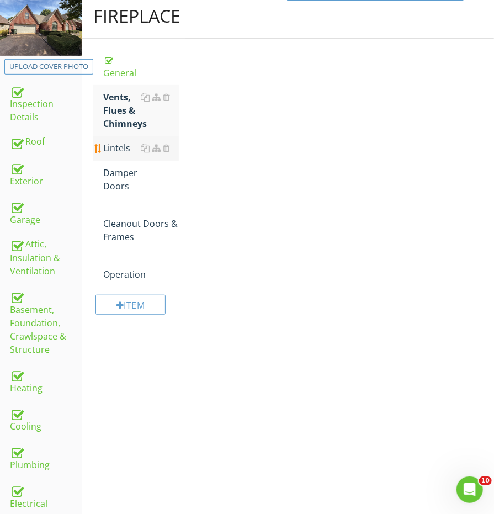
click at [123, 141] on div "Lintels" at bounding box center [140, 147] width 75 height 13
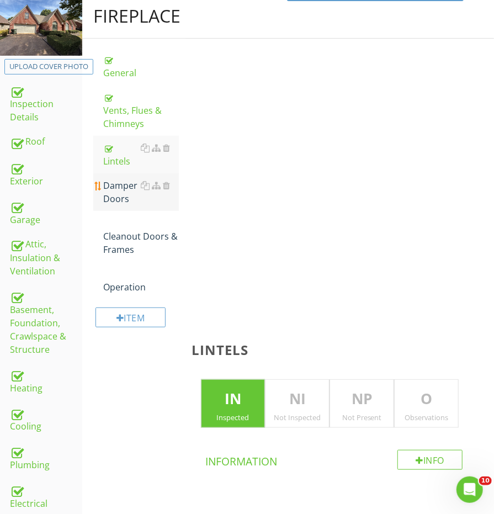
click at [113, 179] on div "Damper Doors" at bounding box center [140, 192] width 75 height 26
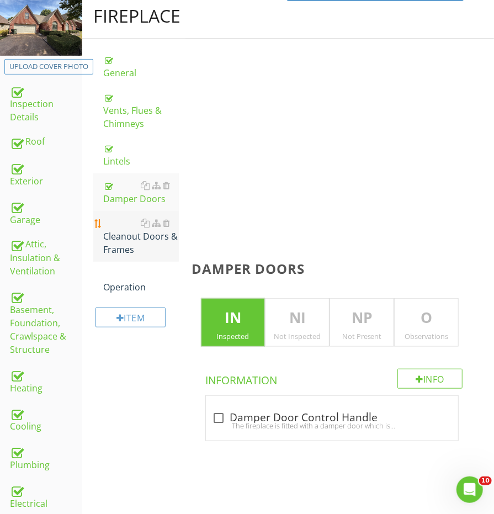
drag, startPoint x: 113, startPoint y: 213, endPoint x: 113, endPoint y: 220, distance: 7.7
click at [113, 216] on div "Cleanout Doors & Frames" at bounding box center [140, 236] width 75 height 40
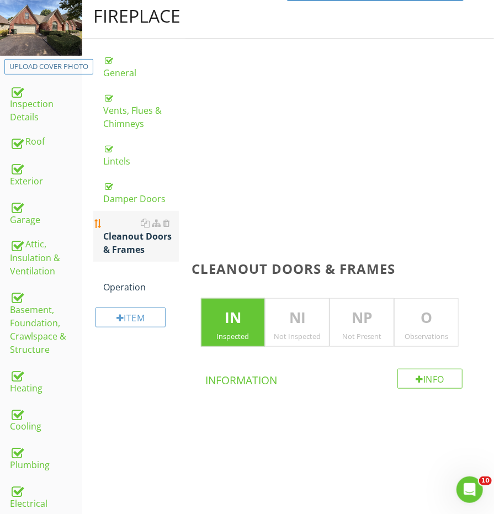
click at [113, 242] on link "Cleanout Doors & Frames" at bounding box center [140, 236] width 75 height 51
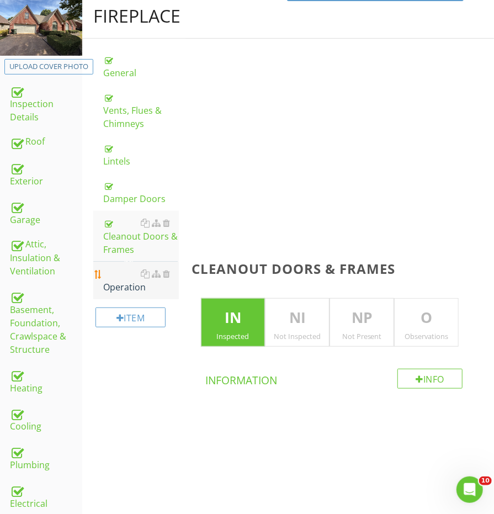
click at [113, 267] on div "Operation" at bounding box center [140, 280] width 75 height 26
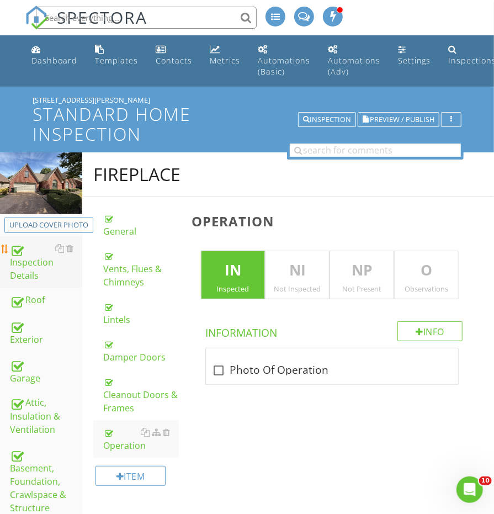
click at [34, 270] on div "Inspection Details" at bounding box center [46, 262] width 72 height 41
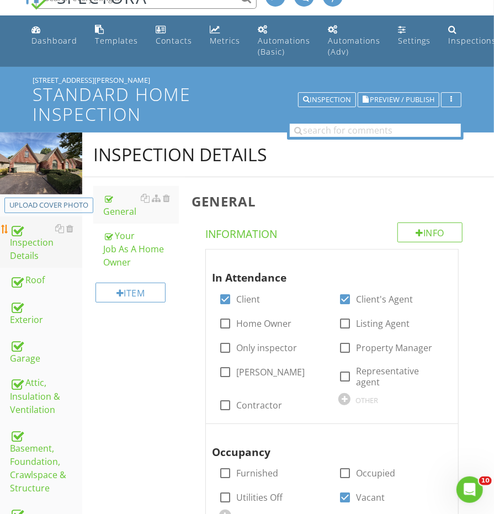
scroll to position [17, 0]
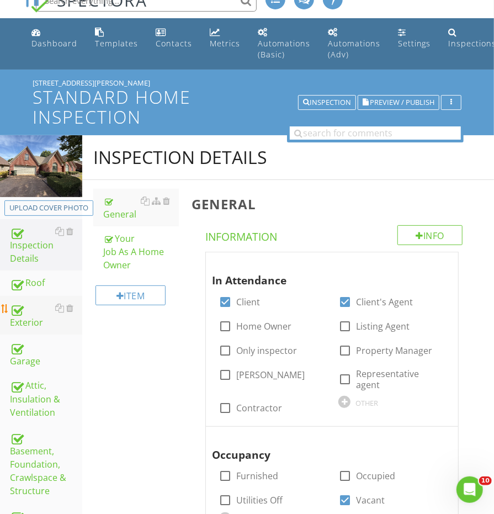
click at [28, 322] on div "Exterior" at bounding box center [46, 315] width 72 height 28
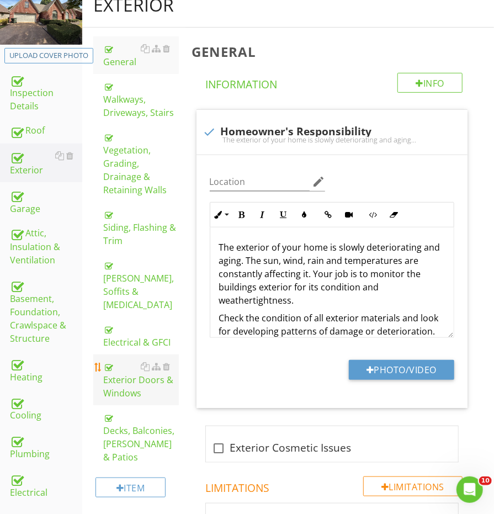
scroll to position [197, 0]
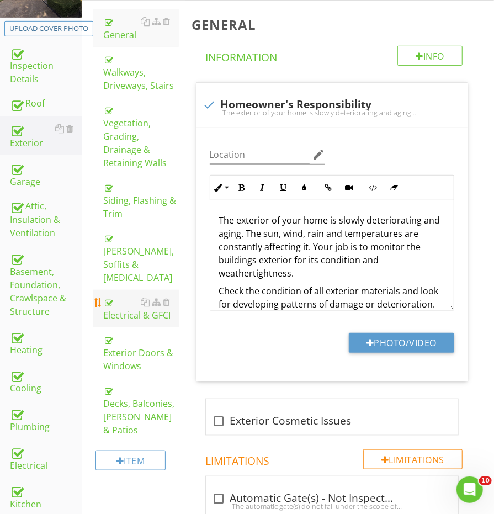
click at [132, 295] on div "Electrical & GFCI" at bounding box center [140, 308] width 75 height 26
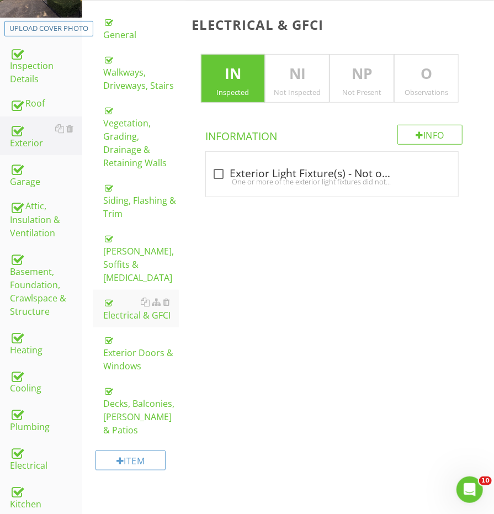
click at [448, 93] on div "Observations" at bounding box center [426, 92] width 63 height 9
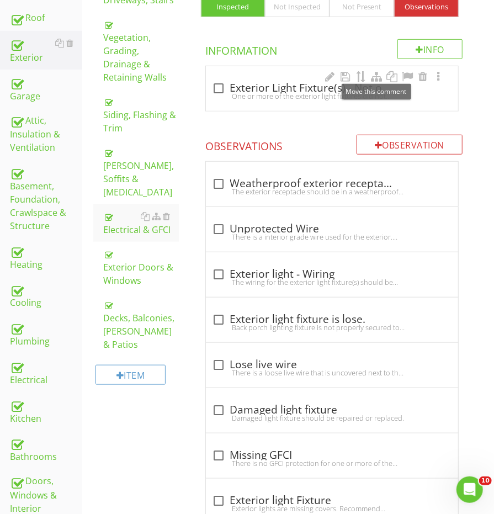
scroll to position [296, 0]
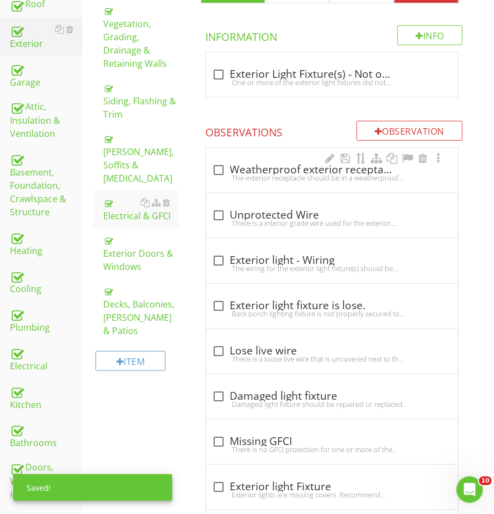
click at [278, 173] on div "The exterior receptacle should be in a weatherproof cover to protect the recept…" at bounding box center [332, 177] width 239 height 9
checkbox input "true"
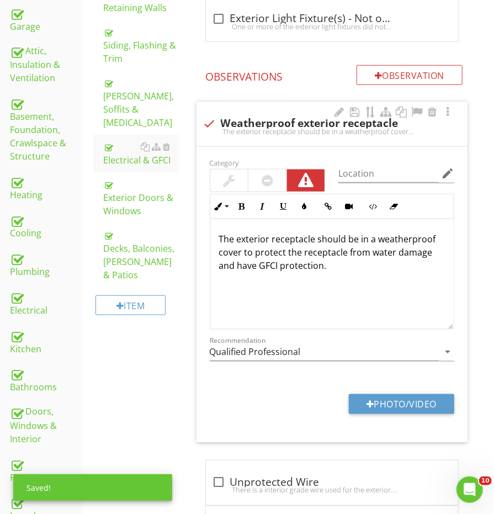
scroll to position [370, 0]
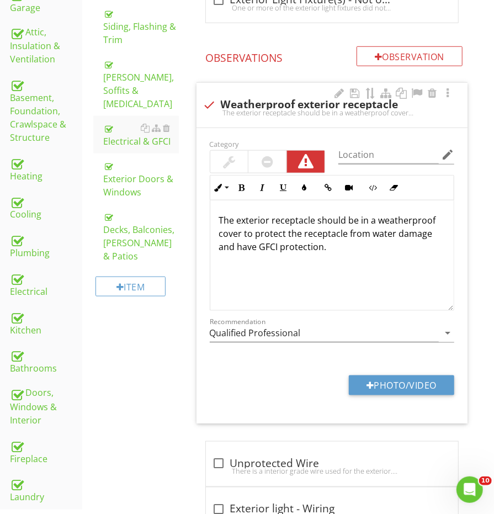
click at [273, 162] on div at bounding box center [268, 161] width 12 height 13
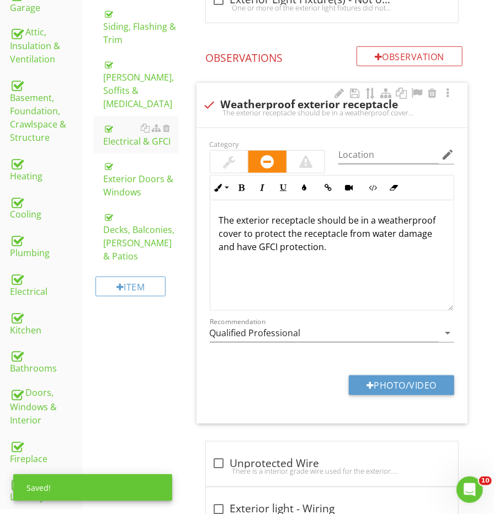
click at [316, 235] on p "The exterior receptacle should be in a weatherproof cover to protect the recept…" at bounding box center [332, 234] width 226 height 40
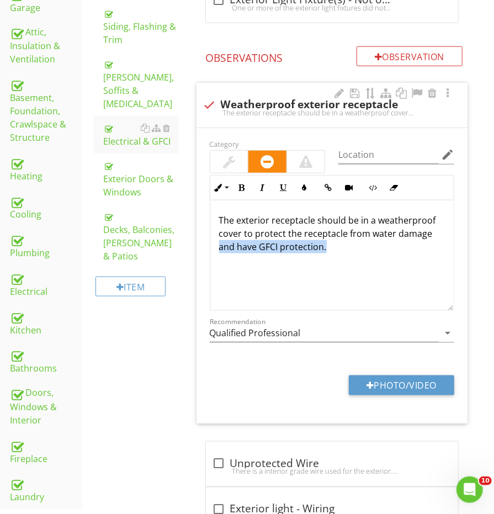
drag, startPoint x: 325, startPoint y: 245, endPoint x: 217, endPoint y: 243, distance: 107.1
click at [217, 243] on div "The exterior receptacle should be in a weatherproof cover to protect the recept…" at bounding box center [331, 255] width 243 height 110
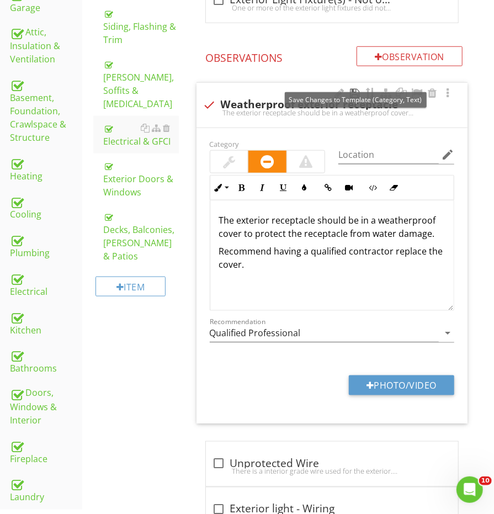
click at [356, 91] on div at bounding box center [354, 93] width 13 height 11
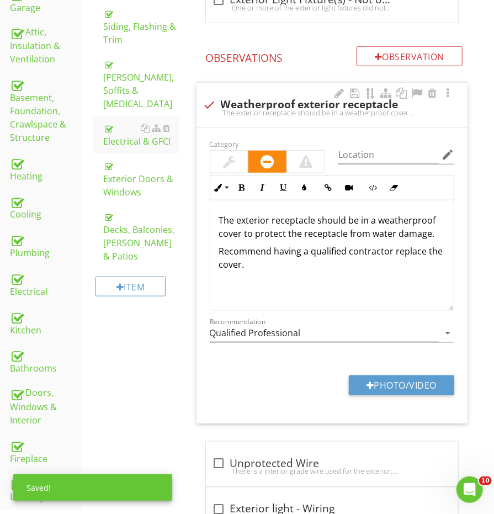
click at [399, 295] on div "The exterior receptacle should be in a weatherproof cover to protect the recept…" at bounding box center [331, 255] width 243 height 110
click at [428, 247] on p "Recommend having a qualified contractor replace the cover." at bounding box center [332, 258] width 226 height 26
click at [428, 249] on p "Recommend having a qualified contractor replace the cover." at bounding box center [332, 258] width 226 height 26
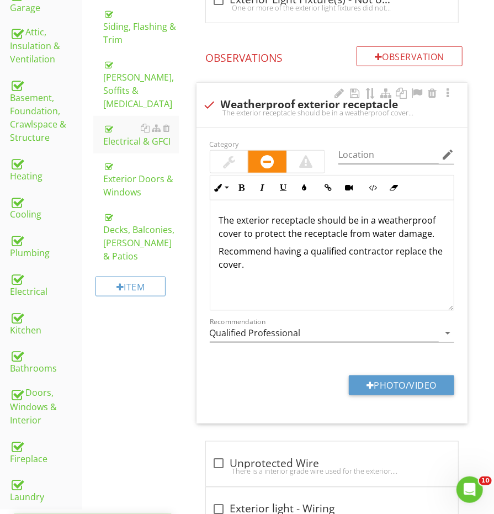
click at [424, 249] on p "Recommend having a qualified contractor replace the cover." at bounding box center [332, 258] width 226 height 26
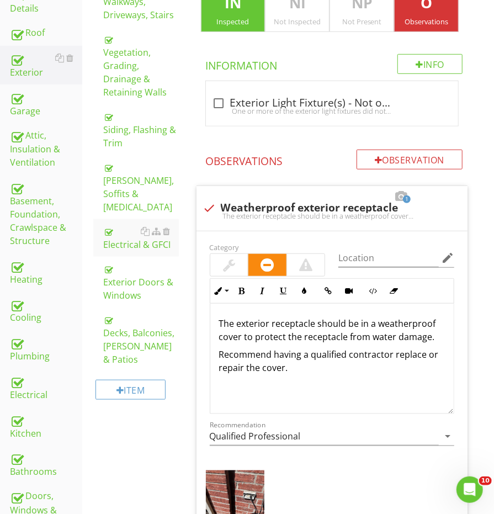
scroll to position [193, 0]
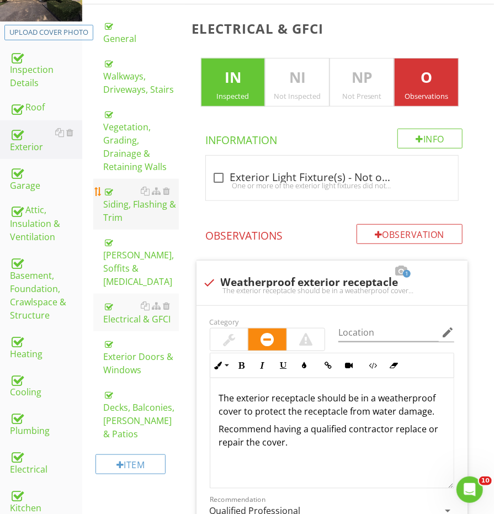
click at [132, 190] on div "Siding, Flashing & Trim" at bounding box center [140, 204] width 75 height 40
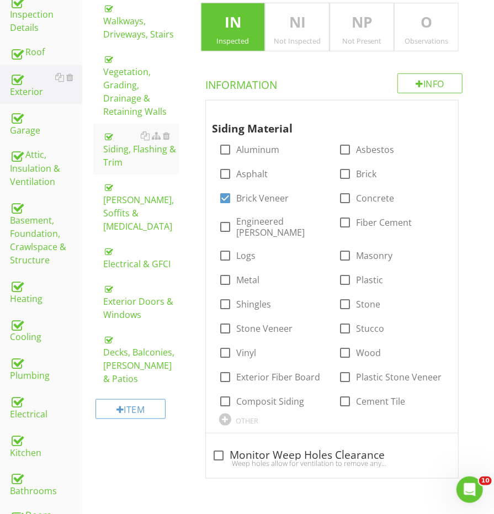
click at [438, 43] on div "Observations" at bounding box center [426, 40] width 63 height 9
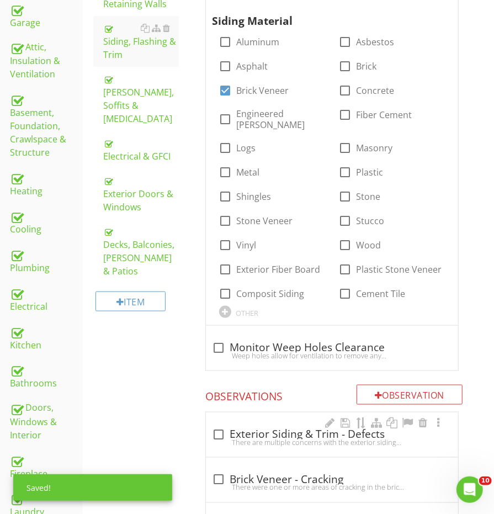
click at [248, 412] on div "check_box_outline_blank Exterior Siding & Trim - Defects There are multiple con…" at bounding box center [332, 434] width 252 height 45
checkbox input "true"
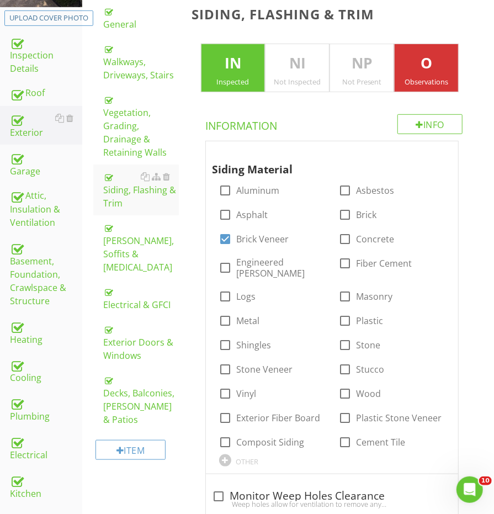
scroll to position [203, 0]
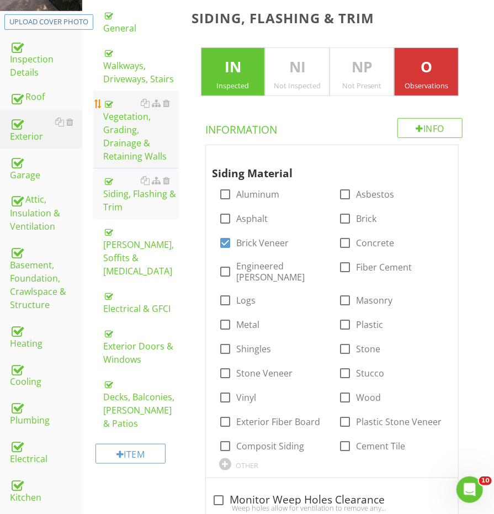
click at [124, 123] on div "Vegetation, Grading, Drainage & Retaining Walls" at bounding box center [140, 130] width 75 height 66
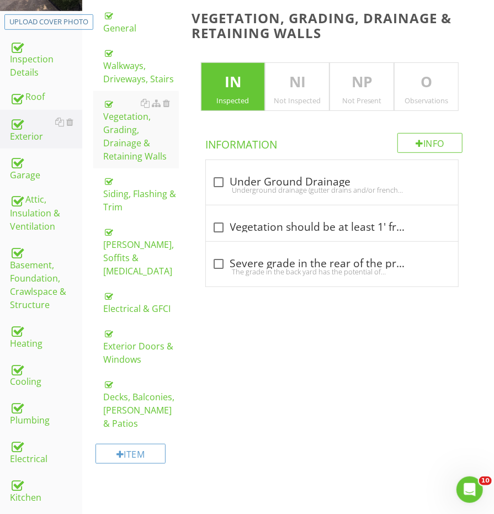
click at [406, 75] on p "O" at bounding box center [426, 82] width 63 height 22
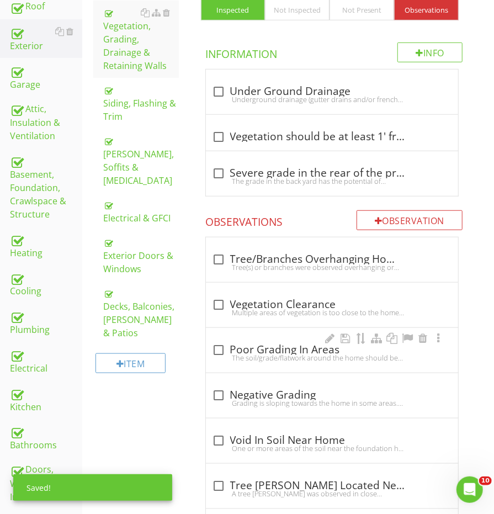
click at [231, 335] on div "check_box_outline_blank Poor Grading In Areas The soil/grade/flatwork around th…" at bounding box center [332, 350] width 252 height 45
checkbox input "true"
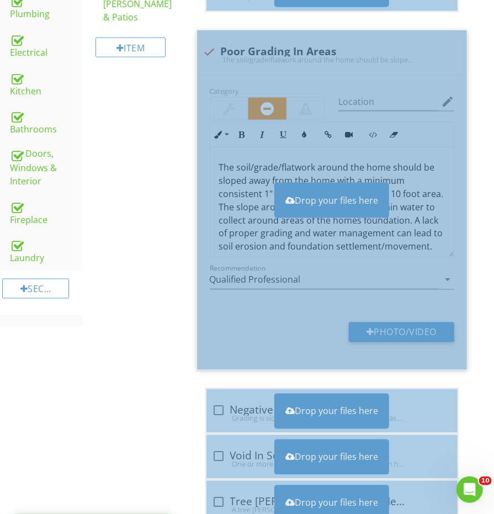
scroll to position [620, 0]
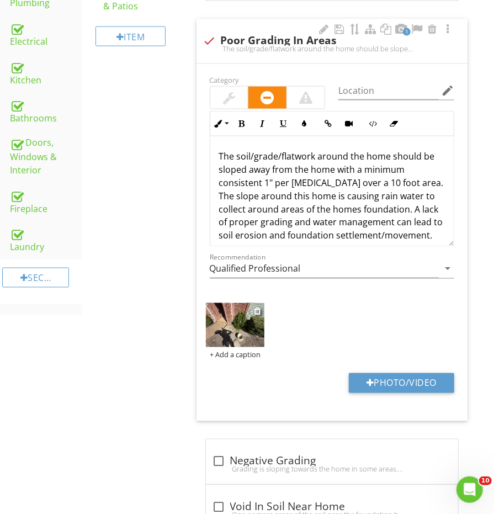
click at [234, 327] on img at bounding box center [235, 325] width 59 height 44
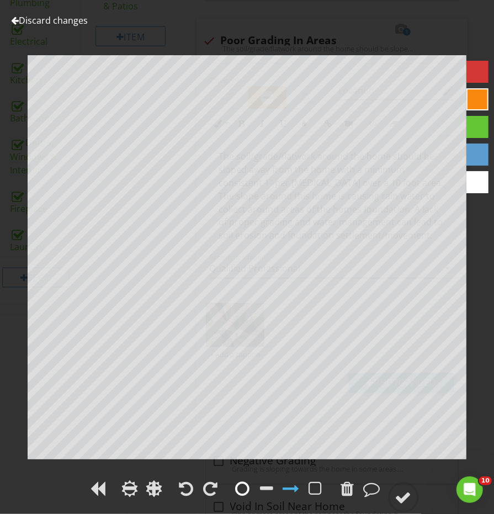
click at [246, 488] on div at bounding box center [243, 488] width 14 height 17
click at [403, 485] on circle at bounding box center [403, 497] width 29 height 29
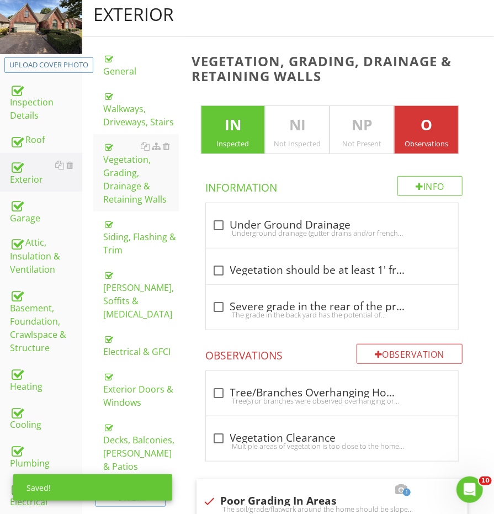
scroll to position [146, 0]
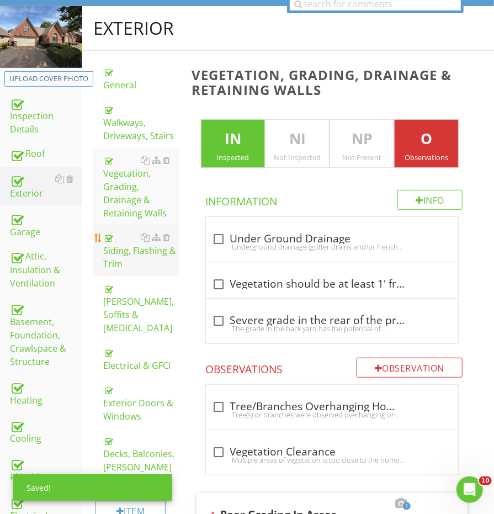
click at [103, 235] on div "Siding, Flashing & Trim" at bounding box center [140, 251] width 75 height 40
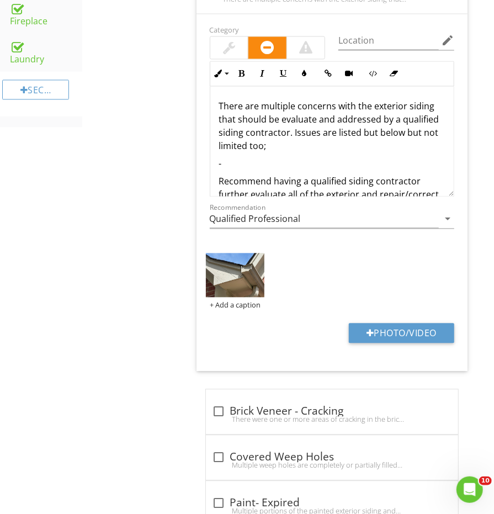
scroll to position [829, 0]
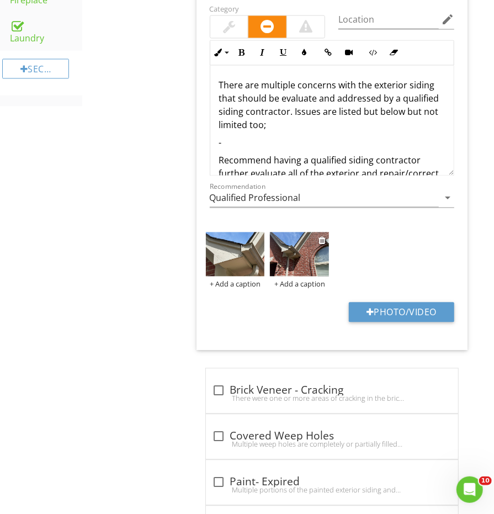
click at [296, 245] on img at bounding box center [299, 254] width 59 height 44
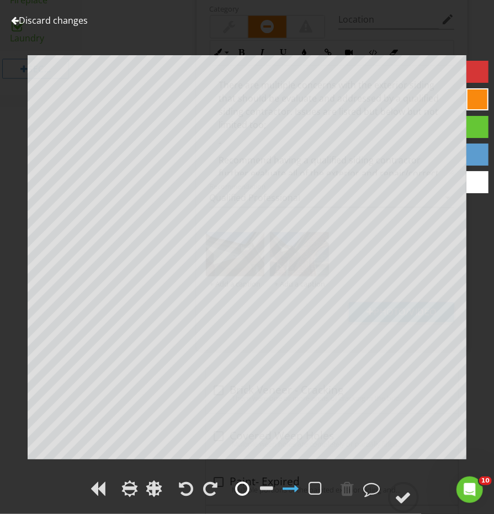
click at [235, 494] on div at bounding box center [243, 488] width 17 height 17
click at [399, 488] on circle at bounding box center [403, 497] width 29 height 29
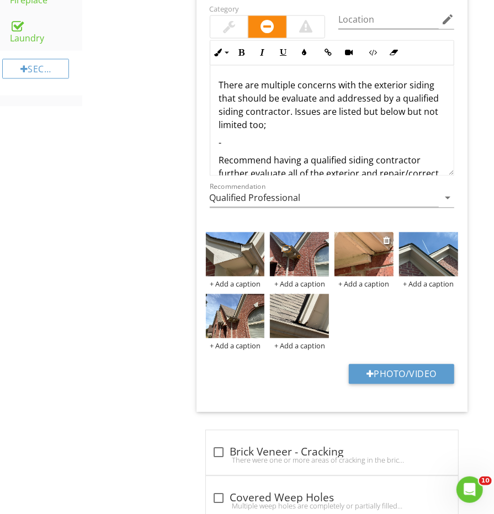
click at [367, 240] on img at bounding box center [363, 254] width 59 height 44
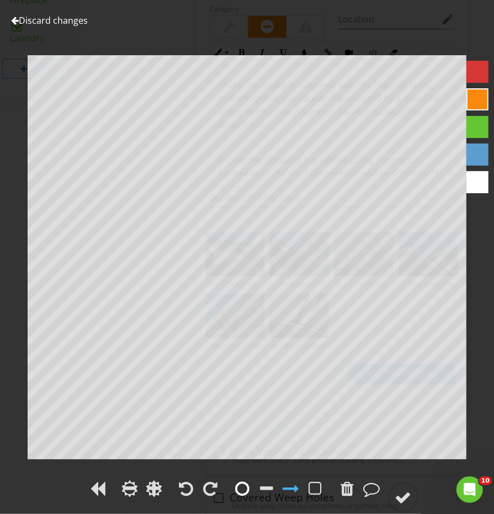
click at [249, 481] on div at bounding box center [243, 488] width 17 height 17
click at [418, 497] on circle at bounding box center [403, 497] width 29 height 29
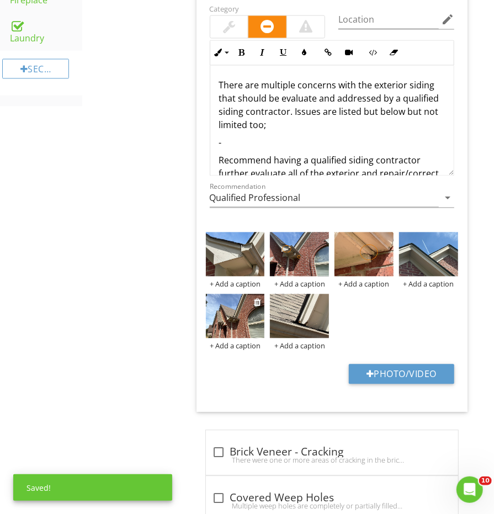
click at [247, 310] on img at bounding box center [235, 316] width 59 height 44
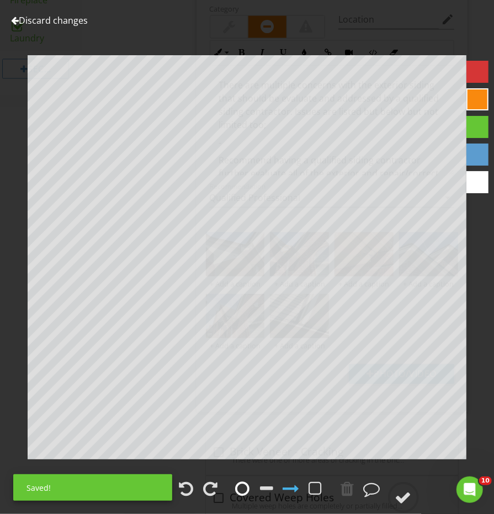
click at [245, 484] on div at bounding box center [243, 488] width 14 height 17
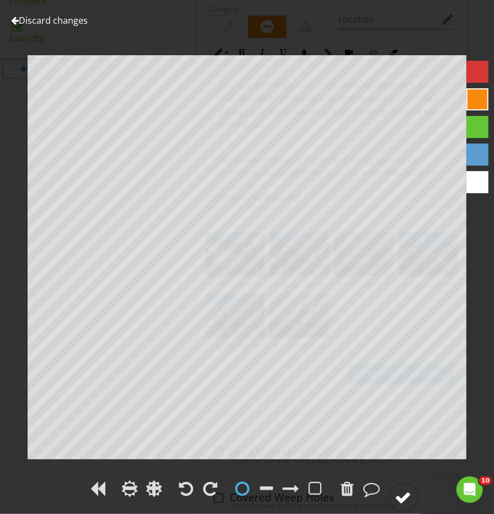
click at [403, 491] on div at bounding box center [403, 497] width 17 height 17
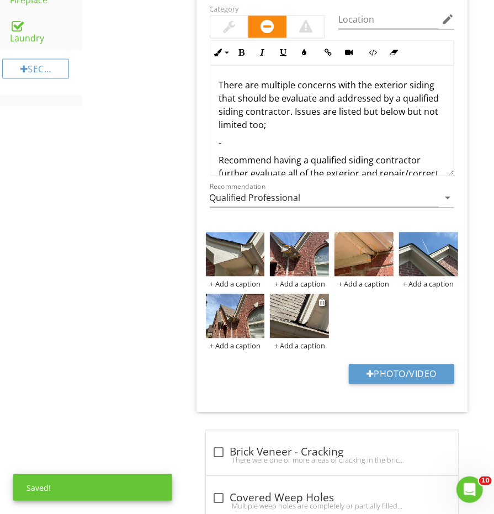
click at [296, 307] on img at bounding box center [299, 316] width 59 height 44
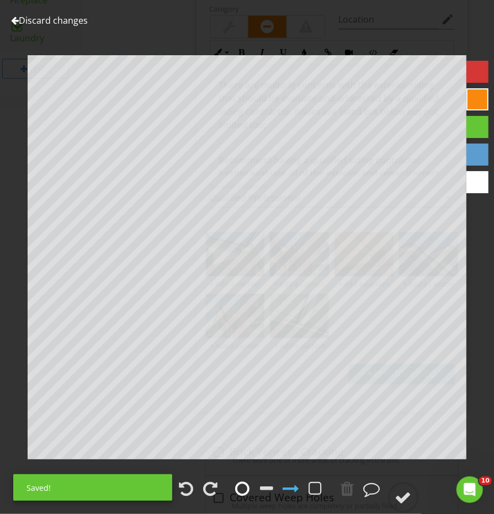
click at [236, 486] on div at bounding box center [243, 488] width 17 height 17
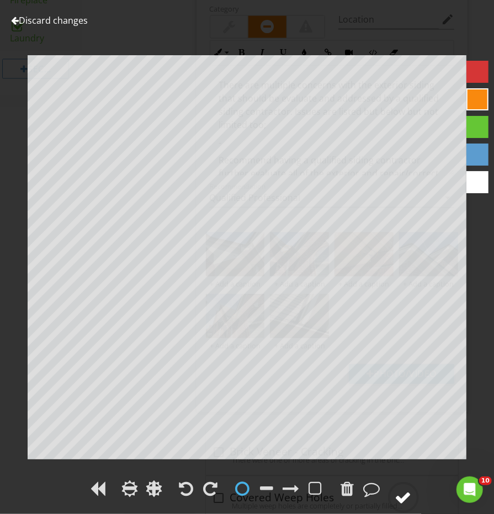
click at [418, 495] on circle at bounding box center [403, 497] width 29 height 29
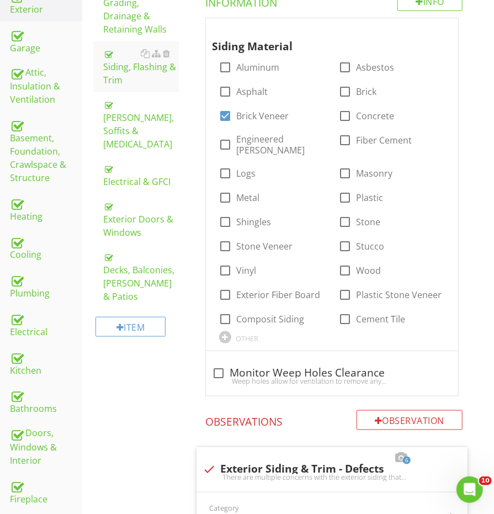
scroll to position [235, 0]
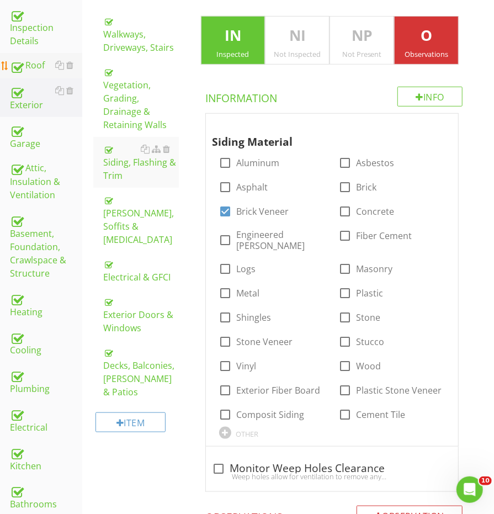
click at [34, 54] on link "Roof" at bounding box center [46, 65] width 72 height 25
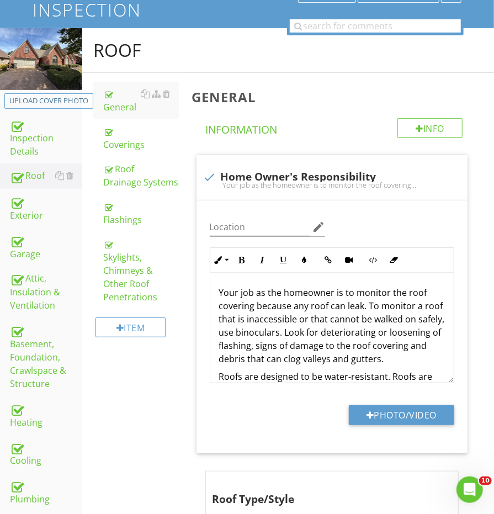
scroll to position [119, 0]
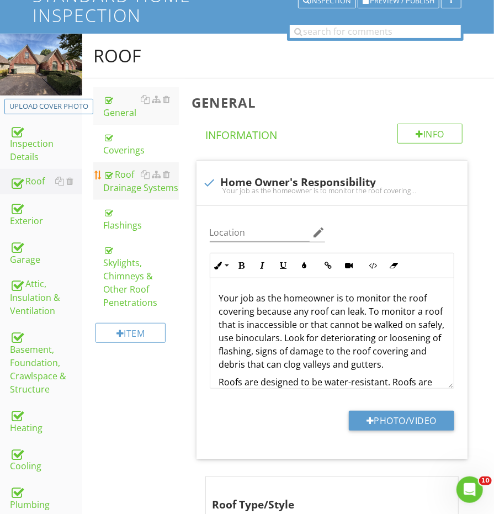
click at [142, 189] on div "Roof Drainage Systems" at bounding box center [140, 181] width 75 height 26
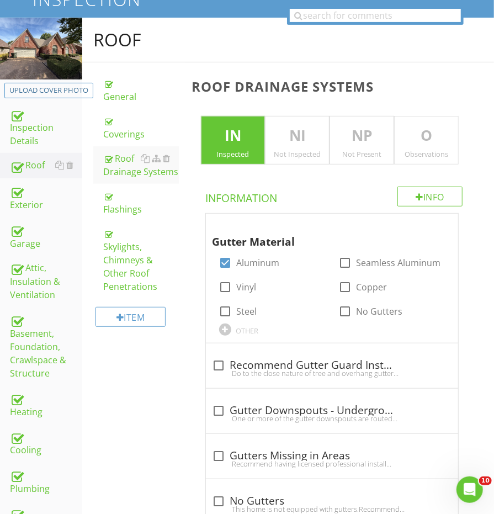
click at [422, 137] on p "O" at bounding box center [426, 136] width 63 height 22
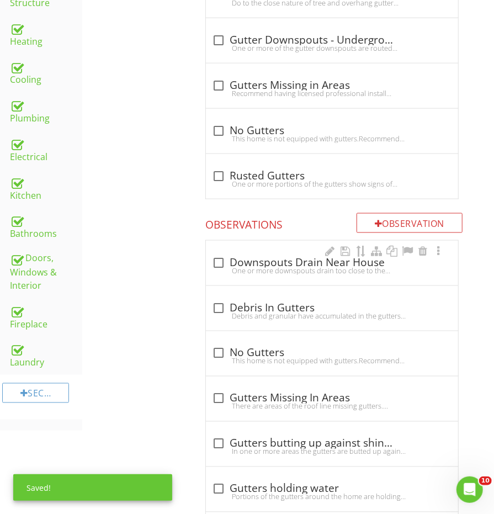
click at [245, 266] on div "One or more downspouts drain too close to the home's foundation. This can resul…" at bounding box center [332, 270] width 239 height 9
checkbox input "true"
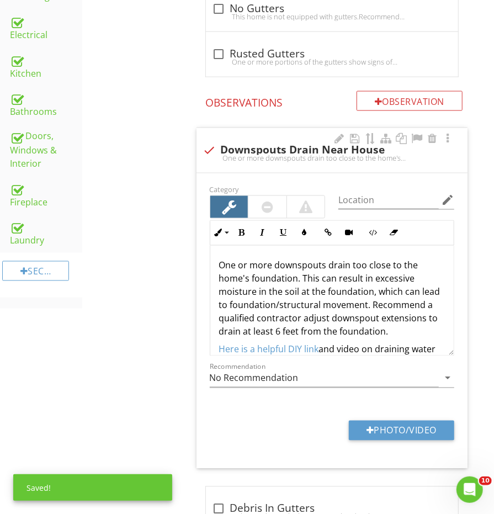
scroll to position [657, 0]
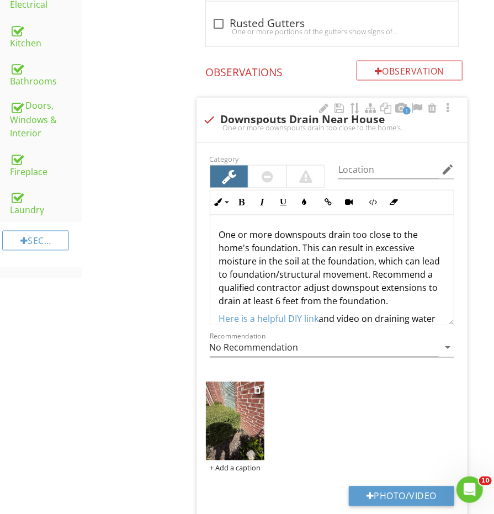
click at [249, 429] on img at bounding box center [235, 421] width 59 height 78
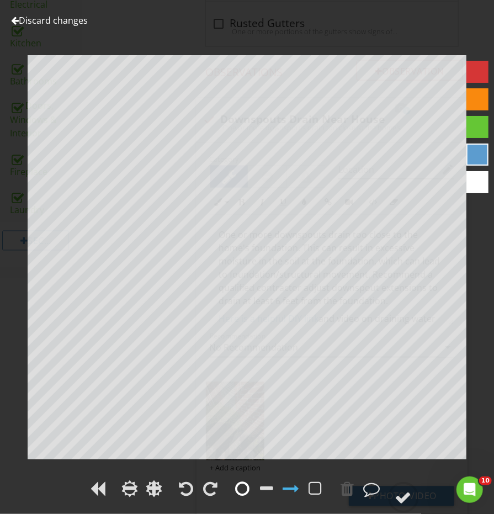
click at [240, 488] on div at bounding box center [243, 488] width 14 height 17
click at [395, 496] on circle at bounding box center [403, 497] width 29 height 29
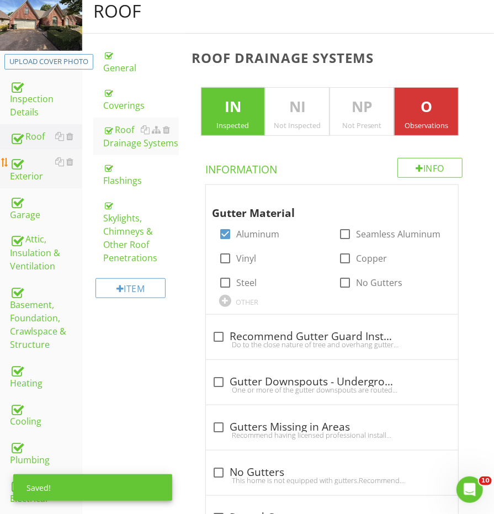
click at [25, 168] on div "Exterior" at bounding box center [46, 169] width 72 height 28
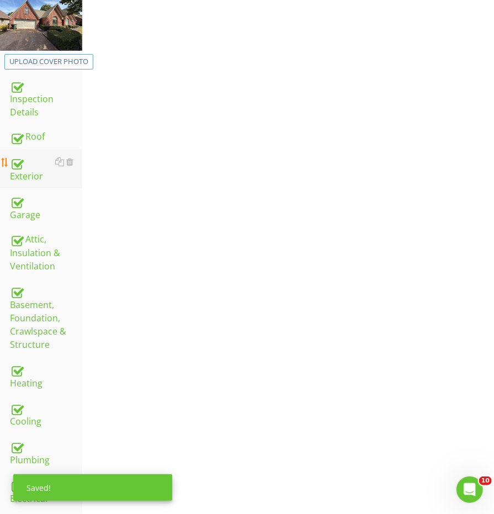
scroll to position [163, 0]
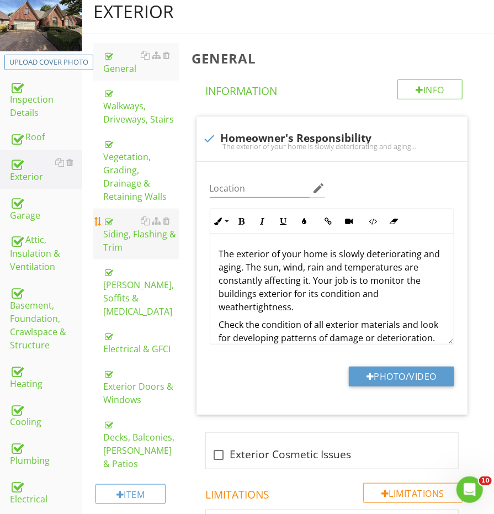
click at [128, 214] on div "Siding, Flashing & Trim" at bounding box center [140, 234] width 75 height 40
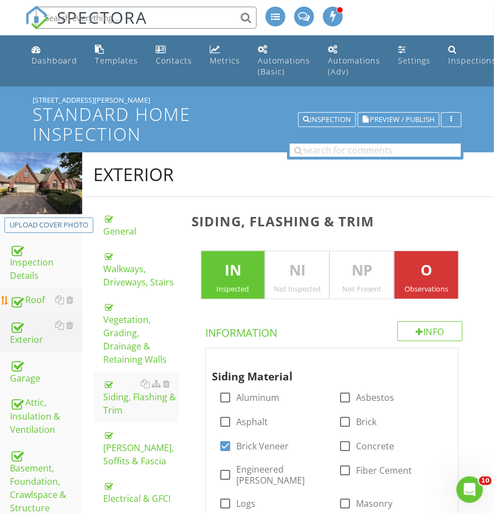
click at [40, 302] on div "Roof" at bounding box center [46, 300] width 72 height 14
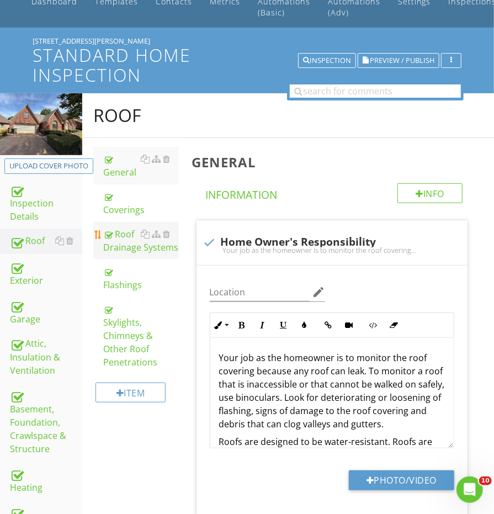
click at [125, 227] on div "Roof Drainage Systems" at bounding box center [140, 240] width 75 height 26
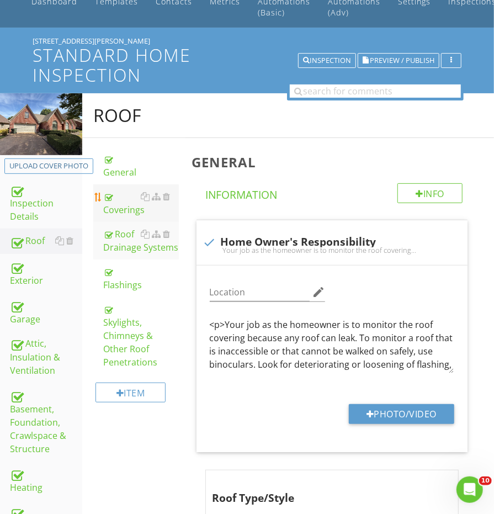
scroll to position [58, 0]
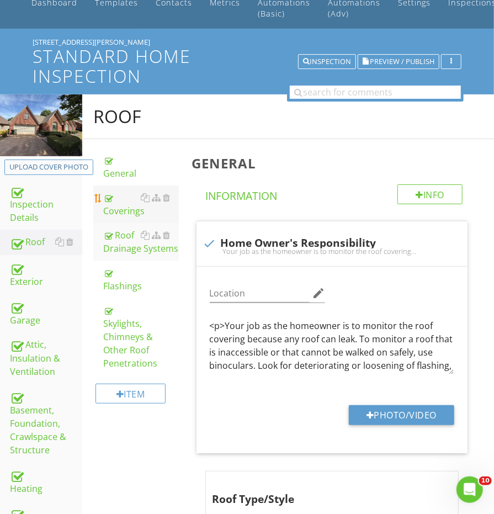
click at [125, 201] on div "Coverings" at bounding box center [140, 204] width 75 height 26
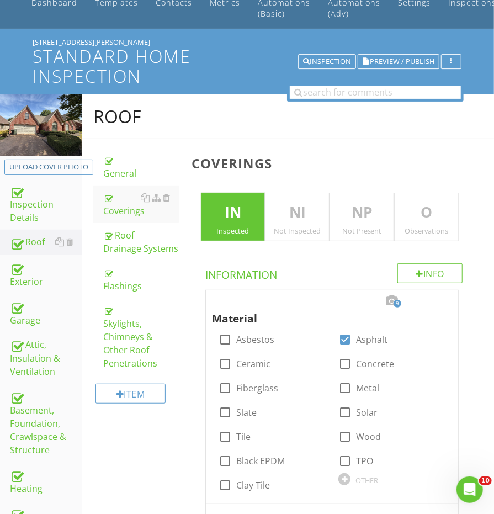
click at [402, 211] on p "O" at bounding box center [426, 212] width 63 height 22
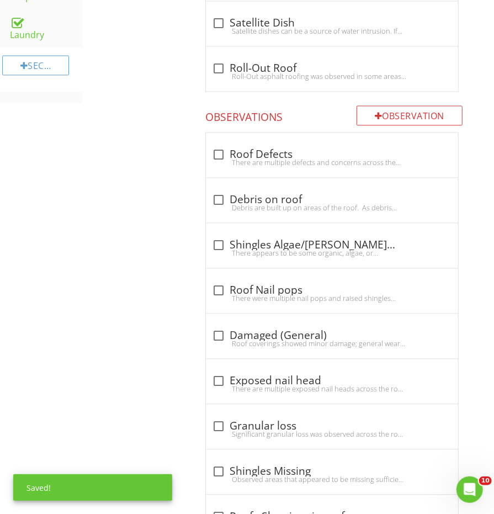
scroll to position [878, 0]
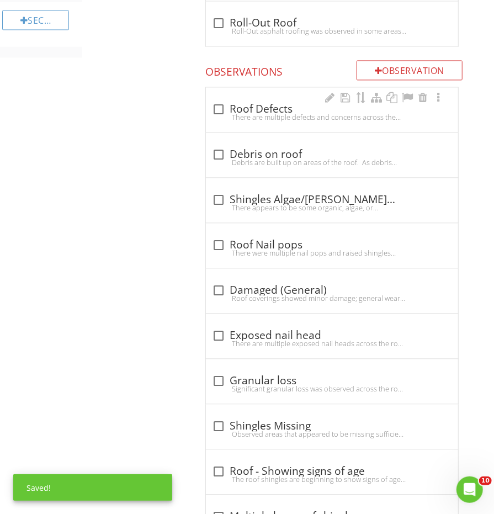
click at [238, 113] on div "There are multiple defects and concerns across the roof including but not limit…" at bounding box center [332, 117] width 239 height 9
checkbox input "true"
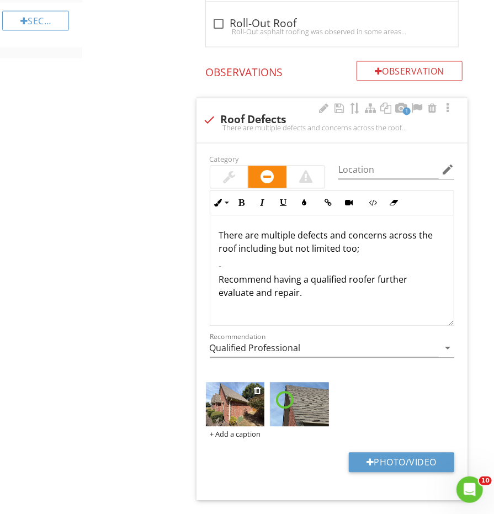
click at [241, 402] on img at bounding box center [235, 404] width 59 height 44
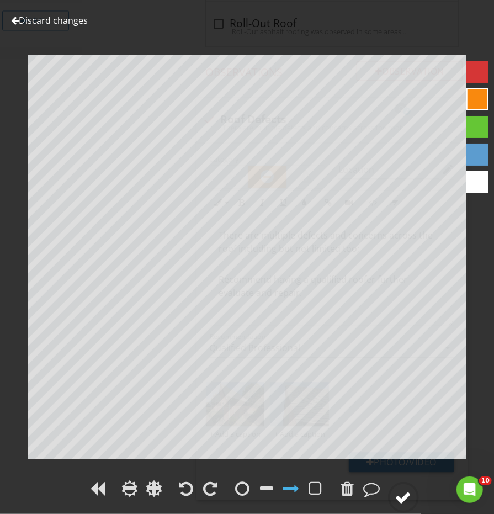
click at [389, 485] on icon at bounding box center [403, 497] width 31 height 31
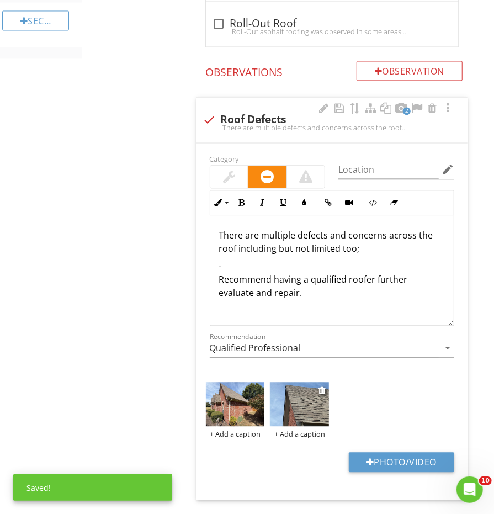
click at [294, 388] on img at bounding box center [299, 404] width 59 height 44
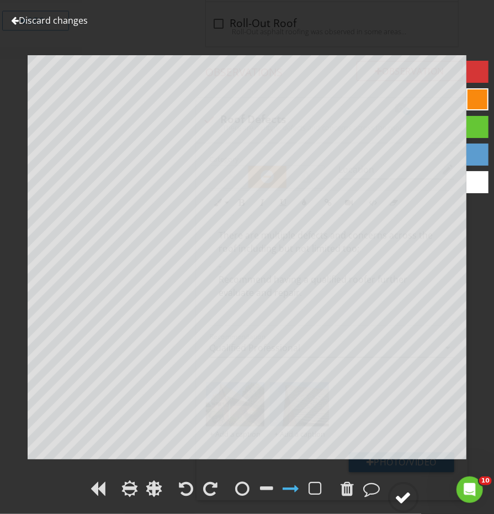
click at [408, 495] on div at bounding box center [403, 497] width 17 height 17
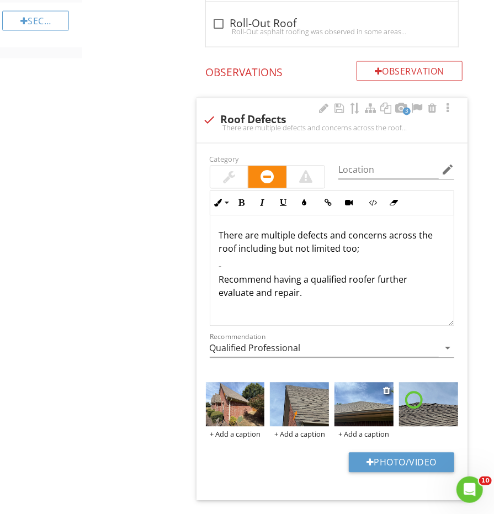
click at [370, 400] on img at bounding box center [363, 404] width 59 height 44
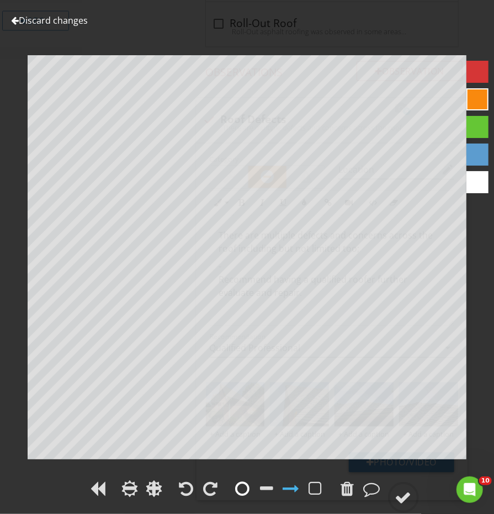
click at [243, 487] on div at bounding box center [243, 488] width 14 height 17
click at [409, 488] on circle at bounding box center [403, 497] width 29 height 29
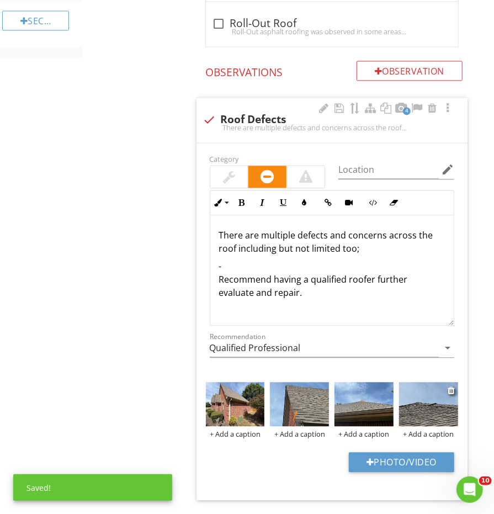
click at [428, 394] on img at bounding box center [428, 404] width 59 height 44
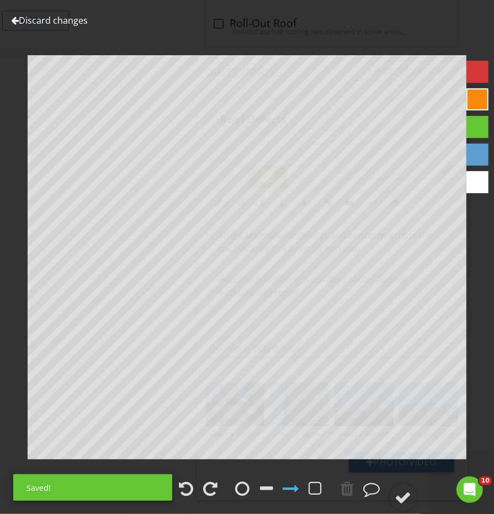
click at [233, 492] on span at bounding box center [243, 496] width 22 height 12
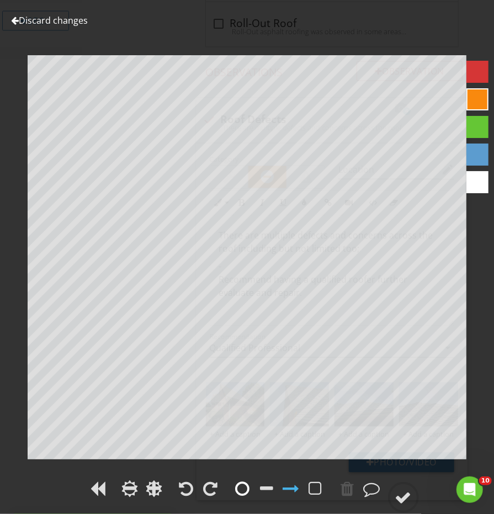
click at [236, 485] on div at bounding box center [243, 488] width 14 height 17
click at [424, 501] on div at bounding box center [247, 489] width 494 height 25
click at [411, 484] on circle at bounding box center [403, 497] width 29 height 29
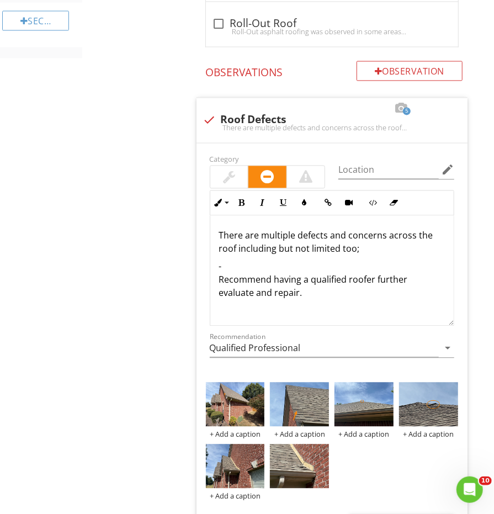
scroll to position [910, 0]
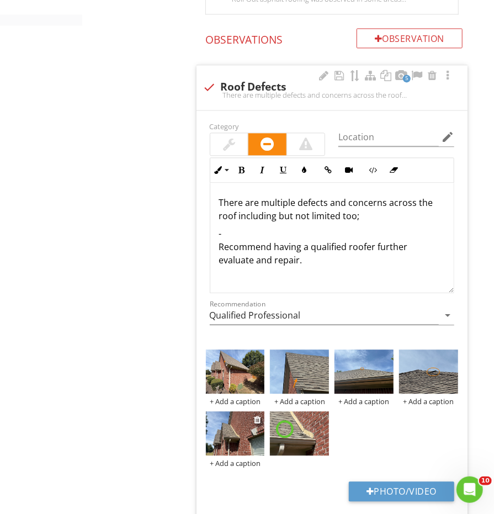
click at [241, 429] on img at bounding box center [235, 433] width 59 height 44
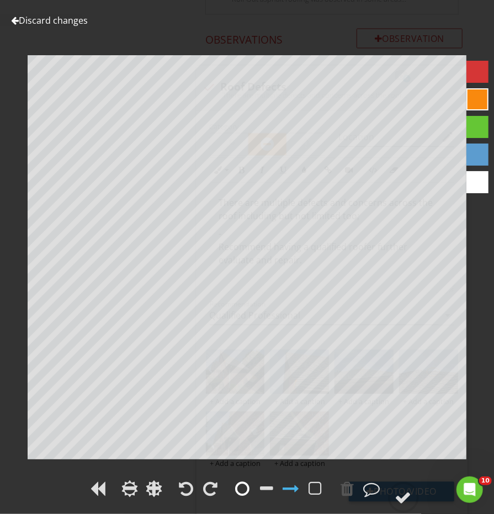
click at [242, 484] on div at bounding box center [243, 488] width 14 height 17
click at [410, 487] on circle at bounding box center [403, 497] width 29 height 29
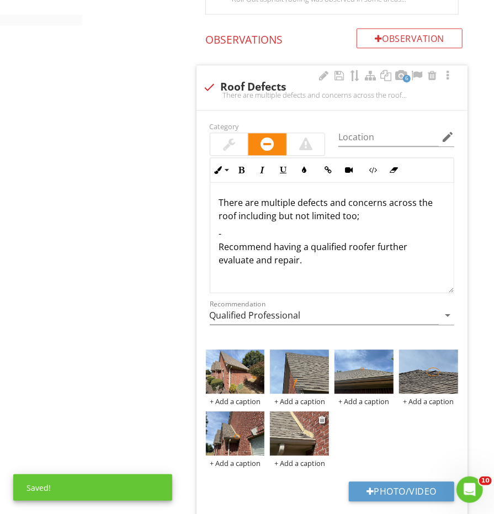
click at [295, 416] on img at bounding box center [299, 433] width 59 height 44
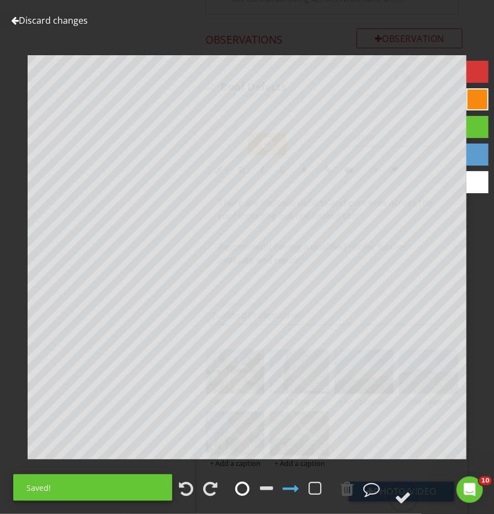
click at [245, 484] on div at bounding box center [243, 488] width 14 height 17
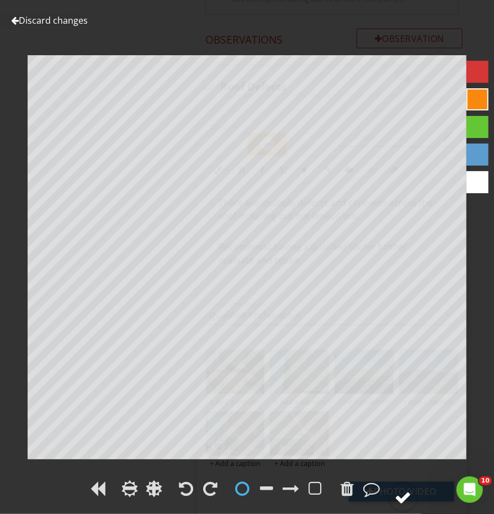
click at [400, 500] on div at bounding box center [403, 497] width 17 height 17
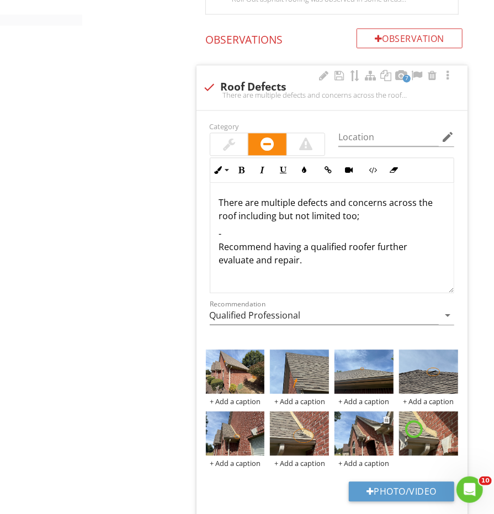
click at [350, 431] on img at bounding box center [363, 433] width 59 height 44
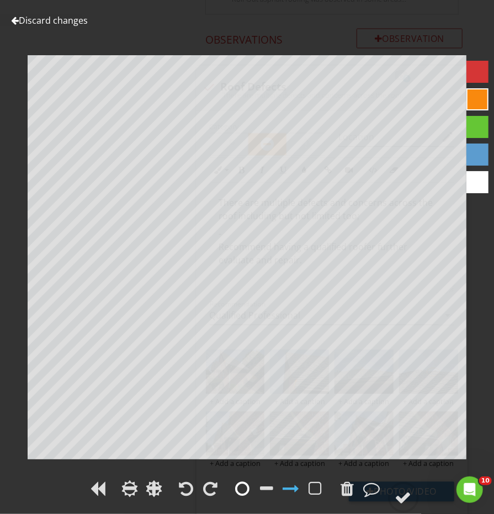
click at [244, 488] on div at bounding box center [243, 488] width 14 height 17
click at [413, 490] on circle at bounding box center [403, 497] width 29 height 29
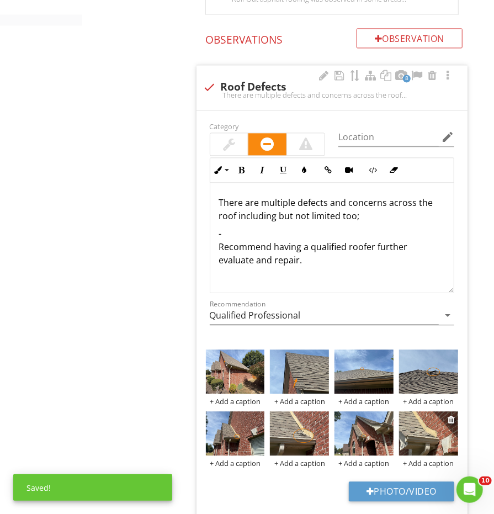
click at [411, 436] on img at bounding box center [428, 433] width 59 height 44
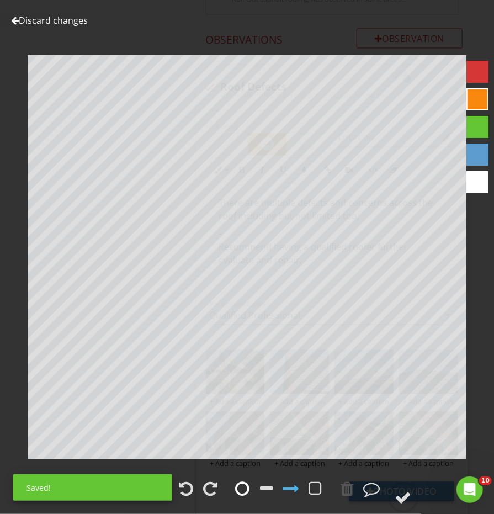
click at [245, 490] on div at bounding box center [243, 488] width 14 height 17
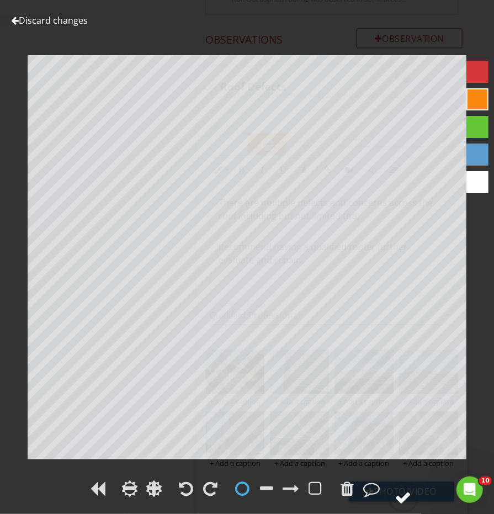
click at [405, 493] on div at bounding box center [403, 497] width 17 height 17
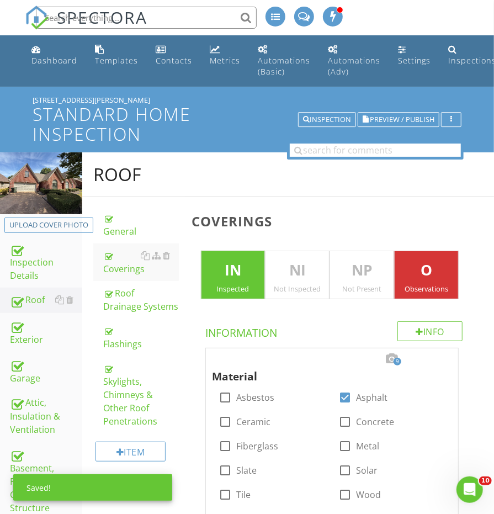
scroll to position [0, 0]
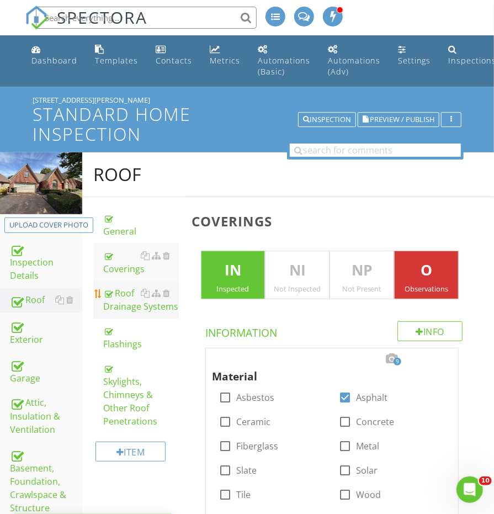
click at [135, 303] on div "Roof Drainage Systems" at bounding box center [140, 299] width 75 height 26
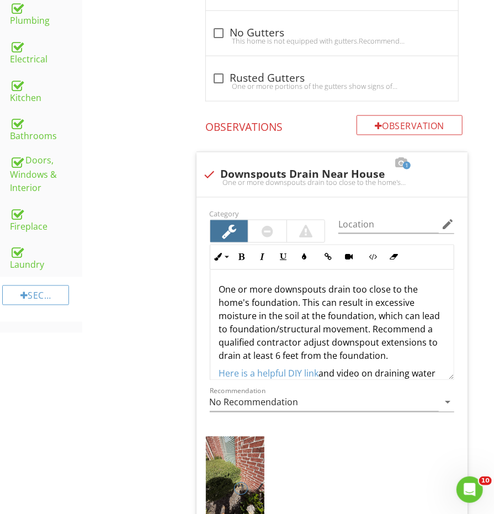
scroll to position [729, 0]
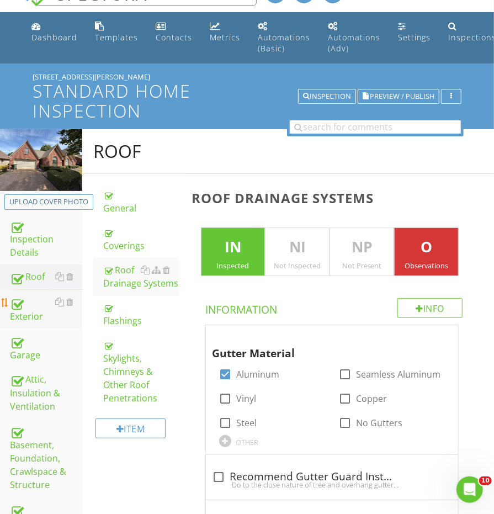
click at [19, 312] on div "Exterior" at bounding box center [46, 309] width 72 height 28
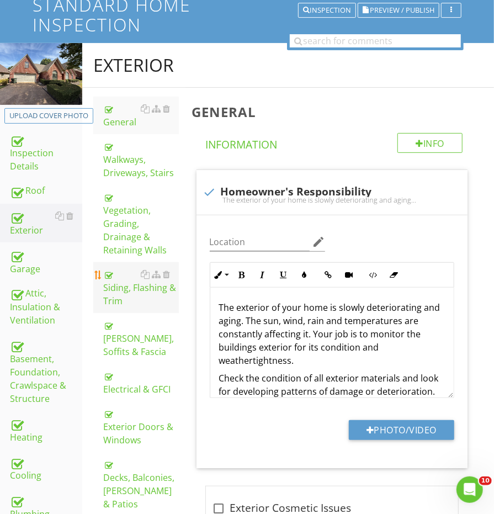
click at [126, 277] on div "Siding, Flashing & Trim" at bounding box center [140, 288] width 75 height 40
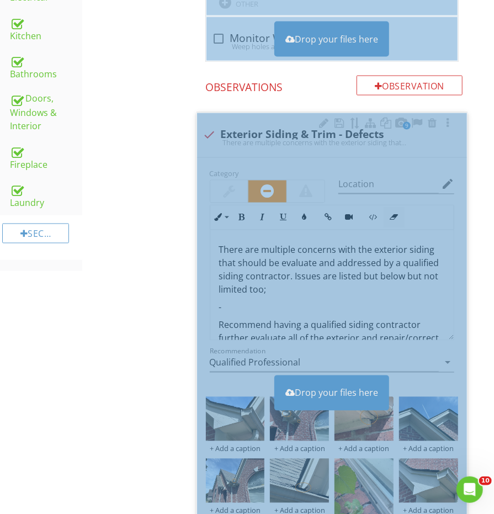
scroll to position [817, 0]
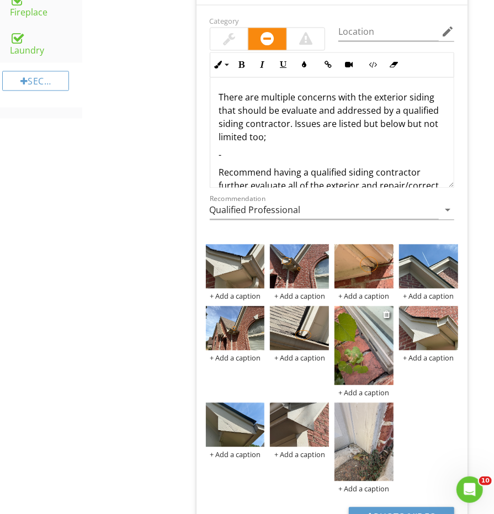
click at [355, 343] on img at bounding box center [363, 345] width 59 height 78
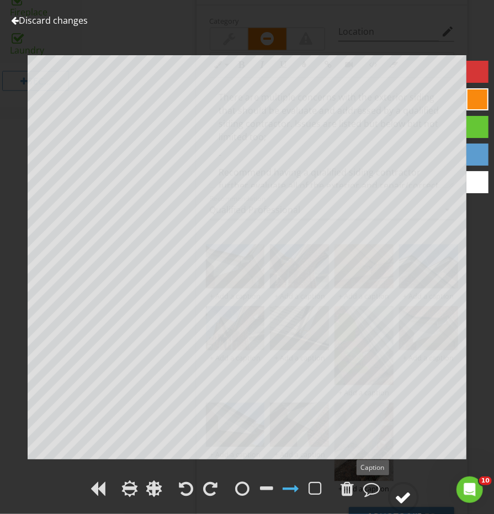
click at [394, 501] on circle at bounding box center [403, 497] width 29 height 29
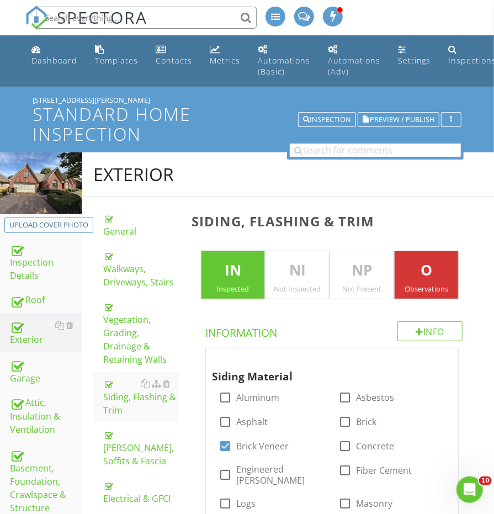
scroll to position [0, 0]
click at [333, 145] on input "text" at bounding box center [375, 151] width 171 height 14
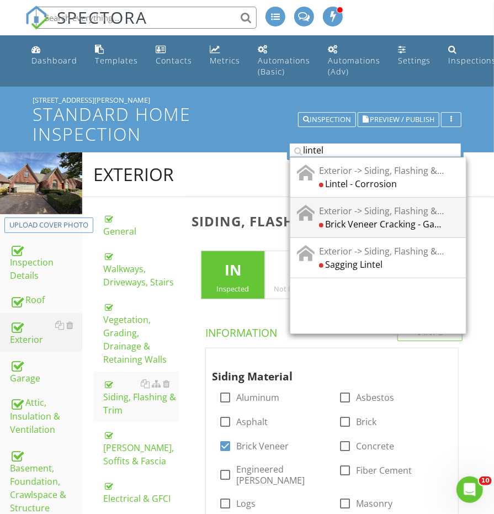
type input "lintel"
click at [357, 217] on div "Brick Veneer Cracking - Garage Door lintel" at bounding box center [381, 223] width 125 height 13
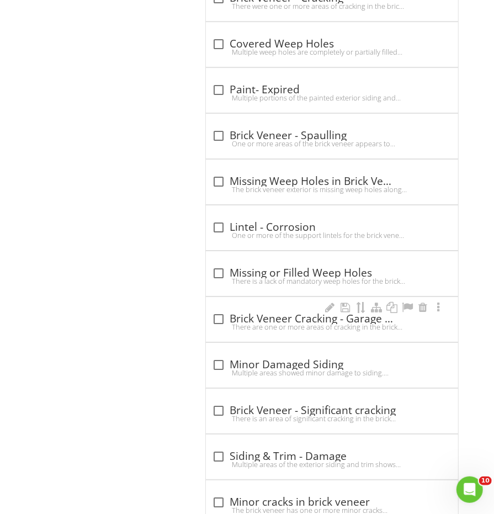
click at [269, 322] on div "There are one or more areas of cracking in the brick veneer above the garage do…" at bounding box center [332, 326] width 239 height 9
checkbox input "true"
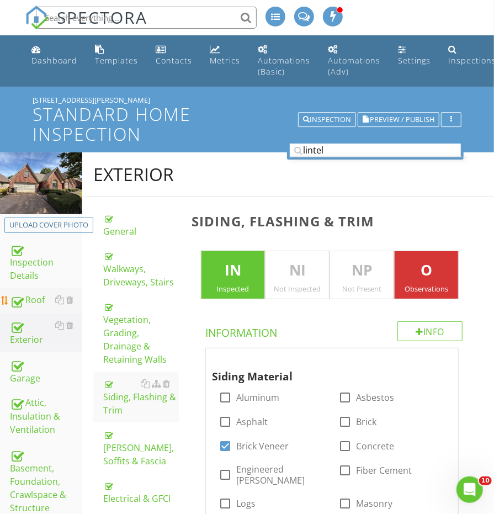
click at [34, 298] on div "Roof" at bounding box center [46, 300] width 72 height 14
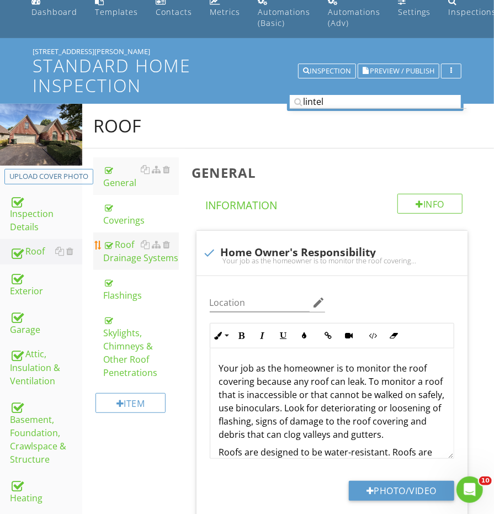
click at [117, 251] on div "Roof Drainage Systems" at bounding box center [140, 251] width 75 height 26
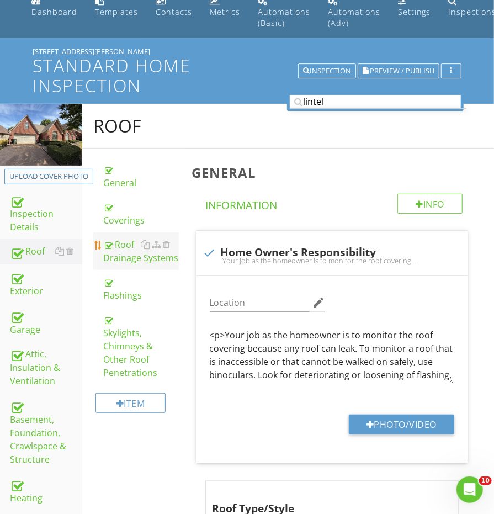
scroll to position [48, 0]
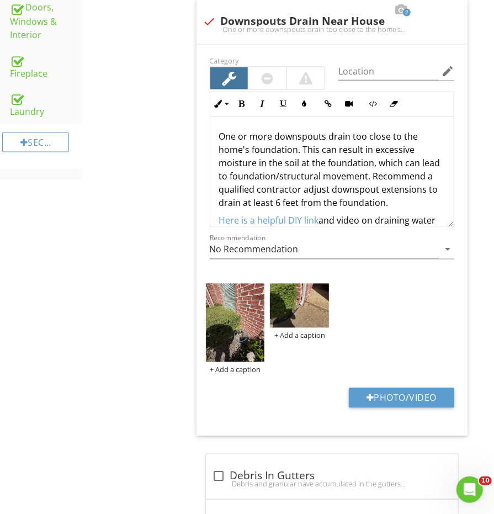
scroll to position [749, 0]
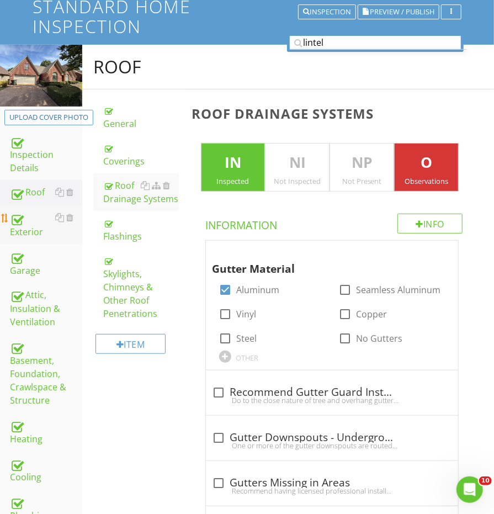
click at [23, 229] on div "Exterior" at bounding box center [46, 225] width 72 height 28
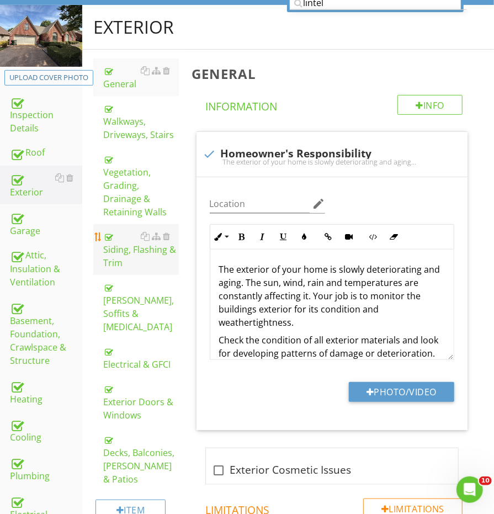
click at [120, 240] on div "Siding, Flashing & Trim" at bounding box center [140, 250] width 75 height 40
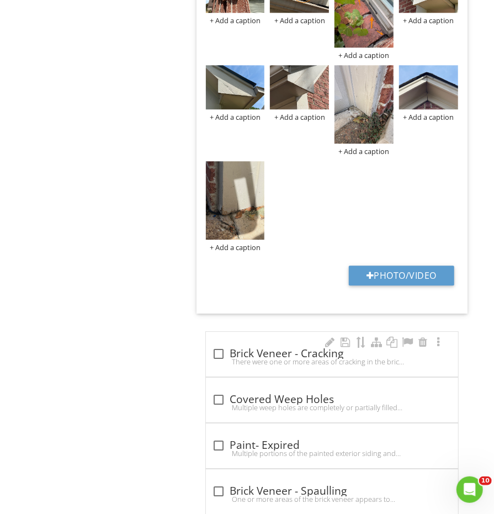
click at [257, 357] on div "There were one or more areas of cracking in the brick veneer. It is common to s…" at bounding box center [332, 361] width 239 height 9
checkbox input "true"
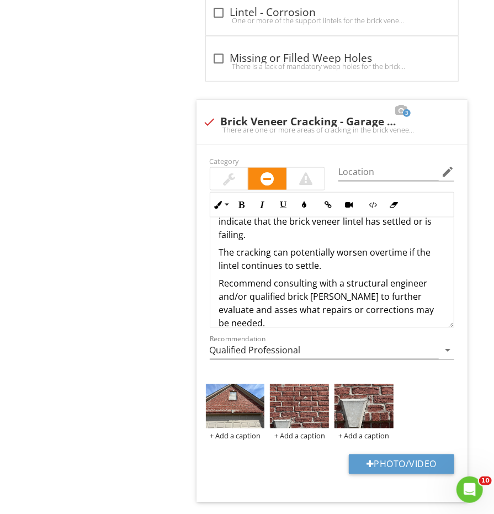
scroll to position [42, 0]
click at [317, 277] on p "Recommend consulting with a structural engineer and/or qualified brick mason to…" at bounding box center [332, 303] width 226 height 53
click at [274, 277] on p "Recommend consulting with a structural engineer and/or qualified brick mason to…" at bounding box center [332, 303] width 226 height 53
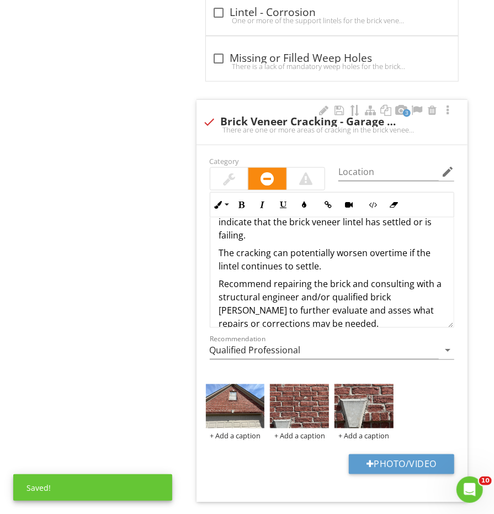
click at [427, 277] on p "Recommend repairing the brick and consulting with a structural engineer and/or …" at bounding box center [332, 303] width 226 height 53
drag, startPoint x: 215, startPoint y: 278, endPoint x: 326, endPoint y: 277, distance: 110.9
click at [326, 277] on div "There are one or more areas of cracking in the brick veneer above the garage do…" at bounding box center [331, 260] width 243 height 168
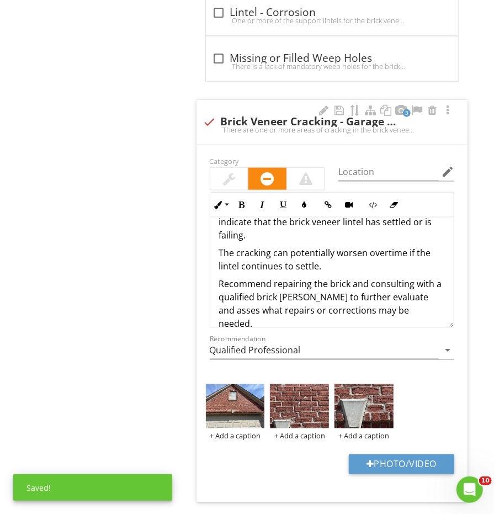
click at [413, 294] on p "Recommend repairing the brick and consulting with a qualified brick mason to fu…" at bounding box center [332, 303] width 226 height 53
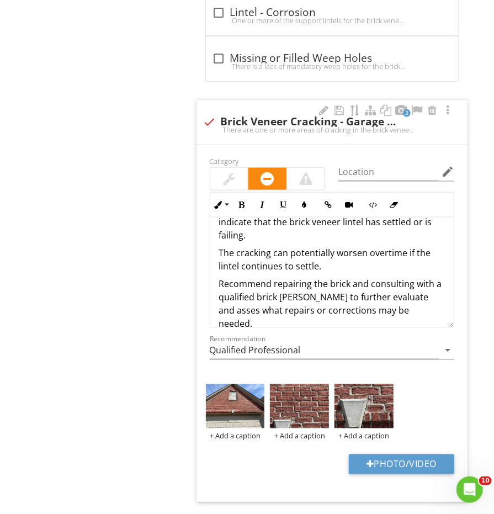
click at [371, 277] on p "Recommend repairing the brick and consulting with a qualified brick mason to fu…" at bounding box center [332, 303] width 226 height 53
click at [350, 277] on p "Recommend repairing the brick and consulting with a qualified brick mason to fu…" at bounding box center [332, 303] width 226 height 53
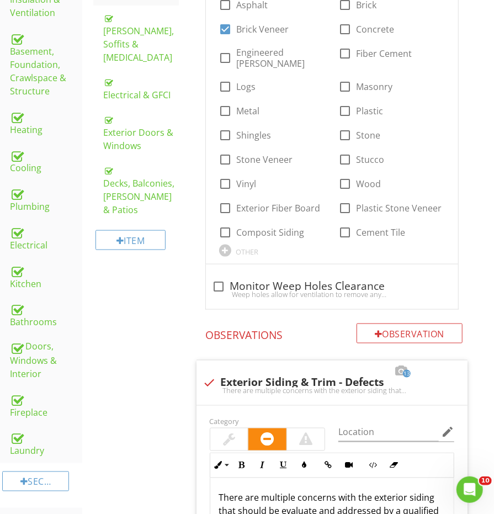
scroll to position [406, 0]
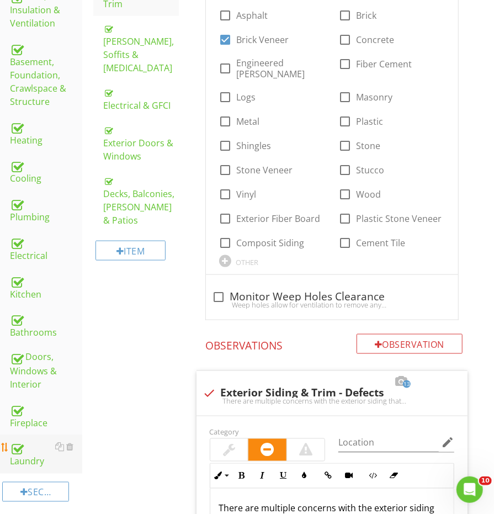
click at [30, 440] on div "Laundry" at bounding box center [46, 454] width 72 height 28
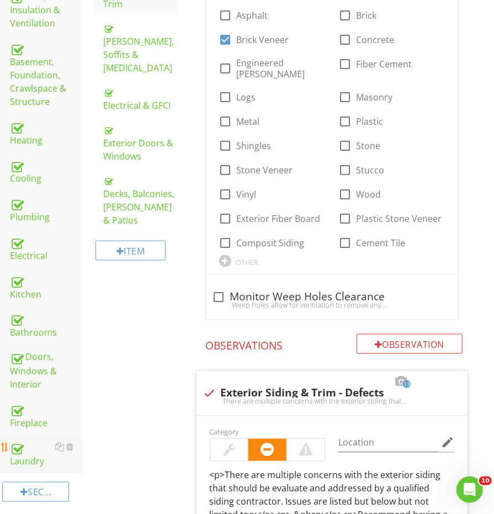
click at [30, 440] on div "Laundry" at bounding box center [46, 454] width 72 height 28
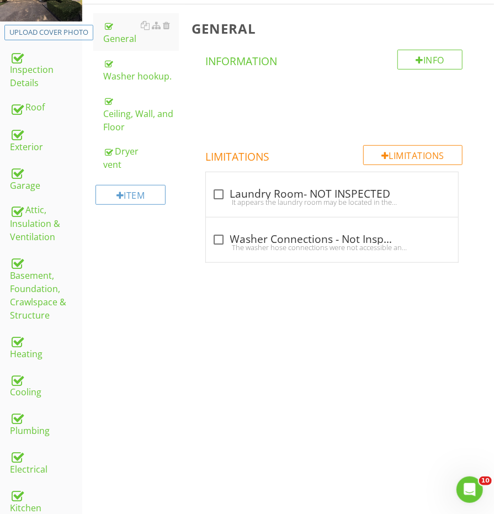
scroll to position [141, 0]
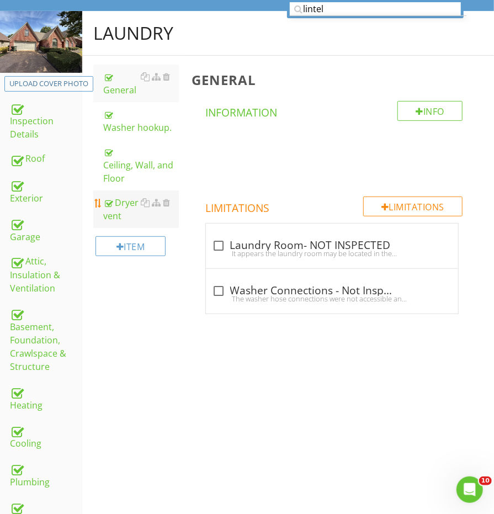
click at [112, 190] on link "Dryer vent" at bounding box center [140, 209] width 75 height 38
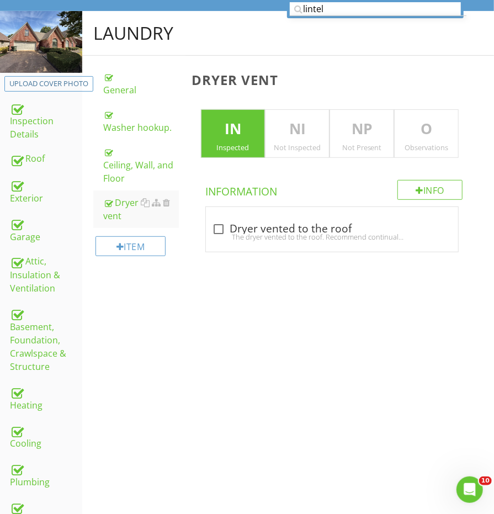
click at [448, 119] on p "O" at bounding box center [426, 129] width 63 height 22
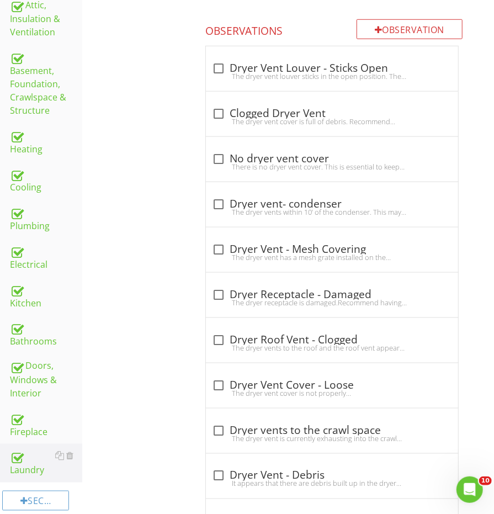
scroll to position [339, 0]
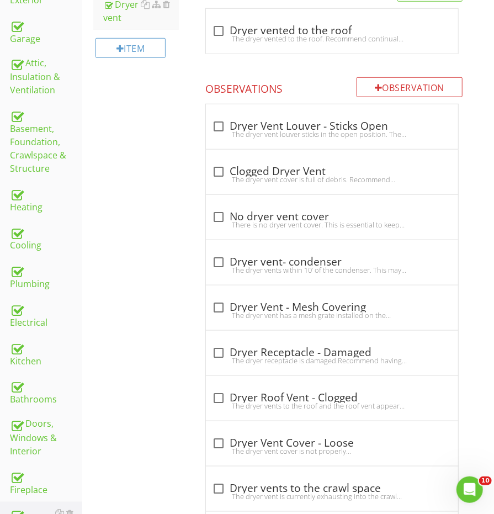
click at [225, 170] on div at bounding box center [219, 171] width 19 height 19
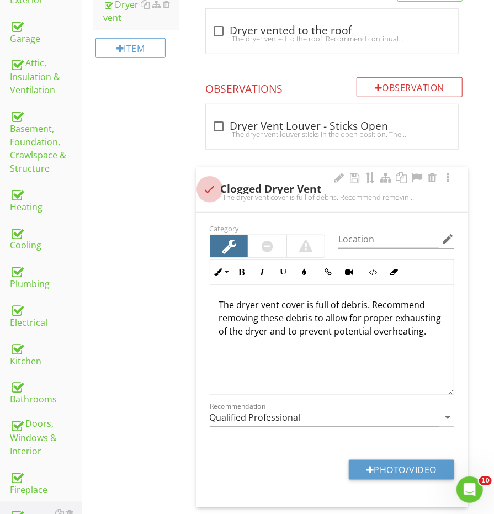
scroll to position [339, 0]
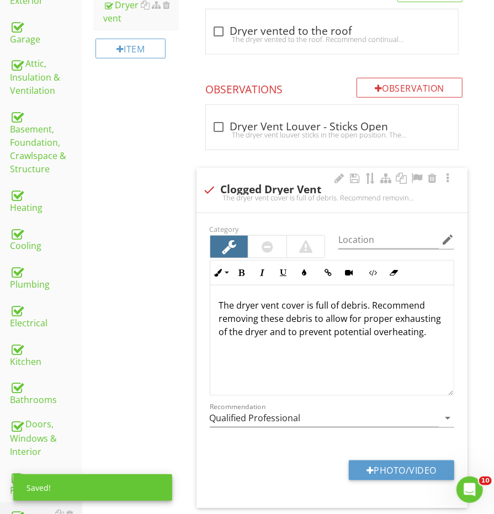
click at [222, 172] on div "check Clogged Dryer Vent The dryer vent cover is full of debris. Recommend remo…" at bounding box center [332, 190] width 271 height 45
checkbox input "true"
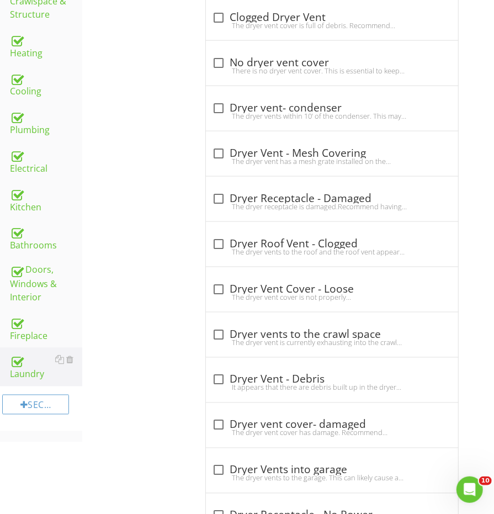
scroll to position [510, 0]
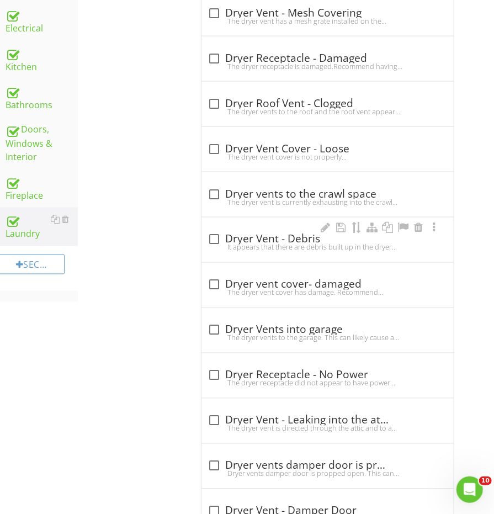
click at [219, 243] on div "It appears that there are debris built up in the dryer vent. Recommend having t…" at bounding box center [327, 247] width 239 height 9
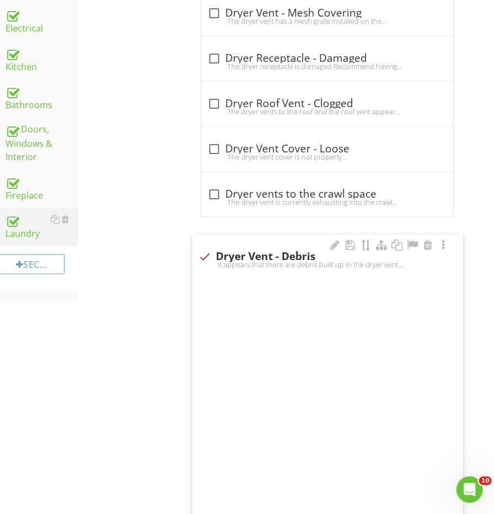
checkbox input "true"
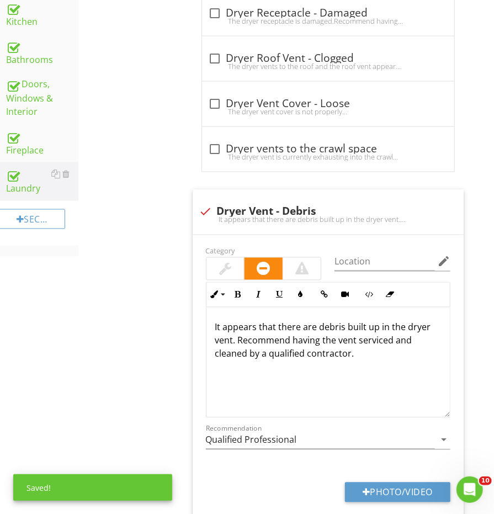
scroll to position [685, 4]
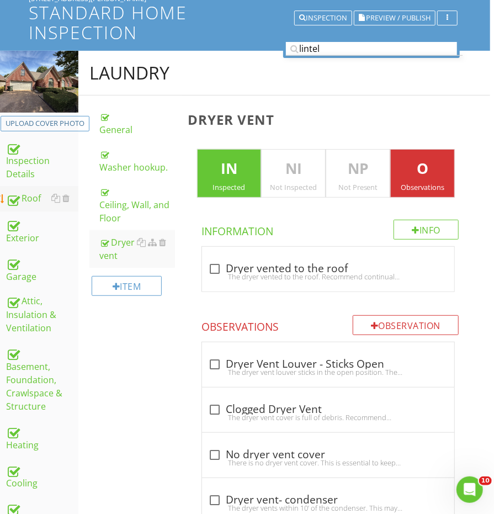
click at [30, 186] on link "Roof" at bounding box center [42, 198] width 72 height 25
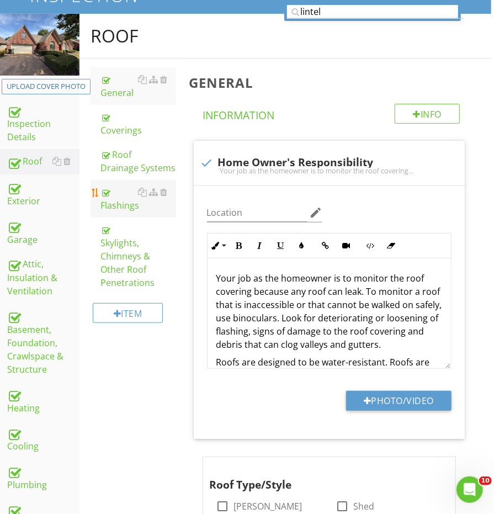
scroll to position [140, 3]
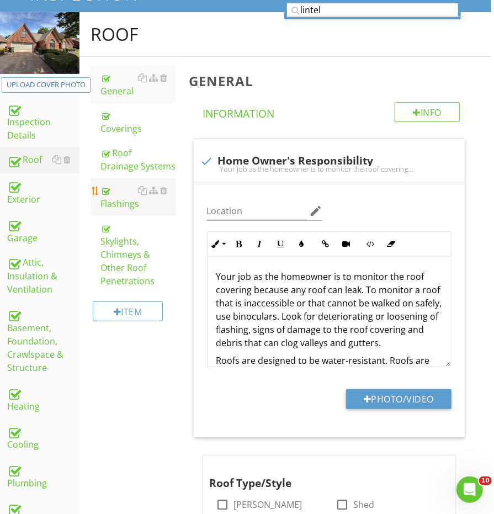
click at [125, 178] on link "Flashings" at bounding box center [137, 197] width 75 height 38
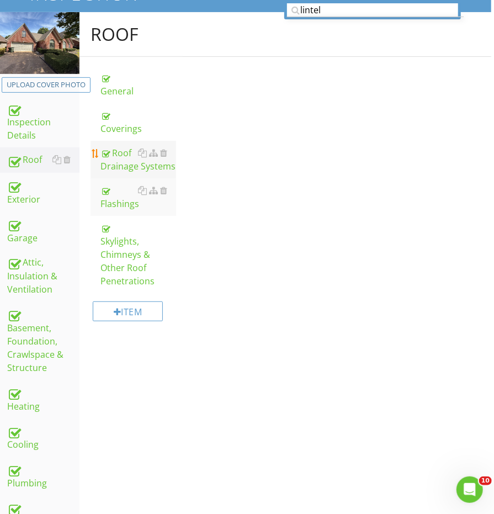
click at [123, 157] on div "Roof Drainage Systems" at bounding box center [137, 159] width 75 height 26
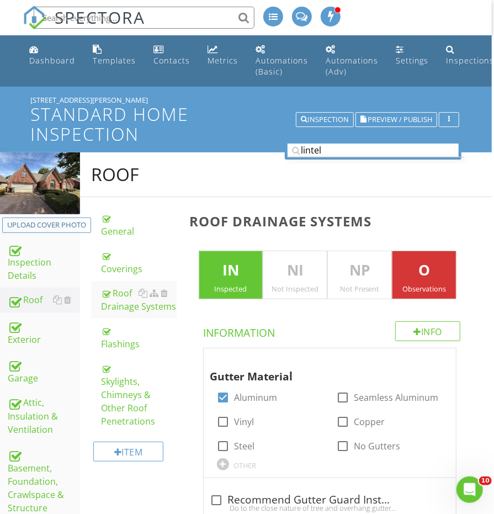
scroll to position [0, 2]
click at [344, 151] on input "lintel" at bounding box center [373, 151] width 171 height 14
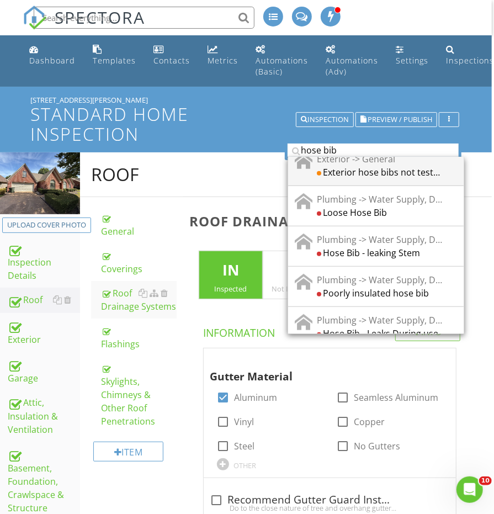
scroll to position [339, 0]
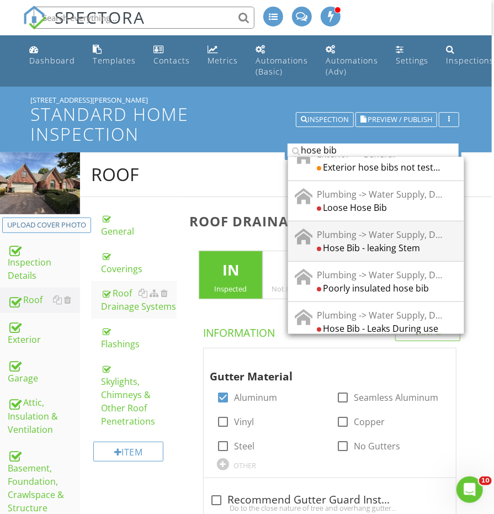
type input "hose bib"
click at [399, 241] on div "Hose Bib - leaking Stem" at bounding box center [379, 247] width 125 height 13
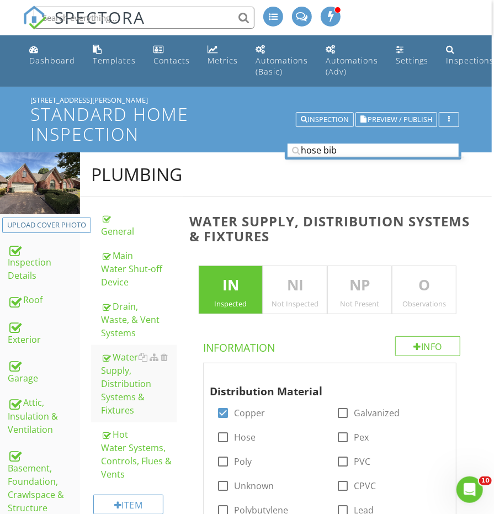
click at [421, 279] on p "O" at bounding box center [423, 285] width 63 height 22
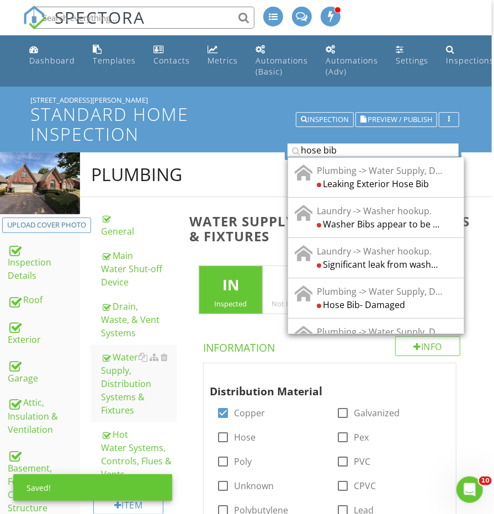
click at [362, 148] on input "hose bib" at bounding box center [373, 151] width 171 height 14
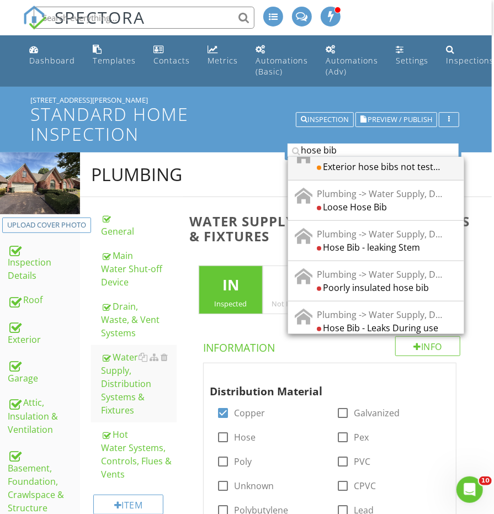
scroll to position [343, 0]
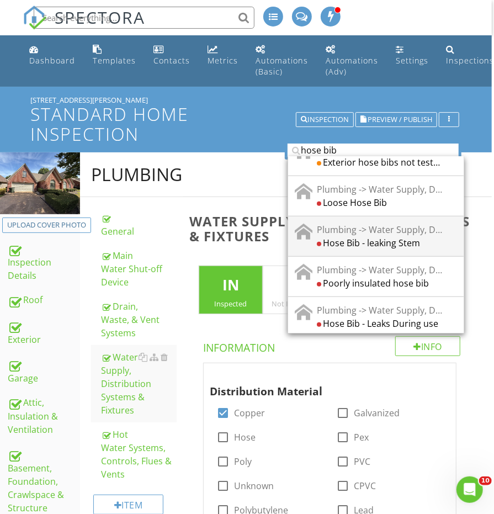
click at [376, 236] on div "Hose Bib - leaking Stem" at bounding box center [379, 242] width 125 height 13
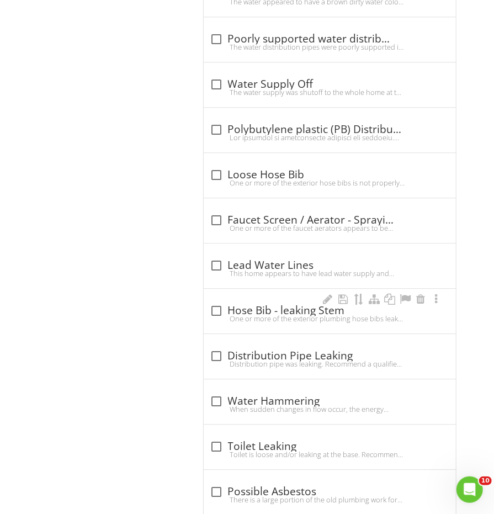
click at [273, 314] on div "One or more of the exterior plumbing hose bibs leaks at the stem during use. Th…" at bounding box center [329, 318] width 239 height 9
checkbox input "true"
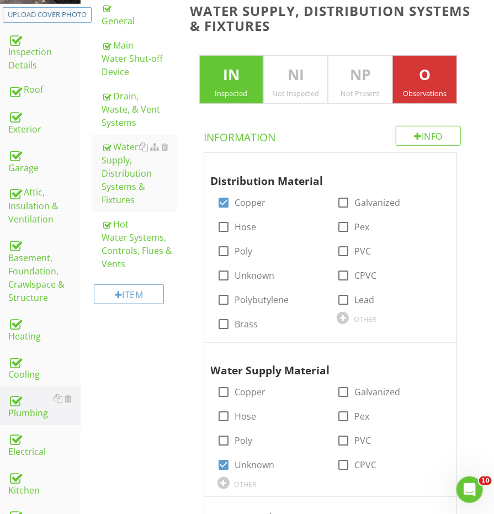
scroll to position [215, 2]
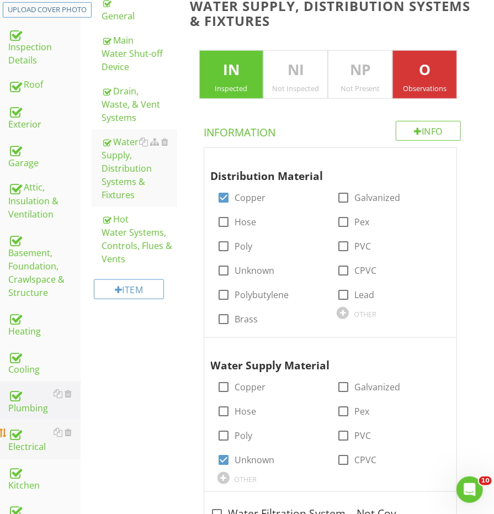
click at [30, 426] on div "Electrical" at bounding box center [44, 440] width 72 height 28
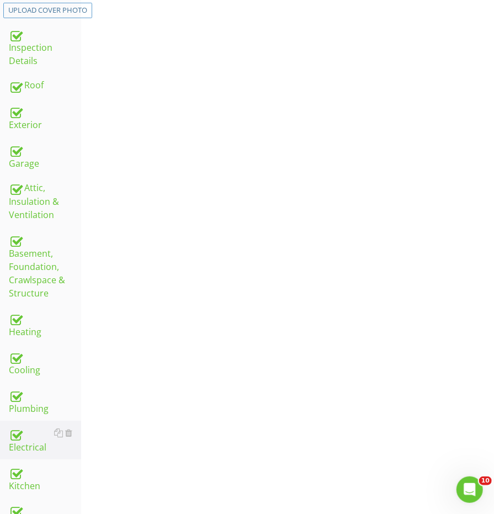
scroll to position [128, 1]
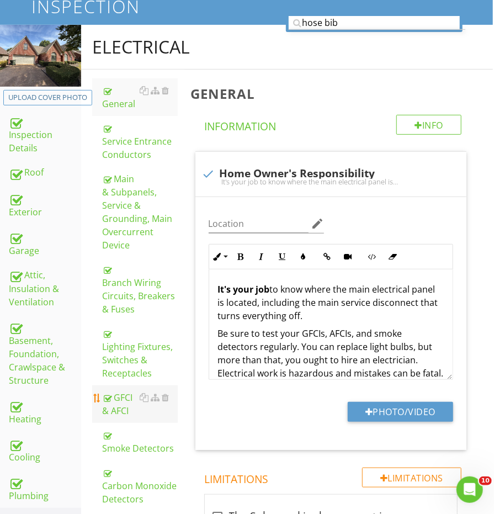
click at [116, 400] on div "GFCI & AFCI" at bounding box center [139, 404] width 75 height 26
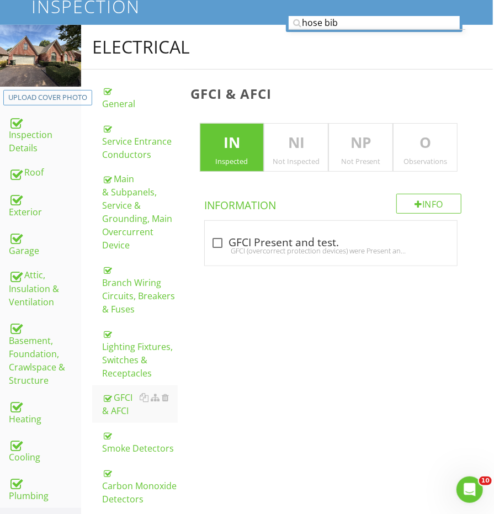
drag, startPoint x: 423, startPoint y: 126, endPoint x: 419, endPoint y: 139, distance: 13.4
click at [423, 126] on div "O Observations" at bounding box center [425, 147] width 65 height 49
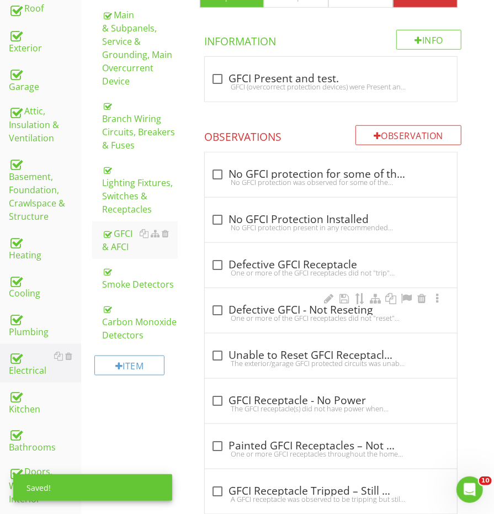
click at [282, 295] on div "check_box_outline_blank Defective GFCI - Not Reseting One or more of the GFCI r…" at bounding box center [331, 310] width 252 height 45
checkbox input "true"
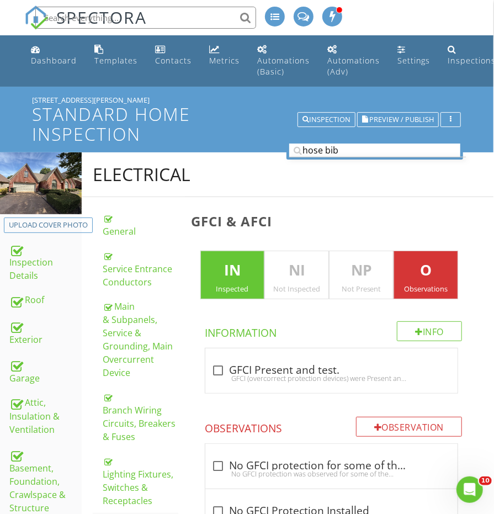
scroll to position [0, 1]
click at [17, 300] on div at bounding box center [15, 300] width 13 height 13
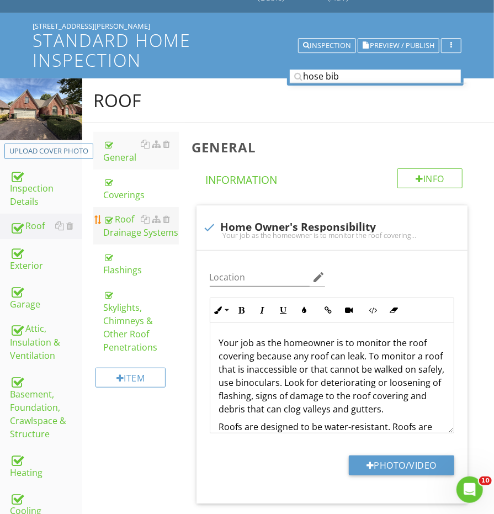
click at [146, 227] on div "Roof Drainage Systems" at bounding box center [140, 226] width 75 height 26
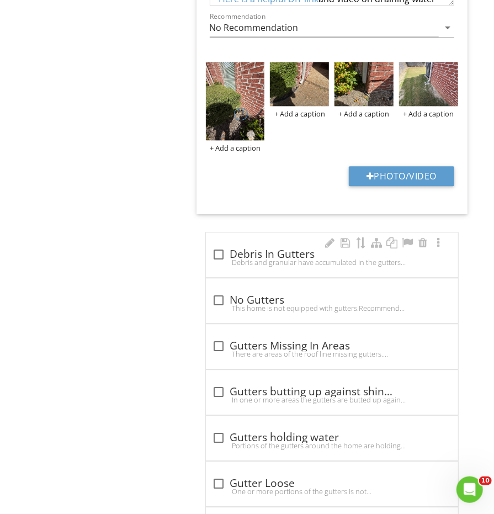
click at [229, 258] on div "Debris and granular have accumulated in the gutters and/or downspouts. This bui…" at bounding box center [332, 262] width 239 height 9
checkbox input "true"
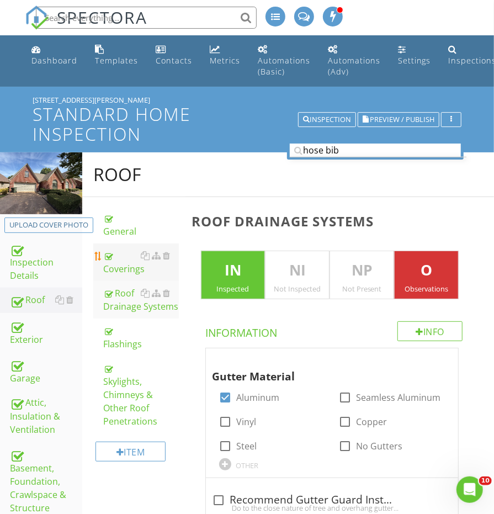
click at [135, 271] on div "Coverings" at bounding box center [140, 262] width 75 height 26
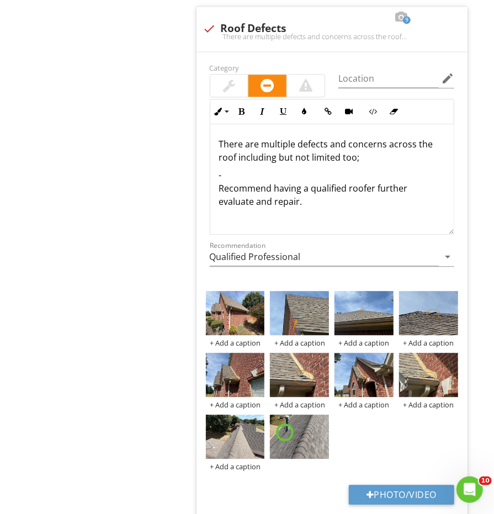
scroll to position [1040, 0]
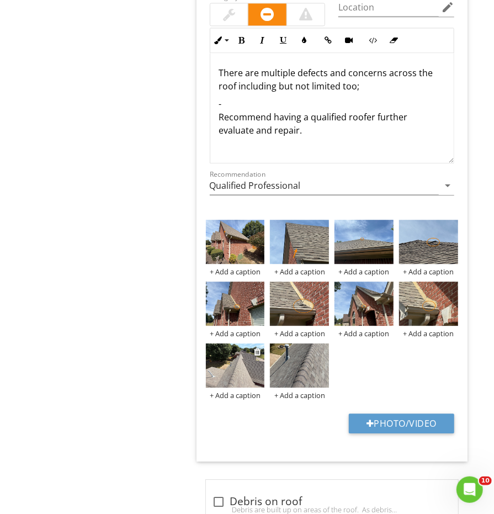
click at [242, 364] on img at bounding box center [235, 365] width 59 height 44
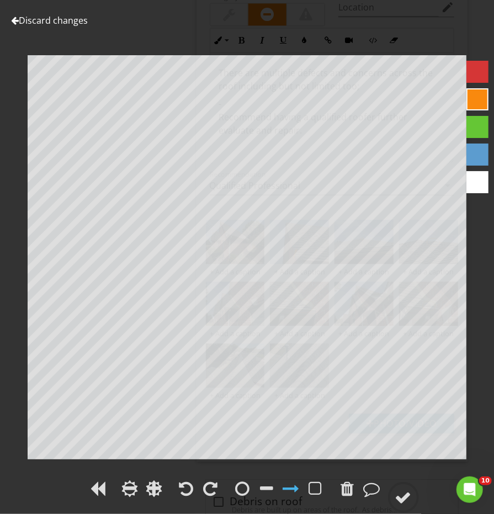
click at [242, 479] on div at bounding box center [279, 489] width 95 height 25
click at [242, 490] on div at bounding box center [243, 488] width 14 height 17
click at [400, 496] on div at bounding box center [403, 497] width 17 height 17
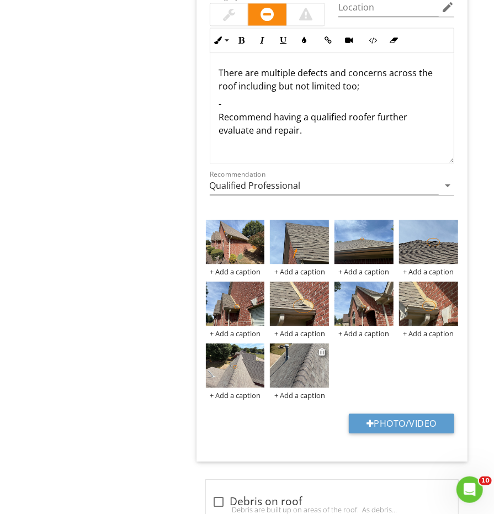
click at [279, 362] on img at bounding box center [299, 365] width 59 height 44
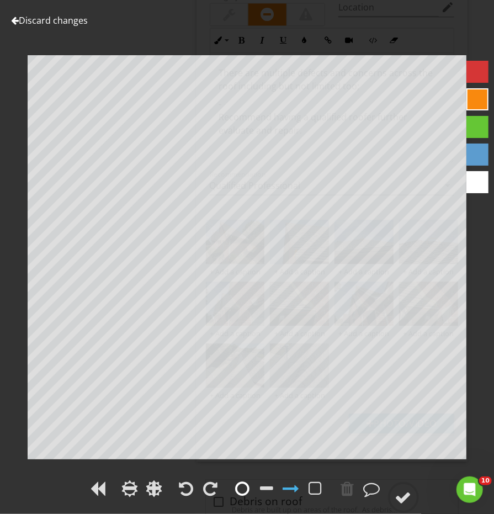
click at [241, 484] on div at bounding box center [243, 488] width 14 height 17
click at [396, 466] on div "Discard changes Add Location" at bounding box center [247, 257] width 494 height 514
click at [406, 485] on circle at bounding box center [403, 497] width 29 height 29
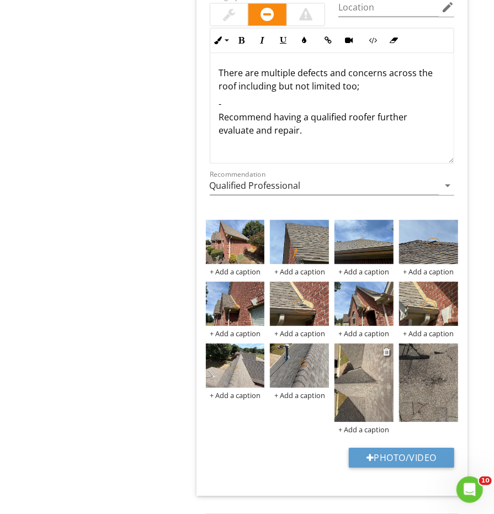
click at [350, 371] on img at bounding box center [363, 382] width 59 height 78
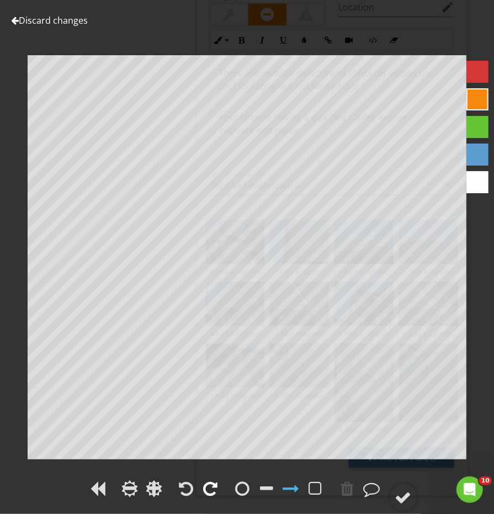
click at [208, 490] on div at bounding box center [211, 488] width 14 height 17
click at [247, 490] on div at bounding box center [243, 488] width 14 height 17
click at [398, 486] on circle at bounding box center [403, 497] width 29 height 29
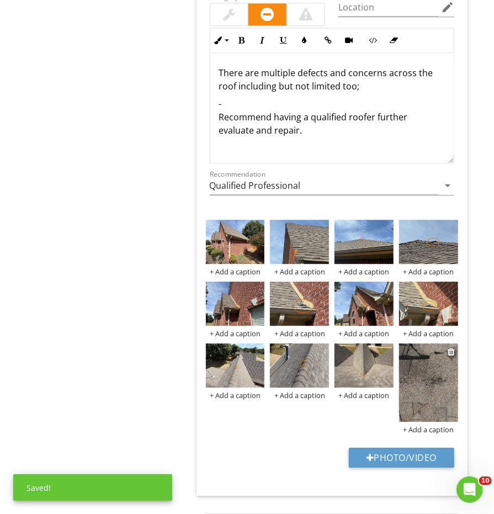
click at [421, 384] on img at bounding box center [428, 382] width 59 height 78
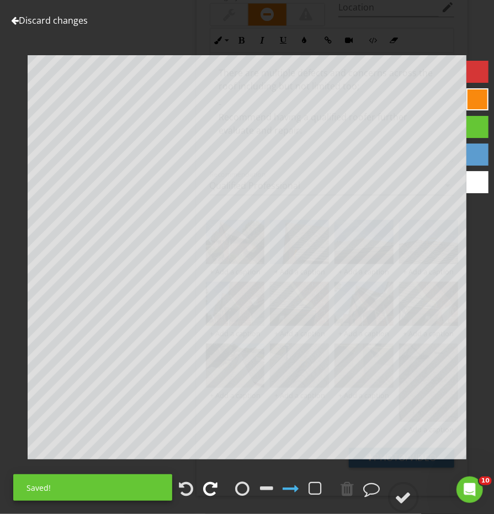
click at [214, 495] on div at bounding box center [211, 488] width 14 height 17
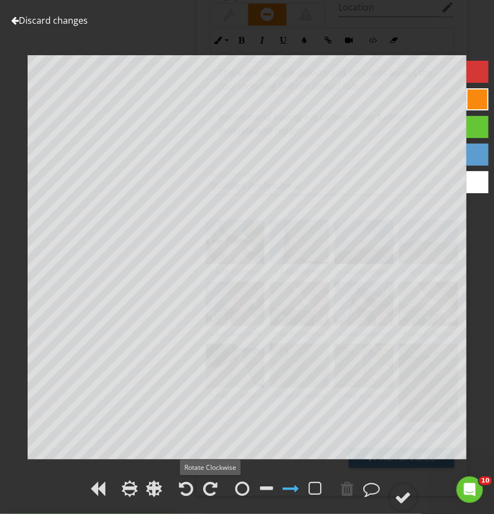
click at [258, 490] on div at bounding box center [279, 489] width 95 height 25
click at [248, 490] on div at bounding box center [243, 488] width 14 height 17
click at [410, 498] on div at bounding box center [403, 497] width 17 height 17
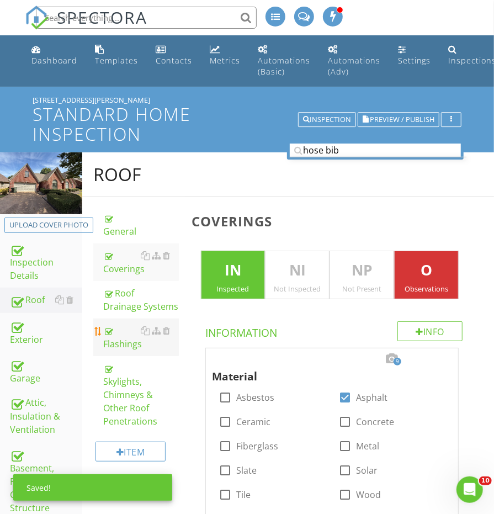
scroll to position [0, 0]
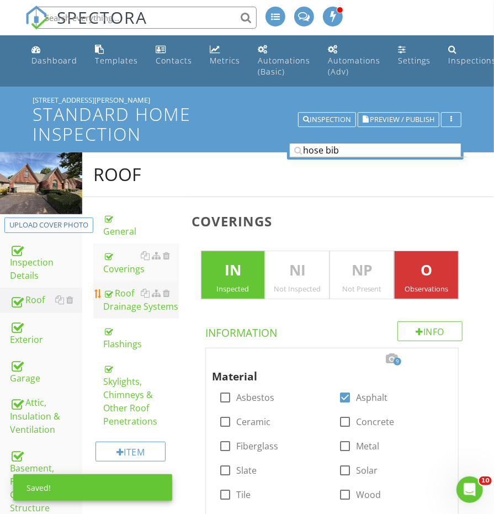
click at [122, 309] on link "Roof Drainage Systems" at bounding box center [140, 300] width 75 height 38
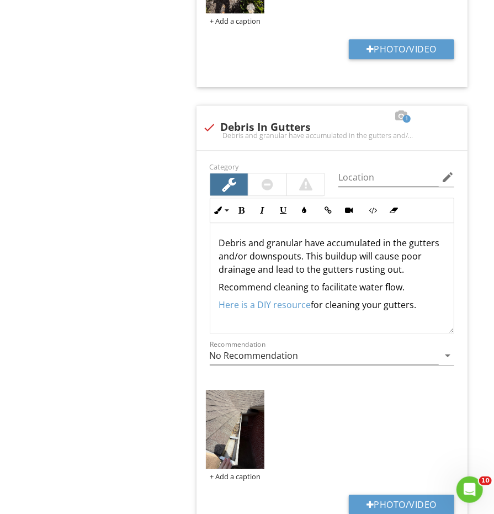
scroll to position [1120, 0]
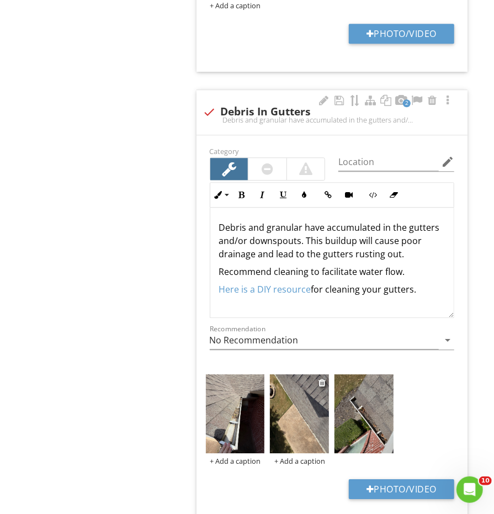
click at [300, 399] on img at bounding box center [299, 413] width 59 height 78
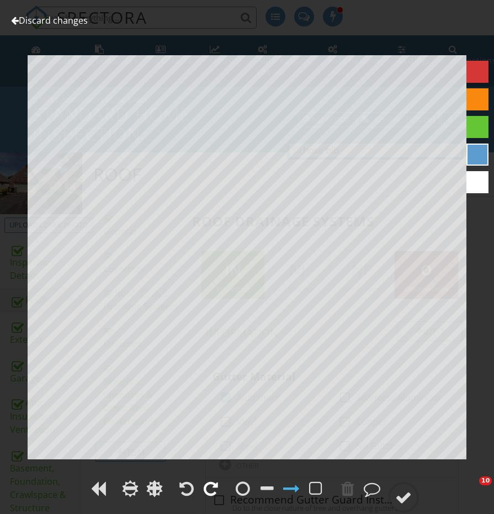
scroll to position [1120, 0]
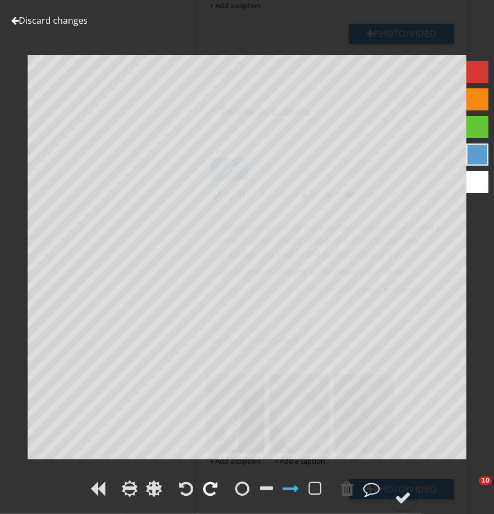
click at [208, 496] on div at bounding box center [211, 488] width 14 height 17
click at [417, 498] on circle at bounding box center [403, 497] width 29 height 29
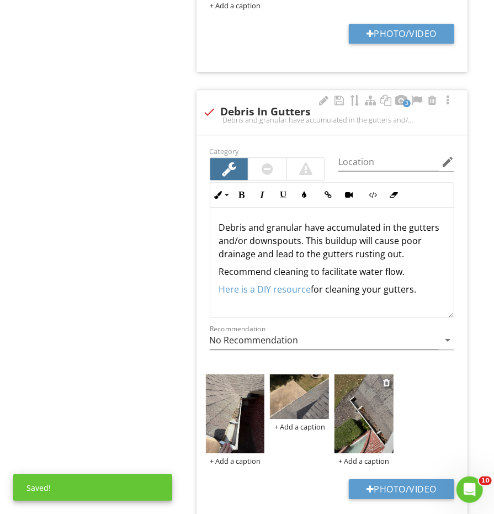
click at [380, 418] on img at bounding box center [363, 413] width 59 height 78
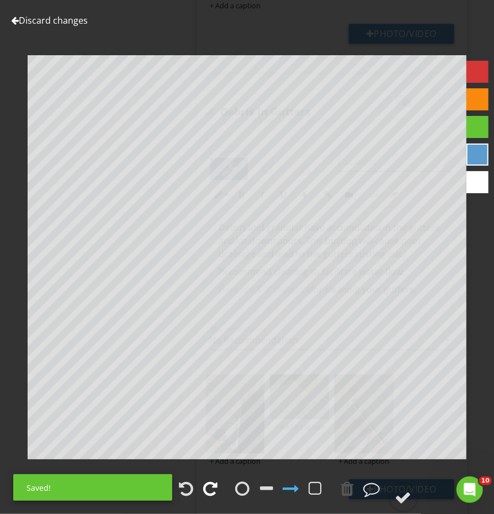
click at [209, 485] on div at bounding box center [211, 488] width 14 height 17
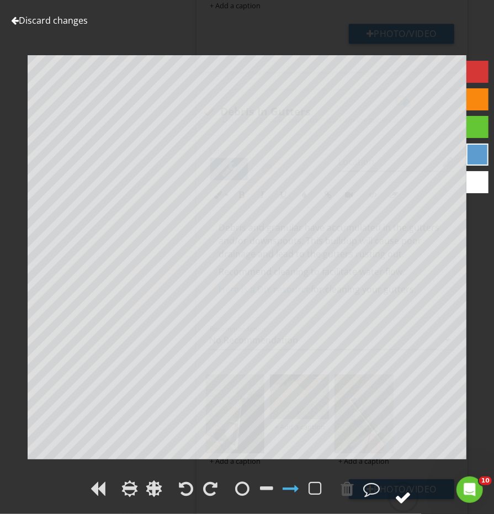
click at [415, 492] on circle at bounding box center [403, 497] width 29 height 29
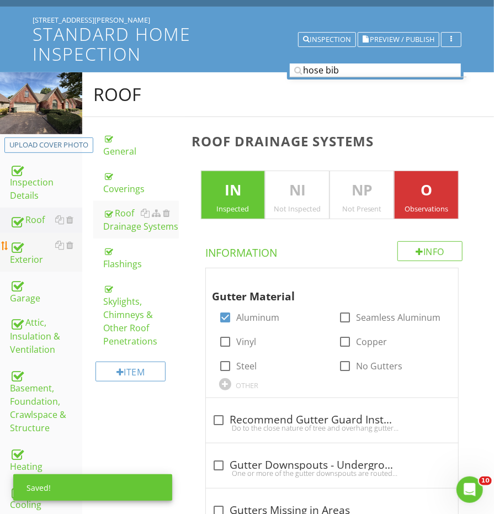
click at [34, 259] on div "Exterior" at bounding box center [46, 252] width 72 height 28
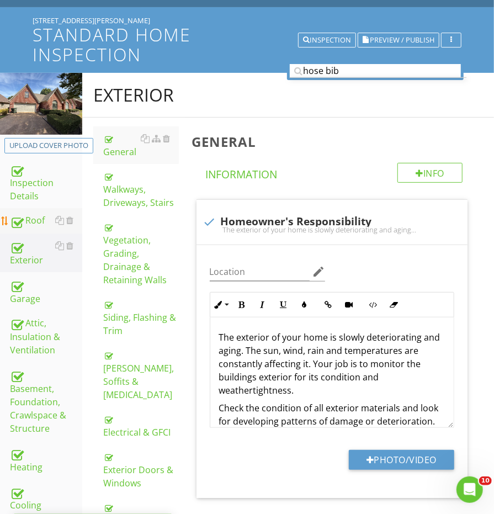
click at [33, 215] on div "Roof" at bounding box center [46, 221] width 72 height 14
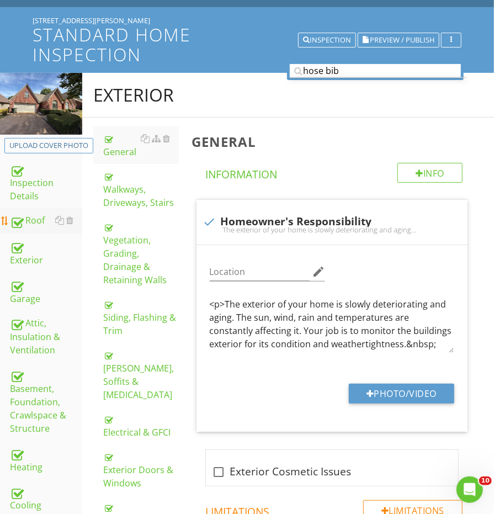
scroll to position [79, 0]
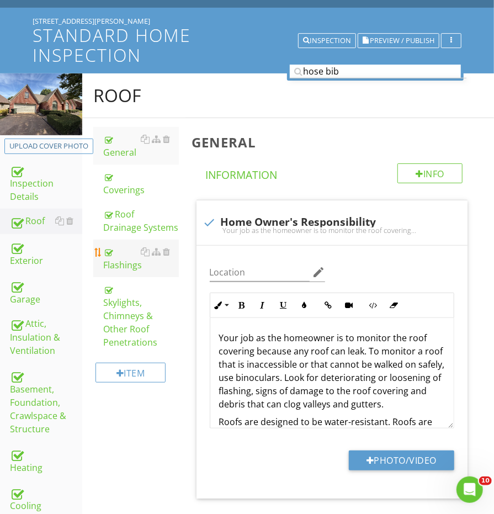
click at [119, 255] on div "Flashings" at bounding box center [140, 258] width 75 height 26
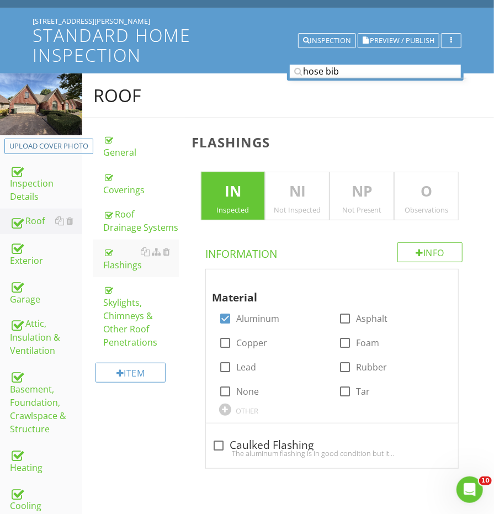
click at [437, 197] on p "O" at bounding box center [426, 191] width 63 height 22
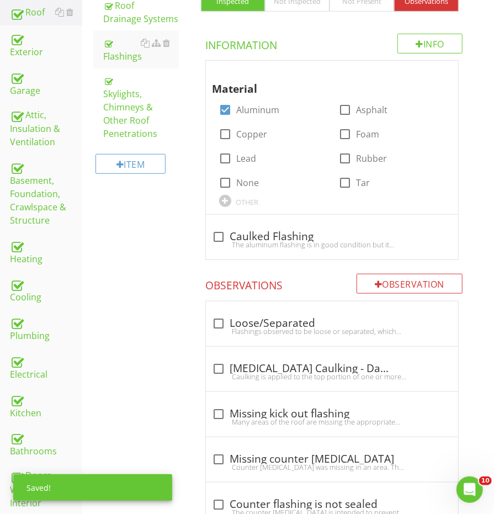
scroll to position [330, 0]
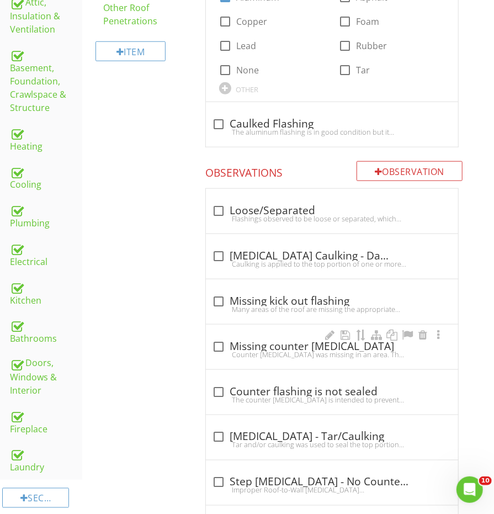
click at [230, 325] on div "check_box_outline_blank Missing counter flashing Counter flashing was missing i…" at bounding box center [332, 347] width 252 height 45
checkbox input "true"
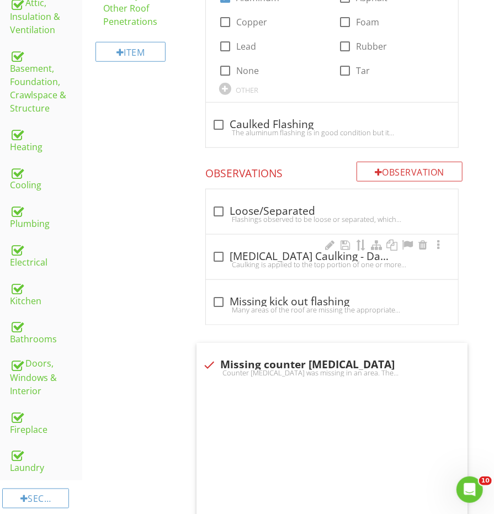
click at [278, 260] on div "Caulking is applied to the top portion of one or more areas of flashing across …" at bounding box center [332, 264] width 239 height 9
checkbox input "true"
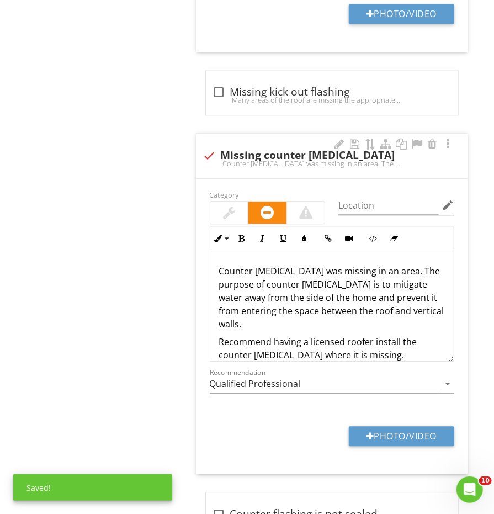
click at [237, 149] on div "check Missing counter flashing" at bounding box center [332, 155] width 258 height 13
checkbox input "true"
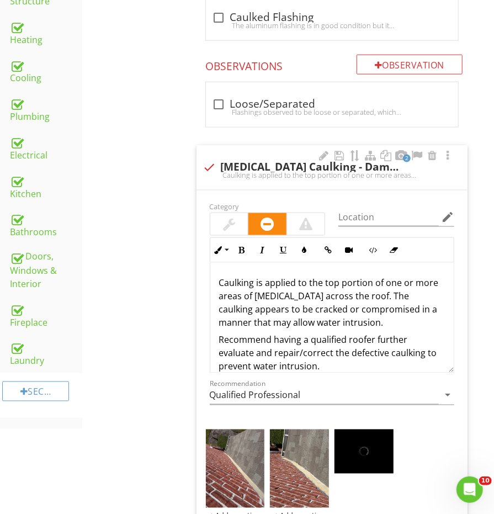
scroll to position [626, 0]
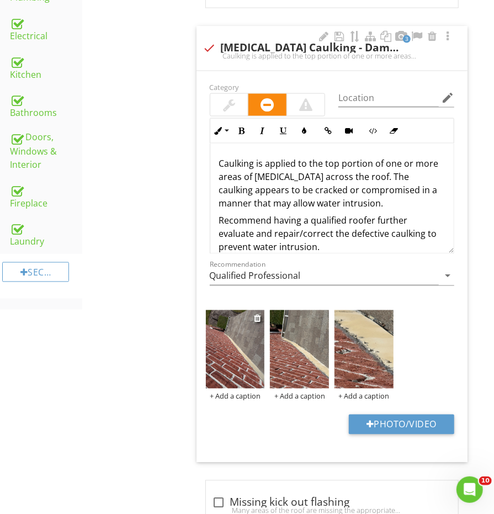
click at [248, 346] on img at bounding box center [235, 349] width 59 height 78
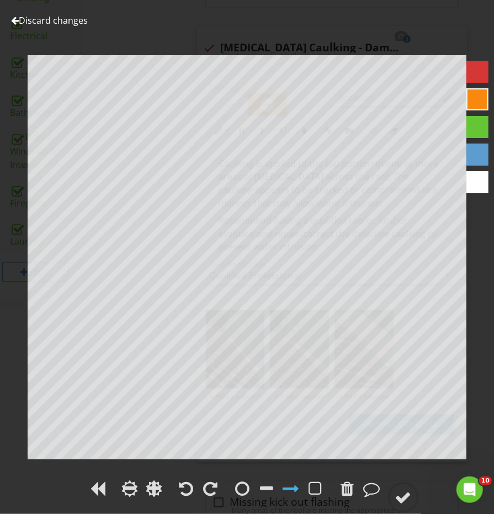
click at [215, 480] on div at bounding box center [199, 489] width 46 height 25
click at [215, 486] on div at bounding box center [211, 488] width 14 height 17
click at [248, 484] on div at bounding box center [243, 488] width 14 height 17
click at [405, 490] on div at bounding box center [403, 497] width 17 height 17
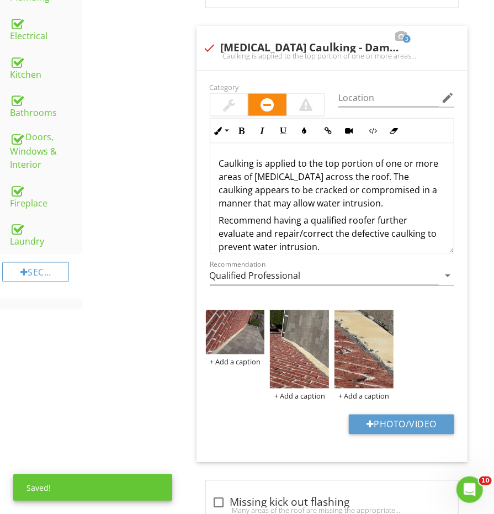
click at [307, 356] on img at bounding box center [299, 349] width 59 height 78
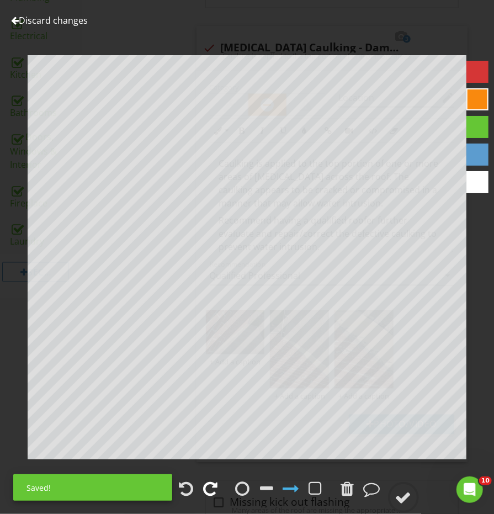
click at [211, 486] on div at bounding box center [211, 488] width 14 height 17
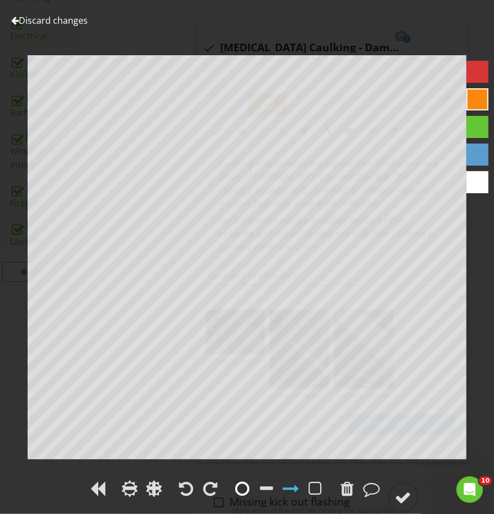
click at [235, 491] on div at bounding box center [243, 488] width 17 height 17
click at [410, 502] on div at bounding box center [403, 497] width 17 height 17
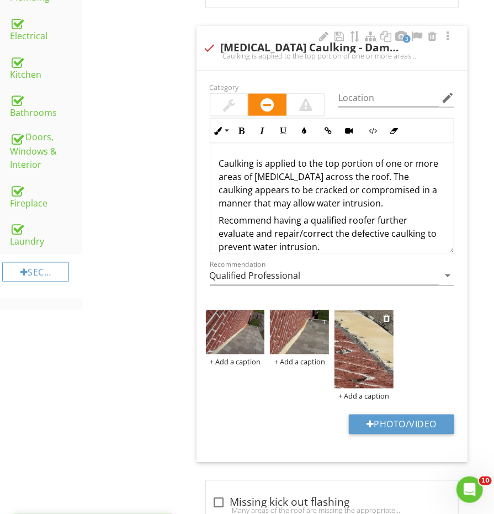
click at [355, 339] on img at bounding box center [363, 349] width 59 height 78
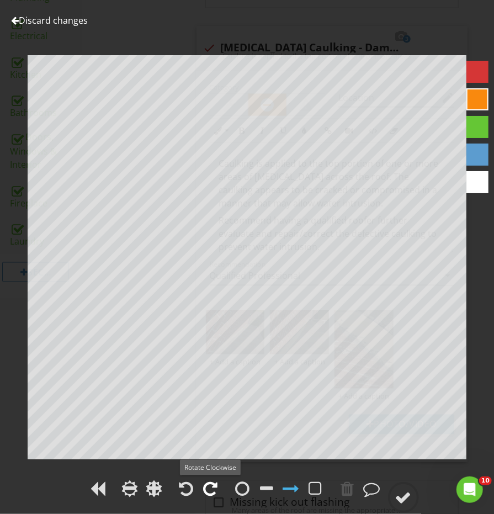
click at [210, 485] on div at bounding box center [211, 488] width 14 height 17
click at [391, 503] on circle at bounding box center [403, 497] width 29 height 29
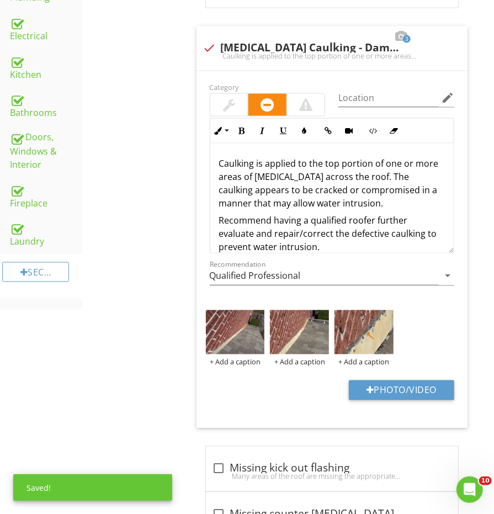
scroll to position [26, 0]
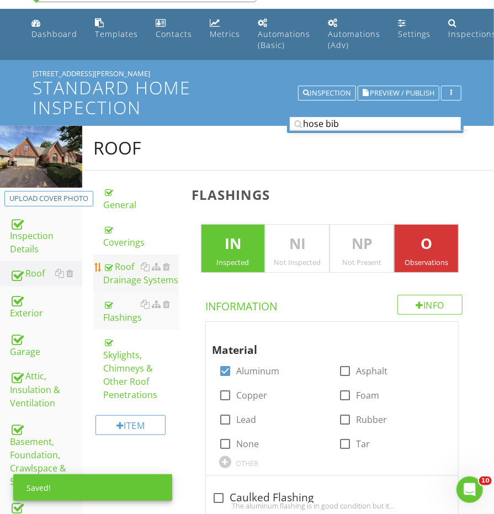
click at [116, 267] on div "Roof Drainage Systems" at bounding box center [140, 273] width 75 height 26
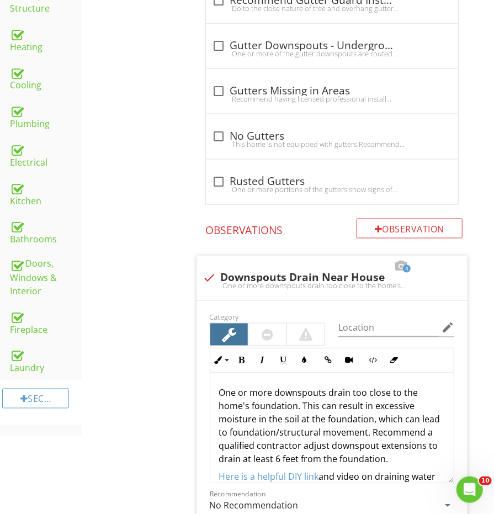
scroll to position [283, 0]
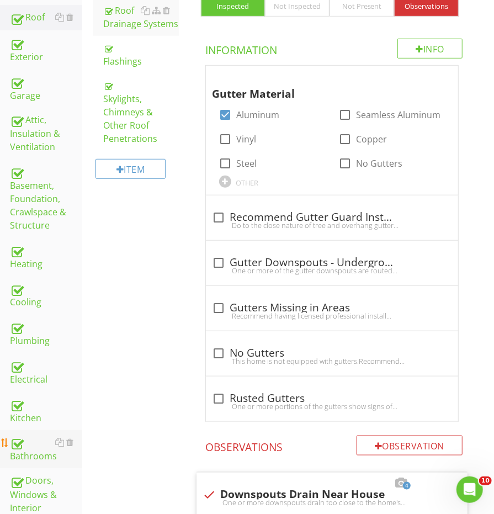
click at [26, 436] on div "Bathrooms" at bounding box center [46, 450] width 72 height 28
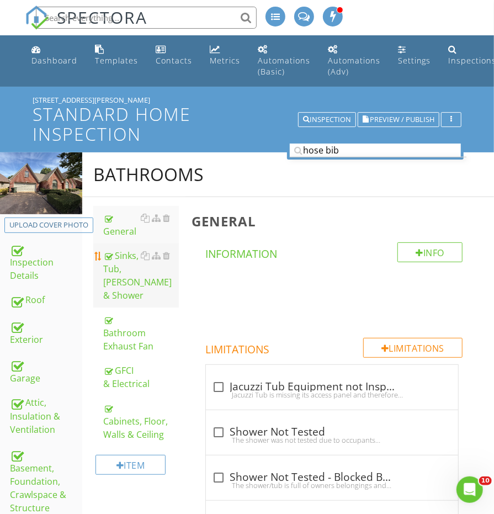
click at [124, 266] on div "Sinks, Tub, [PERSON_NAME] & Shower" at bounding box center [140, 275] width 75 height 53
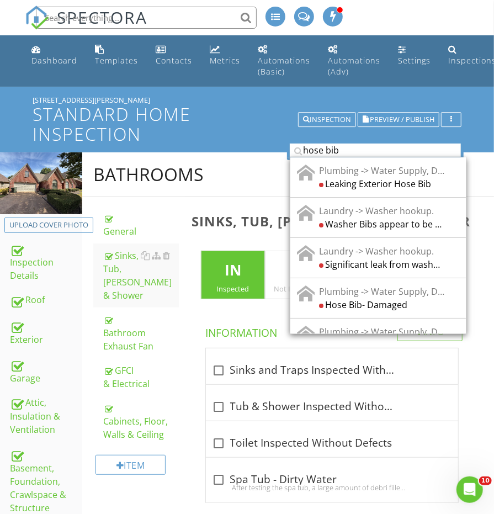
click at [361, 144] on input "hose bib" at bounding box center [375, 151] width 171 height 14
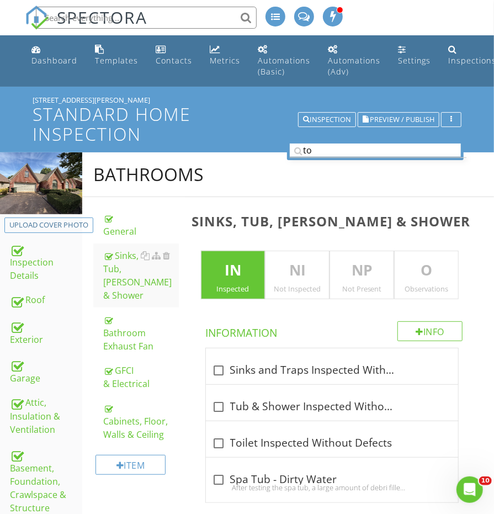
type input "t"
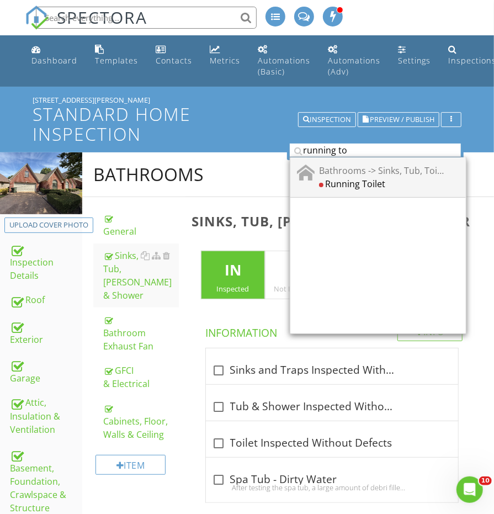
type input "running to"
click at [376, 174] on div "Bathrooms -> Sinks, Tub, Toilet & Shower Running Toilet" at bounding box center [380, 176] width 130 height 26
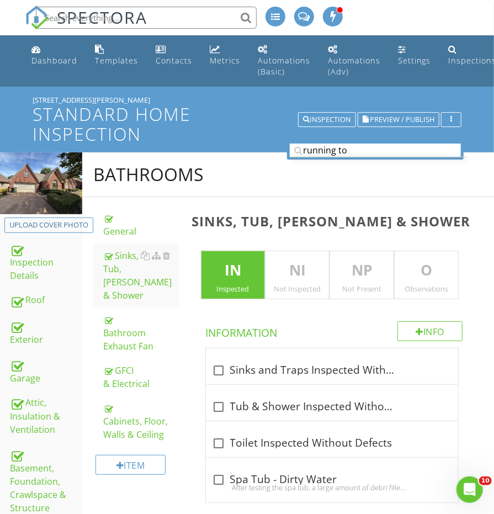
click at [447, 267] on p "O" at bounding box center [426, 270] width 63 height 22
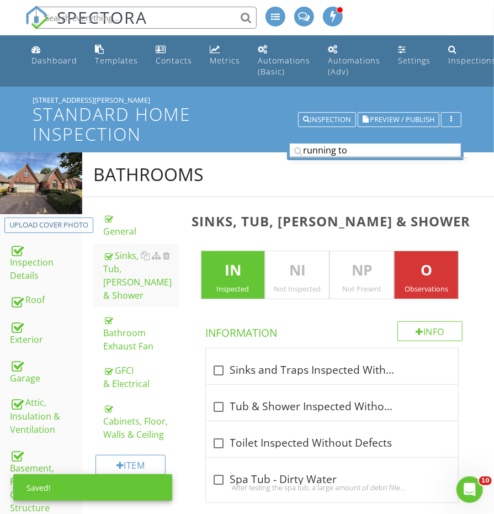
click at [378, 149] on input "running to" at bounding box center [375, 151] width 171 height 14
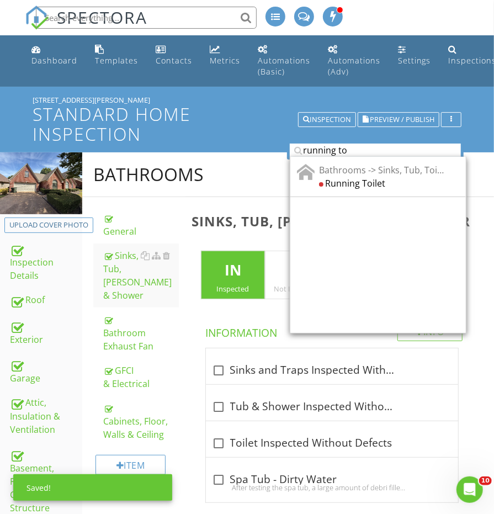
click at [380, 200] on div "Bathrooms -> Sinks, Tub, Toilet & Shower Running Toilet" at bounding box center [378, 245] width 177 height 177
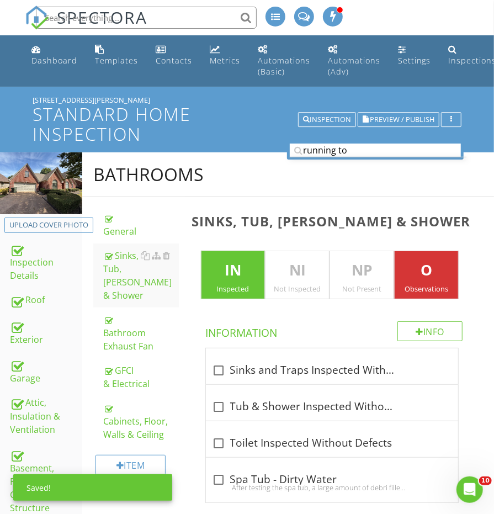
click at [376, 159] on div "Bathrooms" at bounding box center [288, 174] width 412 height 45
click at [376, 152] on input "running to" at bounding box center [375, 151] width 171 height 14
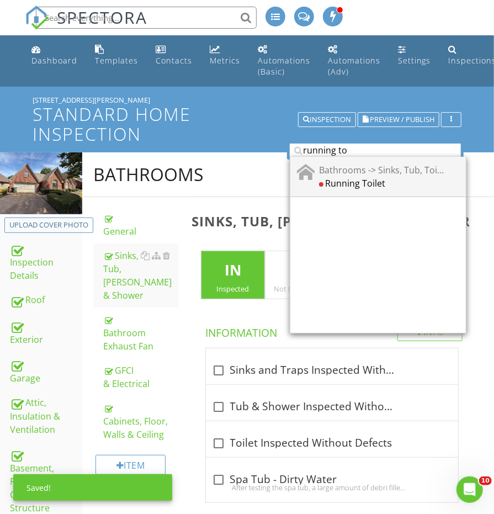
click at [376, 172] on div "Bathrooms -> Sinks, Tub, Toilet & Shower" at bounding box center [381, 169] width 125 height 13
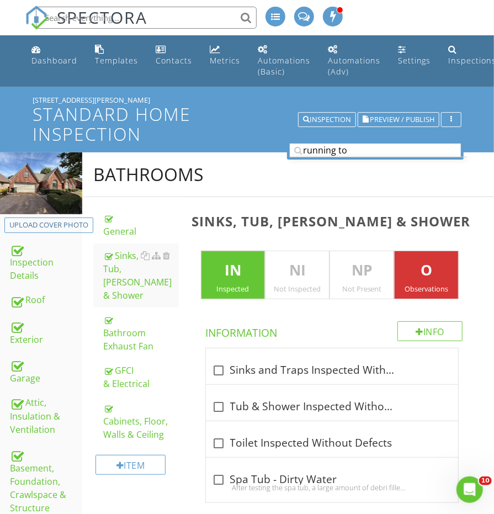
scroll to position [800, 0]
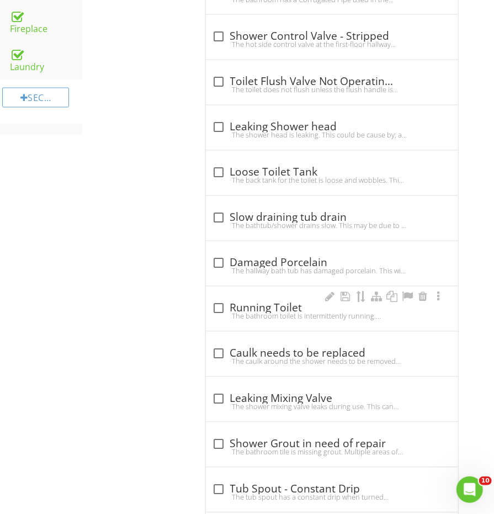
click at [237, 288] on div "check_box_outline_blank Running Toilet The bathroom toilet is intermittently ru…" at bounding box center [332, 308] width 252 height 45
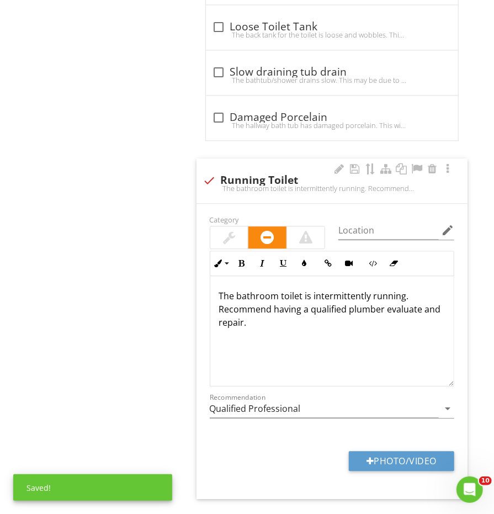
scroll to position [1025, 0]
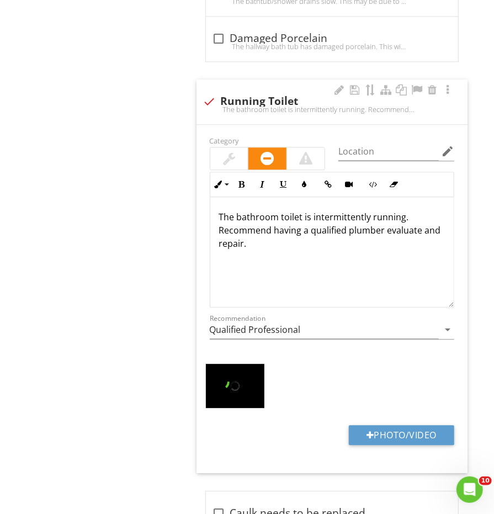
click at [341, 210] on p "The bathroom toilet is intermittently running. Recommend having a qualified plu…" at bounding box center [332, 230] width 226 height 40
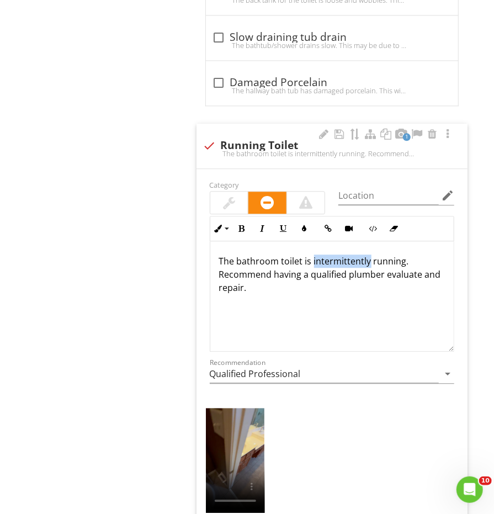
scroll to position [983, 0]
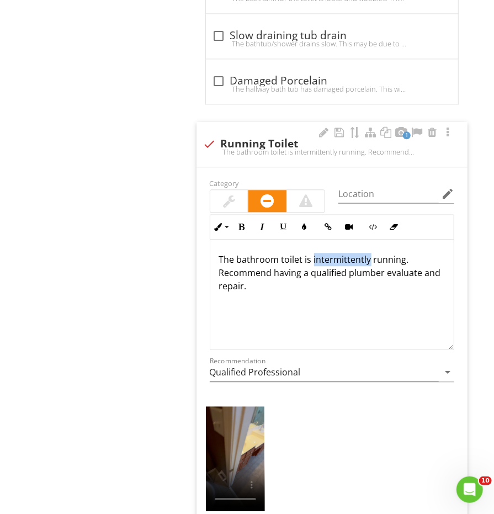
click at [215, 136] on div at bounding box center [209, 144] width 19 height 19
checkbox input "true"
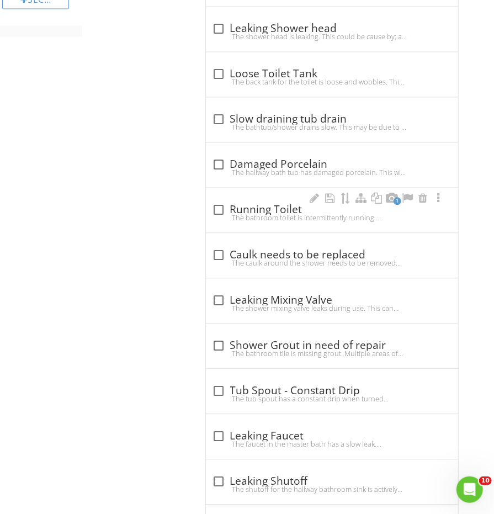
click at [237, 213] on div "The bathroom toilet is intermittently running. Recommend having a qualified plu…" at bounding box center [332, 217] width 239 height 9
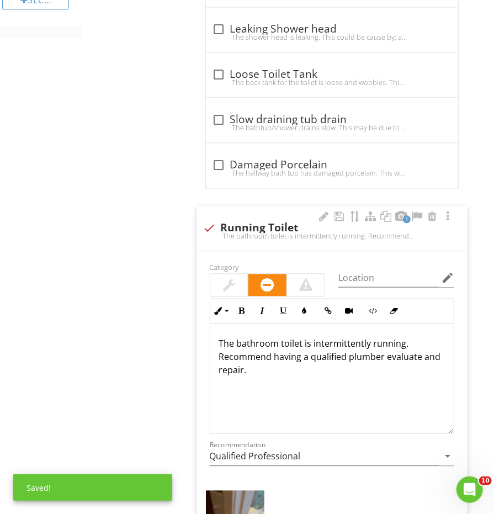
scroll to position [1000, 0]
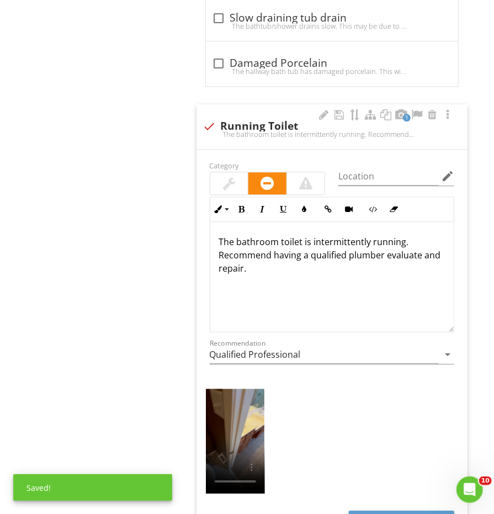
click at [273, 265] on p "The bathroom toilet is intermittently running. Recommend having a qualified plu…" at bounding box center [332, 255] width 226 height 40
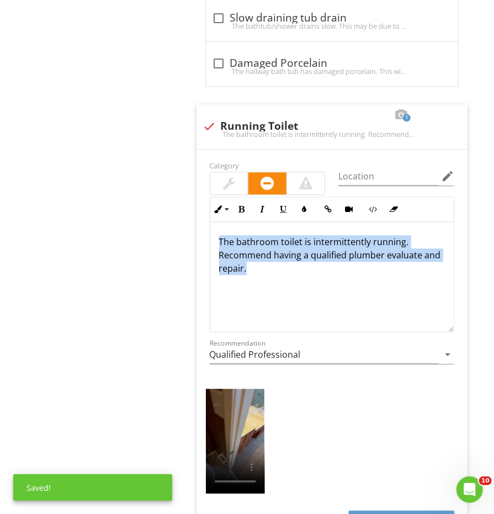
drag, startPoint x: 296, startPoint y: 270, endPoint x: 193, endPoint y: 236, distance: 109.3
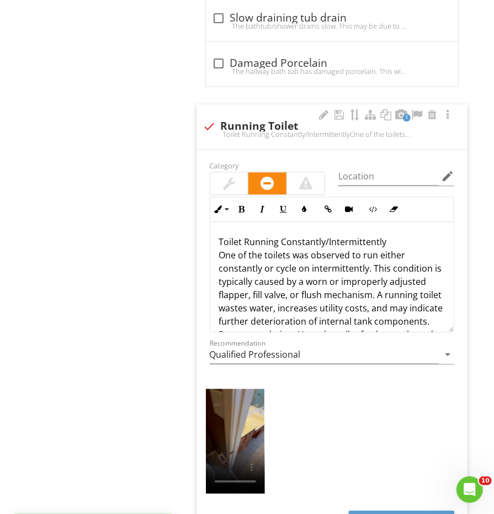
scroll to position [0, 0]
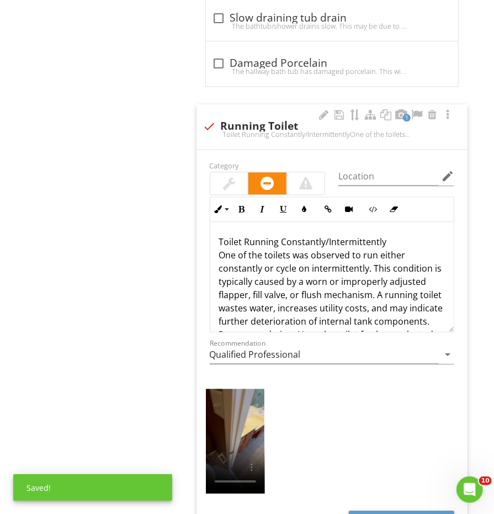
click at [387, 235] on p "Toilet Running Constantly/Intermittently One of the toilets was observed to run…" at bounding box center [332, 301] width 226 height 132
drag, startPoint x: 401, startPoint y: 231, endPoint x: 209, endPoint y: 230, distance: 192.6
click at [210, 230] on div "Toilet Running Constantly/Intermittently One of the toilets was observed to run…" at bounding box center [332, 277] width 245 height 110
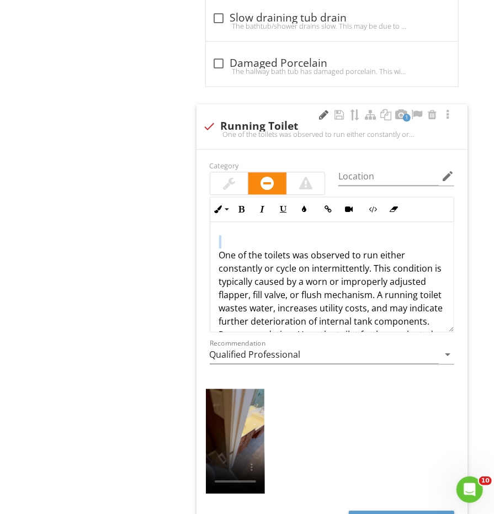
click at [321, 109] on div at bounding box center [323, 114] width 13 height 11
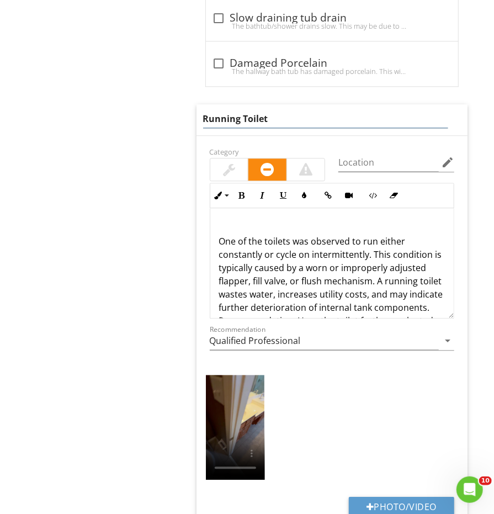
click at [258, 110] on input "Running Toilet" at bounding box center [325, 119] width 245 height 18
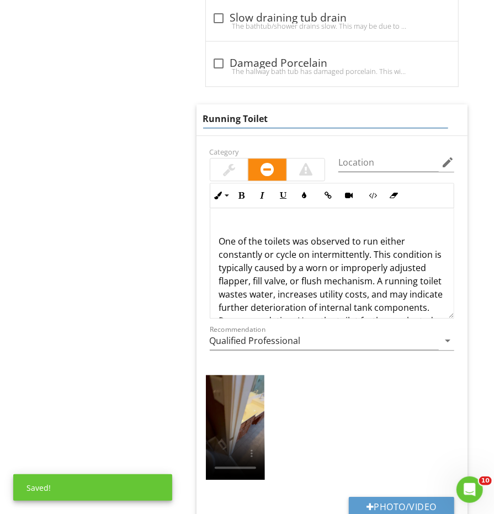
paste input "Toilet Running Constantly/Intermittently"
type input "Toilet Running Constantly/Intermittently"
click at [215, 240] on div "One of the toilets was observed to run either constantly or cycle on intermitte…" at bounding box center [331, 287] width 243 height 159
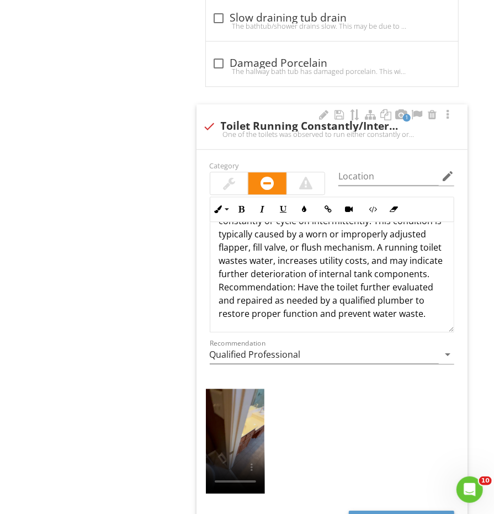
scroll to position [34, 0]
click at [342, 277] on p "One of the toilets was observed to run either constantly or cycle on intermitte…" at bounding box center [332, 260] width 226 height 119
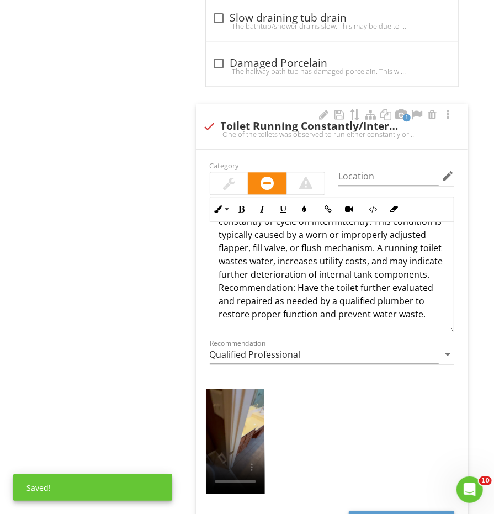
click at [426, 267] on p "One of the toilets was observed to run either constantly or cycle on intermitte…" at bounding box center [332, 260] width 226 height 119
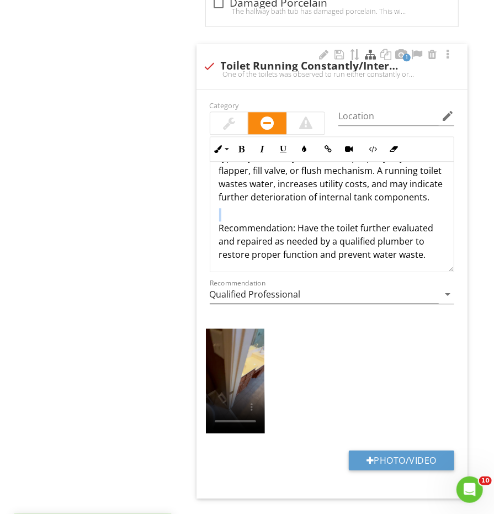
scroll to position [1046, 0]
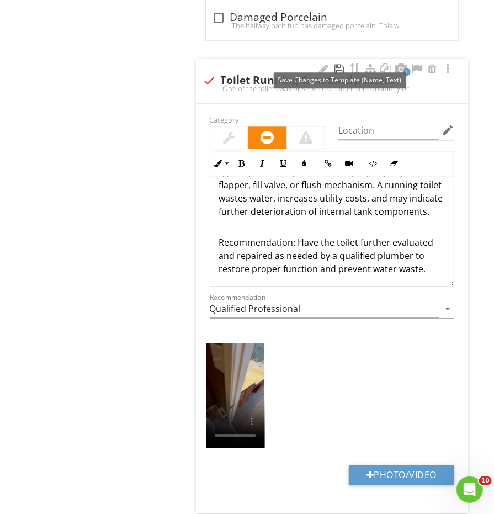
click at [336, 63] on div at bounding box center [339, 68] width 13 height 11
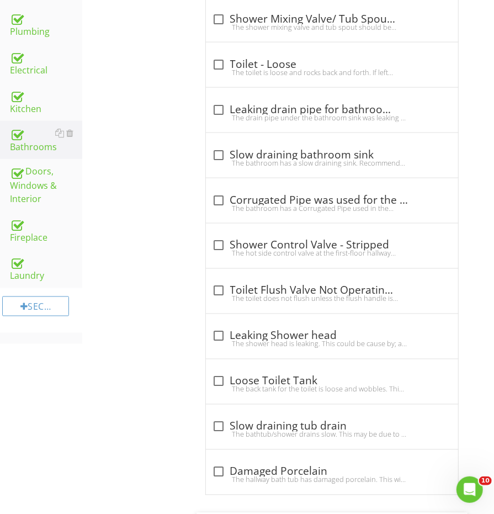
scroll to position [517, 0]
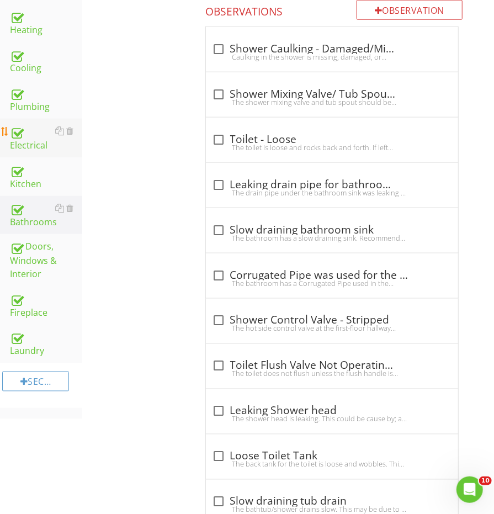
click at [35, 126] on div "Electrical" at bounding box center [46, 138] width 72 height 28
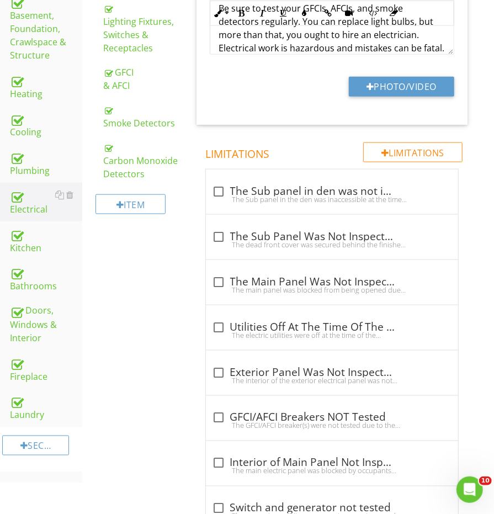
scroll to position [381, 0]
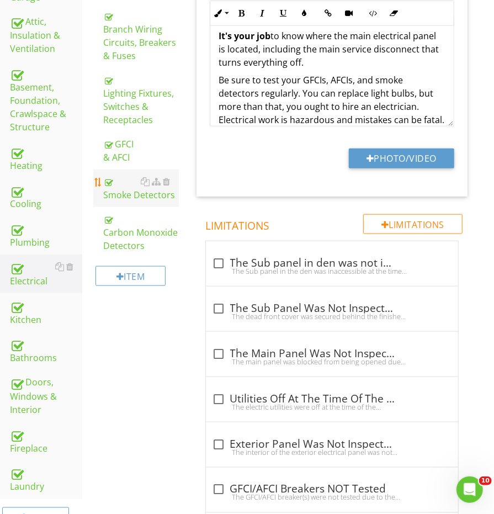
click at [125, 185] on div "Smoke Detectors" at bounding box center [140, 188] width 75 height 26
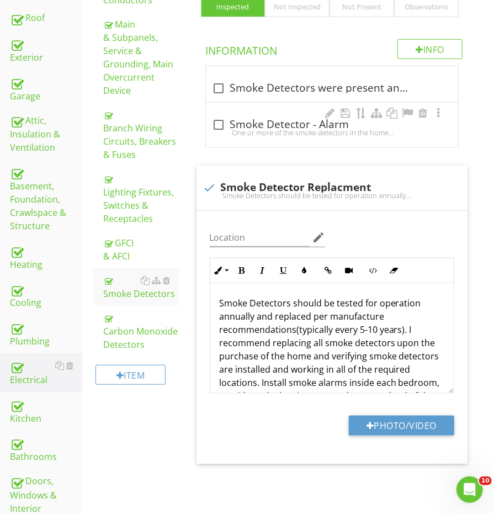
scroll to position [249, 0]
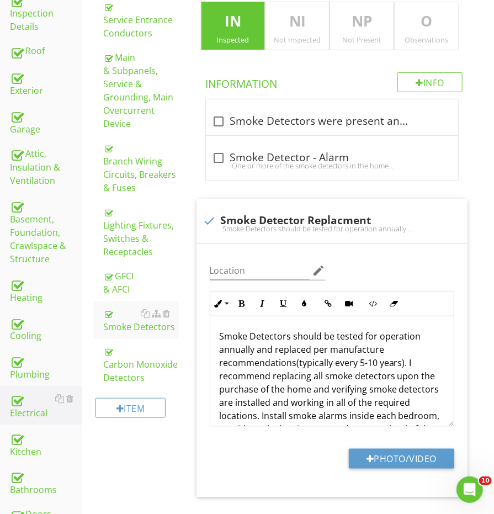
click at [421, 41] on div "Observations" at bounding box center [426, 39] width 63 height 9
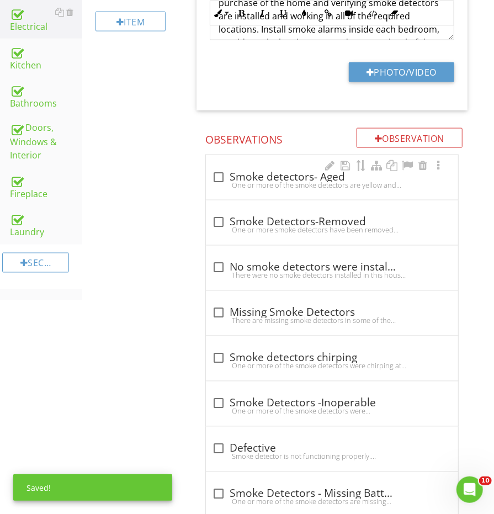
click at [285, 180] on div "One or more of the smoke detectors are yellow and aged.Smoke detectors are manu…" at bounding box center [332, 184] width 239 height 9
checkbox input "true"
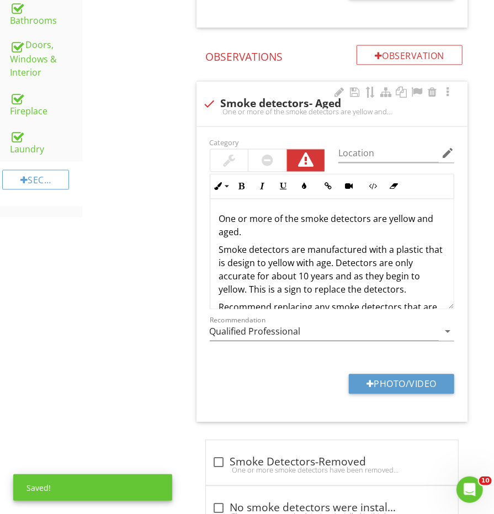
scroll to position [721, 0]
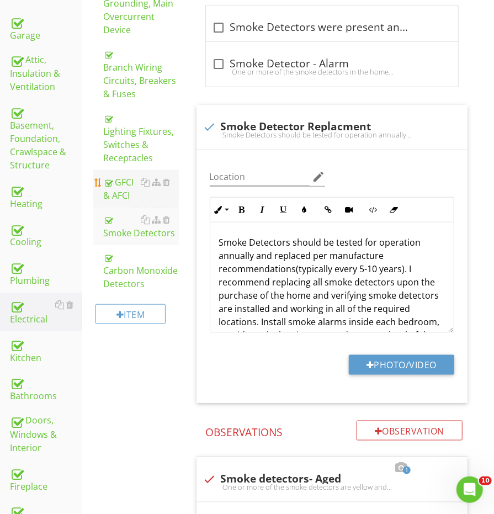
click at [119, 182] on div "GFCI & AFCI" at bounding box center [140, 189] width 75 height 26
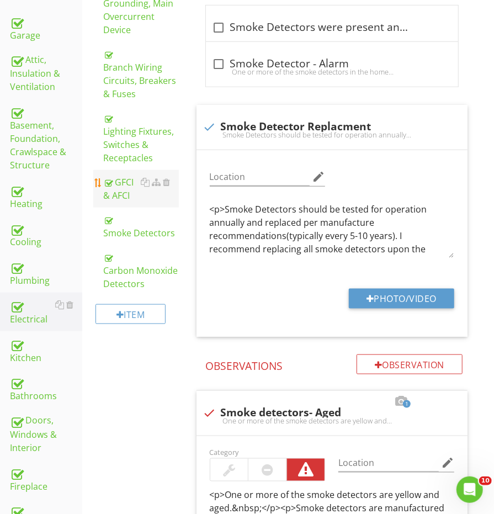
click at [119, 182] on div "GFCI & AFCI" at bounding box center [140, 189] width 75 height 26
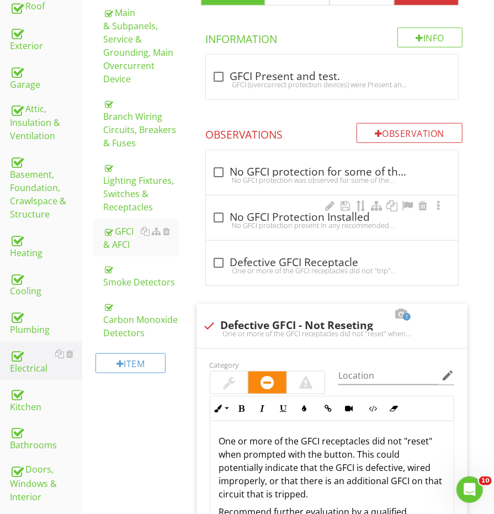
scroll to position [319, 0]
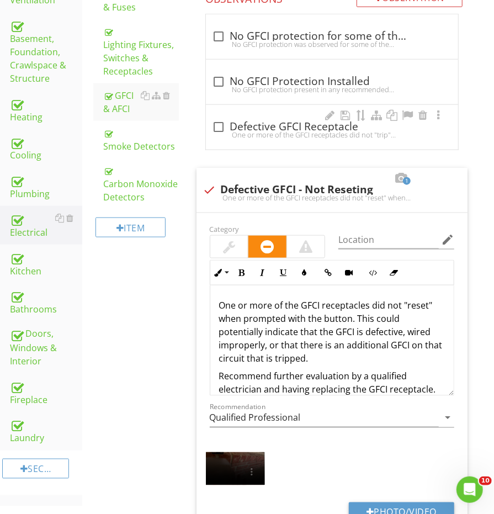
click at [229, 120] on div "check_box_outline_blank Defective GFCI Receptacle" at bounding box center [332, 126] width 239 height 13
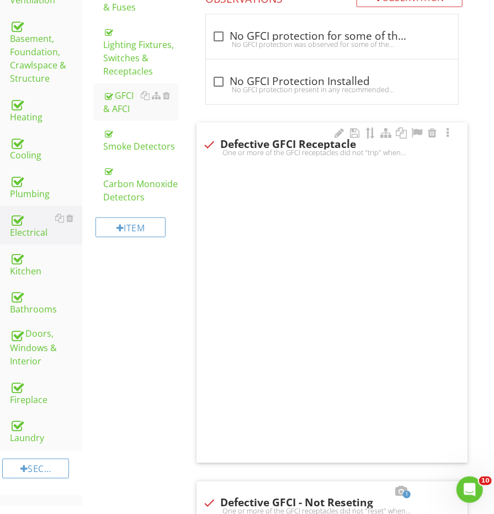
checkbox input "true"
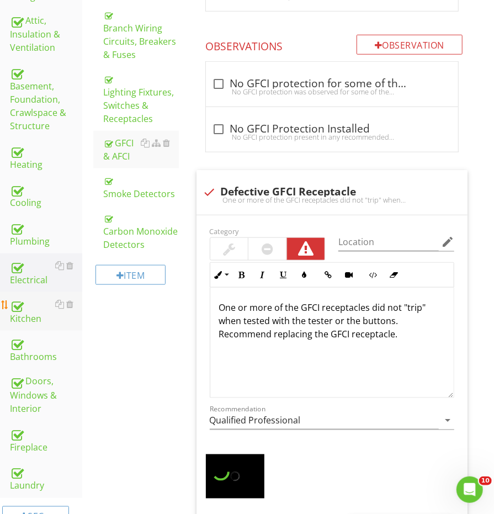
click at [22, 299] on div at bounding box center [16, 305] width 13 height 13
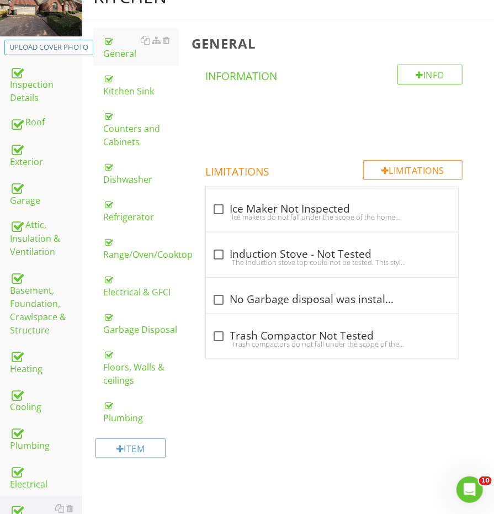
scroll to position [156, 0]
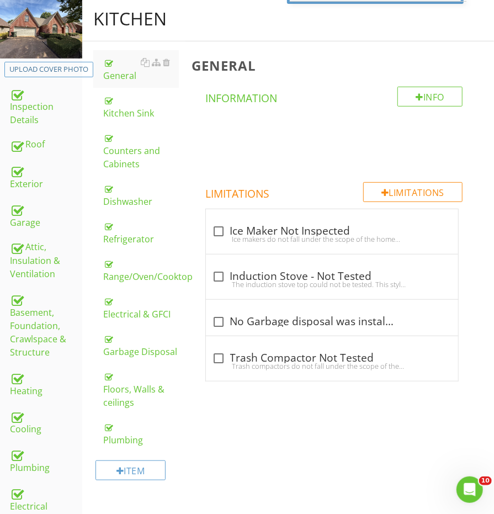
click at [137, 240] on div "Refrigerator" at bounding box center [140, 232] width 75 height 26
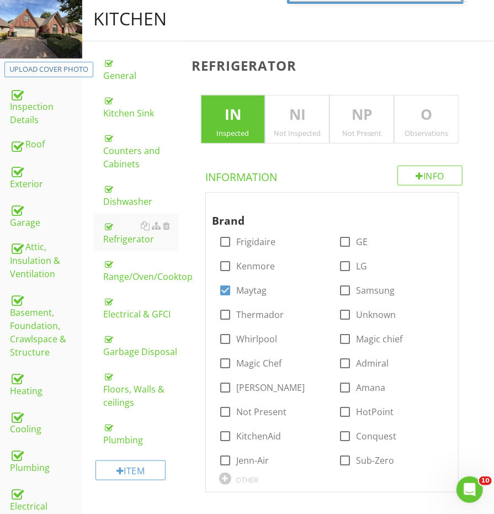
click at [419, 129] on div "Observations" at bounding box center [426, 133] width 63 height 9
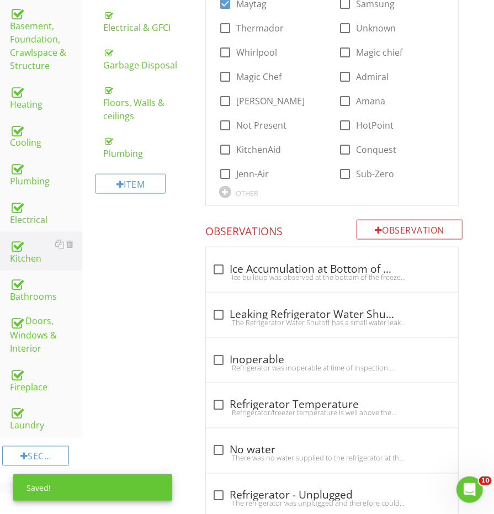
scroll to position [461, 0]
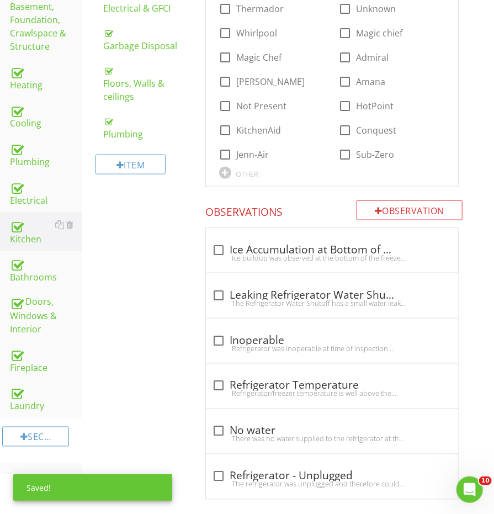
click at [403, 194] on div "Info Information Brand check_box_outline_blank Frigidaire check_box_outline_bla…" at bounding box center [334, 180] width 284 height 640
click at [404, 193] on div "Info Information Brand check_box_outline_blank Frigidaire check_box_outline_bla…" at bounding box center [334, 180] width 284 height 640
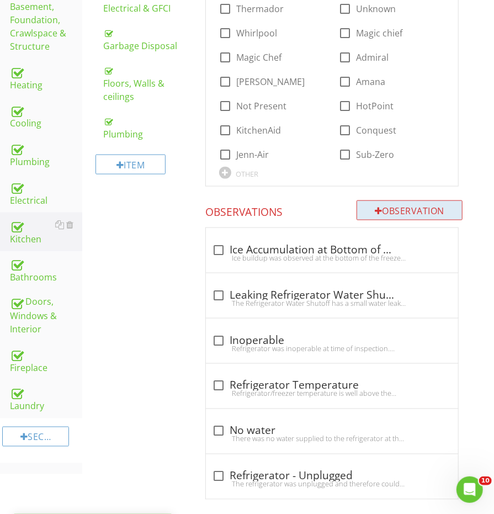
click at [404, 200] on div "Observation" at bounding box center [410, 210] width 106 height 20
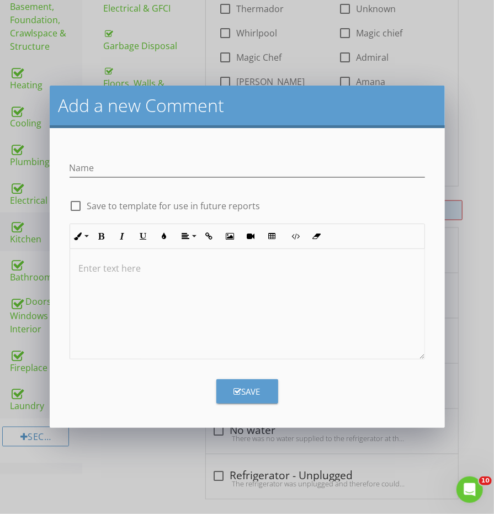
scroll to position [461, 0]
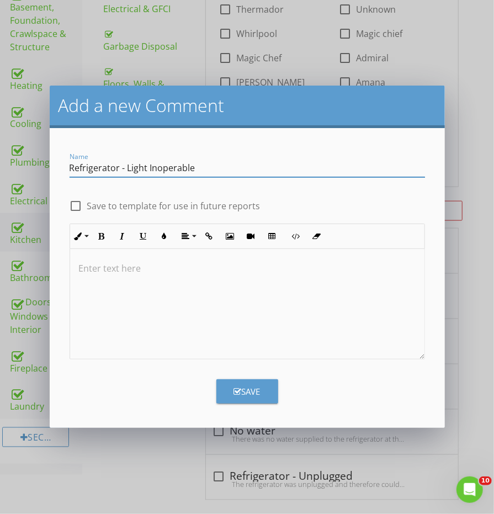
type input "Refrigerator - Light Inoperable"
click at [293, 304] on div at bounding box center [247, 304] width 354 height 110
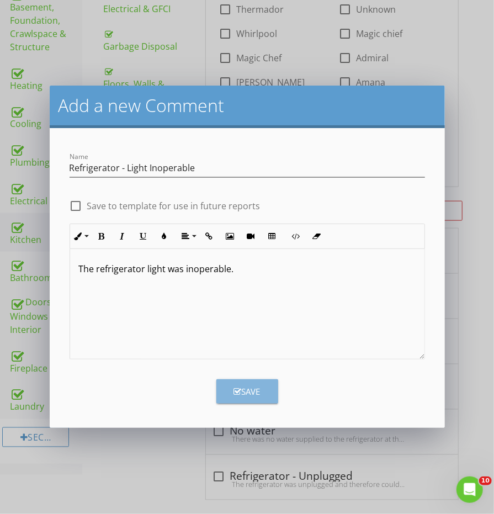
click at [234, 387] on icon "button" at bounding box center [238, 391] width 8 height 8
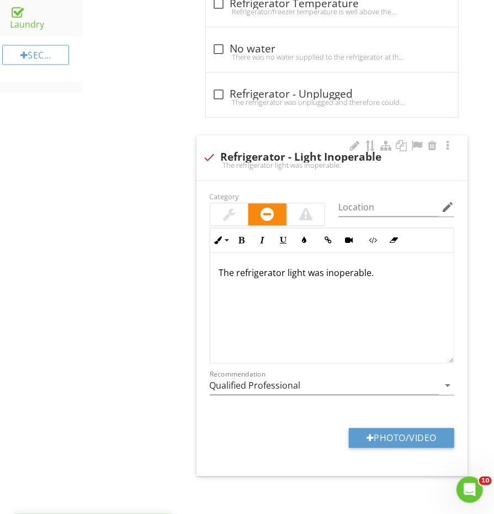
scroll to position [843, 0]
click at [225, 204] on div at bounding box center [229, 215] width 38 height 22
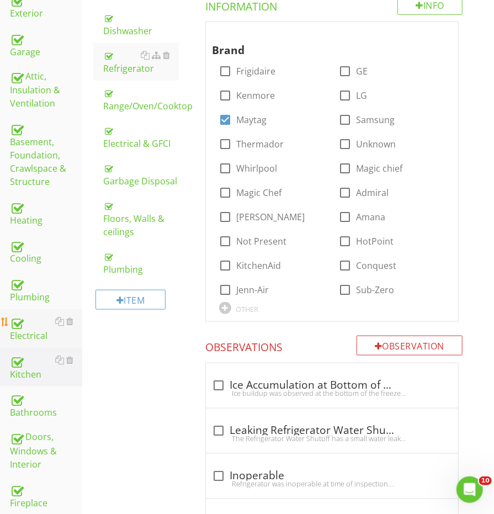
click at [20, 319] on div "Electrical" at bounding box center [46, 329] width 72 height 28
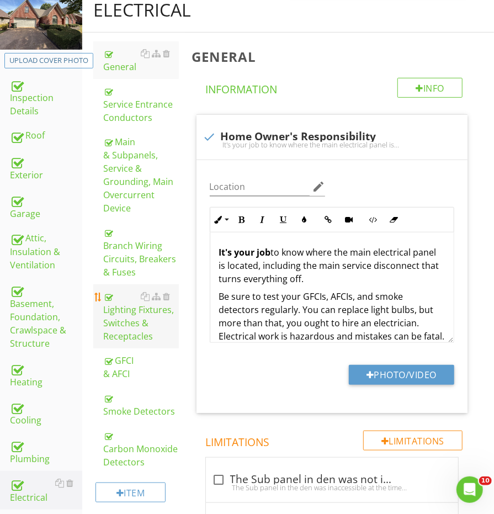
scroll to position [173, 0]
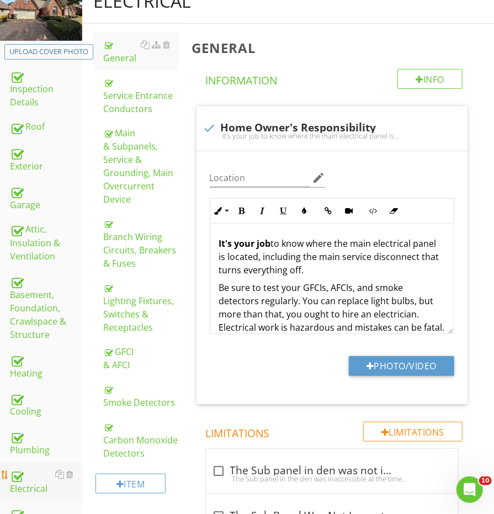
click at [24, 468] on div "Electrical" at bounding box center [46, 482] width 72 height 28
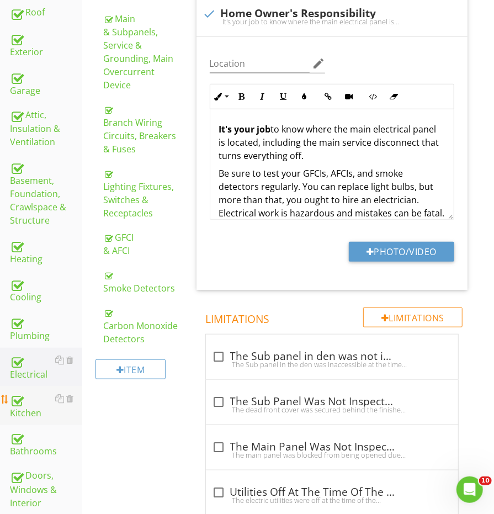
click at [27, 392] on div "Kitchen" at bounding box center [46, 406] width 72 height 28
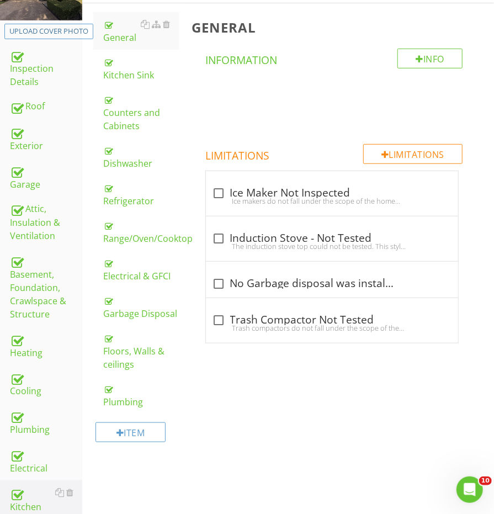
scroll to position [145, 0]
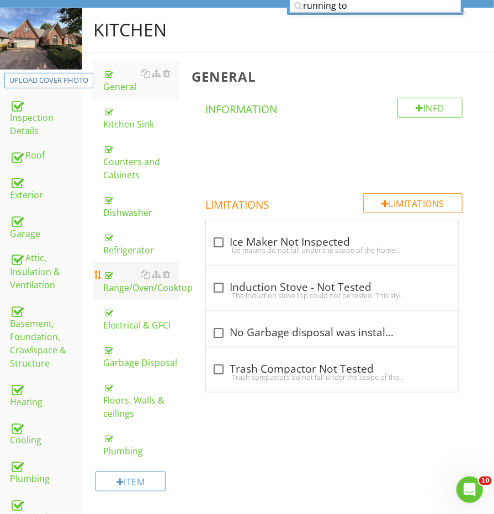
click at [137, 283] on div "Range/Oven/Cooktop" at bounding box center [140, 281] width 75 height 26
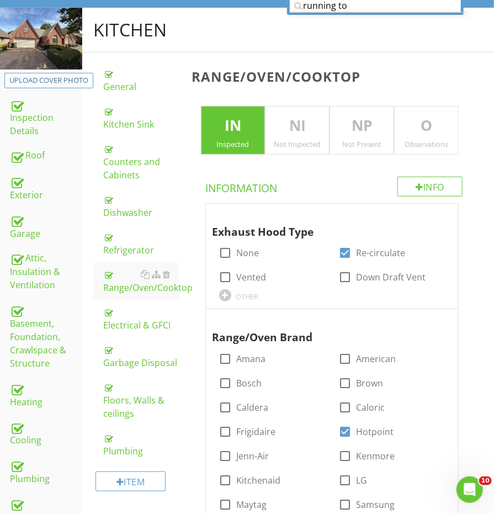
click at [420, 115] on p "O" at bounding box center [426, 126] width 63 height 22
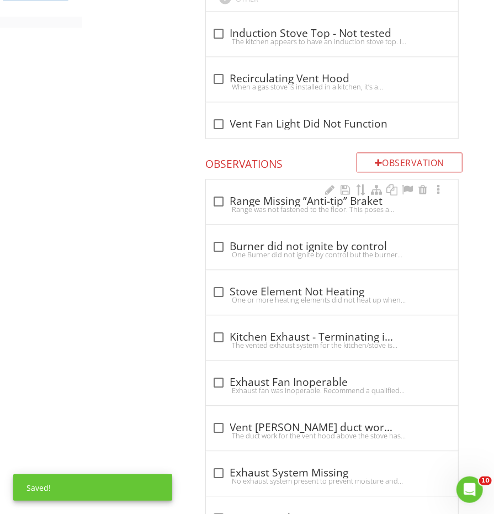
click at [273, 195] on div "check_box_outline_blank Range Missing ”Anti-tip” Braket" at bounding box center [332, 201] width 239 height 13
checkbox input "true"
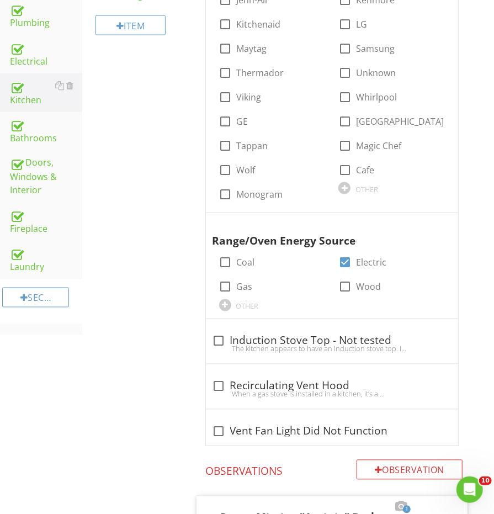
scroll to position [513, 0]
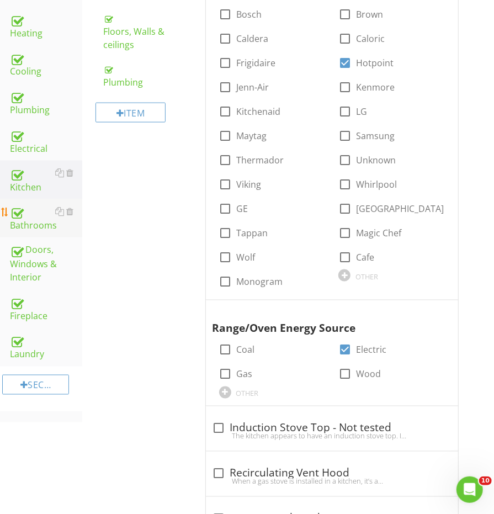
click at [42, 208] on div "Bathrooms" at bounding box center [46, 219] width 72 height 28
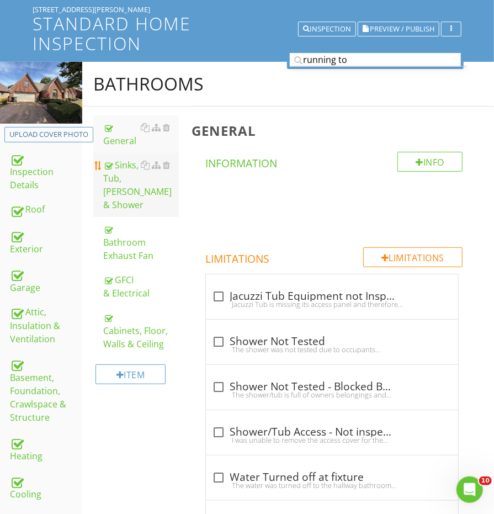
click at [121, 178] on div "Sinks, Tub, Toilet & Shower" at bounding box center [140, 184] width 75 height 53
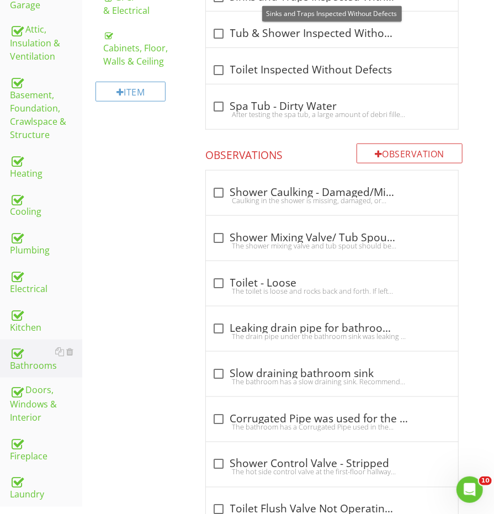
scroll to position [380, 0]
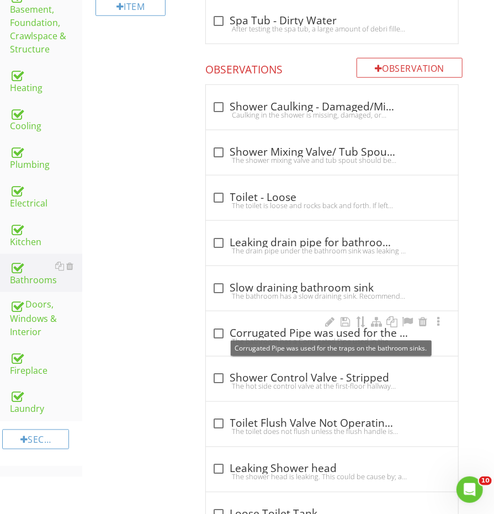
click at [237, 327] on div "check_box_outline_blank Corrugated Pipe was used for the traps on the bathroom …" at bounding box center [332, 333] width 239 height 13
checkbox input "true"
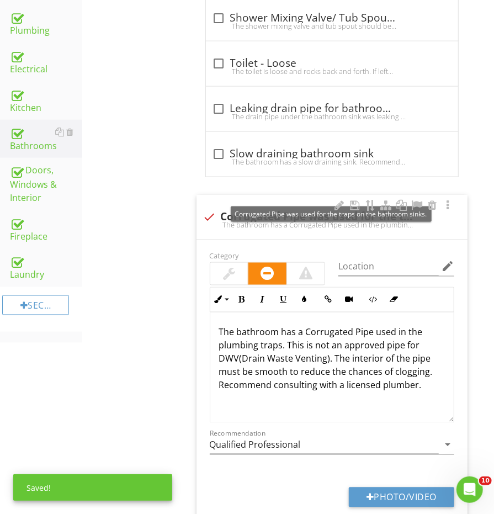
scroll to position [648, 0]
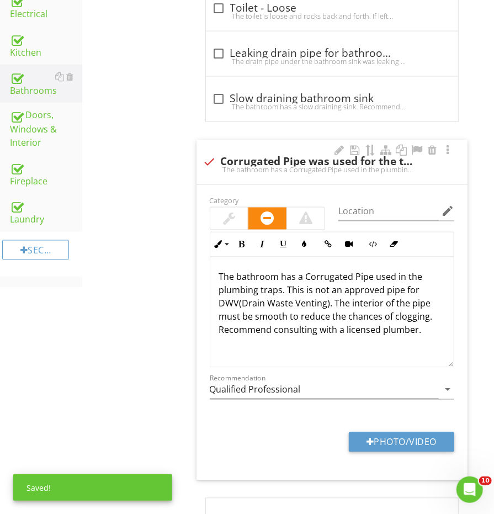
click at [237, 211] on div at bounding box center [229, 219] width 38 height 22
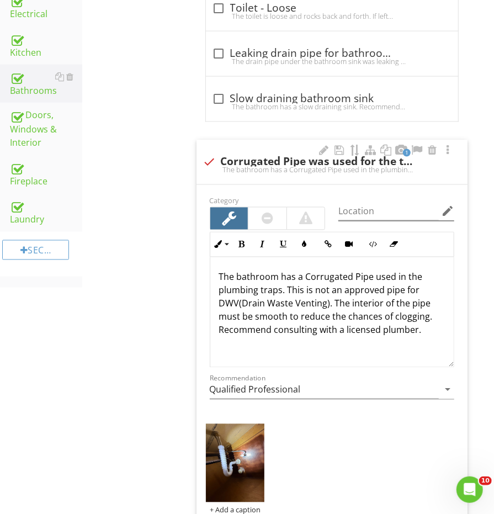
click at [441, 209] on icon "edit" at bounding box center [447, 211] width 13 height 13
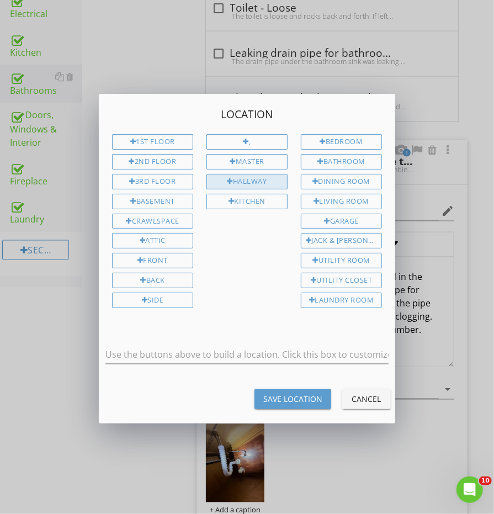
click at [237, 183] on div "Hallway" at bounding box center [246, 181] width 81 height 15
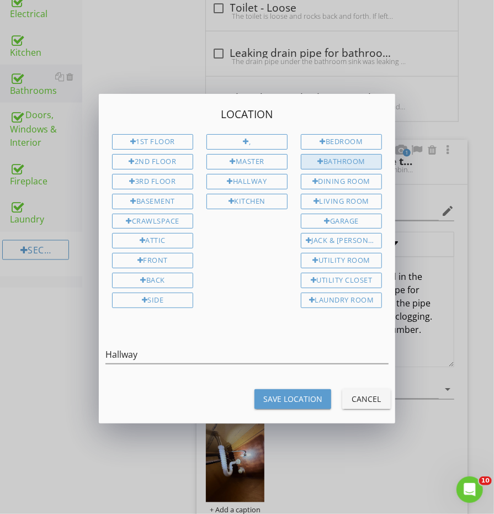
click at [348, 165] on div "Bathroom" at bounding box center [341, 161] width 81 height 15
type input "Hallway Bathroom"
click at [307, 389] on button "Save Location" at bounding box center [292, 399] width 77 height 20
type input "Hallway Bathroom"
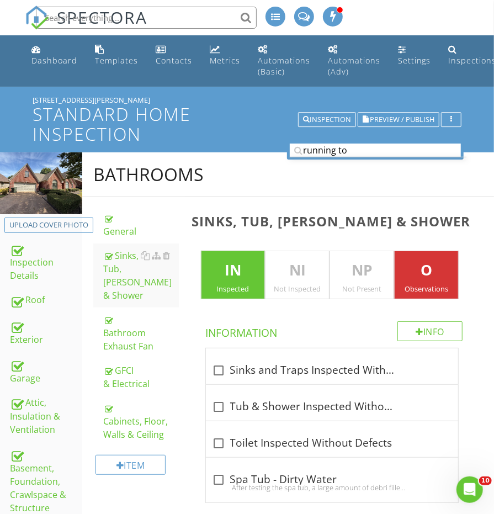
scroll to position [0, 0]
click at [370, 148] on input "running to" at bounding box center [375, 151] width 171 height 14
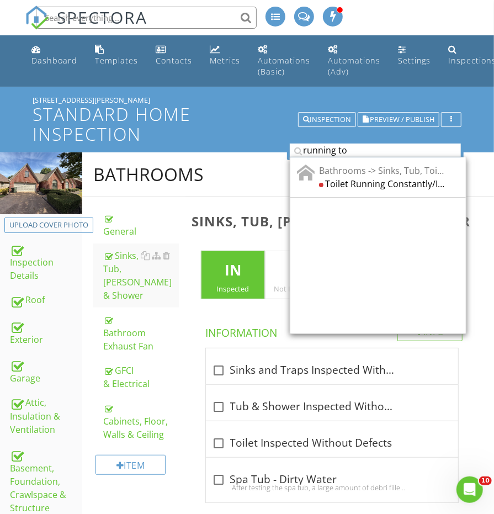
click at [370, 148] on input "running to" at bounding box center [375, 151] width 171 height 14
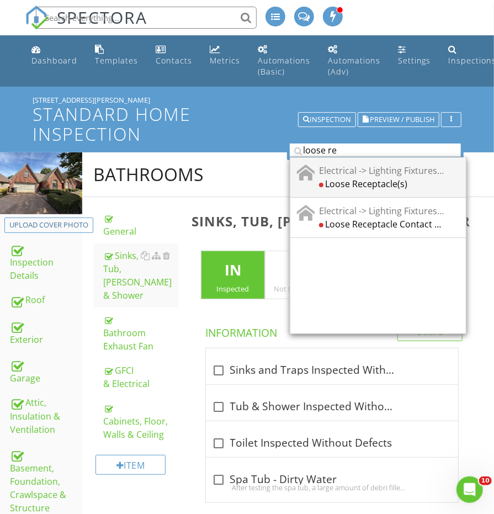
type input "loose re"
click at [378, 177] on div "Loose Receptacle(s)" at bounding box center [381, 183] width 125 height 13
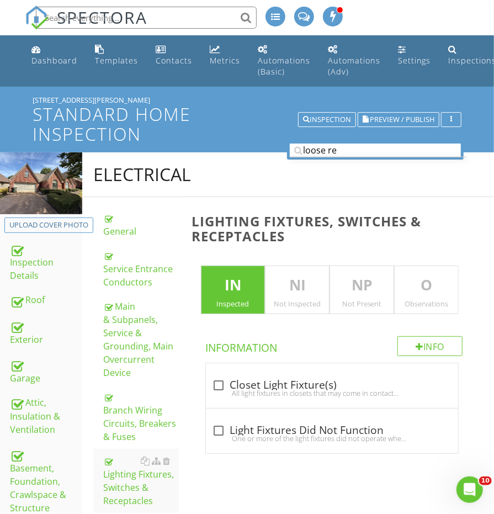
click at [421, 289] on p "O" at bounding box center [426, 285] width 63 height 22
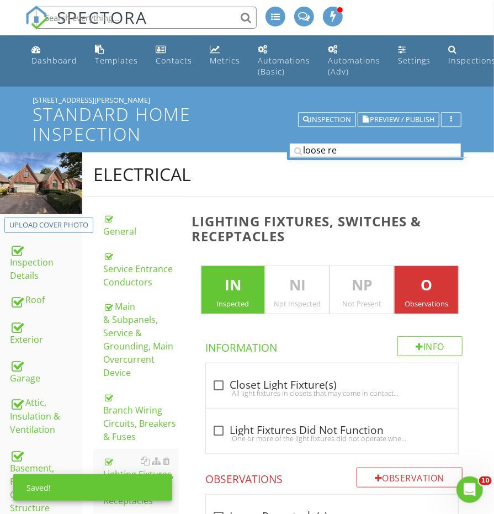
click at [354, 146] on input "loose re" at bounding box center [375, 151] width 171 height 14
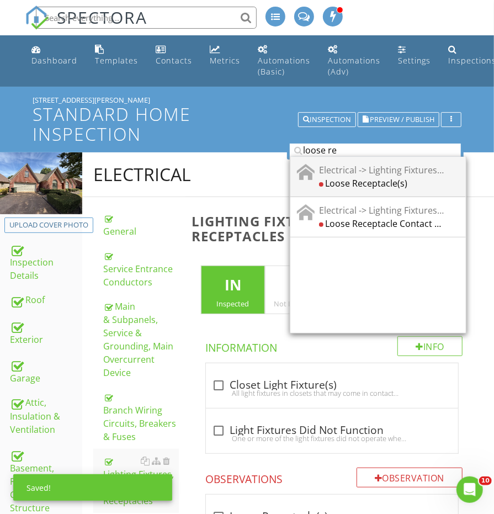
click at [352, 177] on div "Loose Receptacle(s)" at bounding box center [381, 183] width 125 height 13
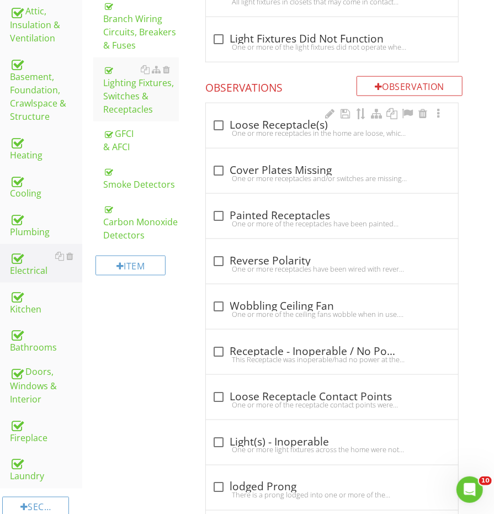
click at [318, 129] on div "One or more receptacles in the home are loose, which can lead to poor electrica…" at bounding box center [332, 133] width 239 height 9
checkbox input "true"
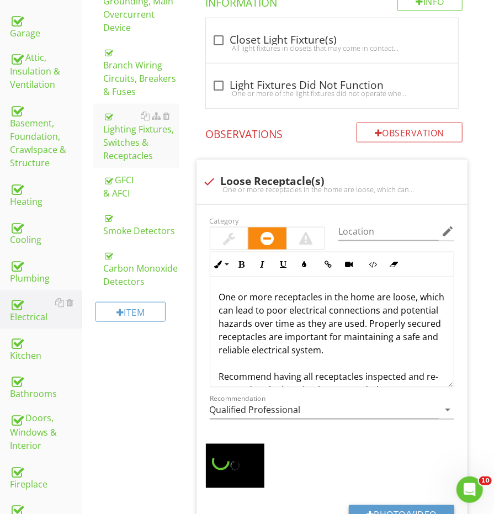
scroll to position [318, 0]
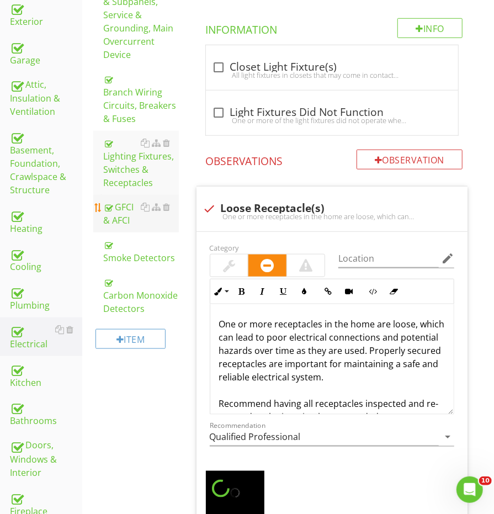
click at [123, 200] on div "GFCI & AFCI" at bounding box center [140, 213] width 75 height 26
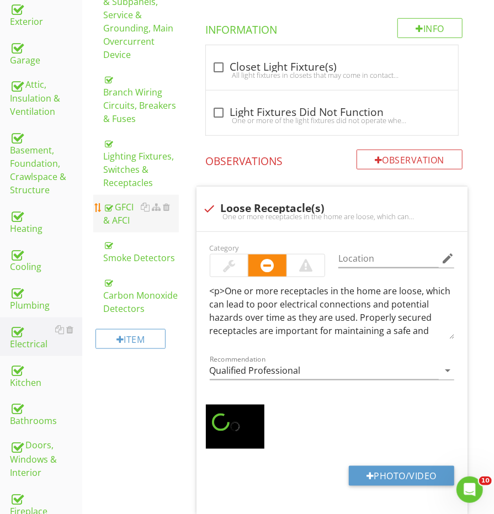
click at [123, 200] on div "GFCI & AFCI" at bounding box center [140, 213] width 75 height 26
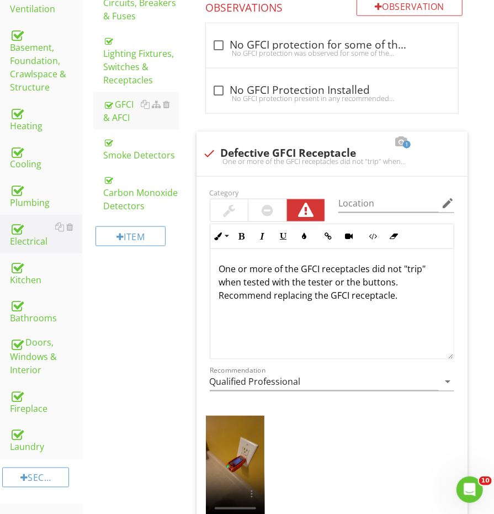
scroll to position [472, 0]
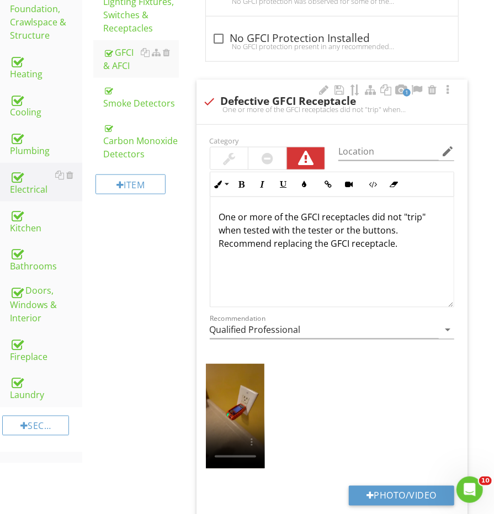
click at [308, 249] on div "One or more of the GFCI receptacles did not "trip" when tested with the tester …" at bounding box center [331, 252] width 243 height 110
click at [406, 224] on p "One or more of the GFCI receptacles did not "trip" when tested with the tester …" at bounding box center [332, 230] width 226 height 40
click at [405, 224] on p "One or more of the GFCI receptacles did not "trip" when tested with the tester …" at bounding box center [332, 223] width 226 height 26
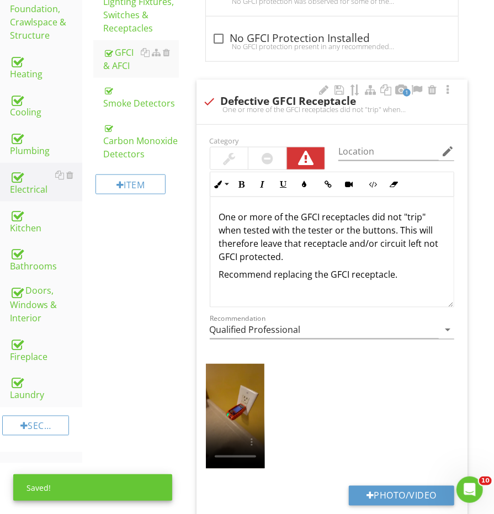
click at [393, 272] on p "Recommend replacing the GFCI receptacle." at bounding box center [332, 274] width 226 height 13
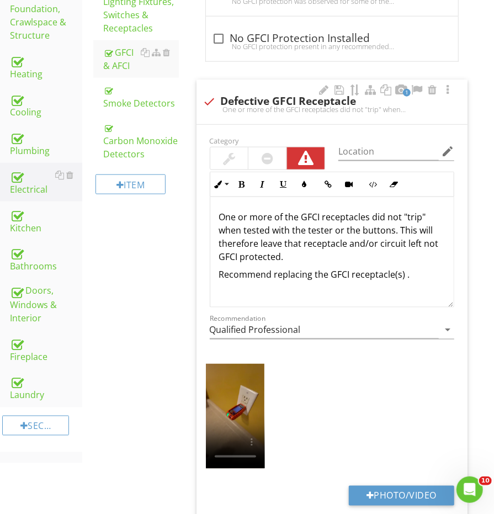
click at [277, 269] on p "Recommend replacing the GFCI receptacle(s) ." at bounding box center [332, 274] width 226 height 13
click at [273, 270] on p "Recommend replacing the GFCI receptacle(s) ." at bounding box center [332, 274] width 226 height 13
click at [311, 286] on p "Recommend having a qualified electrician further evaluate and replacing the GFC…" at bounding box center [332, 281] width 226 height 26
click at [405, 288] on div "One or more of the GFCI receptacles did not "trip" when tested with the tester …" at bounding box center [331, 252] width 243 height 110
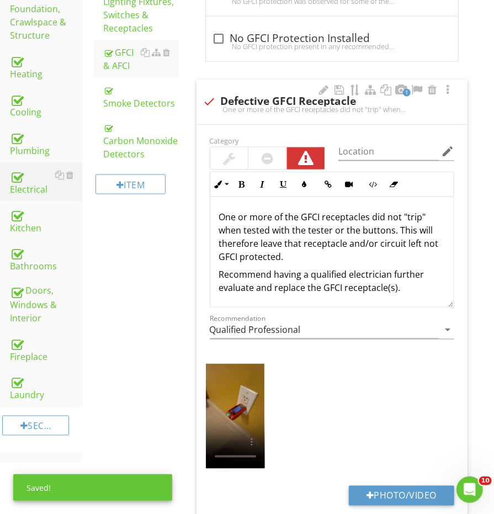
click at [330, 84] on div "1" at bounding box center [385, 90] width 137 height 13
checkbox input "true"
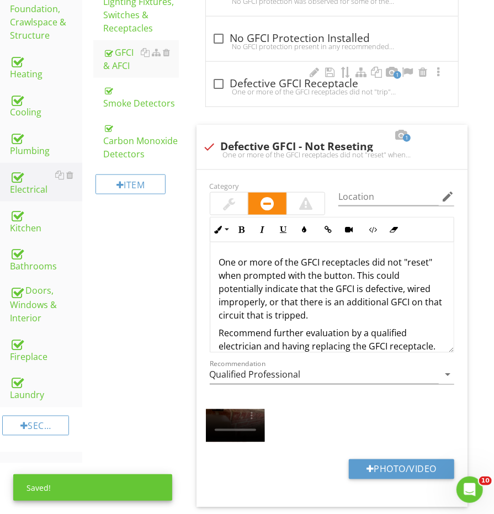
click at [249, 79] on div "check_box_outline_blank Defective GFCI Receptacle" at bounding box center [332, 83] width 239 height 13
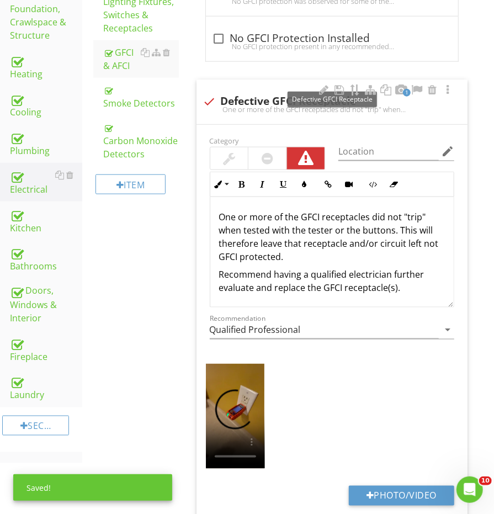
scroll to position [472, 0]
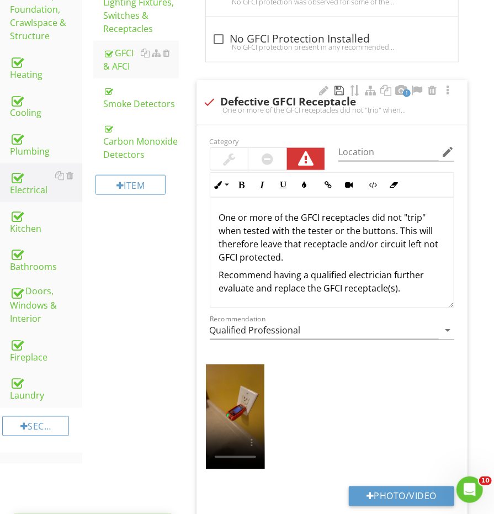
click at [336, 85] on div at bounding box center [339, 90] width 13 height 11
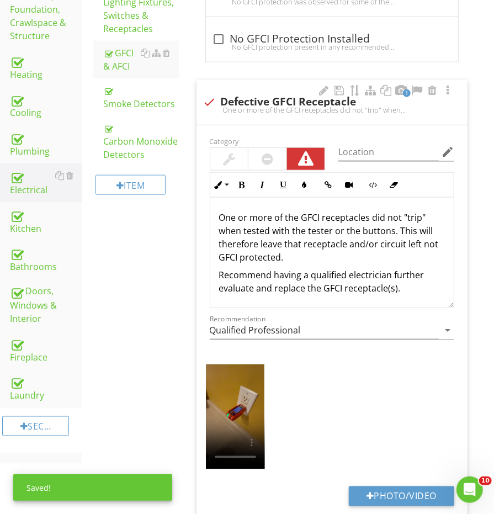
click at [385, 249] on p "One or more of the GFCI receptacles did not "trip" when tested with the tester …" at bounding box center [332, 237] width 226 height 53
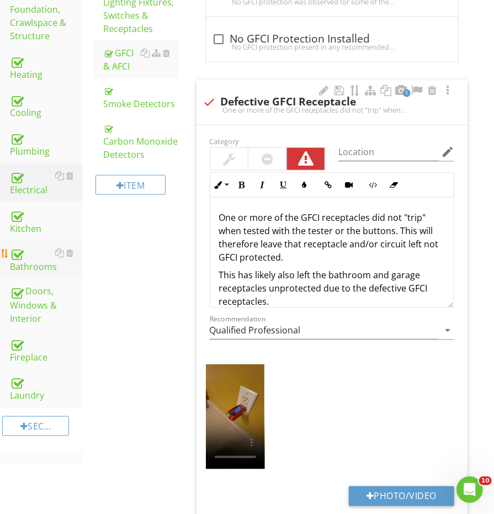
click at [29, 246] on div "Bathrooms" at bounding box center [46, 260] width 72 height 28
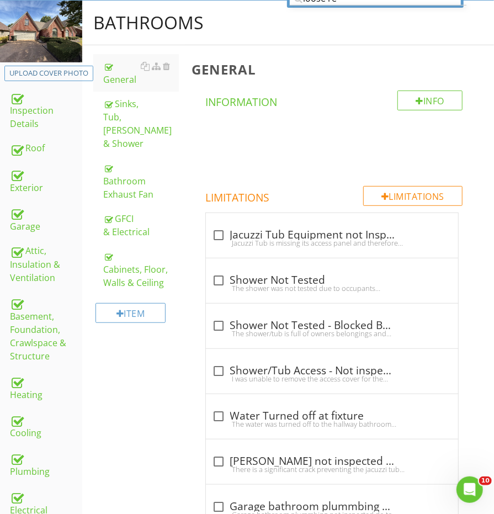
scroll to position [129, 0]
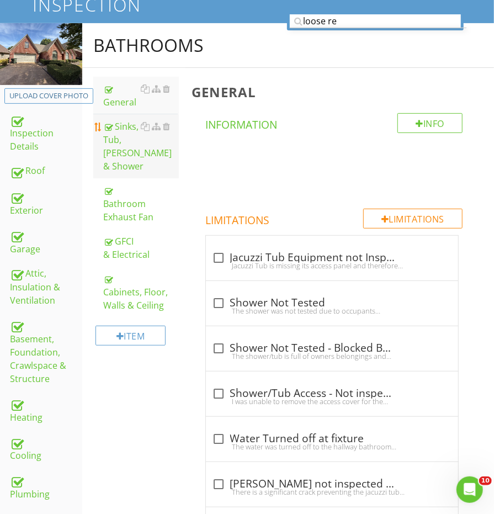
click at [119, 123] on div "Sinks, Tub, Toilet & Shower" at bounding box center [140, 146] width 75 height 53
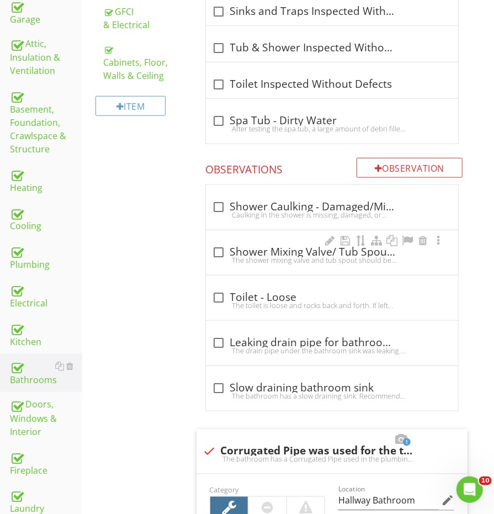
click at [224, 238] on div "check_box_outline_blank Shower Mixing Valve/ Tub Spout- Silicone The shower mix…" at bounding box center [332, 252] width 252 height 45
checkbox input "true"
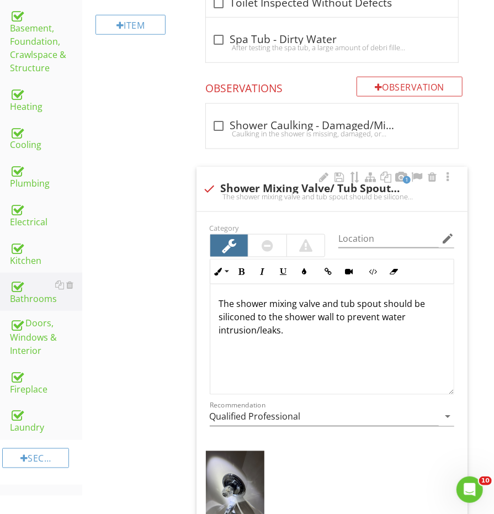
scroll to position [1, 0]
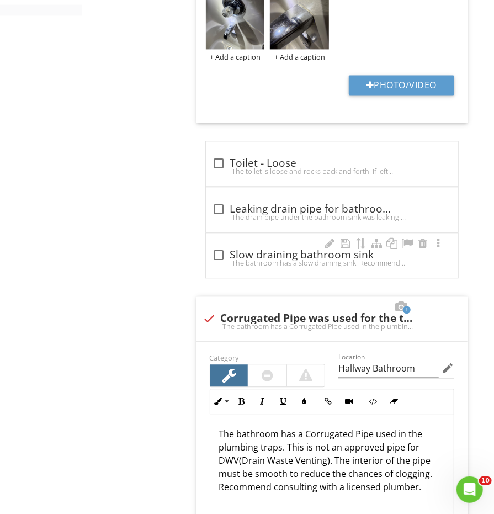
click at [227, 265] on div "check_box_outline_blank Slow draining bathroom sink The bathroom has a slow dra…" at bounding box center [332, 255] width 252 height 45
checkbox input "true"
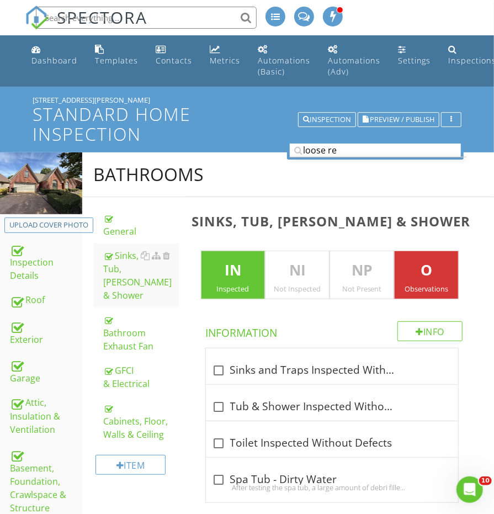
scroll to position [0, 0]
click at [333, 152] on input "loose re" at bounding box center [375, 151] width 171 height 14
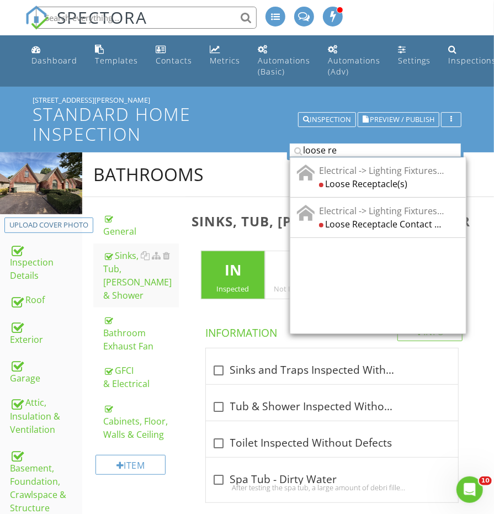
click at [333, 152] on input "loose re" at bounding box center [375, 151] width 171 height 14
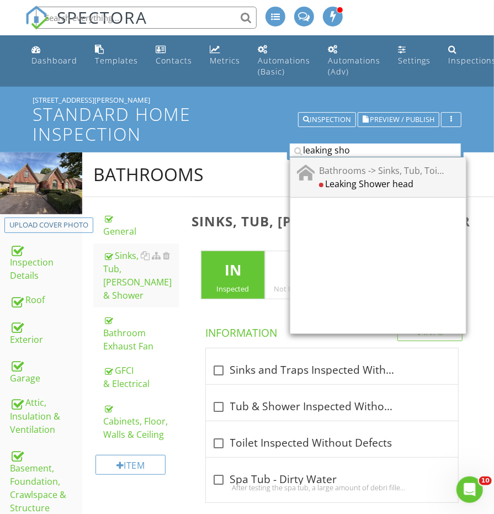
type input "leaking sho"
click at [359, 186] on div "Leaking Shower head" at bounding box center [381, 183] width 125 height 13
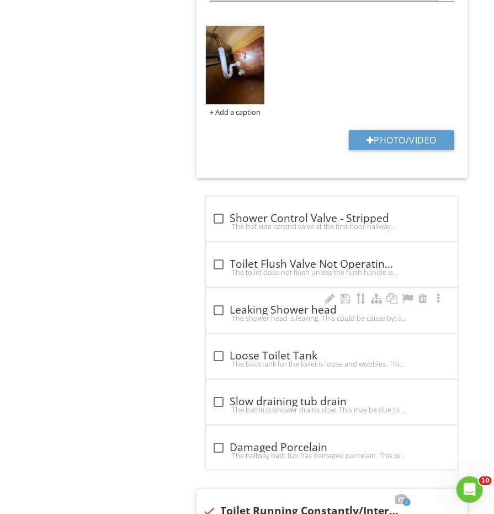
click at [281, 304] on div "check_box_outline_blank Leaking Shower head" at bounding box center [332, 310] width 239 height 13
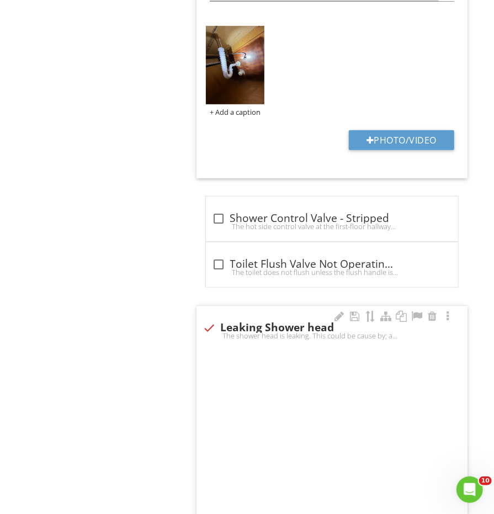
checkbox input "true"
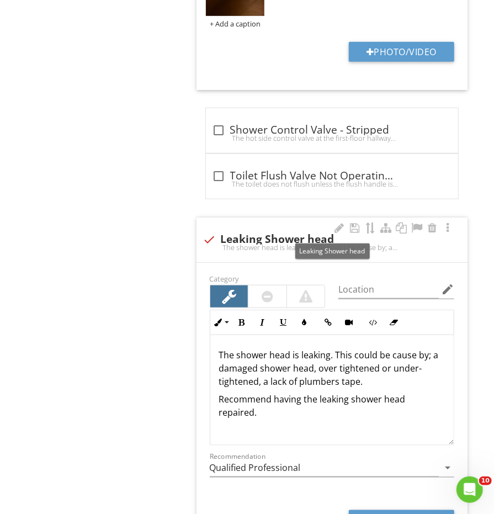
scroll to position [2040, 0]
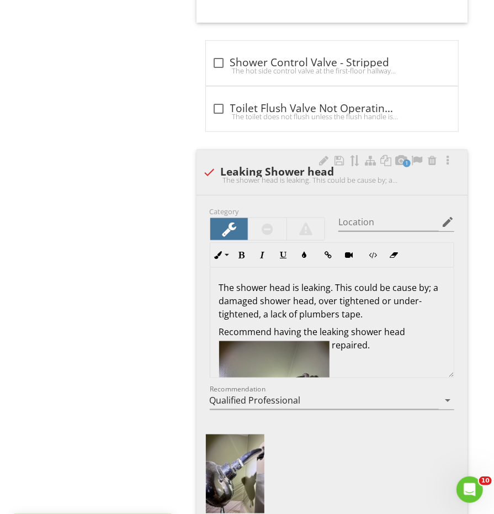
click at [344, 348] on div "The shower head is leaking. This could be cause by; a damaged shower head, over…" at bounding box center [331, 384] width 243 height 232
click at [313, 350] on img at bounding box center [274, 414] width 110 height 147
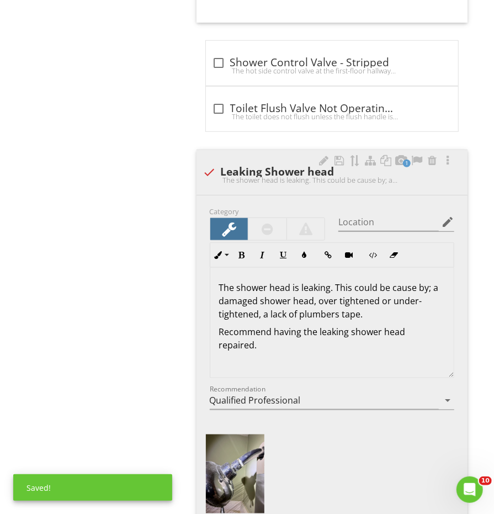
scroll to position [2164, 0]
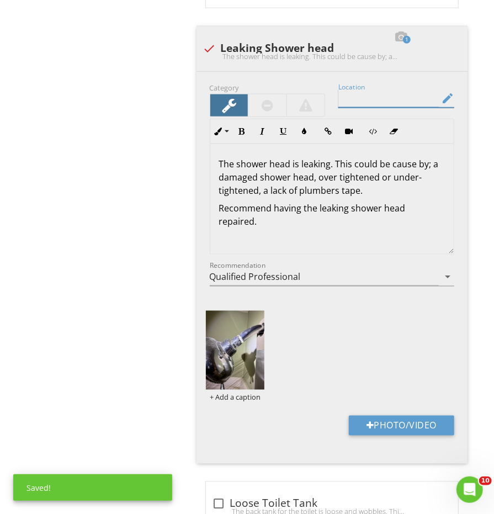
click at [414, 89] on input "Location" at bounding box center [388, 98] width 100 height 18
click at [460, 97] on div "Location edit" at bounding box center [396, 100] width 129 height 38
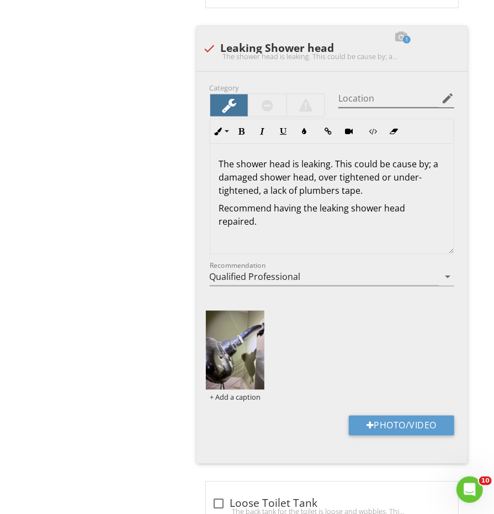
click at [450, 95] on icon "edit" at bounding box center [447, 98] width 13 height 13
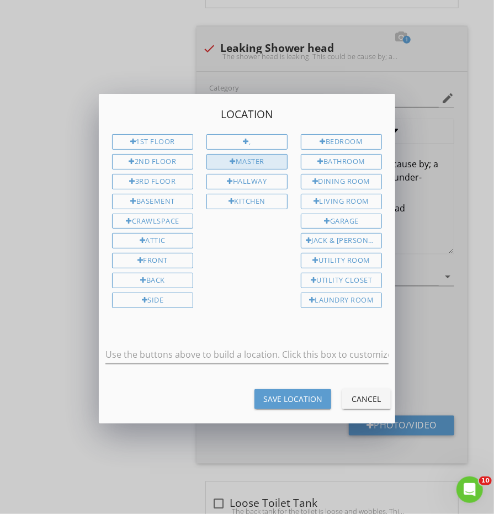
click at [253, 158] on div "Master" at bounding box center [246, 161] width 81 height 15
type input "Master"
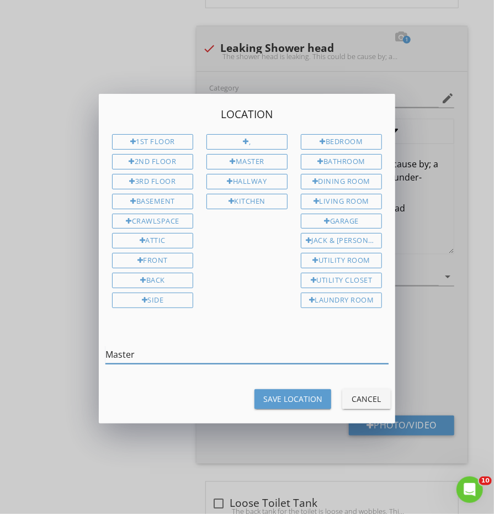
click at [151, 346] on input "Master" at bounding box center [246, 355] width 283 height 18
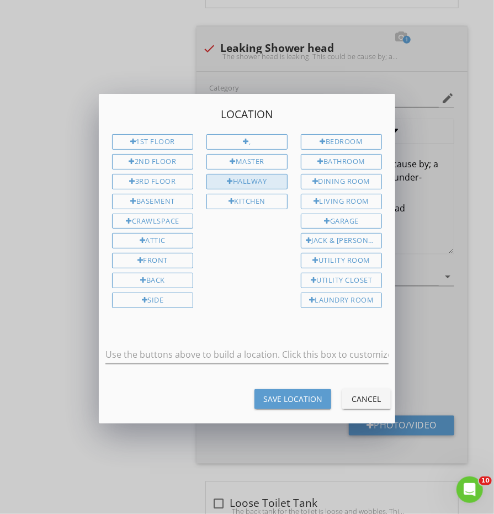
click at [257, 176] on div "Hallway" at bounding box center [246, 181] width 81 height 15
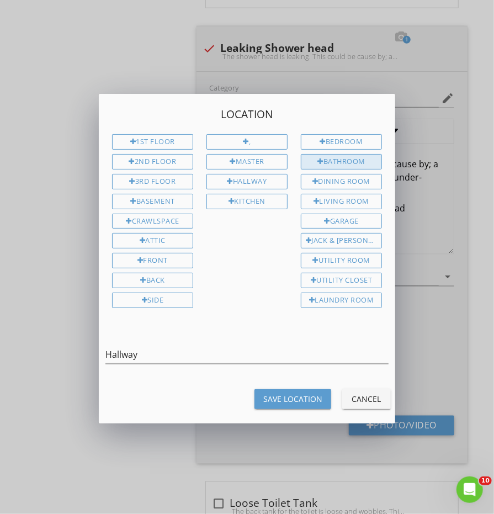
click at [321, 163] on div at bounding box center [320, 161] width 6 height 7
type input "Hallway Bathroom"
click at [299, 401] on div "Save Location" at bounding box center [292, 399] width 59 height 12
type input "Hallway Bathroom"
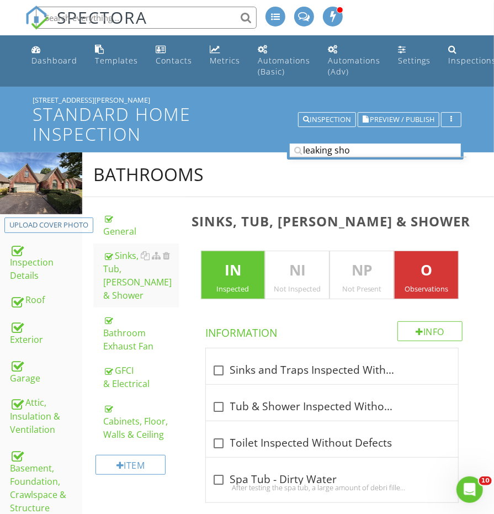
scroll to position [-1, 0]
click at [343, 147] on input "leaking sho" at bounding box center [375, 151] width 171 height 14
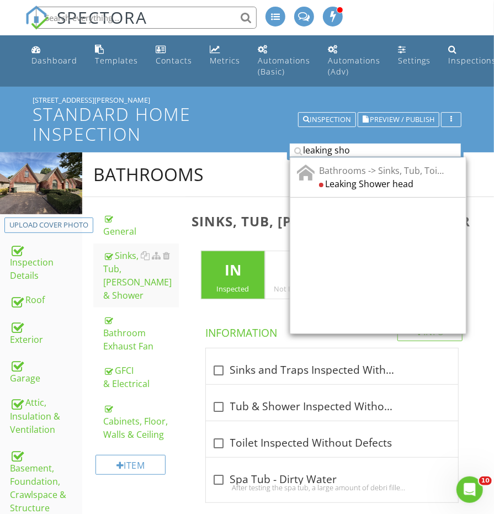
click at [343, 147] on input "leaking sho" at bounding box center [375, 151] width 171 height 14
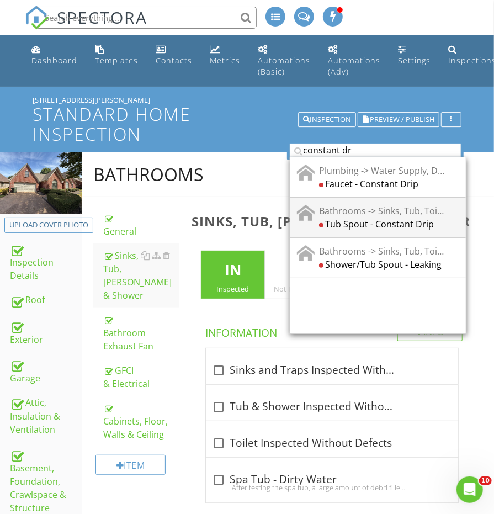
type input "constant dr"
click at [380, 219] on div "Tub Spout - Constant Drip" at bounding box center [381, 223] width 125 height 13
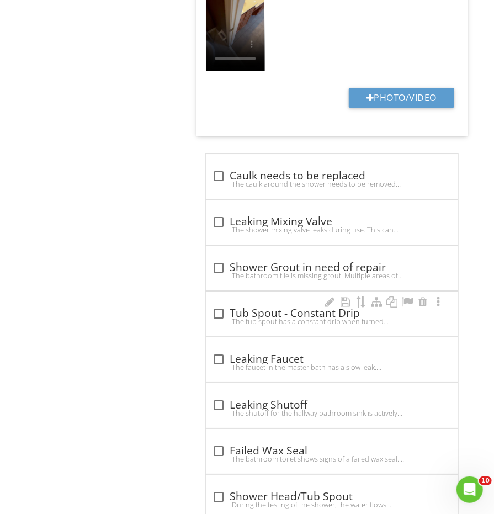
click at [264, 307] on div "check_box_outline_blank Tub Spout - Constant Drip" at bounding box center [332, 313] width 239 height 13
checkbox input "true"
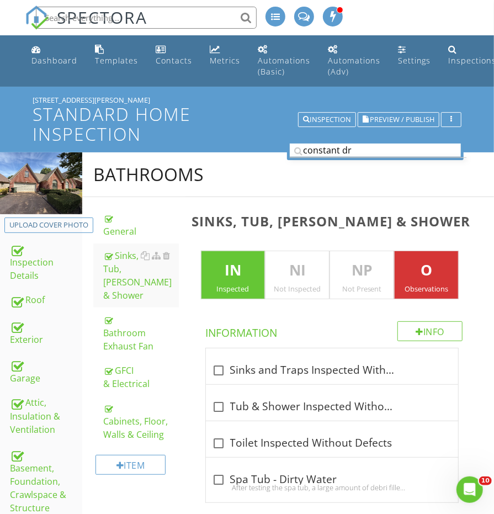
click at [336, 146] on input "constant dr" at bounding box center [375, 151] width 171 height 14
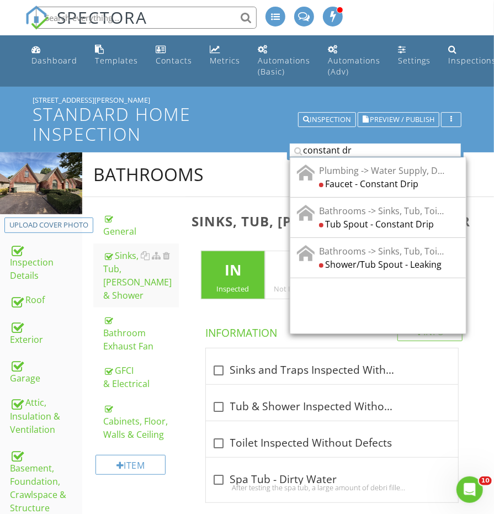
click at [336, 146] on input "constant dr" at bounding box center [375, 151] width 171 height 14
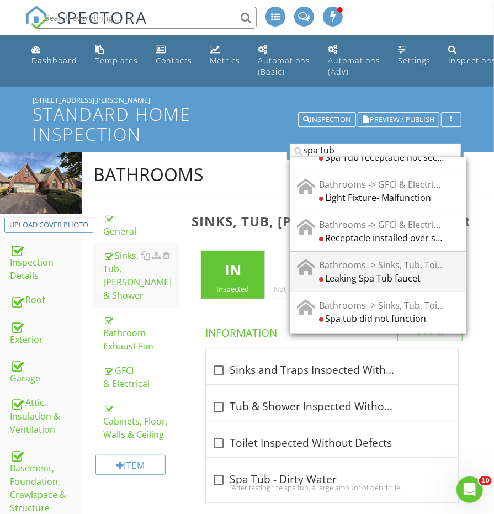
scroll to position [86, 0]
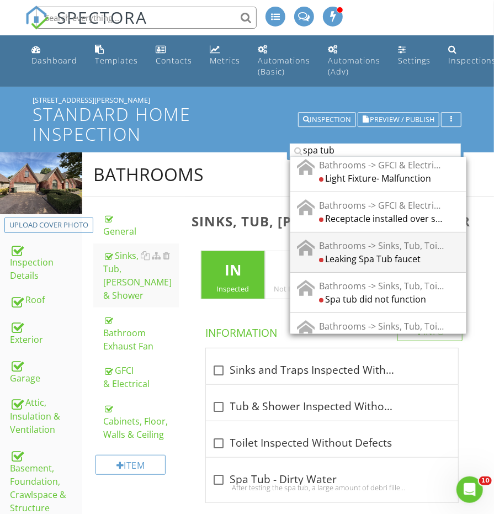
type input "spa tub"
click at [391, 252] on div "Leaking Spa Tub faucet" at bounding box center [381, 258] width 125 height 13
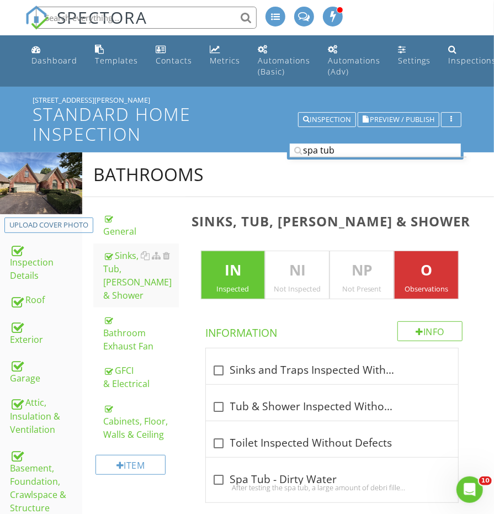
scroll to position [0, 0]
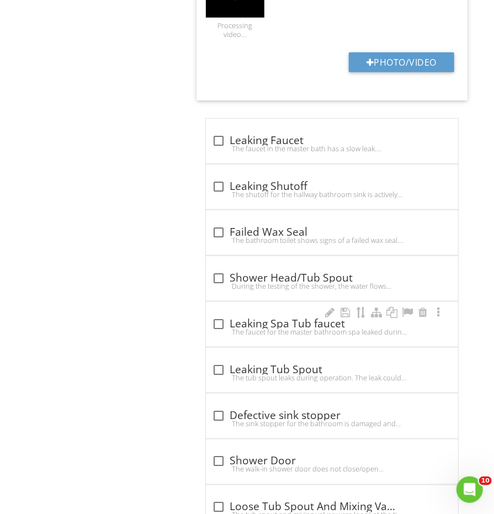
click at [262, 327] on div "The faucet for the master bathroom spa leaked during operation. Recommend evalu…" at bounding box center [332, 331] width 239 height 9
checkbox input "true"
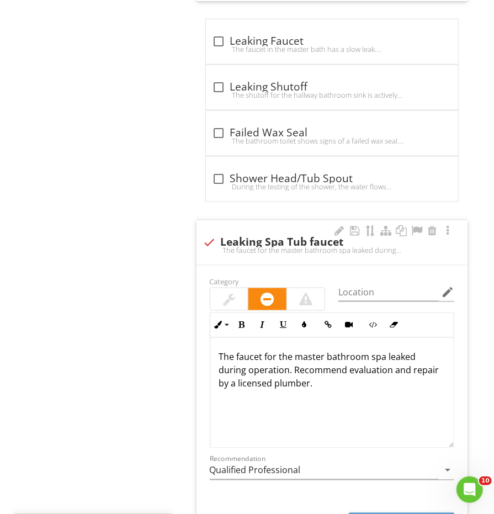
scroll to position [1, 0]
click at [399, 354] on p "The faucet for the master bathroom spa leaked during operation. Recommend evalu…" at bounding box center [332, 370] width 226 height 40
click at [385, 350] on p "The faucet for the master bathroom spa leaked during operation. Recommend evalu…" at bounding box center [332, 370] width 226 height 40
click at [433, 350] on p "The faucet for the master bathroom spa was leaked during operation. Recommend e…" at bounding box center [332, 370] width 226 height 40
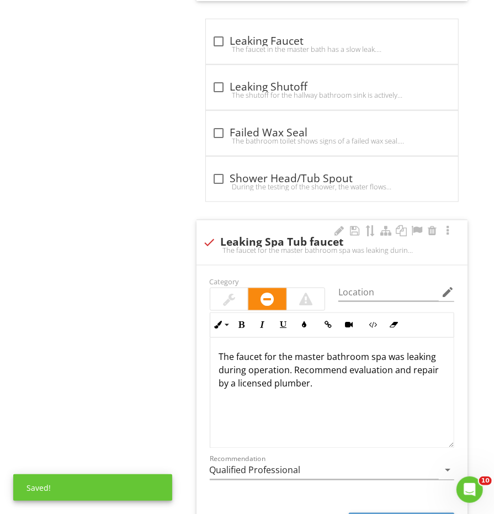
click at [273, 356] on p "The faucet for the master bathroom spa was leaking during operation. Recommend …" at bounding box center [332, 370] width 226 height 40
click at [267, 358] on p "The faucet for the master bathroom spa was constantly. Recommend evaluation and…" at bounding box center [332, 370] width 226 height 40
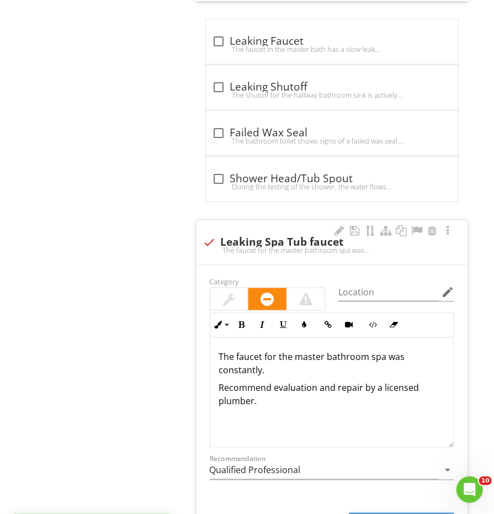
click at [288, 386] on p "Recommend evaluation and repair by a licensed plumber." at bounding box center [332, 394] width 226 height 26
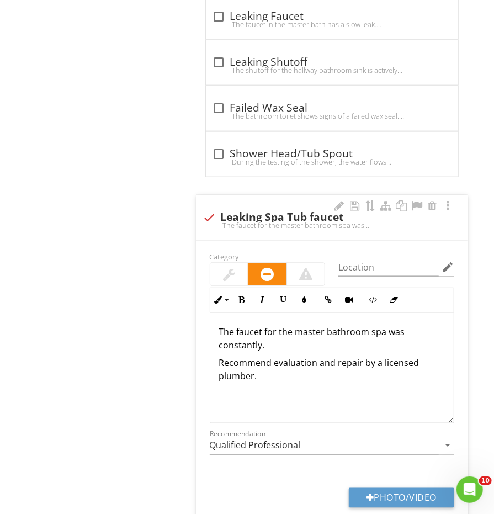
scroll to position [3908, 0]
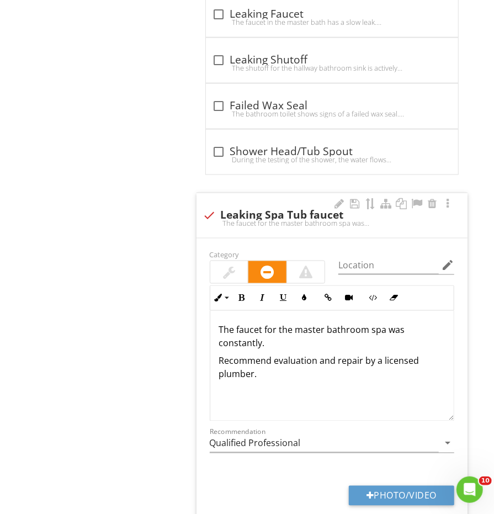
click at [384, 323] on p "The faucet for the master bathroom spa was constantly." at bounding box center [332, 336] width 226 height 26
click at [365, 330] on p "The faucet for the master bathroom spa tub was constantly." at bounding box center [332, 336] width 226 height 26
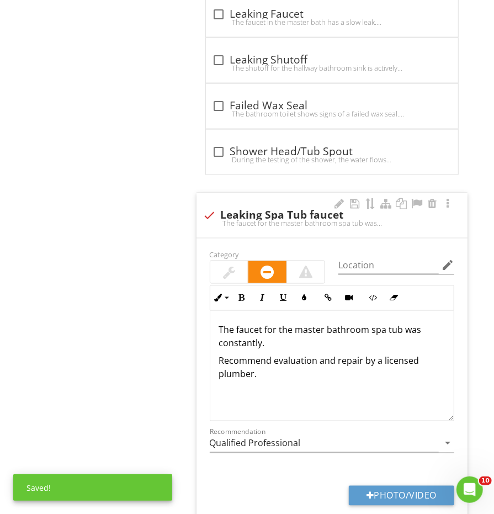
click at [436, 323] on p "The faucet for the master bathroom spa tub was constantly." at bounding box center [332, 336] width 226 height 26
click at [421, 323] on p "The faucet for the master bathroom spa tub was constantly." at bounding box center [332, 336] width 226 height 26
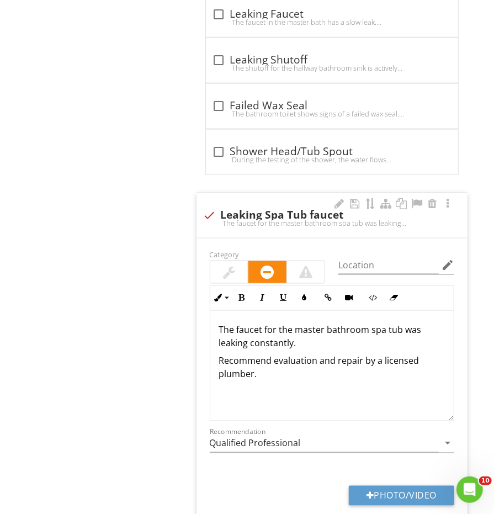
click at [406, 330] on p "The faucet for the master bathroom spa tub was leaking constantly." at bounding box center [332, 336] width 226 height 26
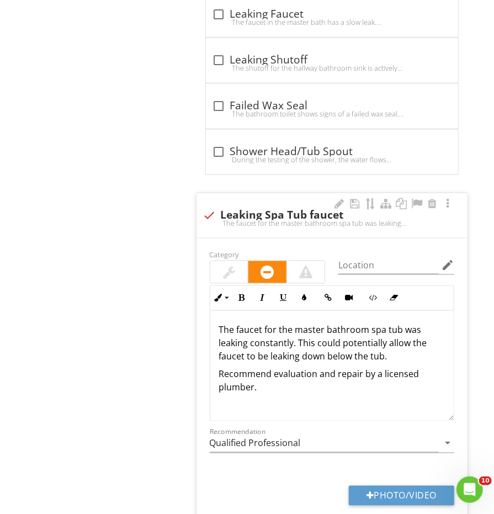
click at [403, 378] on p "Recommend evaluation and repair by a licensed plumber." at bounding box center [332, 381] width 226 height 26
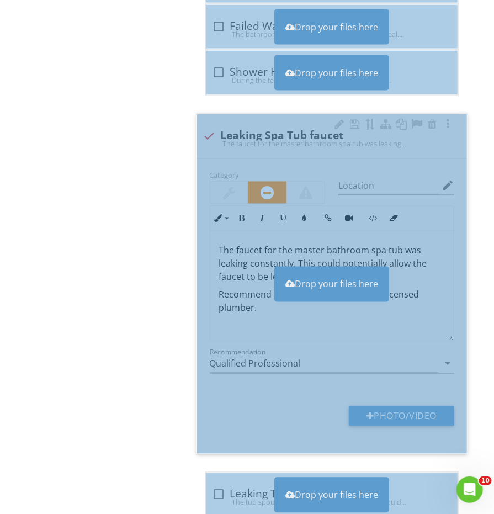
scroll to position [4068, 0]
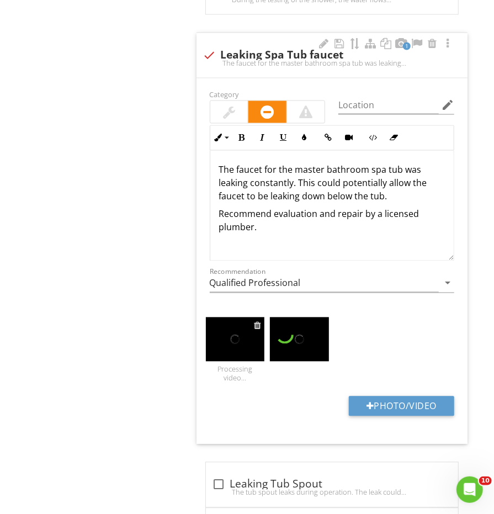
click at [258, 321] on div at bounding box center [257, 325] width 7 height 9
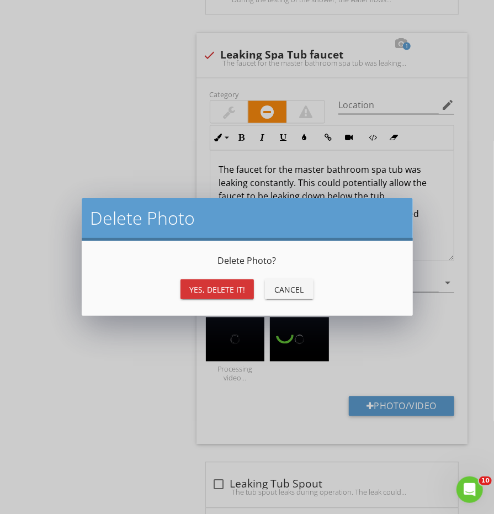
click at [217, 288] on div "Yes, Delete it!" at bounding box center [217, 290] width 56 height 12
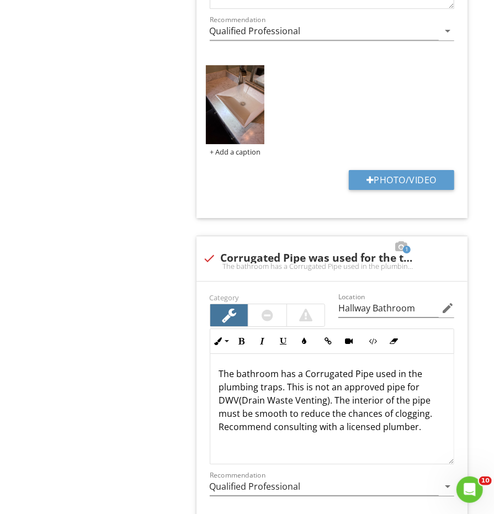
scroll to position [963, 0]
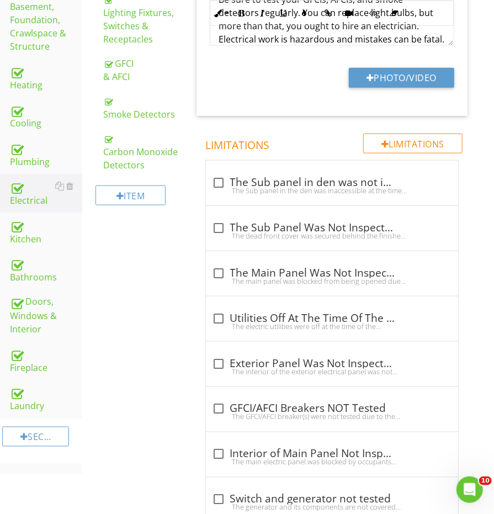
scroll to position [219, 0]
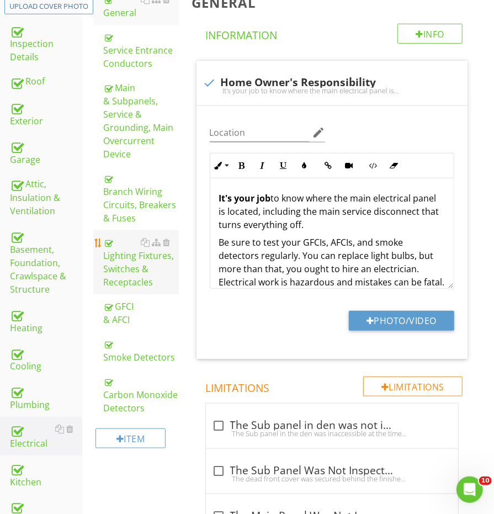
click at [139, 256] on div "Lighting Fixtures, Switches & Receptacles" at bounding box center [140, 262] width 75 height 53
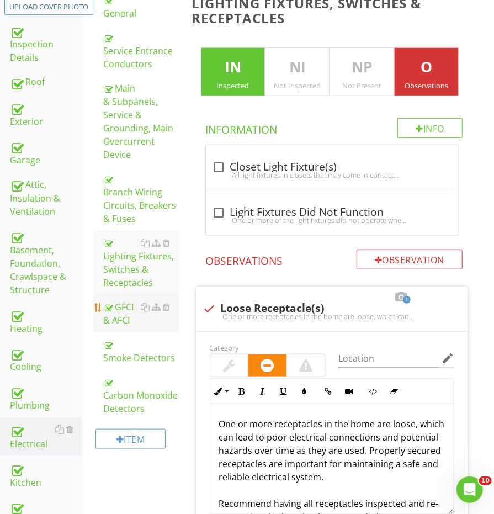
click at [123, 300] on div "GFCI & AFCI" at bounding box center [140, 313] width 75 height 26
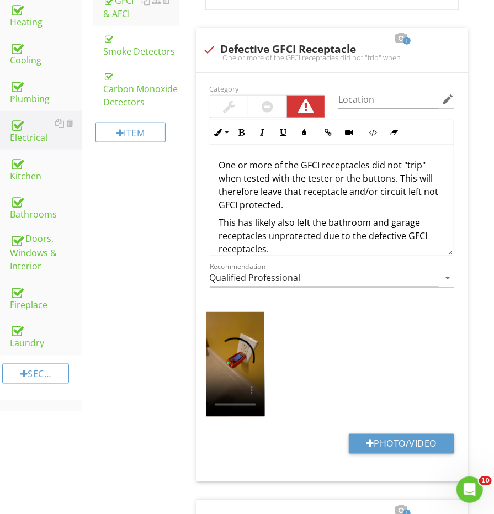
scroll to position [534, 0]
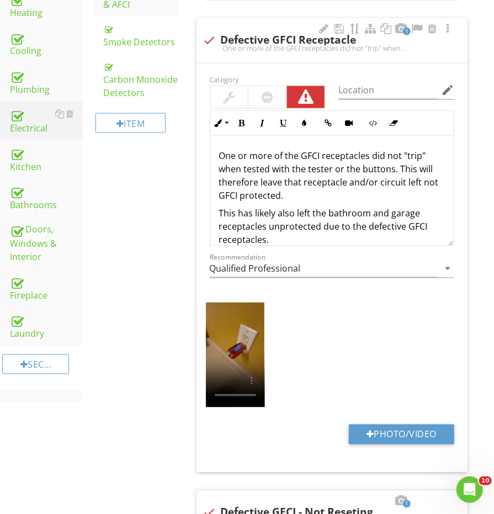
click at [298, 216] on p "This has likely also left the bathroom and garage receptacles unprotected due t…" at bounding box center [332, 226] width 226 height 40
drag, startPoint x: 286, startPoint y: 234, endPoint x: 204, endPoint y: 203, distance: 88.1
click at [204, 203] on div "Inline Style XLarge Large Normal Small Light Small/Light Bold Italic Underline …" at bounding box center [332, 178] width 258 height 136
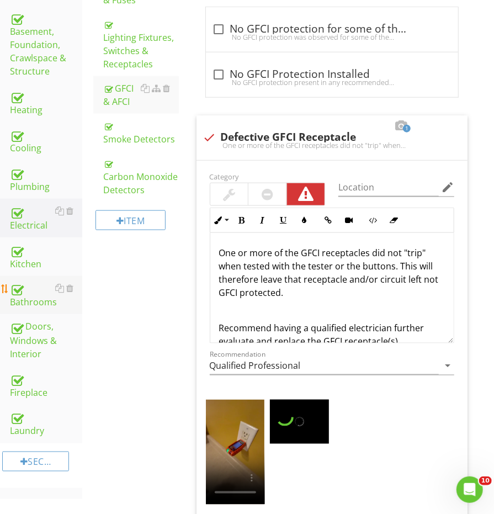
click at [30, 282] on div "Bathrooms" at bounding box center [46, 296] width 72 height 28
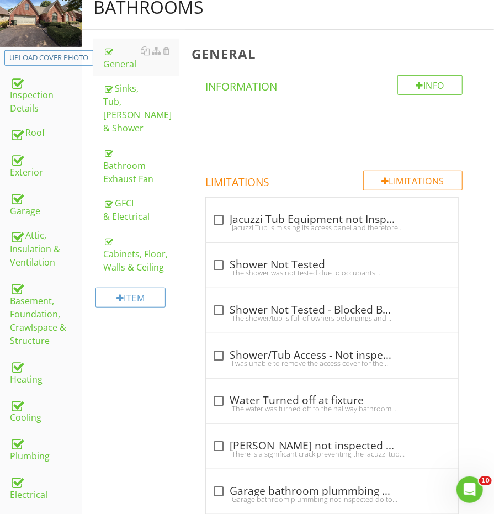
scroll to position [138, 0]
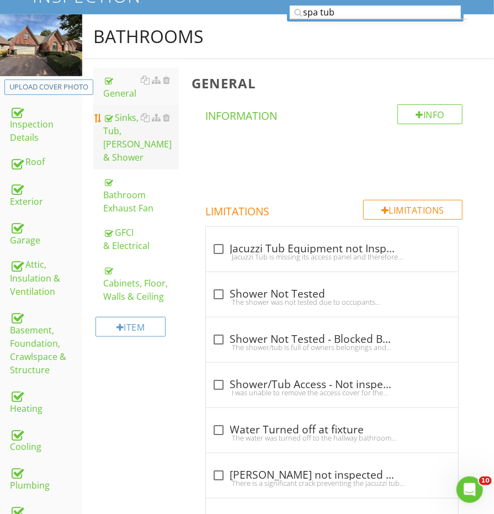
click at [120, 116] on div "Sinks, Tub, Toilet & Shower" at bounding box center [140, 137] width 75 height 53
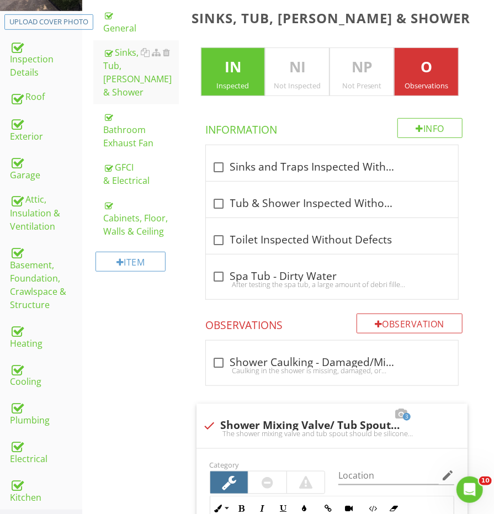
scroll to position [124, 0]
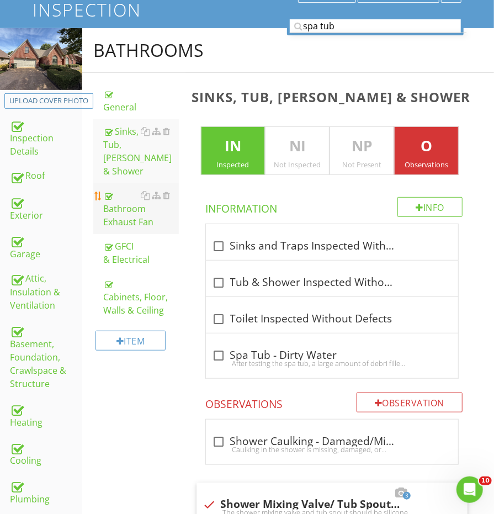
click at [124, 200] on div "Bathroom Exhaust Fan" at bounding box center [140, 209] width 75 height 40
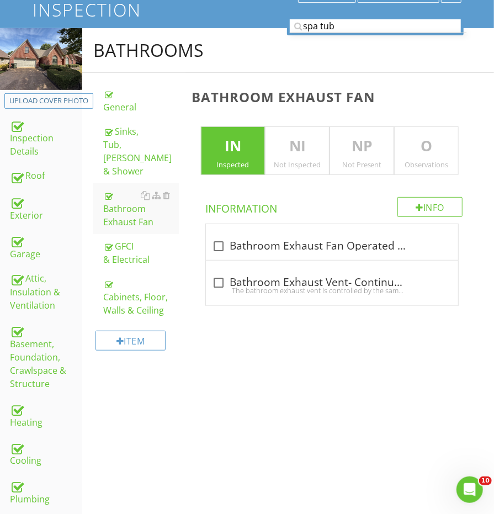
click at [447, 154] on p "O" at bounding box center [426, 146] width 63 height 22
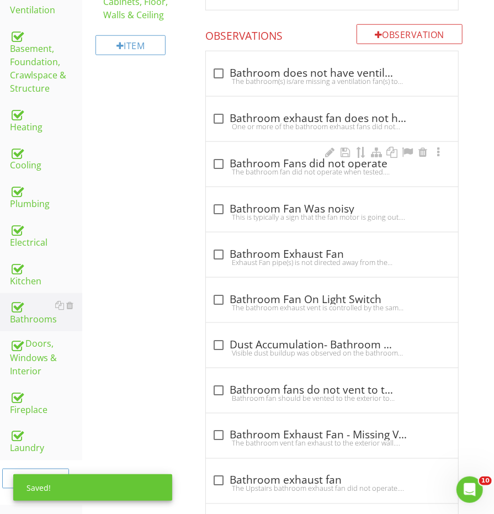
scroll to position [422, 0]
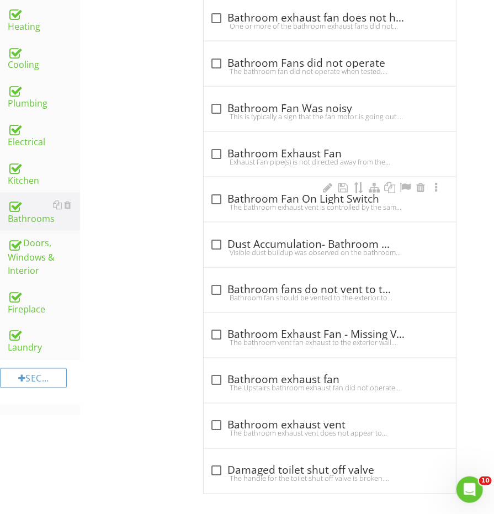
click at [263, 215] on div "check_box_outline_blank Bathroom Fan On Light Switch The bathroom exhaust vent …" at bounding box center [330, 199] width 252 height 45
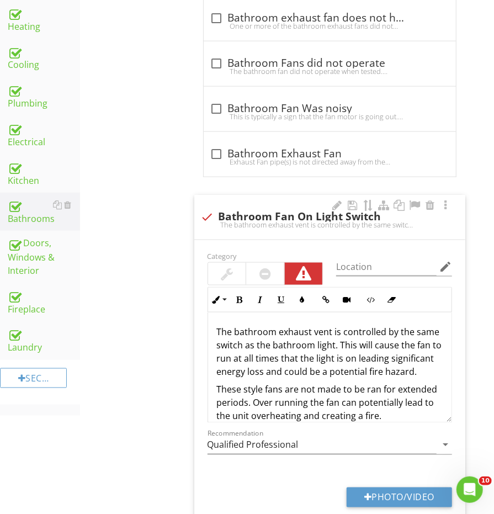
scroll to position [519, 2]
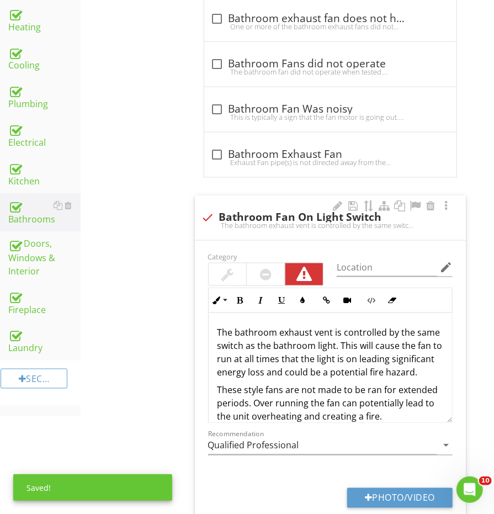
click at [262, 221] on div "The bathroom exhaust vent is controlled by the same switch as the bathroom ligh…" at bounding box center [330, 225] width 258 height 9
checkbox input "true"
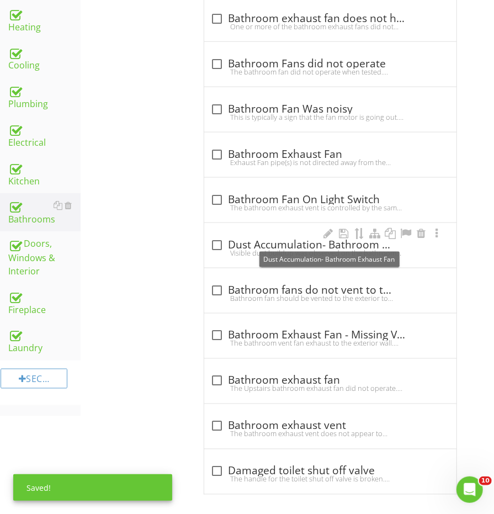
click at [253, 238] on div "check_box_outline_blank Dust Accumulation- Bathroom Exhaust Fan" at bounding box center [330, 244] width 239 height 13
checkbox input "true"
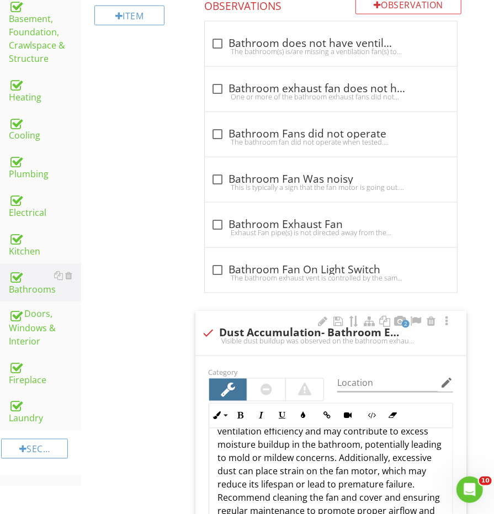
scroll to position [1, 1]
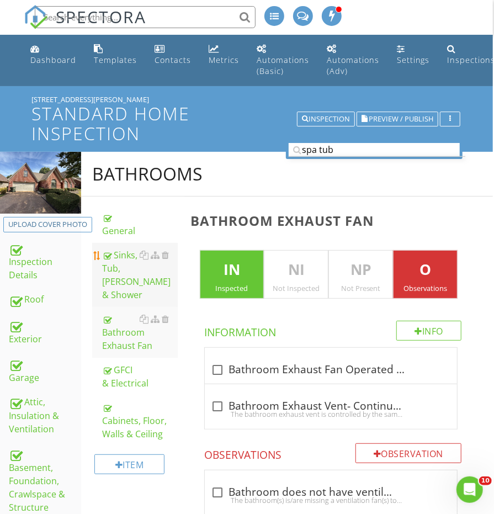
click at [124, 277] on div "Sinks, Tub, Toilet & Shower" at bounding box center [139, 274] width 75 height 53
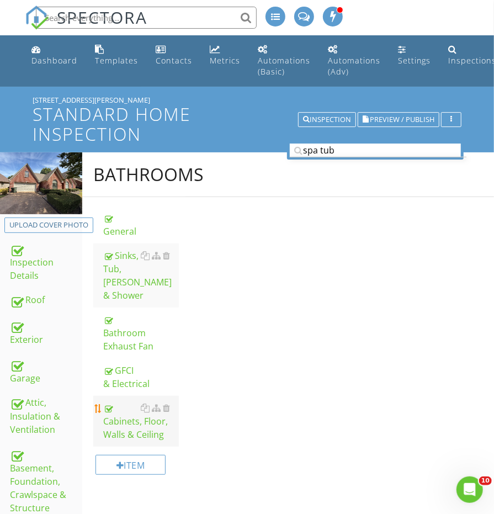
click at [126, 412] on div "Cabinets, Floor, Walls & Ceiling" at bounding box center [140, 421] width 75 height 40
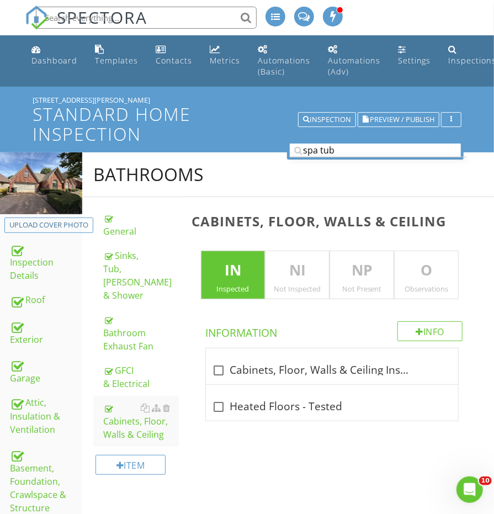
click at [444, 262] on p "O" at bounding box center [426, 270] width 63 height 22
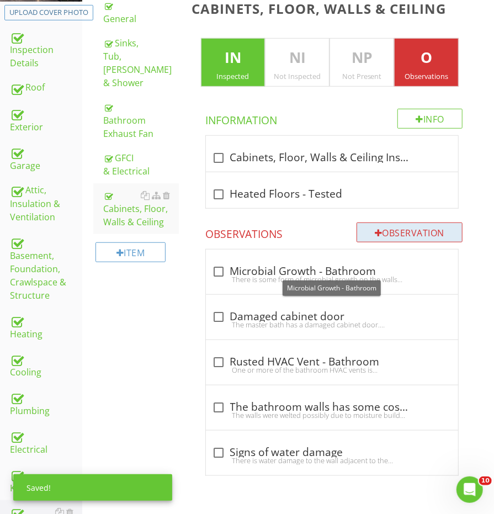
click at [410, 230] on div "Observation" at bounding box center [410, 232] width 106 height 20
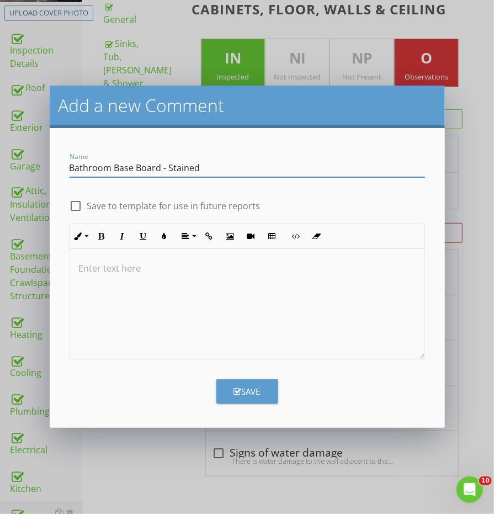
type input "Bathroom Base Board - Stained"
click at [315, 311] on div at bounding box center [247, 304] width 354 height 110
click at [103, 271] on p "The wall behind the master shower" at bounding box center [247, 268] width 337 height 13
click at [305, 282] on div "The baseboard behind the master shower" at bounding box center [247, 304] width 354 height 110
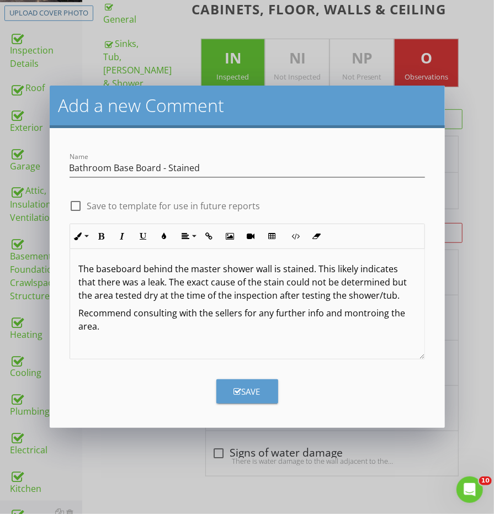
click at [351, 312] on p "Recommend consulting with the sellers for any further info and montroing the ar…" at bounding box center [247, 319] width 337 height 26
click at [245, 339] on div "The baseboard behind the master shower wall is stained. This likely indicates t…" at bounding box center [247, 304] width 354 height 110
click at [241, 392] on div "Save" at bounding box center [247, 391] width 26 height 13
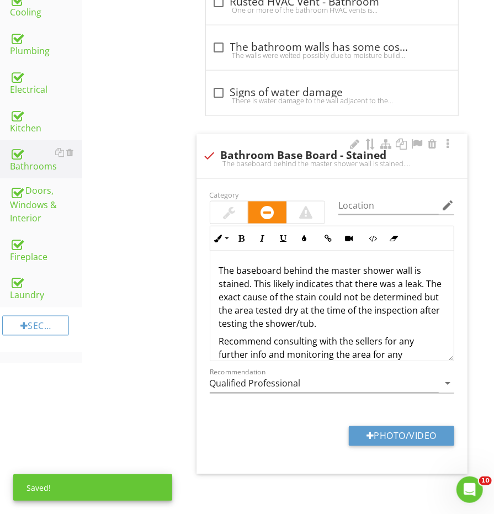
scroll to position [572, 0]
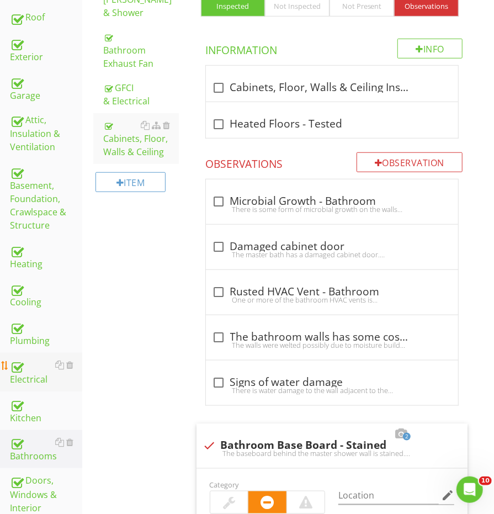
click at [34, 358] on div "Electrical" at bounding box center [46, 372] width 72 height 28
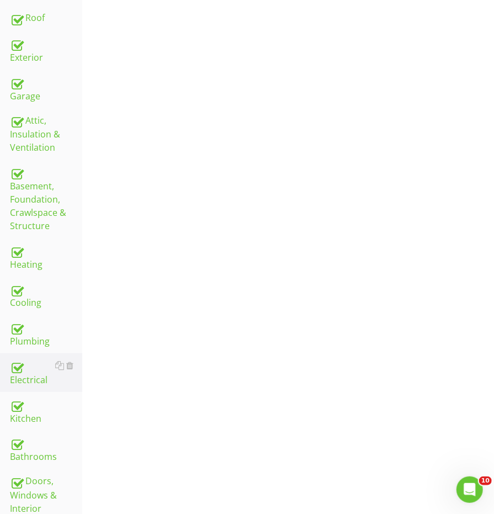
scroll to position [167, 0]
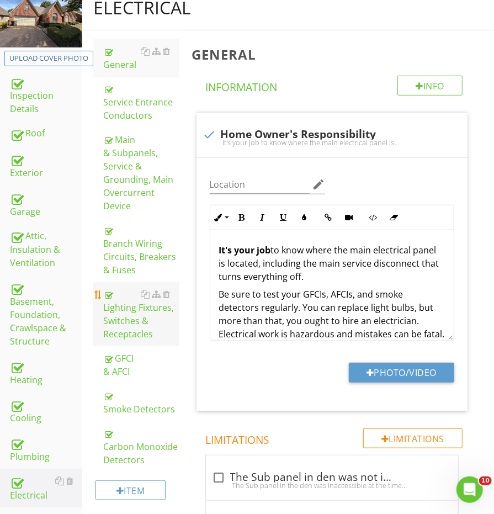
click at [130, 309] on div "Lighting Fixtures, Switches & Receptacles" at bounding box center [140, 314] width 75 height 53
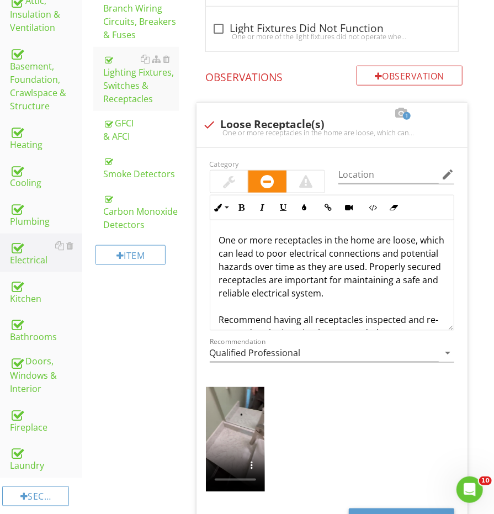
scroll to position [419, 0]
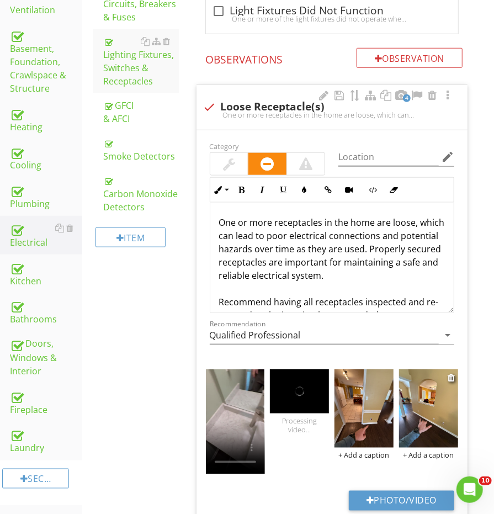
click at [410, 407] on img at bounding box center [428, 408] width 59 height 78
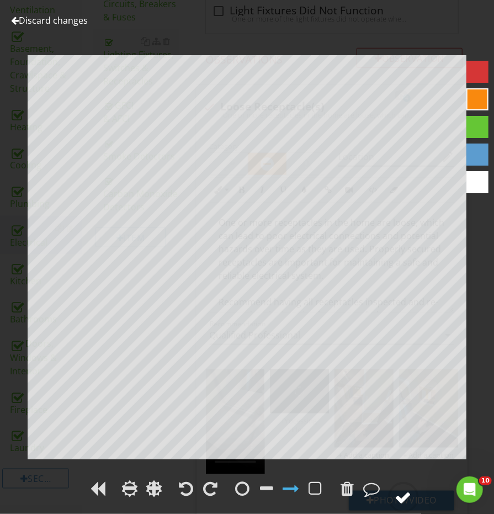
click at [399, 494] on div at bounding box center [403, 497] width 17 height 17
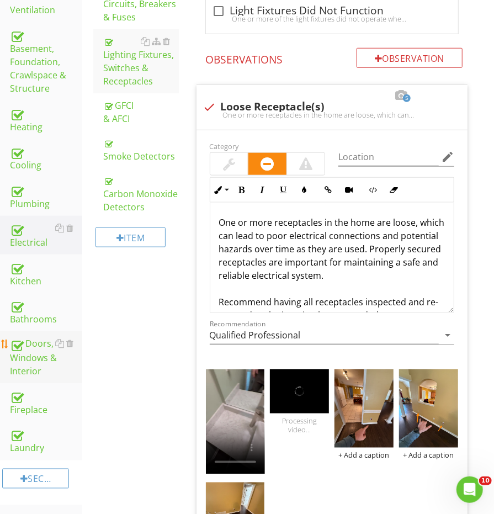
click at [41, 338] on div "Doors, Windows & Interior" at bounding box center [46, 357] width 72 height 41
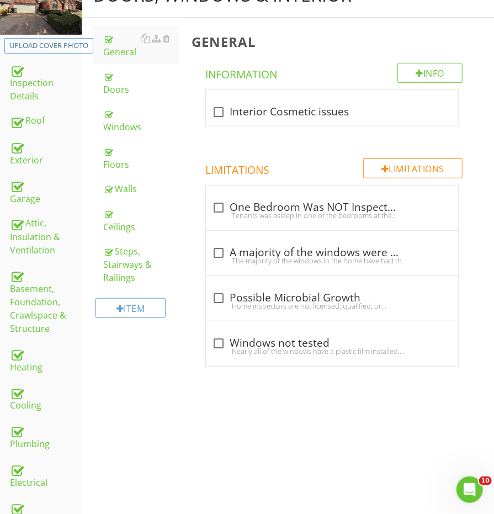
scroll to position [60, 0]
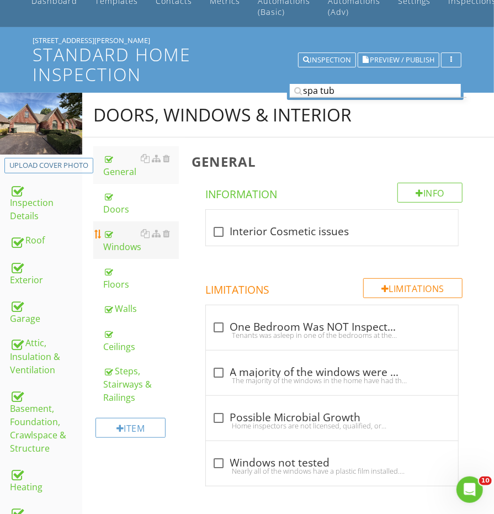
click at [120, 230] on div "Windows" at bounding box center [140, 240] width 75 height 26
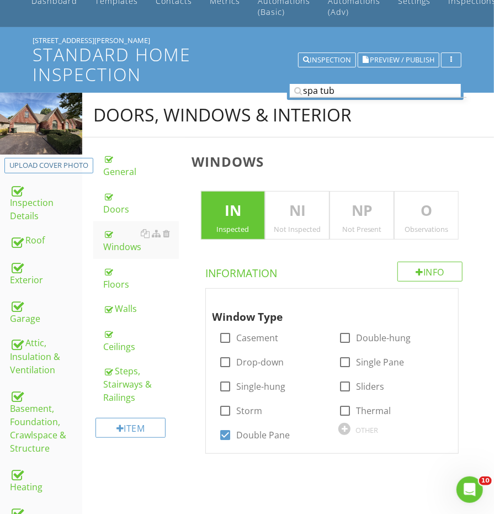
click at [444, 214] on p "O" at bounding box center [426, 211] width 63 height 22
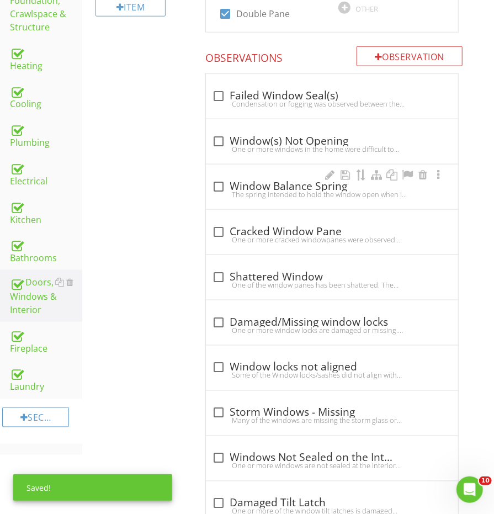
click at [290, 190] on div "The spring intended to hold the window open when in use was inoperable/damaged …" at bounding box center [332, 194] width 239 height 9
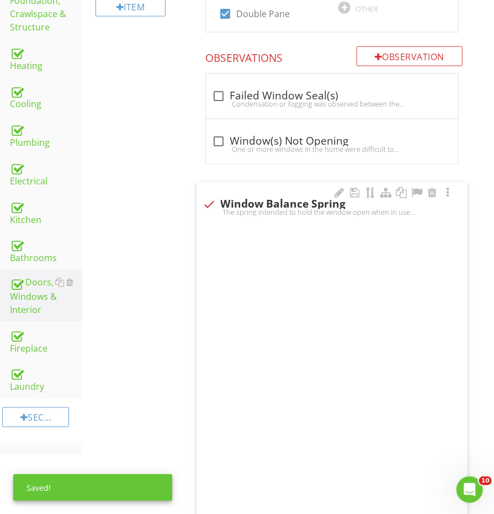
checkbox input "true"
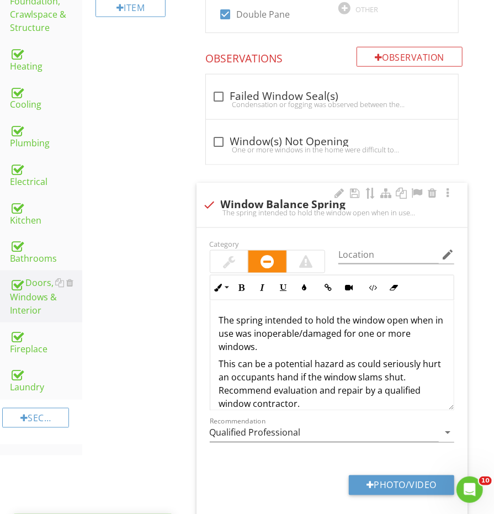
click at [260, 324] on p "The spring intended to hold the window open when in use was inoperable/damaged …" at bounding box center [332, 334] width 226 height 40
click at [279, 339] on p "The spring intended to hold the window open when in use was inoperable/damaged …" at bounding box center [332, 334] width 226 height 40
click at [374, 328] on p "The spring intended to hold the window open when in use was inoperable/damaged …" at bounding box center [332, 334] width 226 height 40
drag, startPoint x: 372, startPoint y: 337, endPoint x: 356, endPoint y: 330, distance: 17.8
click at [356, 330] on p "The spring intended to hold the window open when in use was inoperable/damaged …" at bounding box center [332, 334] width 226 height 40
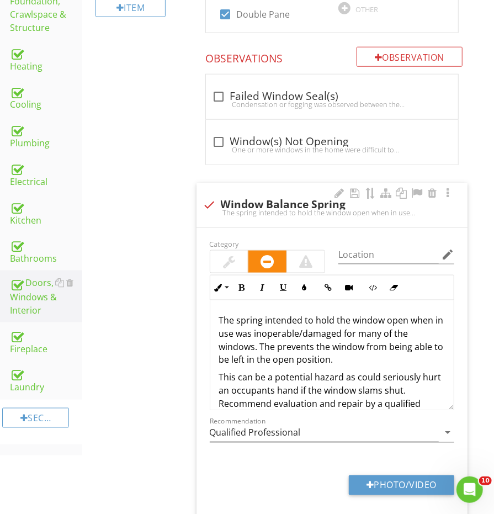
click at [362, 337] on p "The spring intended to hold the window open when in use was inoperable/damaged …" at bounding box center [332, 340] width 226 height 53
drag, startPoint x: 355, startPoint y: 326, endPoint x: 392, endPoint y: 329, distance: 36.6
click at [392, 329] on p "The spring intended to hold the window open when in use was inoperable/damaged …" at bounding box center [332, 340] width 226 height 53
copy p "many of"
click at [364, 326] on p "The spring intended to hold the window open when in use was inoperable/damaged …" at bounding box center [332, 340] width 226 height 53
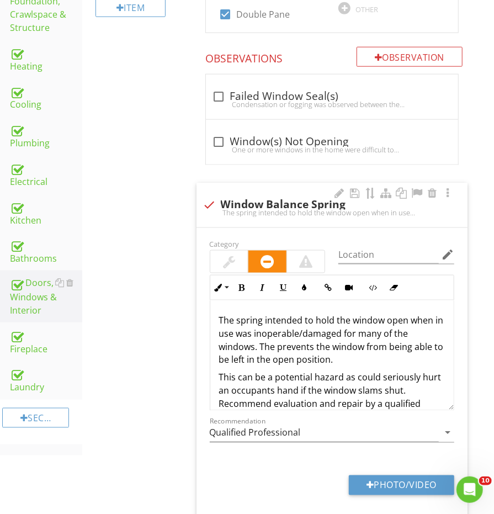
click at [359, 329] on p "The spring intended to hold the window open when in use was inoperable/damaged …" at bounding box center [332, 340] width 226 height 53
click at [359, 326] on p "The spring intended to hold the window open when in use was inoperable/damaged …" at bounding box center [332, 340] width 226 height 53
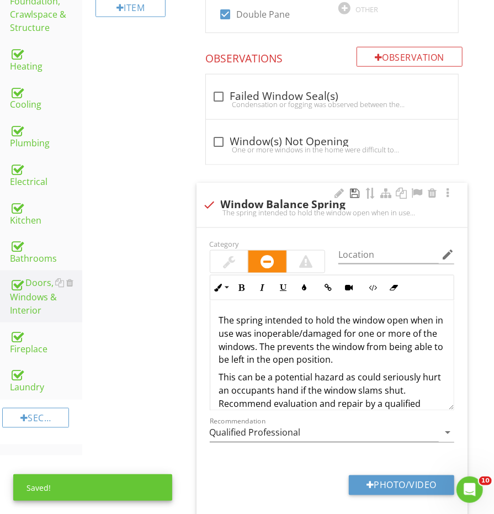
click at [353, 192] on div at bounding box center [354, 193] width 13 height 11
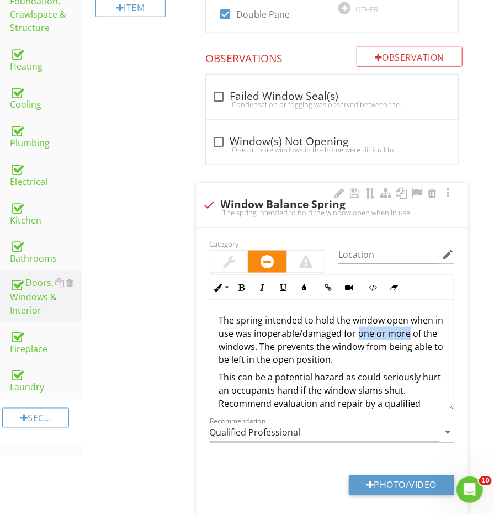
drag, startPoint x: 358, startPoint y: 328, endPoint x: 407, endPoint y: 330, distance: 49.1
click at [407, 330] on p "The spring intended to hold the window open when in use was inoperable/damaged …" at bounding box center [332, 340] width 226 height 53
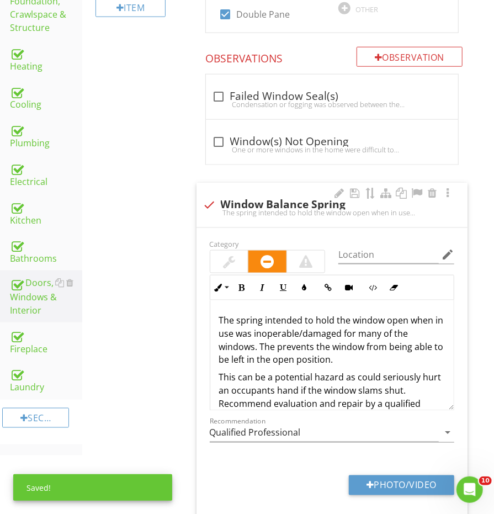
click at [389, 362] on div "The spring intended to hold the window open when in use was inoperable/damaged …" at bounding box center [331, 368] width 243 height 137
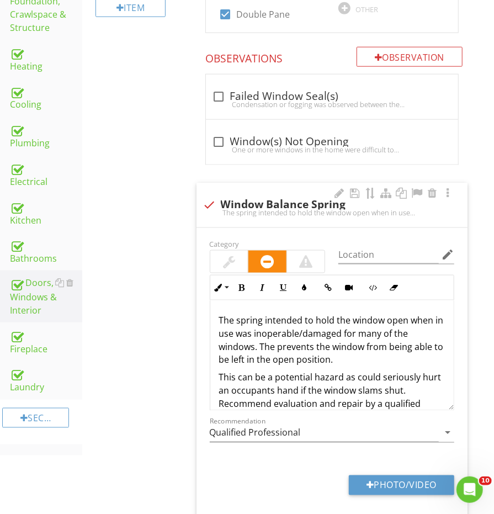
click at [384, 354] on p "The spring intended to hold the window open when in use was inoperable/damaged …" at bounding box center [332, 340] width 226 height 53
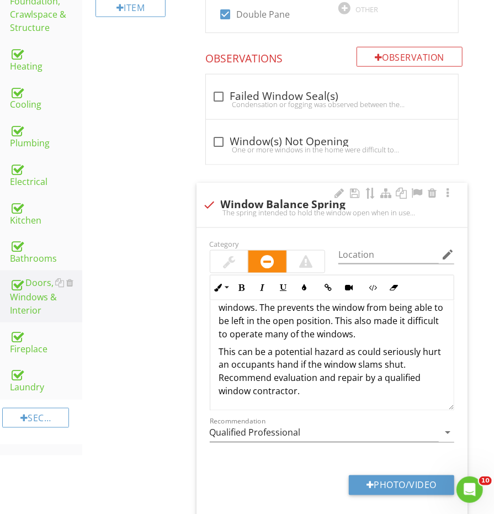
scroll to position [38, 0]
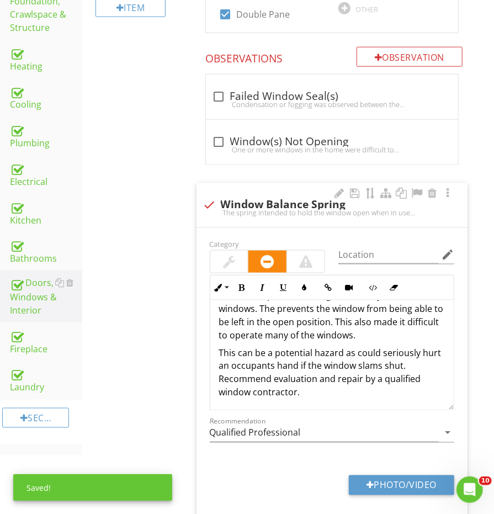
click at [420, 359] on p "This can be a potential hazard as could seriously hurt an occupants hand if the…" at bounding box center [332, 372] width 226 height 53
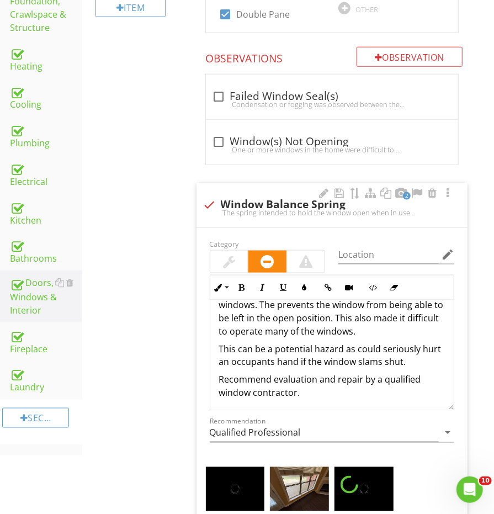
scroll to position [535, 0]
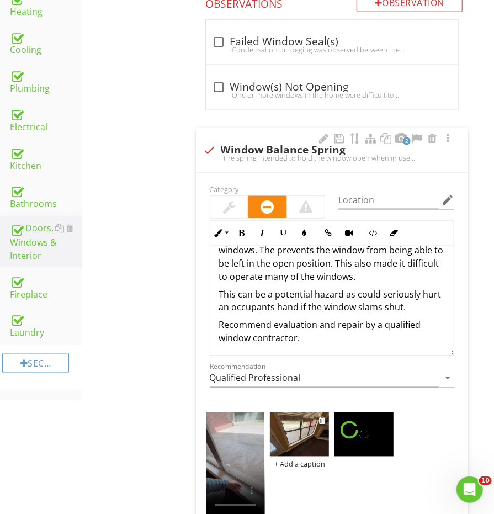
click at [293, 439] on img at bounding box center [299, 434] width 59 height 44
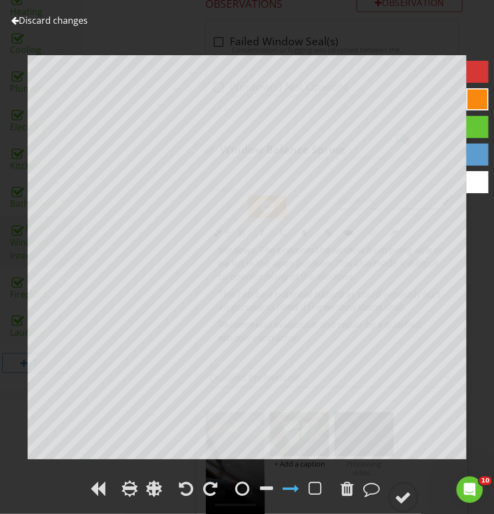
click at [68, 13] on div "Discard changes Add Location" at bounding box center [247, 257] width 494 height 514
click at [53, 23] on link "Discard changes" at bounding box center [49, 20] width 77 height 12
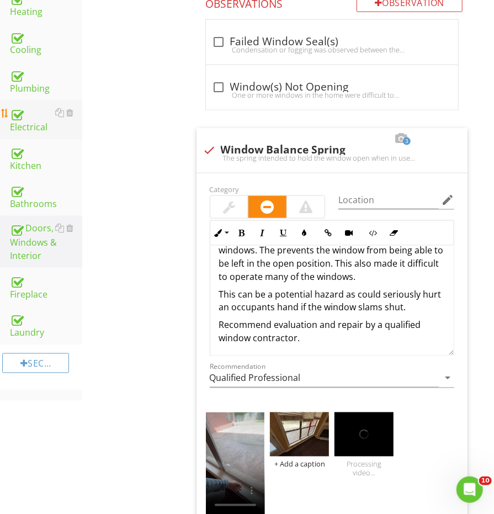
click at [34, 106] on div "Electrical" at bounding box center [46, 120] width 72 height 28
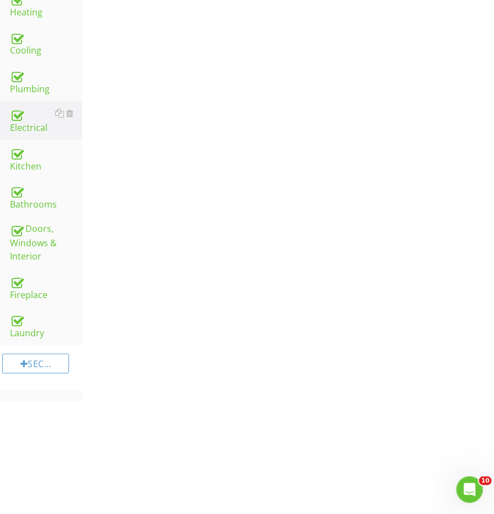
scroll to position [351, 0]
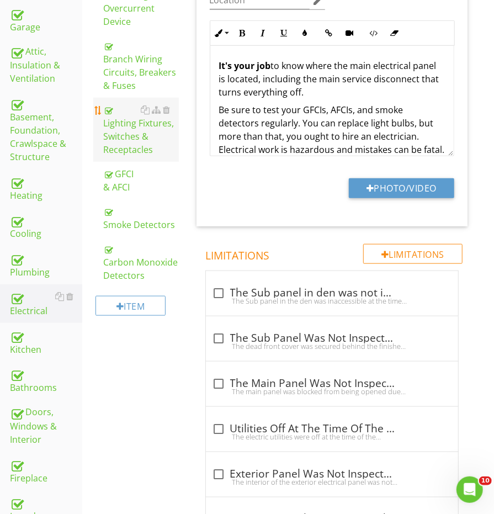
click at [131, 133] on div "Lighting Fixtures, Switches & Receptacles" at bounding box center [140, 129] width 75 height 53
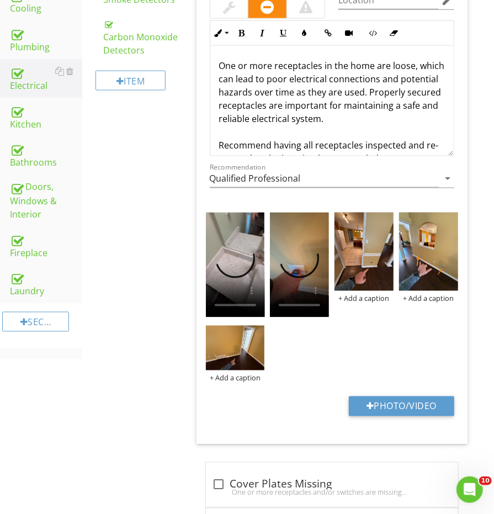
scroll to position [605, 0]
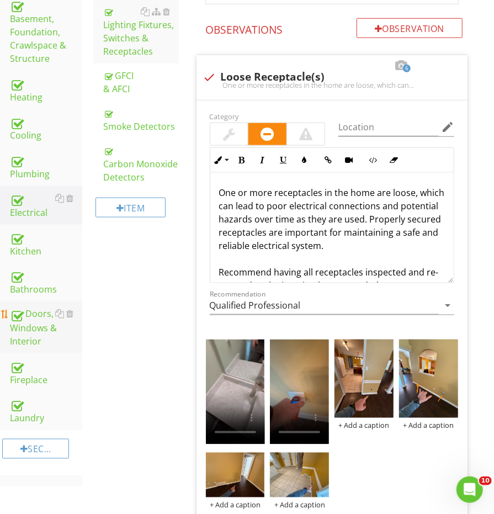
click at [39, 312] on div "Doors, Windows & Interior" at bounding box center [46, 327] width 72 height 41
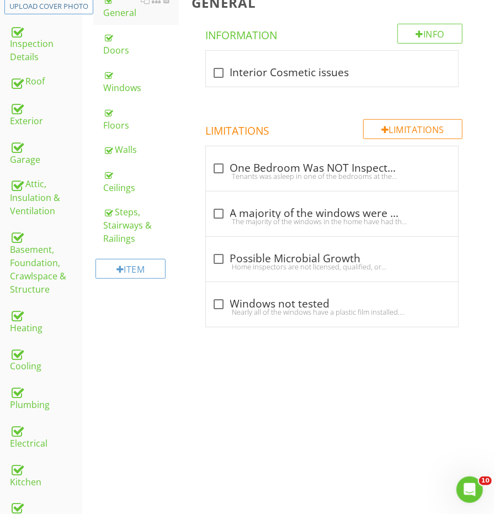
scroll to position [216, 0]
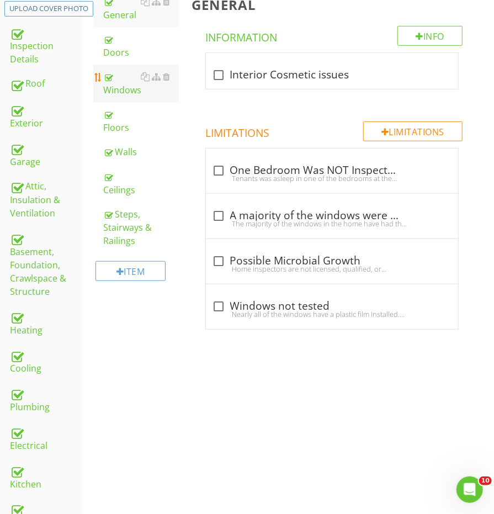
click at [116, 70] on div "Windows" at bounding box center [140, 83] width 75 height 26
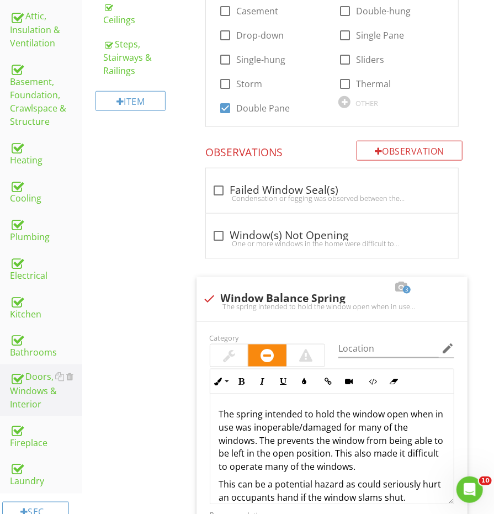
scroll to position [388, 0]
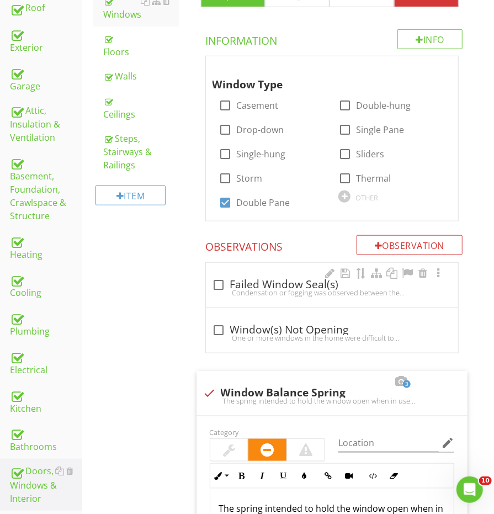
click at [222, 288] on div "Condensation or fogging was observed between the panes of one or more windows, …" at bounding box center [332, 292] width 239 height 9
checkbox input "true"
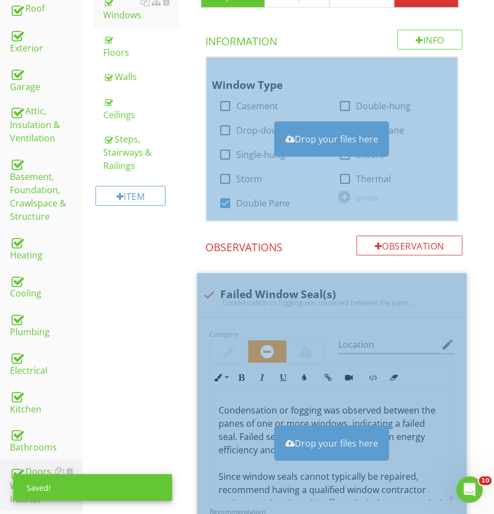
scroll to position [514, 0]
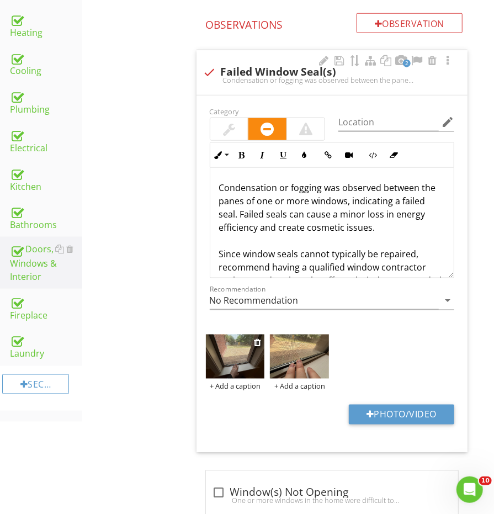
click at [241, 357] on img at bounding box center [235, 356] width 59 height 44
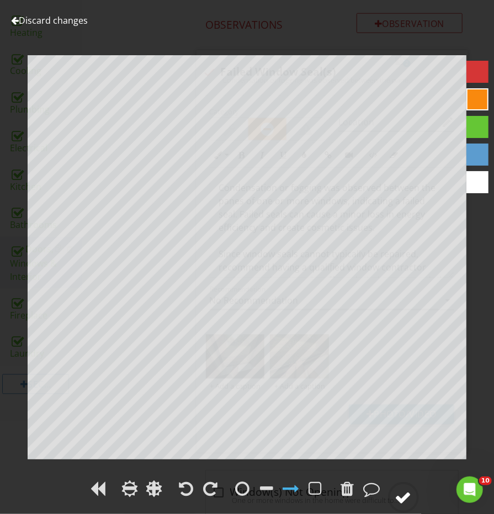
click at [414, 498] on circle at bounding box center [403, 497] width 29 height 29
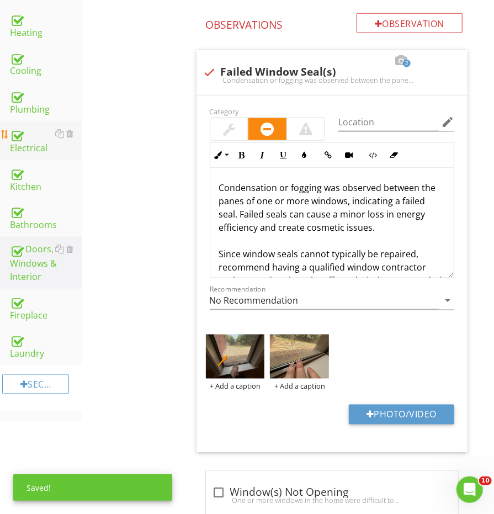
click at [20, 127] on div "Electrical" at bounding box center [46, 141] width 72 height 28
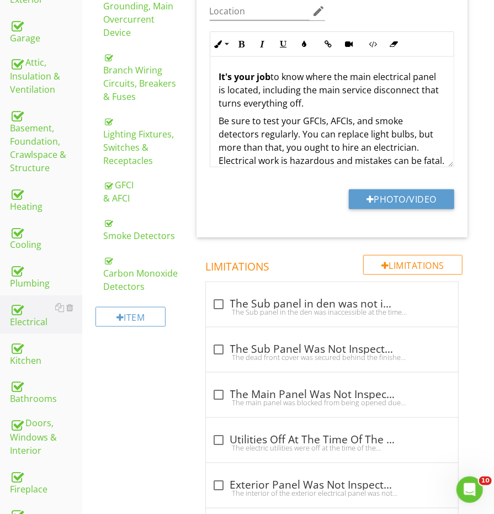
scroll to position [334, 0]
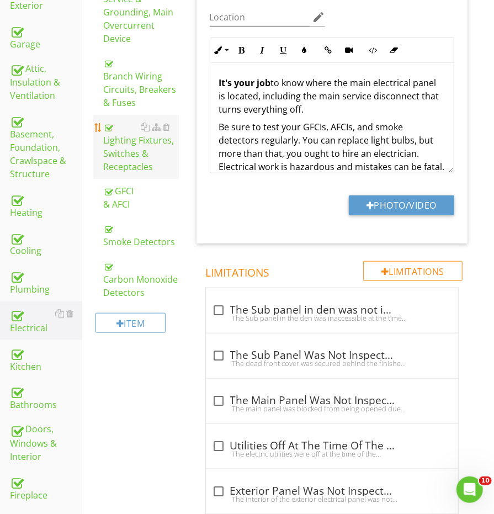
click at [115, 158] on div "Lighting Fixtures, Switches & Receptacles" at bounding box center [140, 146] width 75 height 53
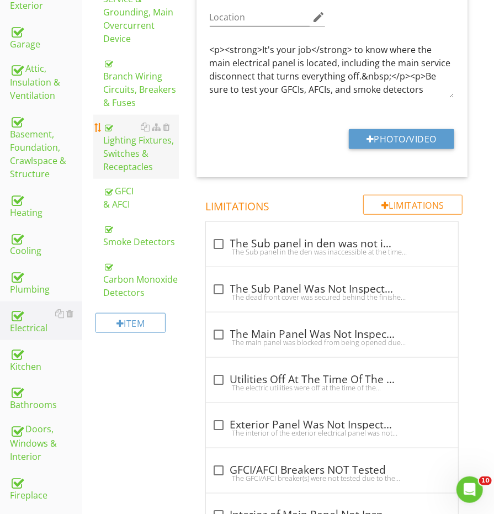
click at [115, 158] on div "Lighting Fixtures, Switches & Receptacles" at bounding box center [140, 146] width 75 height 53
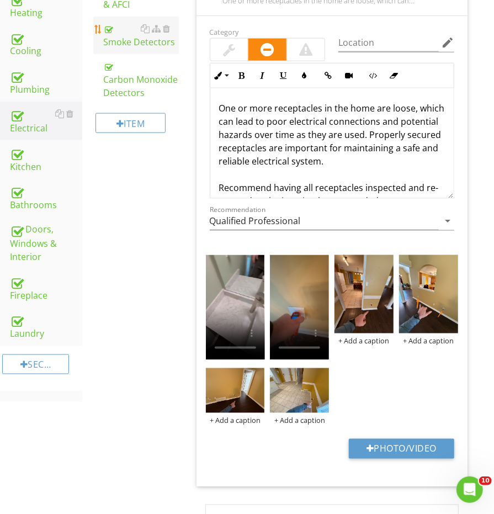
scroll to position [638, 0]
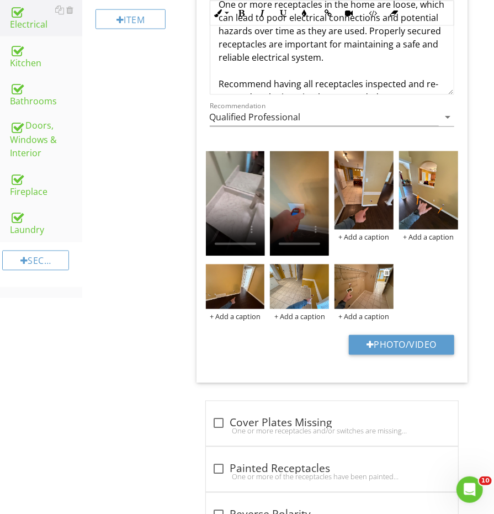
click at [344, 284] on img at bounding box center [363, 286] width 59 height 44
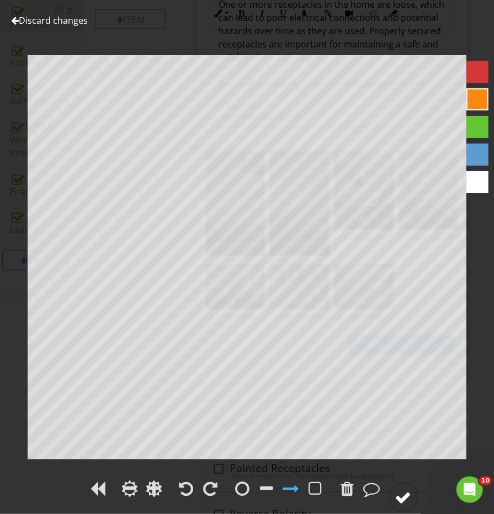
click at [395, 495] on circle at bounding box center [403, 497] width 29 height 29
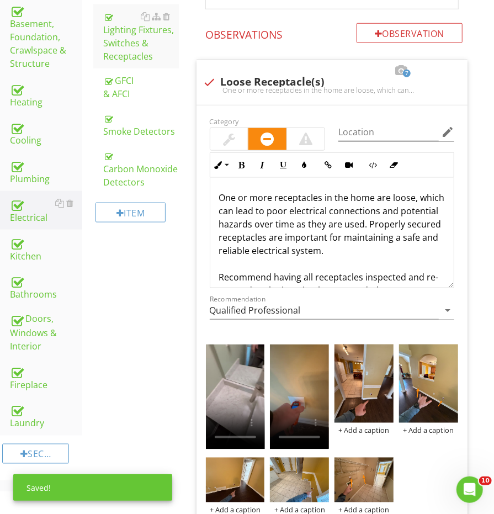
scroll to position [417, 0]
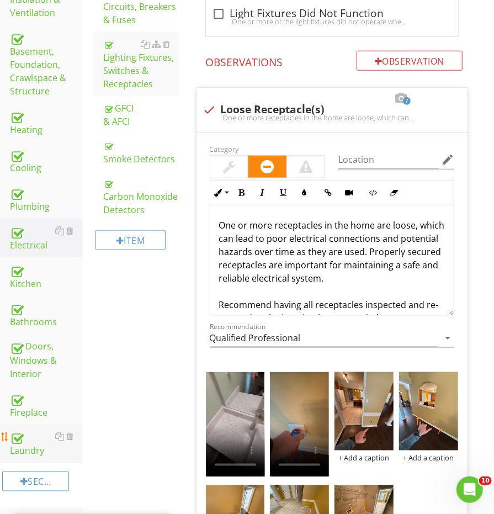
click at [25, 430] on div "Laundry" at bounding box center [46, 444] width 72 height 28
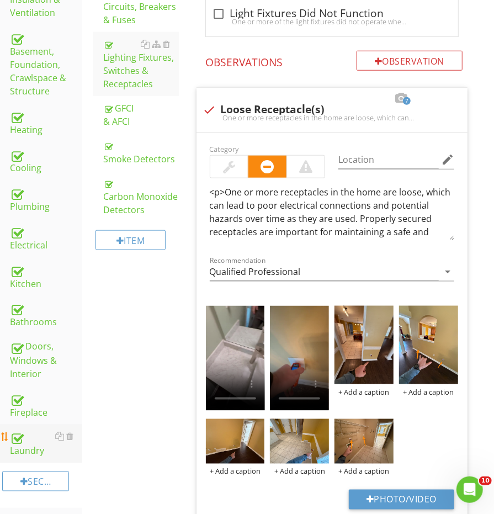
click at [25, 430] on div "Laundry" at bounding box center [46, 444] width 72 height 28
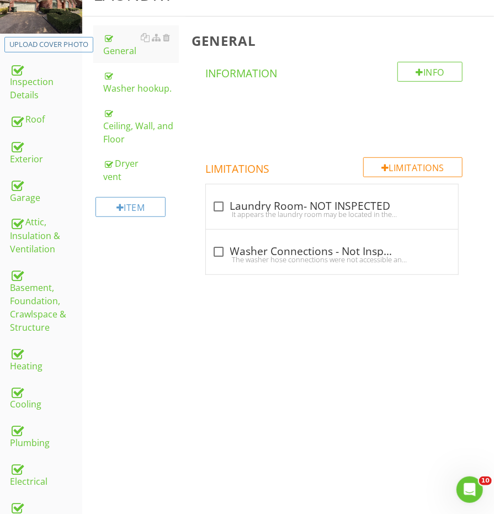
scroll to position [151, 0]
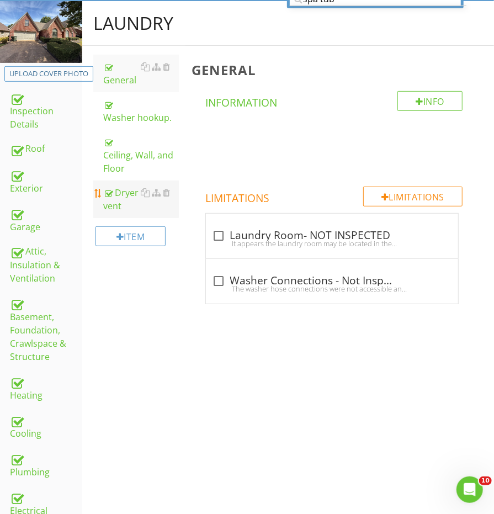
click at [119, 204] on div "Dryer vent" at bounding box center [140, 199] width 75 height 26
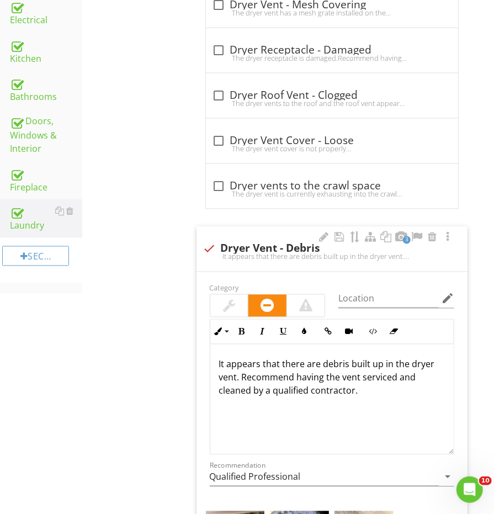
scroll to position [420, 0]
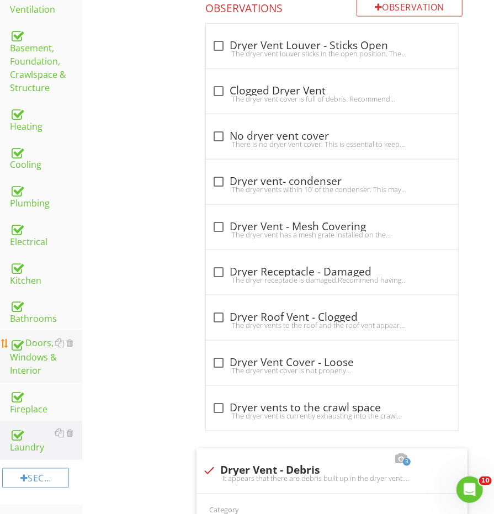
click at [35, 336] on div "Doors, Windows & Interior" at bounding box center [46, 356] width 72 height 41
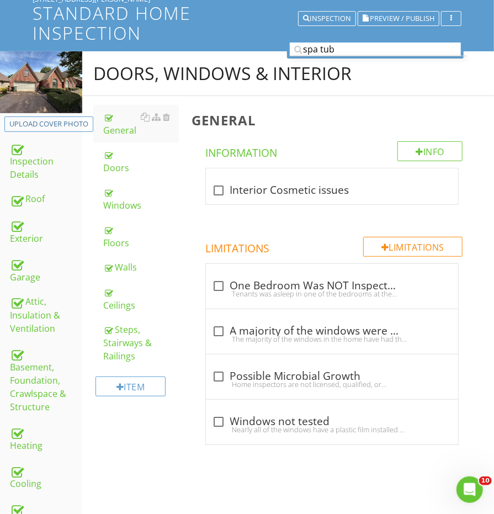
scroll to position [62, 0]
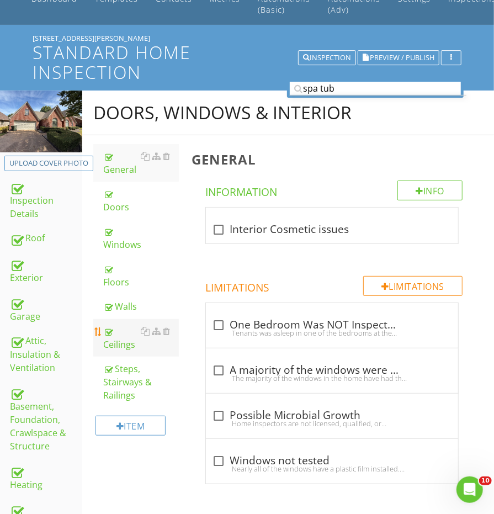
click at [122, 325] on div "Ceilings" at bounding box center [140, 338] width 75 height 26
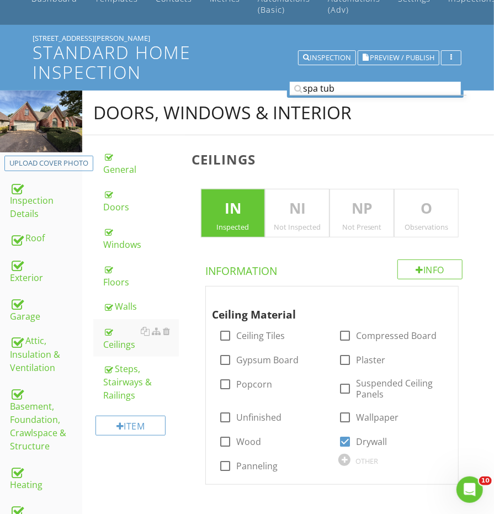
click at [412, 215] on p "O" at bounding box center [426, 209] width 63 height 22
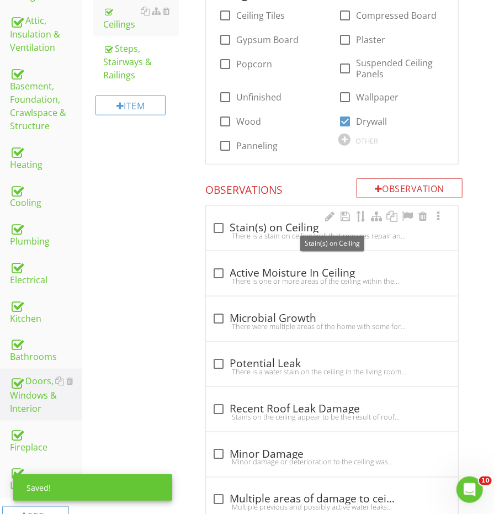
click at [230, 208] on div "check_box_outline_blank Stain(s) on Ceiling There is a stain on ceiling/wall th…" at bounding box center [332, 228] width 252 height 45
checkbox input "true"
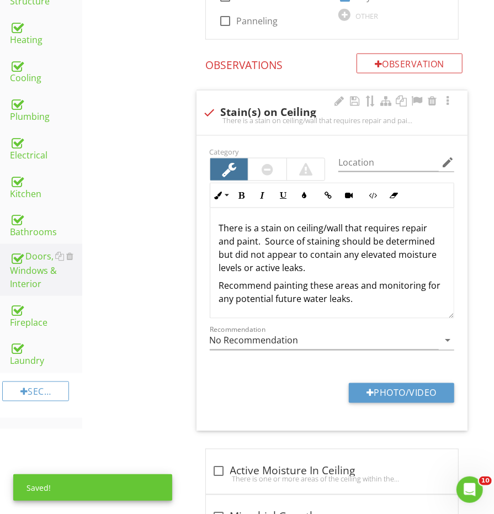
scroll to position [513, 0]
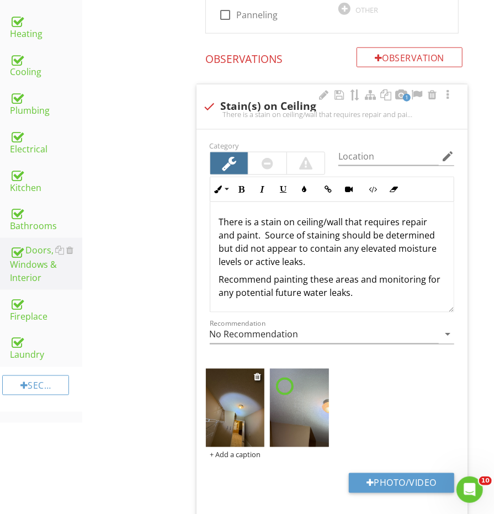
click at [224, 412] on img at bounding box center [235, 408] width 59 height 78
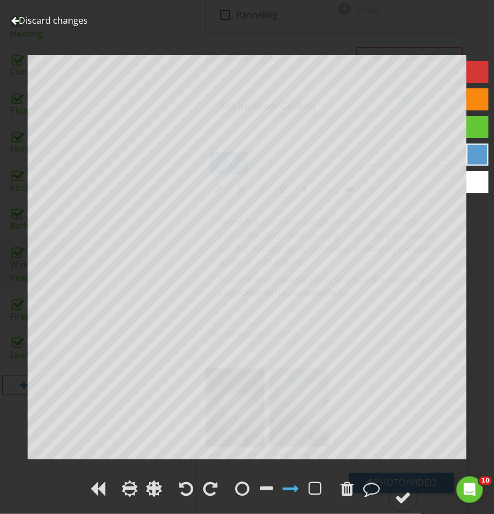
click at [238, 480] on div at bounding box center [279, 489] width 95 height 25
click at [242, 485] on div at bounding box center [243, 488] width 14 height 17
click at [405, 495] on div at bounding box center [403, 497] width 17 height 17
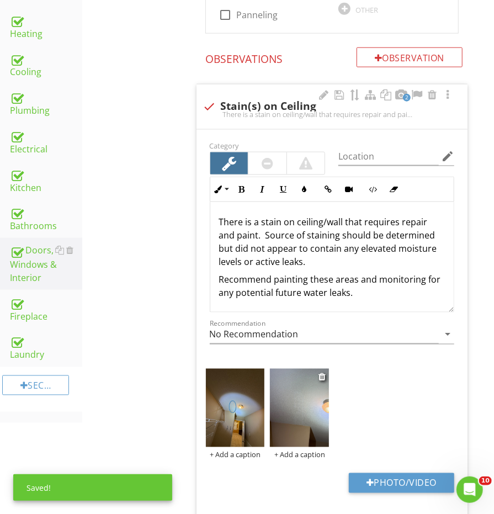
click at [284, 428] on img at bounding box center [299, 408] width 59 height 78
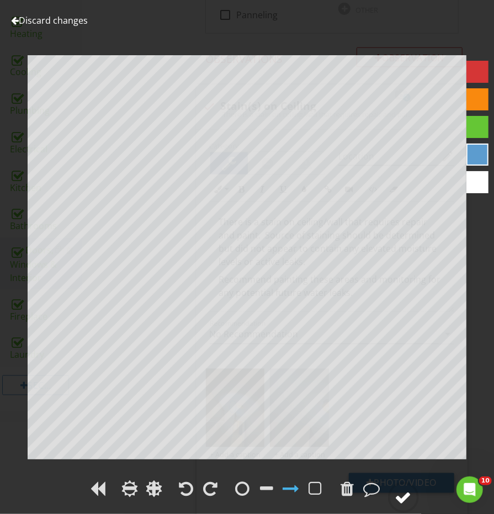
click at [412, 492] on div at bounding box center [403, 497] width 17 height 17
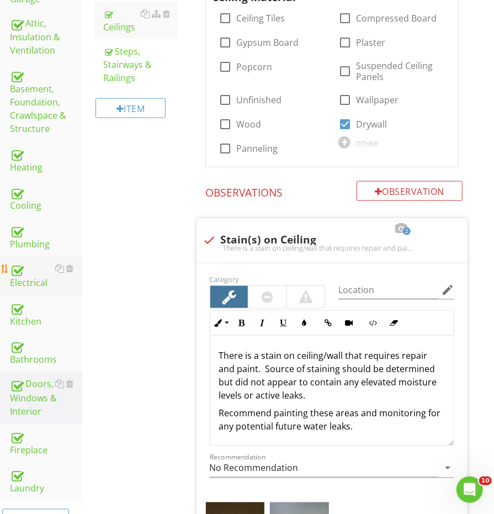
click at [24, 273] on link "Electrical" at bounding box center [46, 275] width 72 height 39
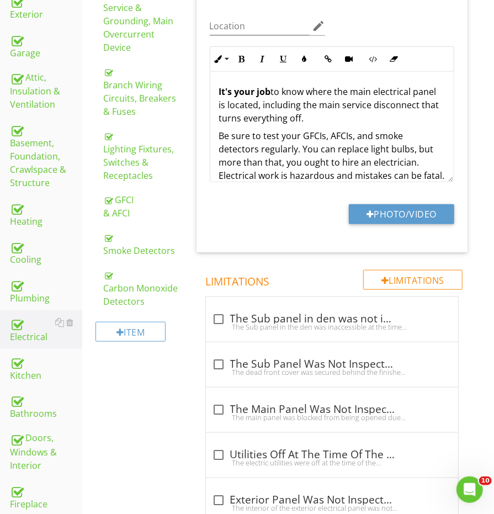
scroll to position [304, 0]
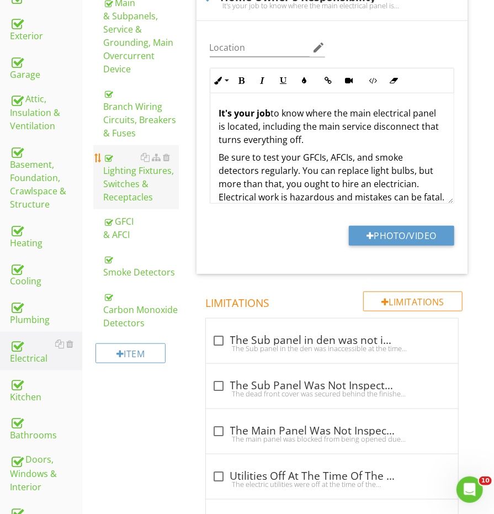
click at [128, 189] on div "Lighting Fixtures, Switches & Receptacles" at bounding box center [140, 177] width 75 height 53
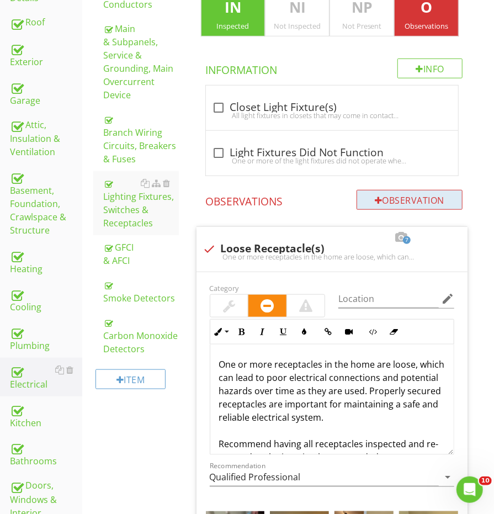
click at [376, 197] on div at bounding box center [379, 200] width 8 height 9
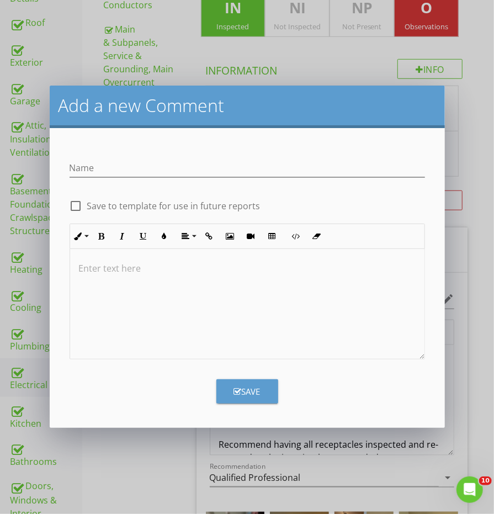
click at [177, 302] on div at bounding box center [247, 304] width 354 height 110
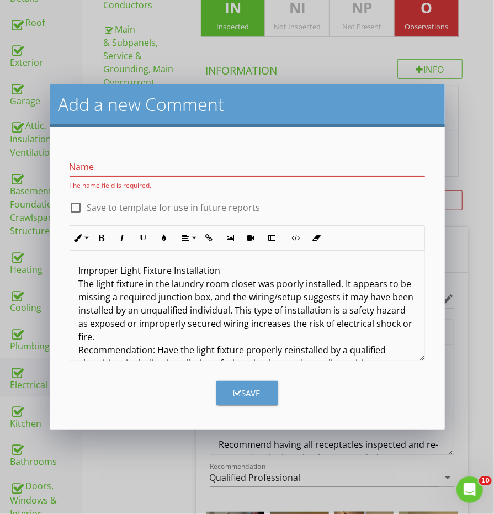
click at [179, 270] on p "Improper Light Fixture Installation The light fixture in the laundry room close…" at bounding box center [247, 323] width 337 height 119
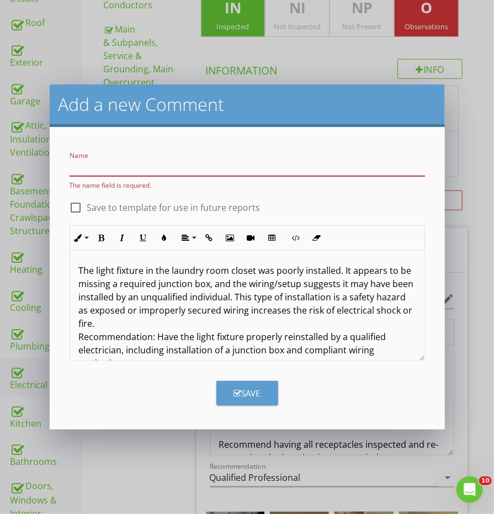
click at [152, 160] on input "Name" at bounding box center [247, 167] width 355 height 18
paste input "Improper Light Fixture Installation"
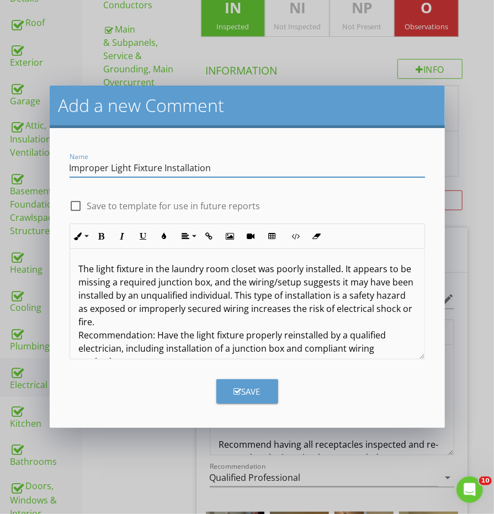
type input "Improper Light Fixture Installation"
click at [236, 384] on button "Save" at bounding box center [247, 391] width 62 height 24
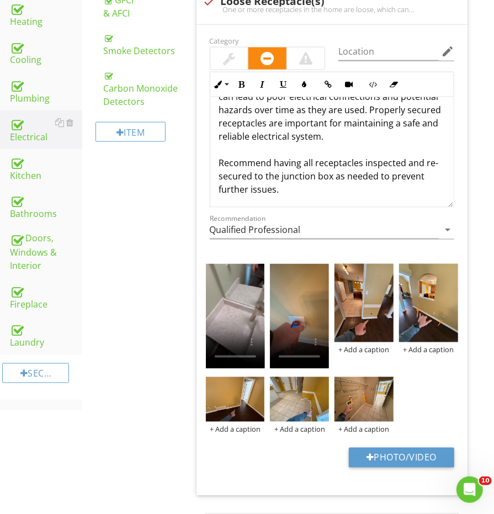
scroll to position [438, 0]
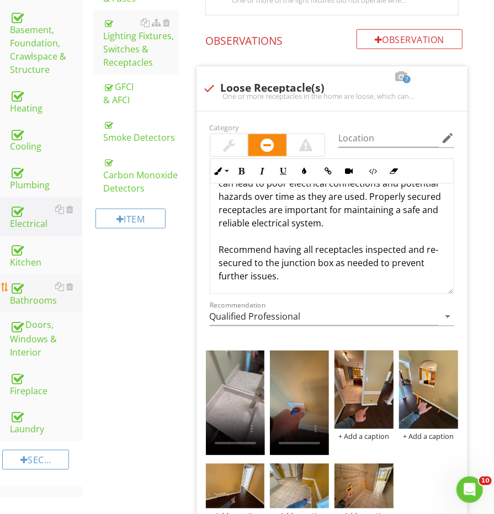
click at [45, 283] on div "Bathrooms" at bounding box center [46, 294] width 72 height 28
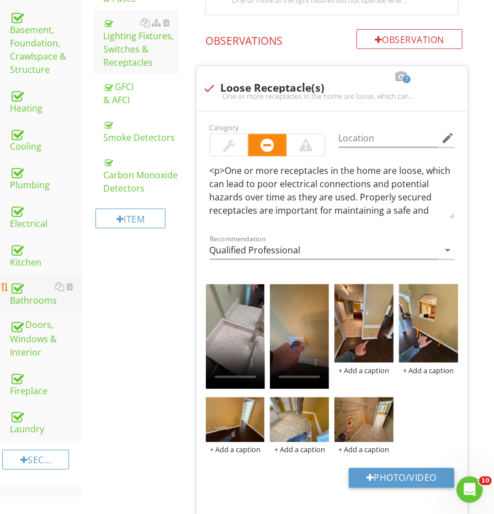
click at [45, 283] on div "Bathrooms" at bounding box center [46, 294] width 72 height 28
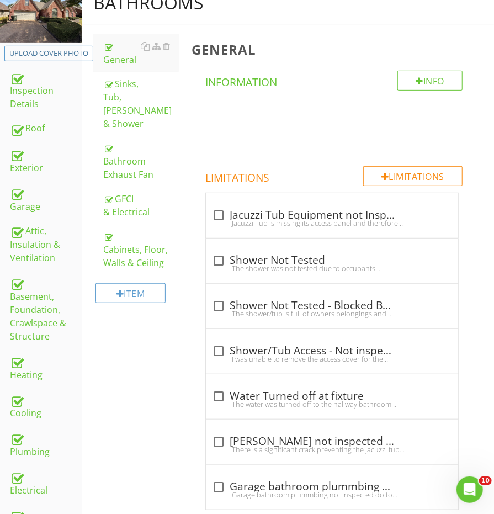
scroll to position [128, 0]
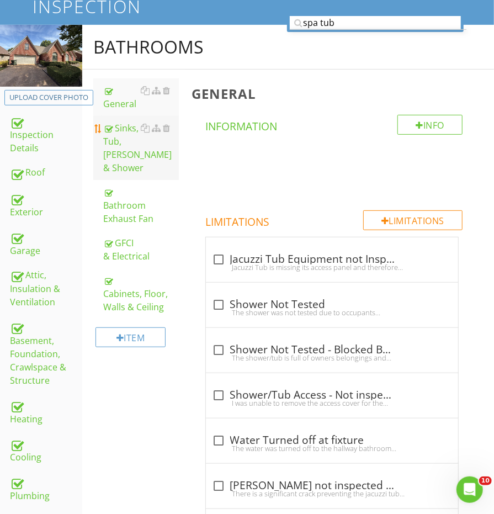
click at [125, 137] on div "Sinks, Tub, [PERSON_NAME] & Shower" at bounding box center [140, 147] width 75 height 53
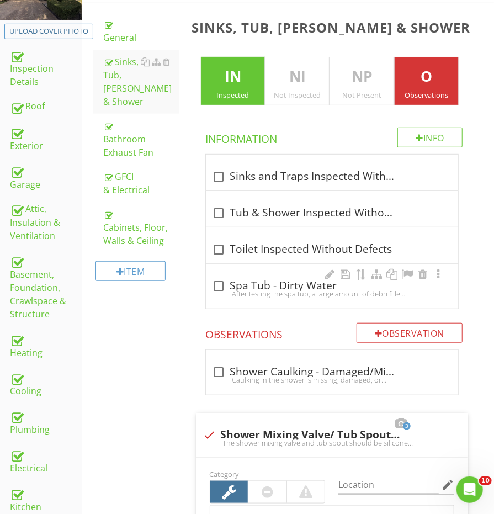
click at [236, 282] on div "check_box_outline_blank Spa Tub - Dirty Water" at bounding box center [332, 285] width 239 height 13
checkbox input "true"
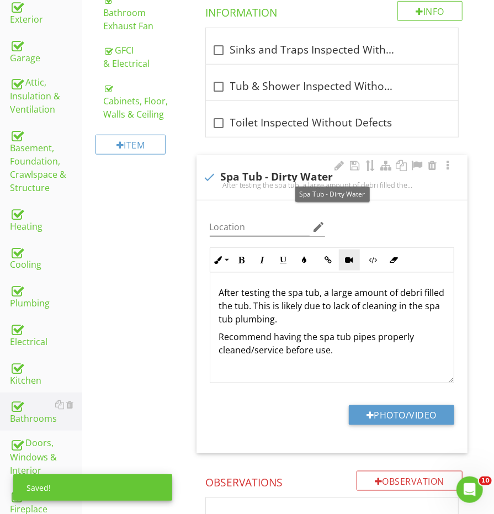
scroll to position [325, 0]
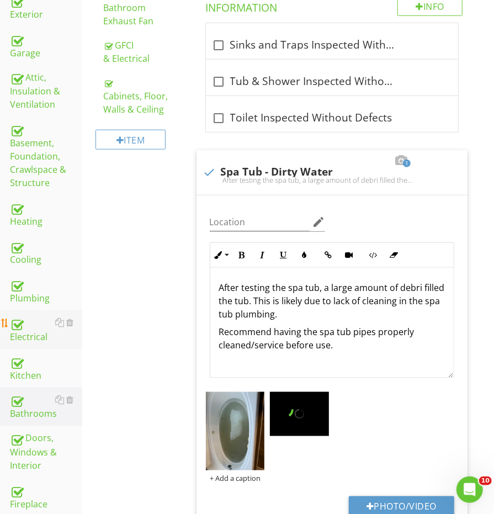
click at [31, 316] on div "Electrical" at bounding box center [46, 330] width 72 height 28
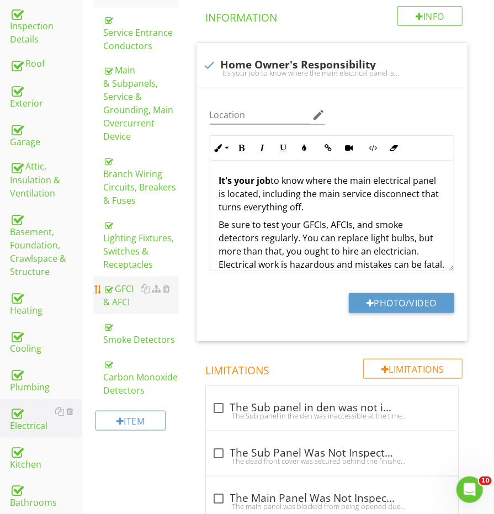
scroll to position [232, 0]
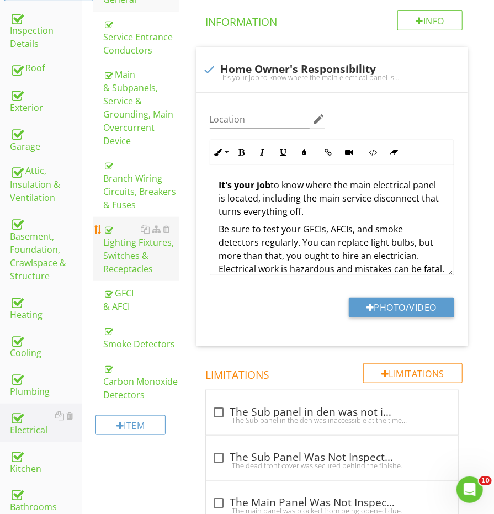
click at [137, 244] on div "Lighting Fixtures, Switches & Receptacles" at bounding box center [140, 248] width 75 height 53
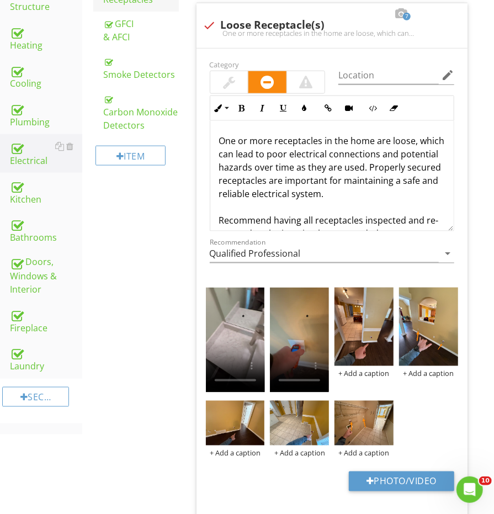
scroll to position [581, 0]
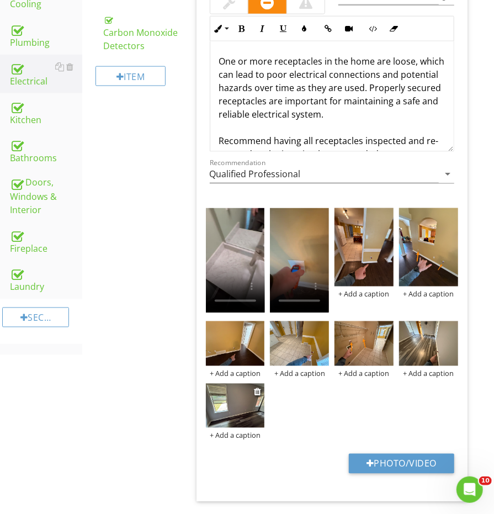
click at [225, 413] on img at bounding box center [235, 406] width 59 height 44
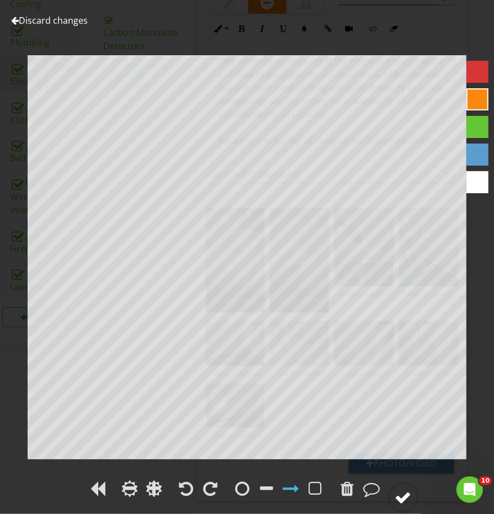
click at [418, 491] on icon at bounding box center [403, 497] width 31 height 31
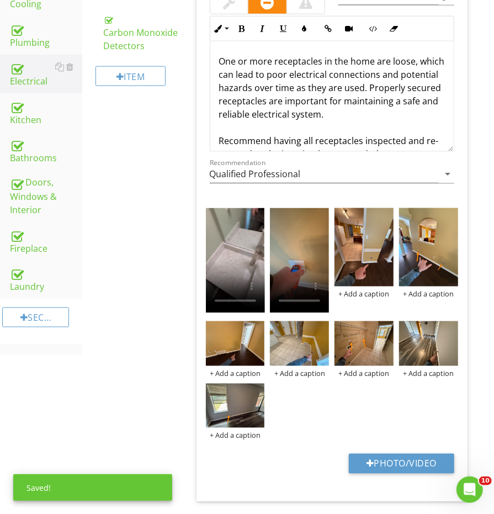
scroll to position [455, 0]
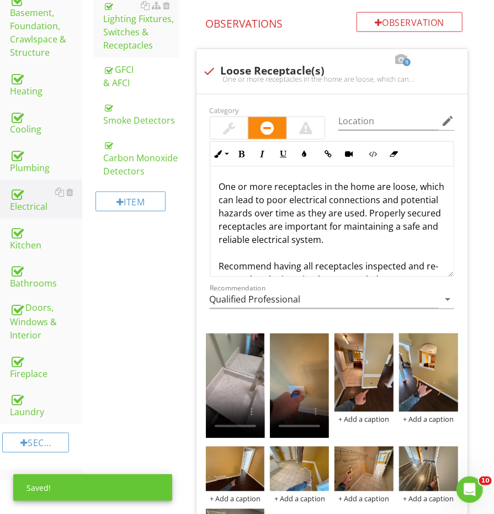
click at [30, 310] on div "Doors, Windows & Interior" at bounding box center [46, 321] width 72 height 41
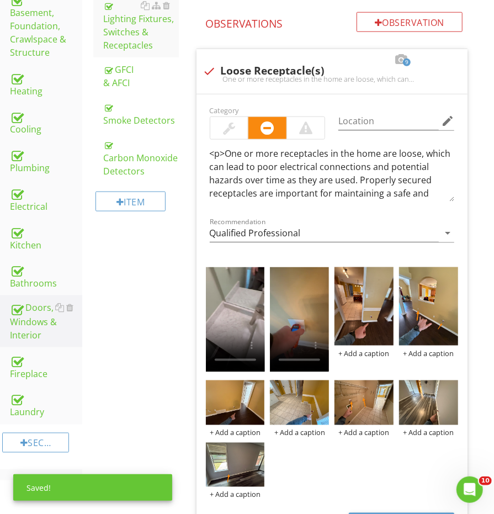
click at [30, 310] on div "Doors, Windows & Interior" at bounding box center [46, 321] width 72 height 41
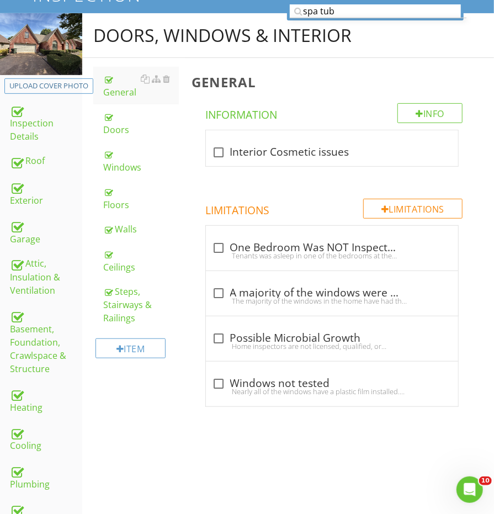
scroll to position [100, 0]
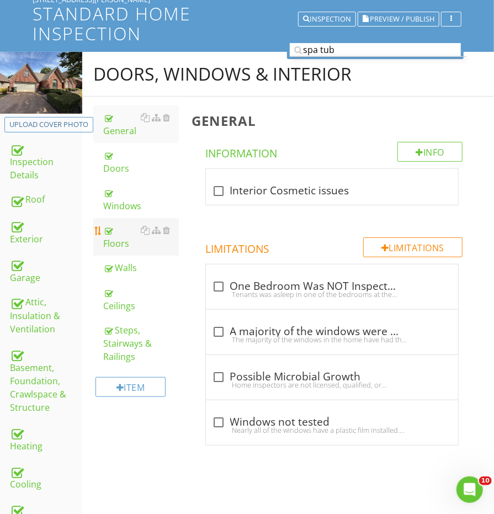
click at [118, 218] on link "Floors" at bounding box center [140, 237] width 75 height 38
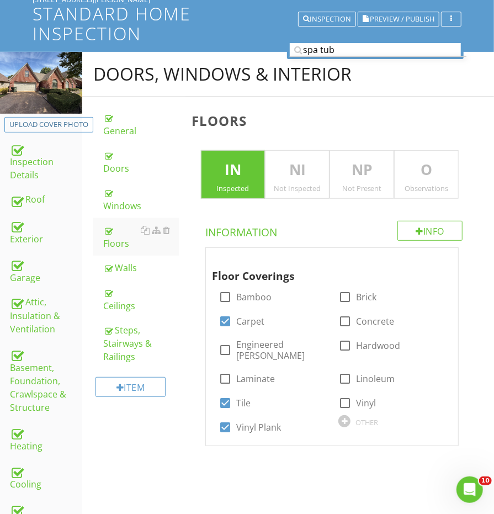
click at [412, 171] on p "O" at bounding box center [426, 170] width 63 height 22
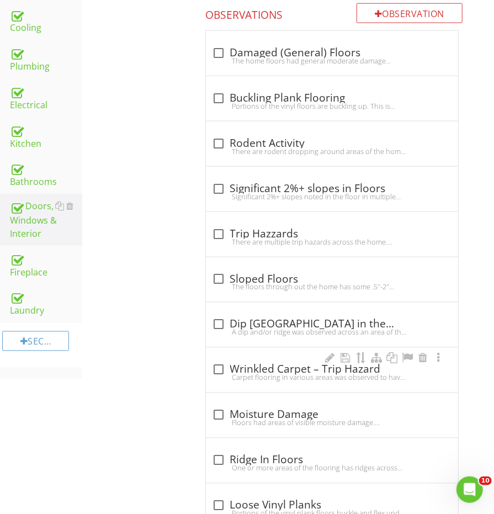
scroll to position [431, 0]
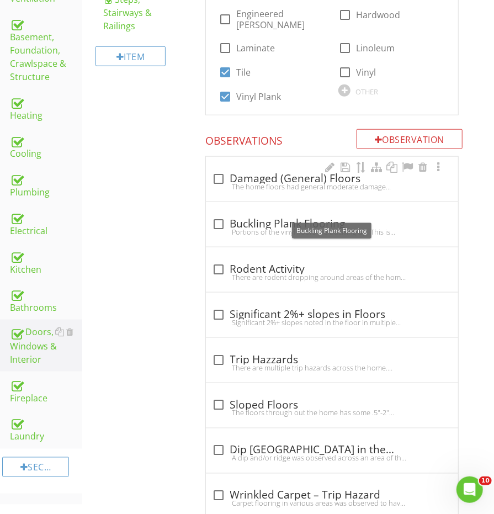
click at [249, 172] on div "check_box_outline_blank Damaged (General) Floors" at bounding box center [332, 178] width 239 height 13
checkbox input "true"
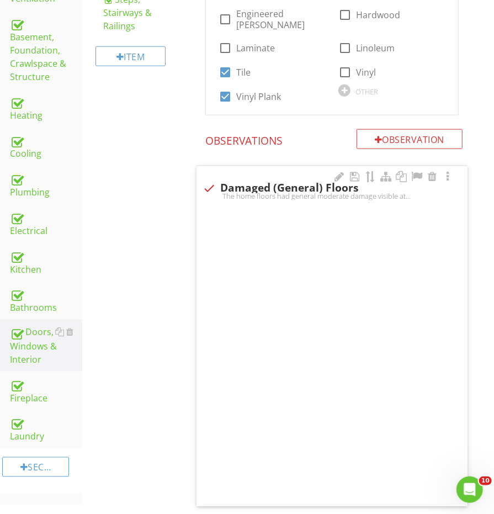
scroll to position [431, 0]
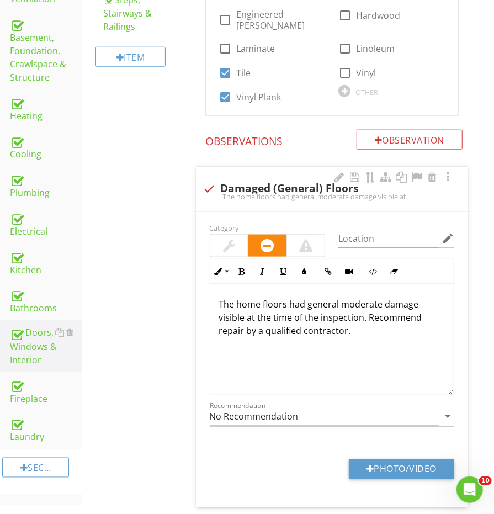
click at [322, 306] on p "The home floors had general moderate damage visible at the time of the inspecti…" at bounding box center [332, 318] width 226 height 40
click at [339, 305] on p "The home floors had general moderate damage visible at the time of the inspecti…" at bounding box center [332, 318] width 226 height 40
click at [353, 301] on p "The home floors had general moderate damage visible at the time of the inspecti…" at bounding box center [332, 311] width 226 height 26
click at [415, 298] on p "The home floors had general moderate damage visible at the time of the inspecti…" at bounding box center [332, 311] width 226 height 26
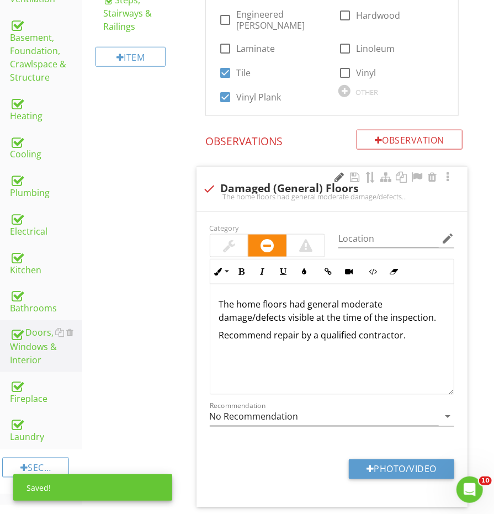
click at [333, 172] on div at bounding box center [339, 177] width 13 height 11
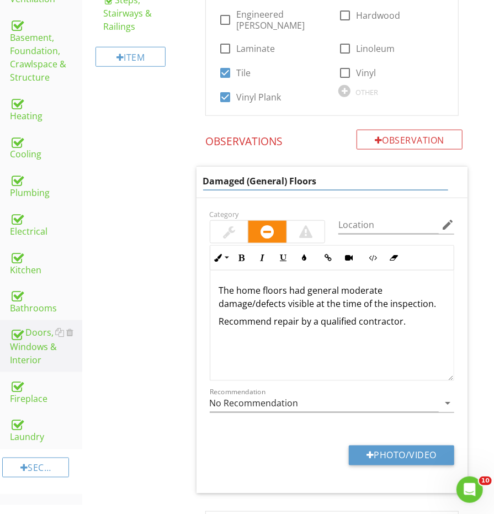
drag, startPoint x: 289, startPoint y: 168, endPoint x: 139, endPoint y: 151, distance: 150.5
click at [265, 172] on input "Floors" at bounding box center [325, 181] width 245 height 18
type input "Floors - Damage/Defects"
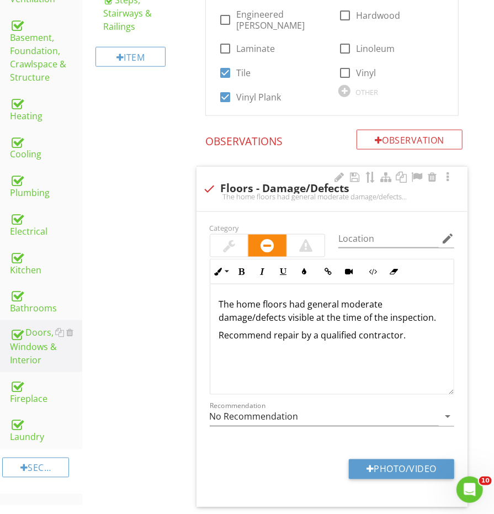
click at [232, 235] on div at bounding box center [229, 246] width 38 height 22
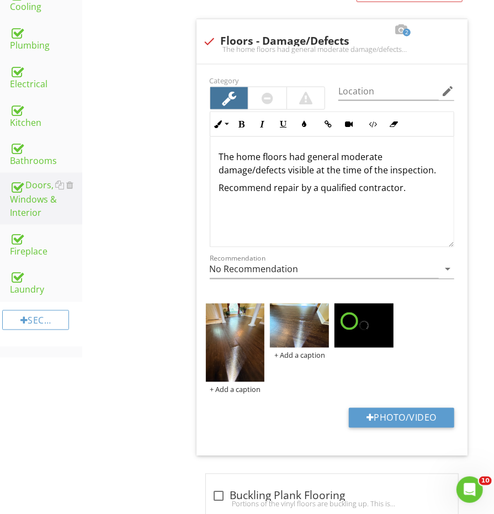
scroll to position [444, 0]
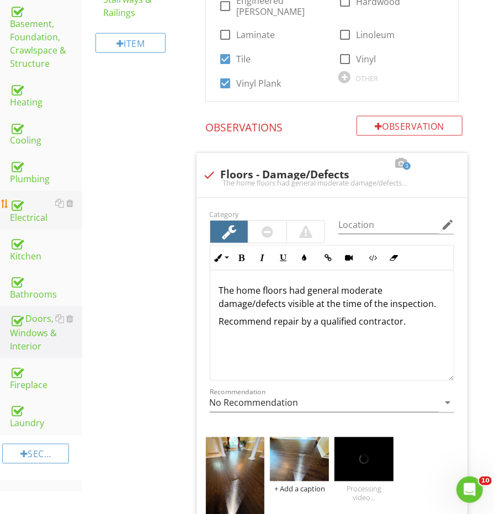
click at [23, 200] on div "Electrical" at bounding box center [46, 211] width 72 height 28
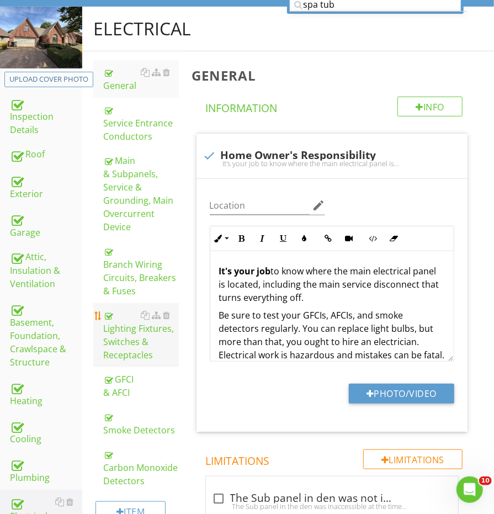
click at [131, 331] on div "Lighting Fixtures, Switches & Receptacles" at bounding box center [140, 335] width 75 height 53
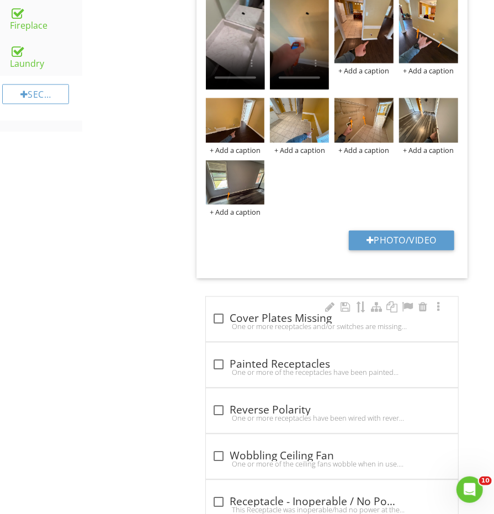
scroll to position [860, 0]
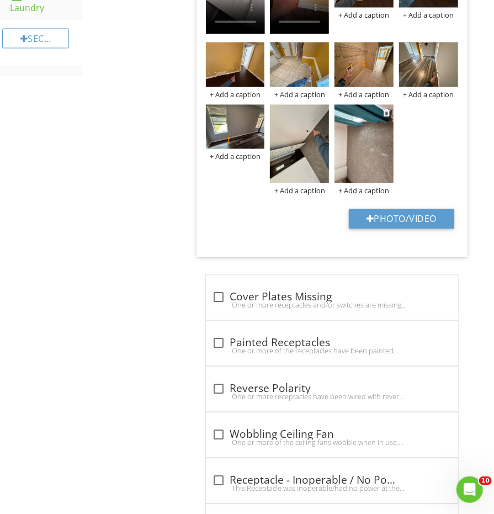
click at [350, 153] on img at bounding box center [363, 143] width 59 height 78
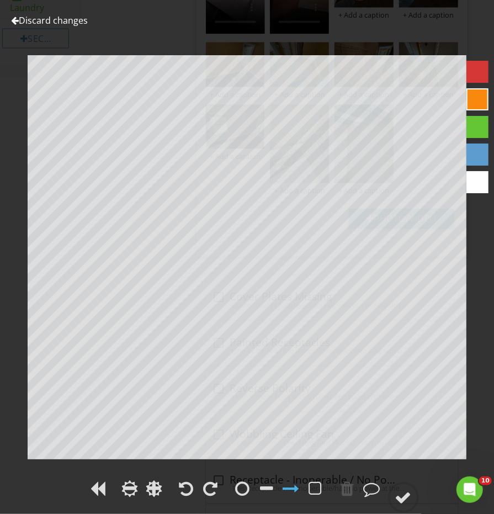
click at [209, 501] on span at bounding box center [211, 496] width 22 height 12
click at [200, 487] on div at bounding box center [199, 489] width 46 height 25
click at [203, 487] on div at bounding box center [211, 488] width 17 height 17
click at [423, 495] on div at bounding box center [247, 489] width 494 height 25
click at [412, 495] on div at bounding box center [403, 497] width 31 height 31
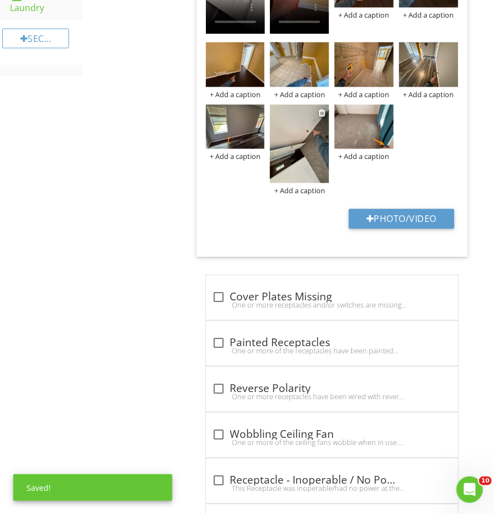
click at [299, 163] on img at bounding box center [299, 143] width 59 height 78
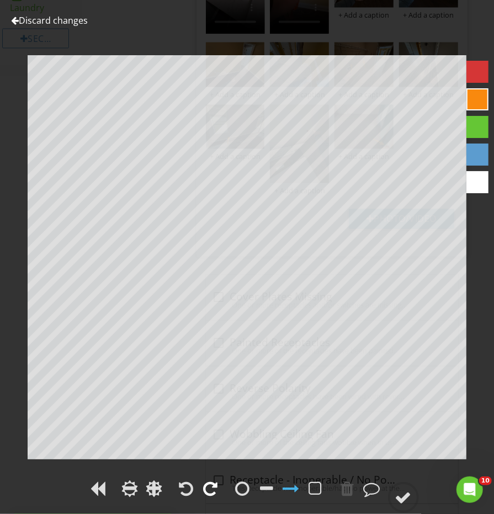
click at [205, 496] on div at bounding box center [211, 488] width 14 height 17
click at [413, 503] on circle at bounding box center [403, 497] width 29 height 29
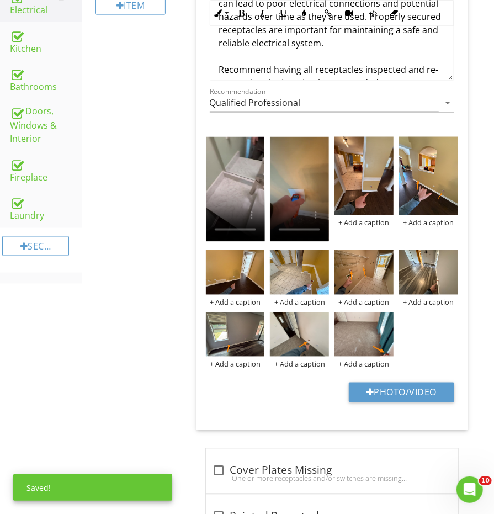
scroll to position [415, 0]
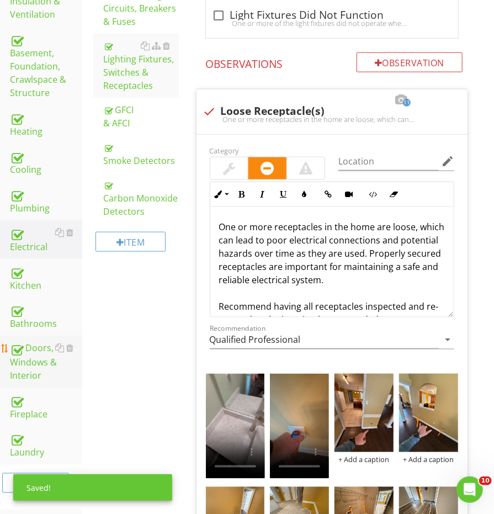
click at [34, 347] on div "Doors, Windows & Interior" at bounding box center [46, 361] width 72 height 41
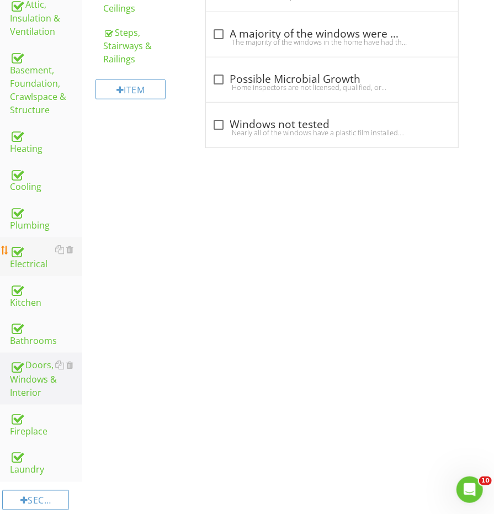
click at [29, 243] on div "Electrical" at bounding box center [46, 257] width 72 height 28
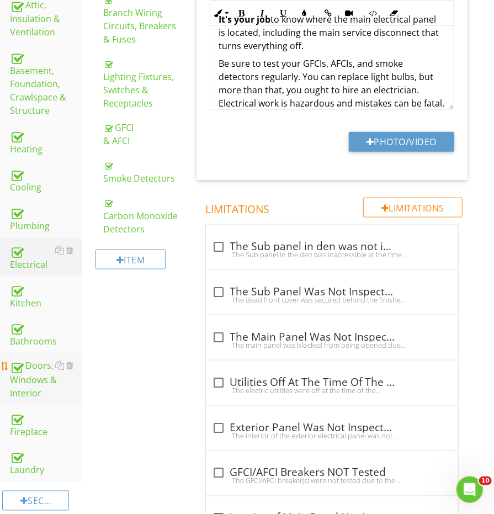
click at [39, 361] on div "Doors, Windows & Interior" at bounding box center [46, 379] width 72 height 41
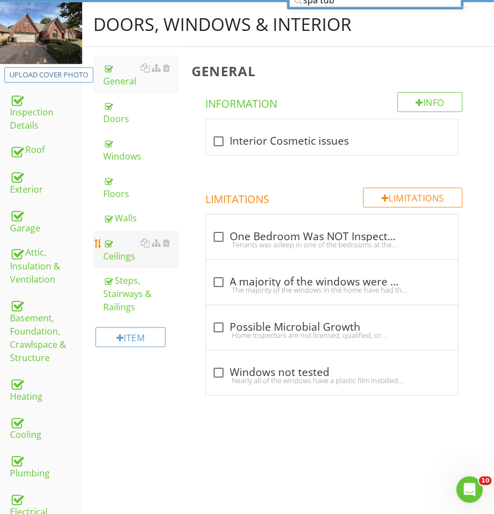
click at [131, 236] on div "Ceilings" at bounding box center [140, 249] width 75 height 26
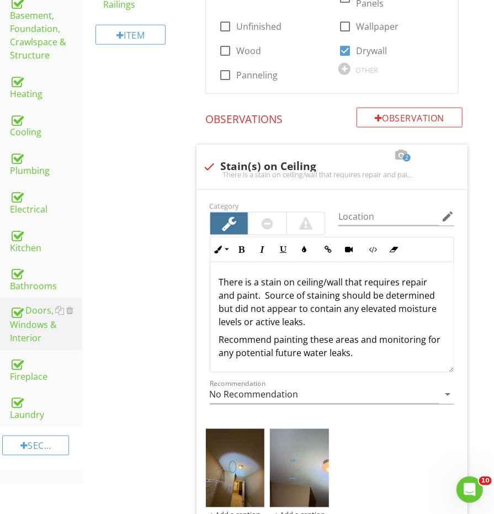
scroll to position [456, 0]
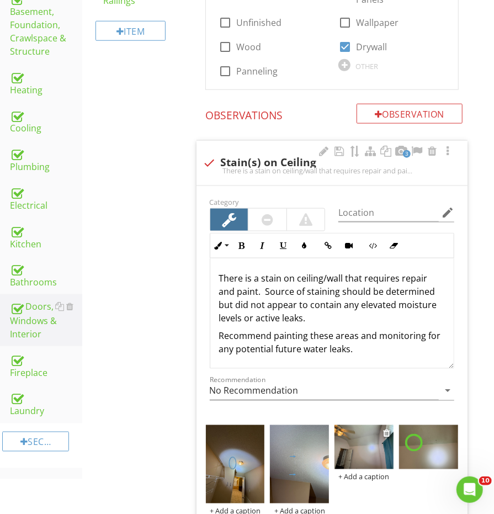
click at [356, 443] on img at bounding box center [363, 447] width 59 height 44
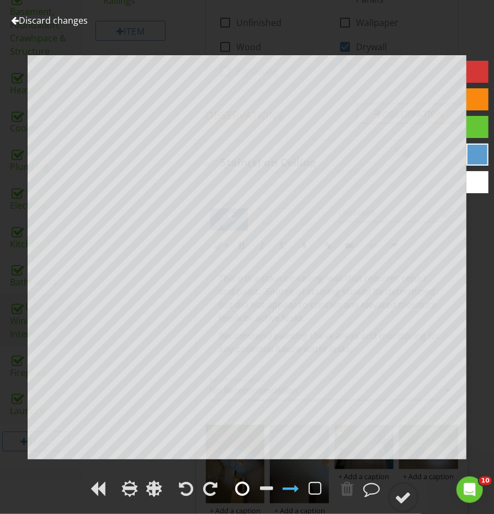
click at [244, 491] on div at bounding box center [243, 488] width 14 height 17
click at [411, 492] on div at bounding box center [403, 497] width 17 height 17
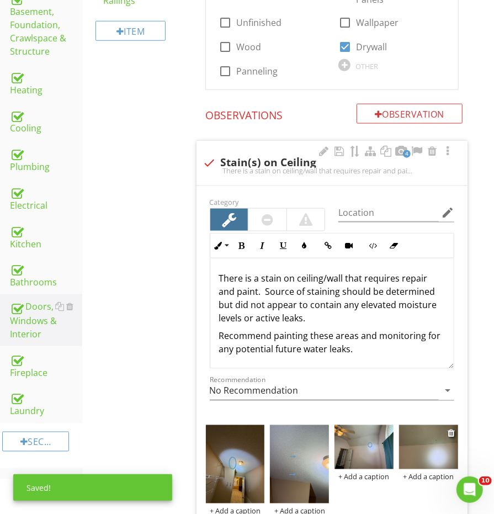
click at [418, 425] on img at bounding box center [428, 447] width 59 height 44
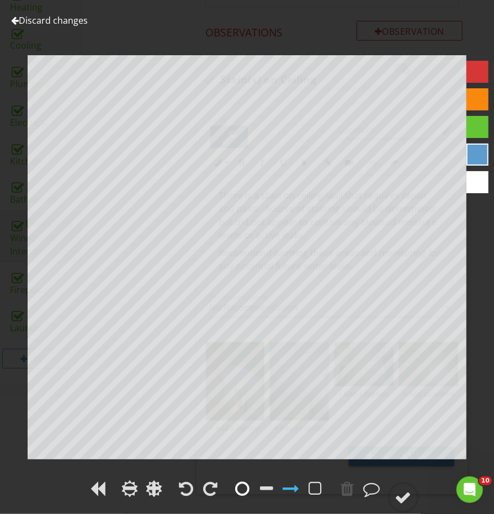
click at [244, 488] on div at bounding box center [243, 488] width 14 height 17
click at [408, 495] on div at bounding box center [403, 497] width 17 height 17
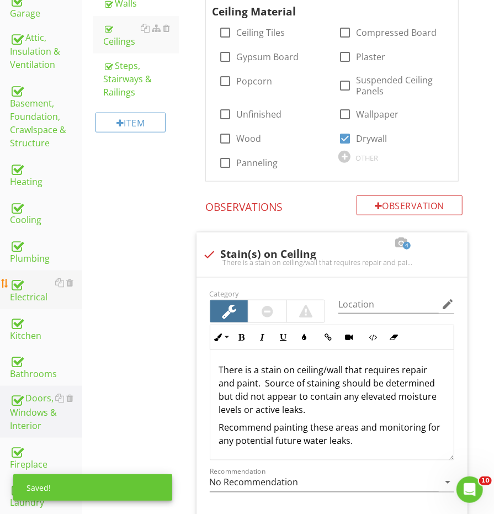
click at [28, 277] on div "Electrical" at bounding box center [46, 290] width 72 height 28
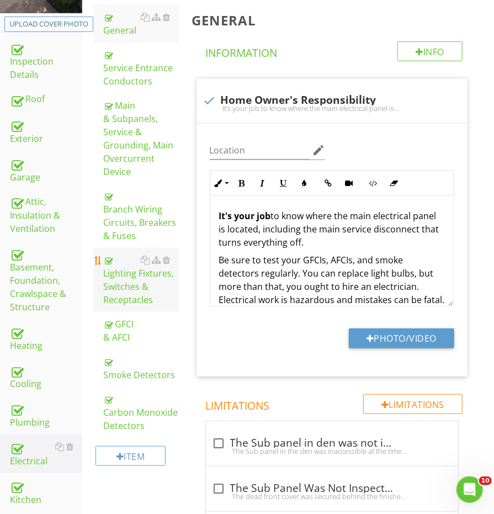
click at [121, 290] on div "Lighting Fixtures, Switches & Receptacles" at bounding box center [140, 279] width 75 height 53
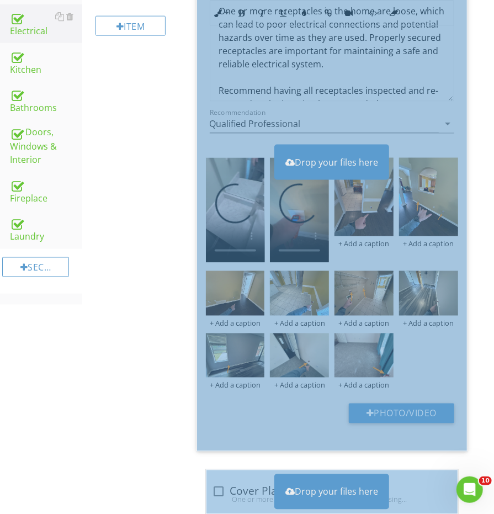
scroll to position [674, 0]
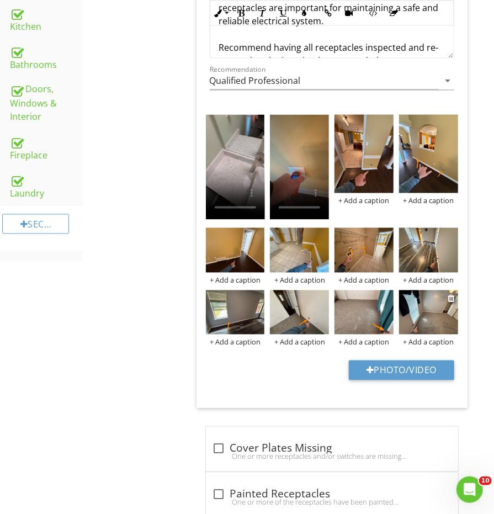
click at [403, 311] on img at bounding box center [428, 312] width 59 height 44
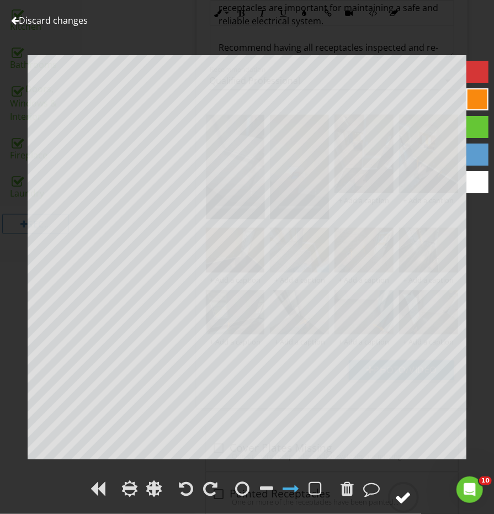
click at [389, 495] on circle at bounding box center [403, 497] width 29 height 29
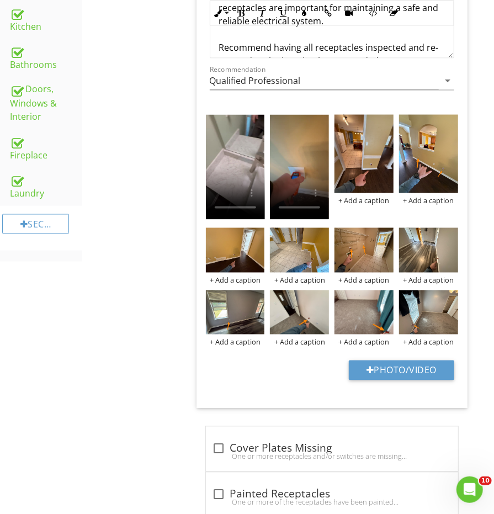
scroll to position [407, 0]
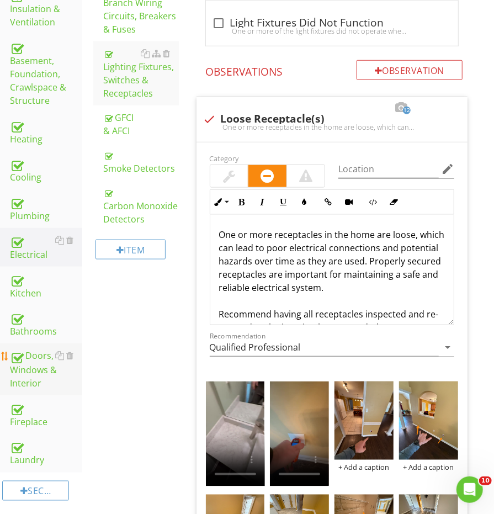
click at [51, 349] on div "Doors, Windows & Interior" at bounding box center [46, 369] width 72 height 41
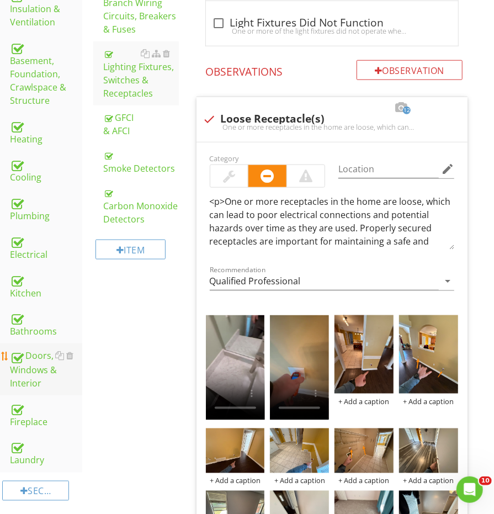
click at [51, 349] on div "Doors, Windows & Interior" at bounding box center [46, 369] width 72 height 41
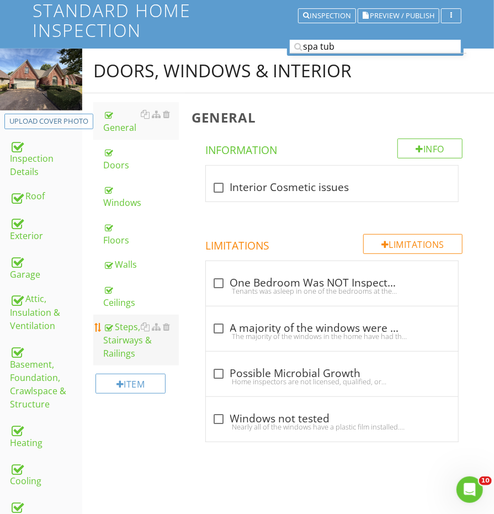
scroll to position [98, 0]
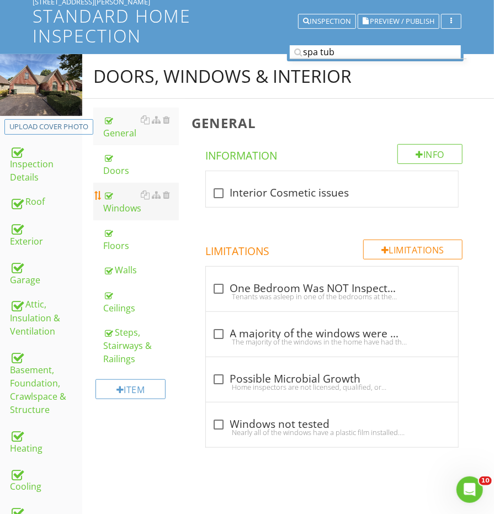
click at [125, 188] on div "Windows" at bounding box center [140, 201] width 75 height 26
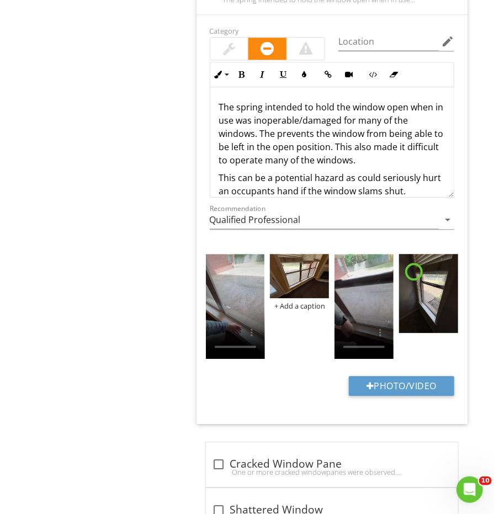
scroll to position [40, 0]
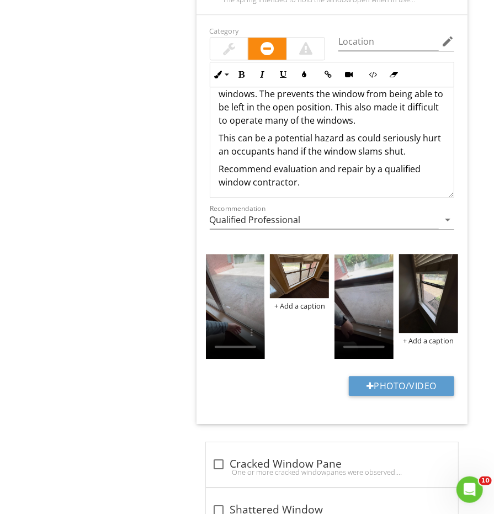
click at [416, 145] on p "This can be a potential hazard as could seriously hurt an occupants hand if the…" at bounding box center [332, 144] width 226 height 26
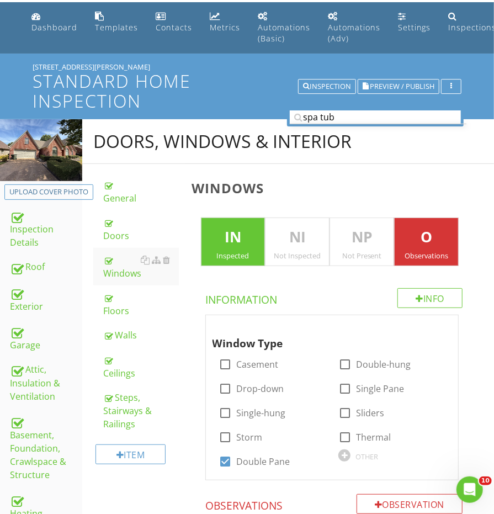
scroll to position [10, 0]
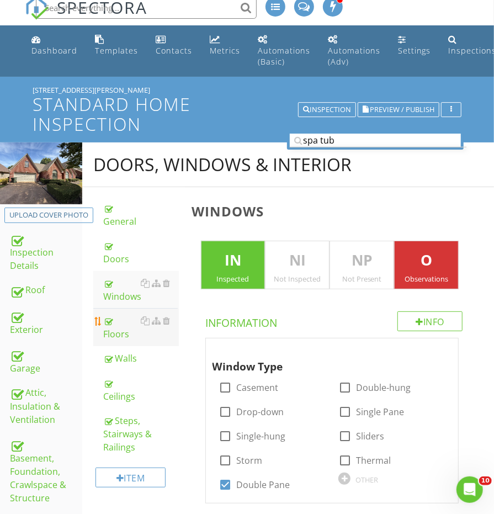
click at [128, 314] on div "Floors" at bounding box center [140, 327] width 75 height 26
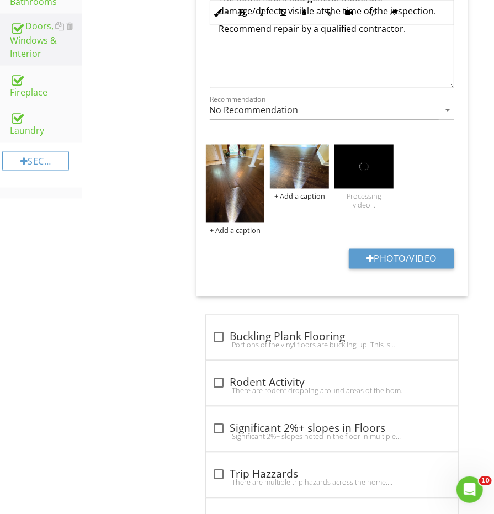
scroll to position [587, 0]
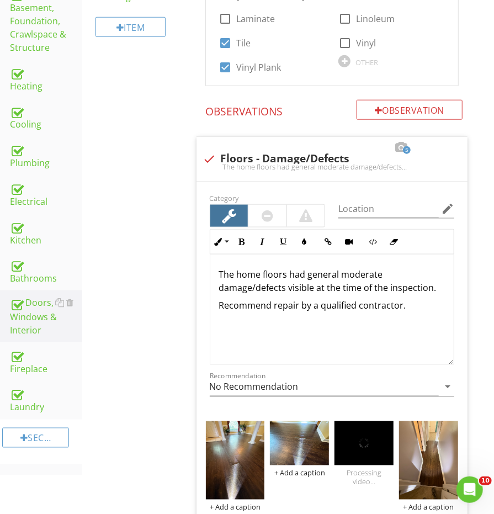
scroll to position [380, 0]
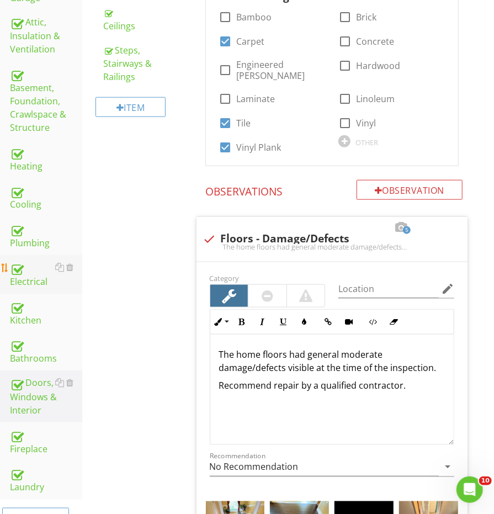
click at [31, 261] on div "Electrical" at bounding box center [46, 275] width 72 height 28
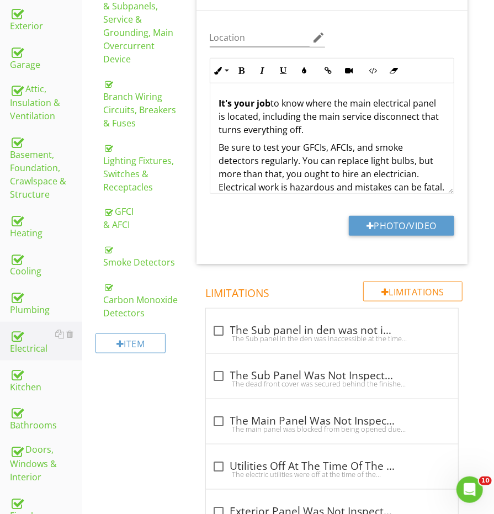
scroll to position [306, 0]
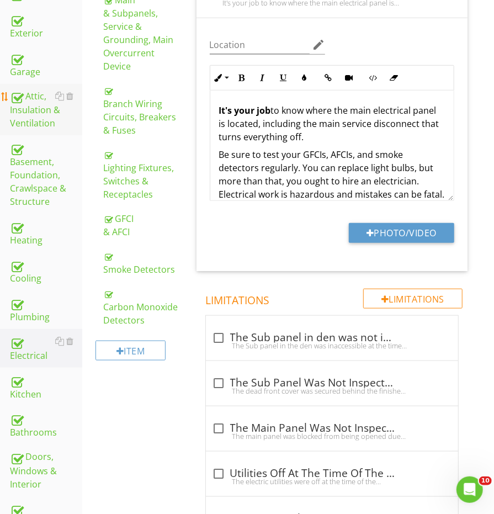
click at [48, 108] on div "Attic, Insulation & Ventilation" at bounding box center [46, 109] width 72 height 41
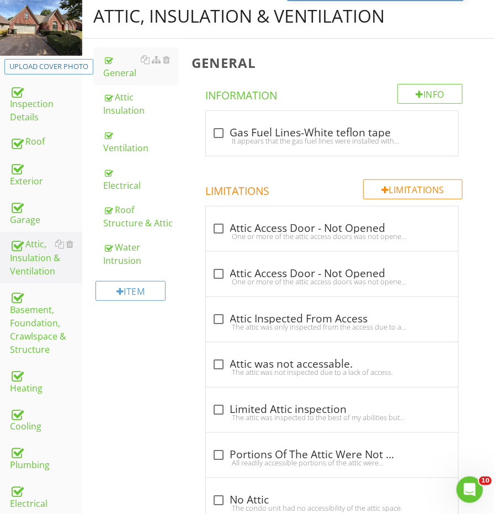
scroll to position [115, 0]
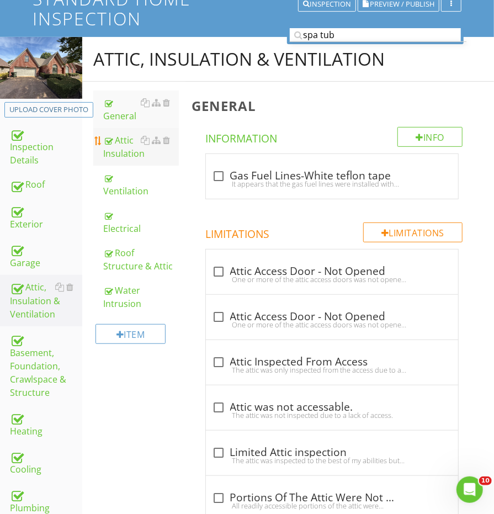
click at [123, 160] on div "Attic Insulation" at bounding box center [140, 147] width 75 height 26
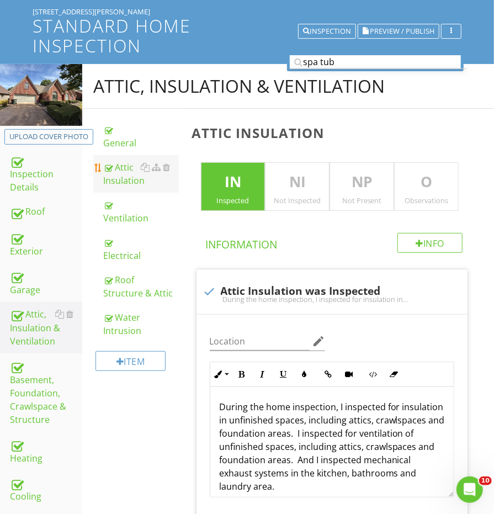
click at [123, 178] on div "Attic Insulation" at bounding box center [140, 174] width 75 height 26
click at [402, 190] on p "O" at bounding box center [426, 182] width 63 height 22
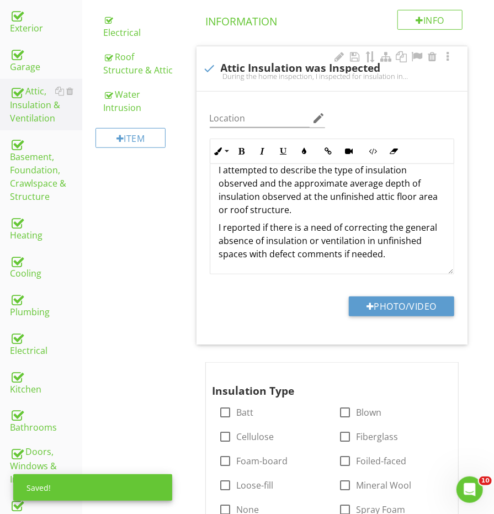
scroll to position [94, 0]
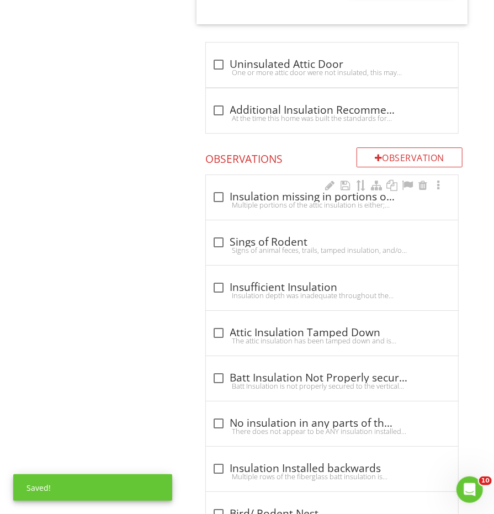
click at [253, 178] on div "check_box_outline_blank Insulation missing in portions of the attic Multiple po…" at bounding box center [332, 197] width 252 height 45
checkbox input "true"
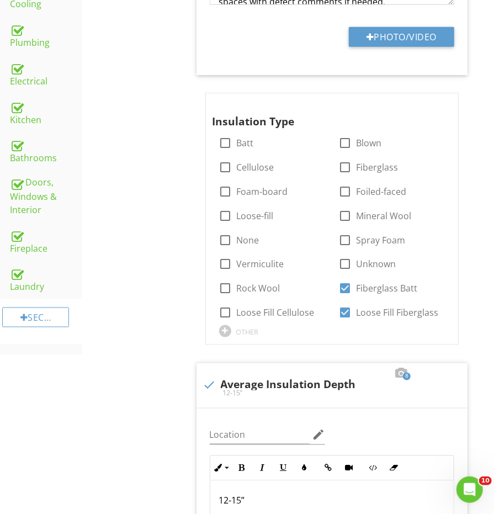
scroll to position [508, 0]
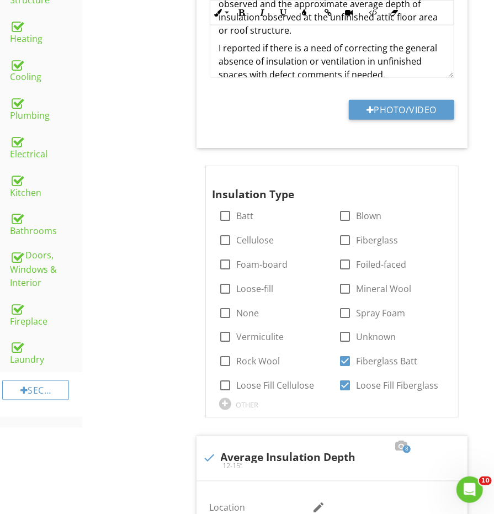
click at [36, 133] on div "Electrical" at bounding box center [46, 147] width 72 height 28
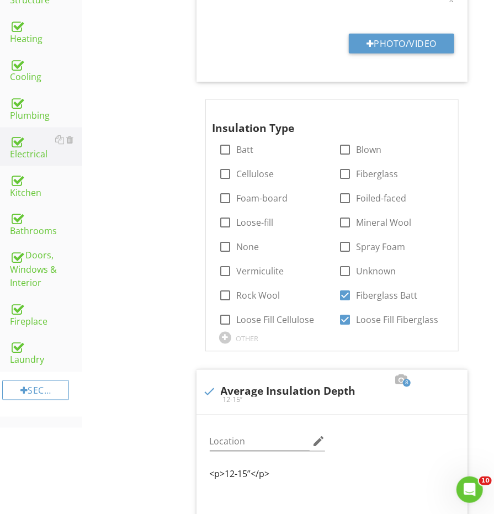
click at [36, 133] on div "Electrical" at bounding box center [46, 147] width 72 height 28
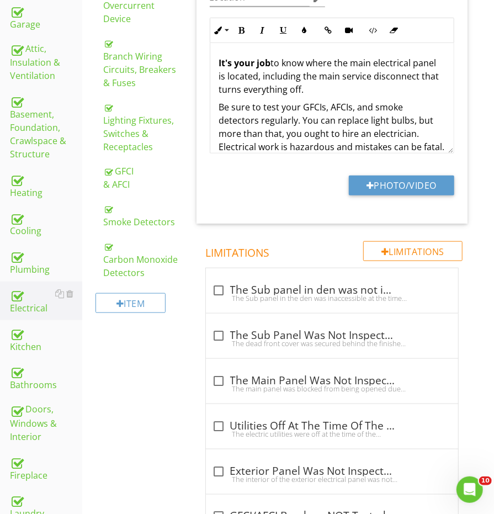
scroll to position [222, 0]
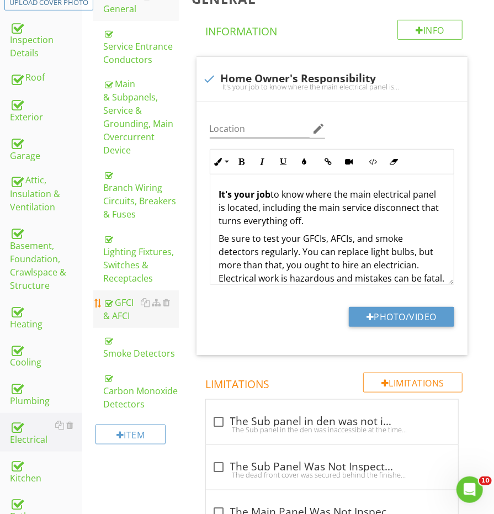
click at [119, 306] on div "GFCI & AFCI" at bounding box center [140, 309] width 75 height 26
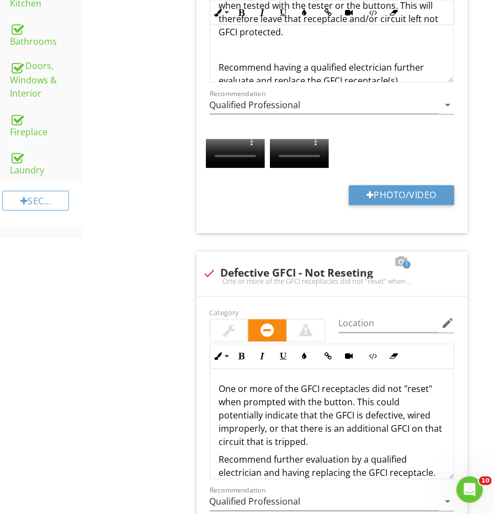
scroll to position [569, 0]
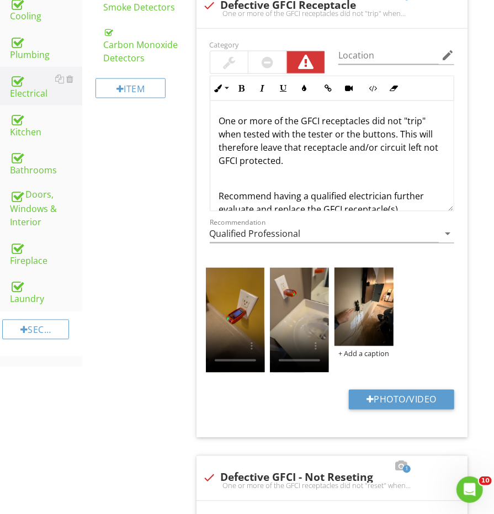
click at [363, 317] on div "+ Add a caption" at bounding box center [332, 322] width 258 height 114
click at [352, 310] on img at bounding box center [363, 307] width 59 height 78
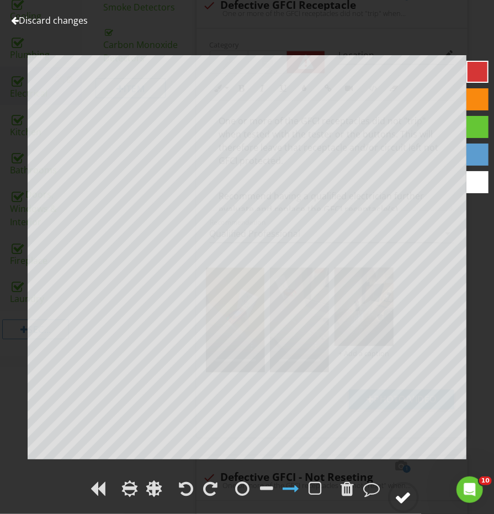
click at [405, 501] on div at bounding box center [403, 497] width 17 height 17
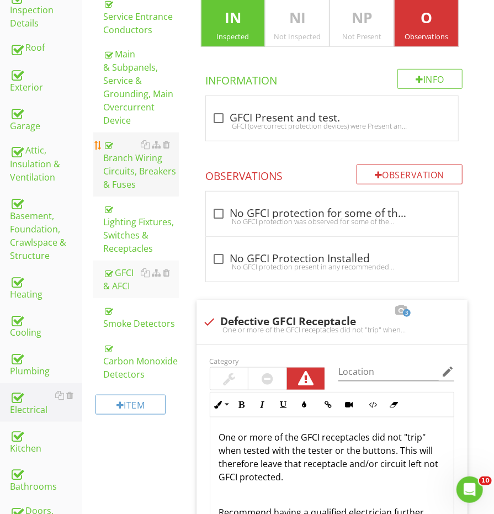
scroll to position [235, 0]
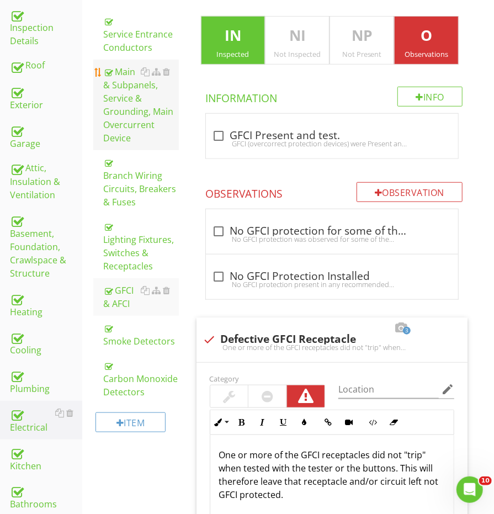
click at [127, 107] on div "Main & Subpanels, Service & Grounding, Main Overcurrent Device" at bounding box center [140, 104] width 75 height 79
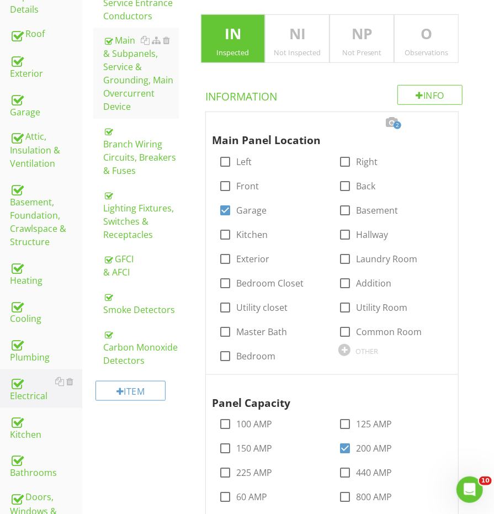
scroll to position [282, 0]
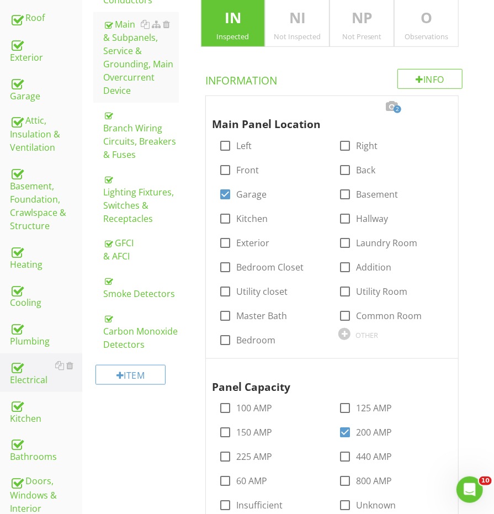
click at [429, 15] on p "O" at bounding box center [426, 18] width 63 height 22
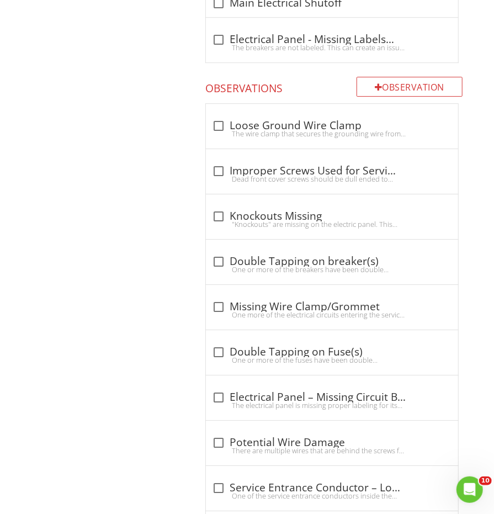
scroll to position [1318, 0]
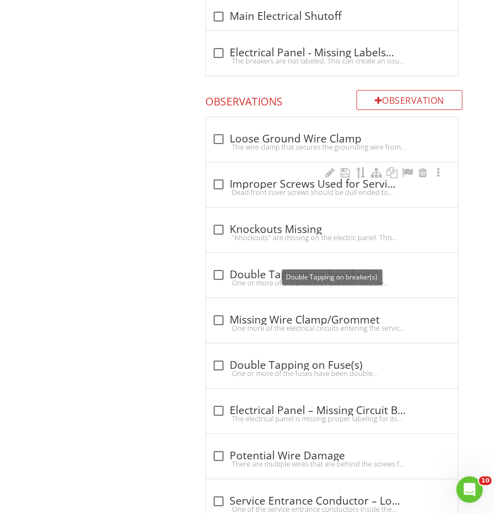
click at [236, 178] on div "check_box_outline_blank Improper Screws Used for Service Panel" at bounding box center [332, 184] width 239 height 13
checkbox input "true"
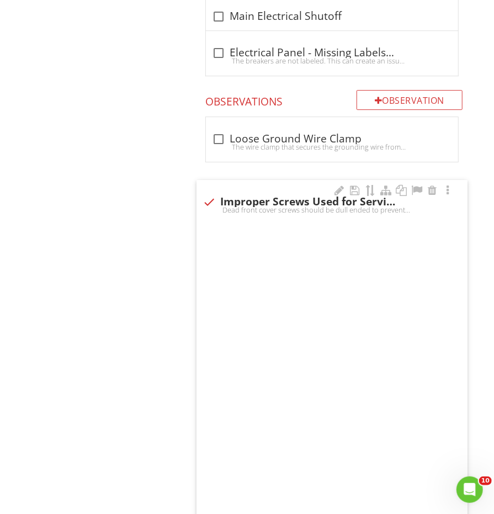
scroll to position [1318, 0]
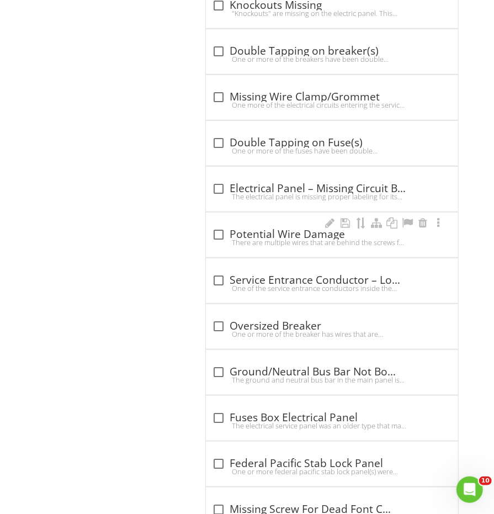
click at [258, 238] on div "There are multiple wires that are behind the screws for the dead front cover. T…" at bounding box center [332, 242] width 239 height 9
checkbox input "true"
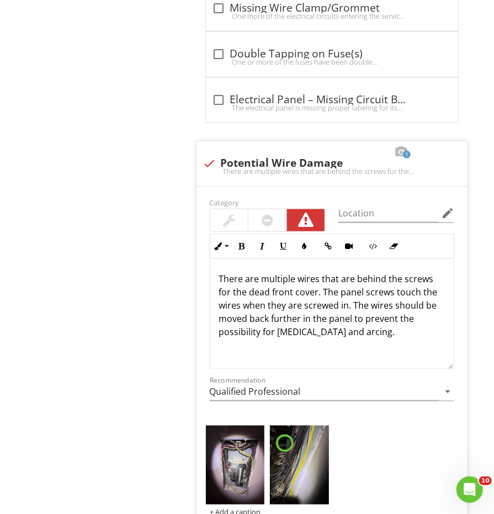
scroll to position [2150, 0]
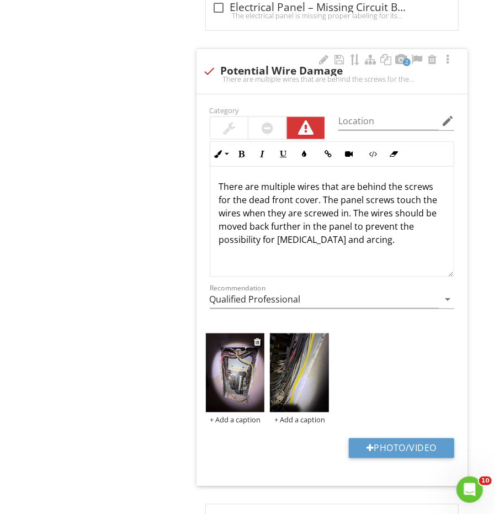
click at [243, 354] on img at bounding box center [235, 372] width 59 height 78
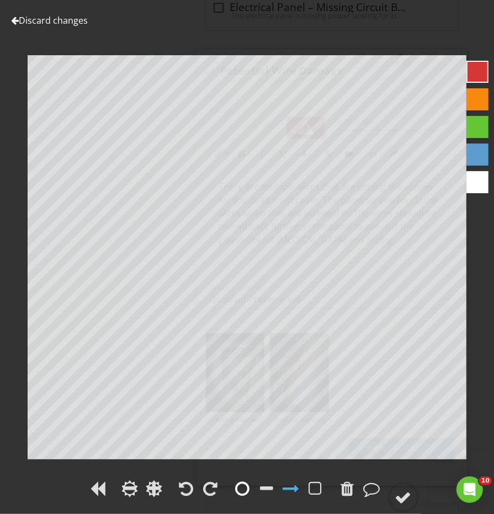
click at [238, 491] on div at bounding box center [243, 488] width 14 height 17
click at [413, 498] on circle at bounding box center [403, 497] width 29 height 29
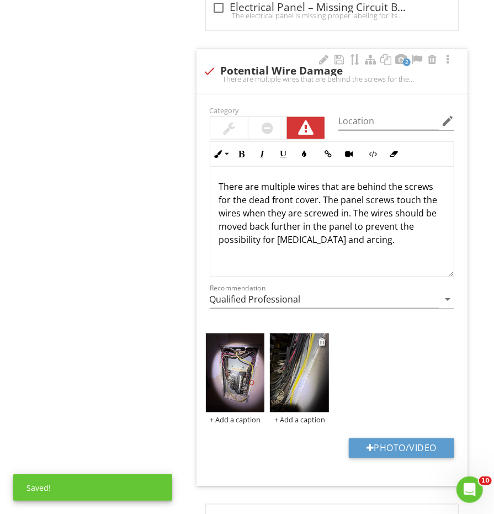
click at [301, 385] on img at bounding box center [299, 372] width 59 height 78
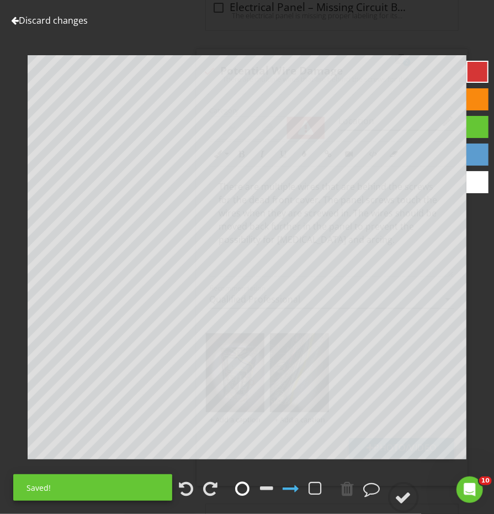
click at [247, 491] on div at bounding box center [243, 488] width 14 height 17
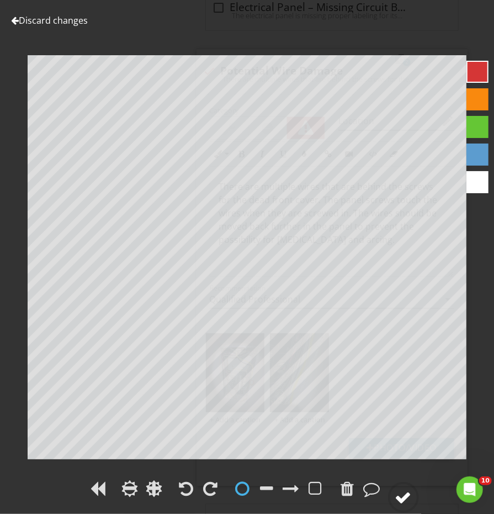
click at [415, 491] on circle at bounding box center [403, 497] width 29 height 29
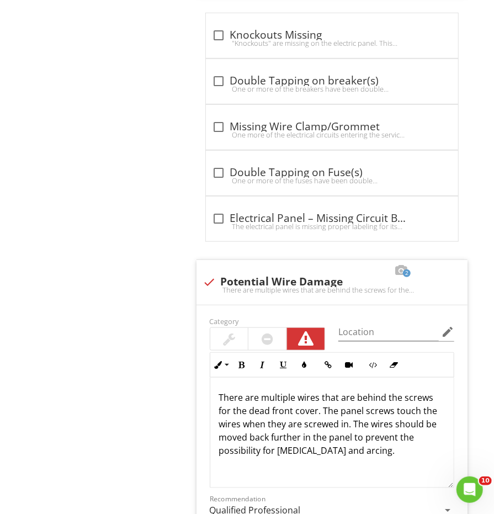
scroll to position [1816, 0]
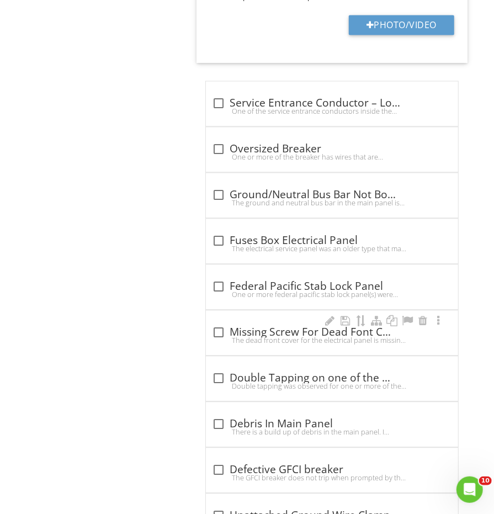
click at [227, 336] on div "The dead front cover for the electrical panel is missing one or more of the scr…" at bounding box center [332, 340] width 239 height 9
checkbox input "true"
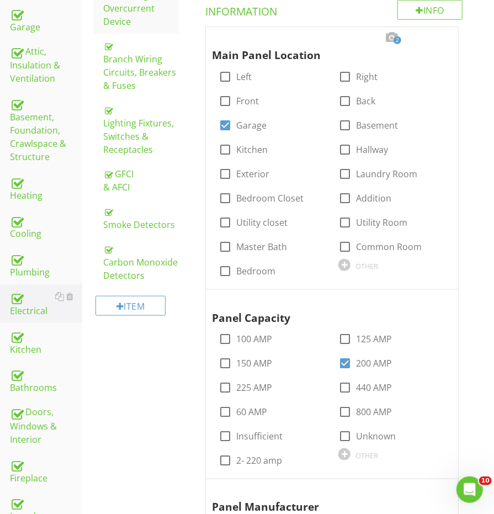
scroll to position [323, 0]
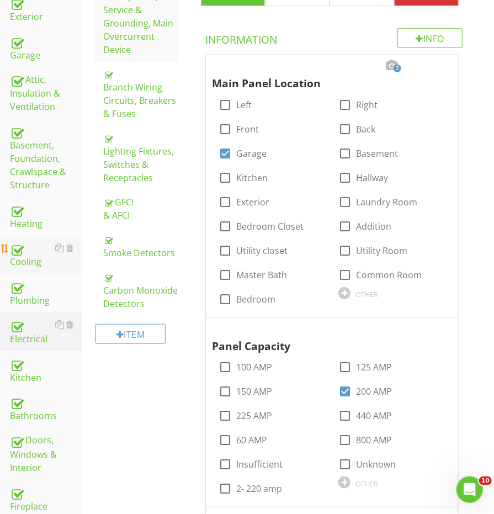
click at [36, 241] on div "Cooling" at bounding box center [46, 255] width 72 height 28
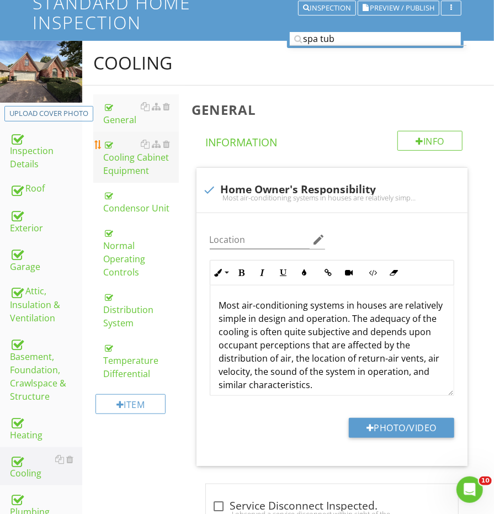
click at [128, 156] on div "Cooling Cabinet Equipment" at bounding box center [140, 157] width 75 height 40
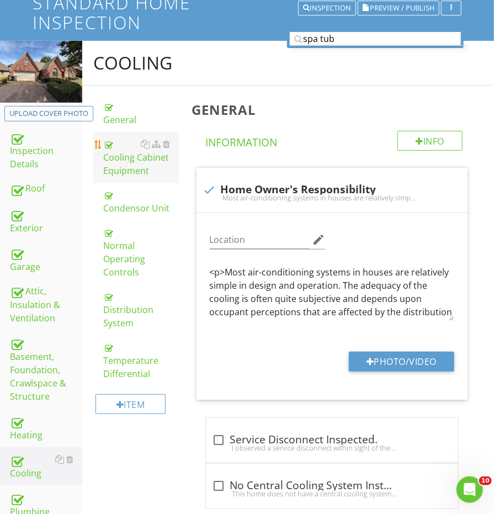
scroll to position [111, 0]
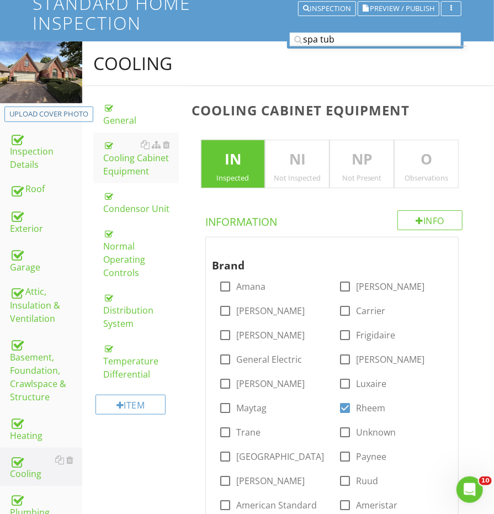
click at [452, 173] on div "Observations" at bounding box center [426, 177] width 63 height 9
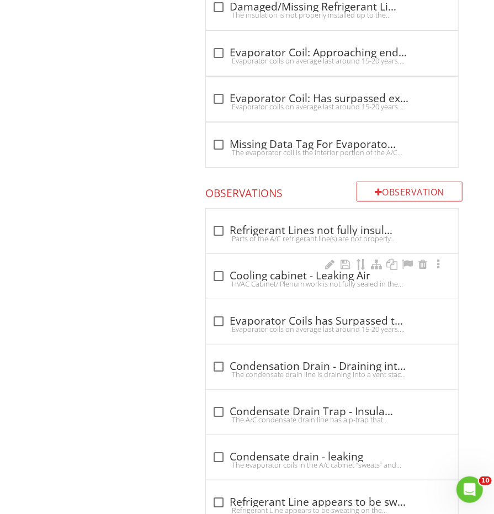
click at [267, 269] on div "check_box_outline_blank Cooling cabinet - Leaking Air" at bounding box center [332, 275] width 239 height 13
checkbox input "true"
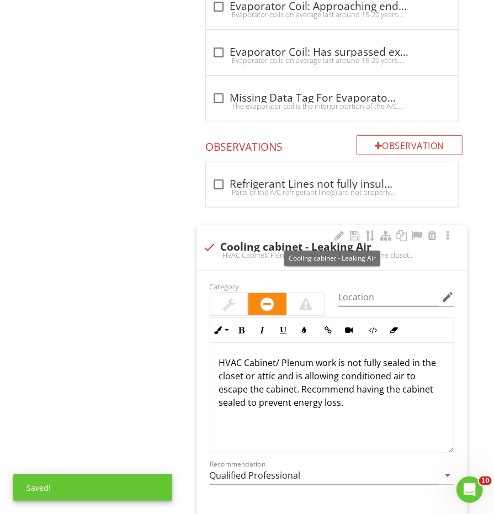
scroll to position [1877, 0]
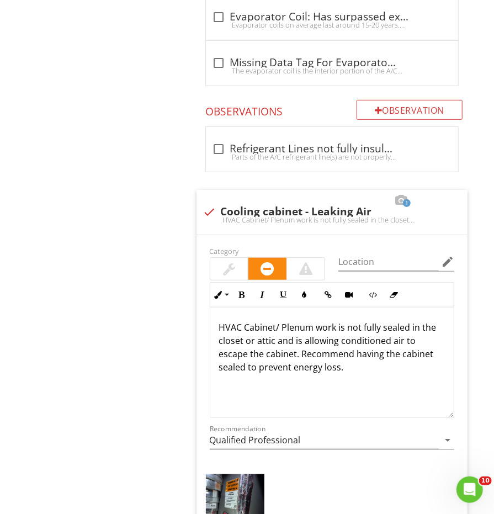
click at [153, 311] on div "Cooling General Cooling Cabinet Equipment Condensor Unit Normal Operating Contr…" at bounding box center [288, 436] width 412 height 4321
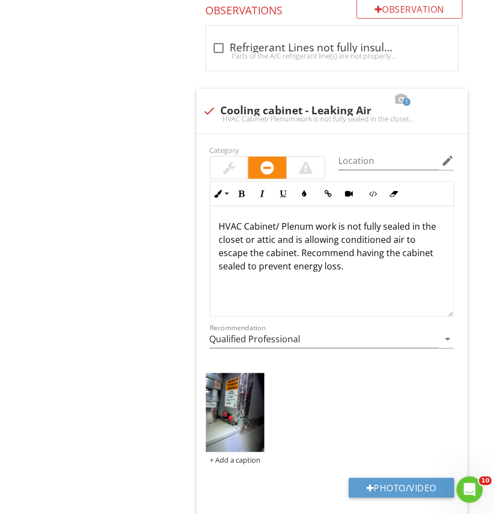
scroll to position [2047, 0]
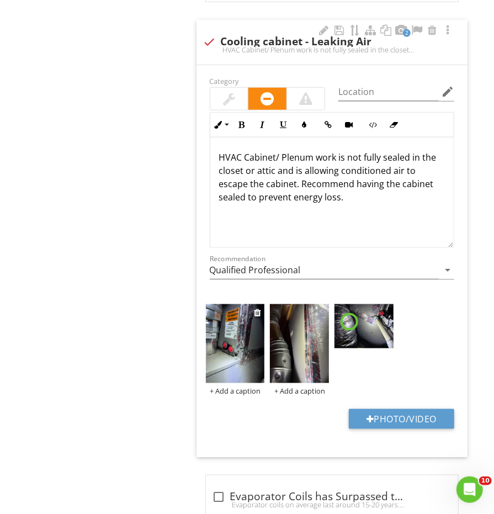
click at [238, 344] on img at bounding box center [235, 343] width 59 height 78
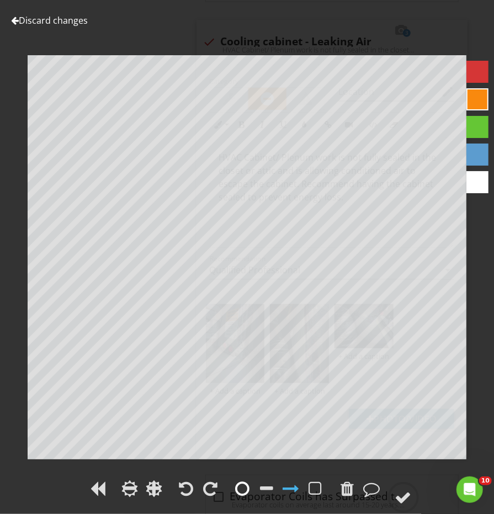
click at [240, 487] on div at bounding box center [243, 488] width 14 height 17
click at [392, 498] on circle at bounding box center [403, 497] width 29 height 29
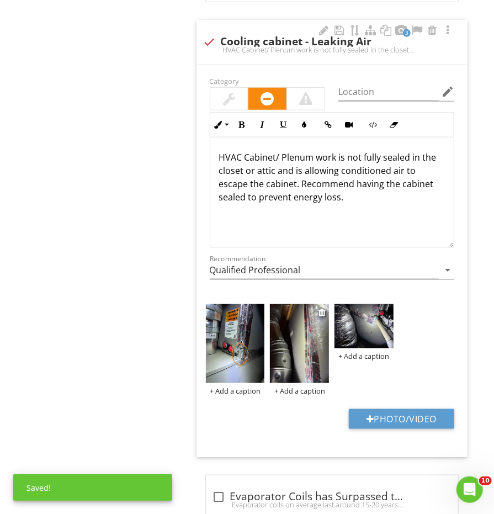
click at [294, 340] on img at bounding box center [299, 343] width 59 height 78
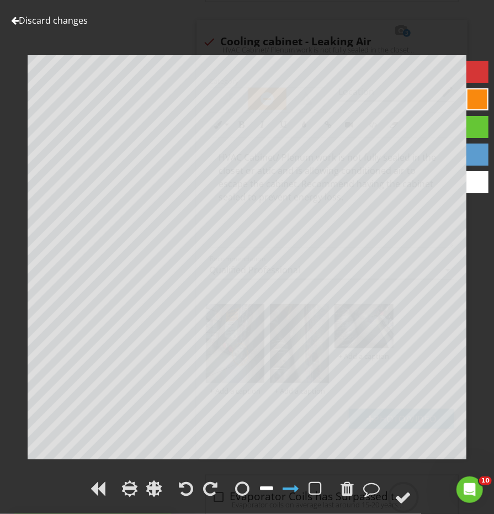
click at [260, 490] on div at bounding box center [267, 488] width 17 height 17
click at [415, 493] on circle at bounding box center [403, 497] width 29 height 29
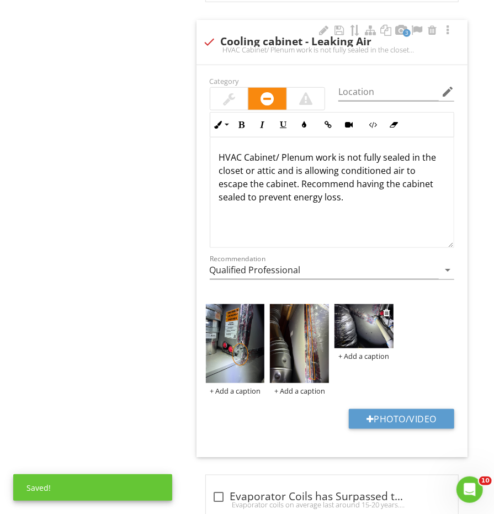
click at [349, 321] on img at bounding box center [363, 326] width 59 height 44
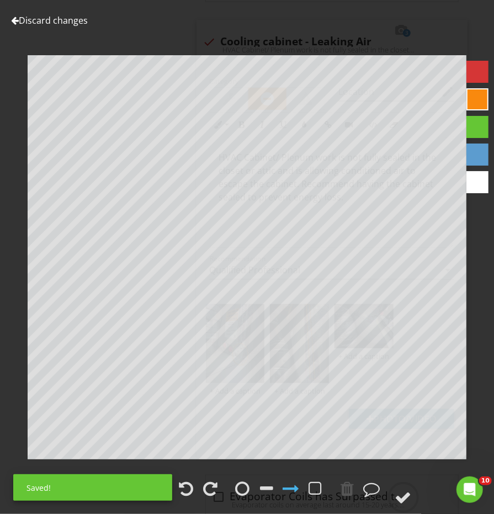
click at [232, 487] on div at bounding box center [279, 489] width 95 height 25
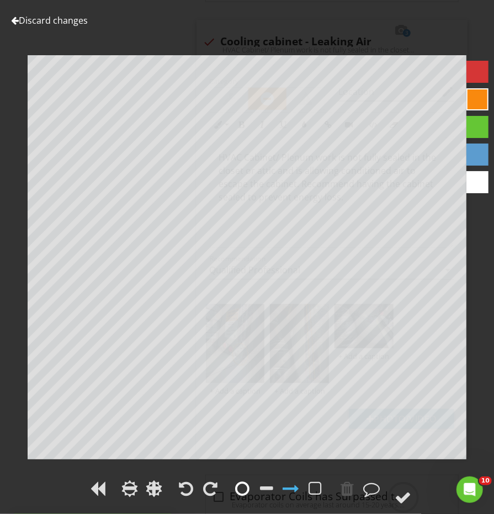
click at [238, 487] on div at bounding box center [243, 488] width 14 height 17
click at [414, 495] on circle at bounding box center [403, 497] width 29 height 29
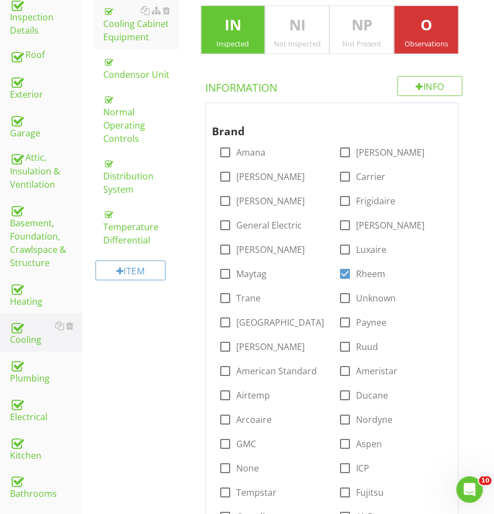
scroll to position [118, 0]
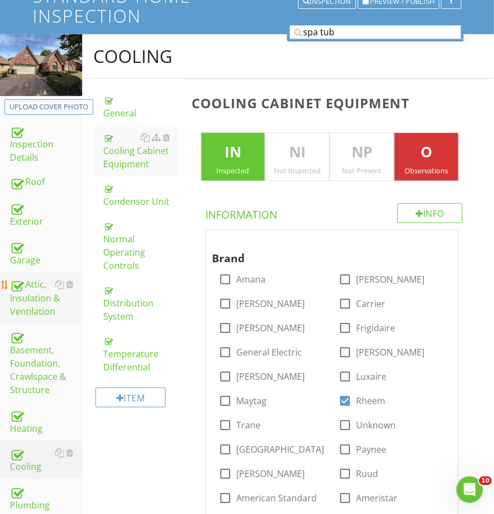
click at [49, 291] on div "Attic, Insulation & Ventilation" at bounding box center [46, 298] width 72 height 41
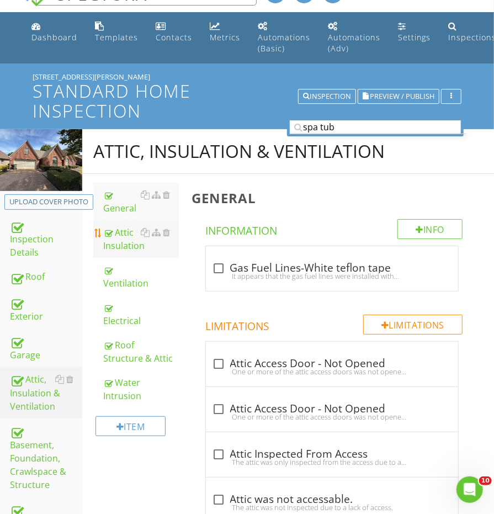
click at [126, 242] on div "Attic Insulation" at bounding box center [140, 239] width 75 height 26
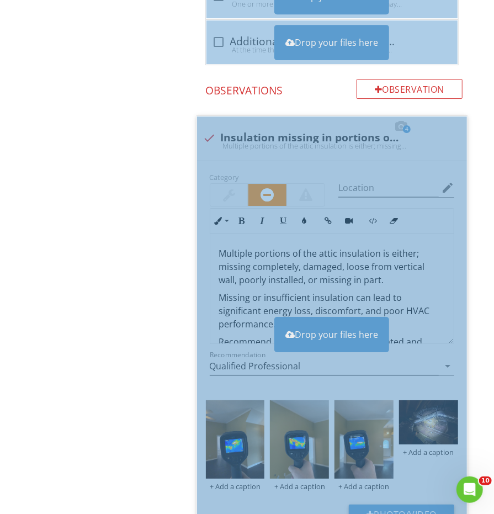
scroll to position [1469, 0]
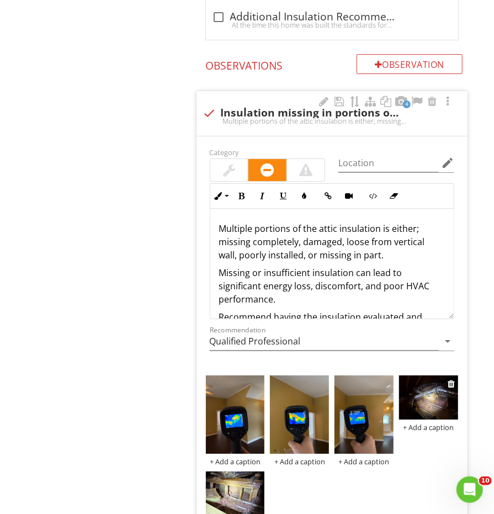
click at [417, 377] on img at bounding box center [428, 397] width 59 height 44
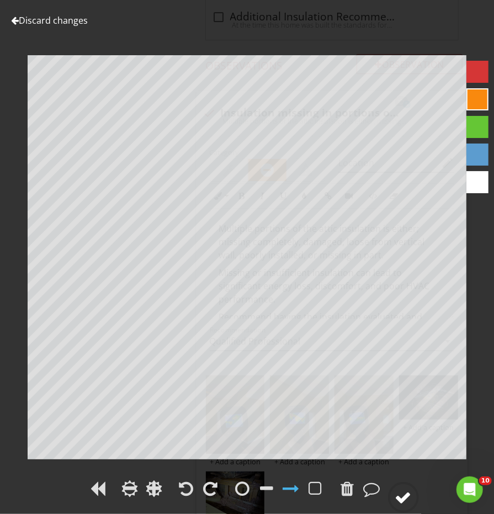
click at [408, 499] on div at bounding box center [403, 497] width 17 height 17
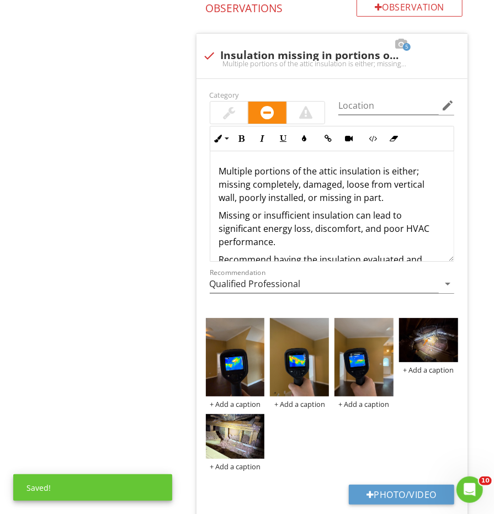
scroll to position [1605, 0]
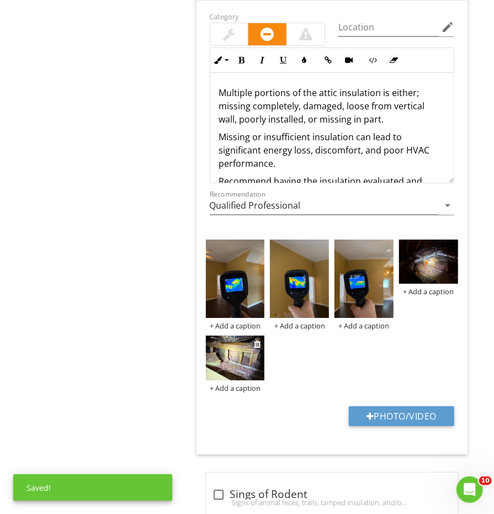
click at [231, 367] on img at bounding box center [235, 358] width 59 height 44
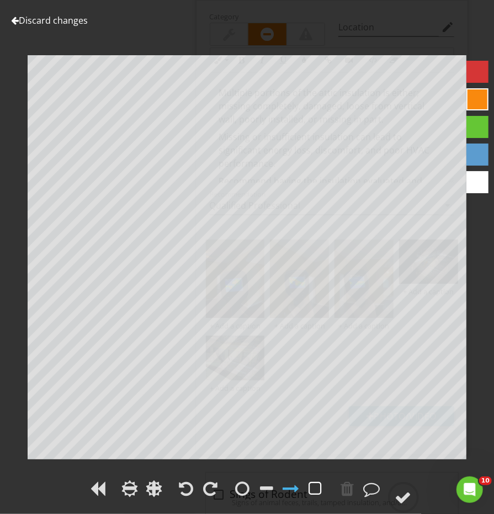
click at [314, 487] on div at bounding box center [315, 488] width 13 height 17
click at [411, 494] on div at bounding box center [403, 497] width 17 height 17
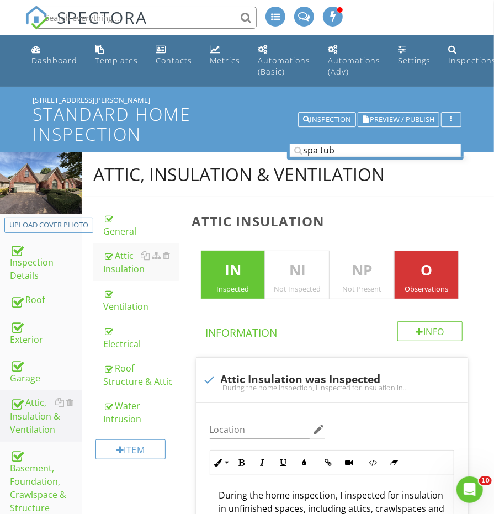
scroll to position [0, 0]
click at [124, 230] on div "General" at bounding box center [140, 224] width 75 height 26
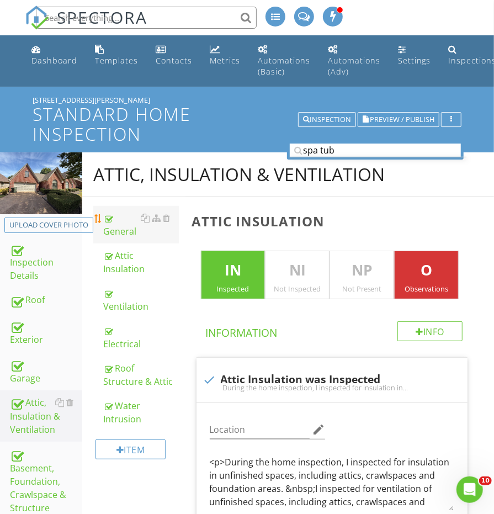
click at [124, 230] on div "General" at bounding box center [140, 224] width 75 height 26
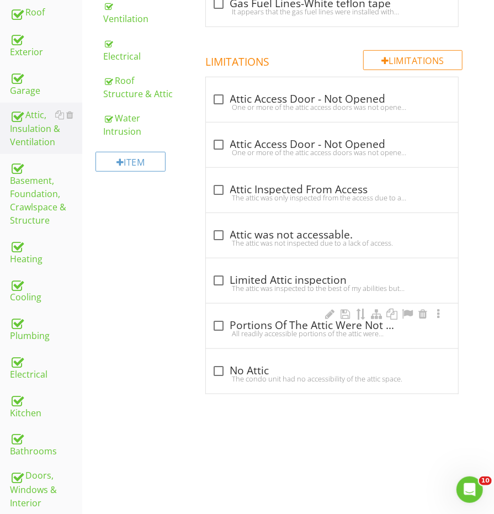
click at [238, 319] on div "check_box_outline_blank Portions Of The Attic Were Not Accessible" at bounding box center [332, 325] width 239 height 13
checkbox input "true"
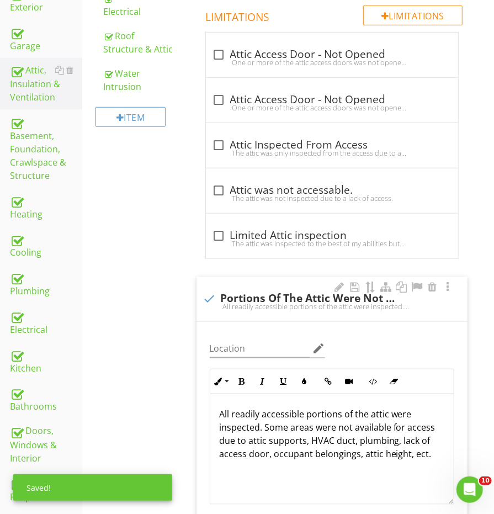
scroll to position [358, 0]
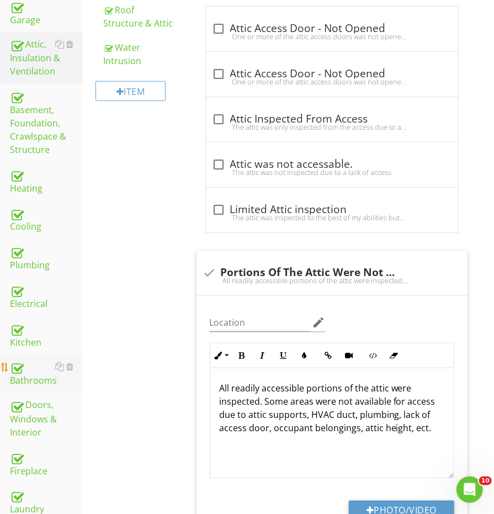
click at [40, 360] on div "Bathrooms" at bounding box center [46, 374] width 72 height 28
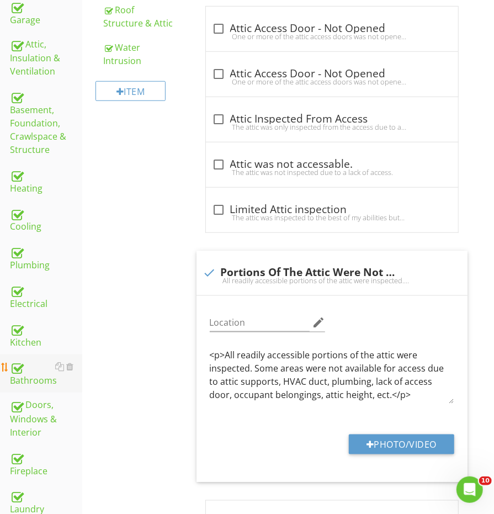
click at [40, 357] on div "Inspection Details Roof Exterior Garage Attic, Insulation & Ventilation Basemen…" at bounding box center [41, 200] width 82 height 644
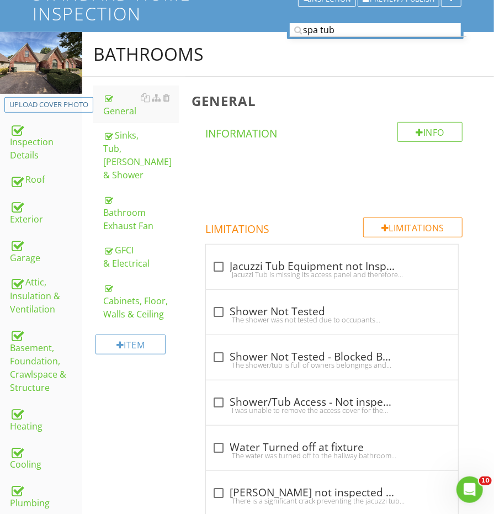
scroll to position [112, 0]
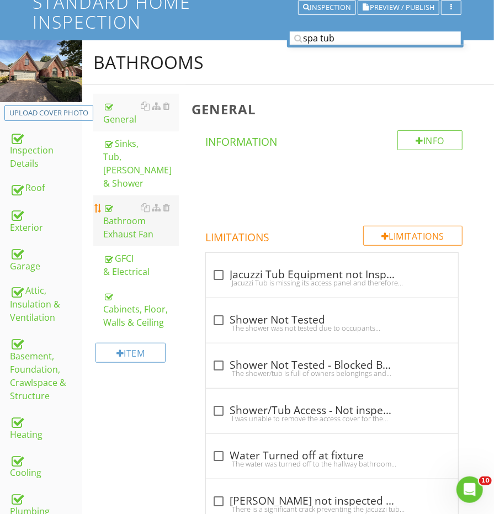
click at [126, 216] on div "Bathroom Exhaust Fan" at bounding box center [140, 221] width 75 height 40
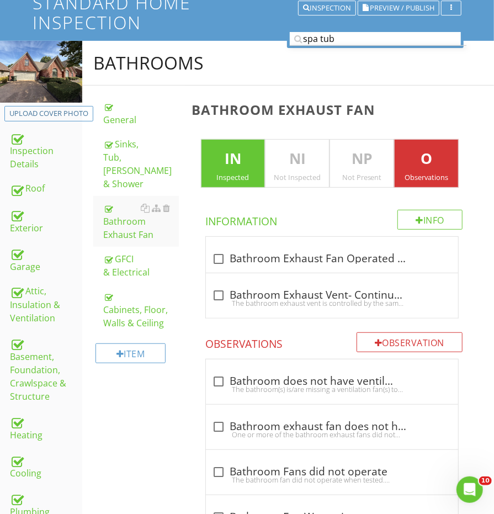
scroll to position [428, 0]
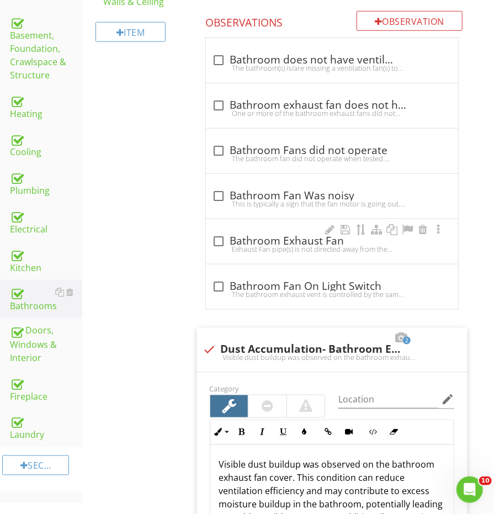
click at [230, 235] on div "check_box_outline_blank Bathroom Exhaust Fan" at bounding box center [332, 241] width 239 height 13
checkbox input "true"
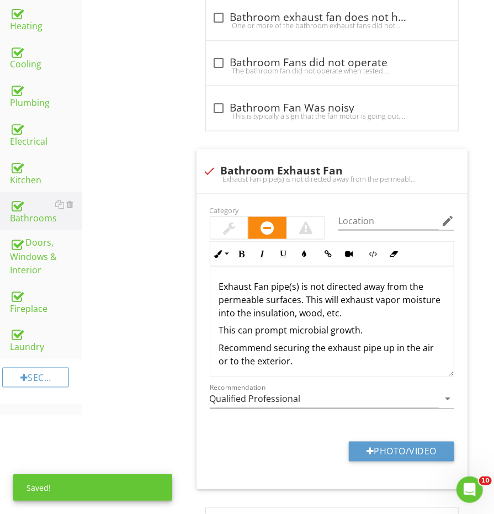
scroll to position [546, 0]
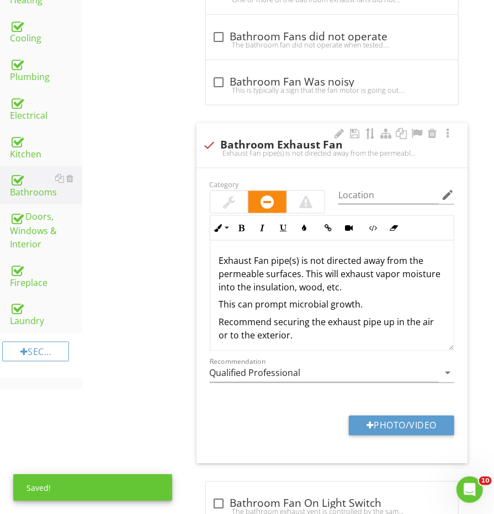
click at [231, 191] on div at bounding box center [229, 202] width 38 height 22
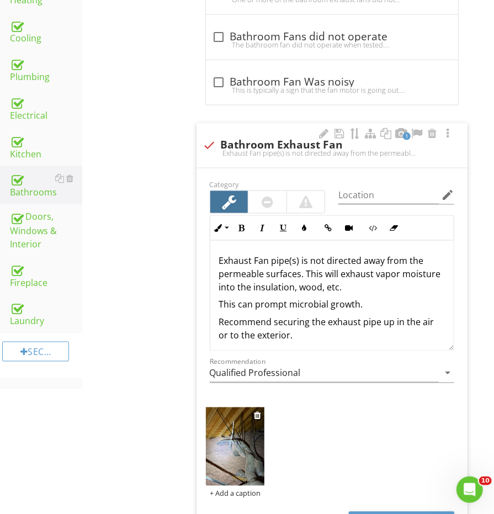
click at [242, 441] on img at bounding box center [235, 446] width 59 height 78
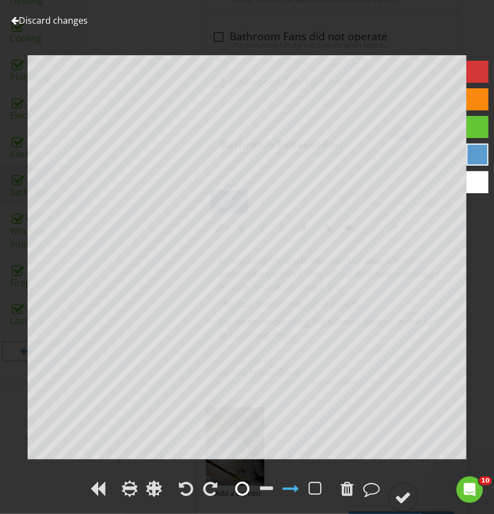
click at [238, 481] on div at bounding box center [243, 488] width 14 height 17
click at [394, 496] on circle at bounding box center [403, 497] width 29 height 29
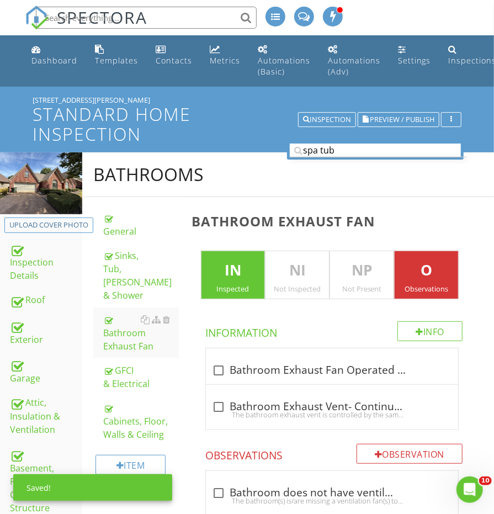
scroll to position [0, 0]
click at [345, 148] on input "spa tub" at bounding box center [375, 151] width 171 height 14
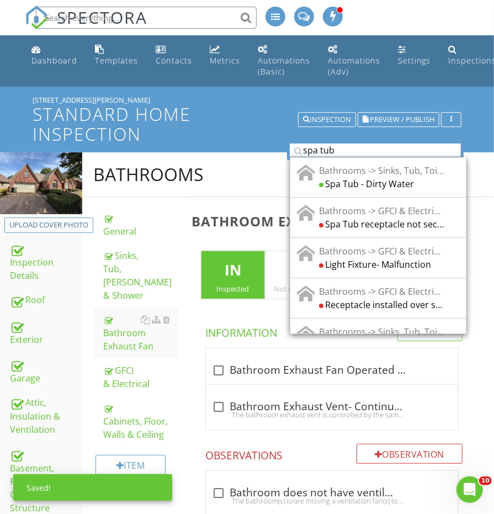
click at [345, 148] on input "spa tub" at bounding box center [375, 151] width 171 height 14
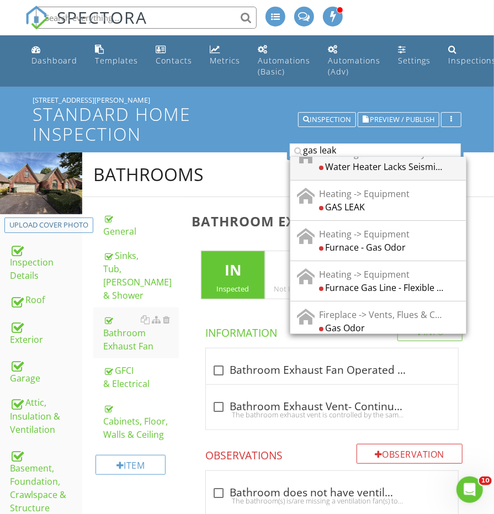
scroll to position [23, 0]
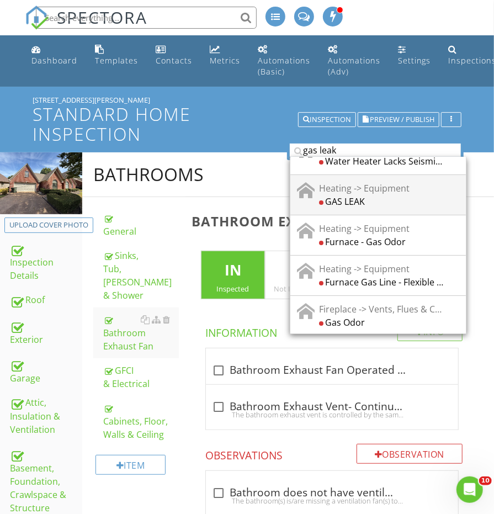
type input "gas leak"
click at [369, 189] on div "Heating -> Equipment" at bounding box center [381, 187] width 125 height 13
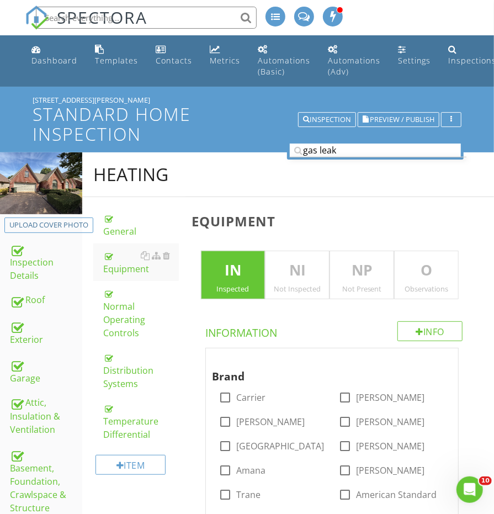
click at [418, 267] on p "O" at bounding box center [426, 270] width 63 height 22
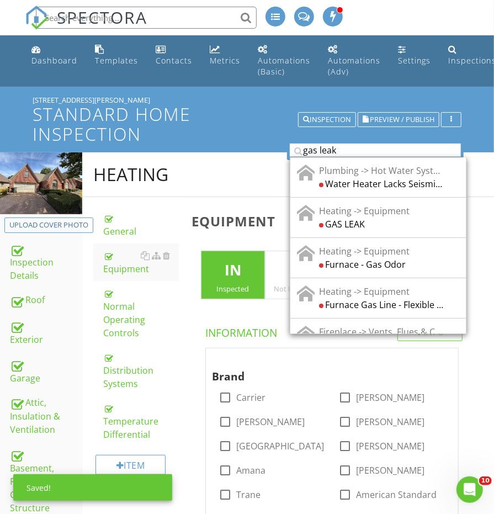
click at [362, 151] on input "gas leak" at bounding box center [375, 151] width 171 height 14
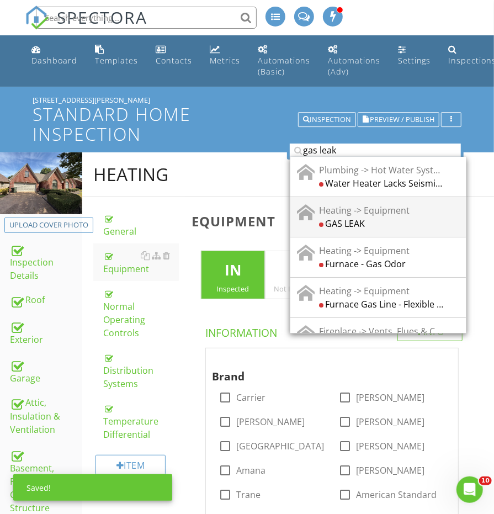
click at [359, 217] on div "GAS LEAK" at bounding box center [381, 223] width 125 height 13
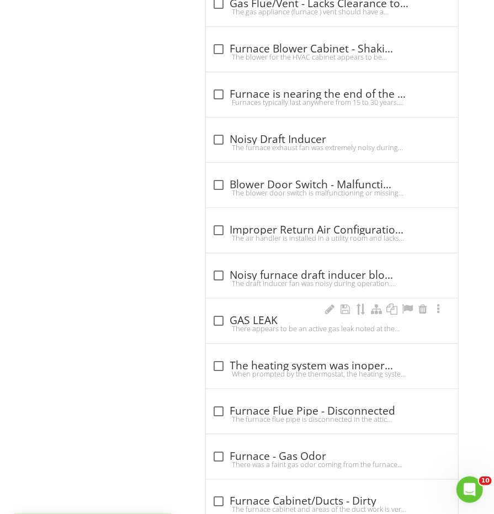
click at [266, 314] on div "check_box_outline_blank GAS LEAK" at bounding box center [332, 320] width 239 height 13
checkbox input "true"
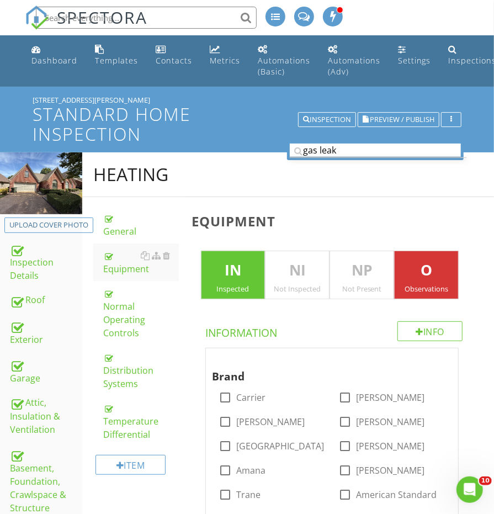
click at [338, 152] on input "gas leak" at bounding box center [375, 151] width 171 height 14
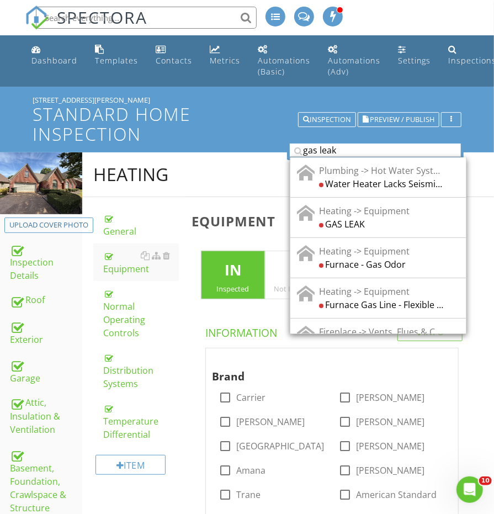
click at [338, 152] on input "gas leak" at bounding box center [375, 151] width 171 height 14
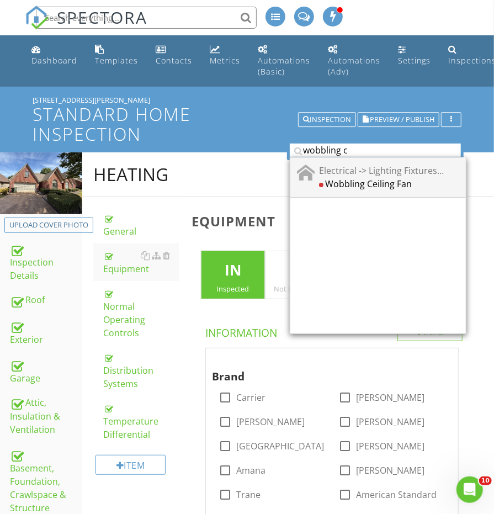
type input "wobbling c"
click at [365, 190] on div "Electrical -> Lighting Fixtures, Switches & Receptacles Wobbling Ceiling Fan" at bounding box center [378, 177] width 176 height 40
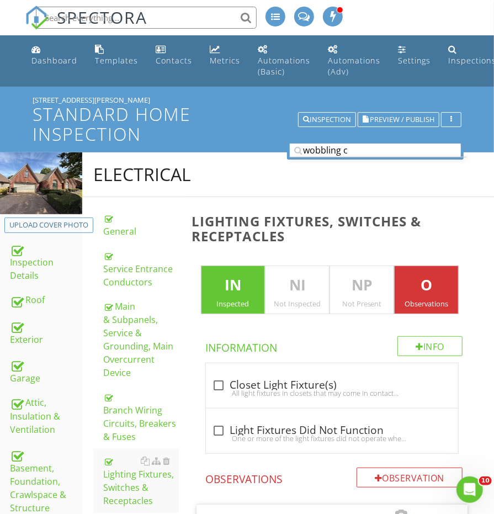
scroll to position [-1, 0]
click at [341, 157] on div "Electrical" at bounding box center [288, 174] width 412 height 45
click at [347, 145] on input "wobbling c" at bounding box center [375, 151] width 171 height 14
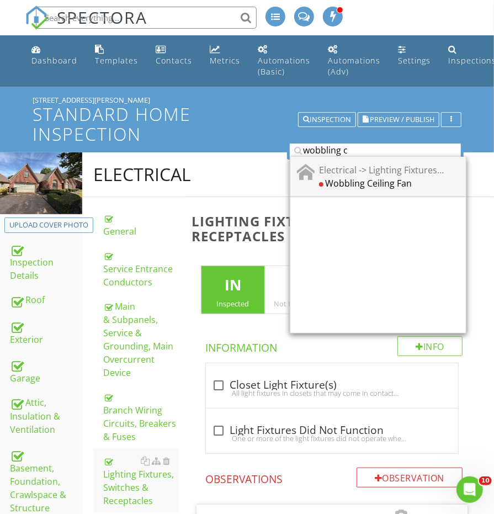
click at [359, 177] on div "Wobbling Ceiling Fan" at bounding box center [381, 183] width 125 height 13
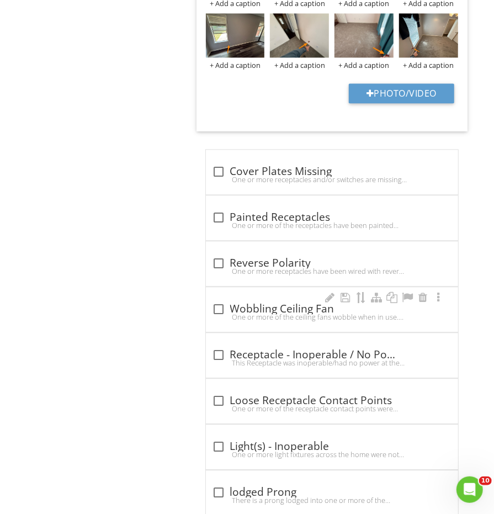
click at [243, 312] on div "One or more of the ceiling fans wobble when in use. This may be due to an unbal…" at bounding box center [332, 316] width 239 height 9
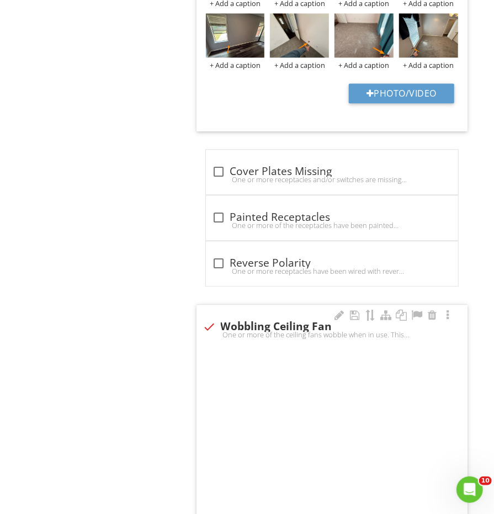
checkbox input "true"
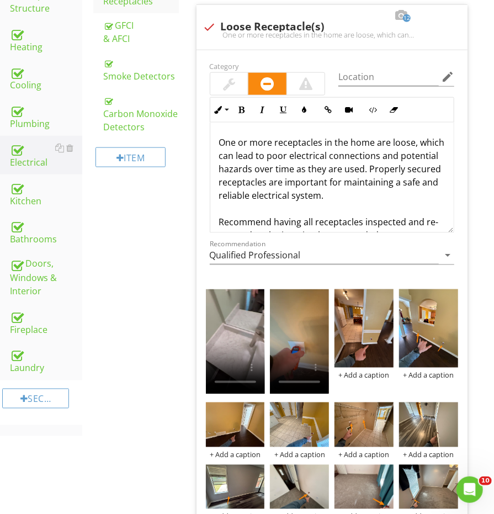
scroll to position [374, 0]
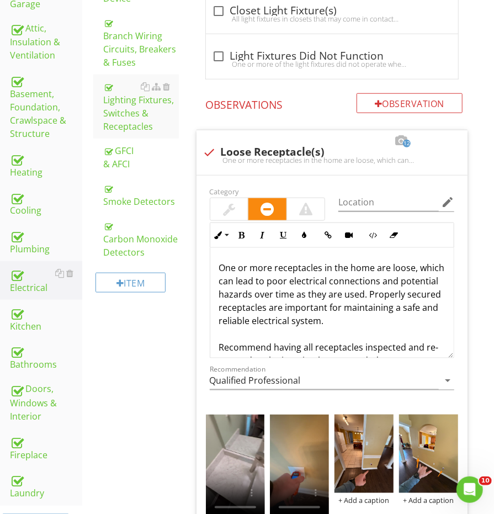
click at [46, 382] on div "Doors, Windows & Interior" at bounding box center [46, 402] width 72 height 41
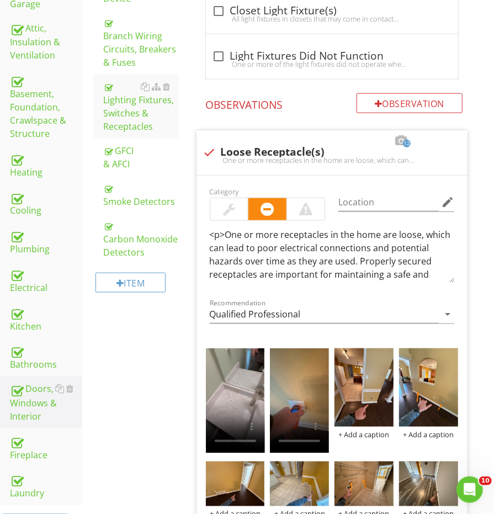
click at [46, 382] on div "Doors, Windows & Interior" at bounding box center [46, 402] width 72 height 41
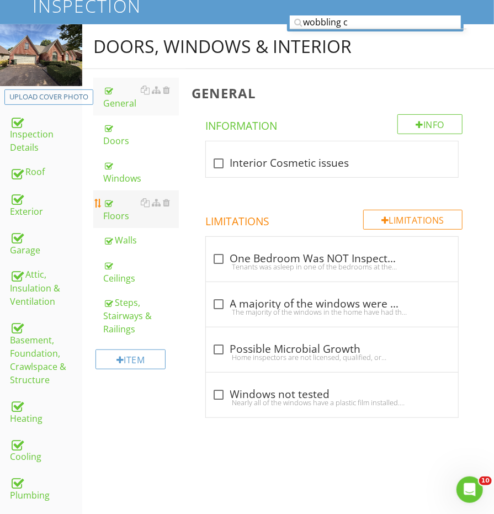
scroll to position [108, 0]
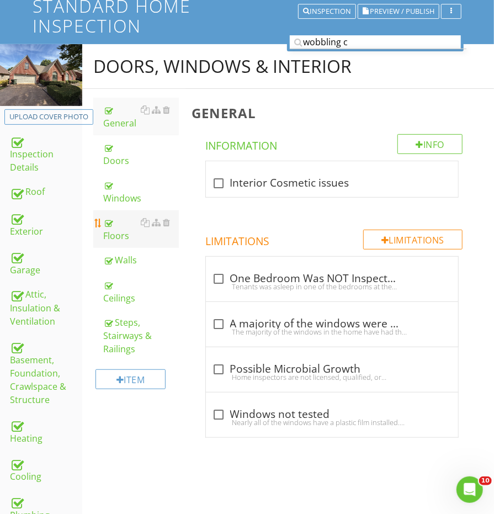
click at [127, 216] on div "Floors" at bounding box center [140, 229] width 75 height 26
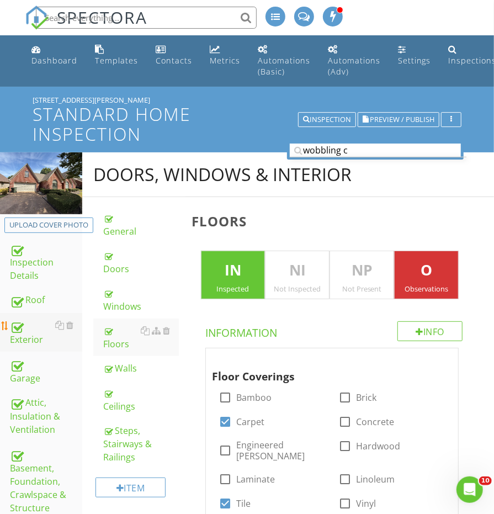
click at [39, 328] on div "Exterior" at bounding box center [46, 332] width 72 height 28
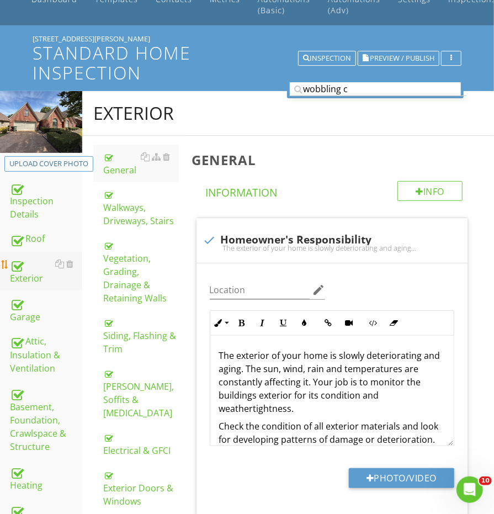
scroll to position [105, 0]
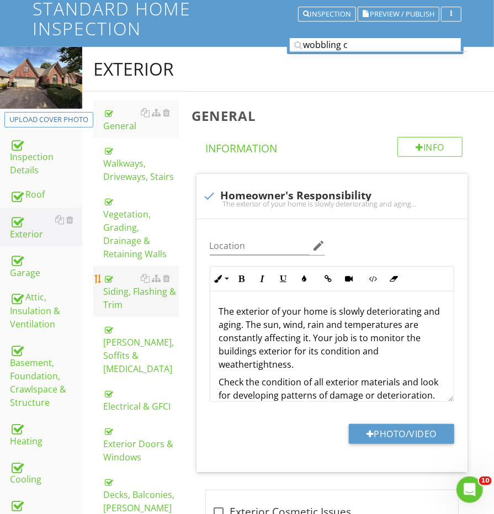
click at [123, 290] on div "Siding, Flashing & Trim" at bounding box center [140, 292] width 75 height 40
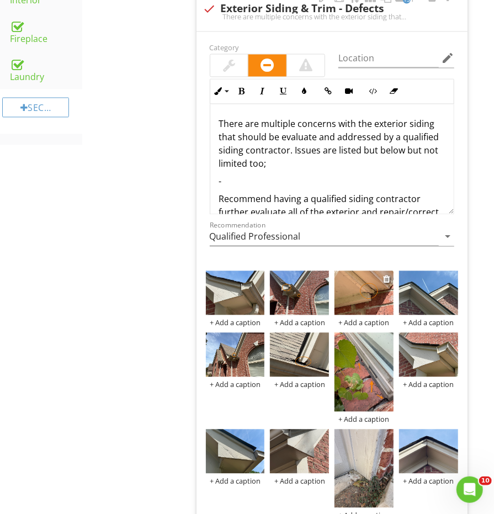
scroll to position [746, 0]
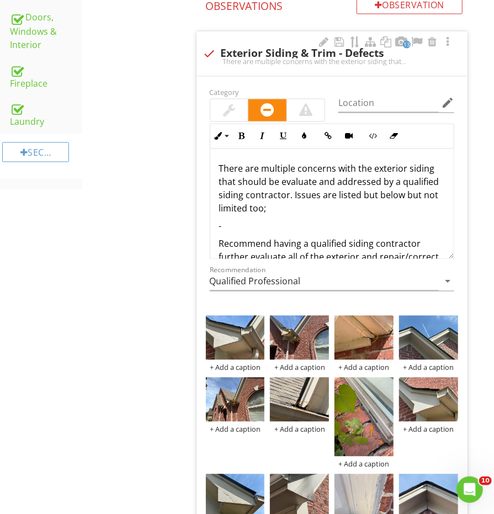
click at [260, 198] on p "There are multiple concerns with the exterior siding that should be evaluate an…" at bounding box center [332, 188] width 226 height 53
click at [244, 220] on p "-" at bounding box center [332, 226] width 226 height 13
drag, startPoint x: 247, startPoint y: 211, endPoint x: 204, endPoint y: 211, distance: 43.6
click at [204, 211] on div "Inline Style XLarge Large Normal Small Light Small/Light Bold Italic Underline …" at bounding box center [332, 192] width 258 height 136
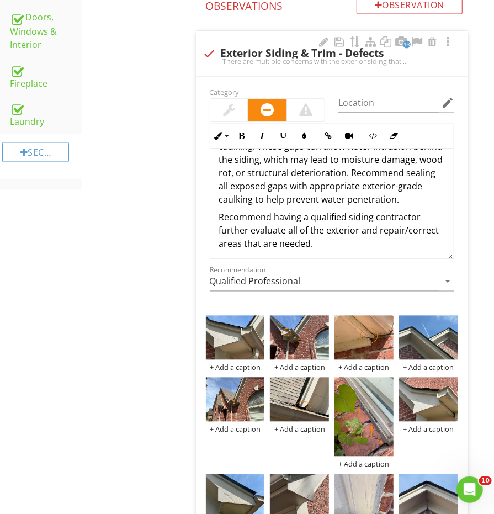
scroll to position [189, 0]
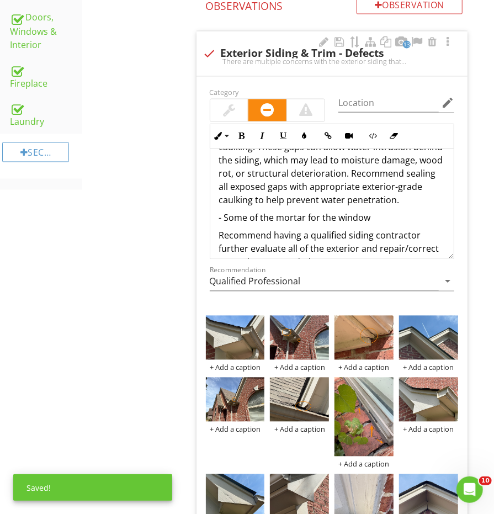
click at [339, 211] on p "- Some of the mortar for the window" at bounding box center [332, 217] width 226 height 13
click at [350, 211] on p "- Some of the mortar for the brick window" at bounding box center [332, 217] width 226 height 13
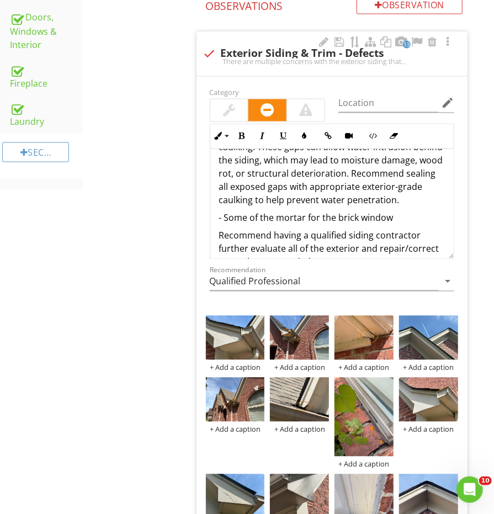
click at [396, 206] on div "There are multiple concerns with the exterior siding that should be evaluate an…" at bounding box center [331, 121] width 243 height 322
click at [400, 211] on p "- Some of the mortar for the brick window" at bounding box center [332, 217] width 226 height 13
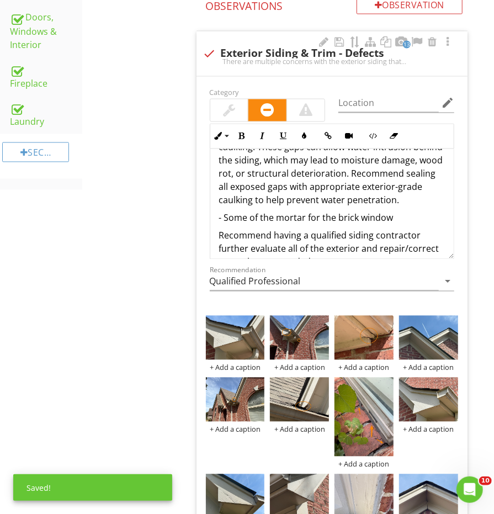
click at [400, 211] on p "- Some of the mortar for the brick window" at bounding box center [332, 217] width 226 height 13
click at [399, 211] on p "- Some of the mortar for the brick window" at bounding box center [332, 217] width 226 height 13
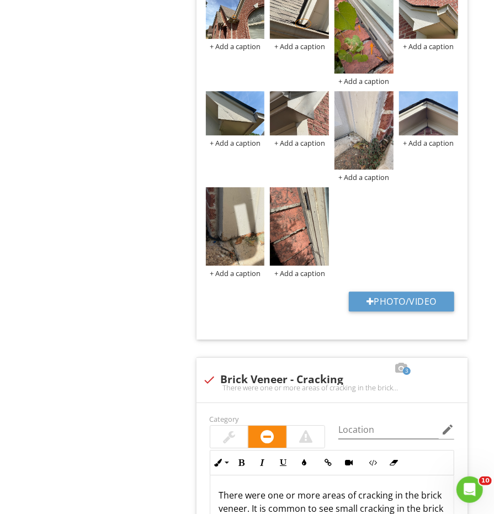
scroll to position [1080, 0]
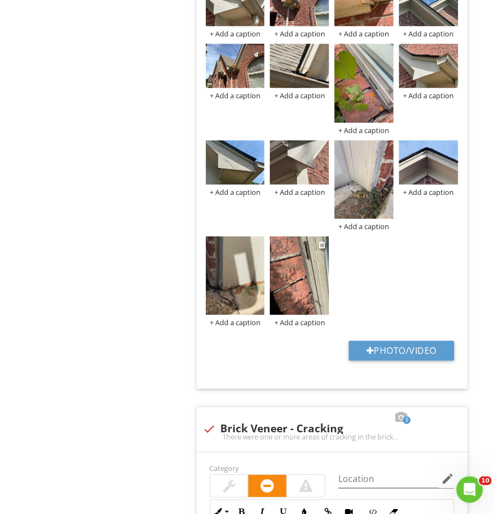
click at [299, 277] on img at bounding box center [299, 275] width 59 height 78
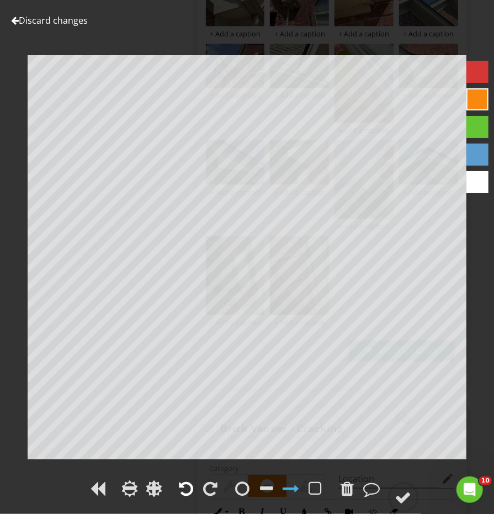
click at [190, 487] on div at bounding box center [186, 488] width 14 height 17
click at [399, 502] on div at bounding box center [403, 497] width 17 height 17
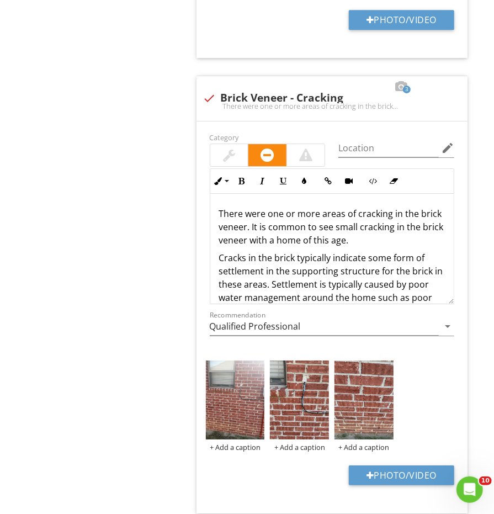
scroll to position [1421, 0]
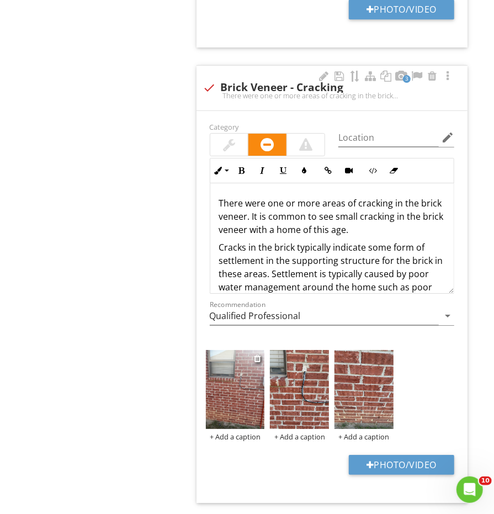
click at [237, 369] on img at bounding box center [235, 389] width 59 height 78
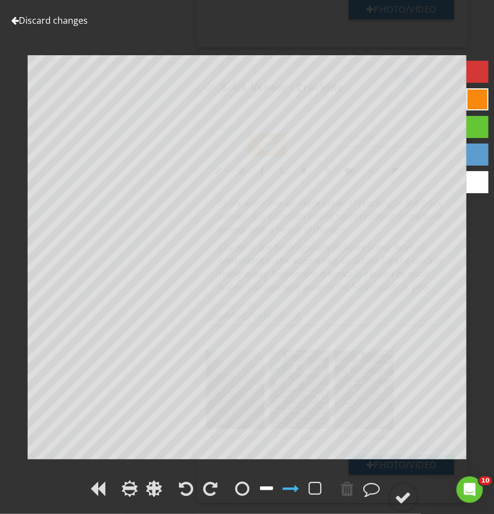
click at [275, 487] on div at bounding box center [267, 488] width 17 height 17
click at [402, 498] on div at bounding box center [403, 497] width 17 height 17
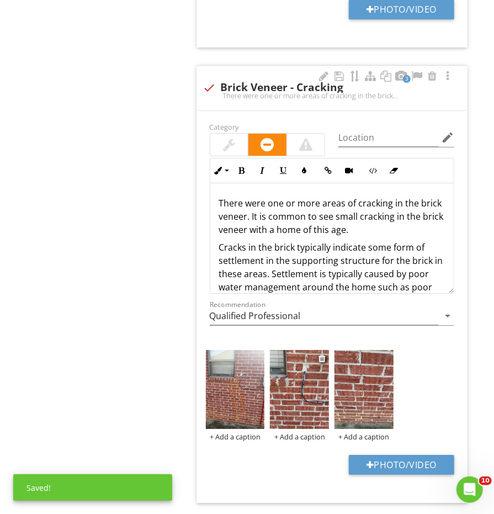
click at [307, 384] on img at bounding box center [299, 389] width 59 height 78
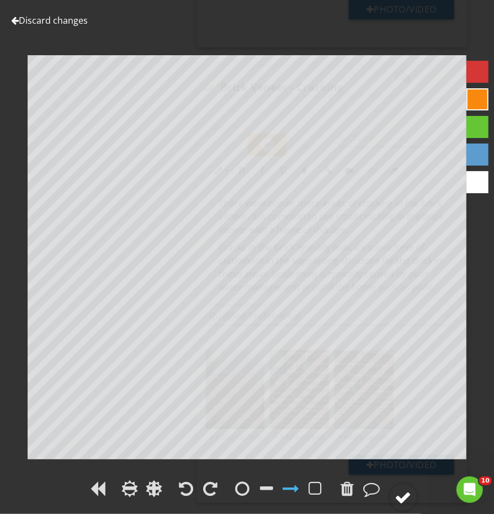
click at [400, 506] on circle at bounding box center [403, 497] width 29 height 29
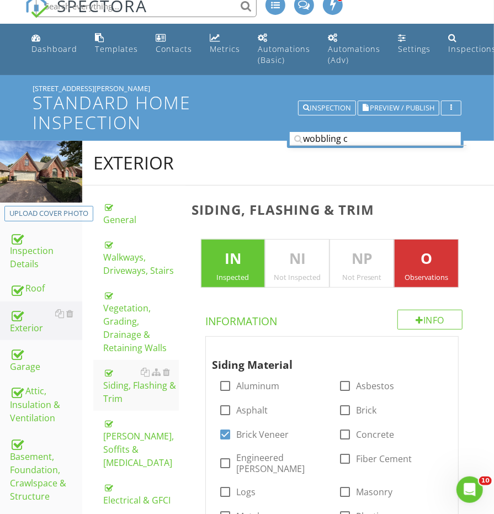
scroll to position [7, 0]
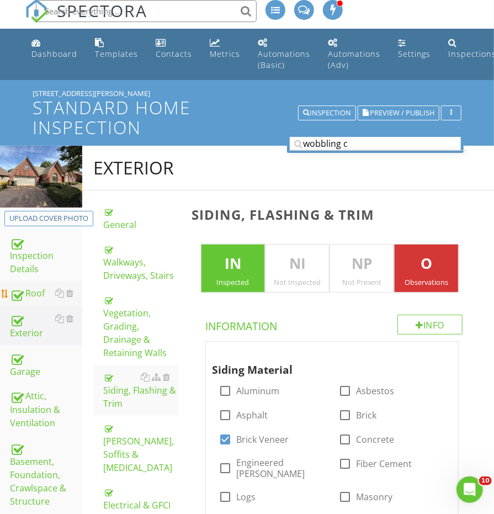
click at [43, 286] on div "Roof" at bounding box center [46, 293] width 72 height 14
click at [43, 283] on link "Roof" at bounding box center [46, 293] width 72 height 25
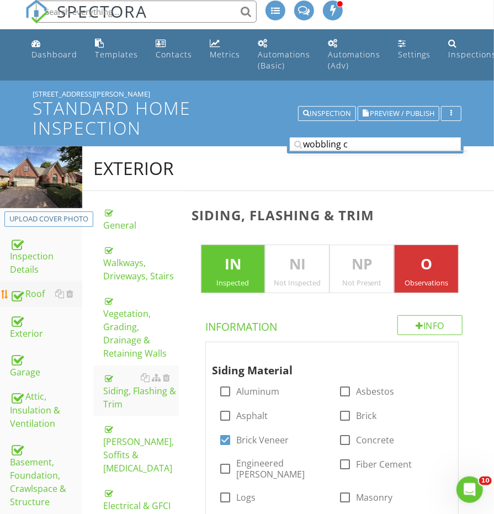
click at [36, 292] on div "Roof" at bounding box center [46, 294] width 72 height 14
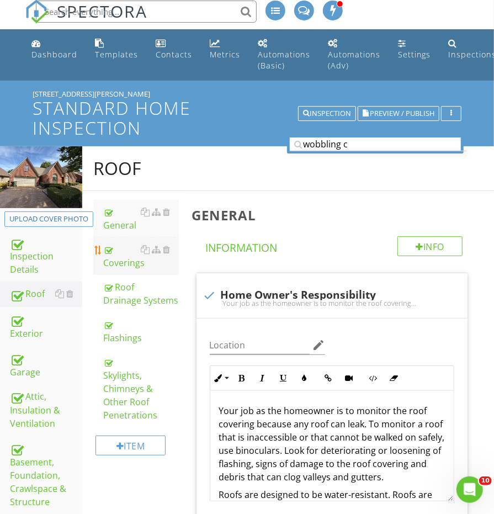
click at [126, 267] on link "Coverings" at bounding box center [140, 256] width 75 height 38
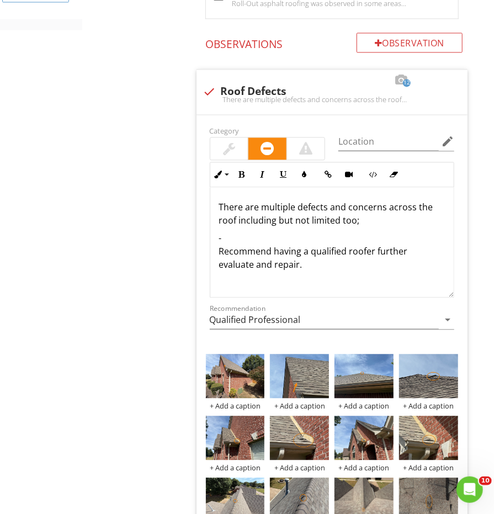
scroll to position [910, 0]
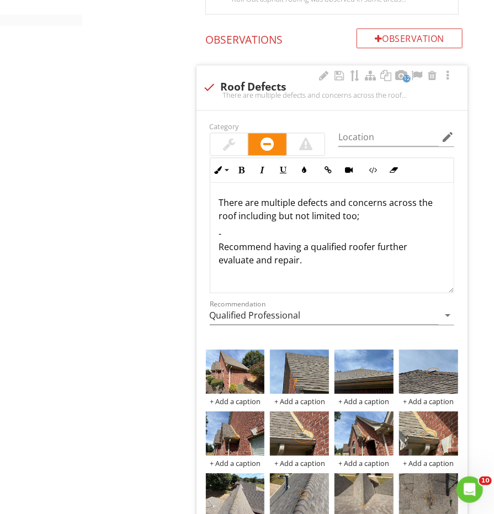
click at [230, 227] on p "- Recommend having a qualified roofer further evaluate and repair." at bounding box center [332, 247] width 226 height 40
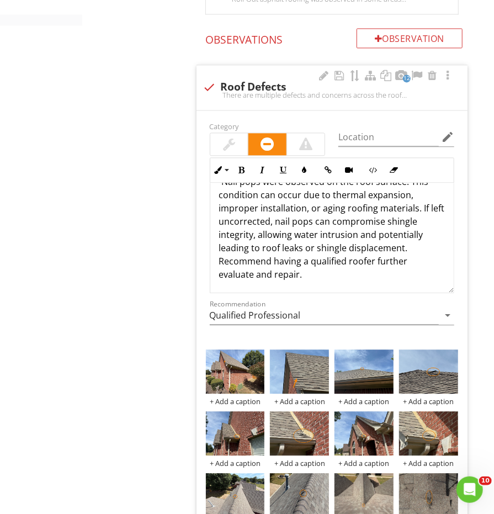
scroll to position [51, 0]
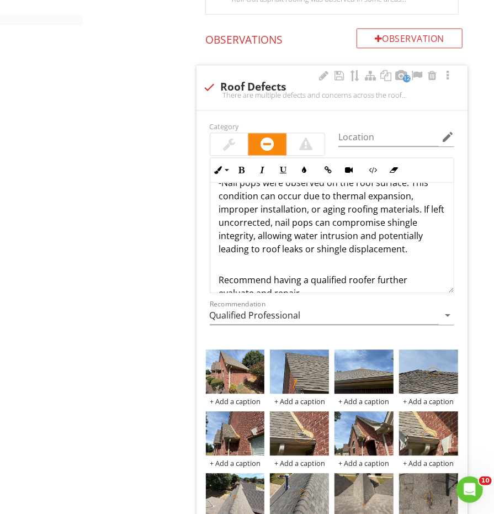
click at [418, 240] on p "-Nail pops were observed on the roof surface. This condition can occur due to t…" at bounding box center [332, 215] width 226 height 79
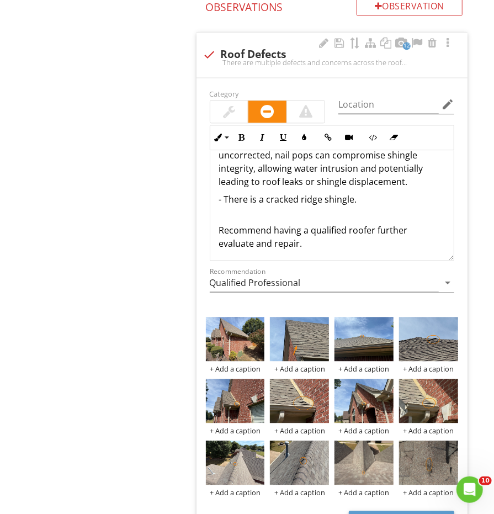
scroll to position [874, 0]
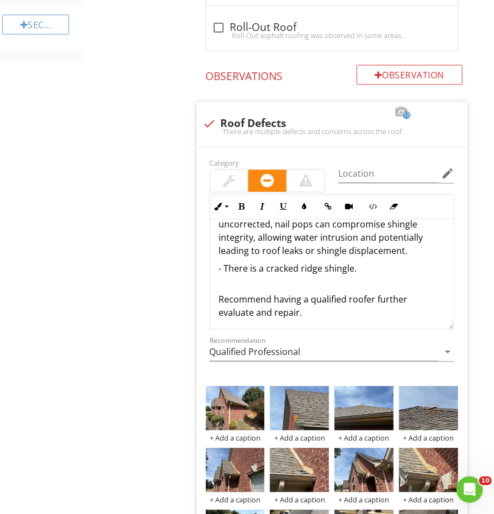
click at [346, 279] on p "Recommend having a qualified roofer further evaluate and repair." at bounding box center [332, 299] width 226 height 40
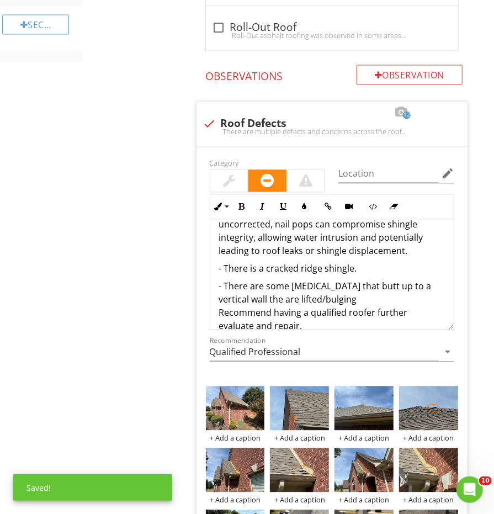
click at [307, 296] on p "- There are some shingles that butt up to a vertical wall the are lifted/bulgin…" at bounding box center [332, 305] width 226 height 53
click at [310, 291] on p "- There are some shingles that butt up to a vertical wall the are lifted/bulgin…" at bounding box center [332, 305] width 226 height 53
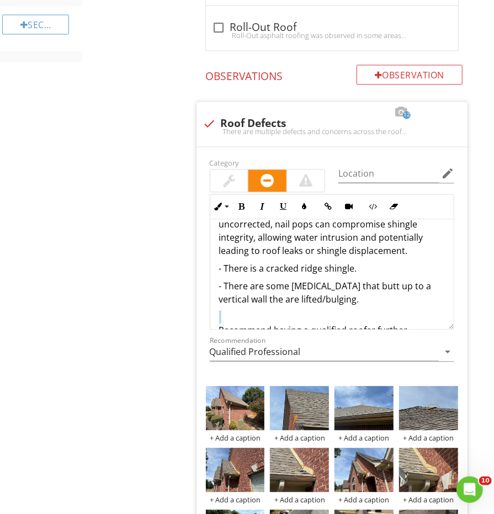
click at [311, 295] on div "There are multiple defects and concerns across the roof including but not limit…" at bounding box center [331, 249] width 243 height 230
click at [330, 296] on div "There are multiple defects and concerns across the roof including but not limit…" at bounding box center [331, 249] width 243 height 230
click at [330, 295] on p "- There are some shingles that butt up to a vertical wall the are lifted/bulgin…" at bounding box center [332, 292] width 226 height 26
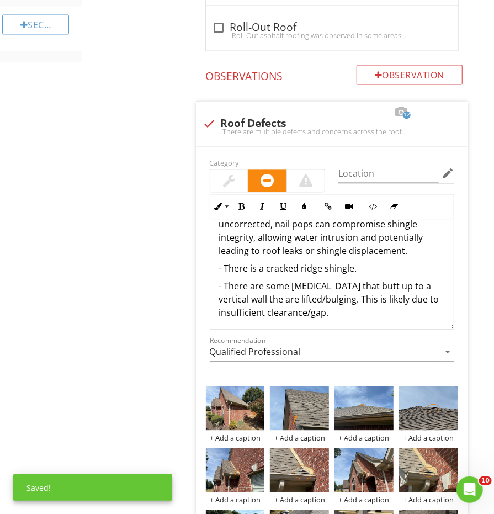
click at [385, 289] on p "- There are some shingles that butt up to a vertical wall the are lifted/bulgin…" at bounding box center [332, 299] width 226 height 40
click at [386, 307] on p "- There are some shingles that butt up to a vertical wall the are lifted/bulgin…" at bounding box center [332, 299] width 226 height 40
click at [392, 290] on p "- There are some shingles that butt up to a vertical wall the are lifted/bulgin…" at bounding box center [332, 299] width 226 height 40
click at [374, 302] on p "- There are some shingles that butt up to a vertical wall the are lifted/bulgin…" at bounding box center [332, 299] width 226 height 40
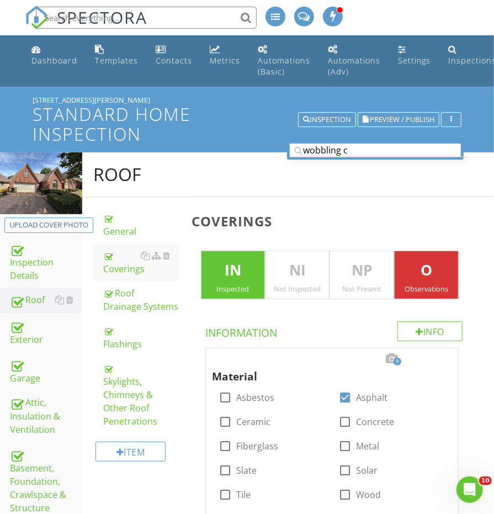
scroll to position [0, 0]
click at [42, 269] on div "Inspection Details" at bounding box center [46, 262] width 72 height 41
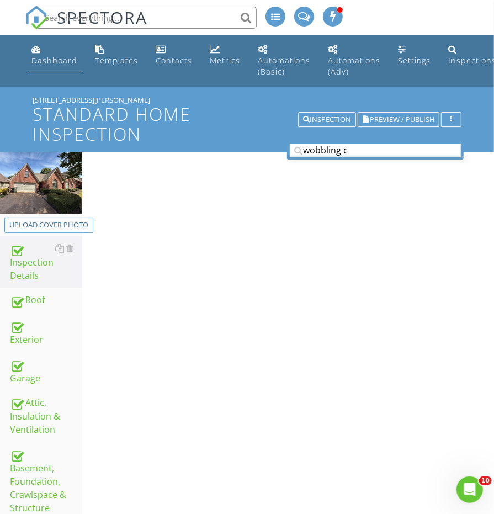
click at [57, 57] on div "Dashboard" at bounding box center [54, 60] width 46 height 10
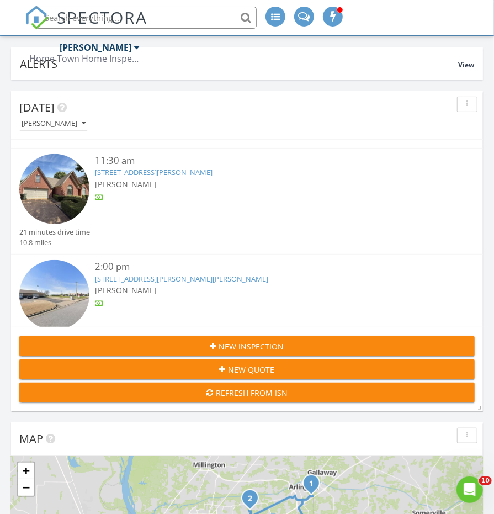
scroll to position [99, 0]
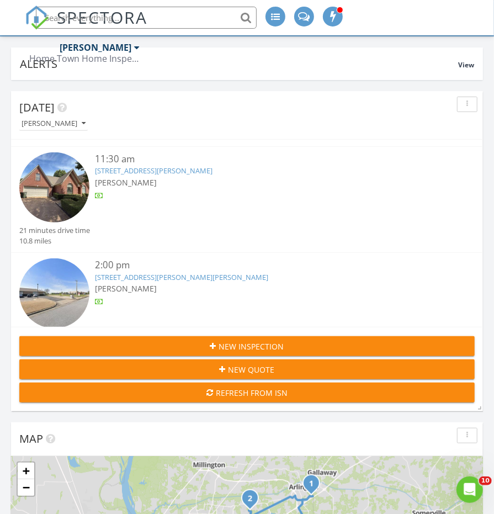
click at [72, 195] on img at bounding box center [54, 187] width 70 height 70
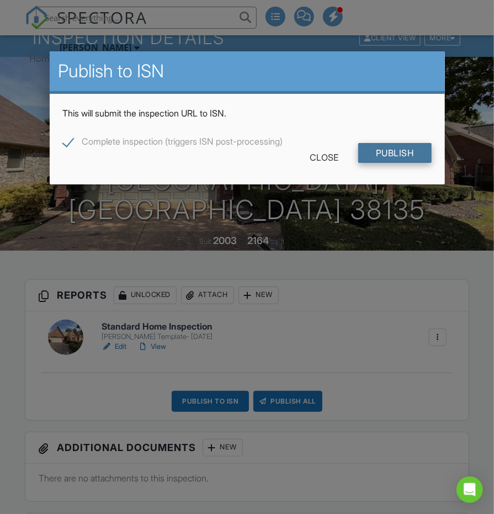
click at [384, 154] on input "Publish" at bounding box center [394, 153] width 73 height 20
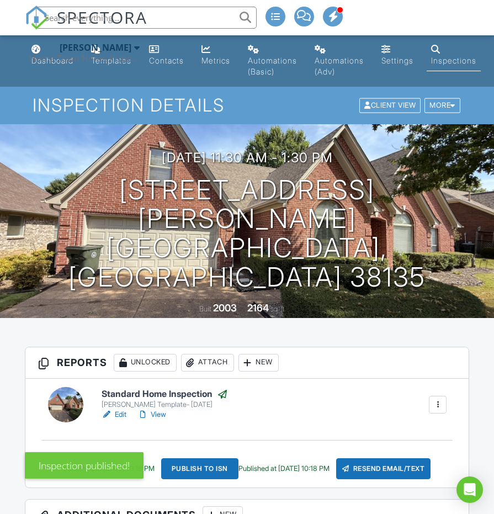
scroll to position [94, 0]
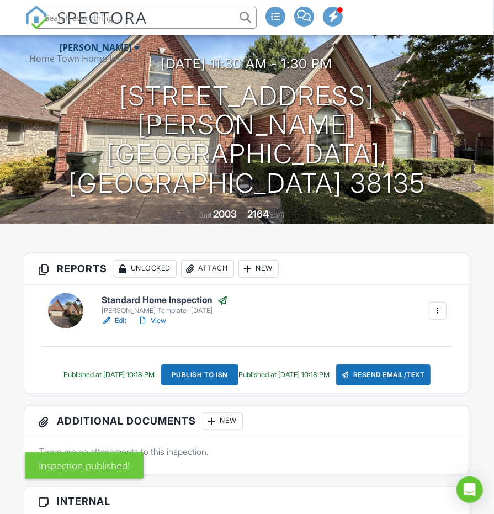
click at [155, 316] on link "View" at bounding box center [151, 320] width 29 height 11
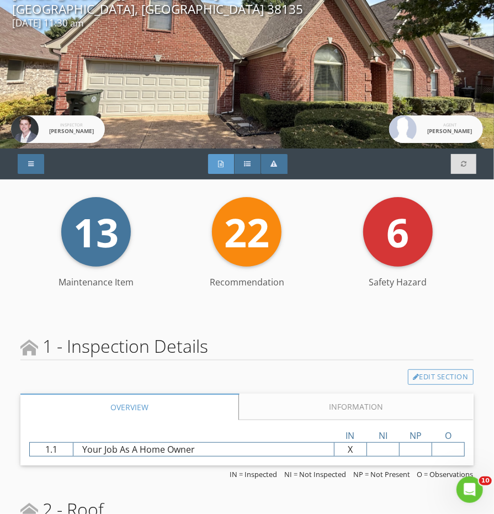
scroll to position [26, 0]
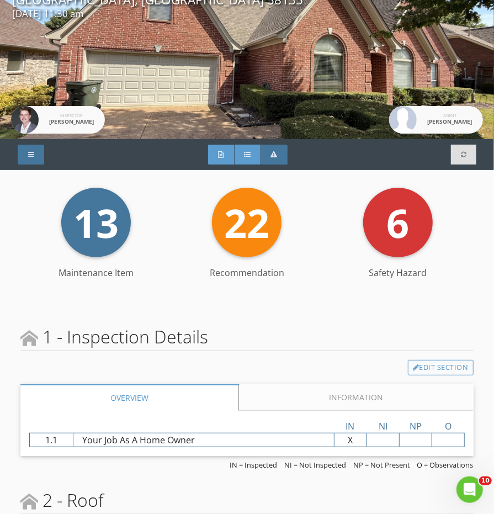
click at [242, 163] on div "Summary" at bounding box center [248, 155] width 26 height 20
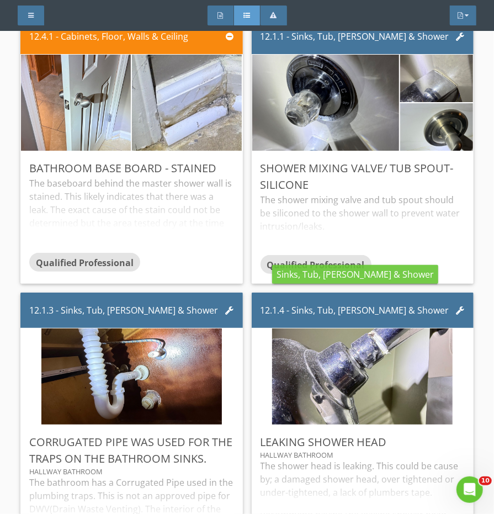
scroll to position [5485, 0]
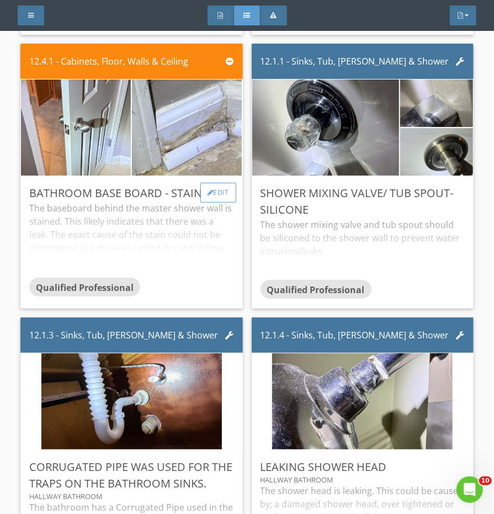
click at [224, 192] on div "Edit" at bounding box center [218, 193] width 36 height 20
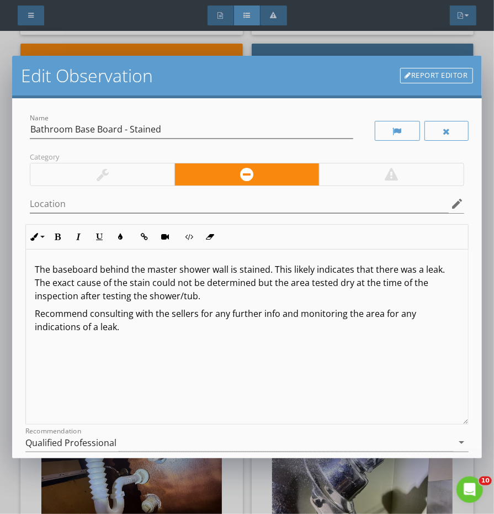
click at [114, 184] on div at bounding box center [102, 174] width 144 height 22
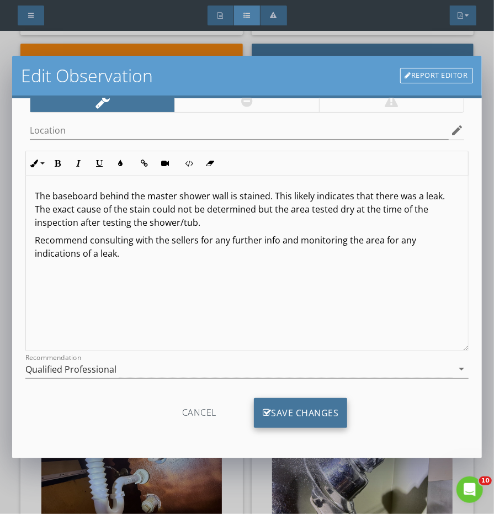
scroll to position [74, 0]
click at [304, 414] on div "Save Changes" at bounding box center [301, 413] width 94 height 30
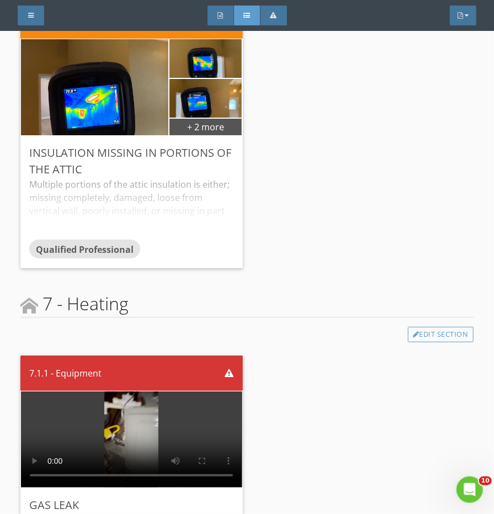
scroll to position [1061, 0]
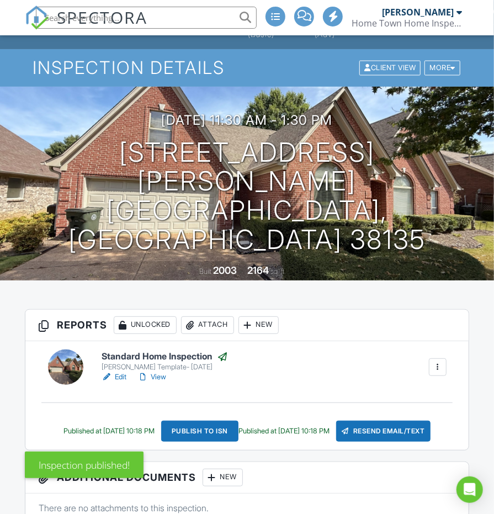
scroll to position [6, 0]
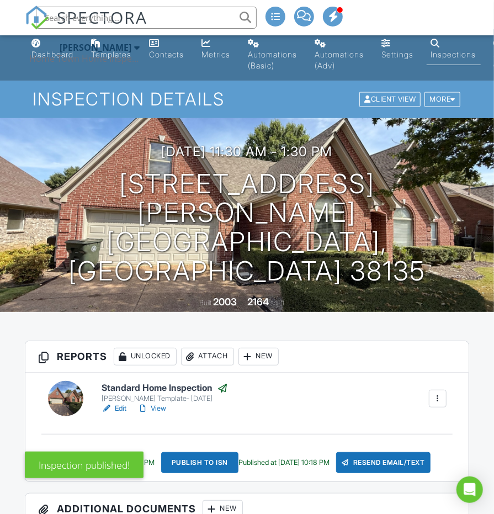
click at [52, 57] on div "Home Town Home Inspections" at bounding box center [84, 58] width 110 height 11
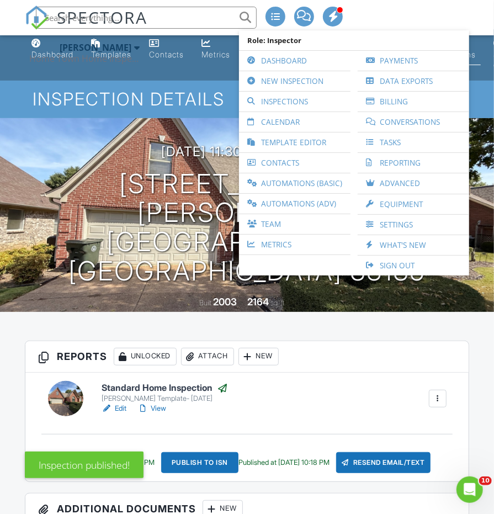
scroll to position [0, 0]
click at [264, 59] on link "Dashboard" at bounding box center [295, 61] width 100 height 20
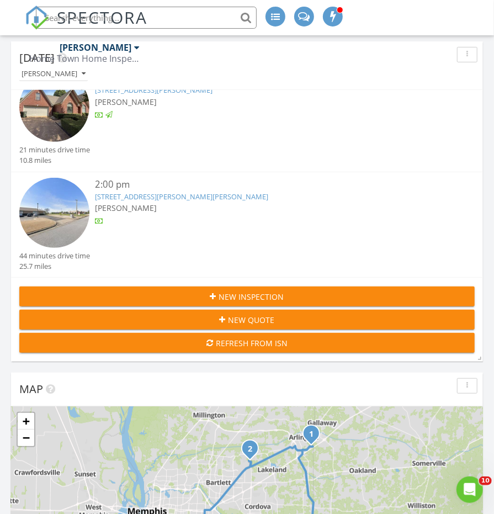
scroll to position [6, 5]
